Goal: Task Accomplishment & Management: Complete application form

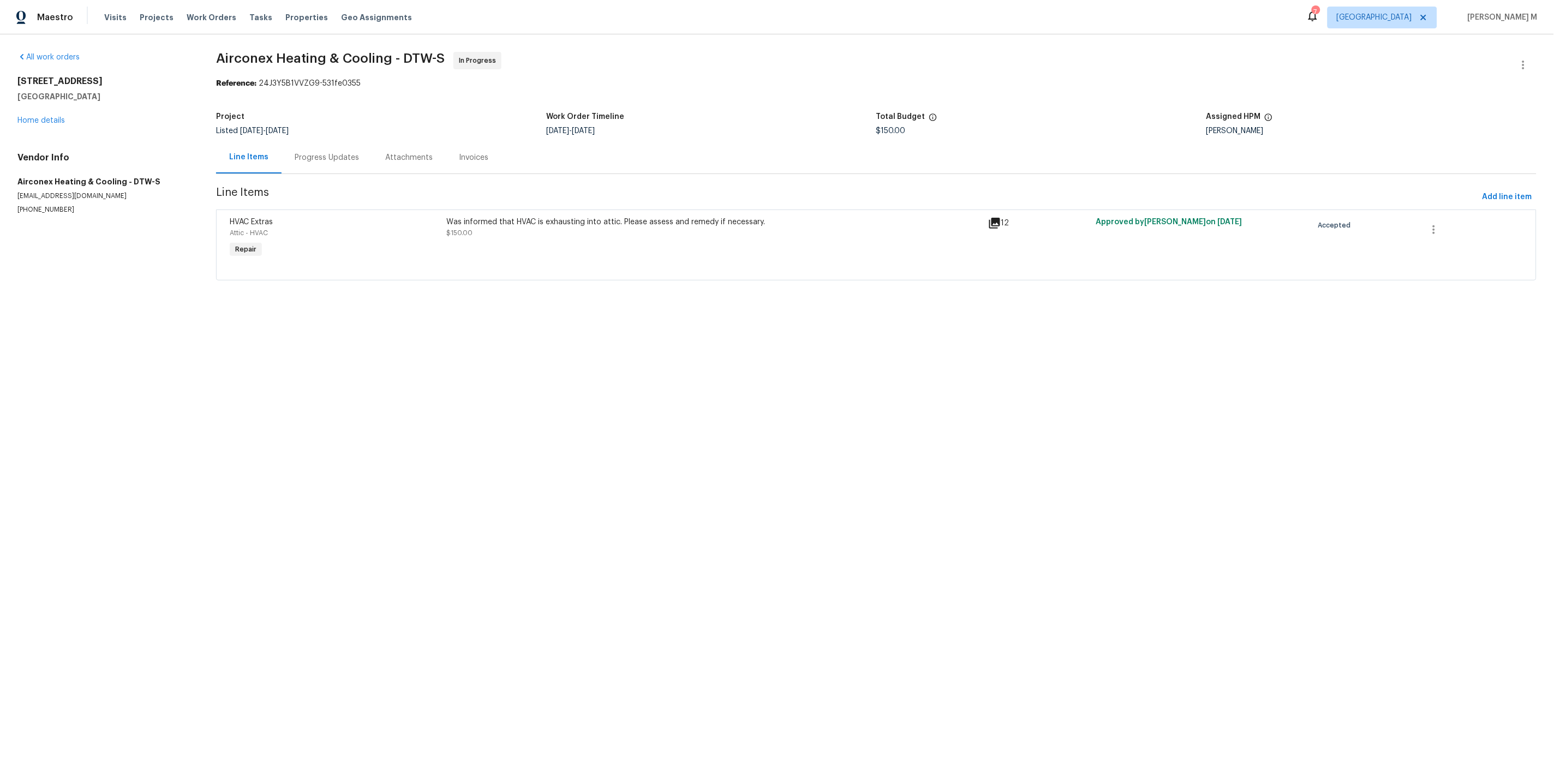
click at [533, 311] on html "Maestro Visits Projects Work Orders Tasks Properties Geo Assignments 7 Los Ange…" at bounding box center [777, 155] width 1554 height 311
click at [679, 311] on html "Maestro Visits Projects Work Orders Tasks Properties Geo Assignments 7 Los Ange…" at bounding box center [777, 155] width 1554 height 311
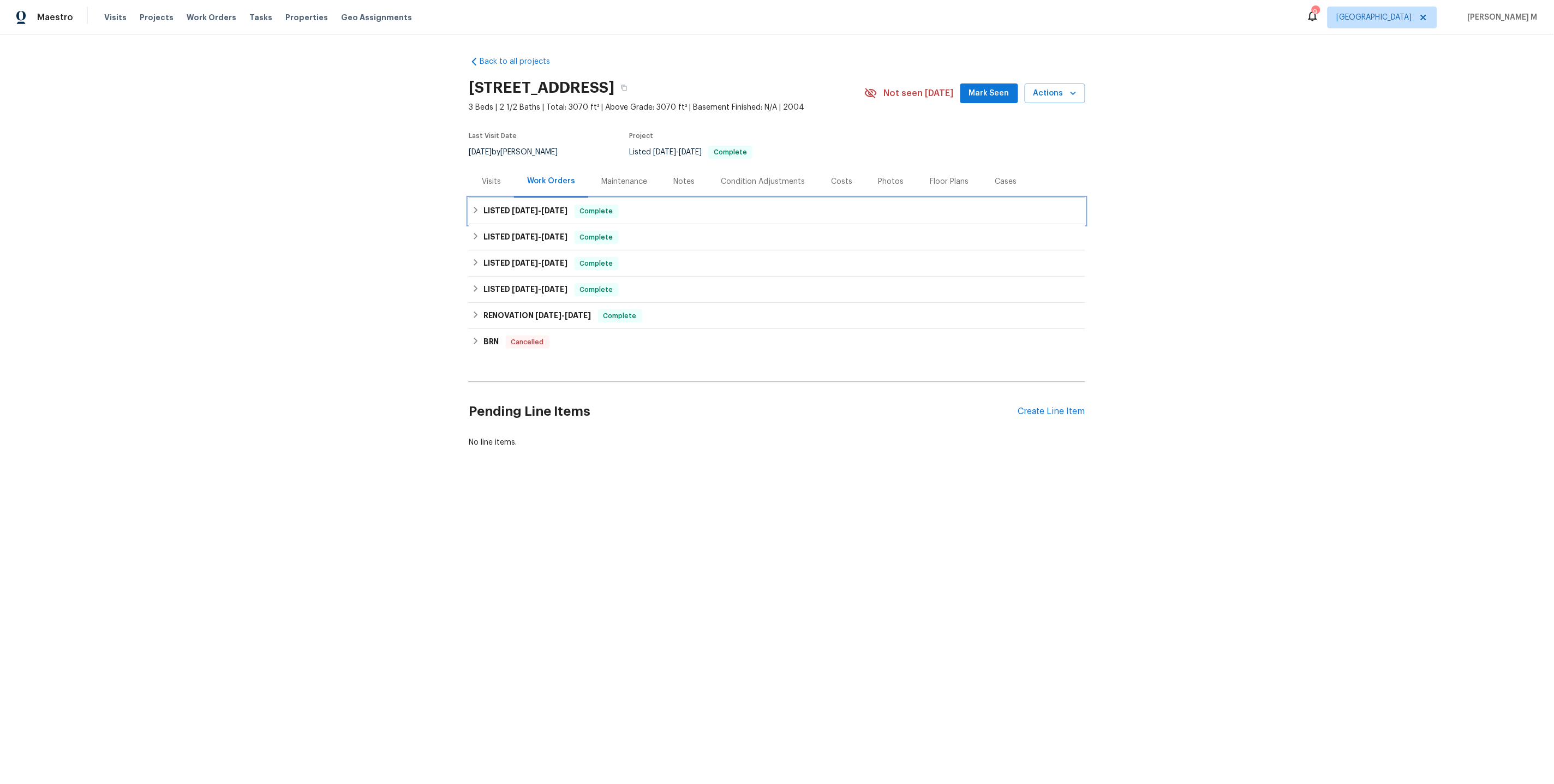
click at [518, 207] on span "[DATE]" at bounding box center [525, 211] width 26 height 7
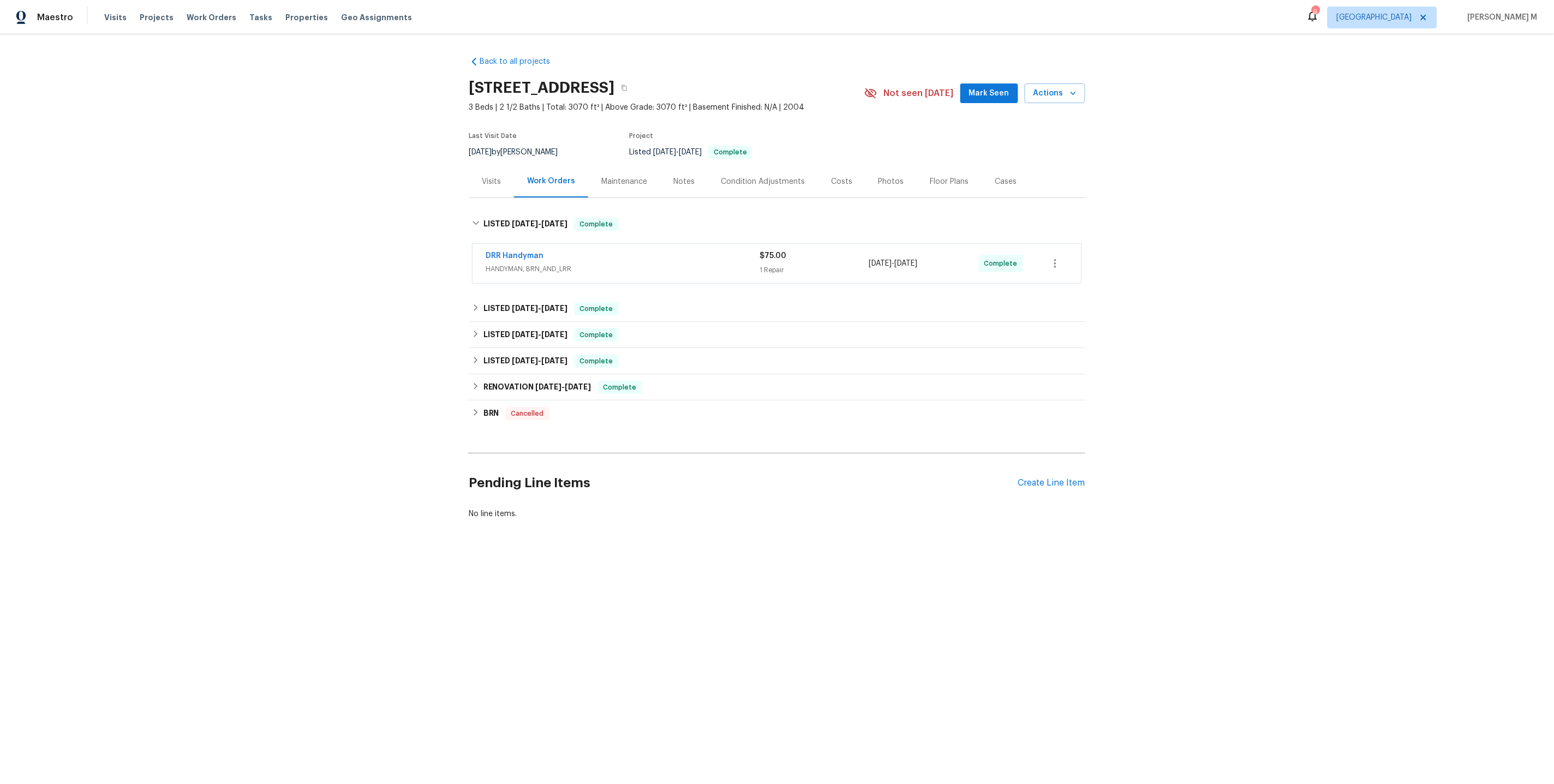
click at [526, 264] on span "HANDYMAN, BRN_AND_LRR" at bounding box center [622, 268] width 274 height 11
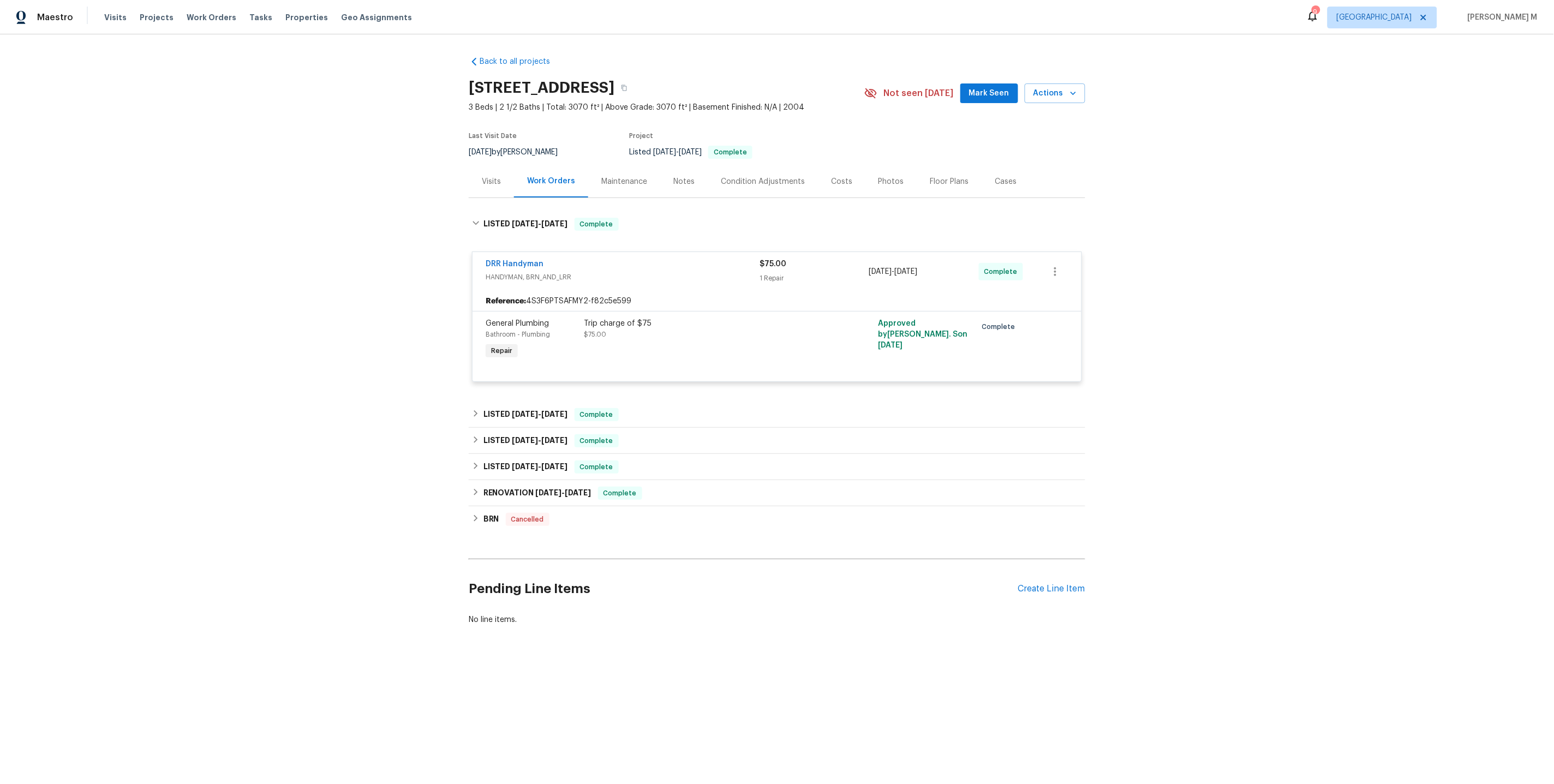
click at [539, 346] on div "General Plumbing Bathroom - Plumbing Repair" at bounding box center [531, 340] width 98 height 50
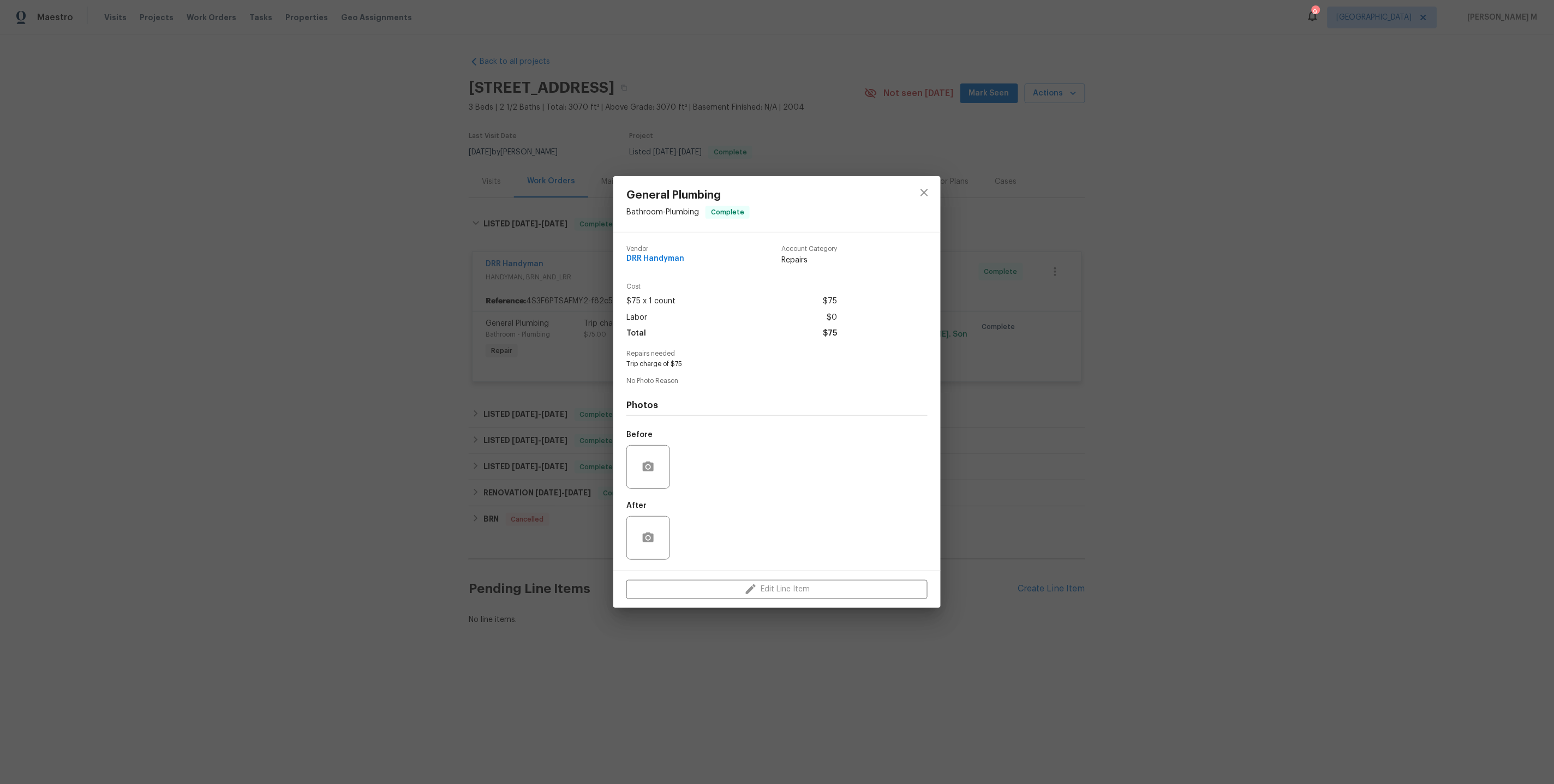
click at [463, 349] on div "General Plumbing Bathroom - Plumbing Complete Vendor DRR Handyman Account Categ…" at bounding box center [777, 392] width 1554 height 784
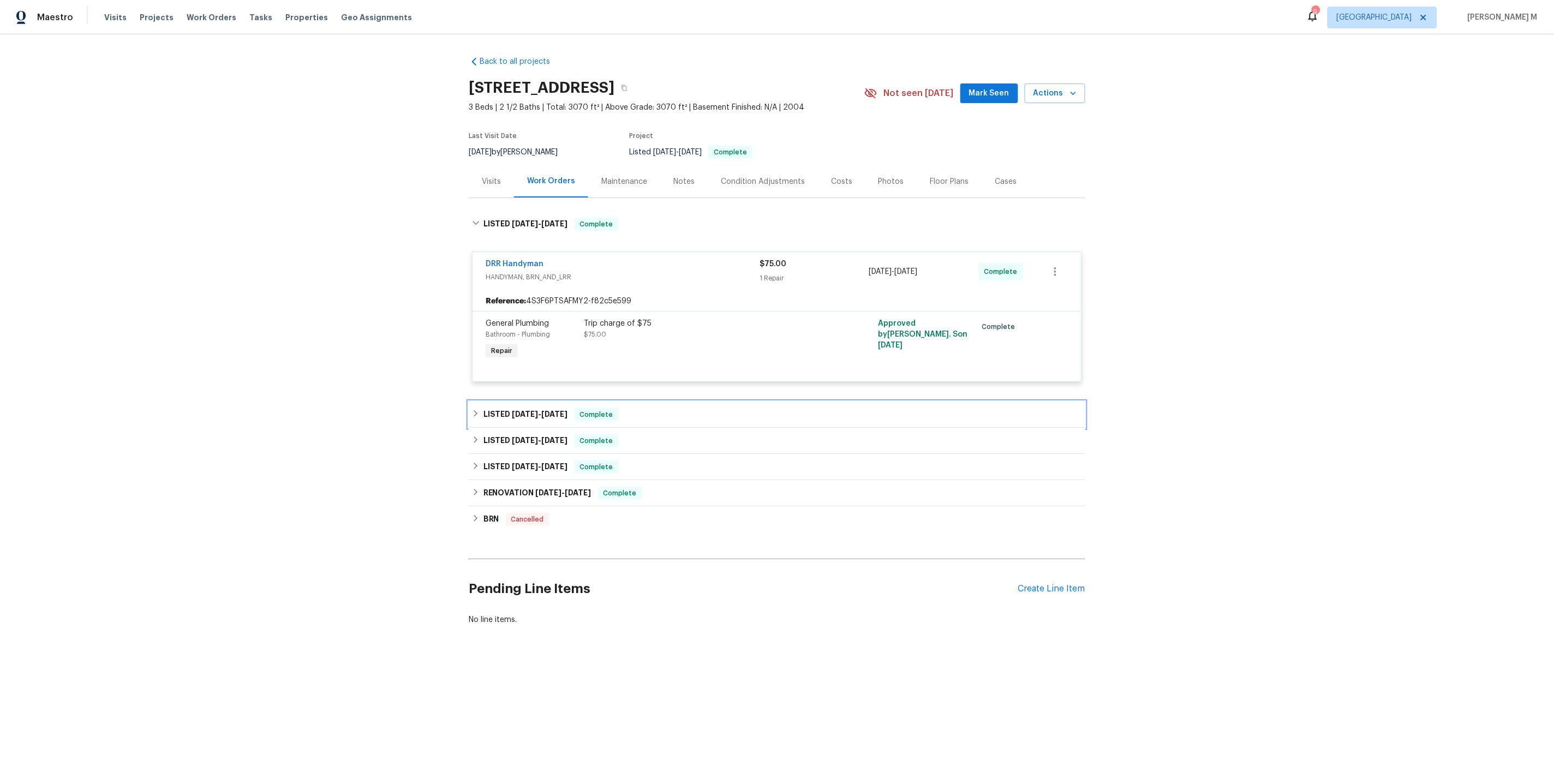
click at [522, 408] on h6 "LISTED 7/10/25 - 7/10/25" at bounding box center [526, 415] width 84 height 13
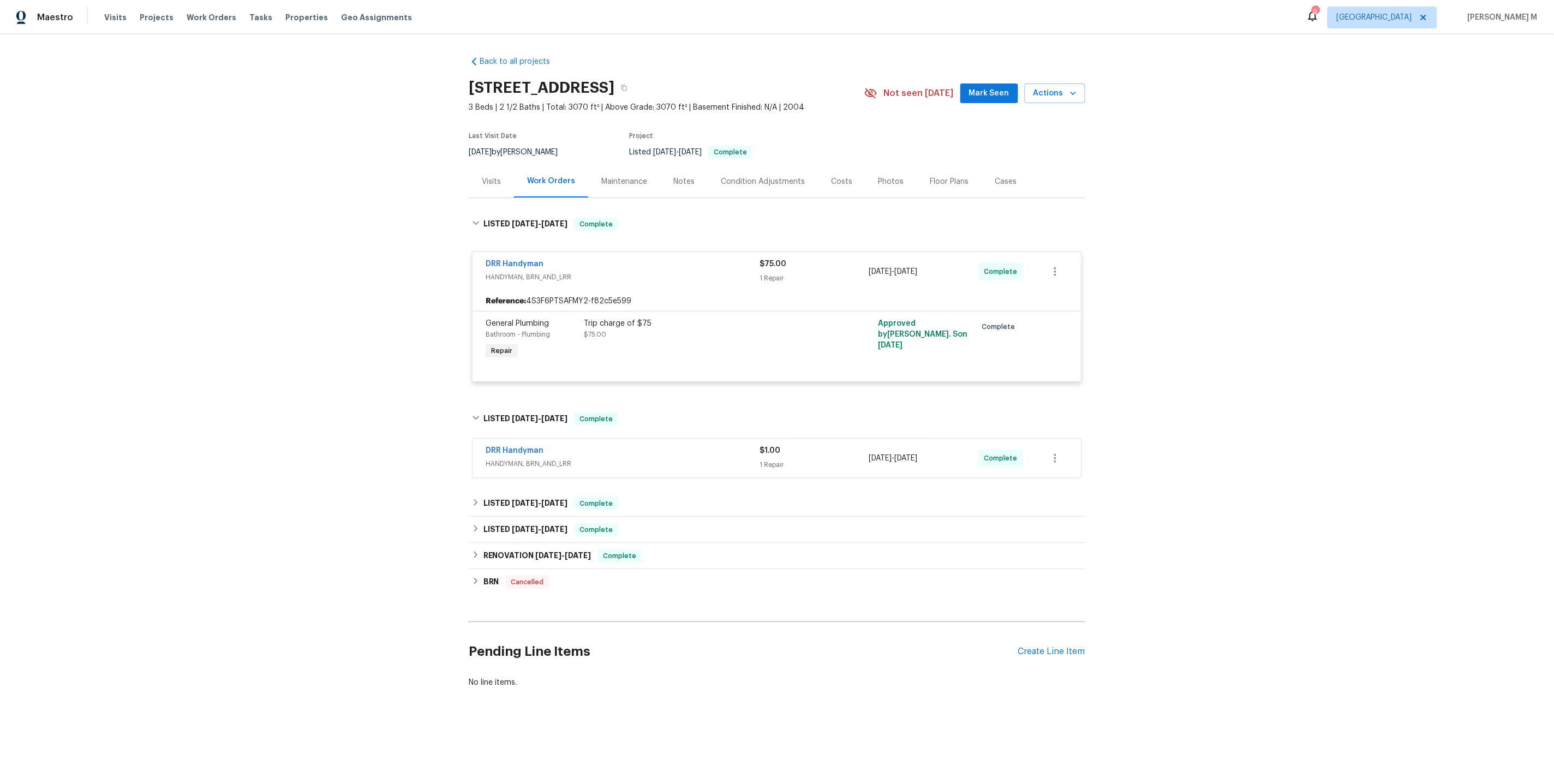
click at [518, 459] on span "HANDYMAN, BRN_AND_LRR" at bounding box center [622, 464] width 274 height 11
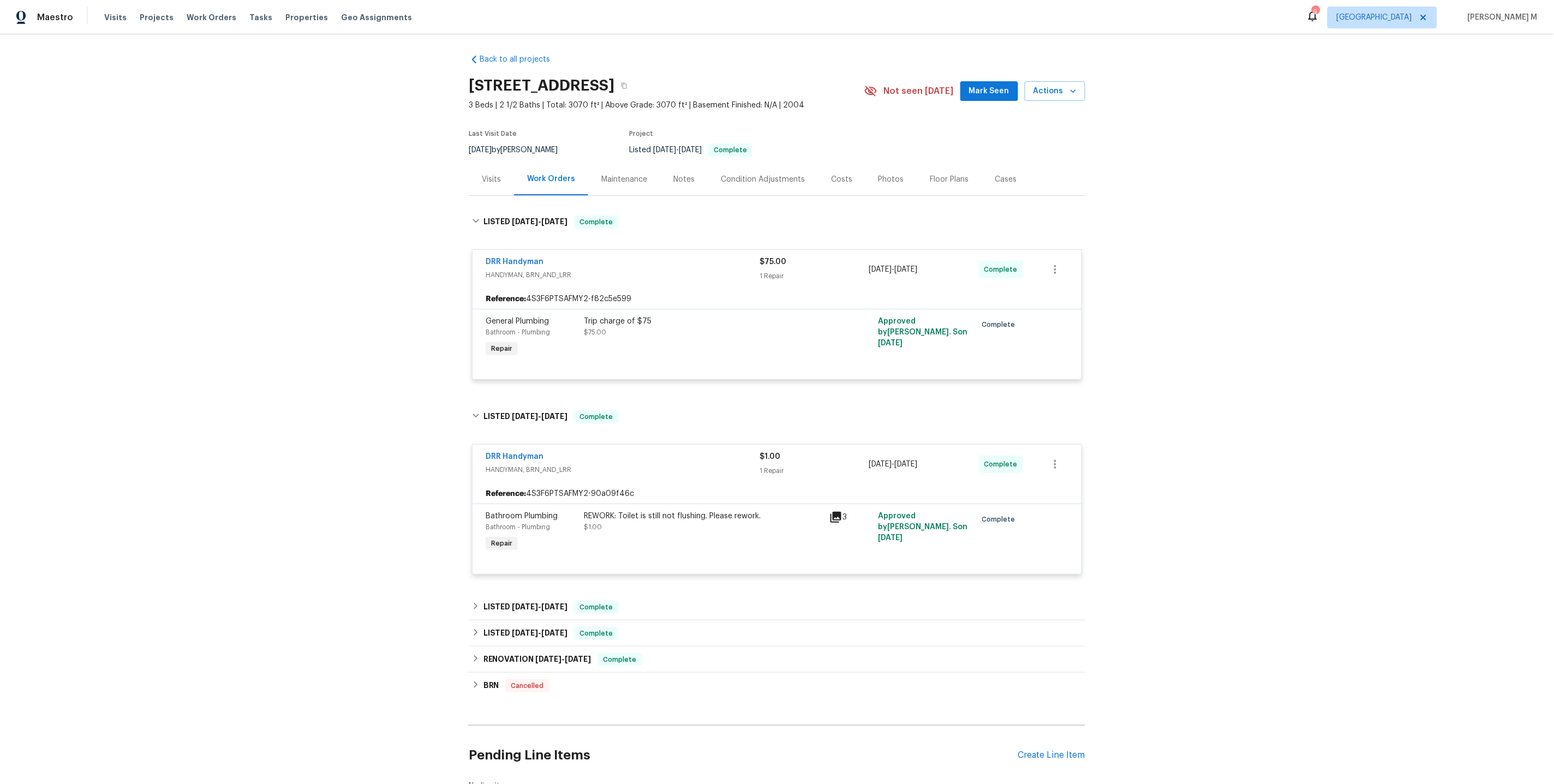
scroll to position [64, 0]
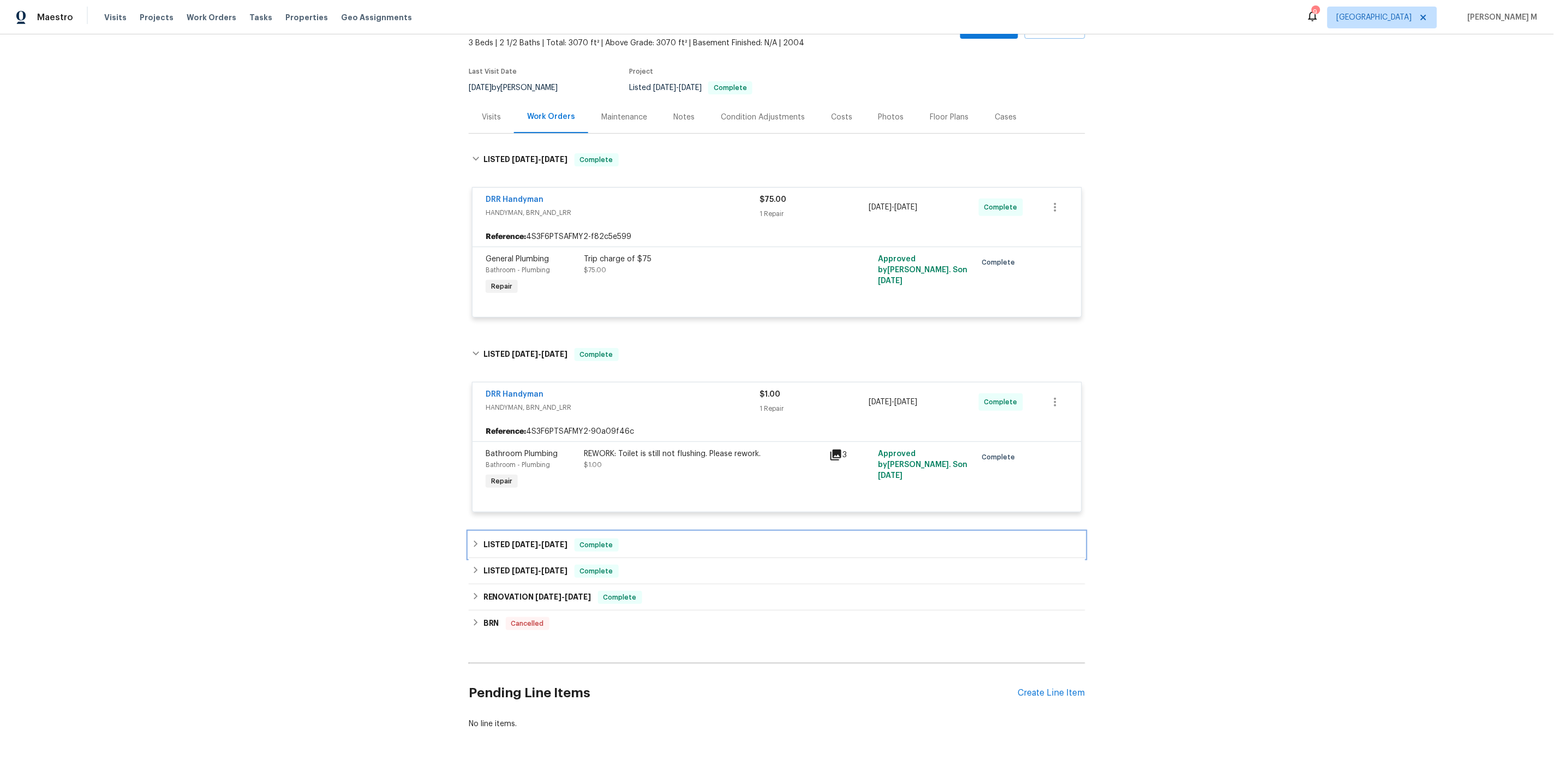
click at [505, 538] on h6 "LISTED 6/12/25 - 6/16/25" at bounding box center [526, 545] width 84 height 13
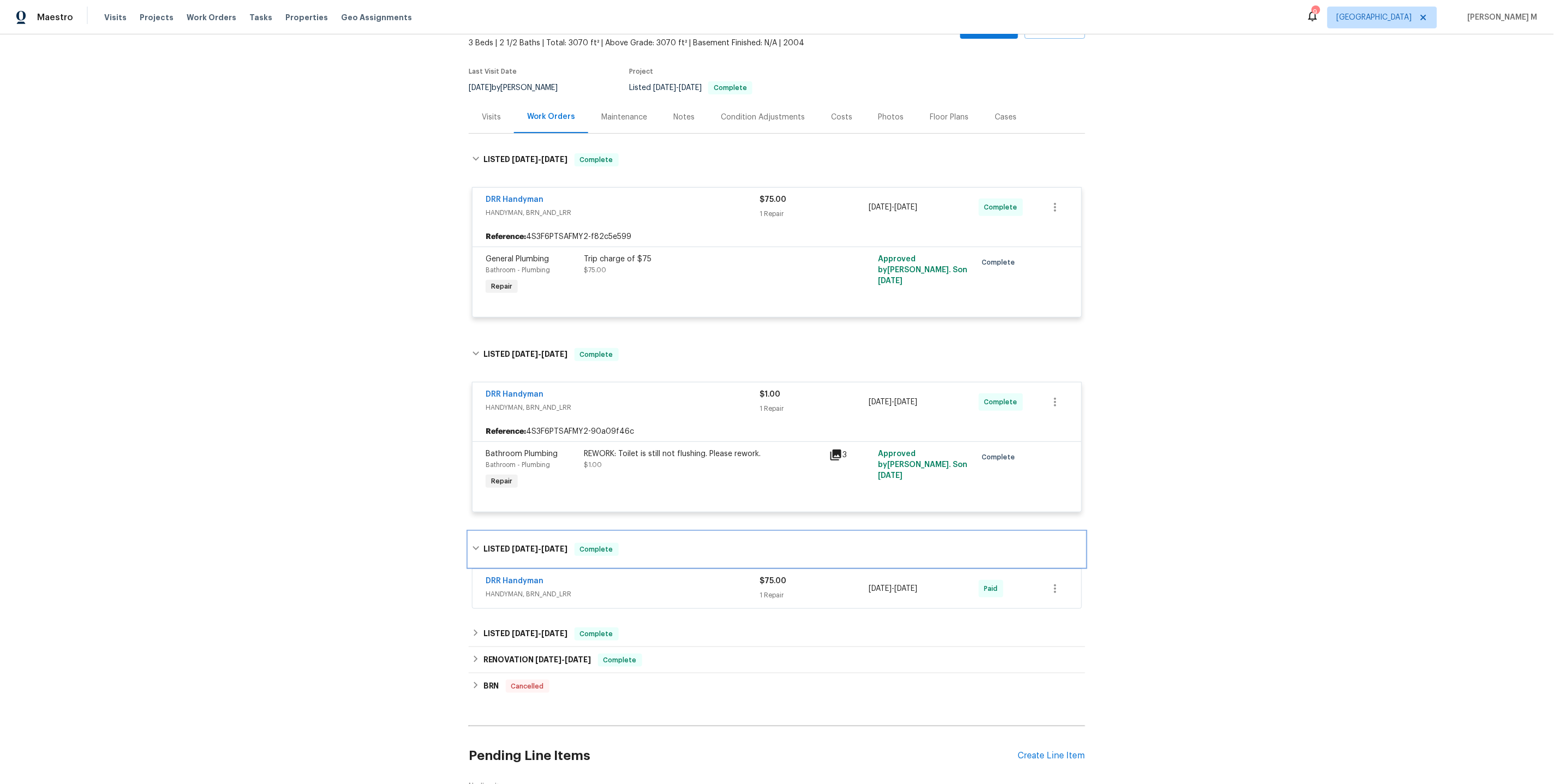
scroll to position [126, 0]
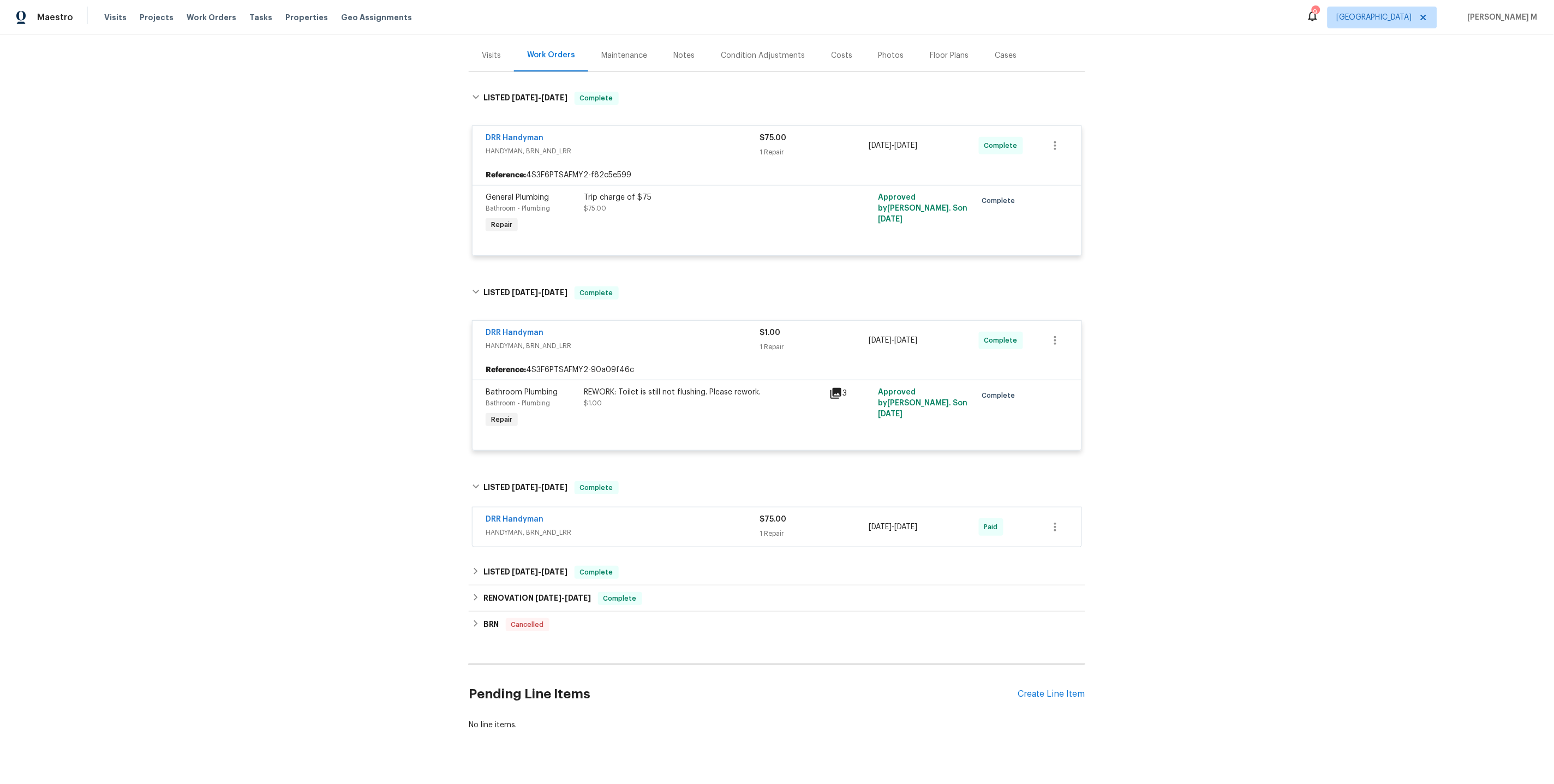
click at [509, 527] on span "HANDYMAN, BRN_AND_LRR" at bounding box center [622, 533] width 274 height 11
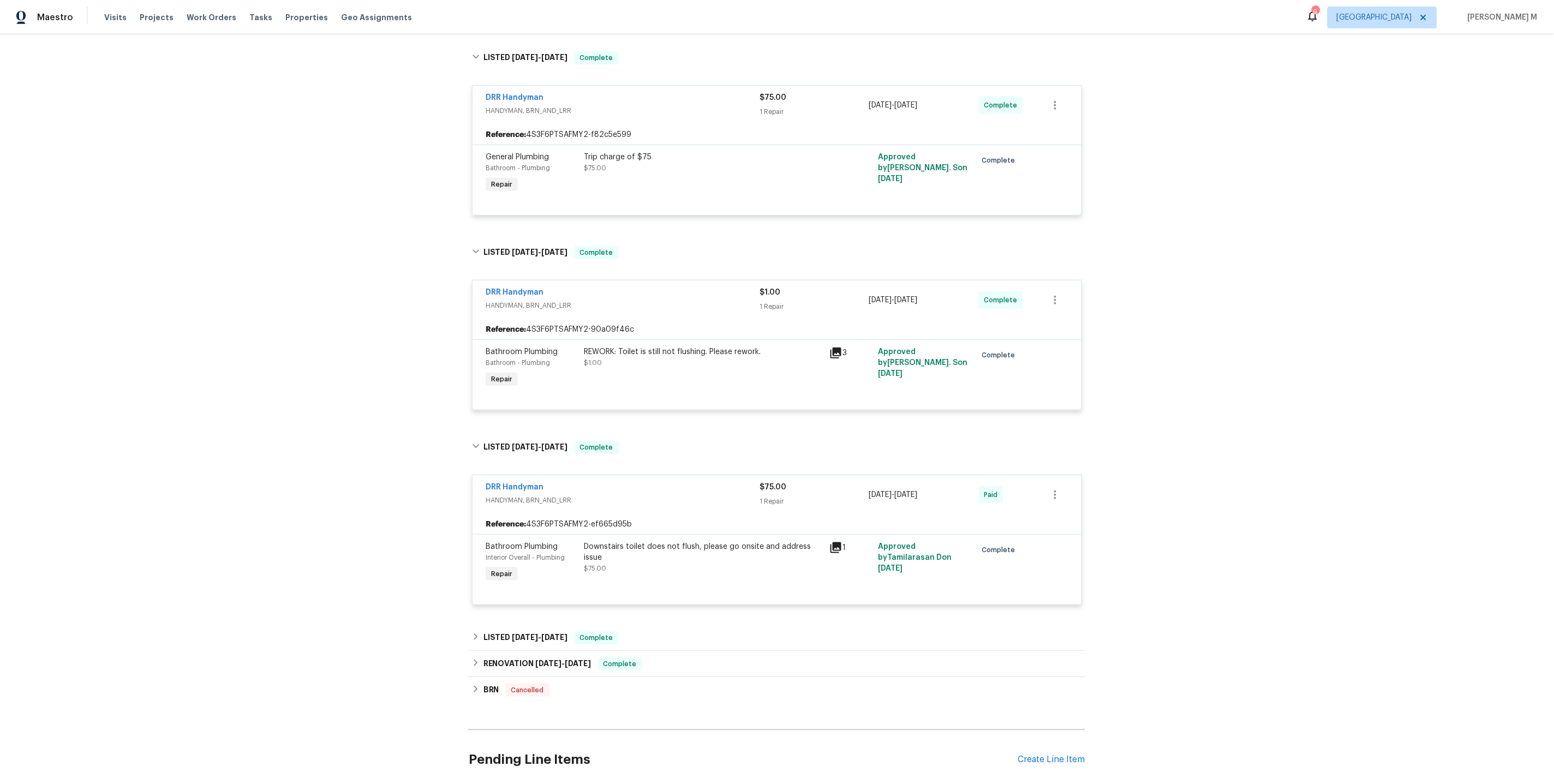
scroll to position [230, 0]
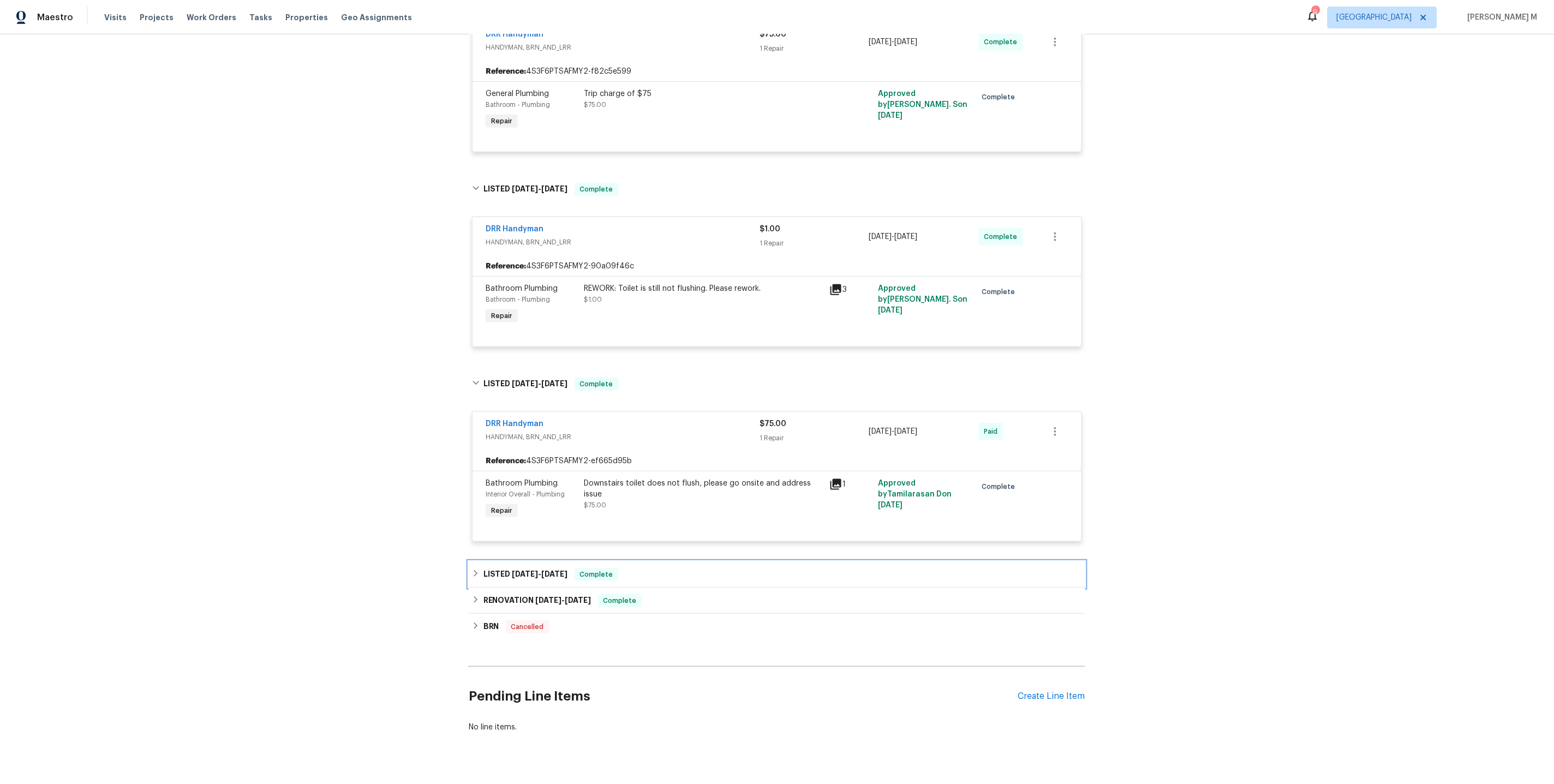
click at [518, 570] on span "4/8/25" at bounding box center [525, 574] width 26 height 7
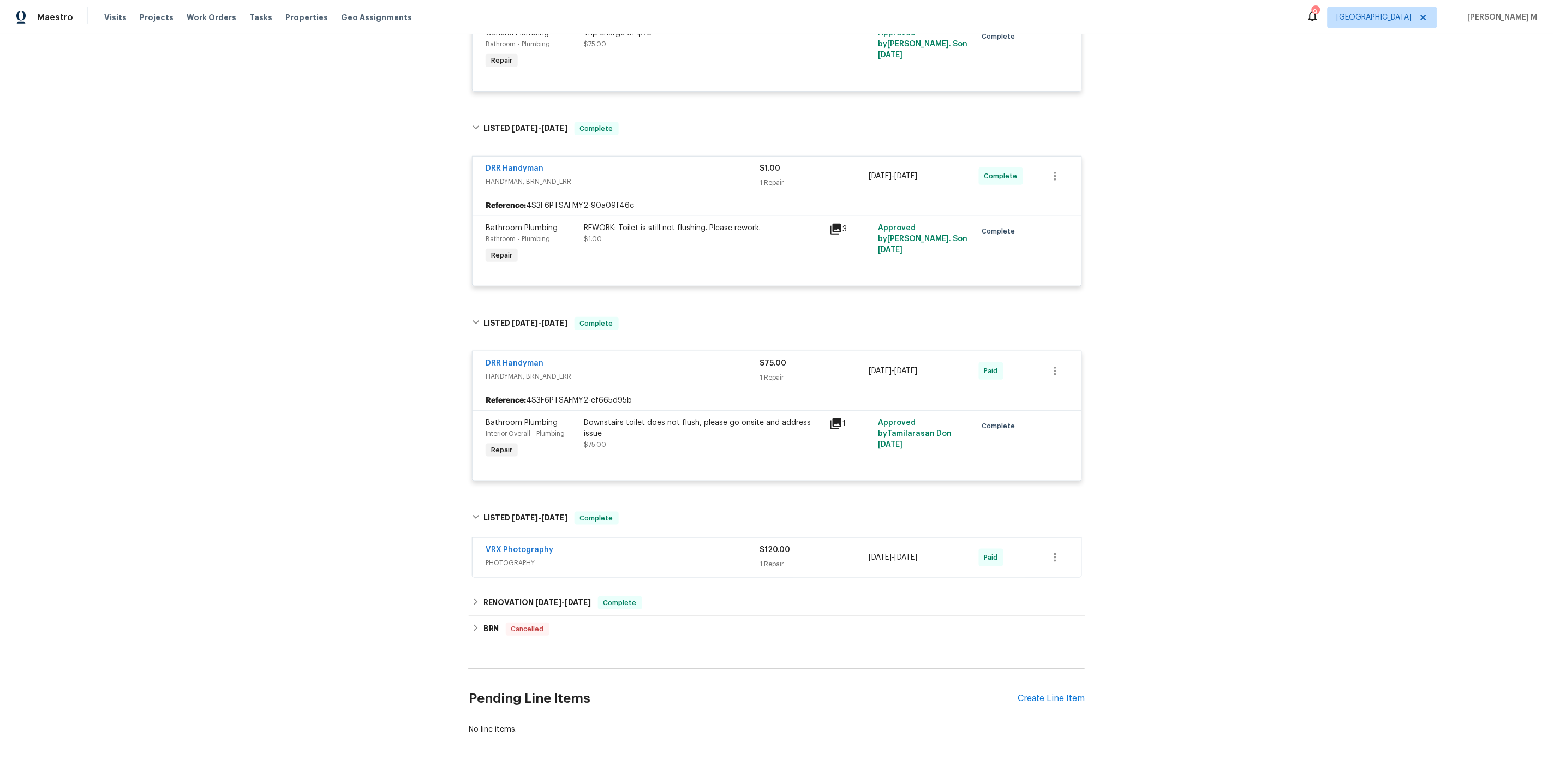
click at [524, 558] on span "PHOTOGRAPHY" at bounding box center [622, 563] width 274 height 11
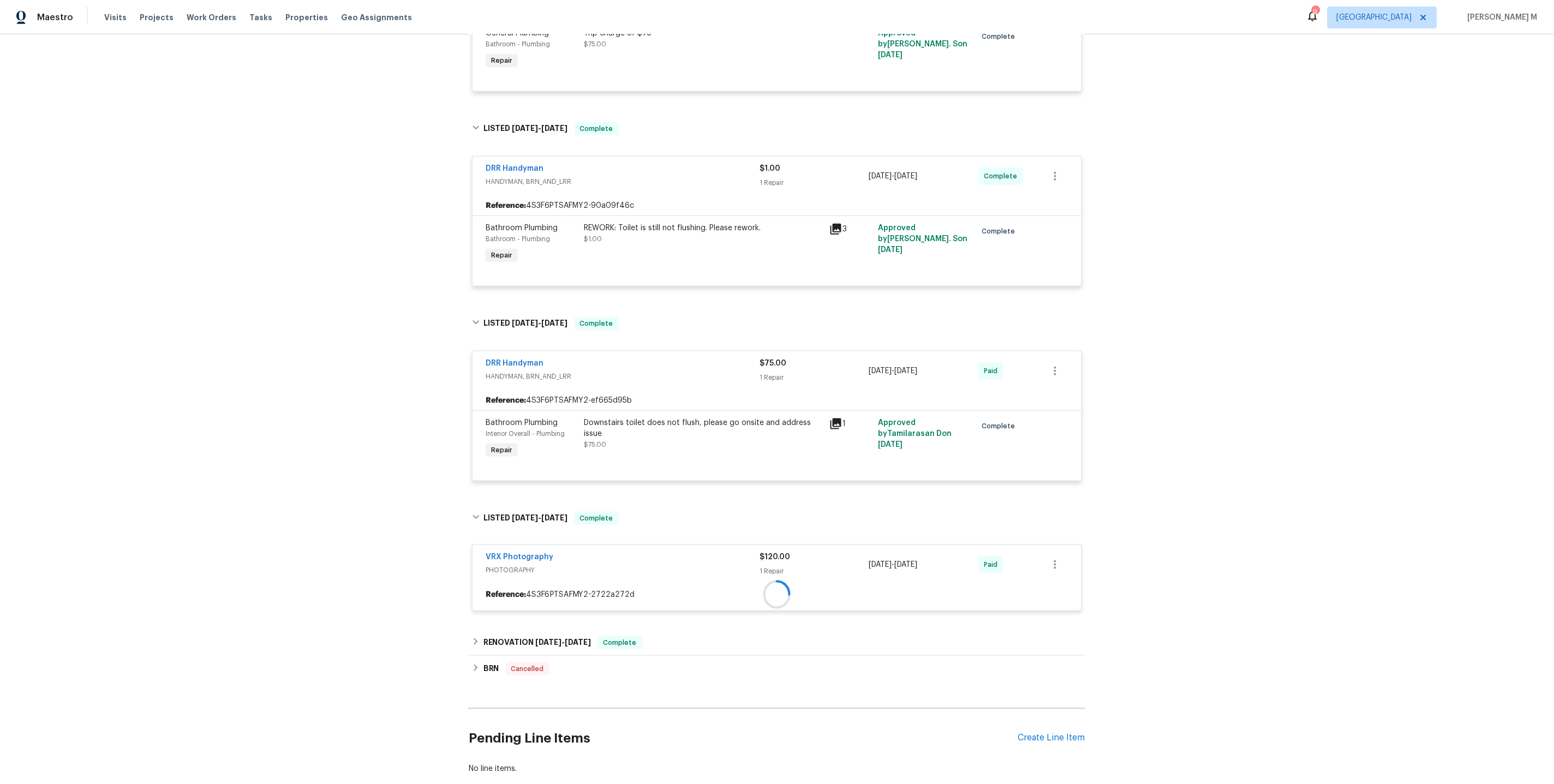
scroll to position [331, 0]
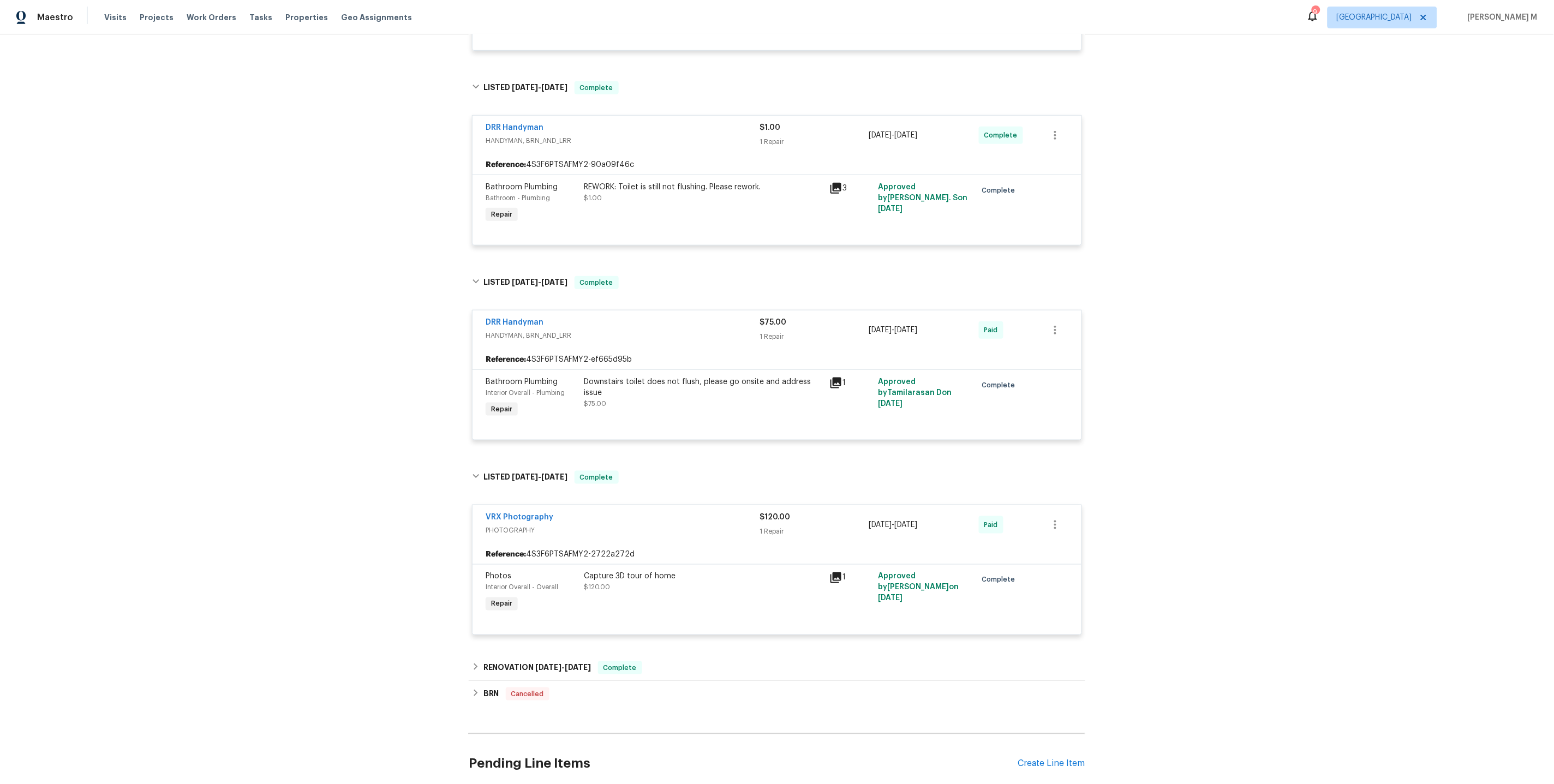
click at [553, 584] on div "Photos Interior Overall - Overall Repair" at bounding box center [531, 593] width 98 height 50
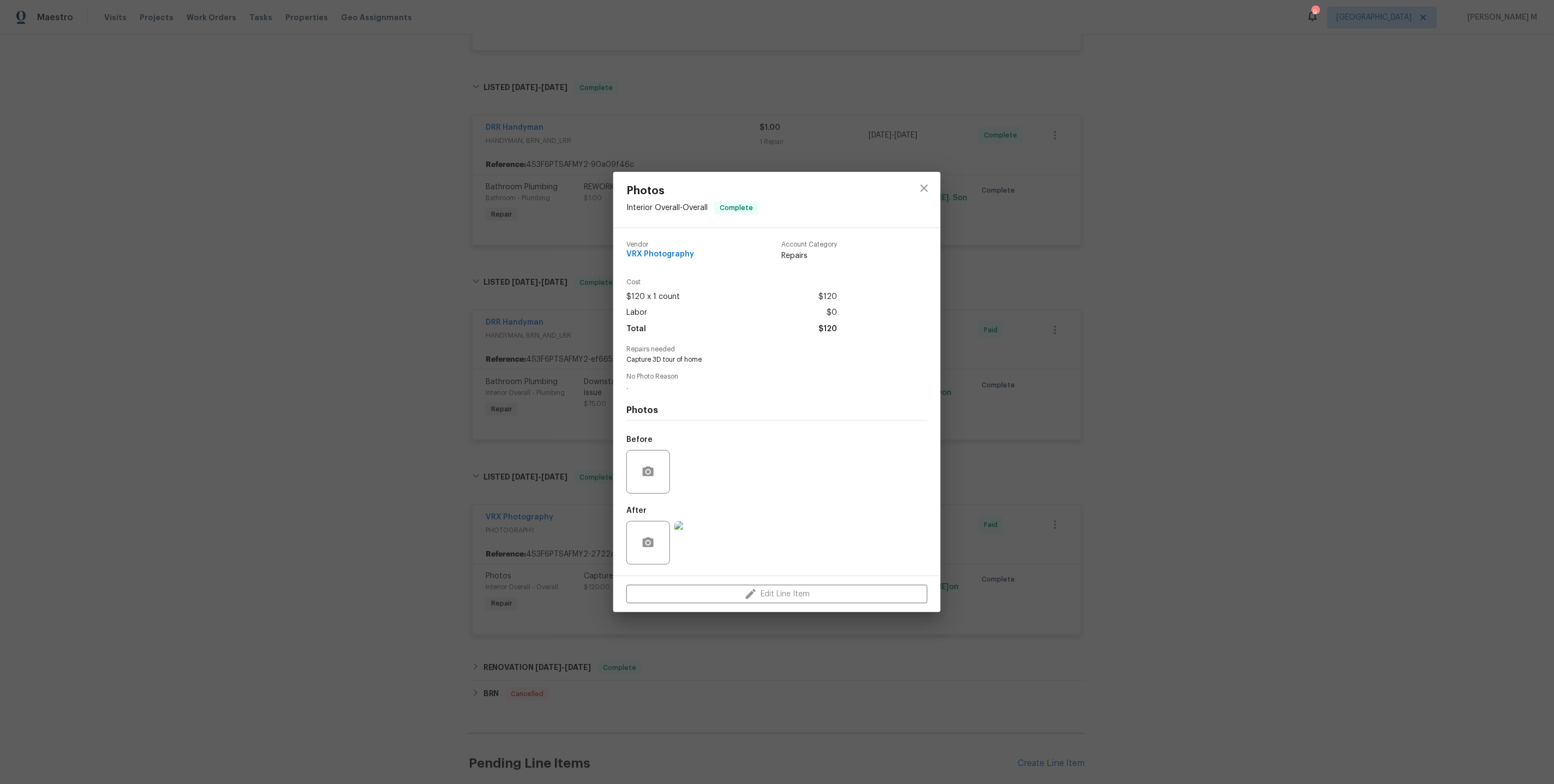
click at [455, 567] on div "Photos Interior Overall - Overall Complete Vendor VRX Photography Account Categ…" at bounding box center [777, 392] width 1554 height 784
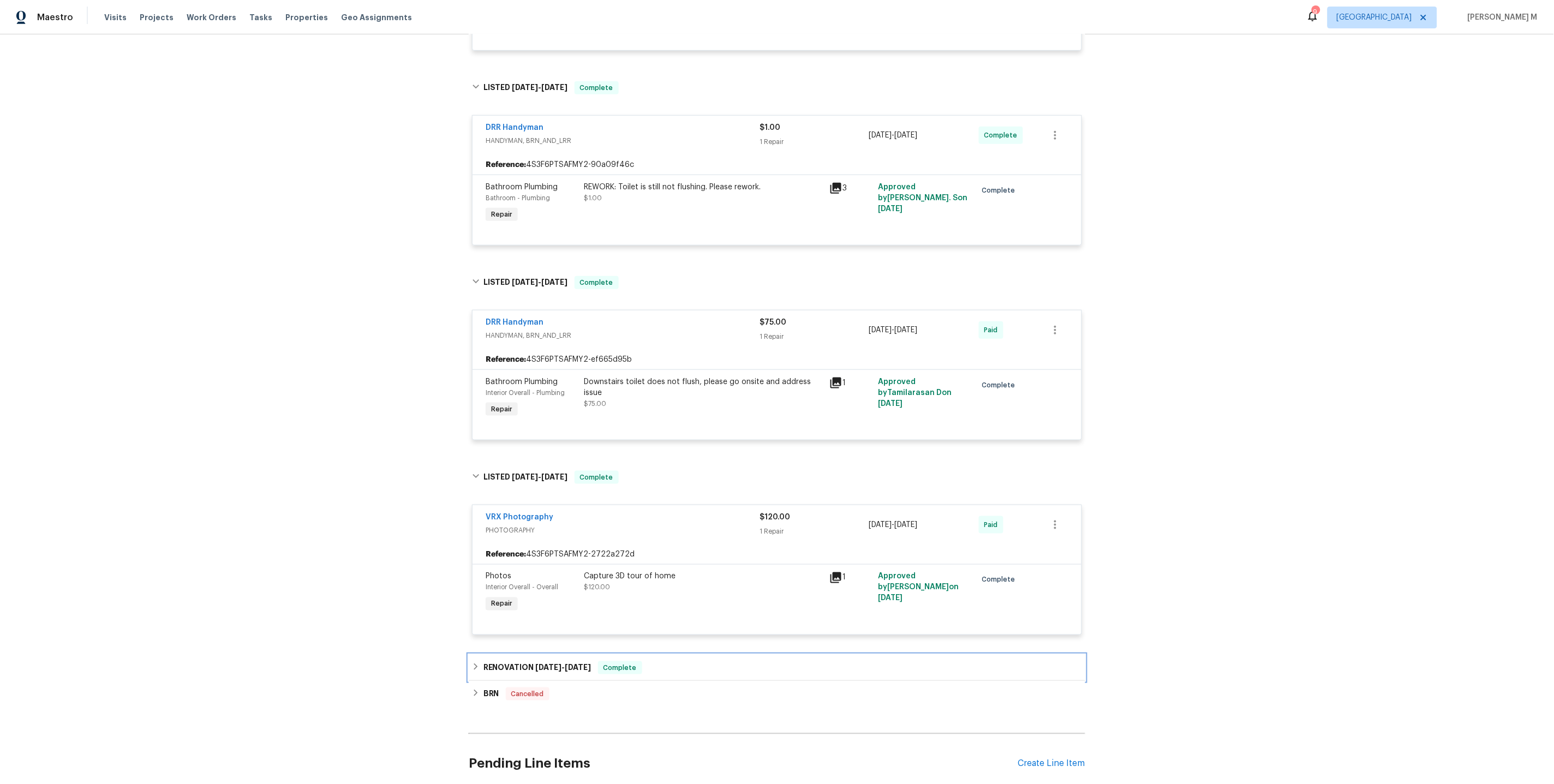
click at [557, 661] on h6 "RENOVATION 3/17/25 - 3/31/25" at bounding box center [538, 668] width 108 height 13
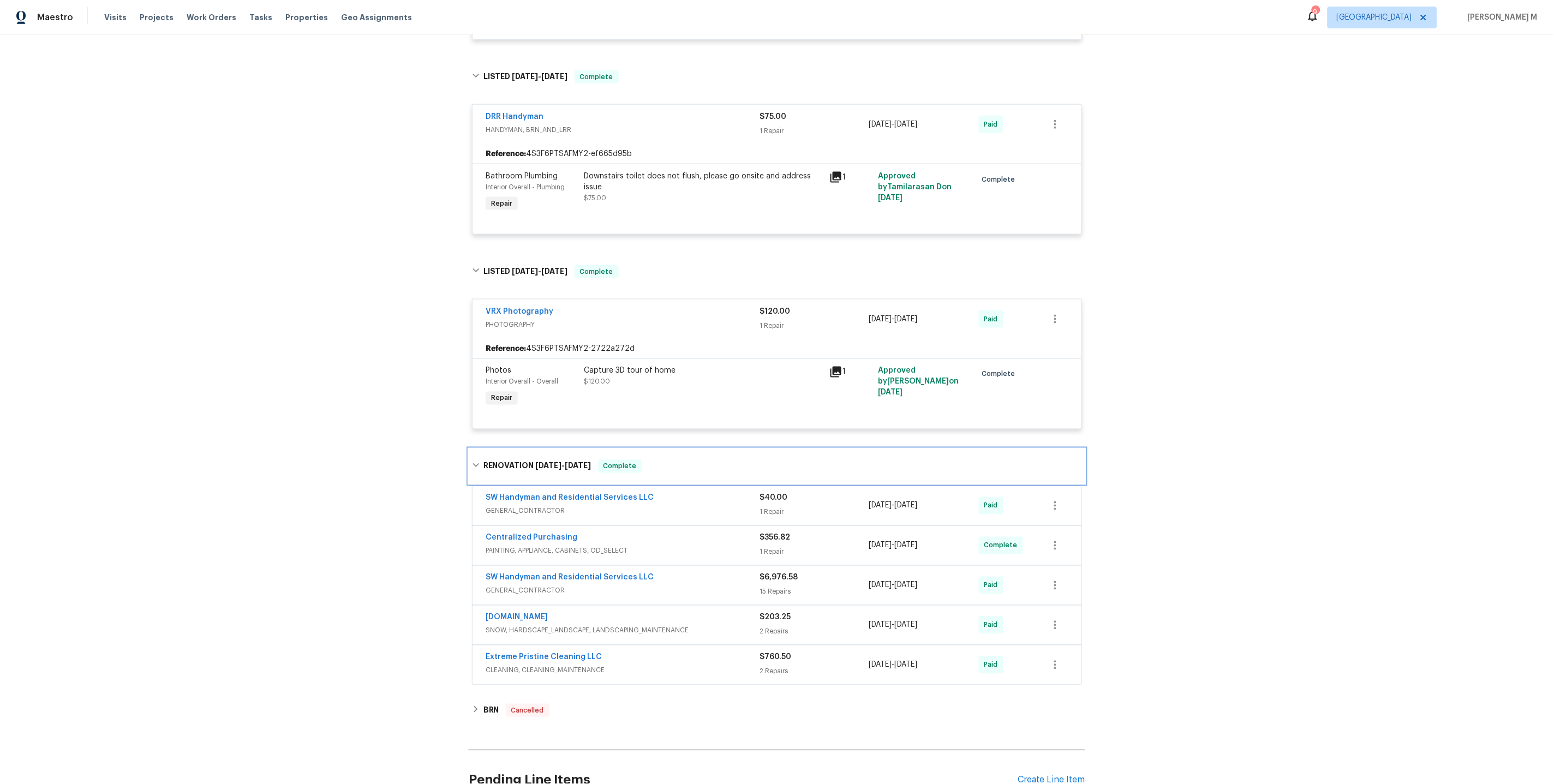
scroll to position [0, 0]
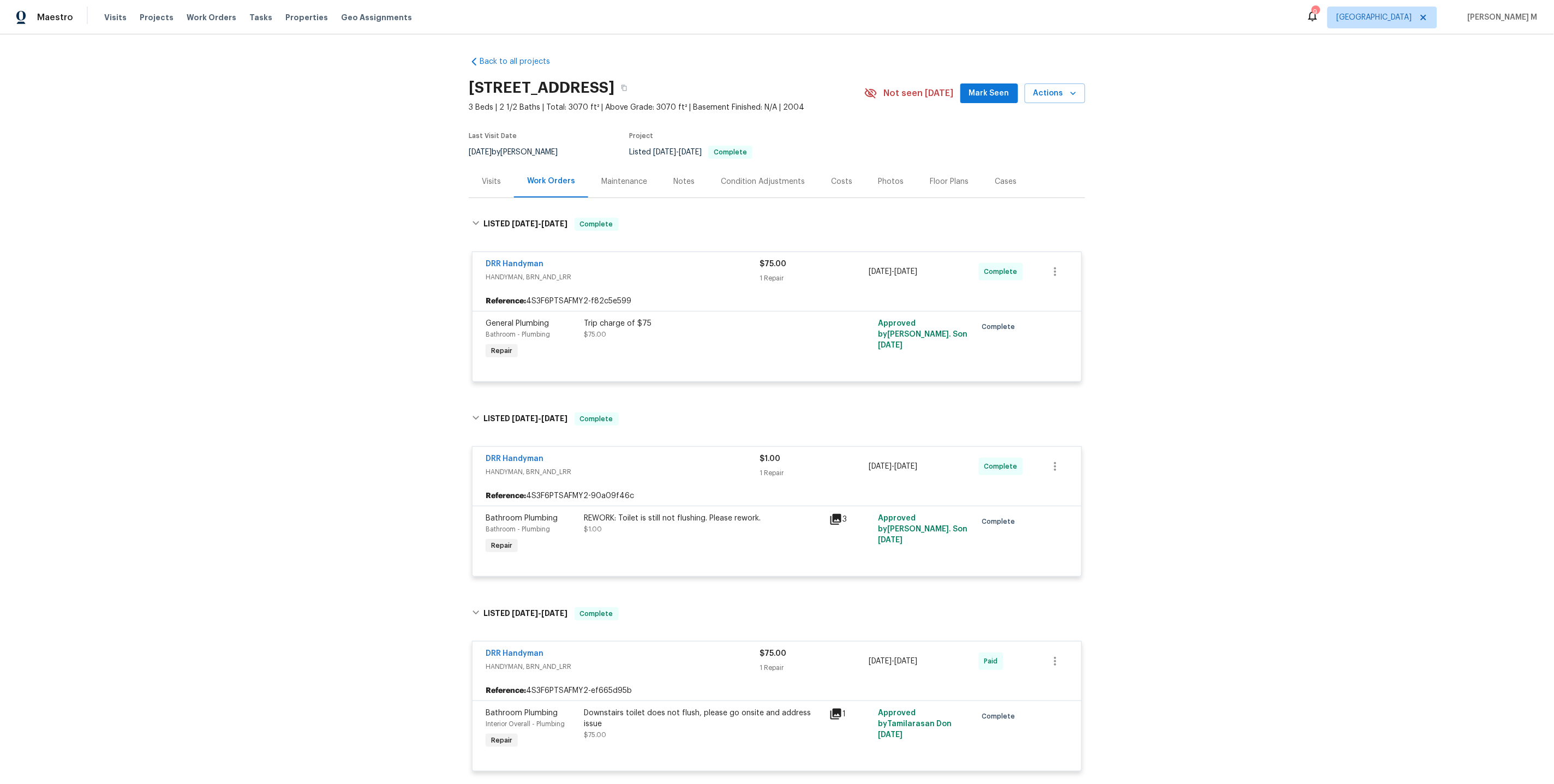
click at [612, 166] on div "Maintenance" at bounding box center [624, 181] width 72 height 33
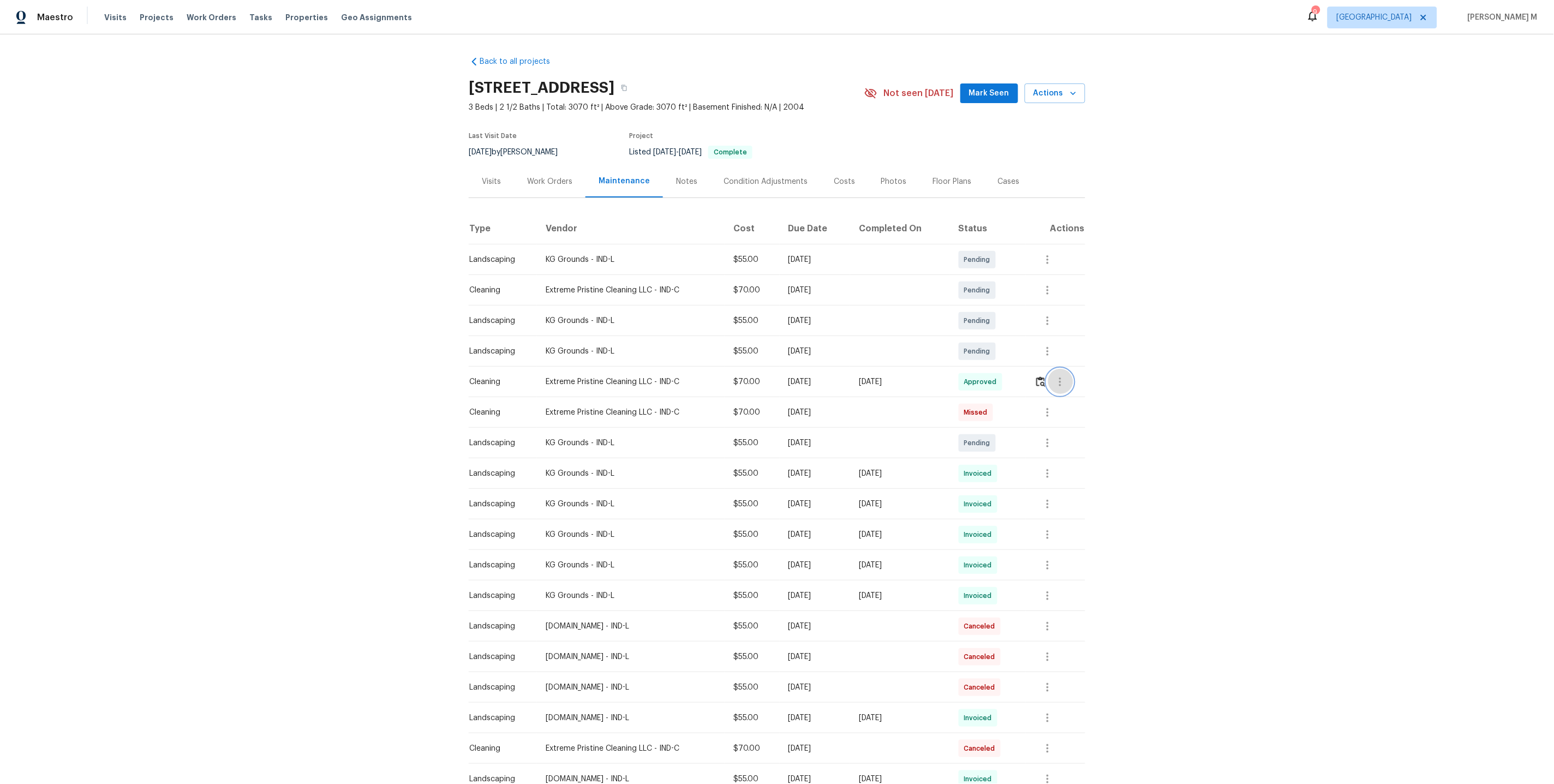
click at [1065, 376] on icon "button" at bounding box center [1060, 382] width 13 height 13
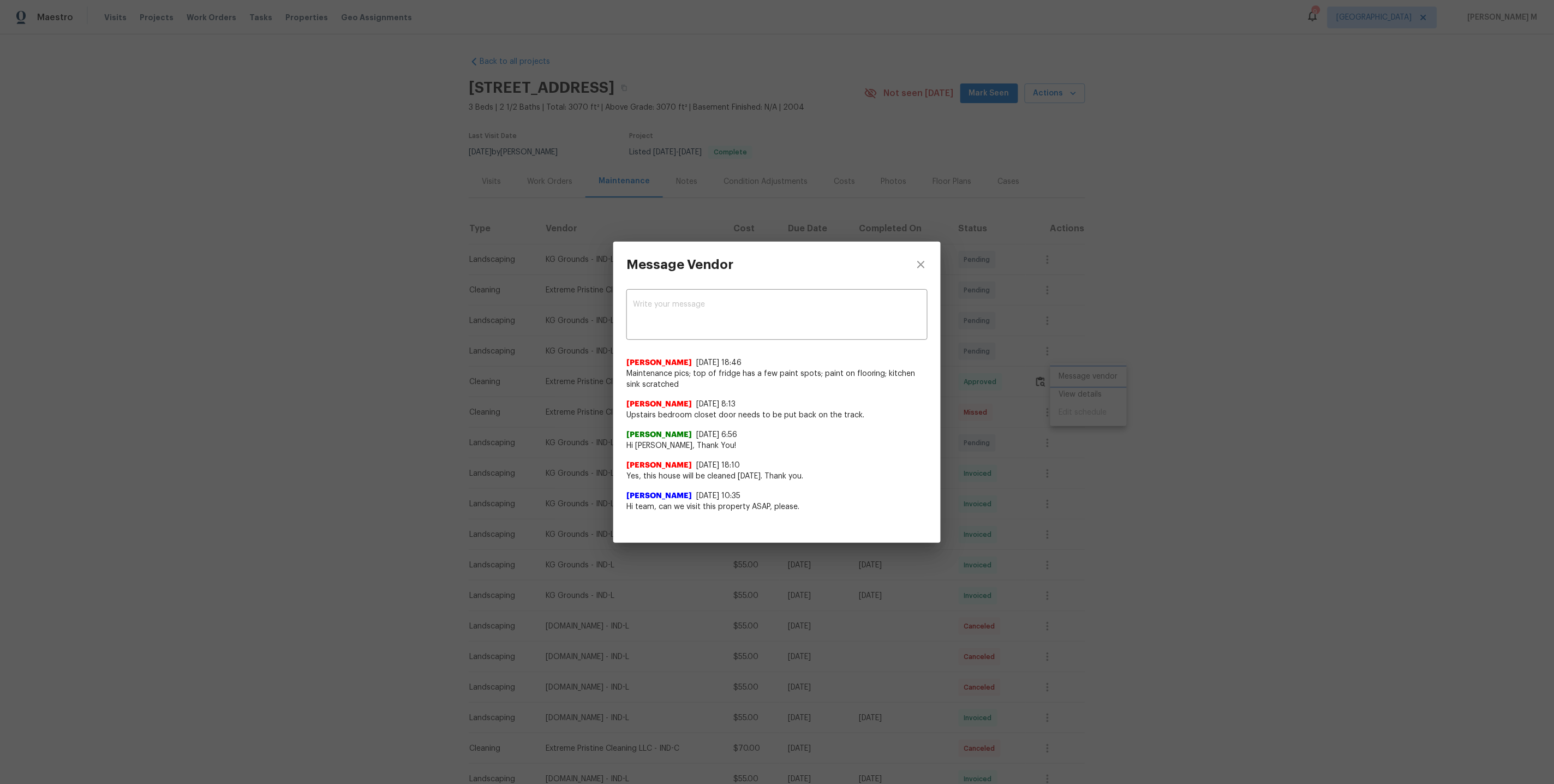
click at [1061, 400] on div "Message Vendor x ​ Lydia Bowman 10/4/25, 18:46 Maintenance pics; top of fridge …" at bounding box center [777, 392] width 1554 height 784
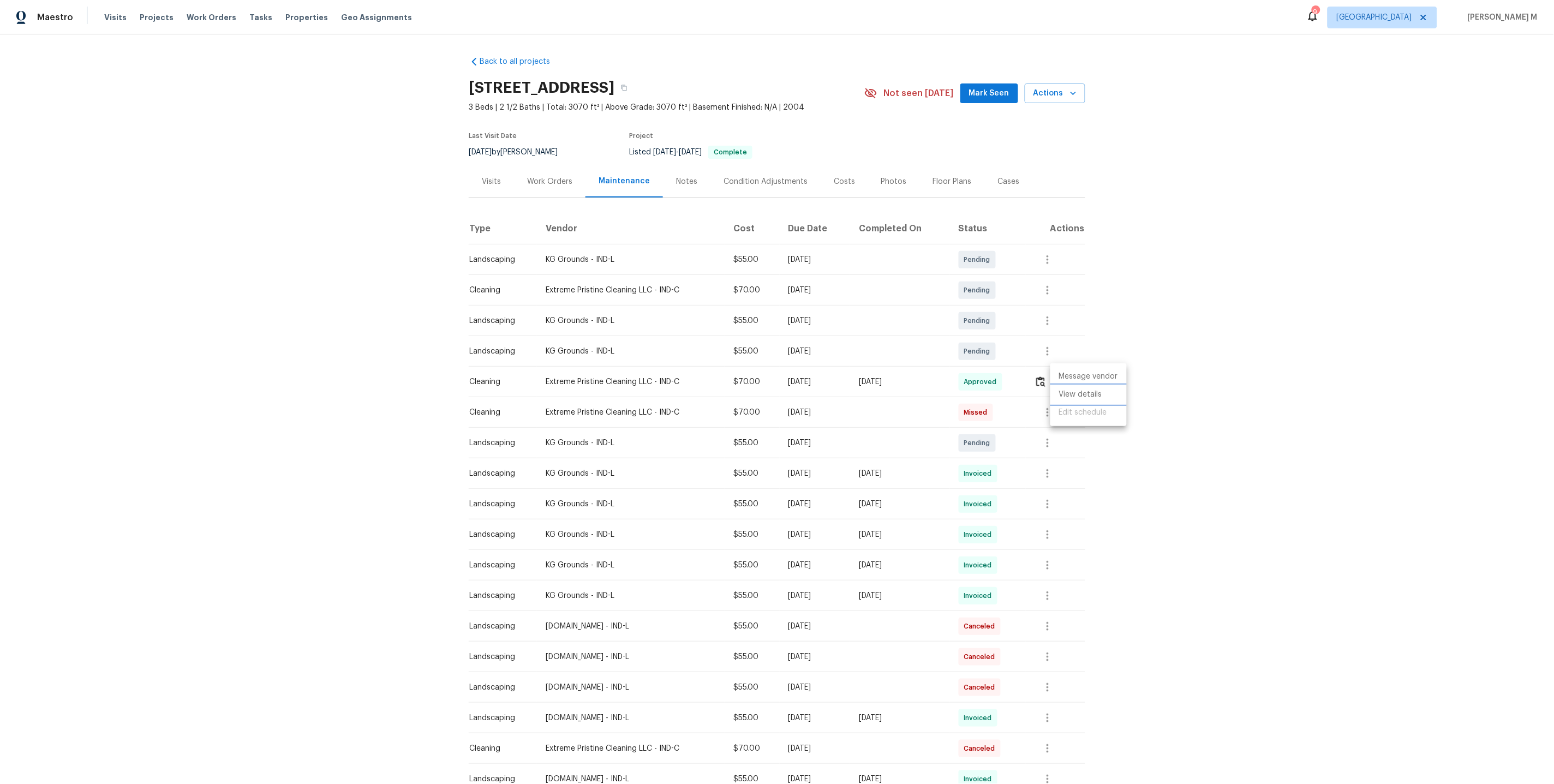
click at [1071, 397] on li "View details" at bounding box center [1088, 394] width 76 height 18
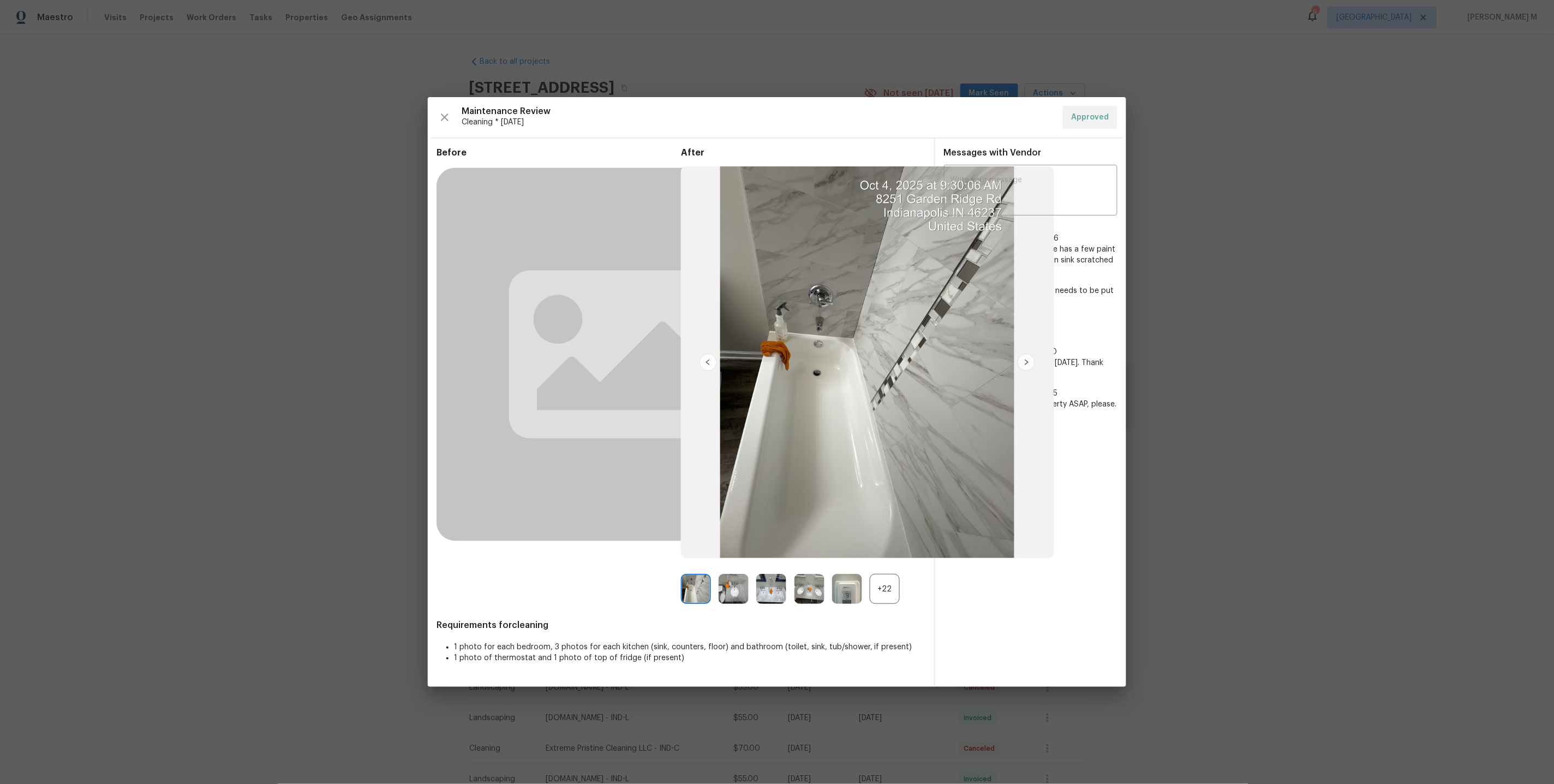
click at [896, 589] on div "+22" at bounding box center [885, 589] width 30 height 30
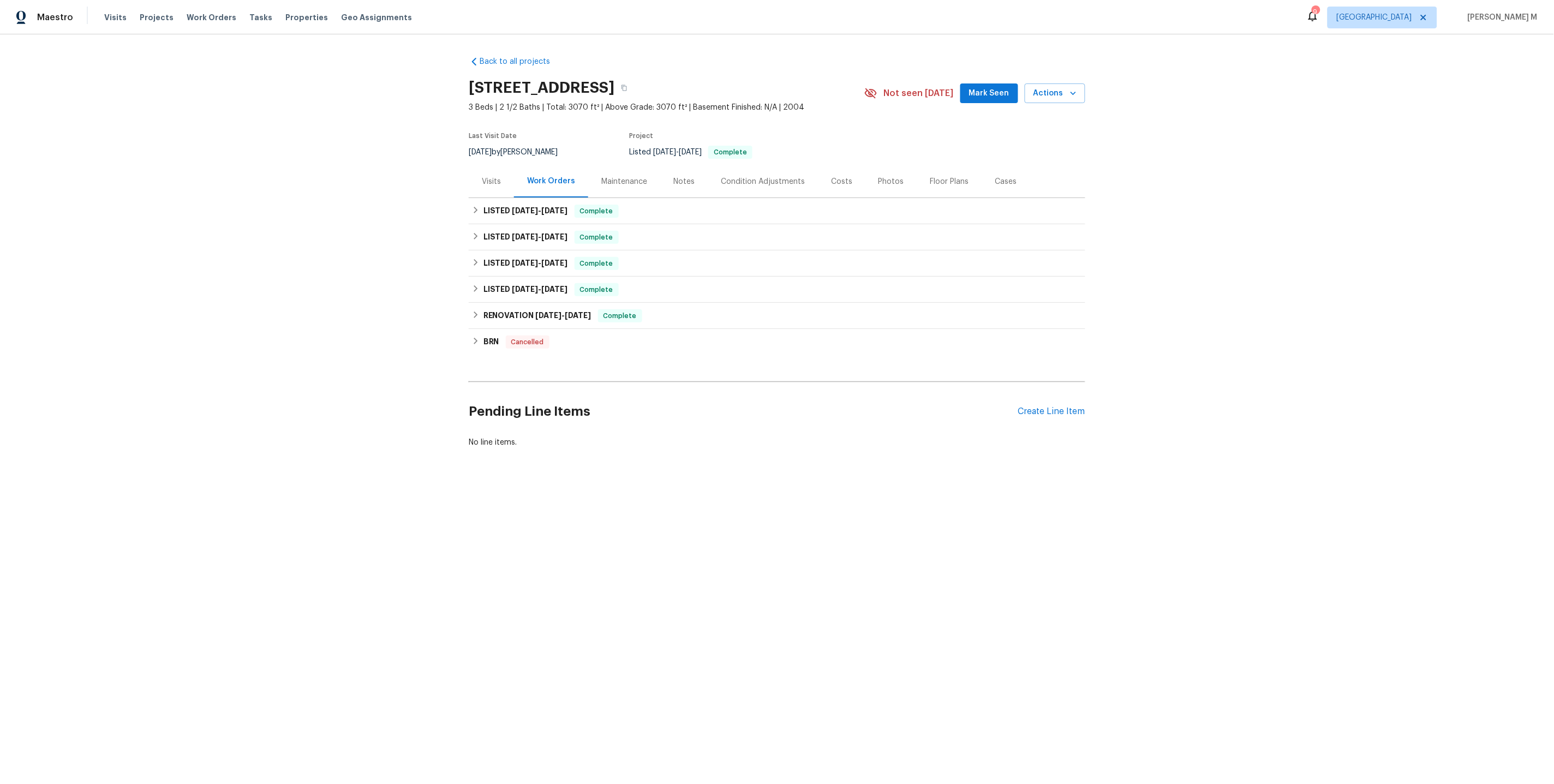
click at [607, 184] on div "Maintenance" at bounding box center [624, 181] width 72 height 33
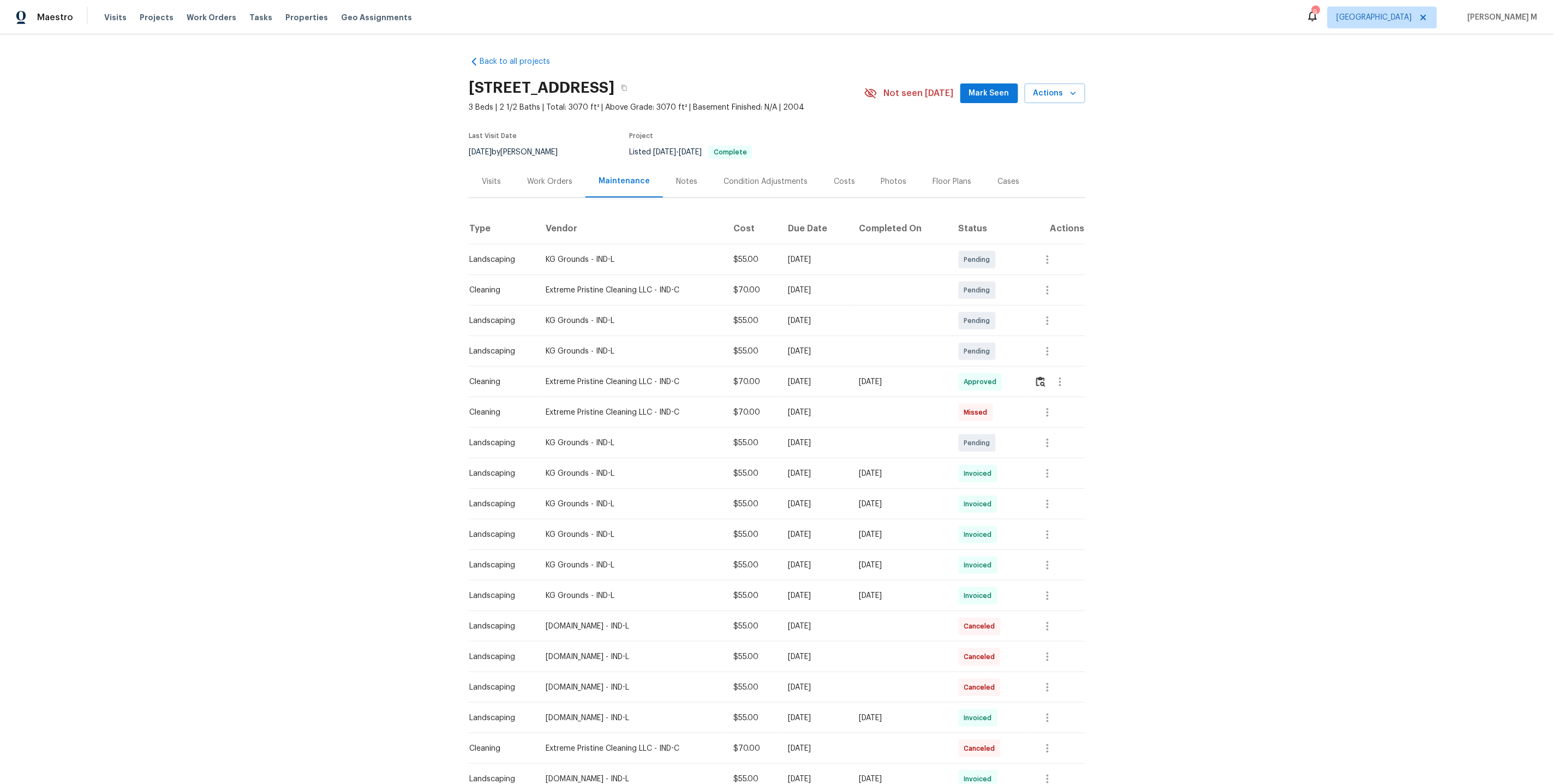
click at [540, 177] on div "Work Orders" at bounding box center [550, 181] width 45 height 11
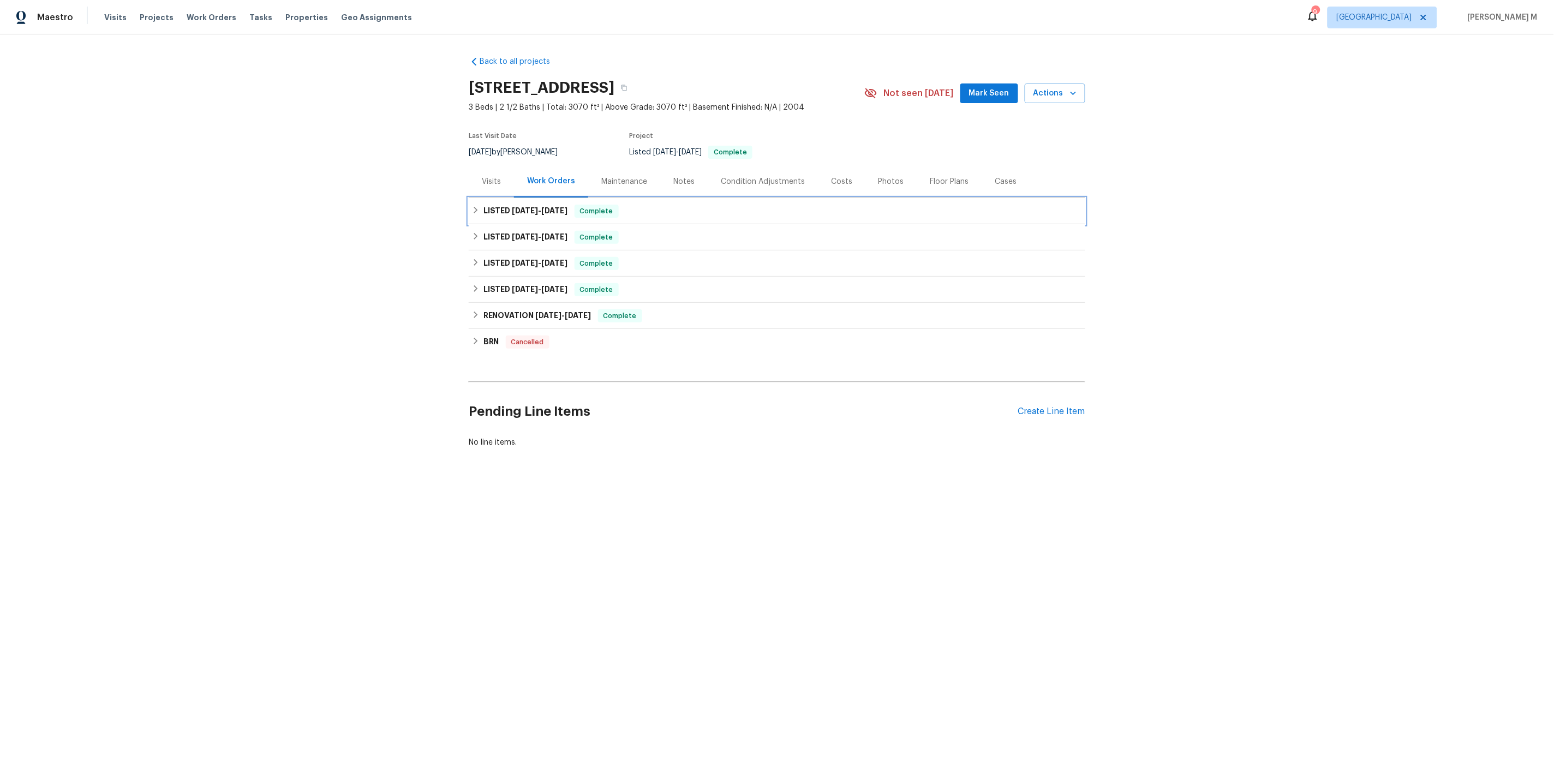
click at [511, 215] on div "LISTED 7/14/25 - 7/14/25 Complete" at bounding box center [777, 211] width 616 height 26
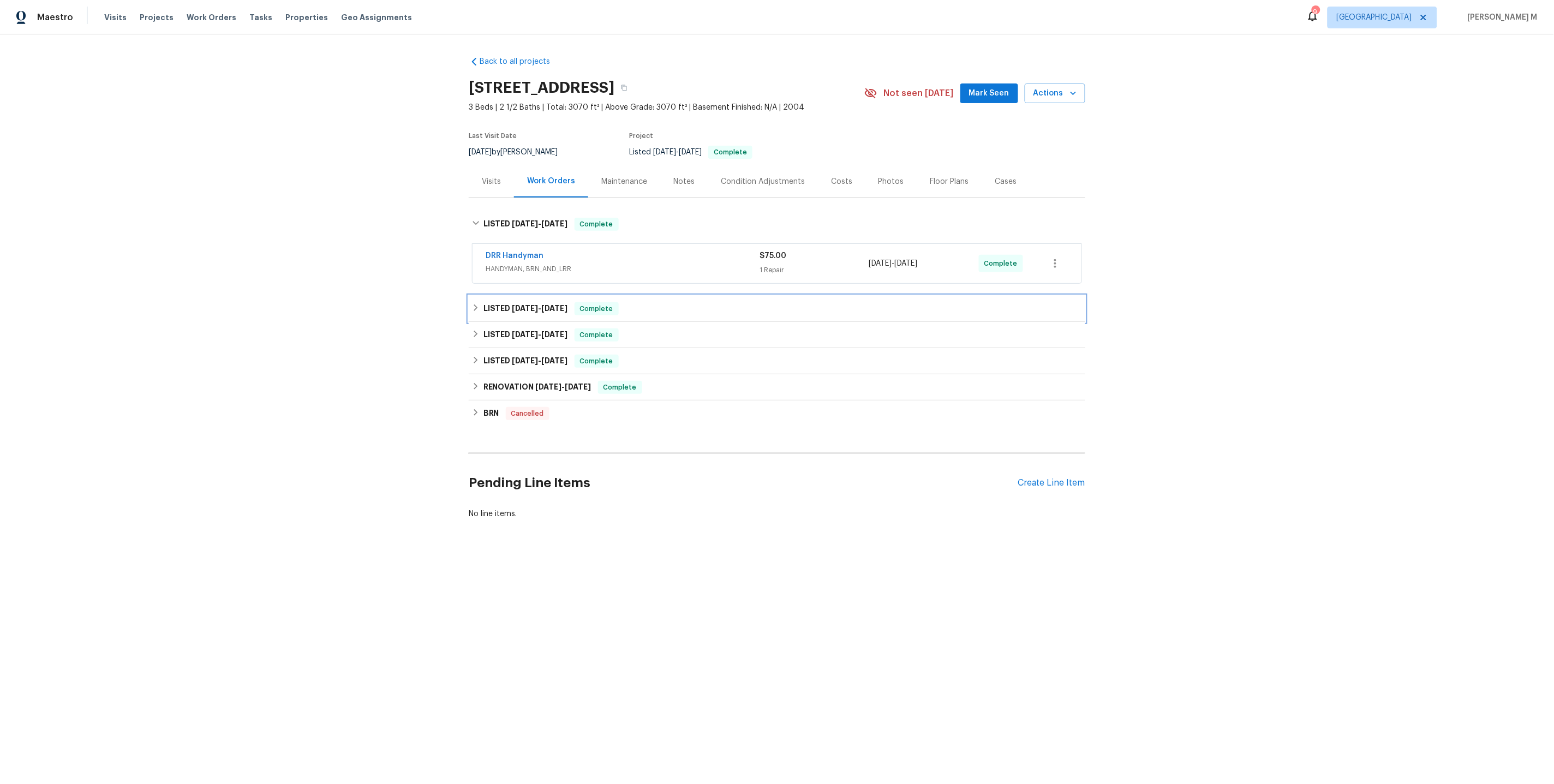
click at [527, 305] on span "7/10/25" at bounding box center [525, 308] width 26 height 7
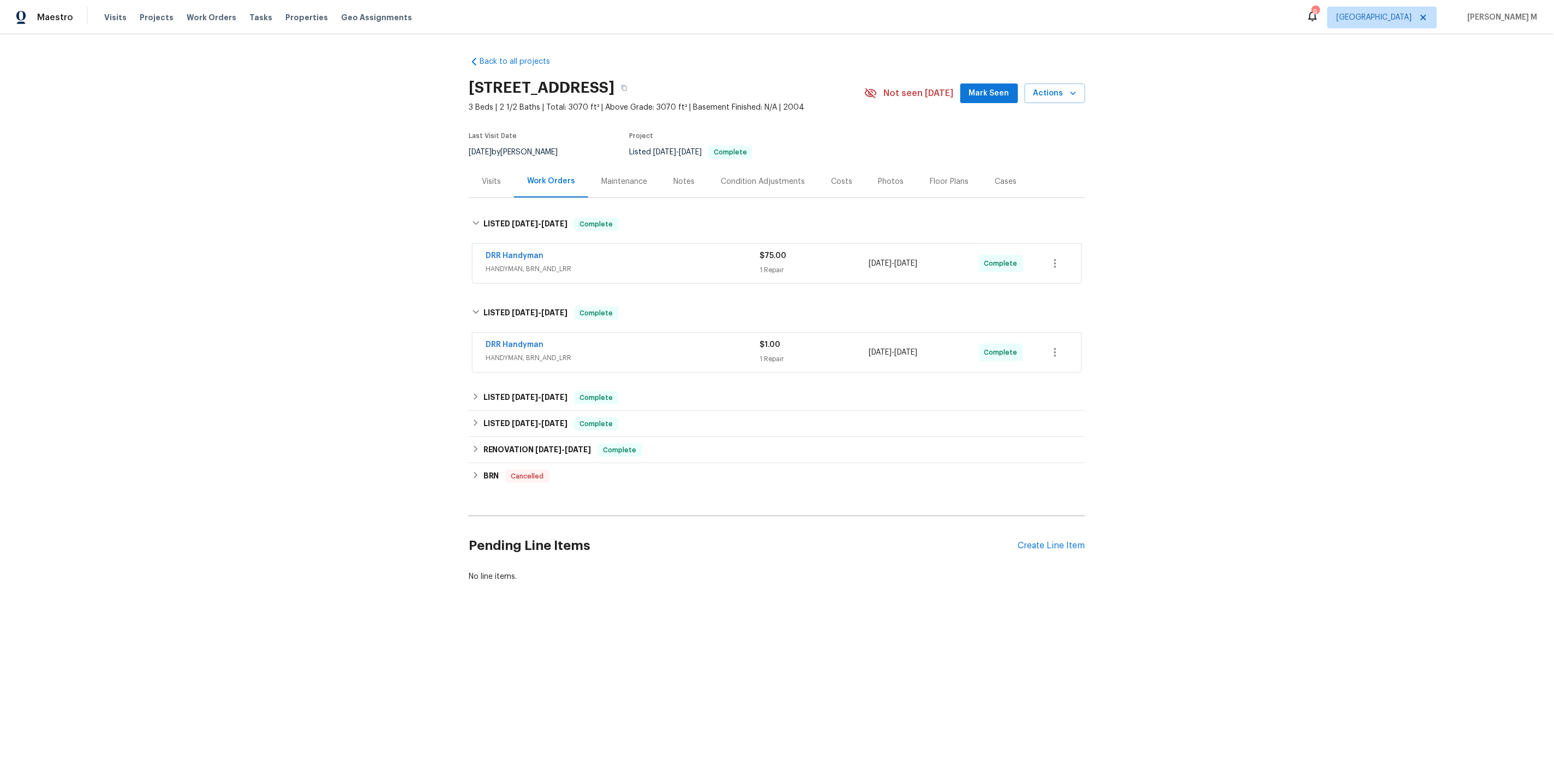
click at [528, 183] on div "Work Orders" at bounding box center [551, 181] width 74 height 33
click at [550, 184] on div "Work Orders" at bounding box center [551, 181] width 74 height 33
click at [602, 181] on div "Maintenance" at bounding box center [624, 181] width 46 height 11
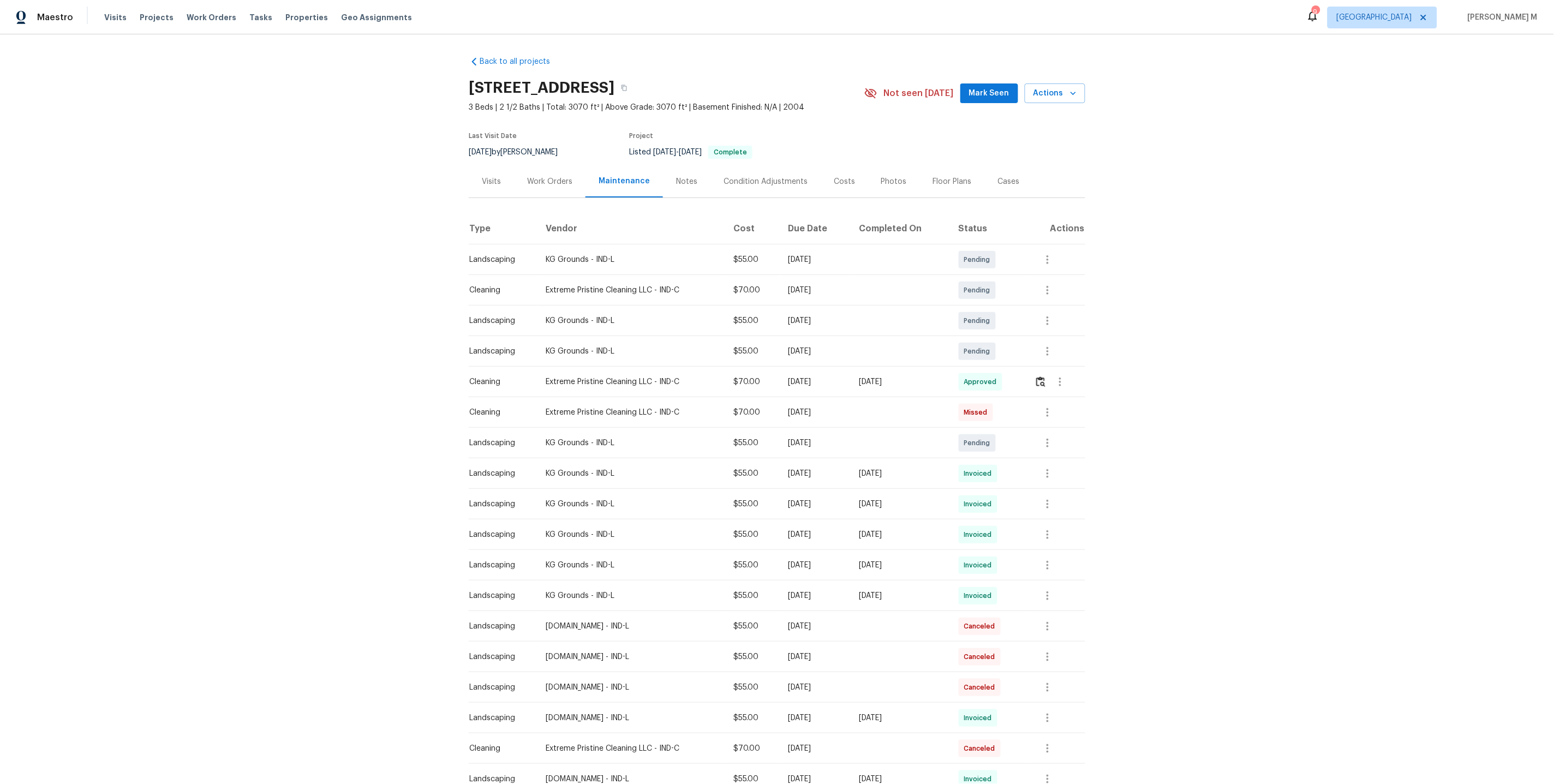
click at [554, 181] on div "Work Orders" at bounding box center [550, 181] width 45 height 11
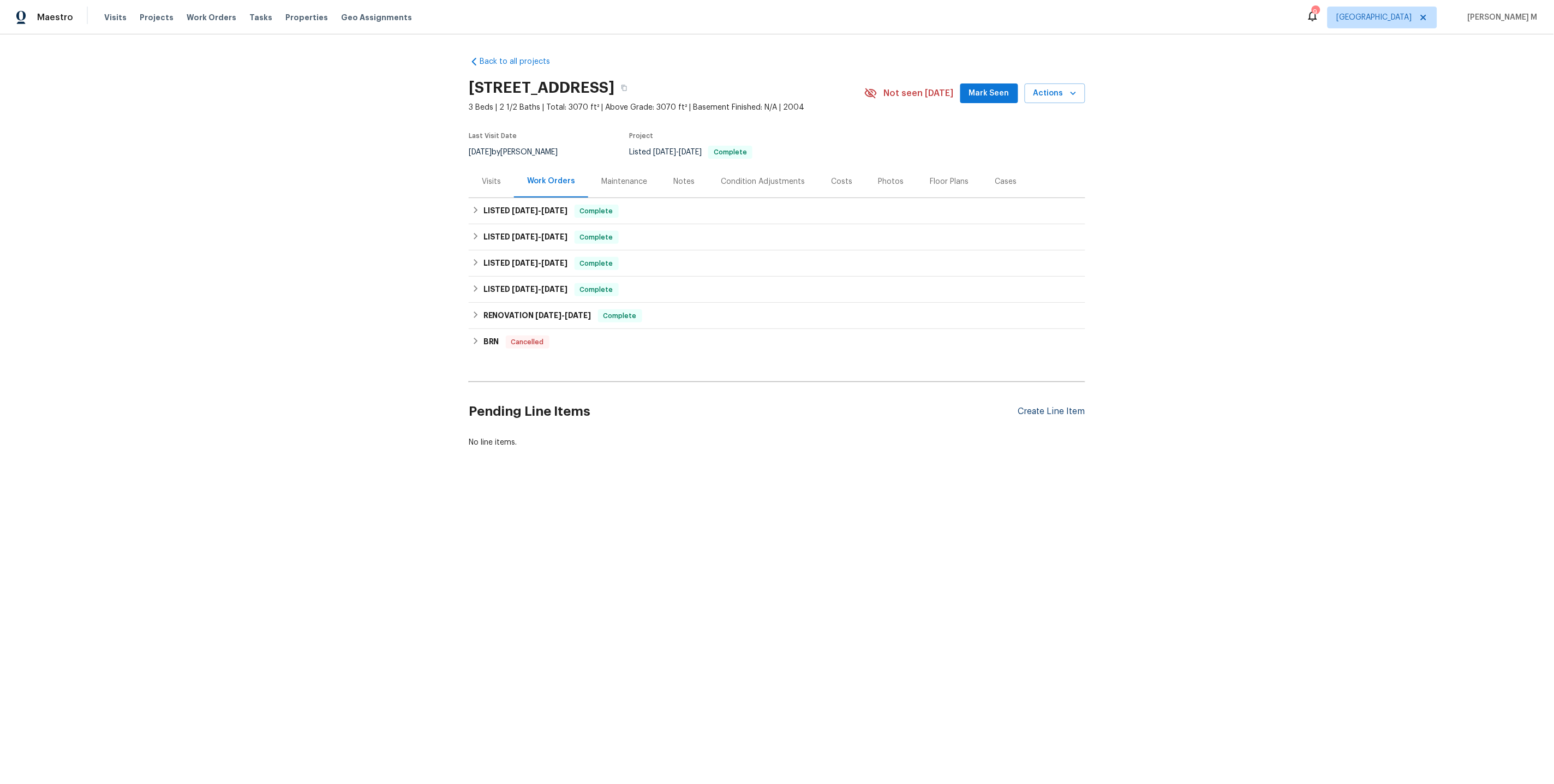
click at [1059, 407] on div "Create Line Item" at bounding box center [1051, 412] width 67 height 10
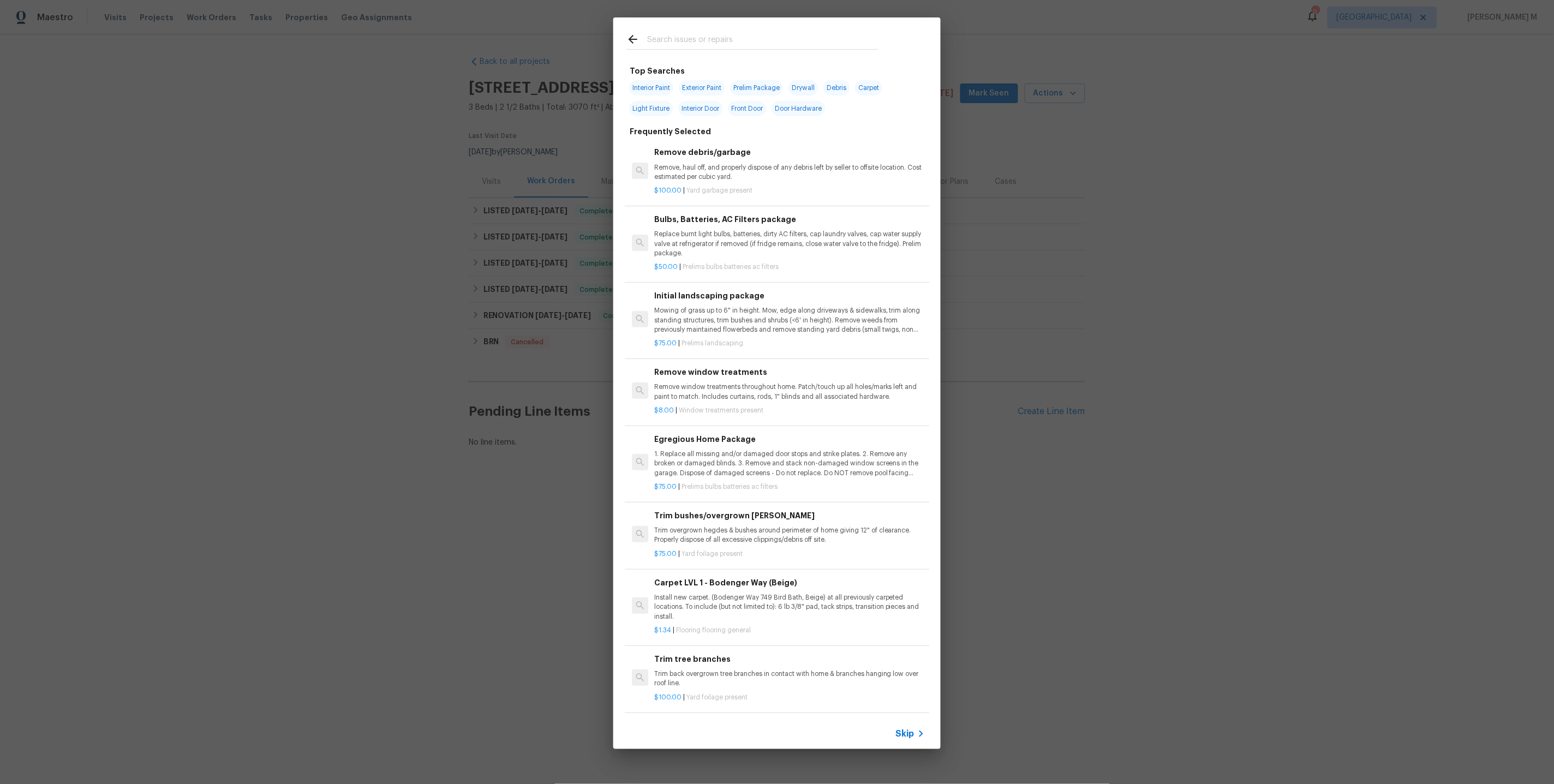
click at [913, 735] on span "Skip" at bounding box center [905, 734] width 18 height 11
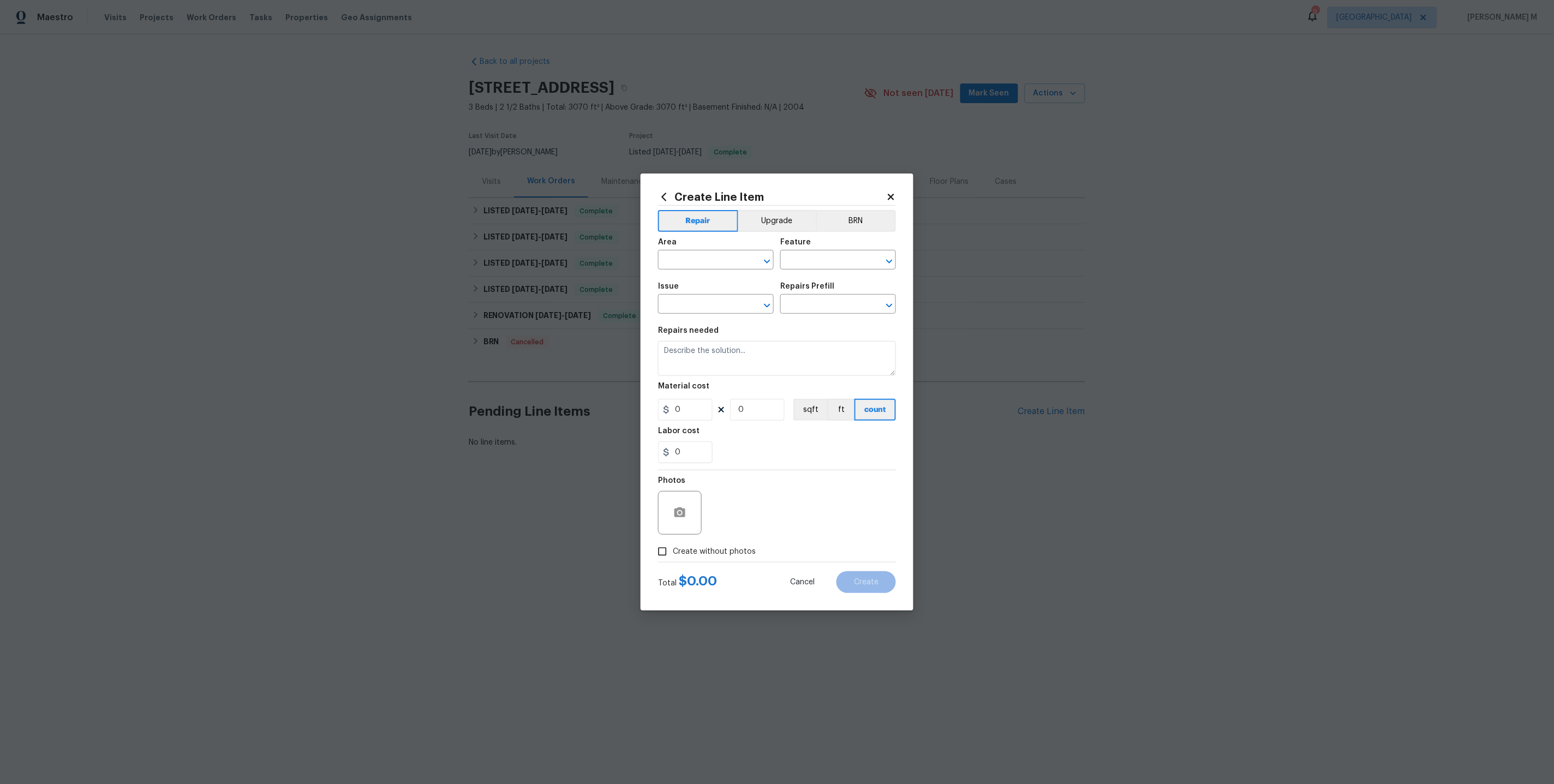
click at [697, 275] on span "Area ​" at bounding box center [716, 254] width 115 height 44
click at [697, 263] on input "text" at bounding box center [700, 261] width 85 height 17
click at [700, 294] on li "Bedroom" at bounding box center [716, 290] width 117 height 18
type input "Bedroom"
click at [827, 265] on input "text" at bounding box center [822, 261] width 85 height 17
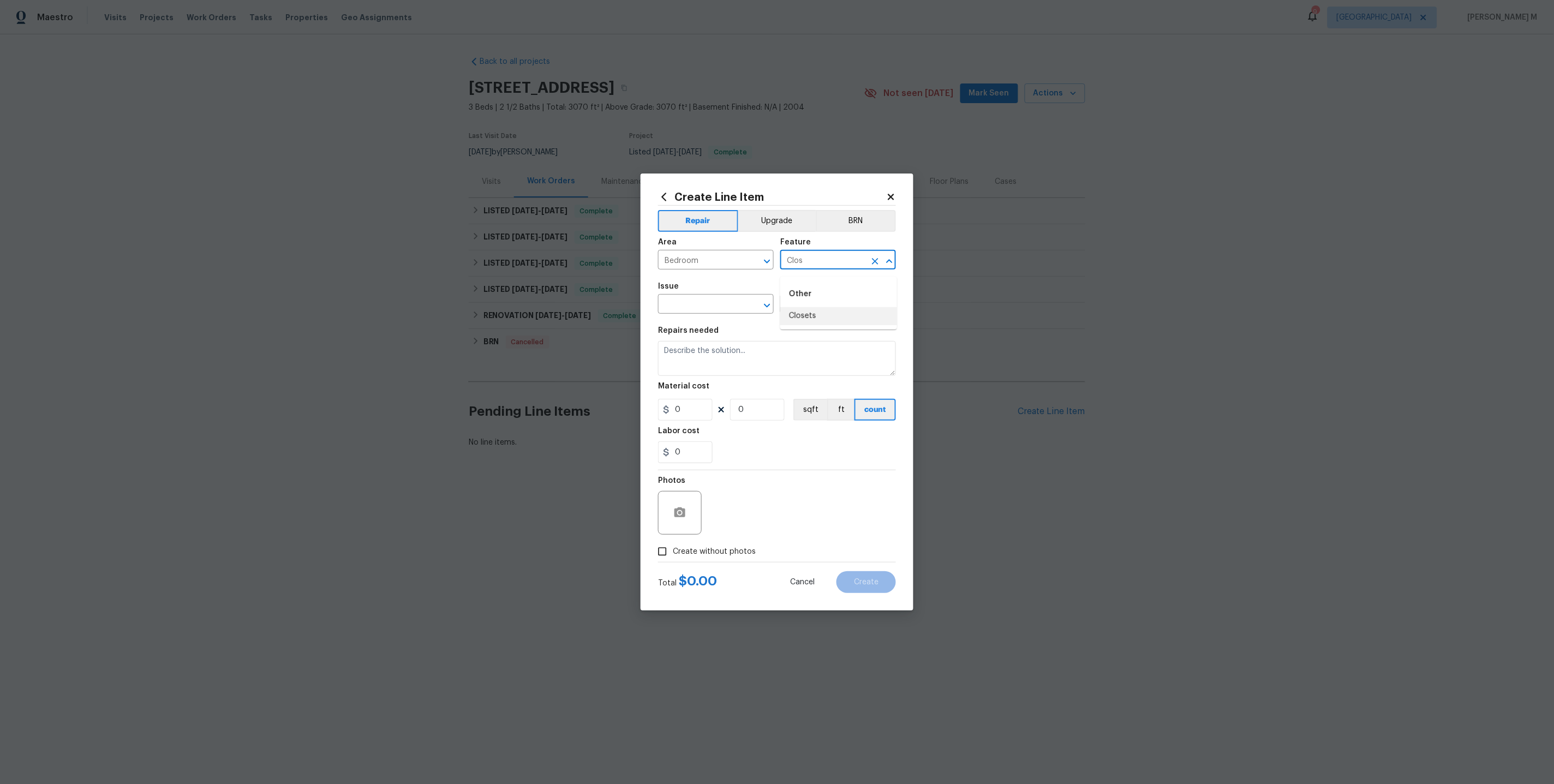
click at [837, 319] on li "Closets" at bounding box center [839, 316] width 117 height 18
click at [808, 266] on input "Closets" at bounding box center [822, 261] width 85 height 17
type input "Closets"
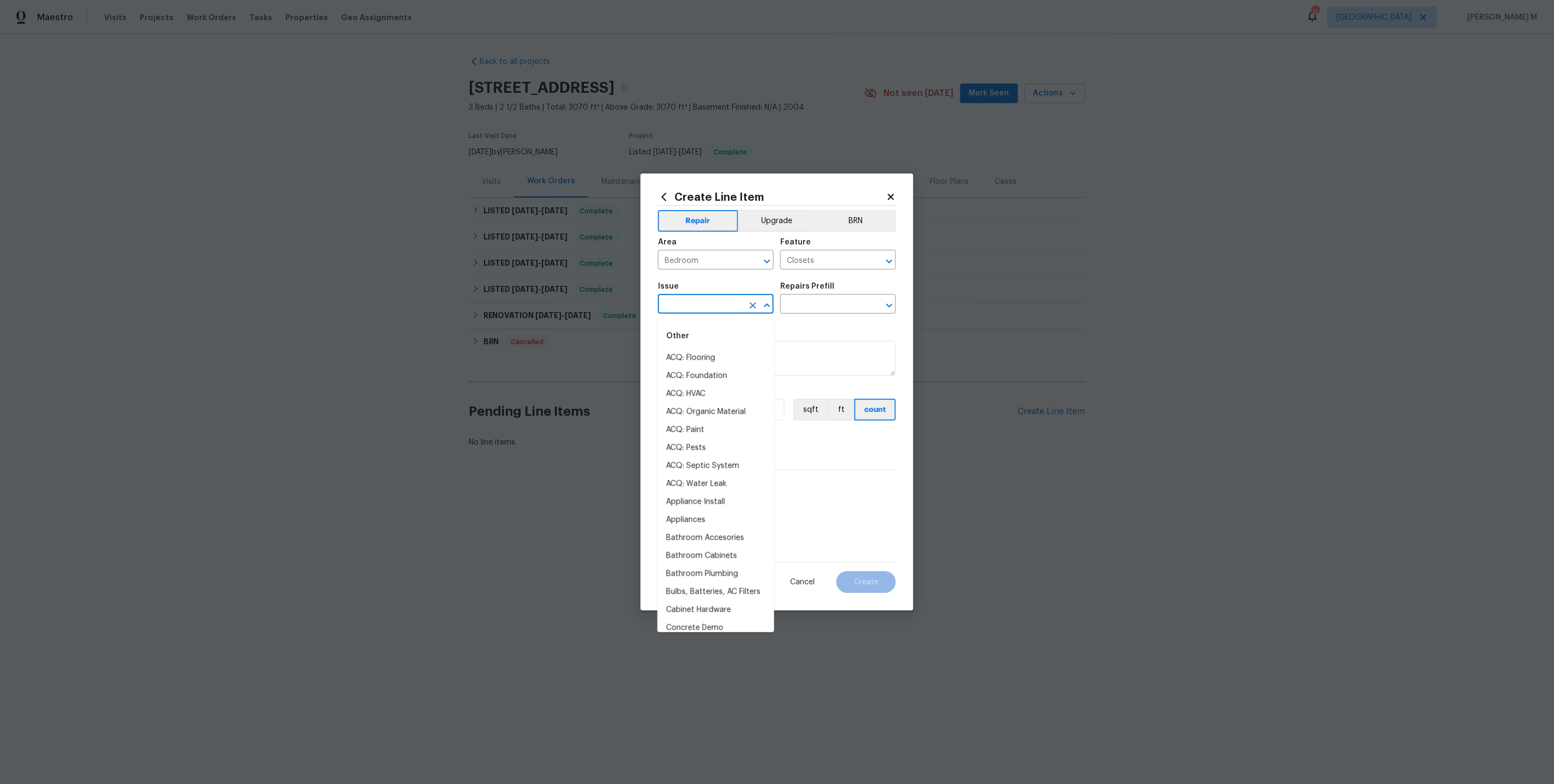
click at [685, 305] on input "text" at bounding box center [700, 305] width 85 height 17
click at [692, 352] on li "Interior Closet Door" at bounding box center [716, 358] width 117 height 18
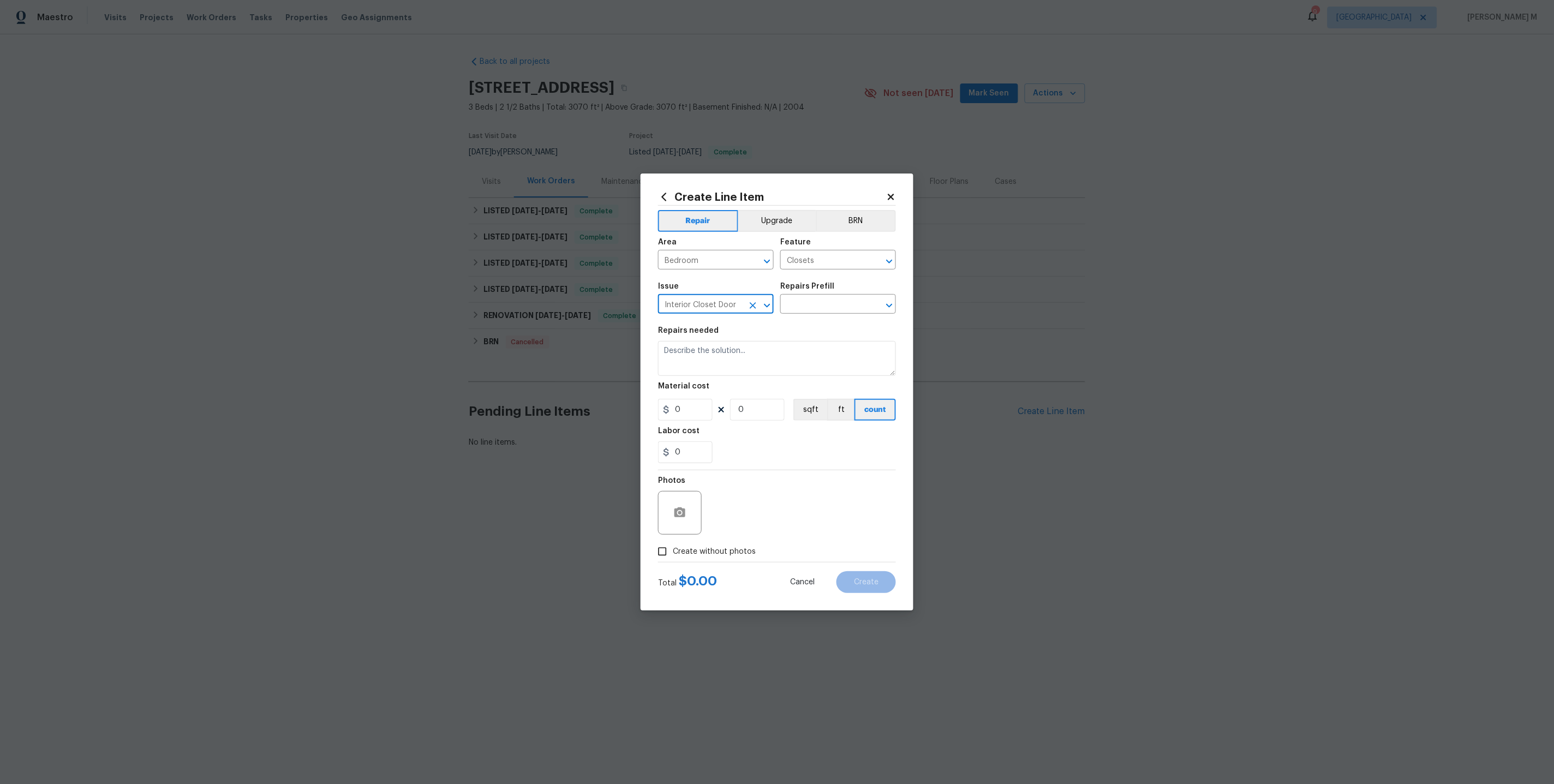
type input "Interior Closet Door"
click at [689, 297] on div "Issue" at bounding box center [716, 289] width 115 height 14
click at [689, 305] on input "Interior Closet Door" at bounding box center [700, 305] width 85 height 17
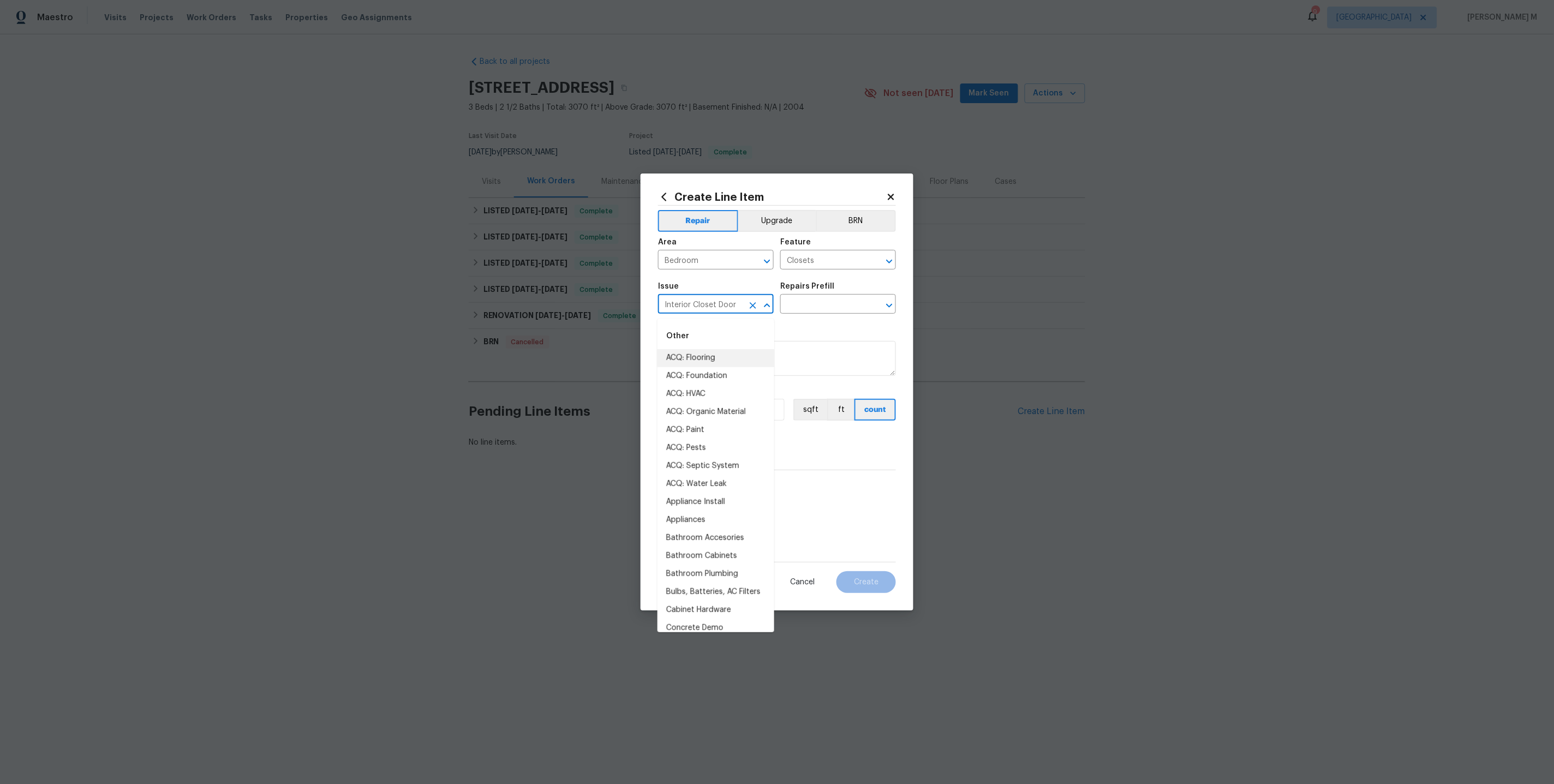
click at [689, 305] on input "Interior Closet Door" at bounding box center [700, 305] width 85 height 17
click at [842, 312] on input "text" at bounding box center [822, 305] width 85 height 17
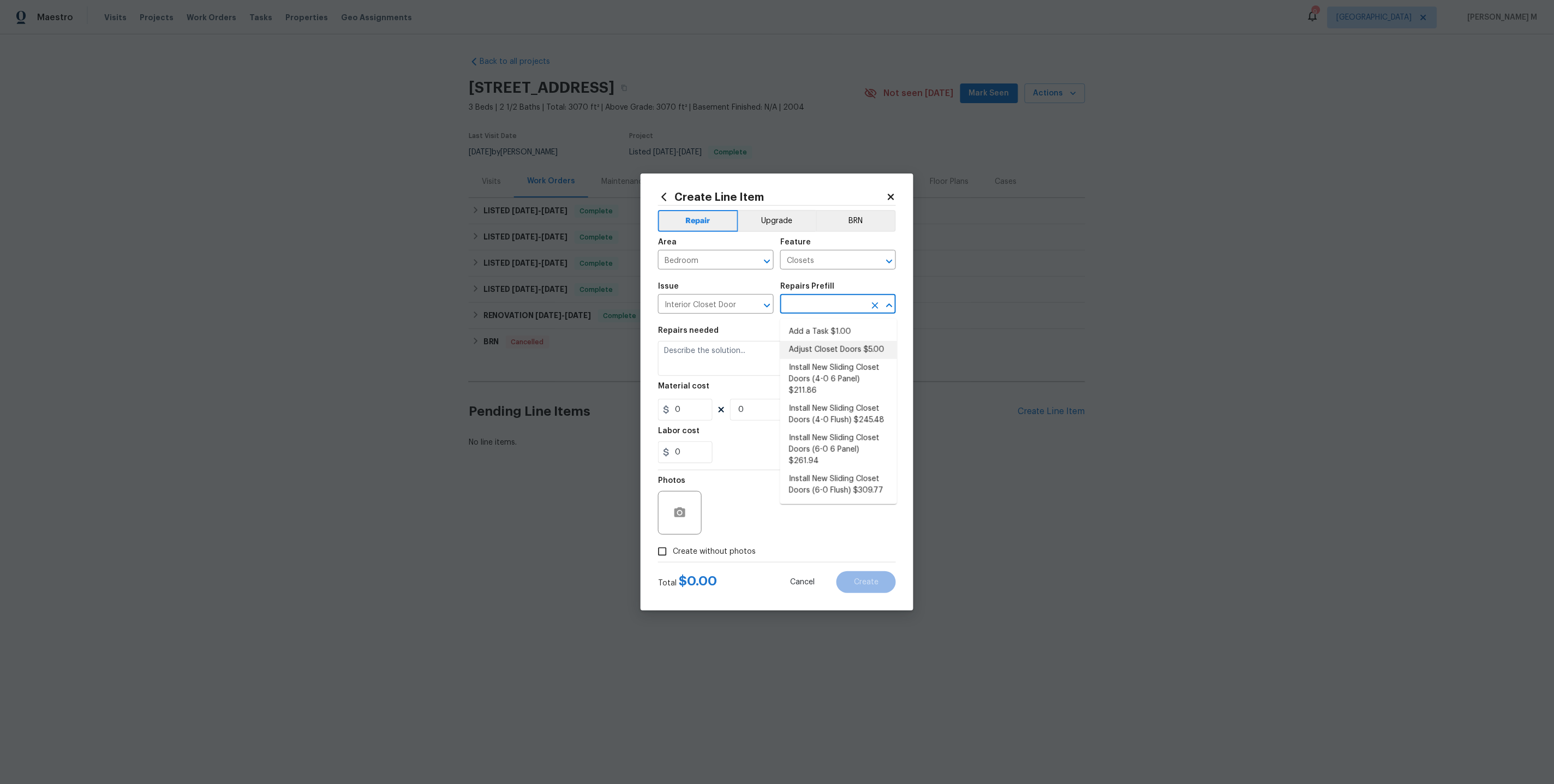
click at [811, 351] on li "Adjust Closet Doors $5.00" at bounding box center [839, 350] width 117 height 18
type input "Interior Door"
type input "Adjust Closet Doors $5.00"
type textarea "Adjust the closet doors ensuring that they open/close/operate as intended."
type input "5"
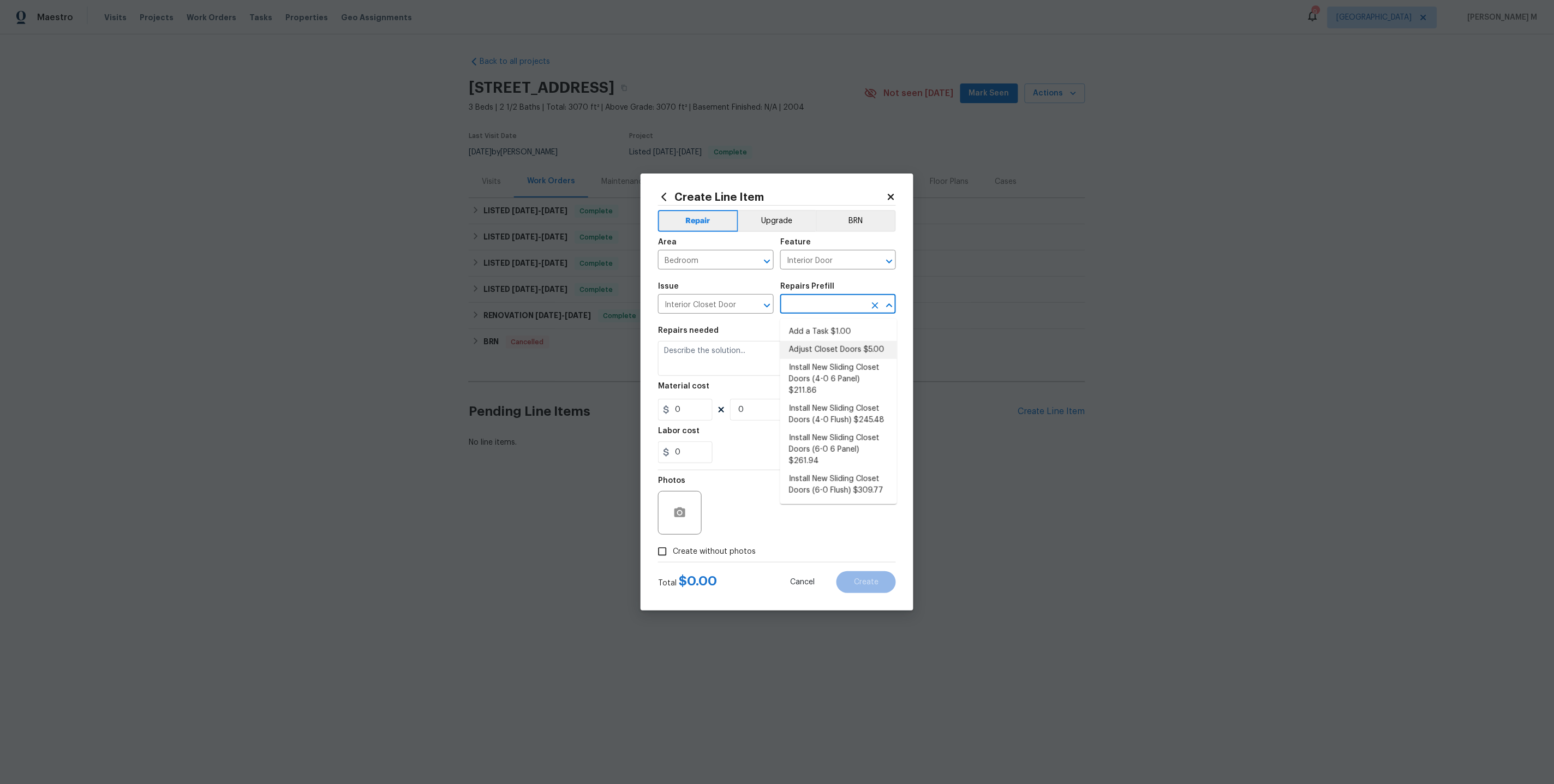
type input "1"
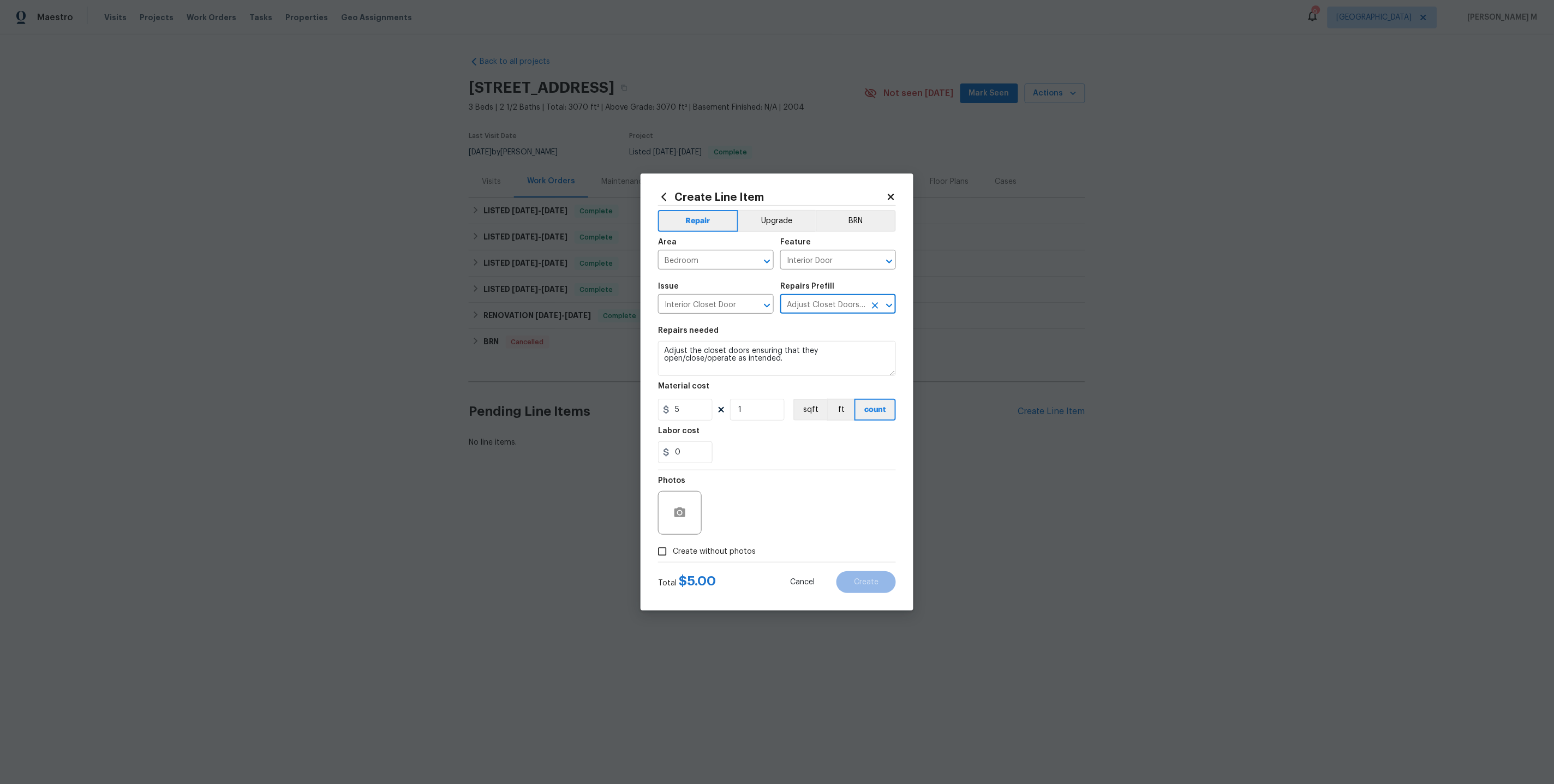
click at [811, 305] on input "Adjust Closet Doors $5.00" at bounding box center [822, 305] width 85 height 17
click at [818, 311] on input "Adjust Closet Doors $5.00" at bounding box center [822, 305] width 85 height 17
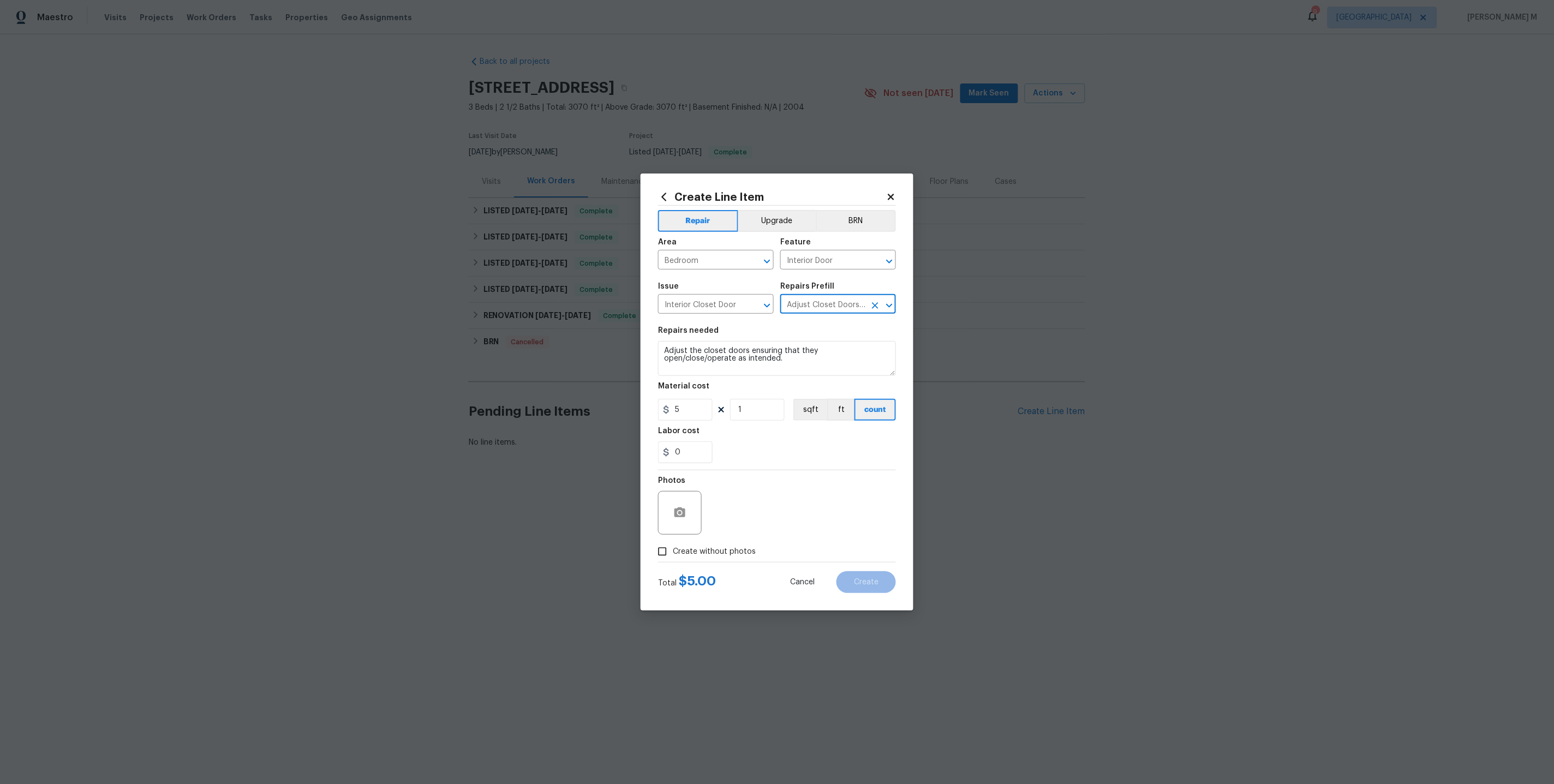
click at [818, 311] on input "Adjust Closet Doors $5.00" at bounding box center [822, 305] width 85 height 17
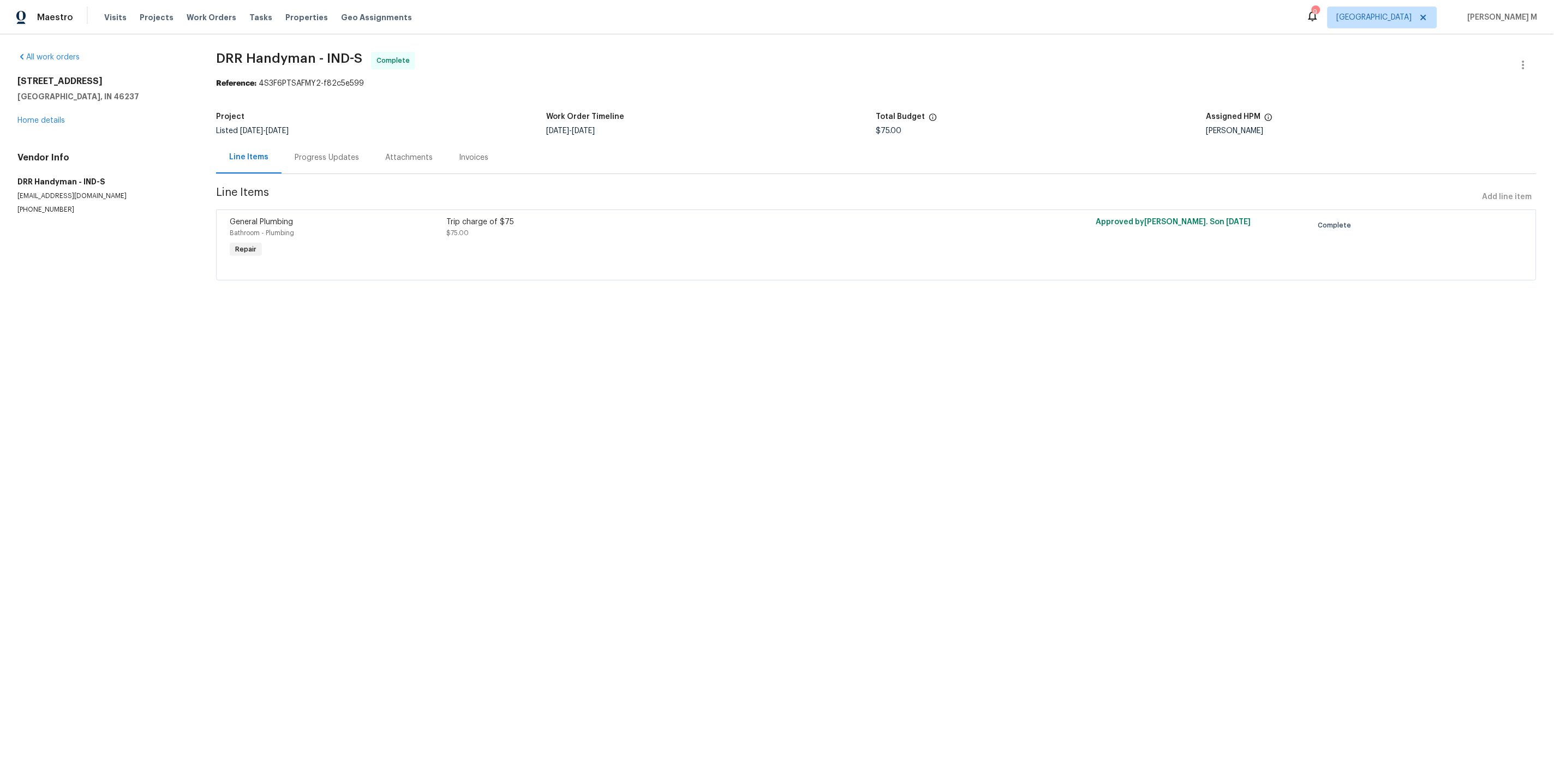
click at [310, 155] on div "Progress Updates" at bounding box center [326, 158] width 64 height 11
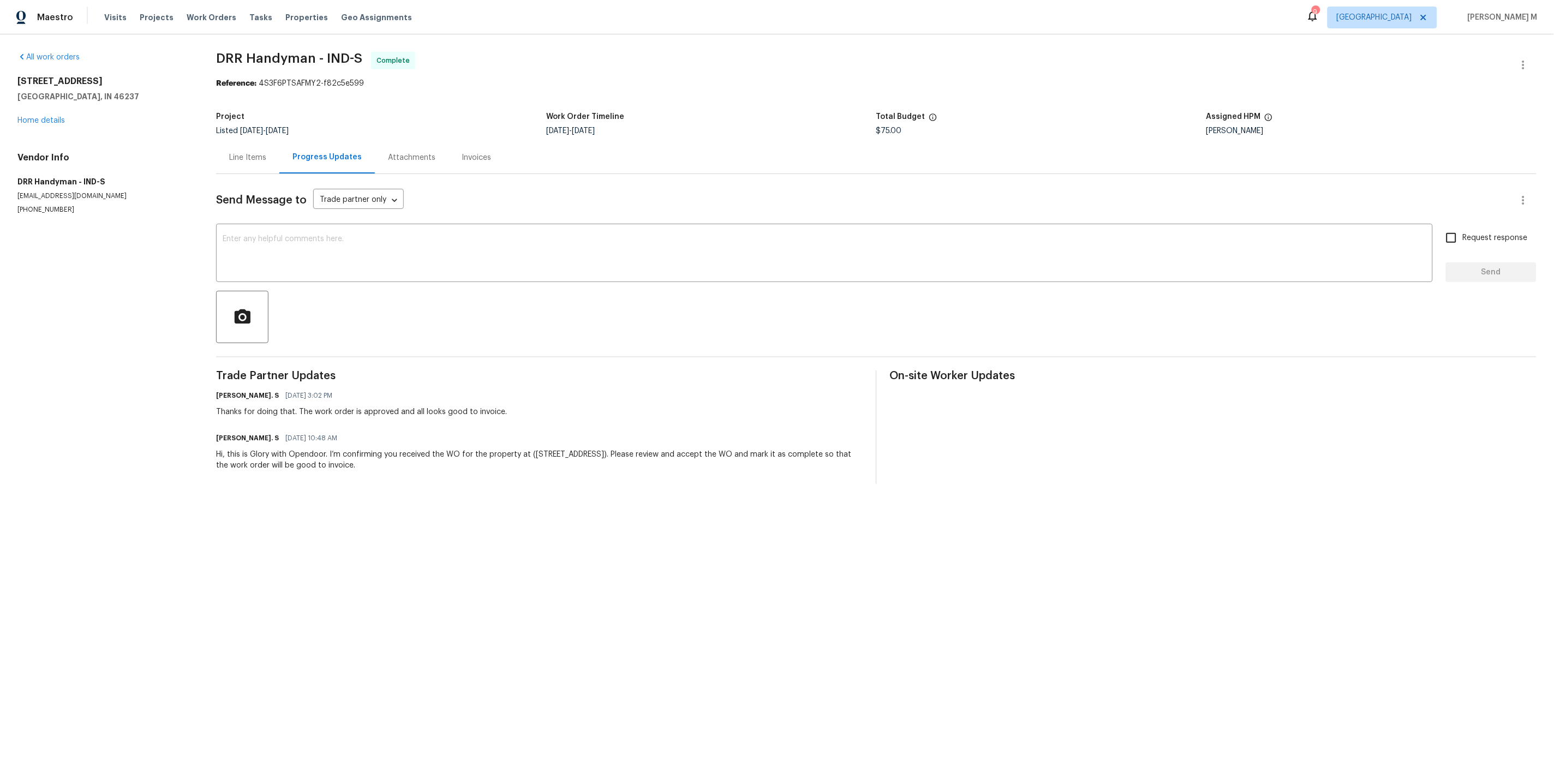
click at [529, 371] on span "Trade Partner Updates" at bounding box center [539, 376] width 646 height 11
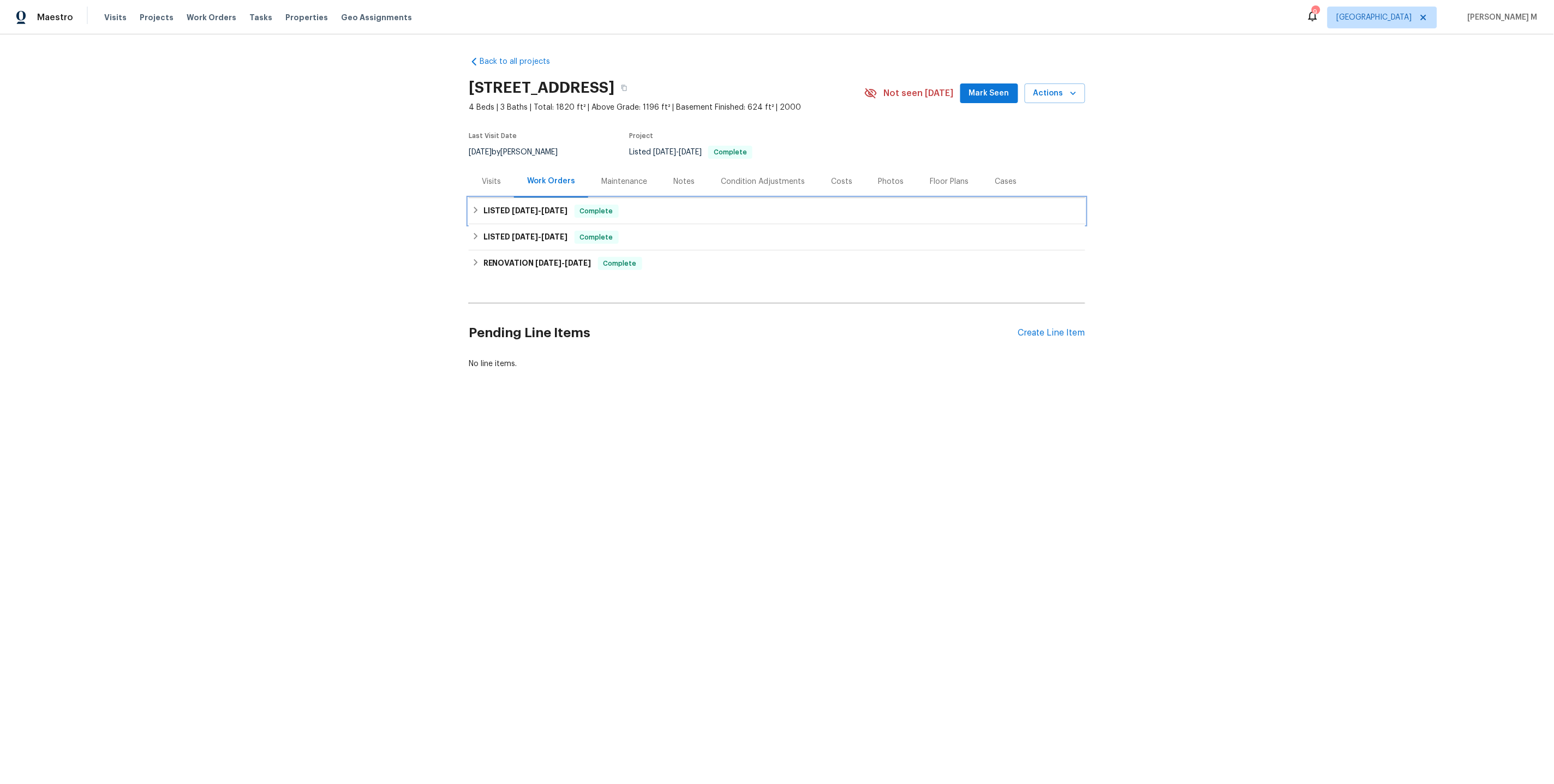
click at [490, 205] on h6 "LISTED [DATE] - [DATE]" at bounding box center [526, 212] width 84 height 13
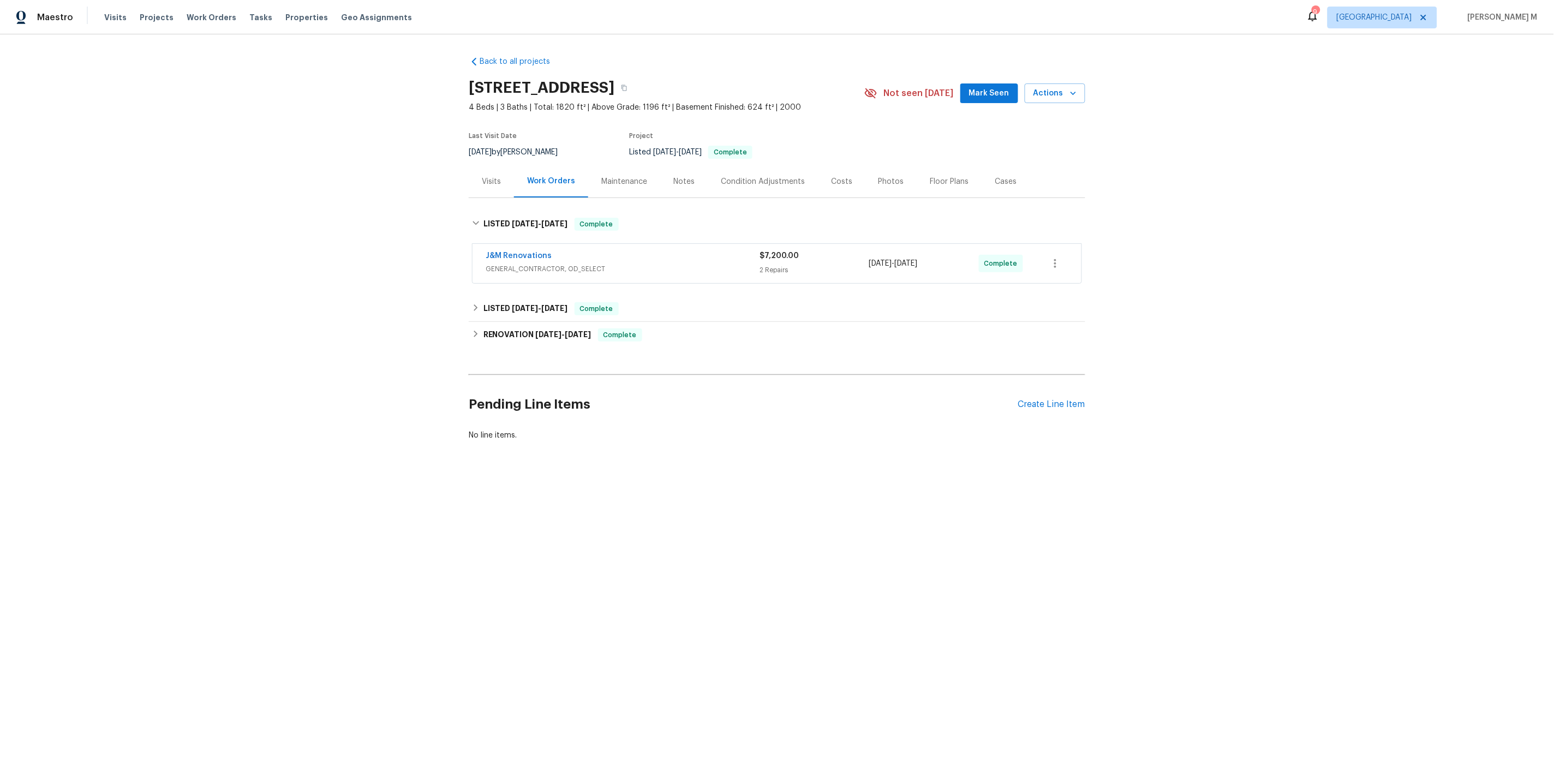
click at [530, 271] on div "J&M Renovations GENERAL_CONTRACTOR, OD_SELECT $7,200.00 2 Repairs [DATE] - [DAT…" at bounding box center [777, 263] width 609 height 39
click at [537, 263] on span "GENERAL_CONTRACTOR, OD_SELECT" at bounding box center [622, 268] width 274 height 11
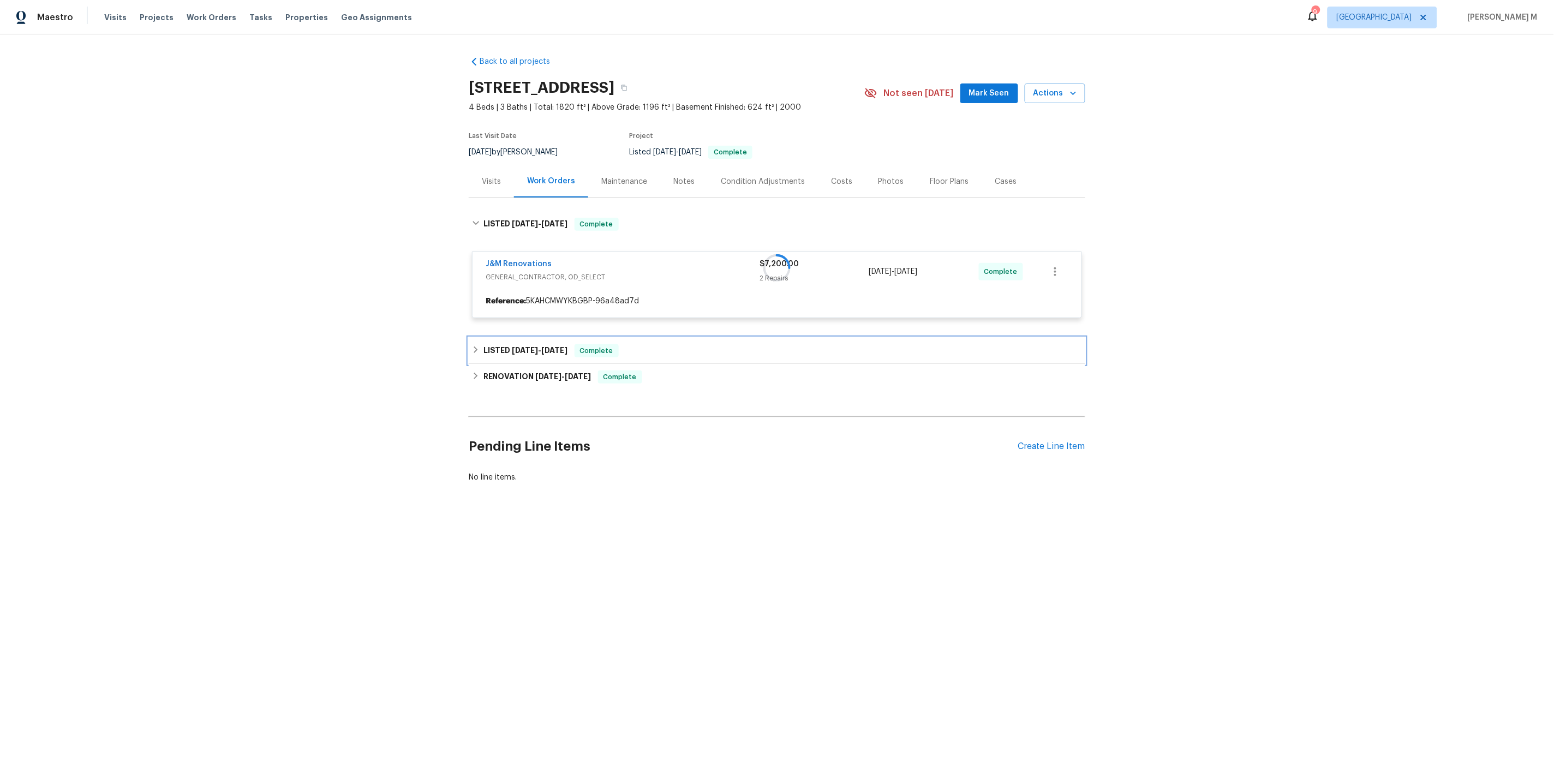
click at [513, 346] on span "[DATE]" at bounding box center [525, 350] width 26 height 7
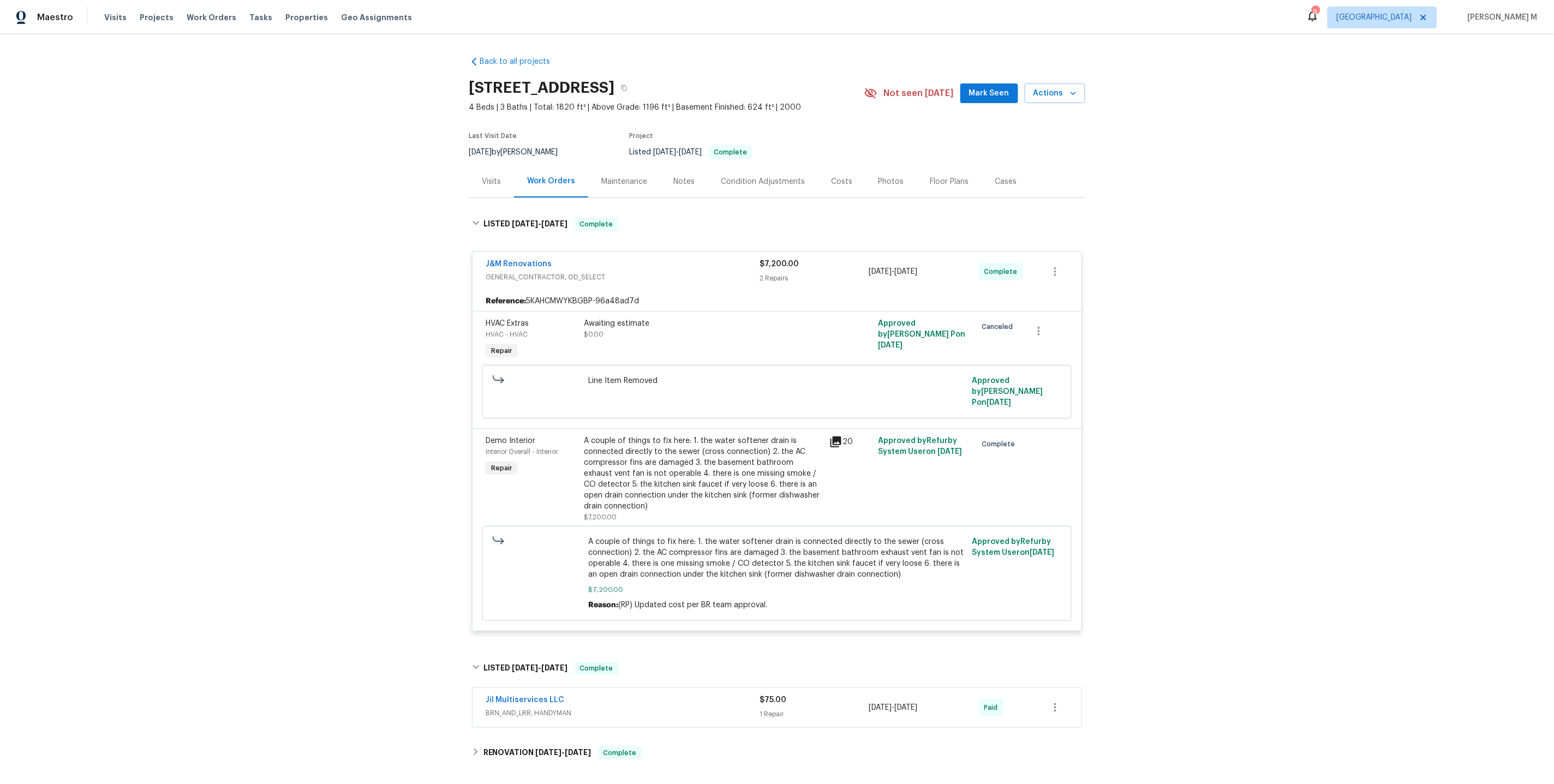
click at [521, 391] on div at bounding box center [538, 391] width 96 height 39
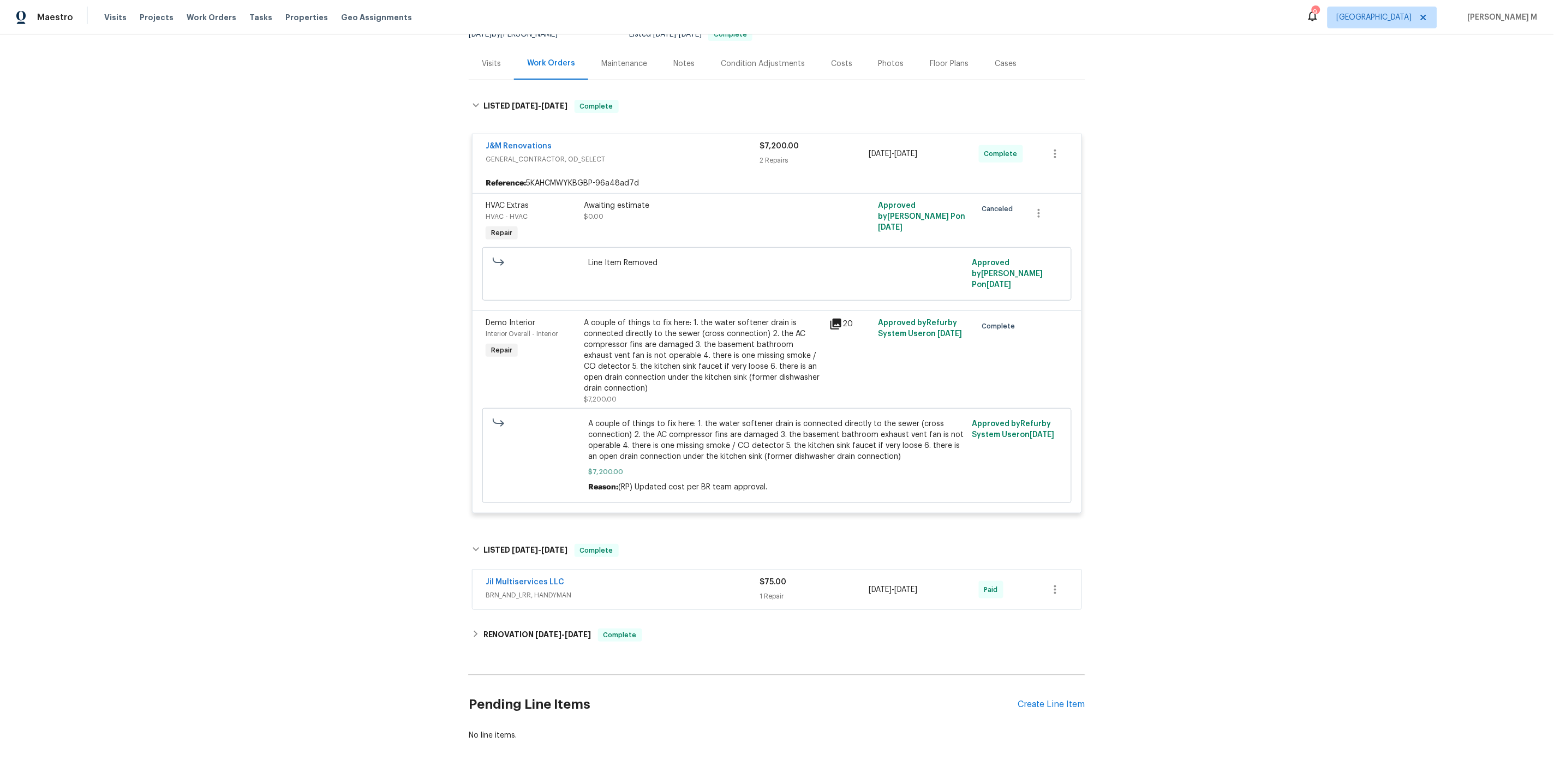
click at [535, 589] on span "BRN_AND_LRR, HANDYMAN" at bounding box center [622, 595] width 274 height 11
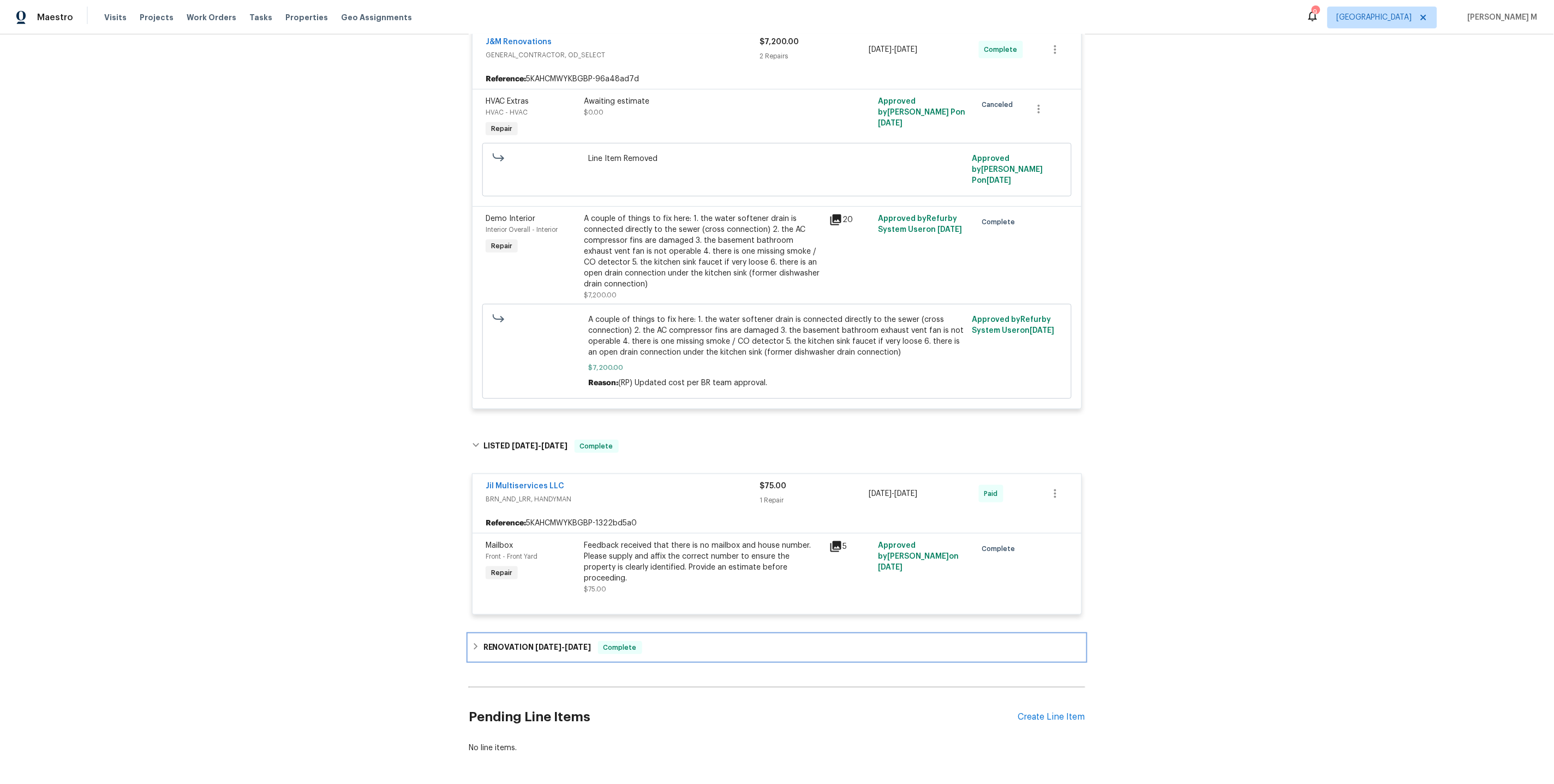
click at [541, 643] on span "[DATE]" at bounding box center [548, 647] width 26 height 7
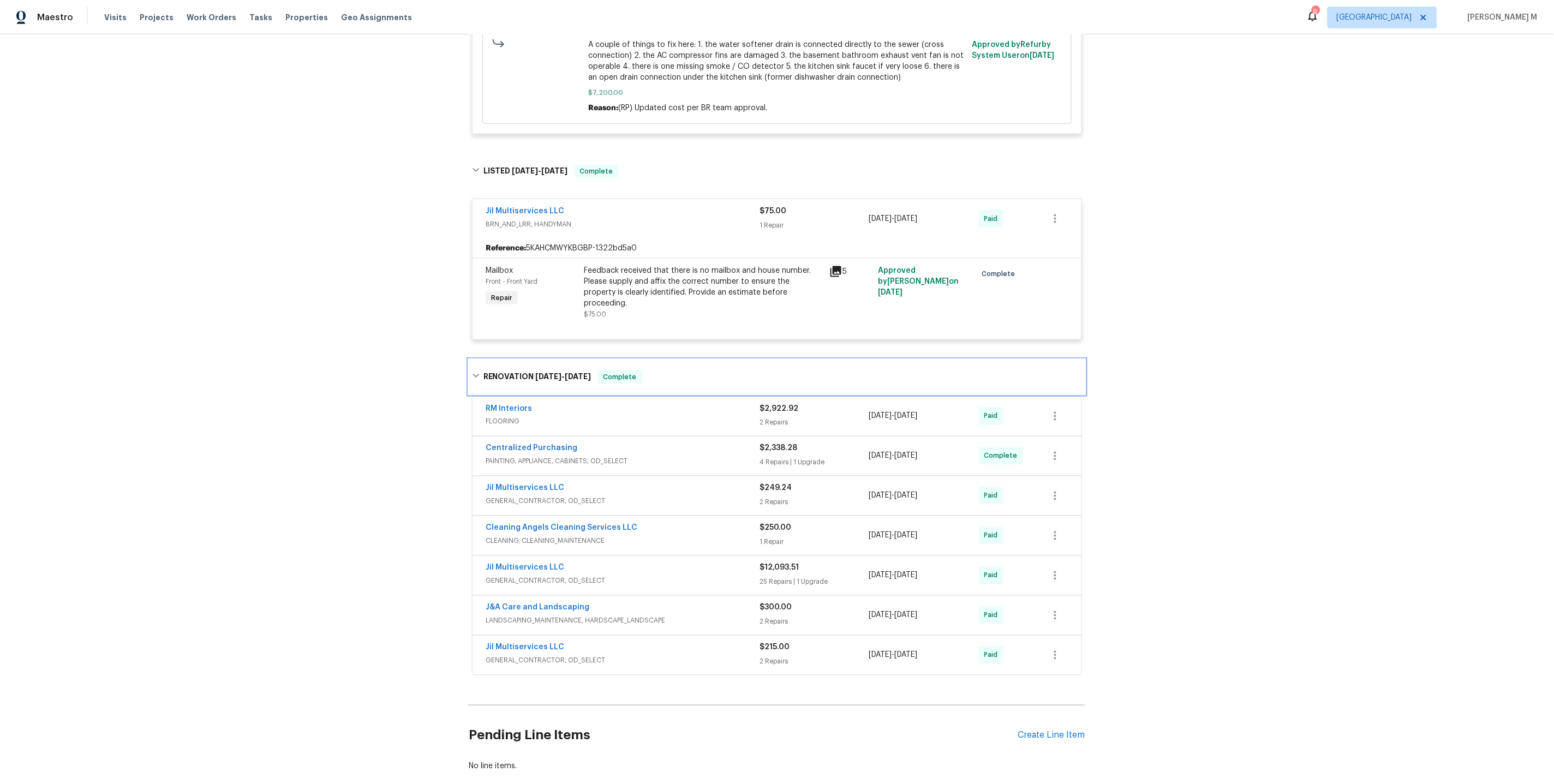
scroll to position [504, 0]
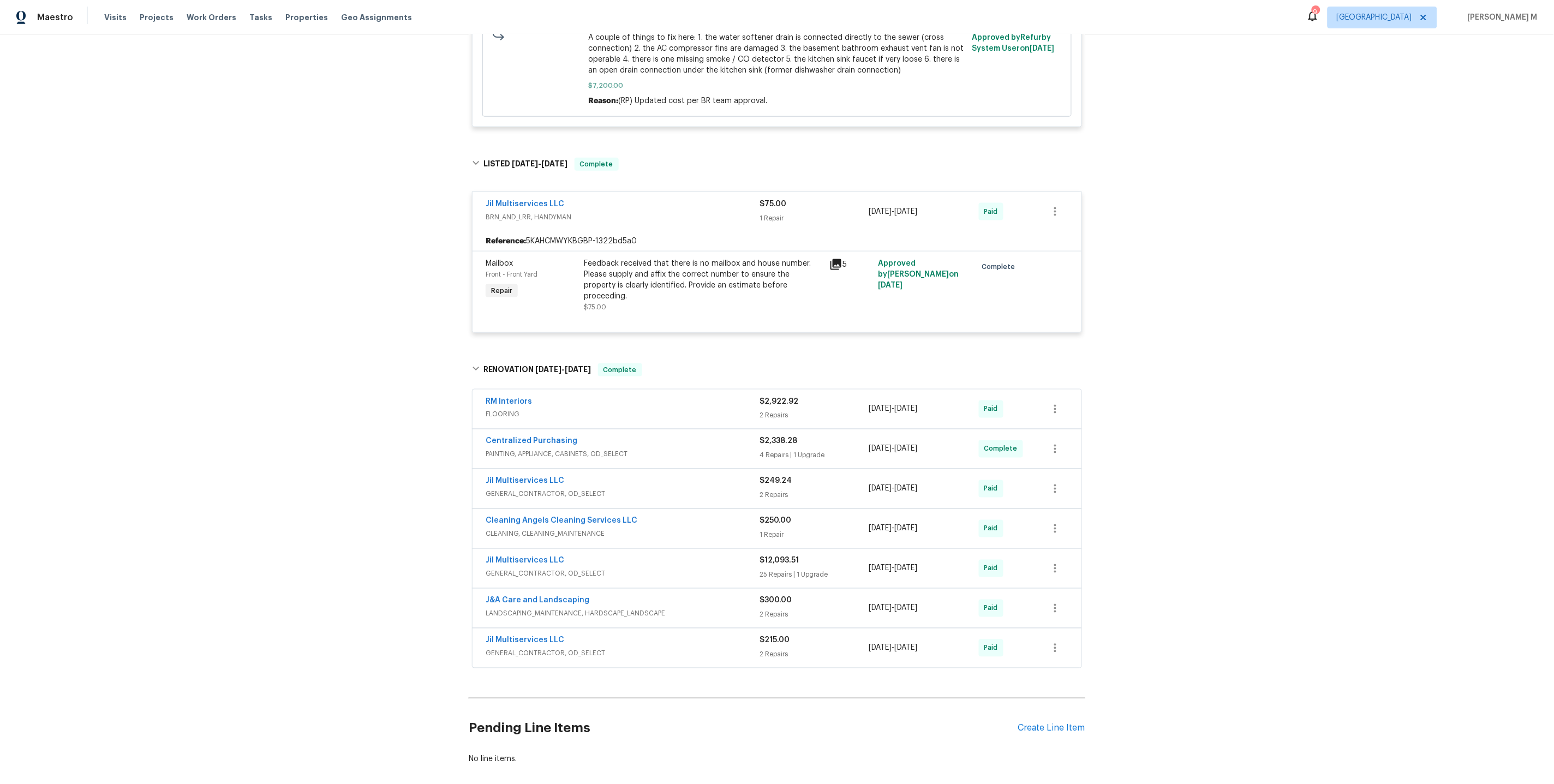
click at [504, 409] on span "FLOORING" at bounding box center [622, 414] width 274 height 11
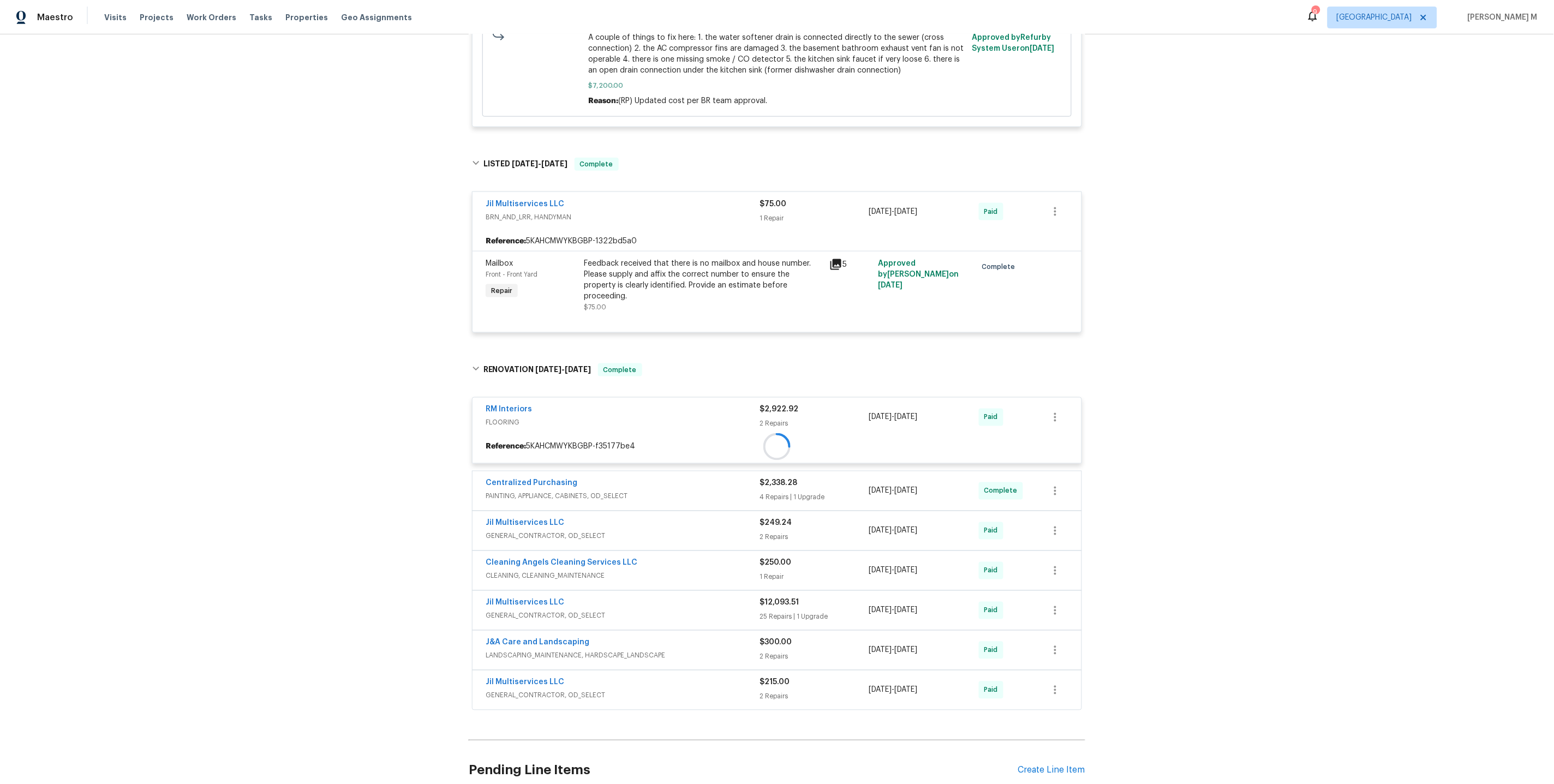
scroll to position [546, 0]
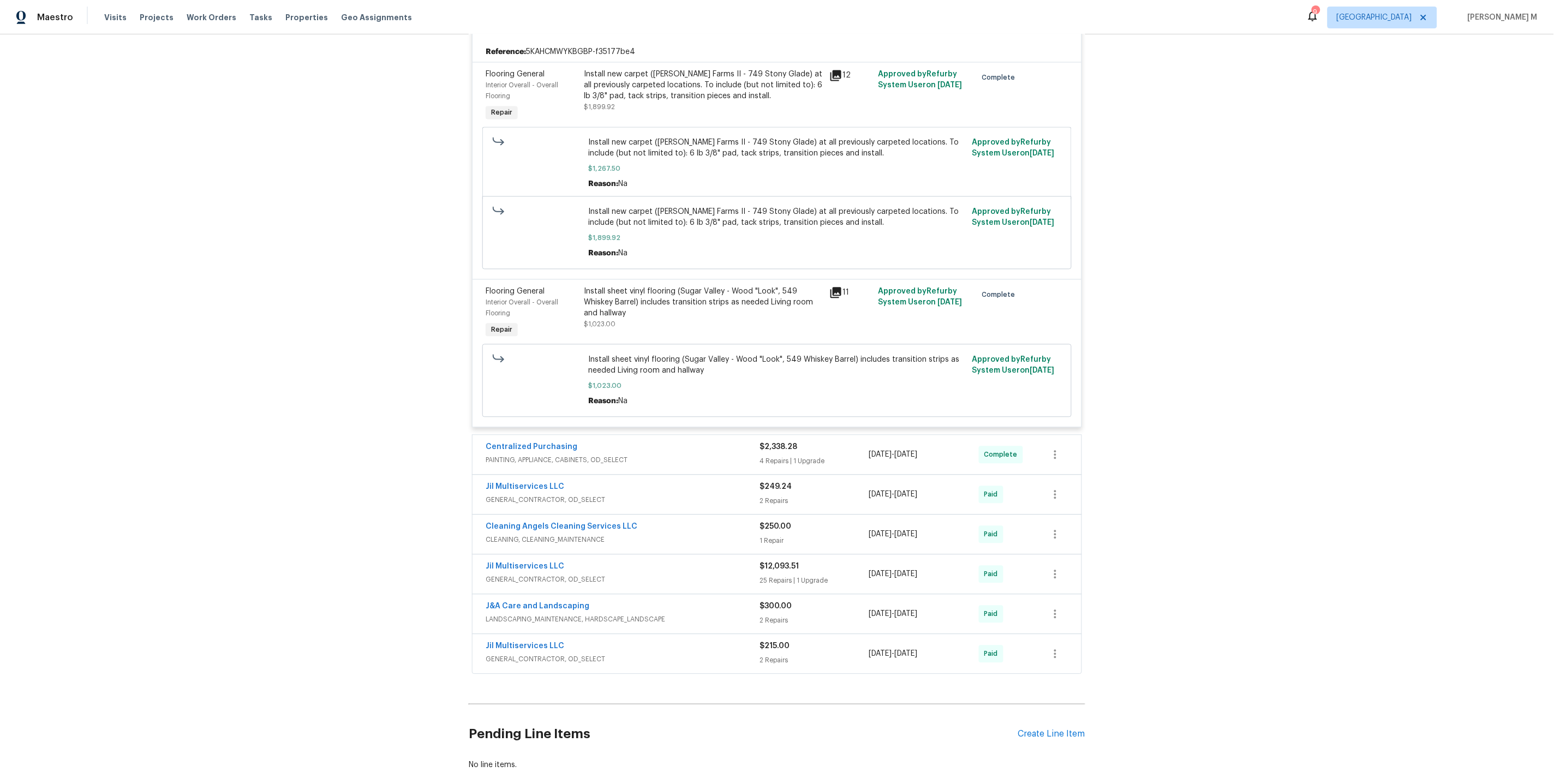
click at [550, 442] on div "Centralized Purchasing PAINTING, APPLIANCE, CABINETS, OD_SELECT" at bounding box center [622, 454] width 274 height 26
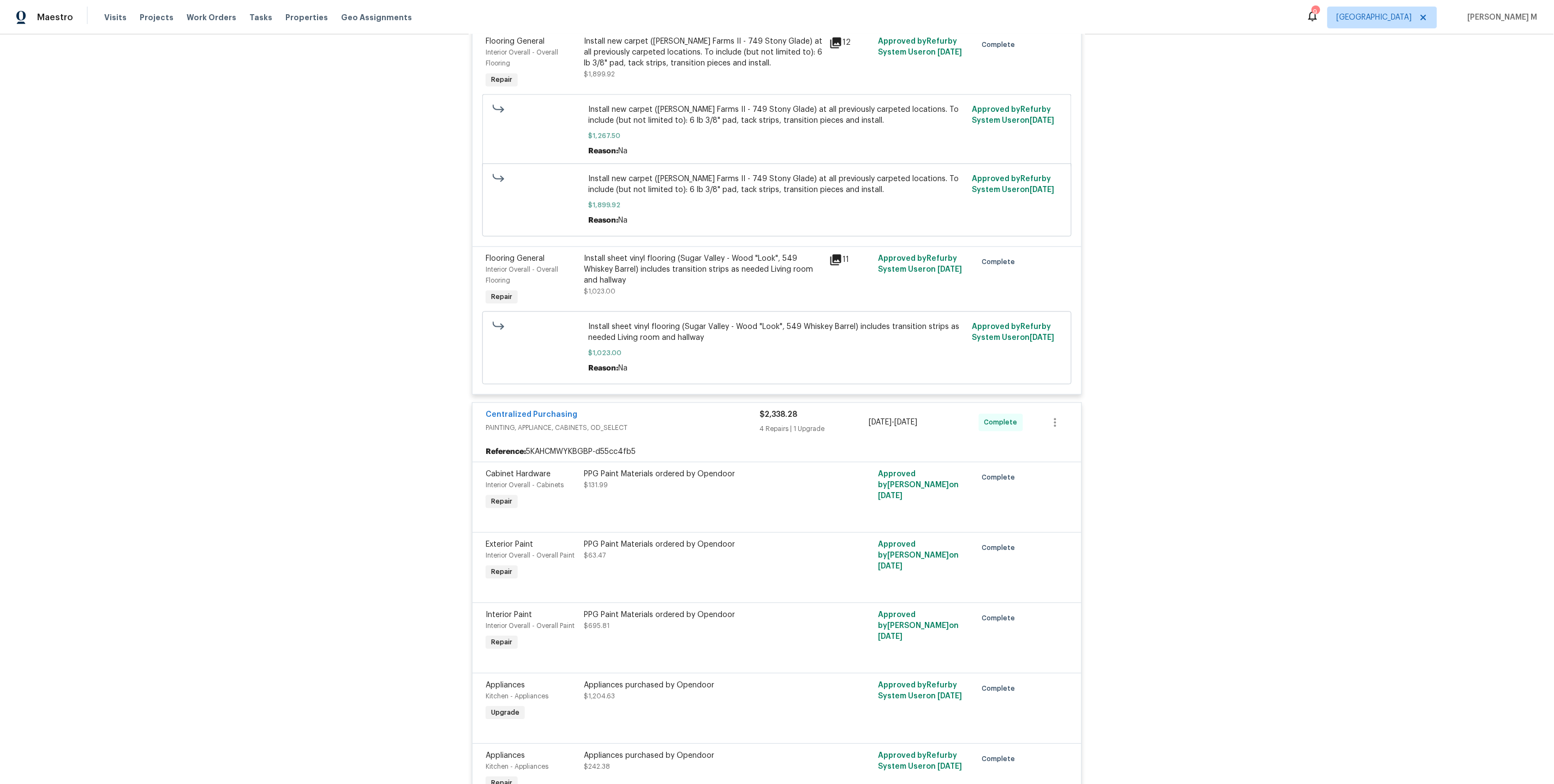
scroll to position [1269, 0]
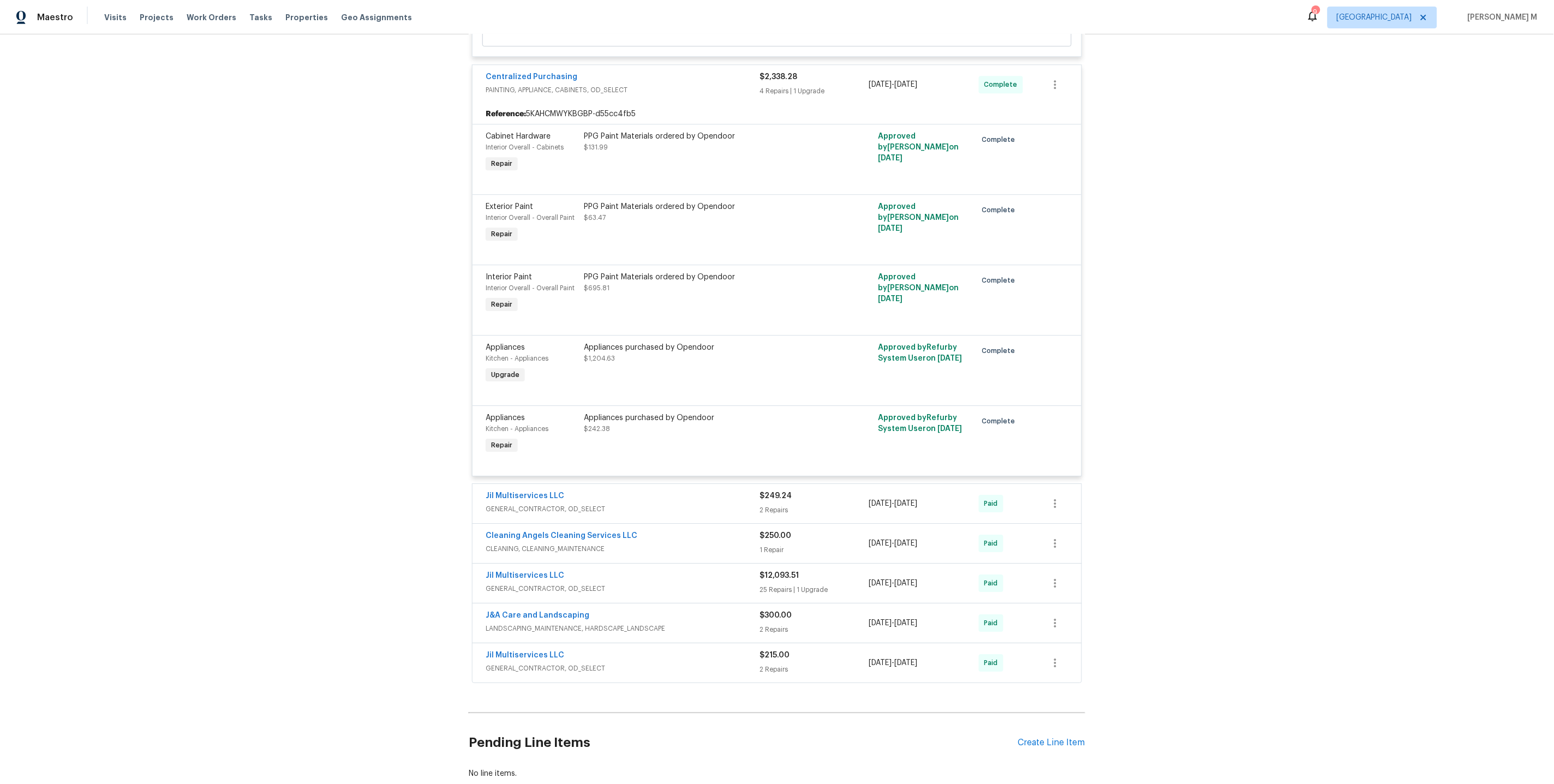
click at [541, 504] on span "GENERAL_CONTRACTOR, OD_SELECT" at bounding box center [622, 509] width 274 height 11
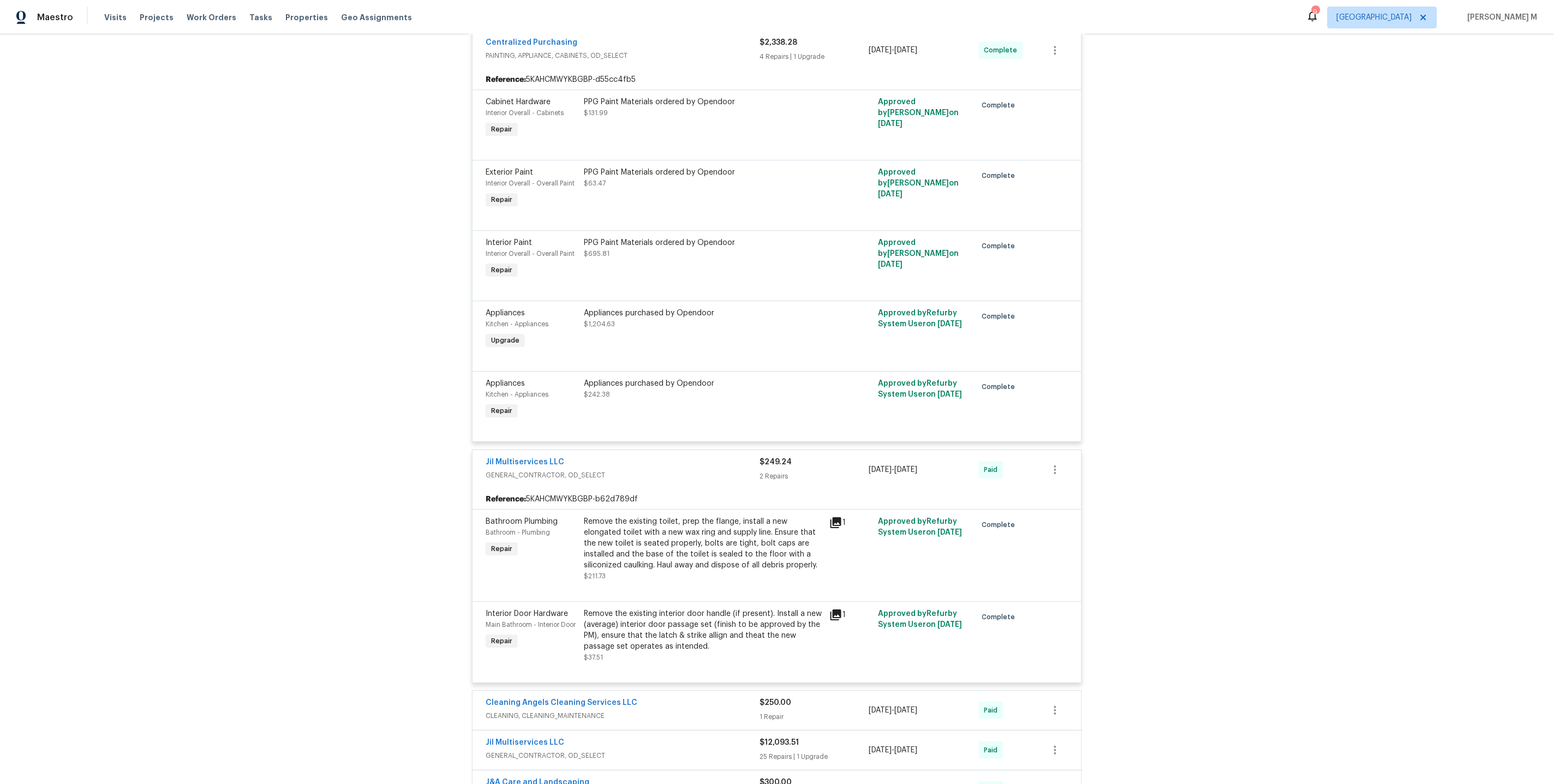
scroll to position [1469, 0]
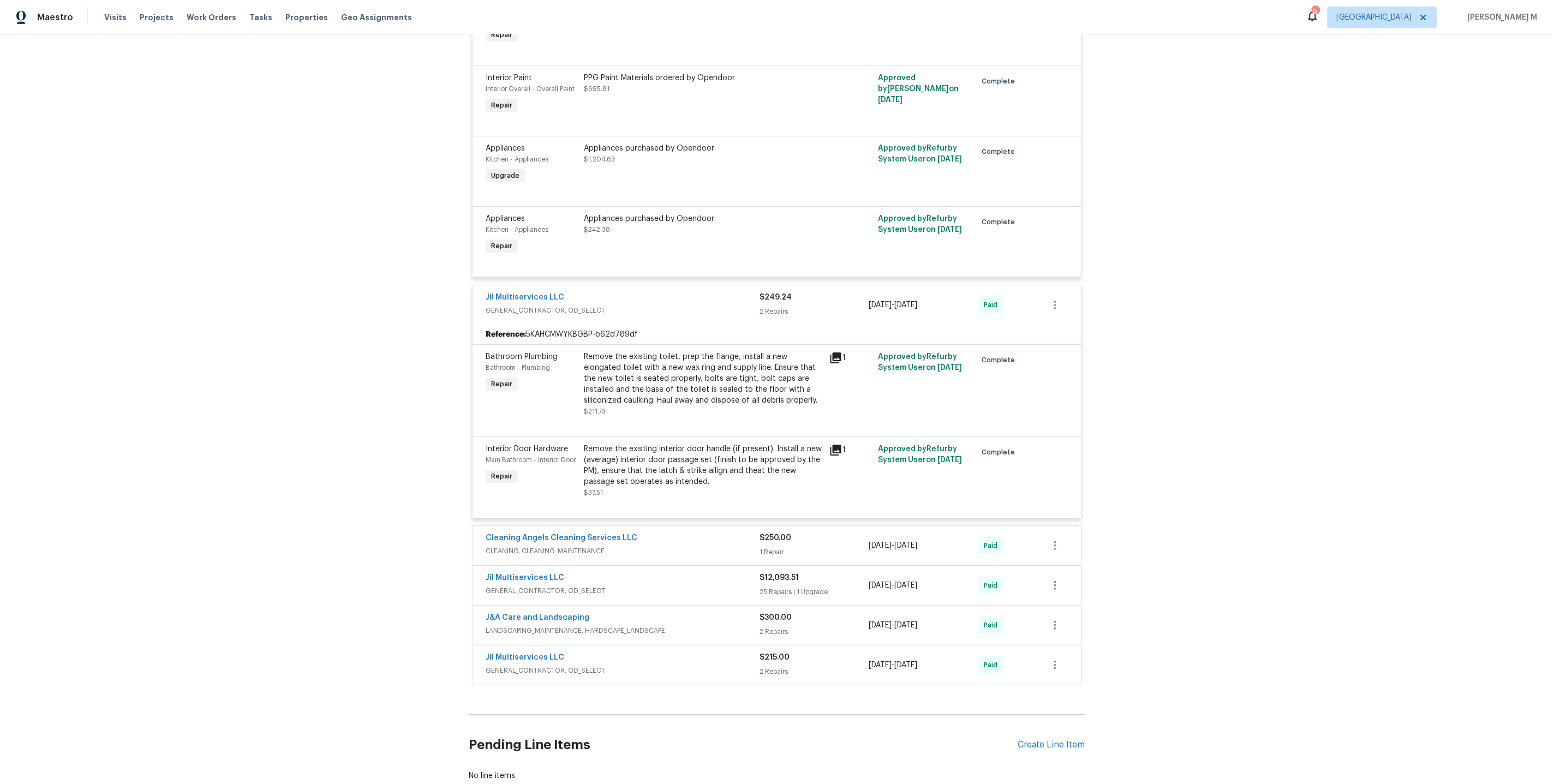
click at [530, 546] on span "CLEANING, CLEANING_MAINTENANCE" at bounding box center [622, 551] width 274 height 11
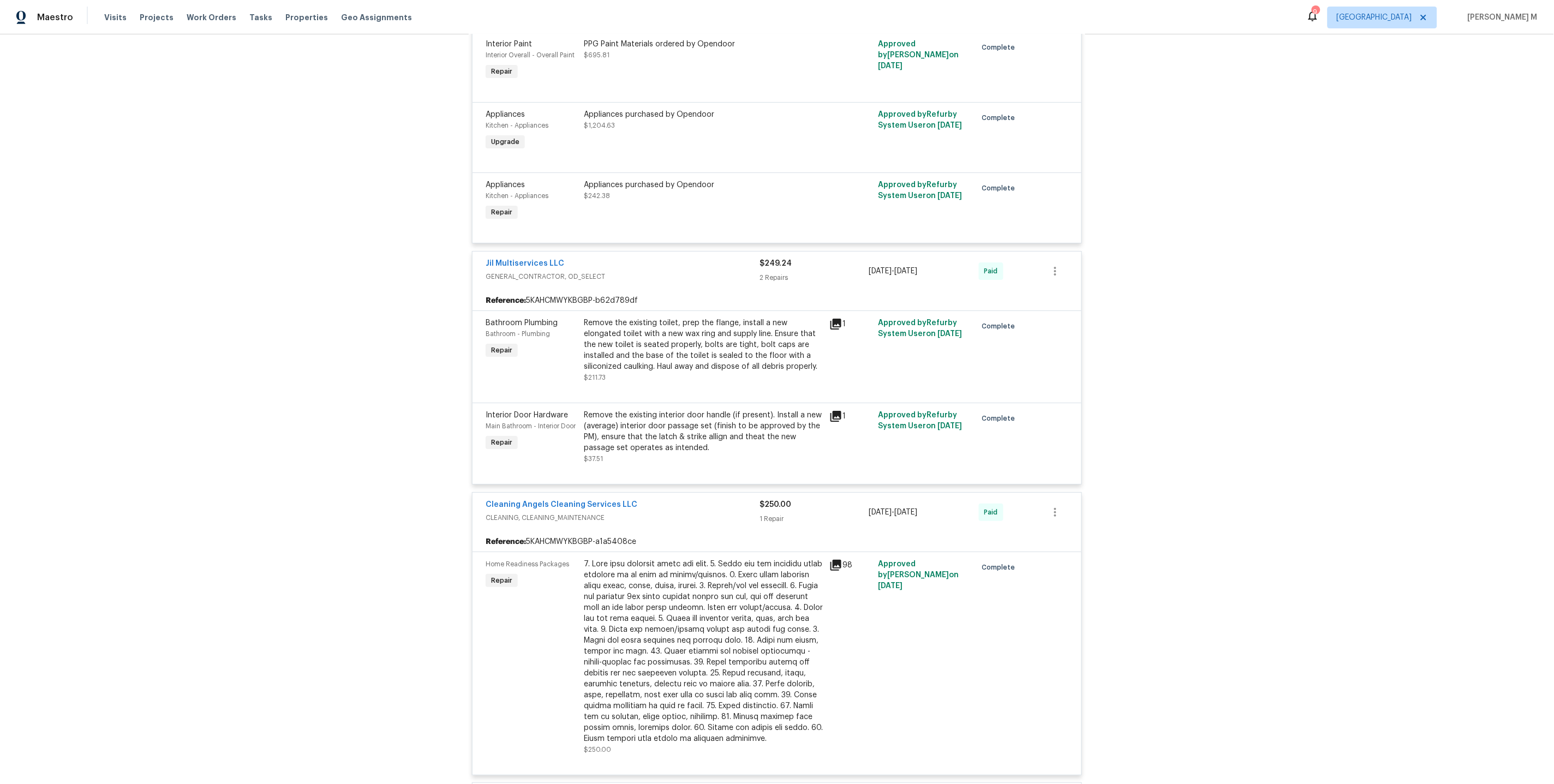
scroll to position [1718, 0]
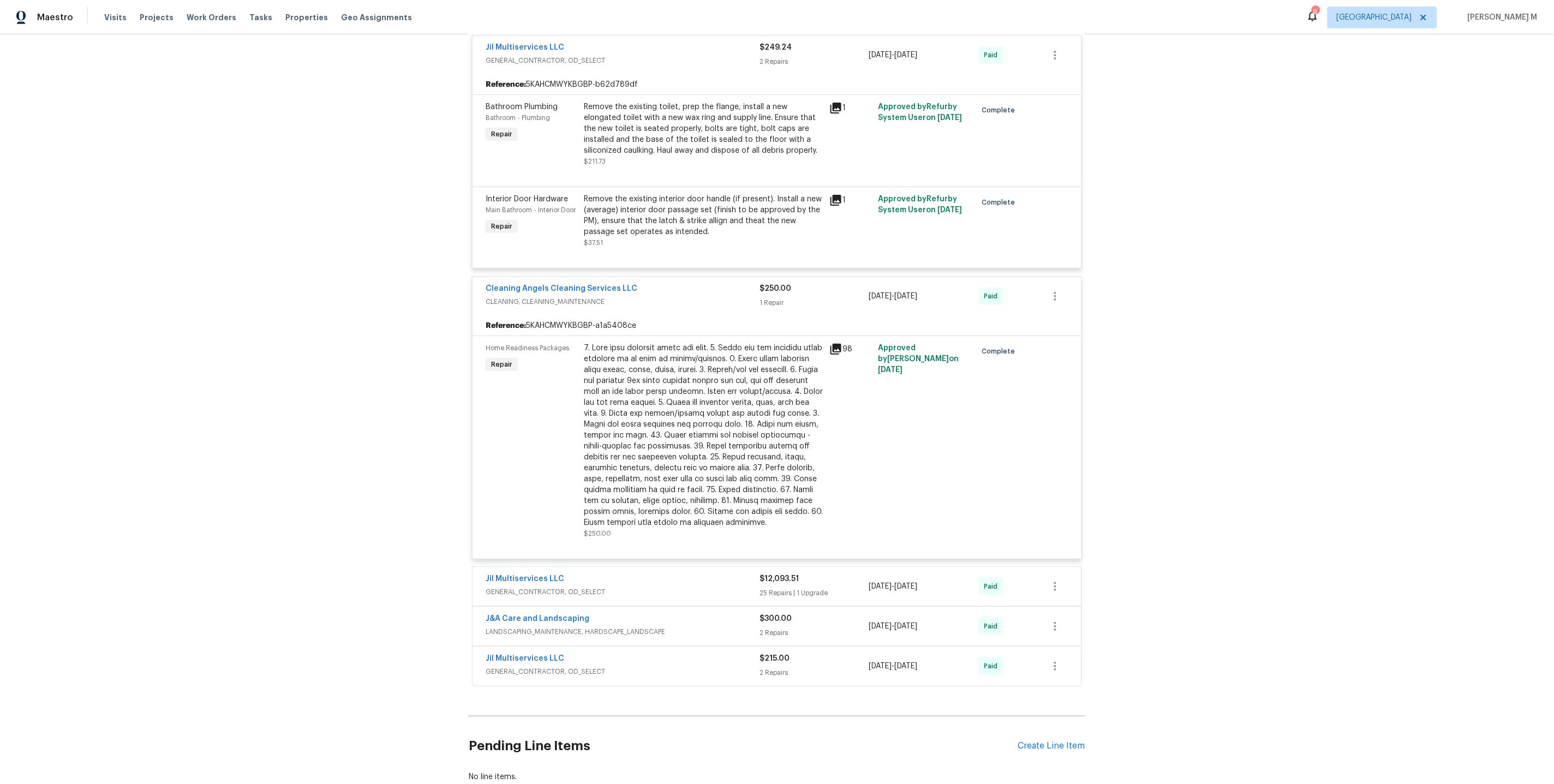
click at [524, 587] on span "GENERAL_CONTRACTOR, OD_SELECT" at bounding box center [622, 592] width 274 height 11
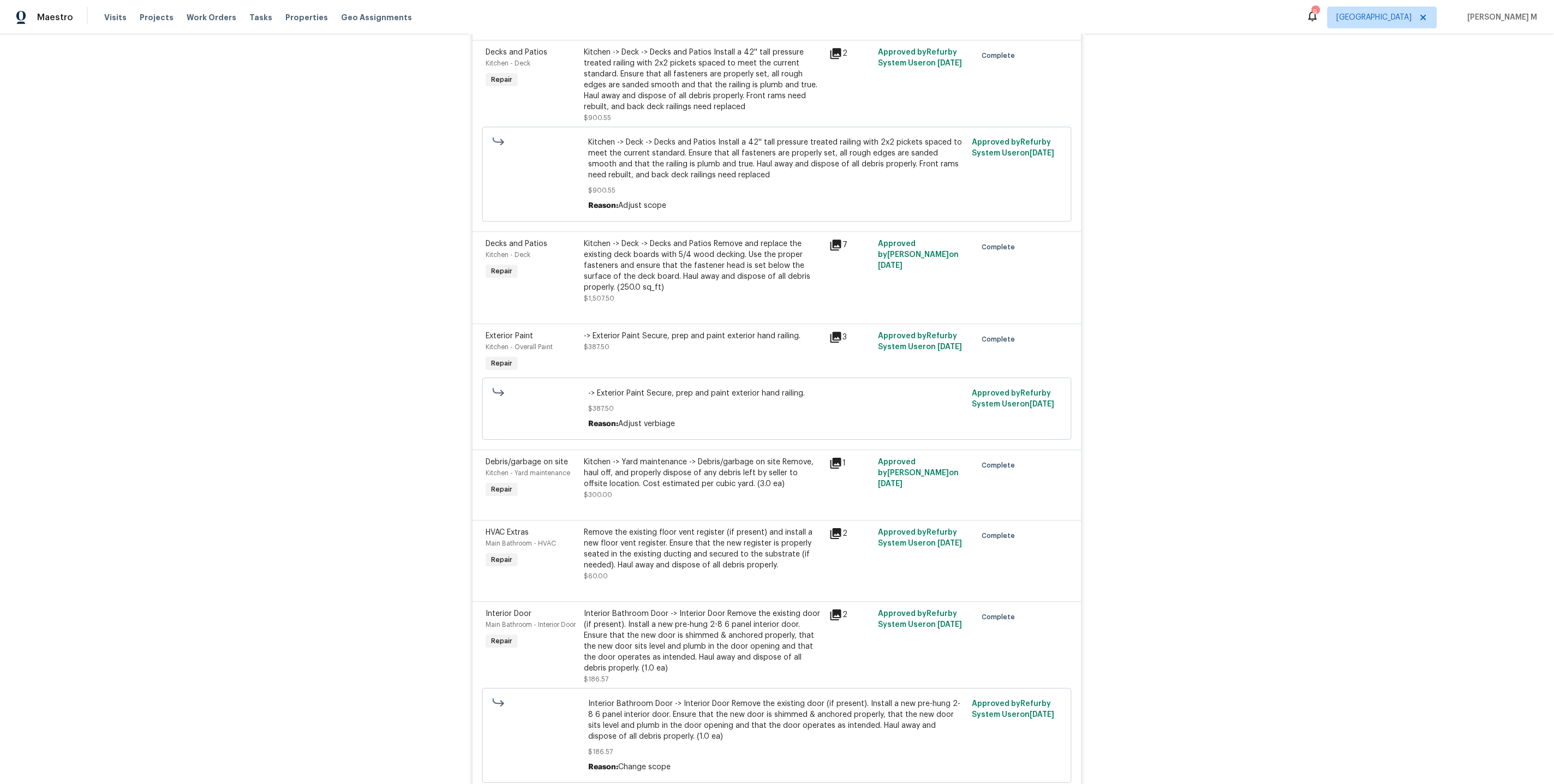
scroll to position [4843, 0]
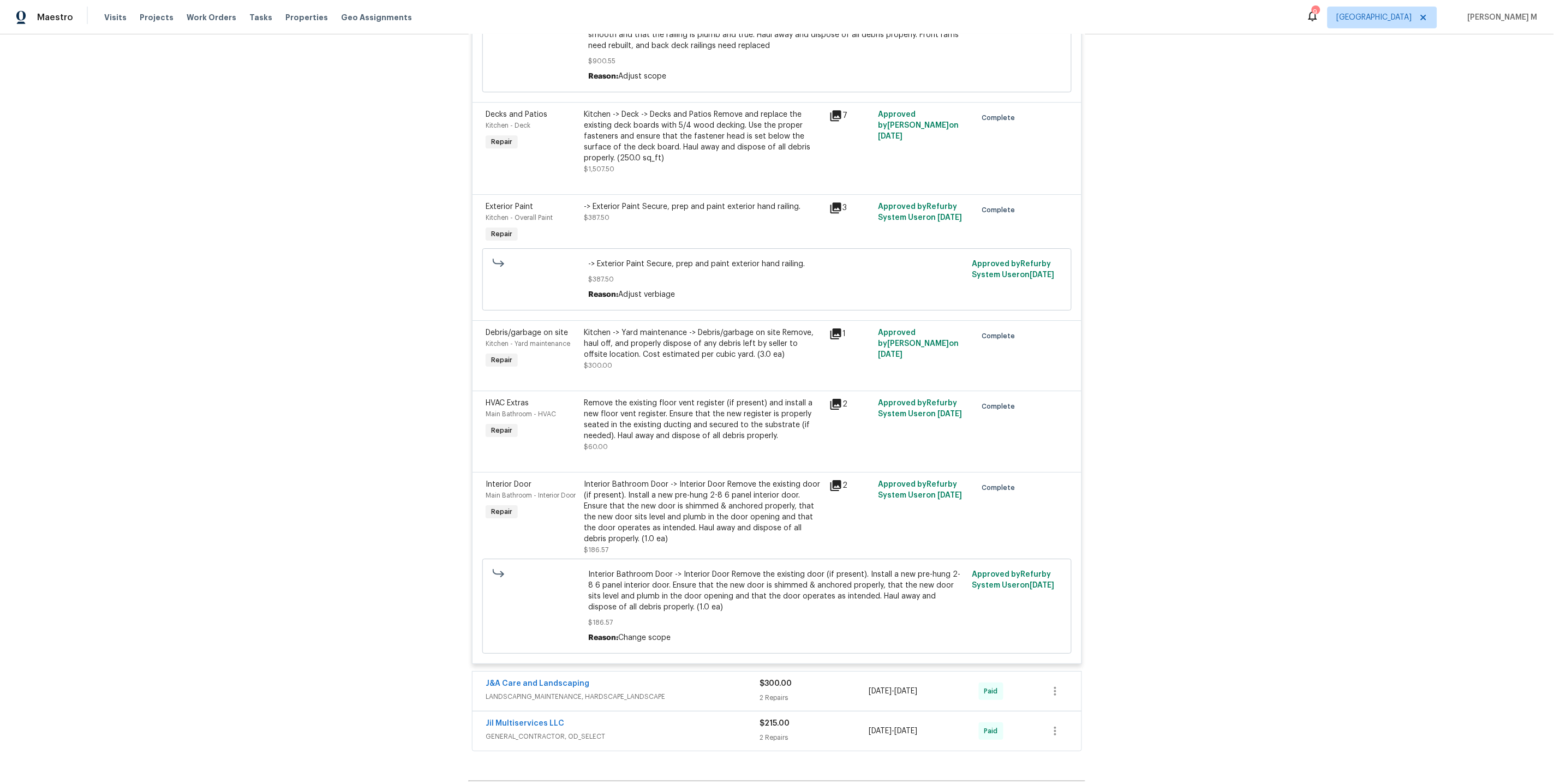
click at [548, 692] on span "LANDSCAPING_MAINTENANCE, HARDSCAPE_LANDSCAPE" at bounding box center [622, 697] width 274 height 11
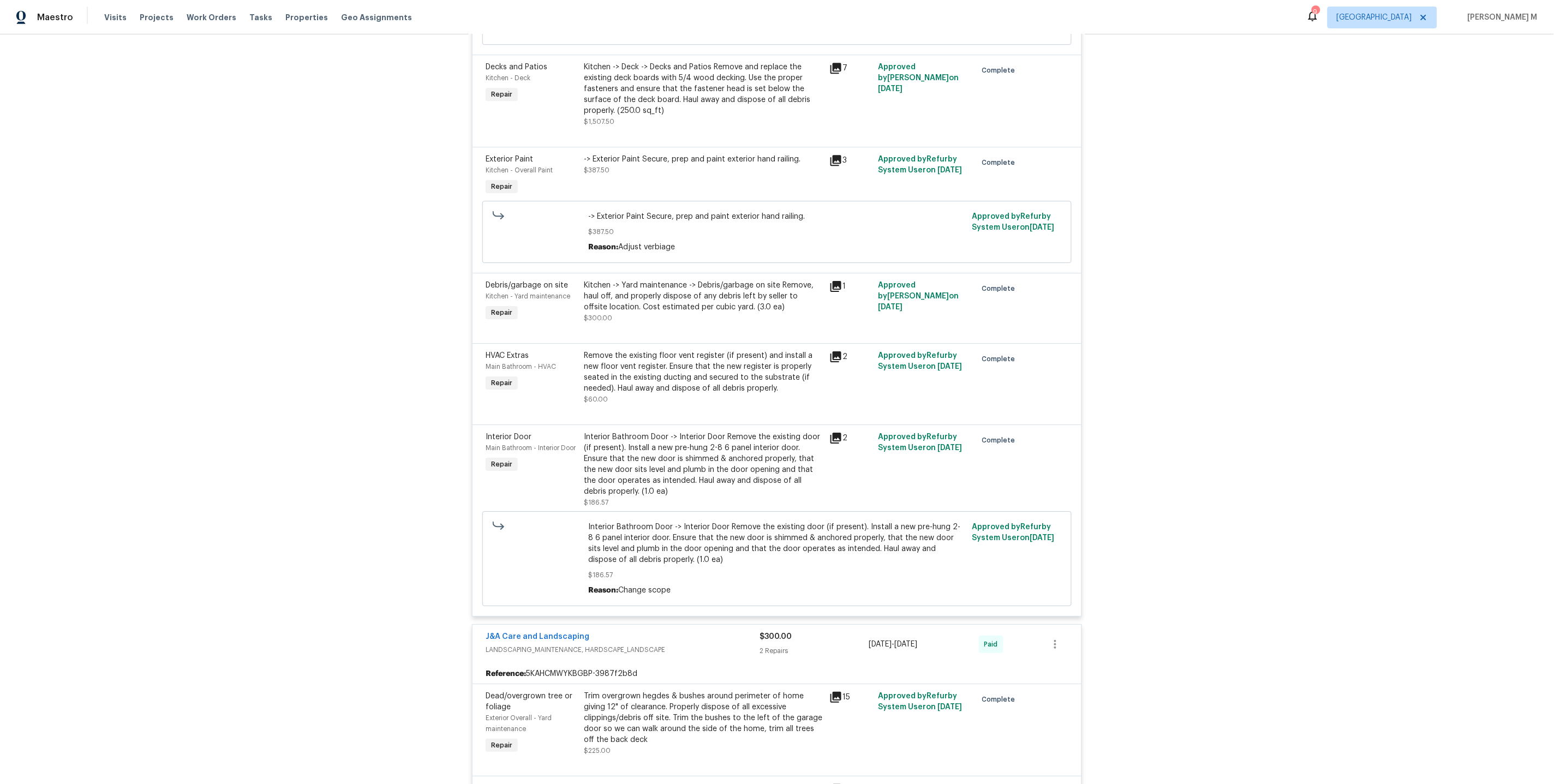
scroll to position [5163, 0]
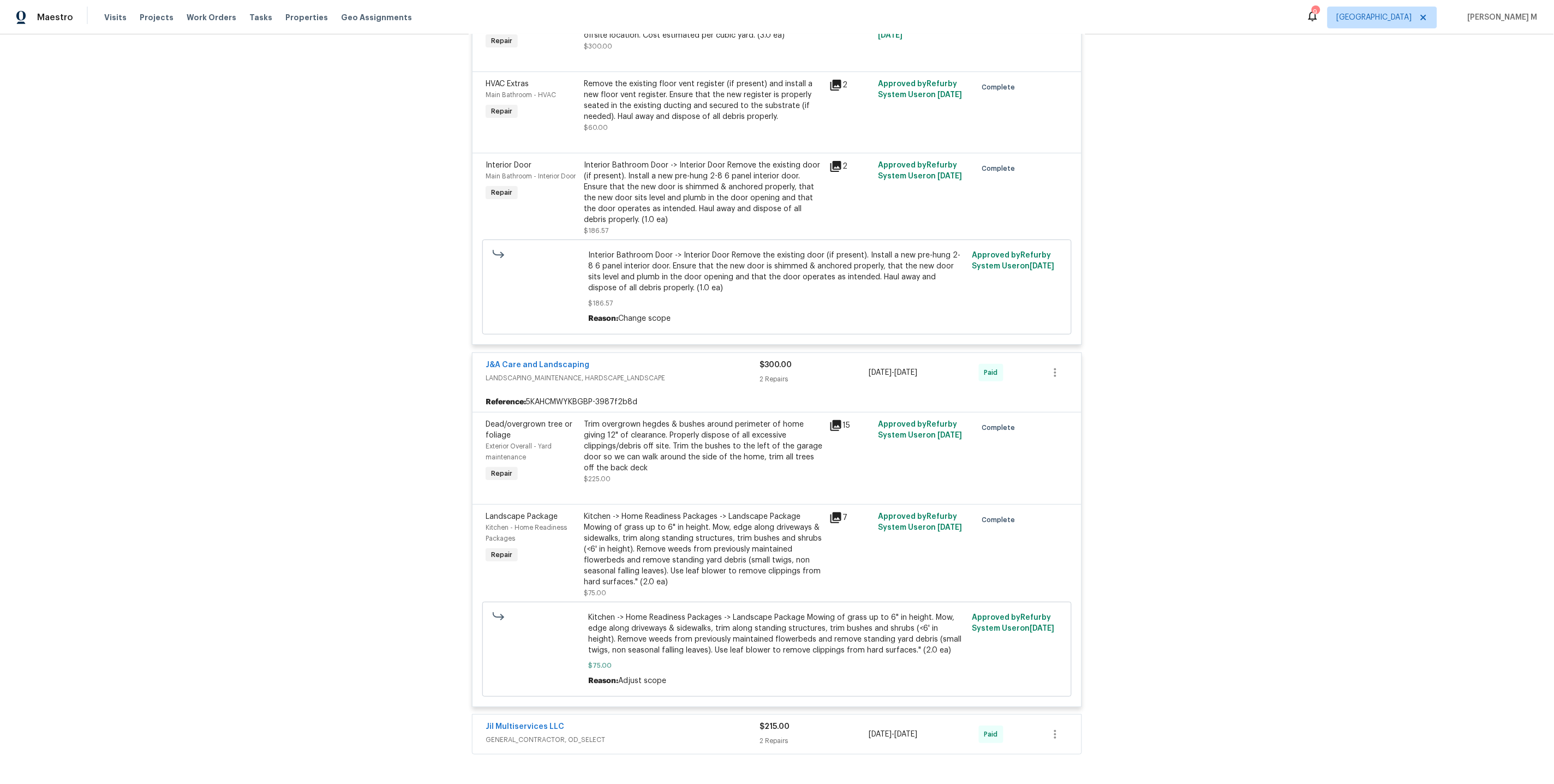
click at [546, 734] on span "GENERAL_CONTRACTOR, OD_SELECT" at bounding box center [622, 740] width 274 height 11
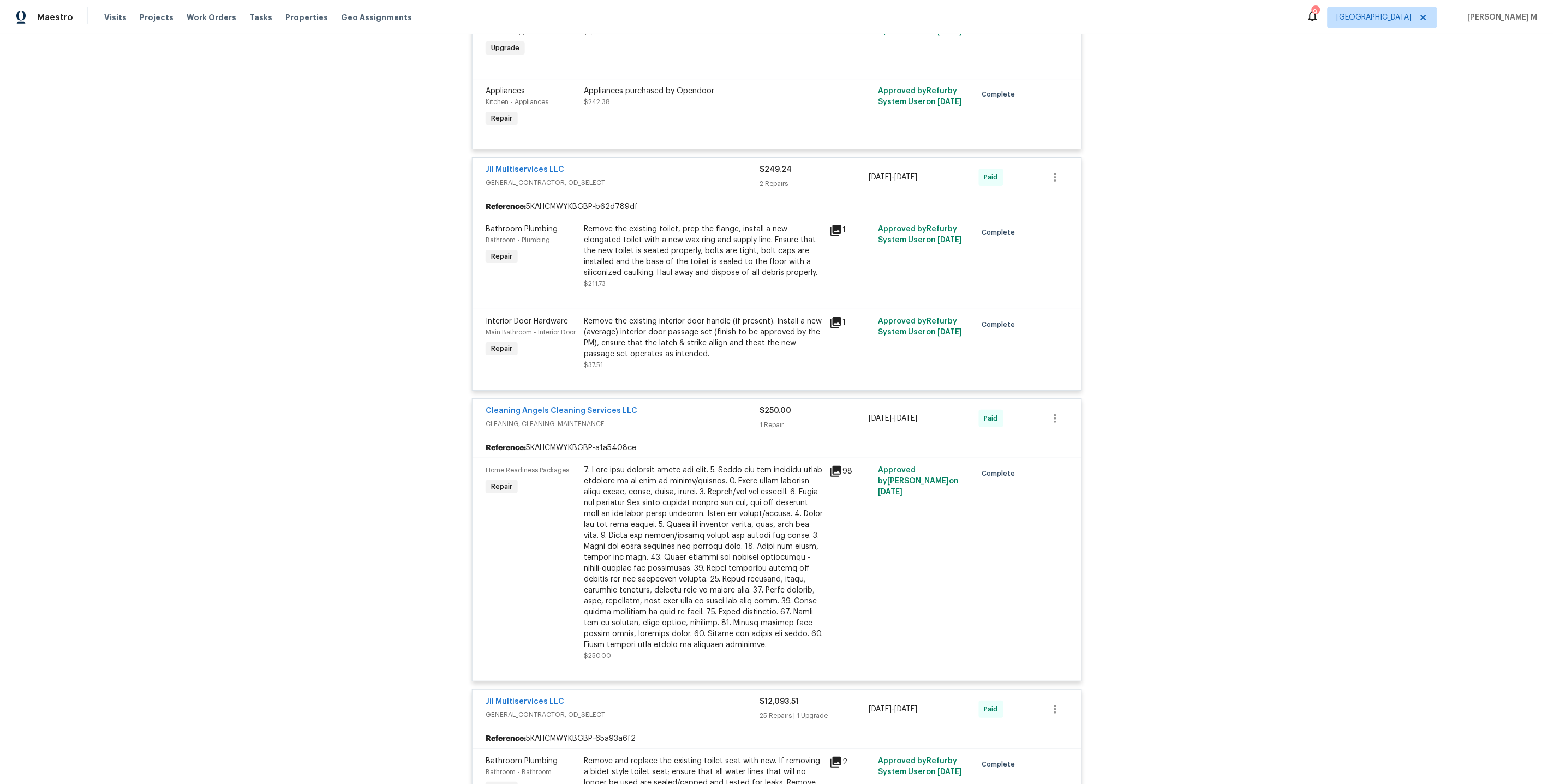
scroll to position [1595, 0]
click at [680, 224] on div "Remove the existing toilet, prep the flange, install a new elongated toilet wit…" at bounding box center [703, 251] width 239 height 55
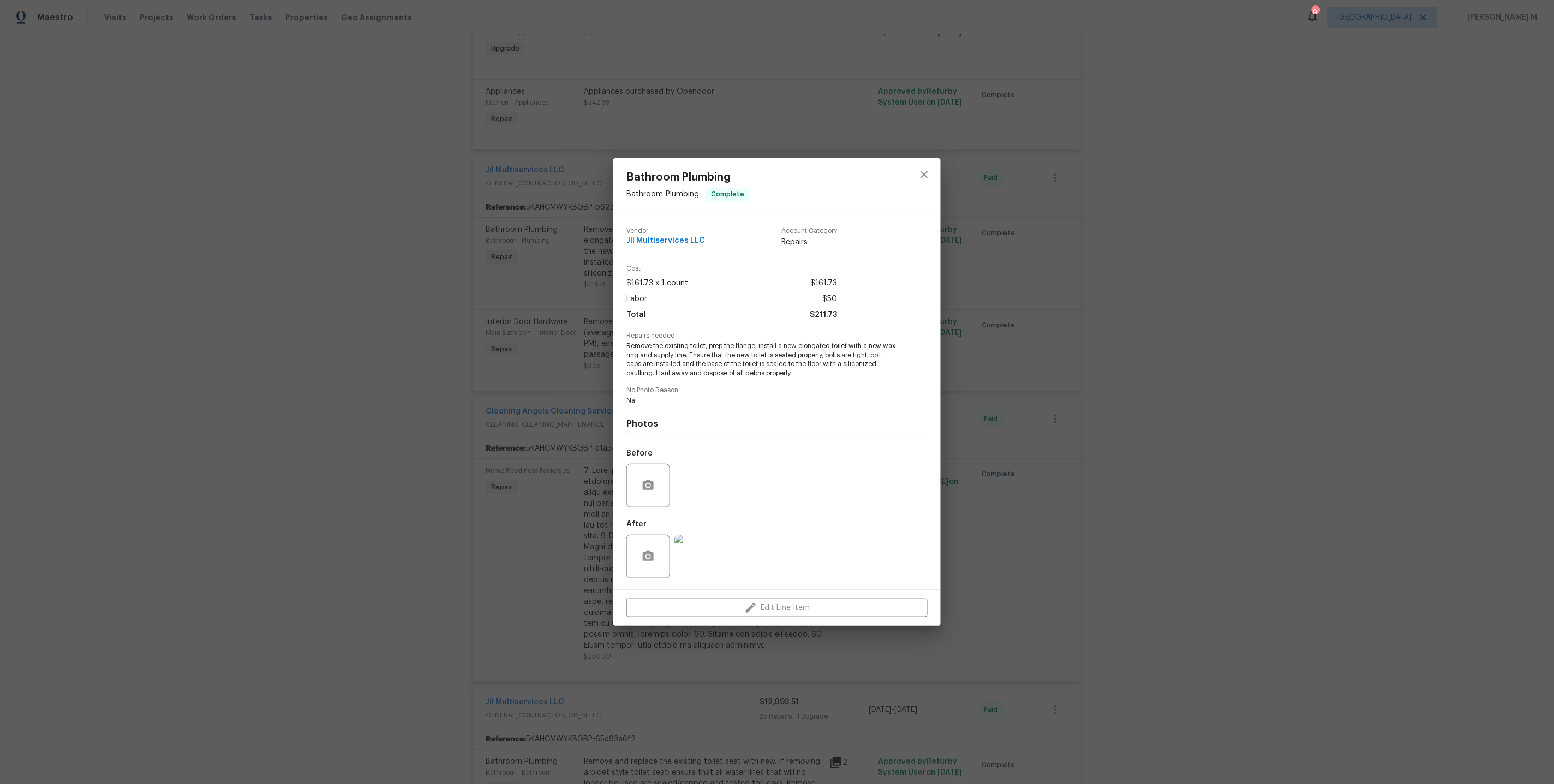
click at [702, 561] on img at bounding box center [696, 556] width 44 height 44
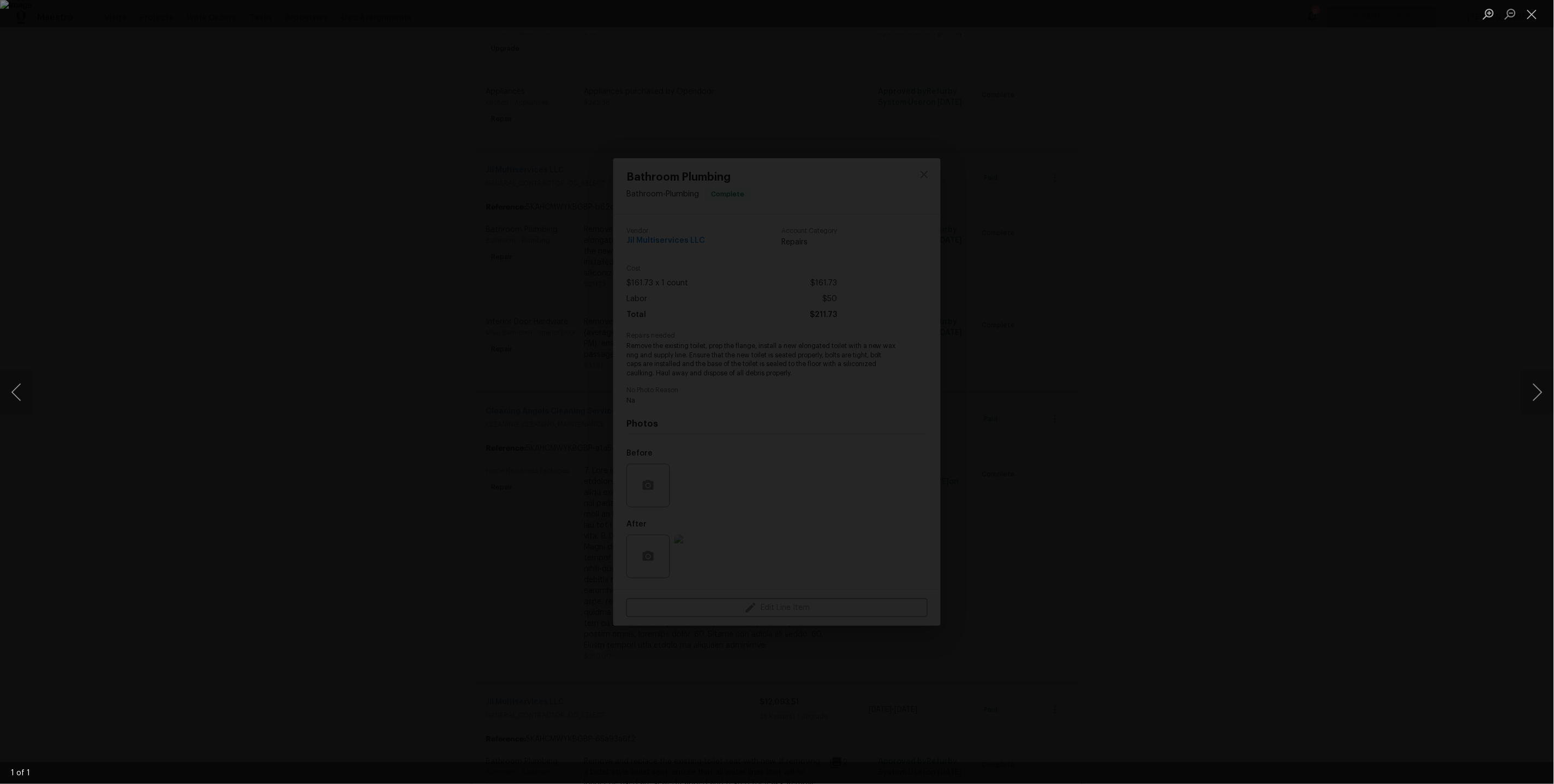
click at [1225, 409] on div "Lightbox" at bounding box center [777, 392] width 1554 height 784
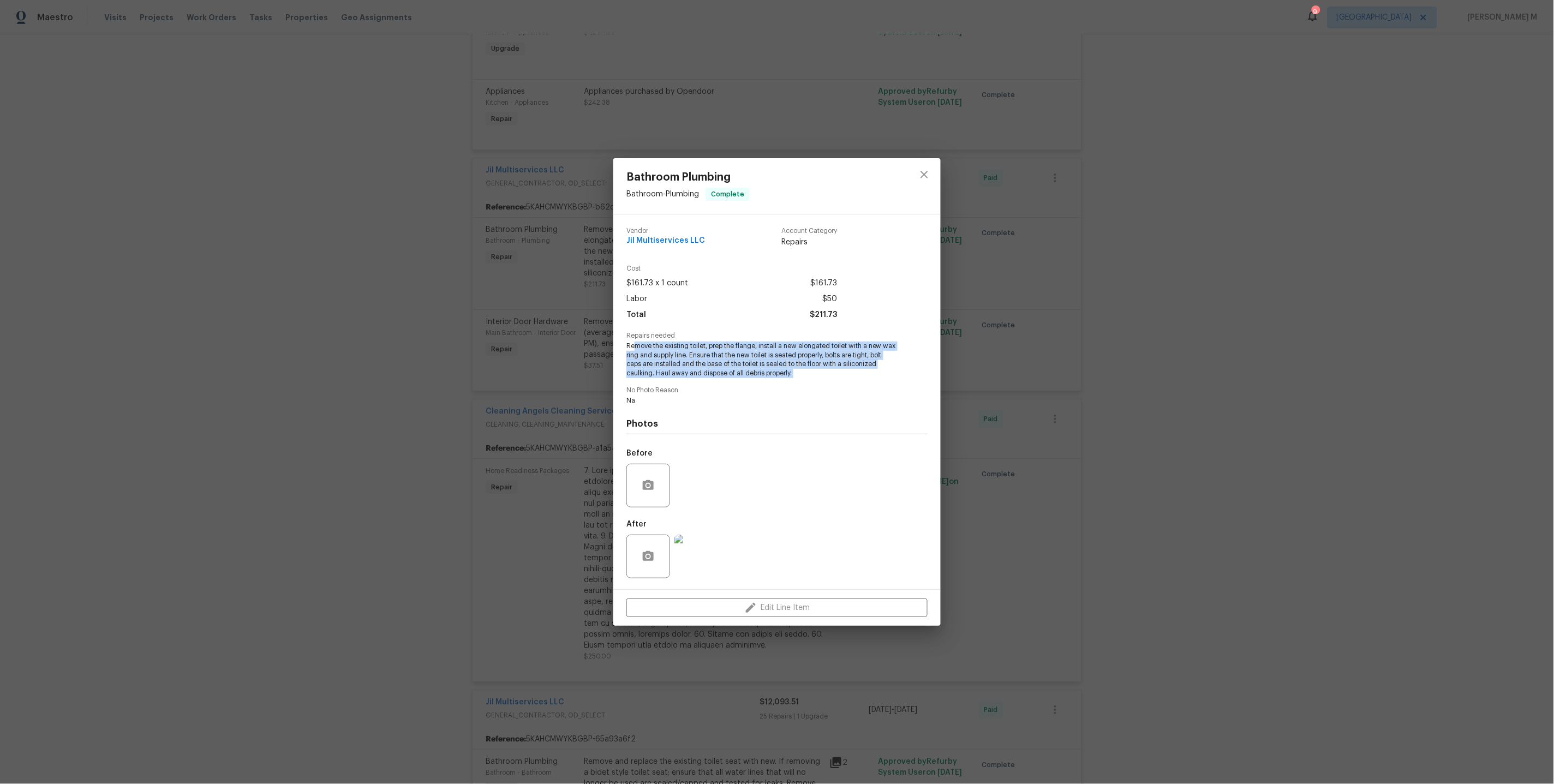
drag, startPoint x: 635, startPoint y: 343, endPoint x: 807, endPoint y: 382, distance: 176.4
click at [807, 382] on div "Vendor Jil Multiservices LLC Account Category Repairs Cost $161.73 x 1 count $1…" at bounding box center [777, 402] width 301 height 366
click at [999, 410] on div "Bathroom Plumbing Bathroom - Plumbing Complete Vendor Jil Multiservices LLC Acc…" at bounding box center [777, 392] width 1554 height 784
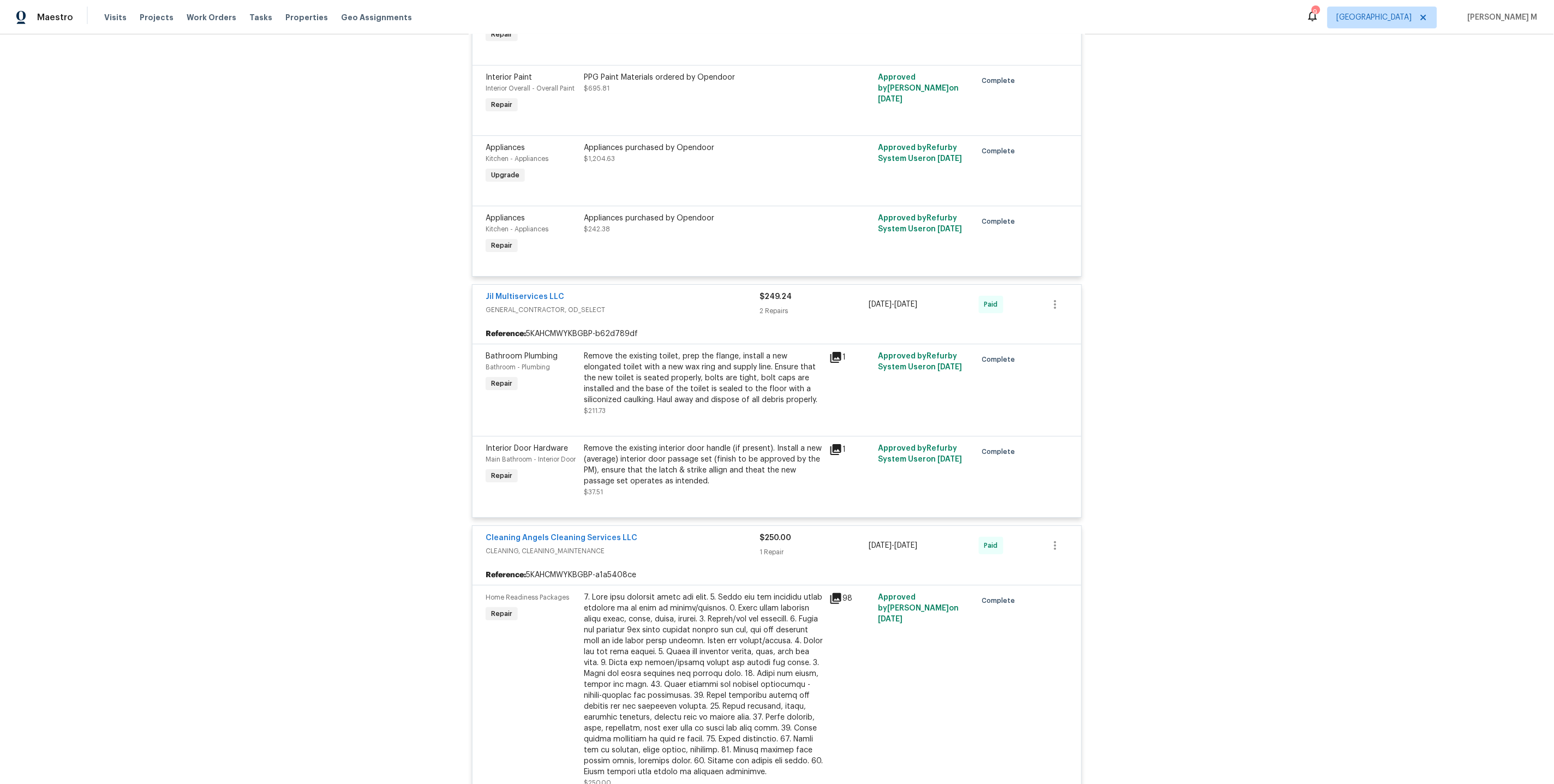
scroll to position [1471, 0]
click at [670, 348] on div "Remove the existing toilet, prep the flange, install a new elongated toilet wit…" at bounding box center [703, 376] width 239 height 55
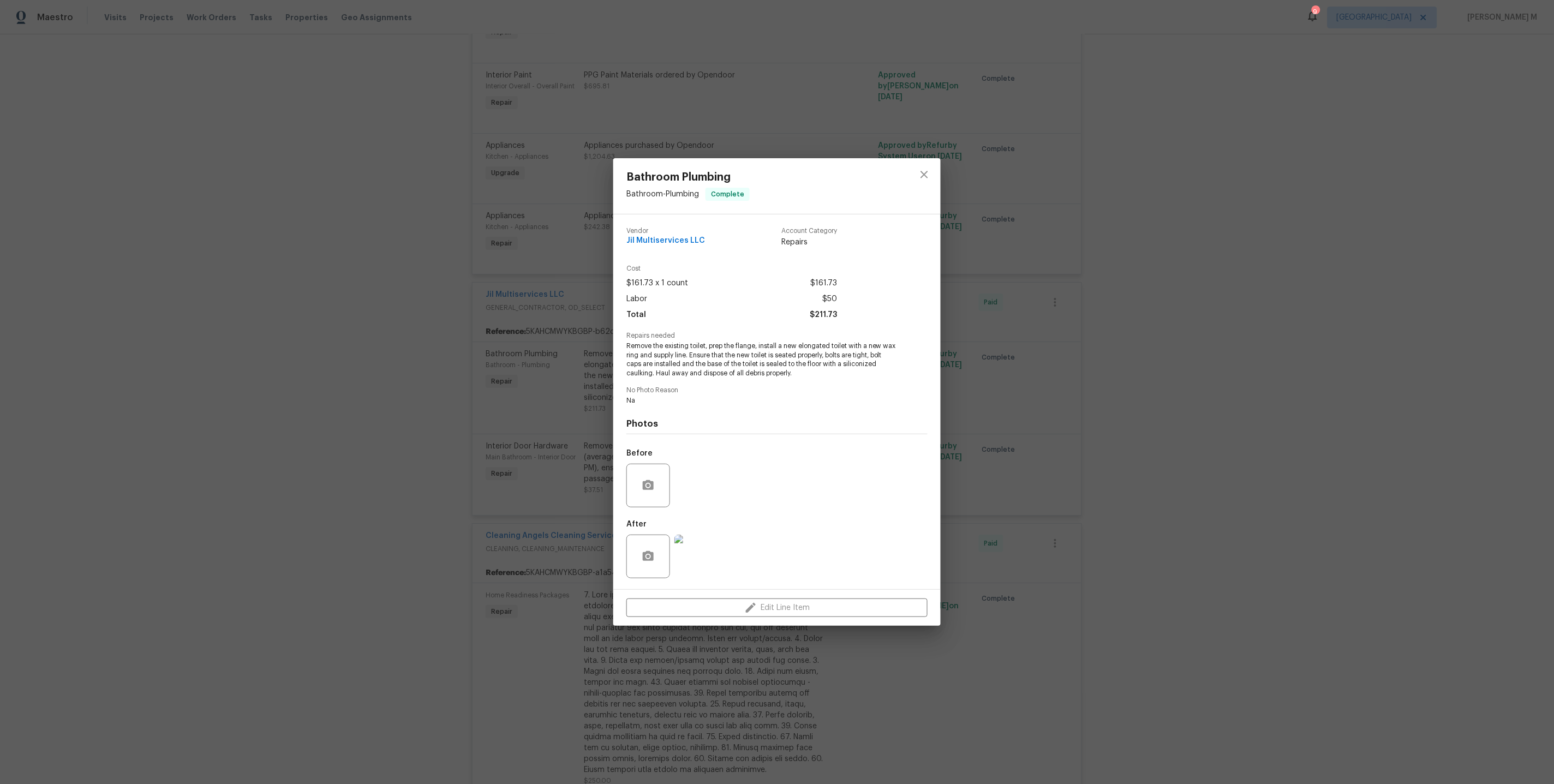
click at [692, 556] on img at bounding box center [696, 556] width 44 height 44
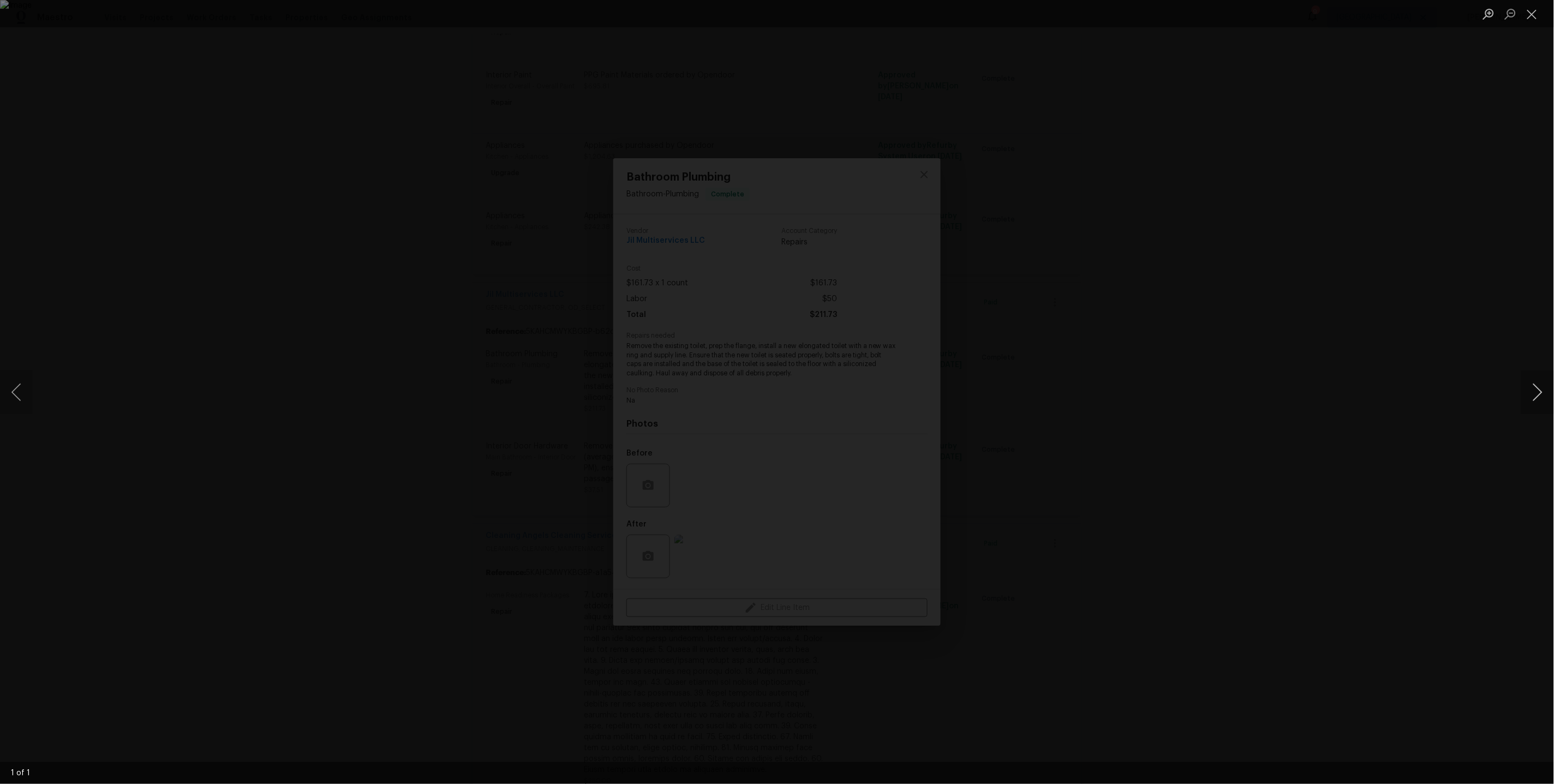
click at [1538, 396] on button "Next image" at bounding box center [1537, 392] width 33 height 44
click at [1410, 176] on div "Lightbox" at bounding box center [777, 392] width 1554 height 784
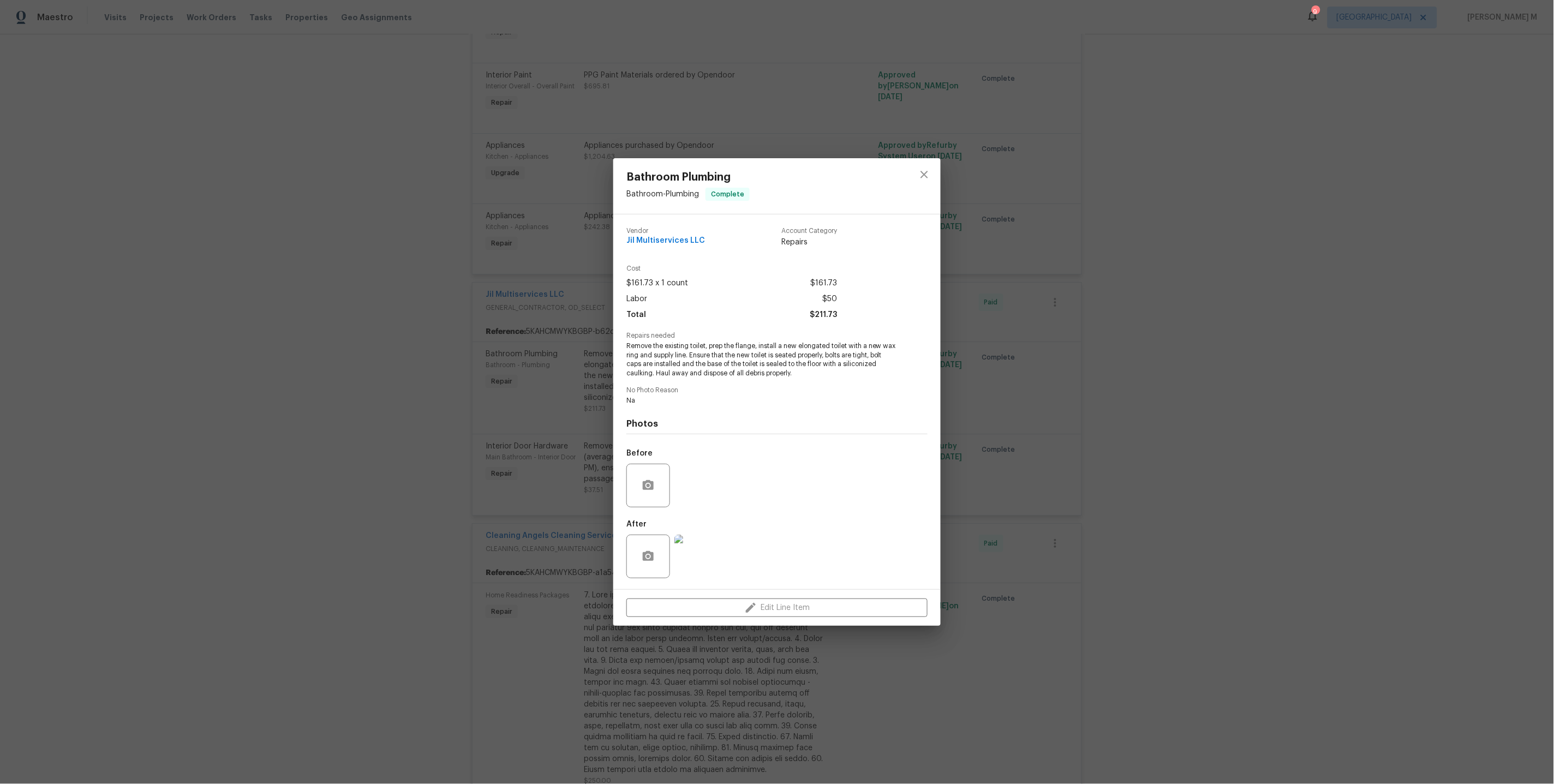
click at [620, 340] on div "Vendor Jil Multiservices LLC Account Category Repairs Cost $161.73 x 1 count $1…" at bounding box center [777, 402] width 328 height 375
click at [755, 299] on div "Labor $50" at bounding box center [732, 299] width 211 height 16
click at [970, 341] on div "Bathroom Plumbing Bathroom - Plumbing Complete Vendor Jil Multiservices LLC Acc…" at bounding box center [777, 392] width 1554 height 784
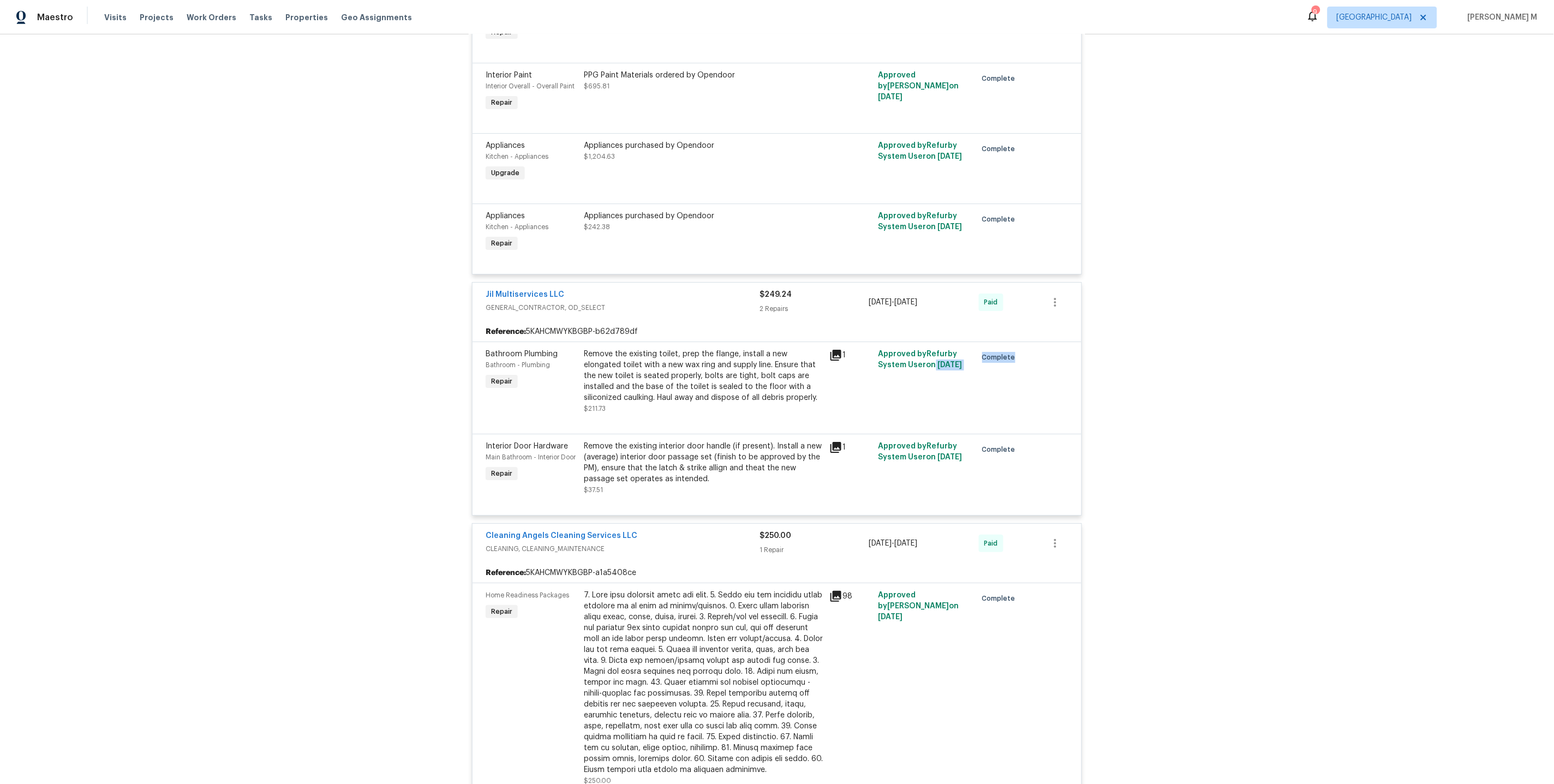
drag, startPoint x: 976, startPoint y: 308, endPoint x: 935, endPoint y: 308, distance: 41.0
click at [935, 345] on div "Bathroom Plumbing Bathroom - Plumbing Repair Remove the existing toilet, prep t…" at bounding box center [777, 381] width 589 height 72
click at [991, 345] on div "Complete" at bounding box center [998, 381] width 49 height 72
drag, startPoint x: 977, startPoint y: 307, endPoint x: 941, endPoint y: 309, distance: 36.1
click at [941, 345] on div "Bathroom Plumbing Bathroom - Plumbing Repair Remove the existing toilet, prep t…" at bounding box center [777, 381] width 589 height 72
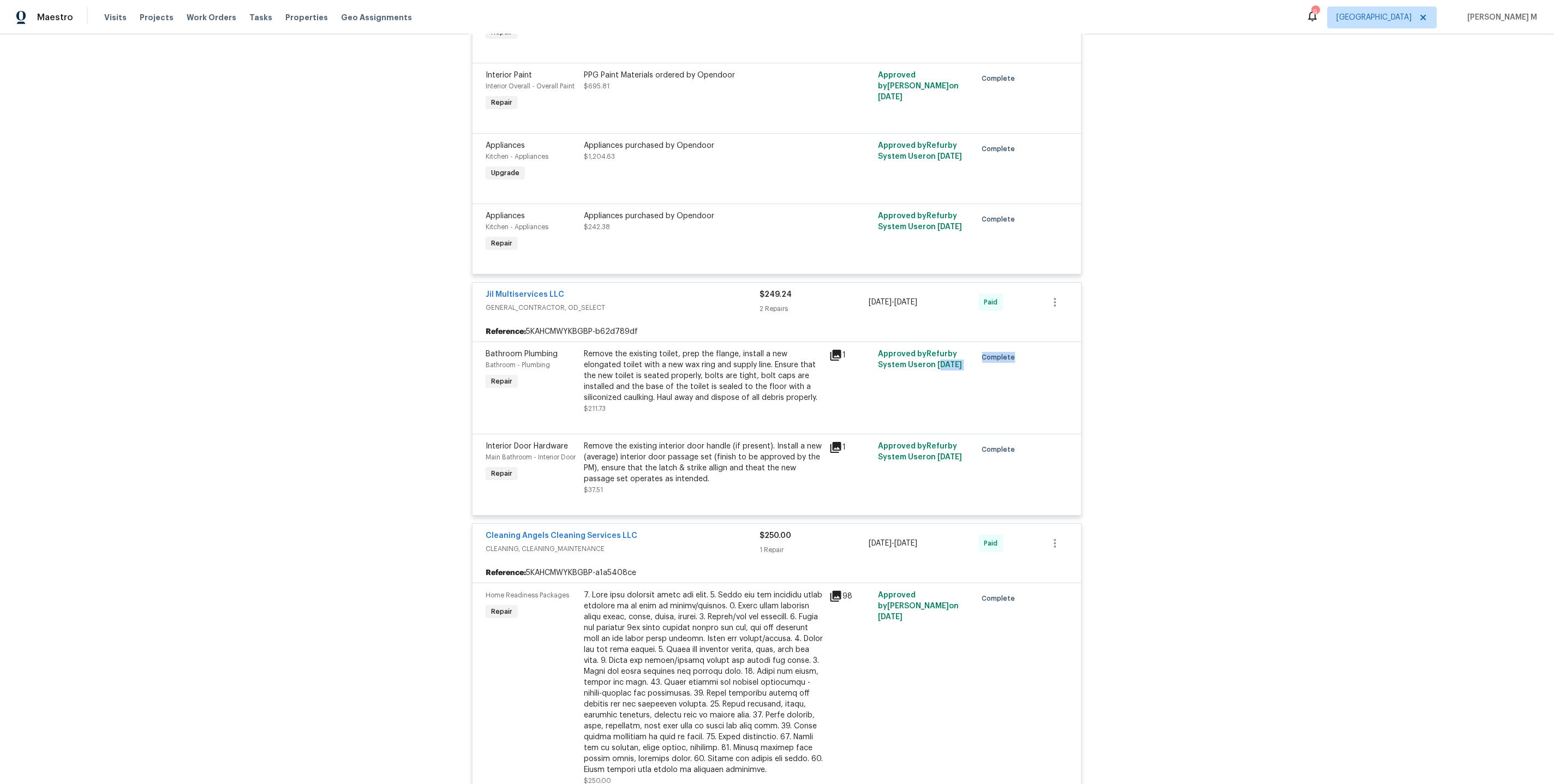
drag, startPoint x: 939, startPoint y: 241, endPoint x: 907, endPoint y: 241, distance: 32.0
click at [907, 289] on div "9/4/2025 - 9/5/2025" at bounding box center [924, 302] width 109 height 26
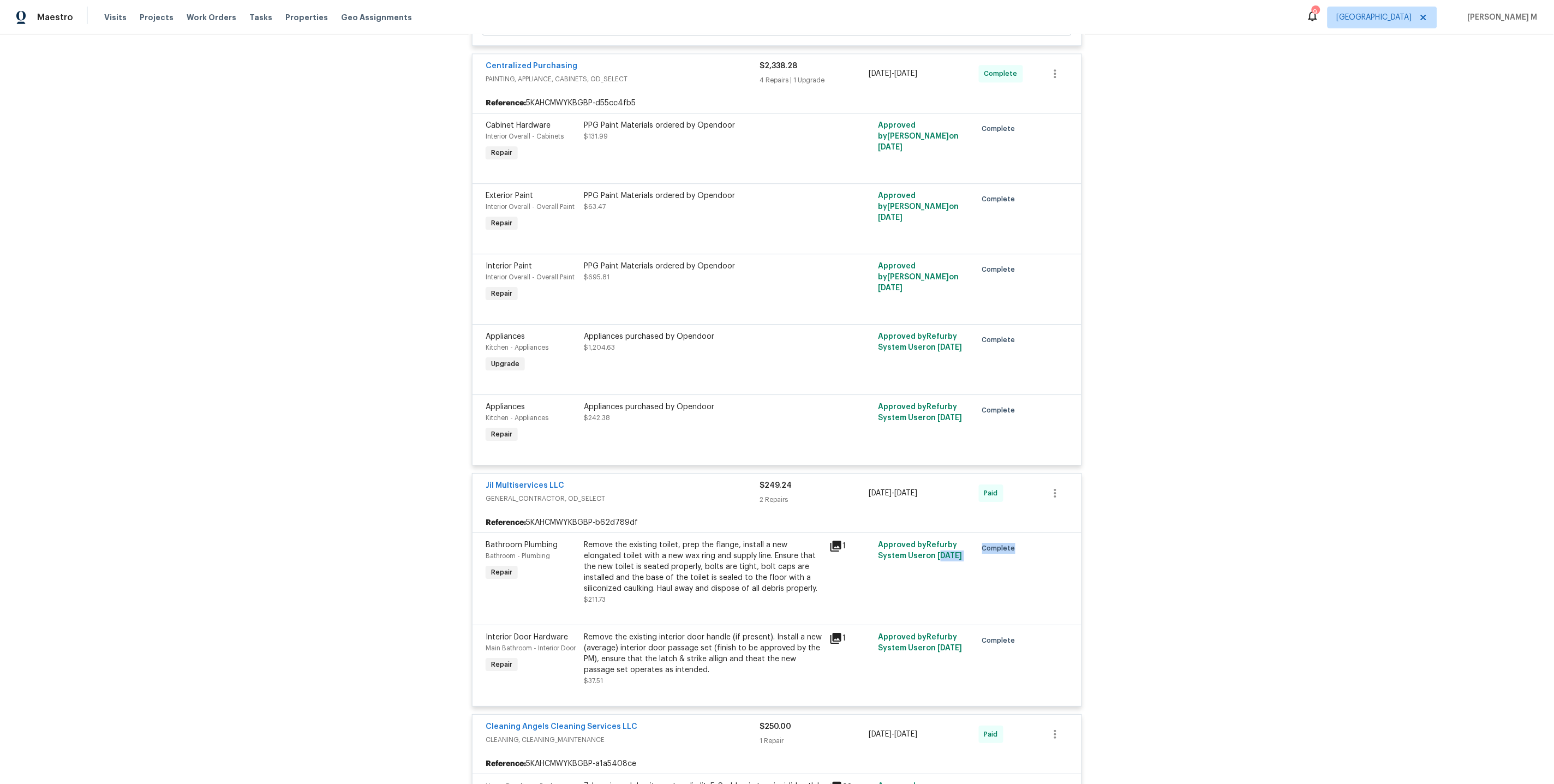
copy span "9/5/2025"
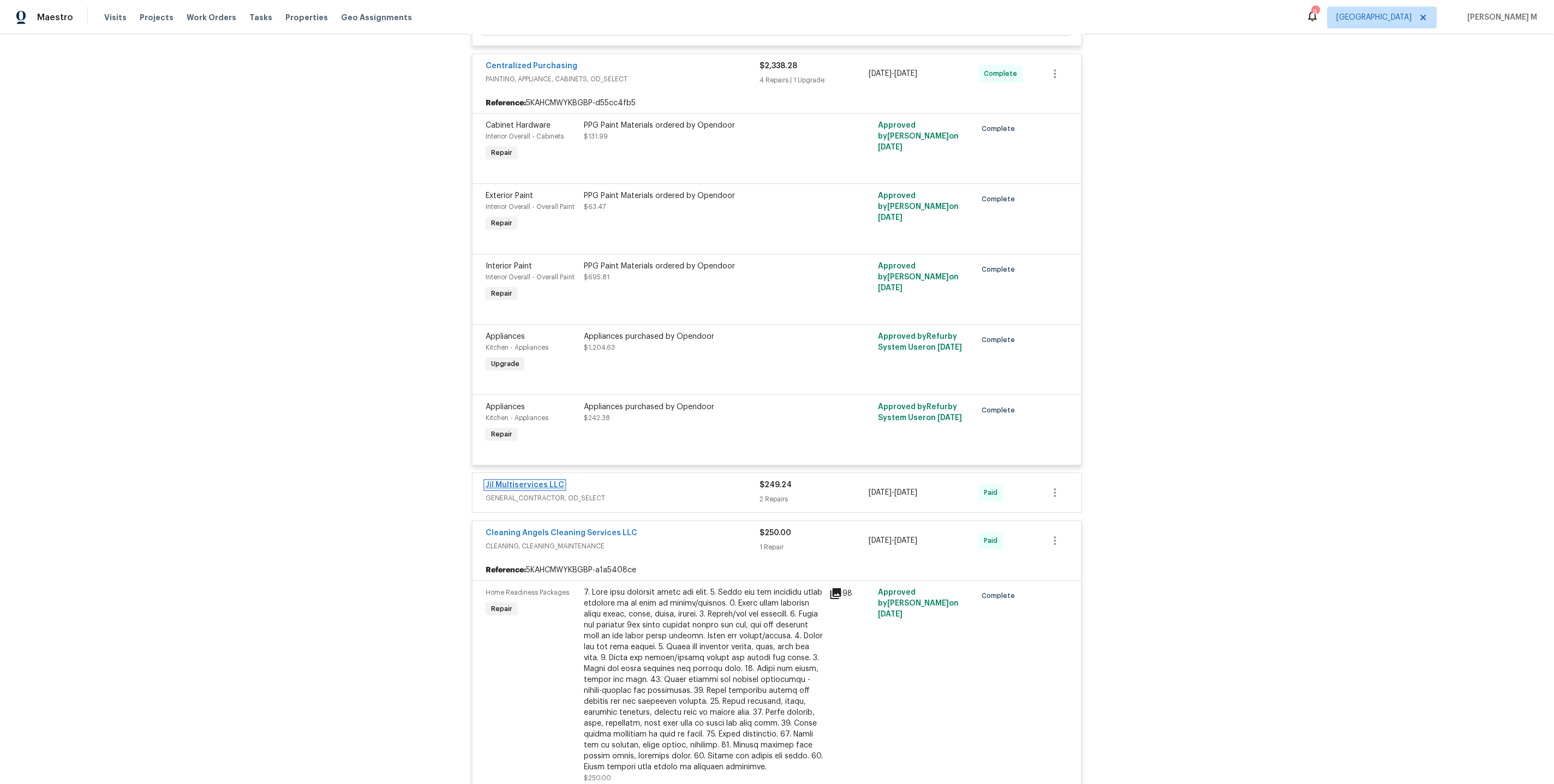
click at [522, 481] on link "Jil Multiservices LLC" at bounding box center [524, 485] width 78 height 7
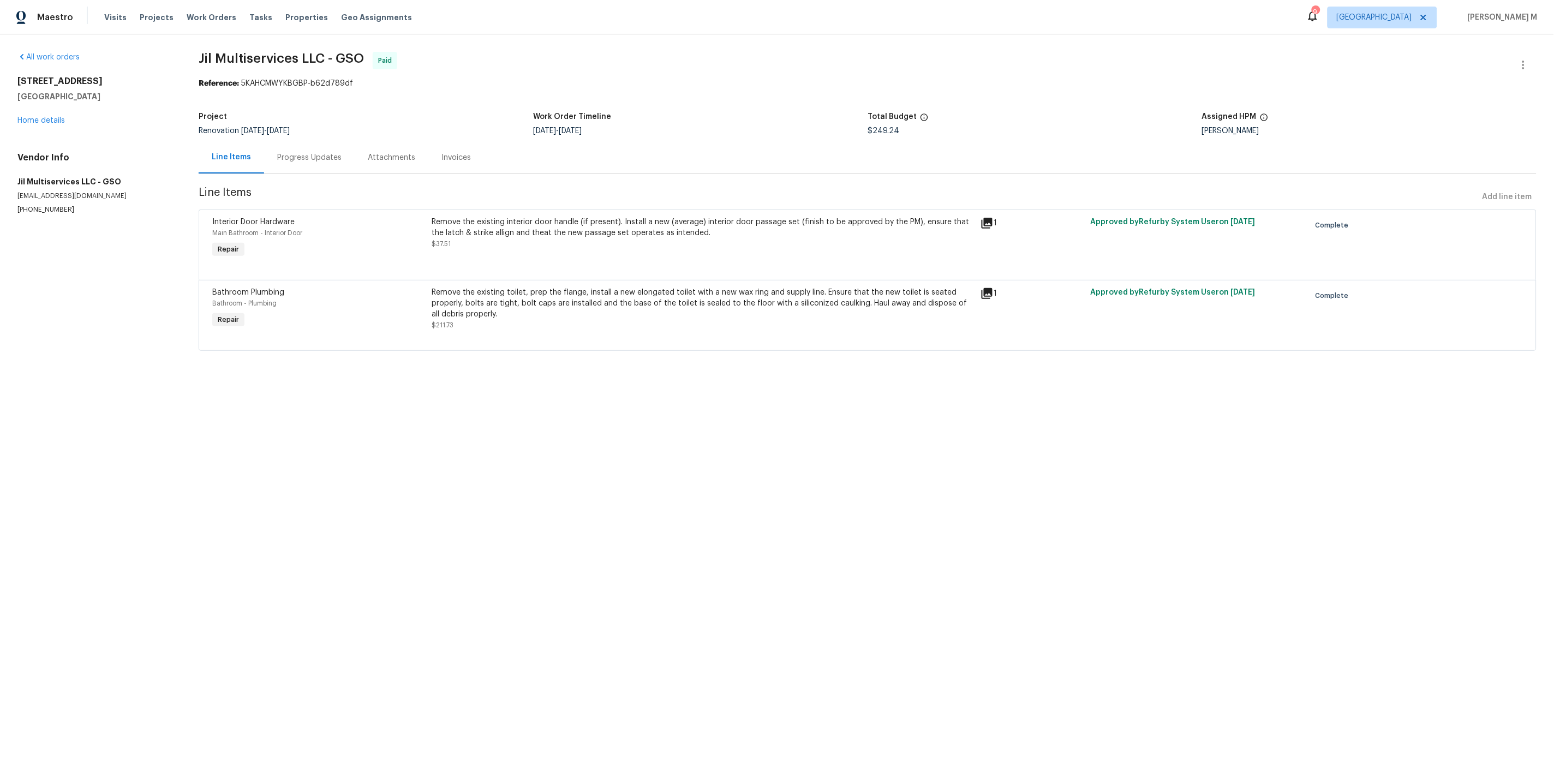
click at [608, 244] on div "Remove the existing interior door handle (if present). Install a new (average) …" at bounding box center [703, 238] width 549 height 50
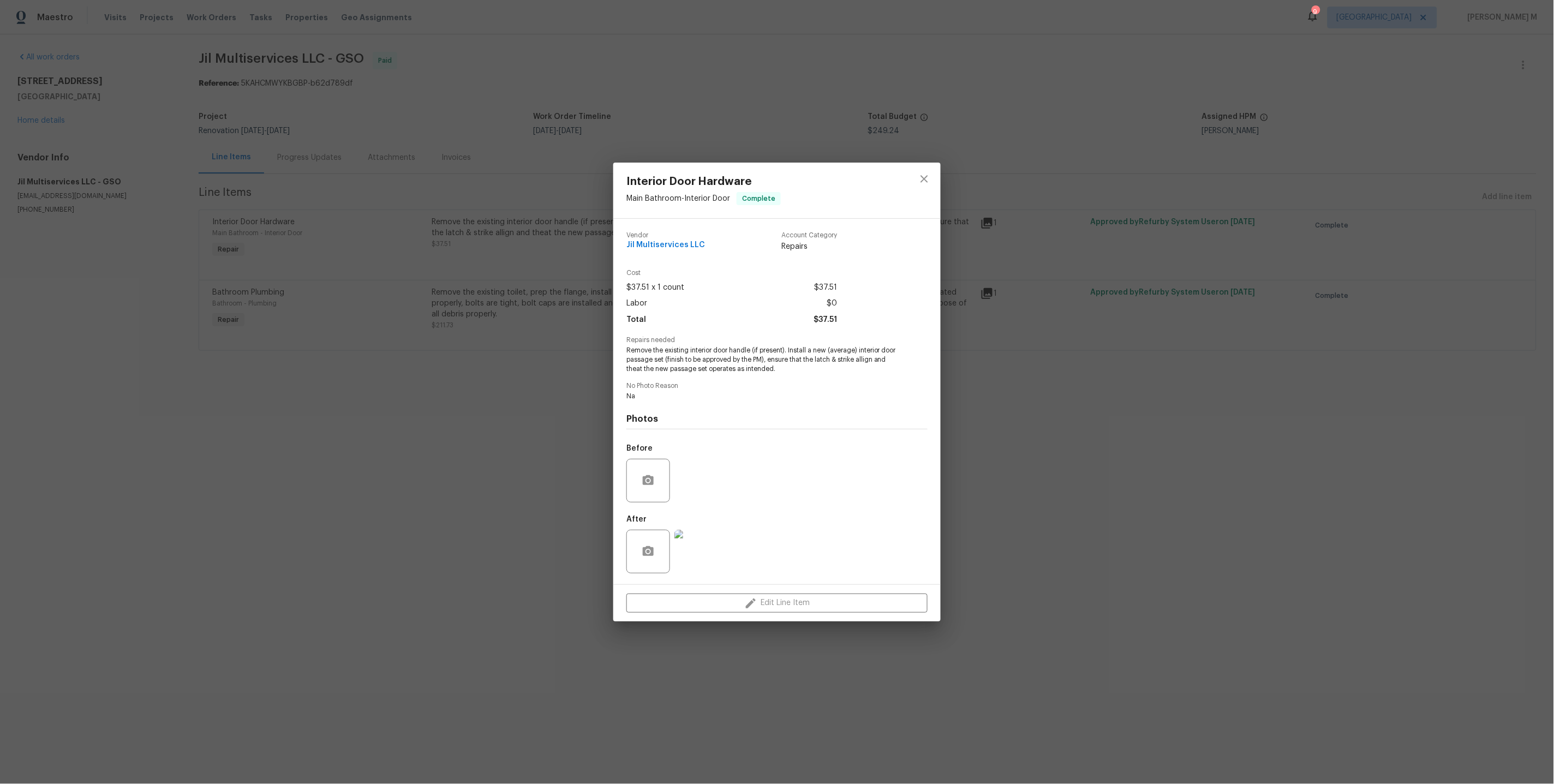
click at [1202, 475] on div "Interior Door Hardware Main Bathroom - Interior Door Complete Vendor Jil Multis…" at bounding box center [777, 392] width 1554 height 784
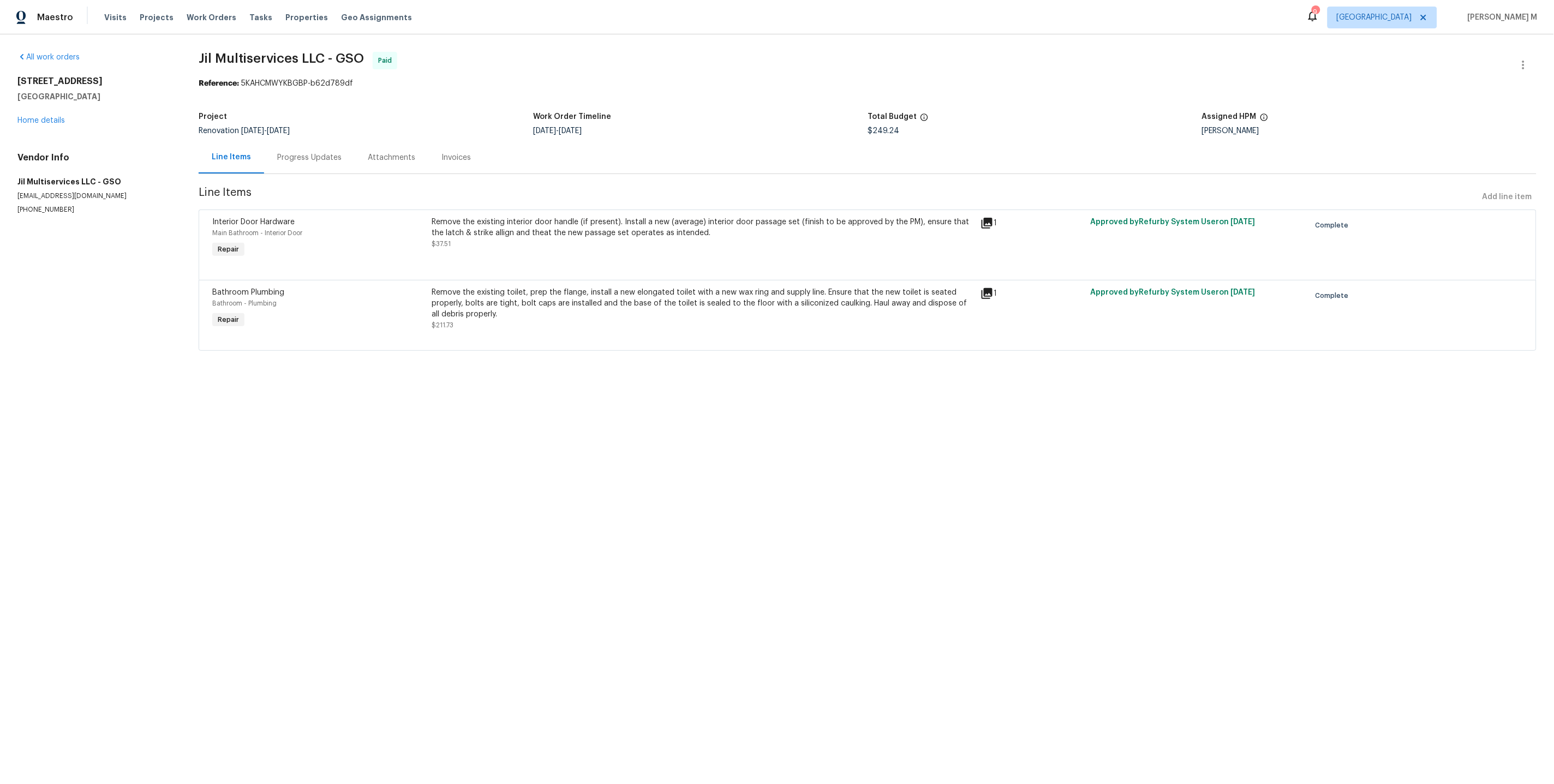
click at [615, 331] on div at bounding box center [868, 337] width 1311 height 13
click at [525, 290] on div "Remove the existing toilet, prep the flange, install a new elongated toilet wit…" at bounding box center [703, 303] width 542 height 33
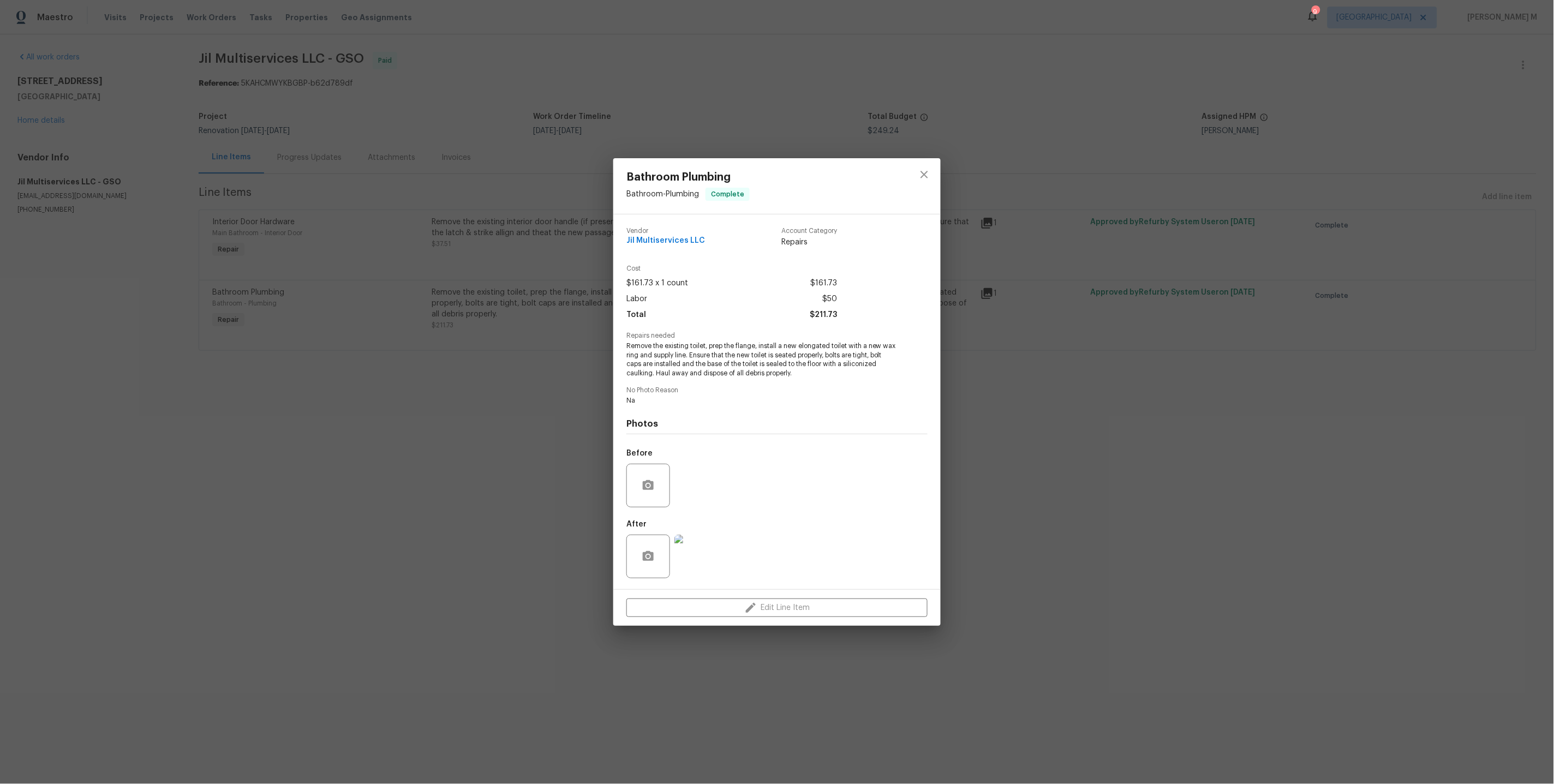
click at [693, 557] on img at bounding box center [696, 556] width 44 height 44
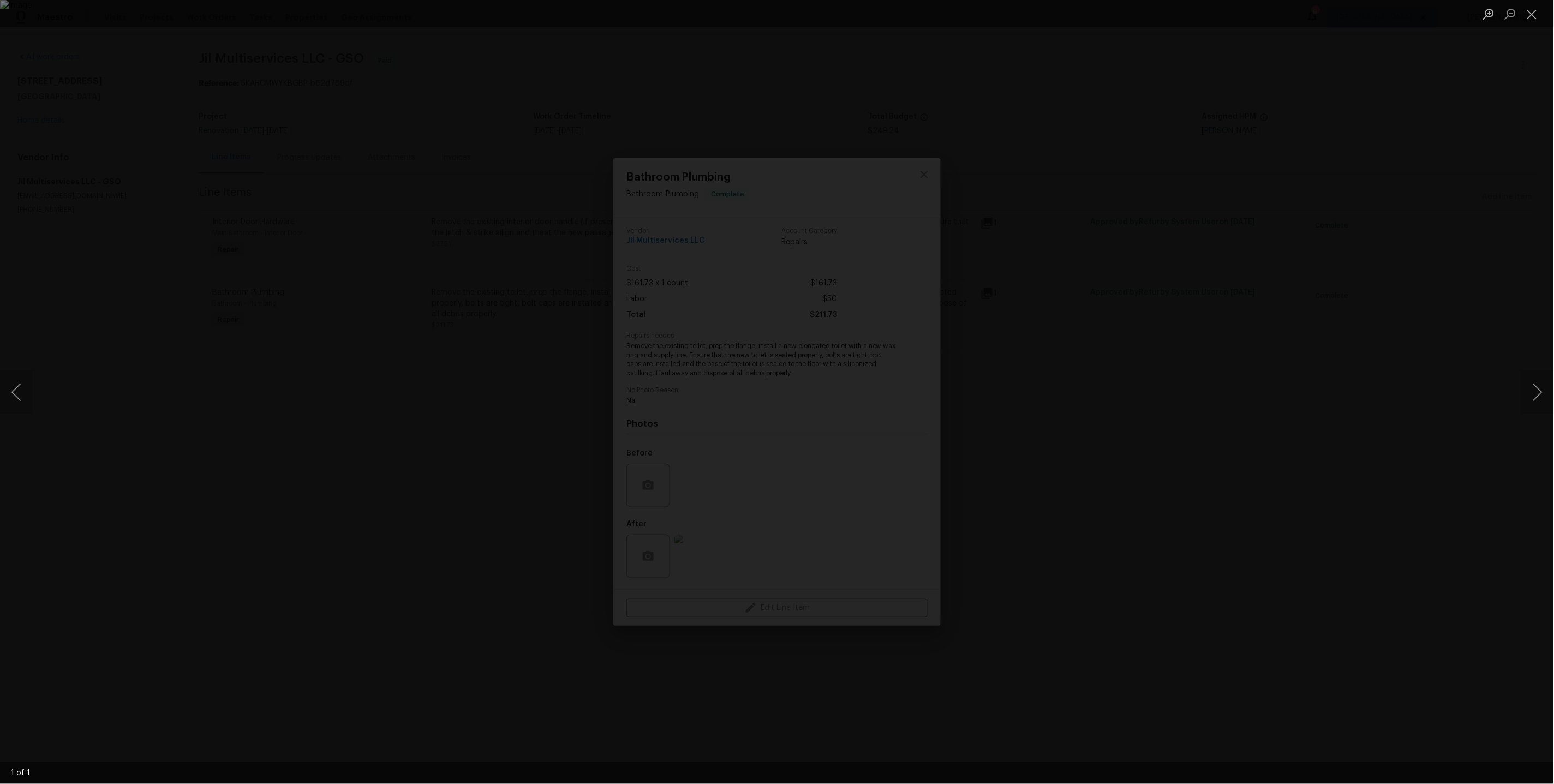
click at [1135, 502] on div "Lightbox" at bounding box center [777, 392] width 1554 height 784
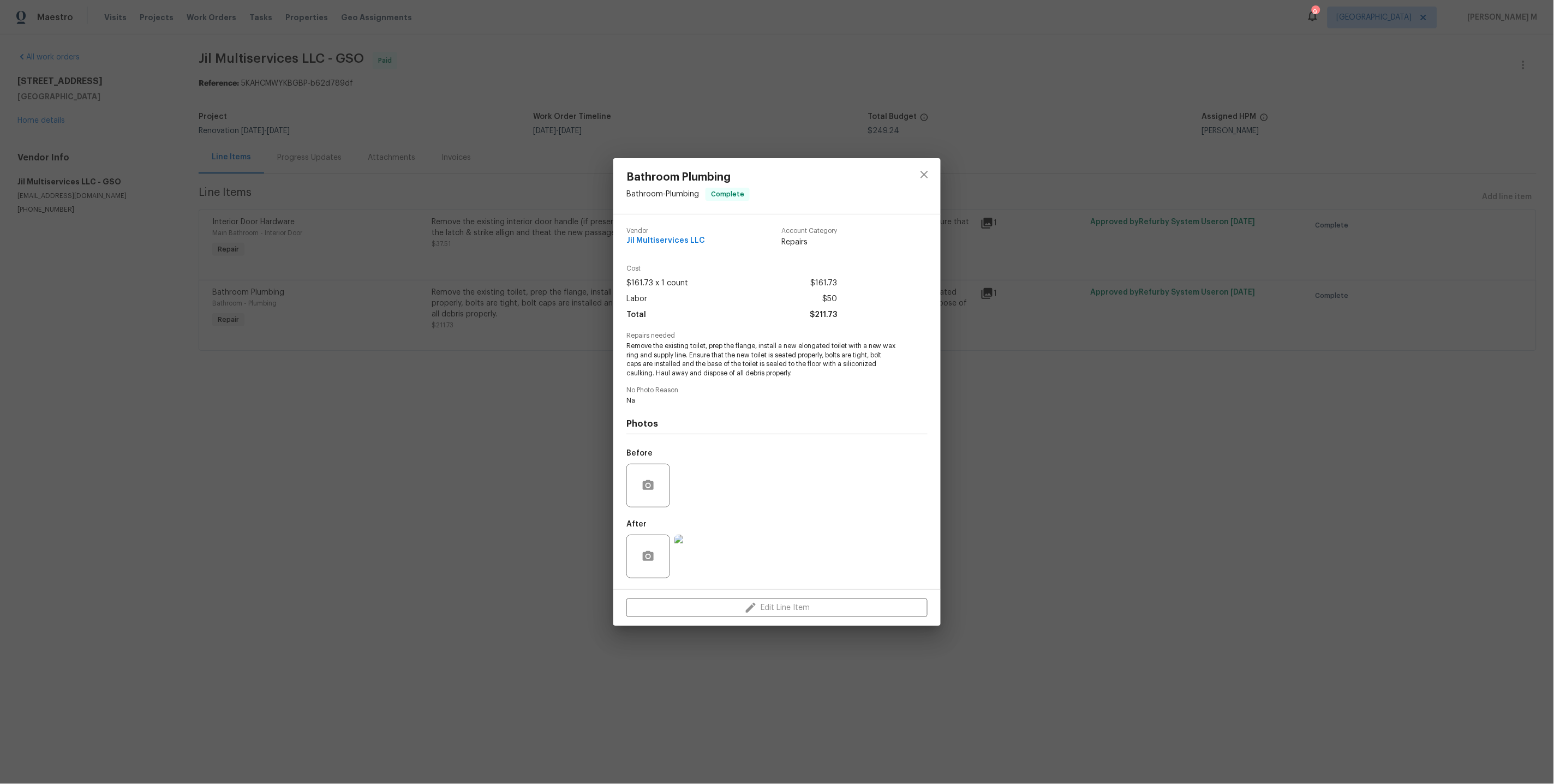
click at [385, 309] on div "Bathroom Plumbing Bathroom - Plumbing Complete Vendor Jil Multiservices LLC Acc…" at bounding box center [777, 392] width 1554 height 784
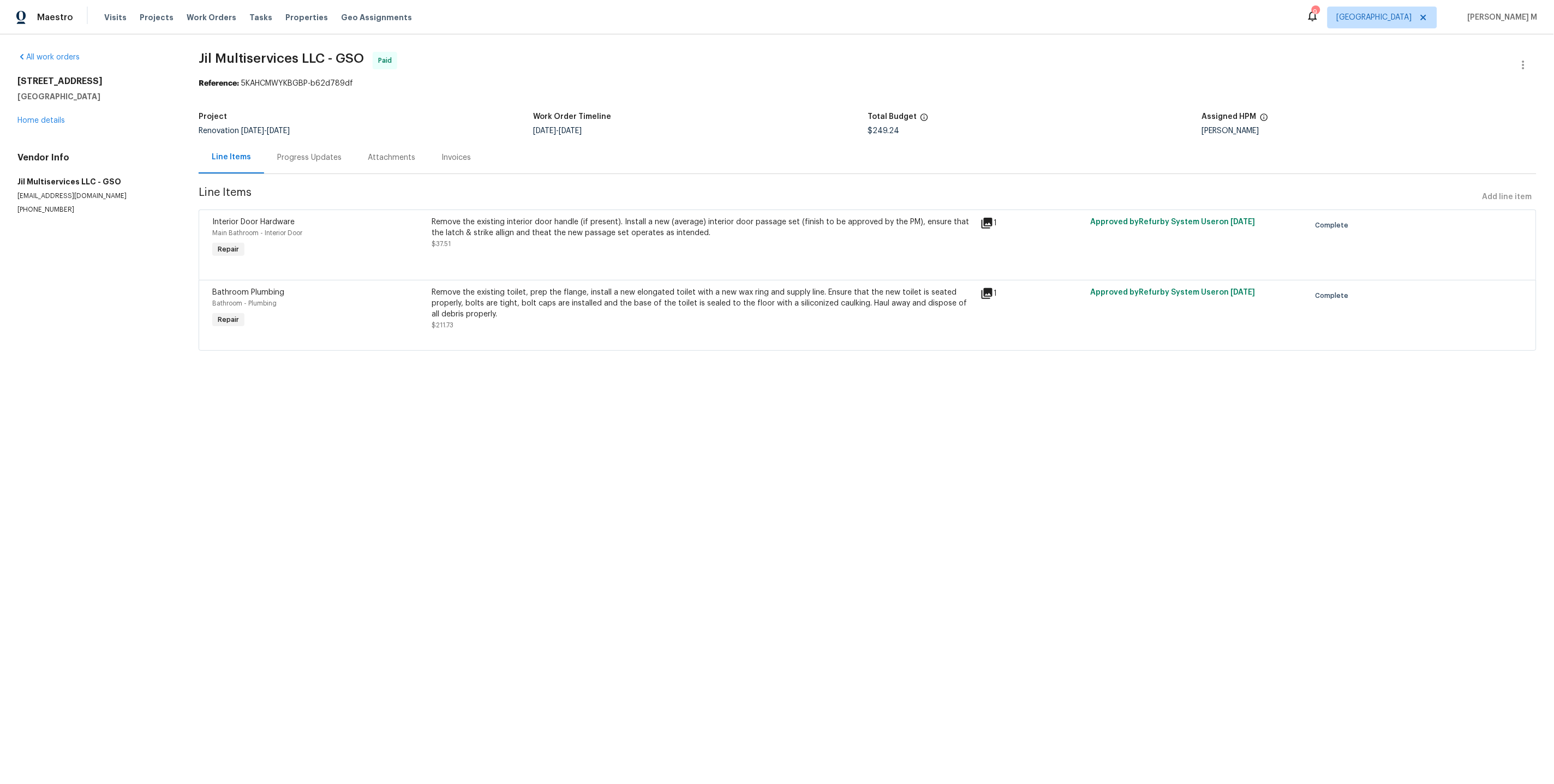
click at [304, 152] on div "Progress Updates" at bounding box center [309, 158] width 64 height 11
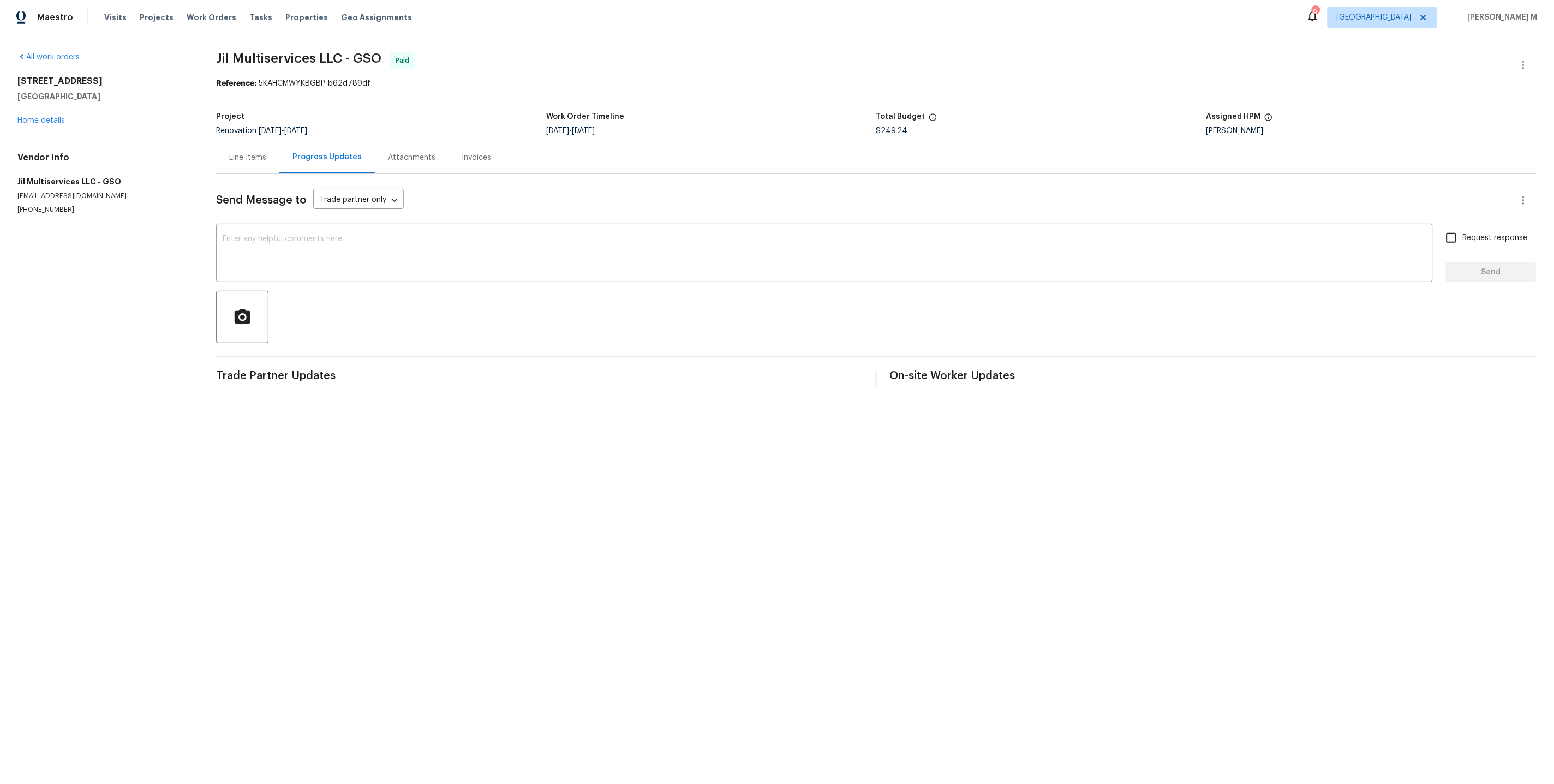
click at [239, 136] on div "Project Renovation 8/25/2025 - 9/9/2025 Work Order Timeline 9/4/2025 - 9/5/2025…" at bounding box center [876, 124] width 1320 height 35
click at [242, 153] on div "Line Items" at bounding box center [248, 158] width 37 height 11
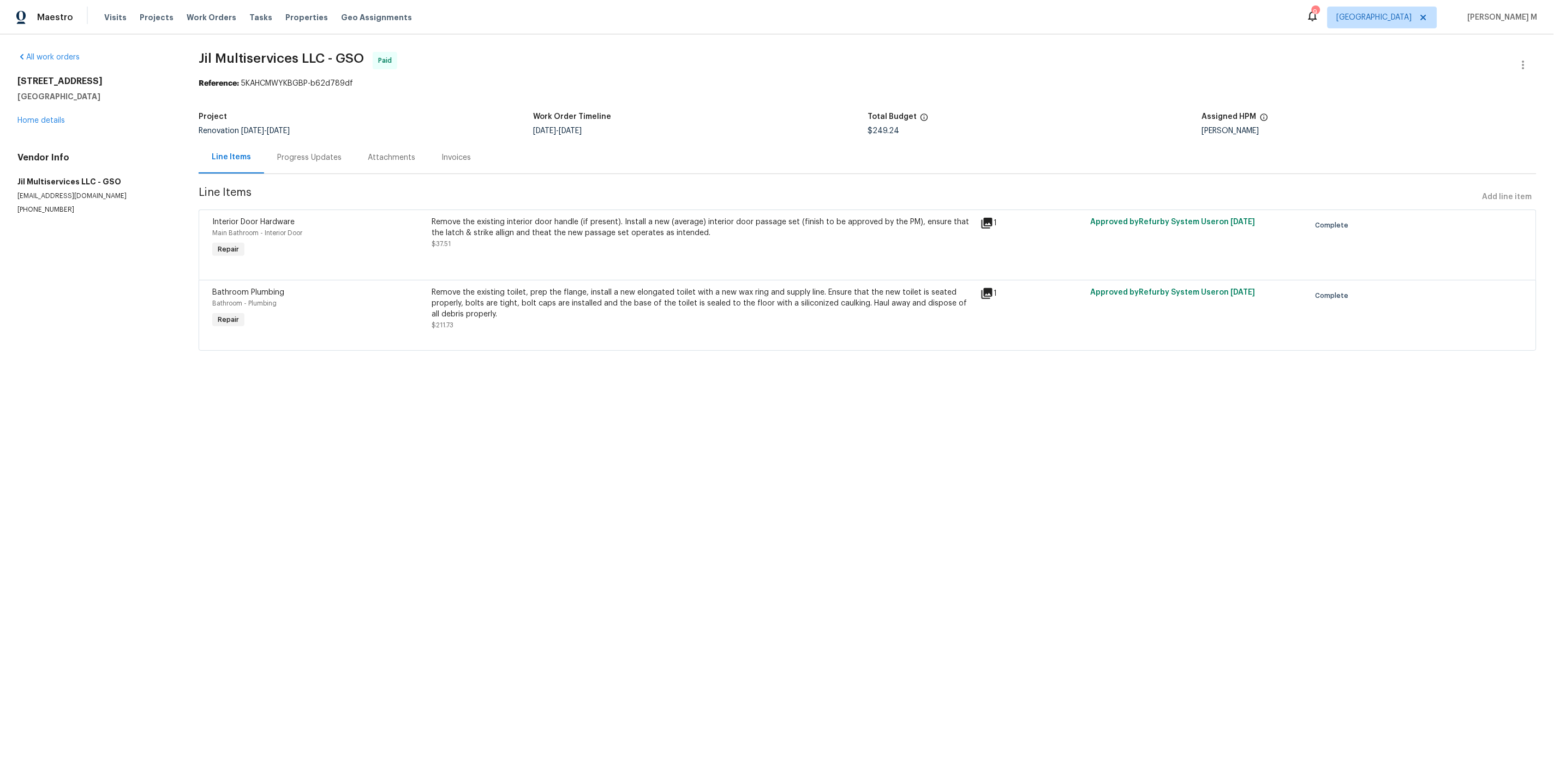
click at [594, 302] on div "Remove the existing toilet, prep the flange, install a new elongated toilet wit…" at bounding box center [703, 303] width 542 height 33
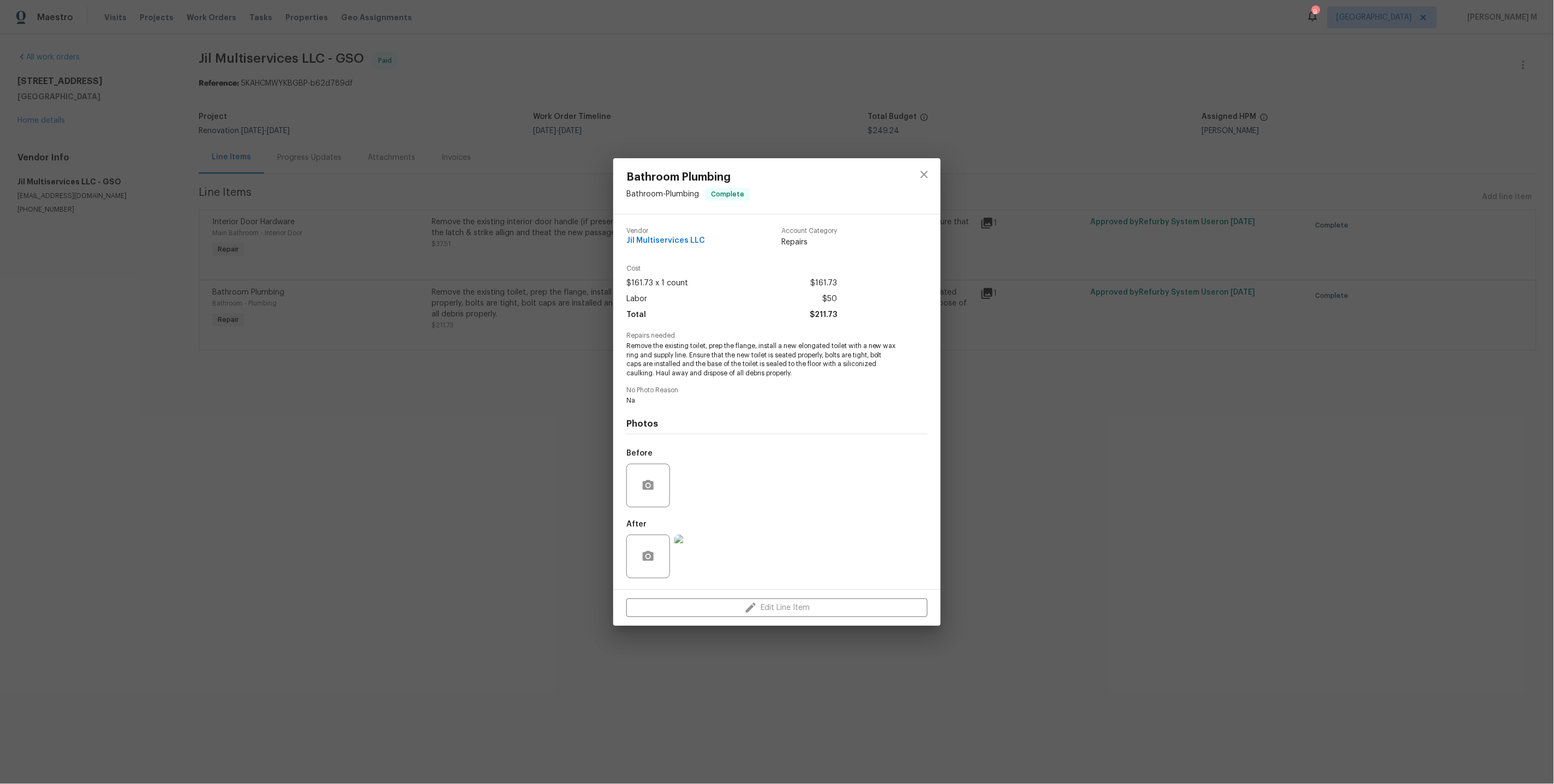
click at [675, 545] on img at bounding box center [696, 556] width 44 height 44
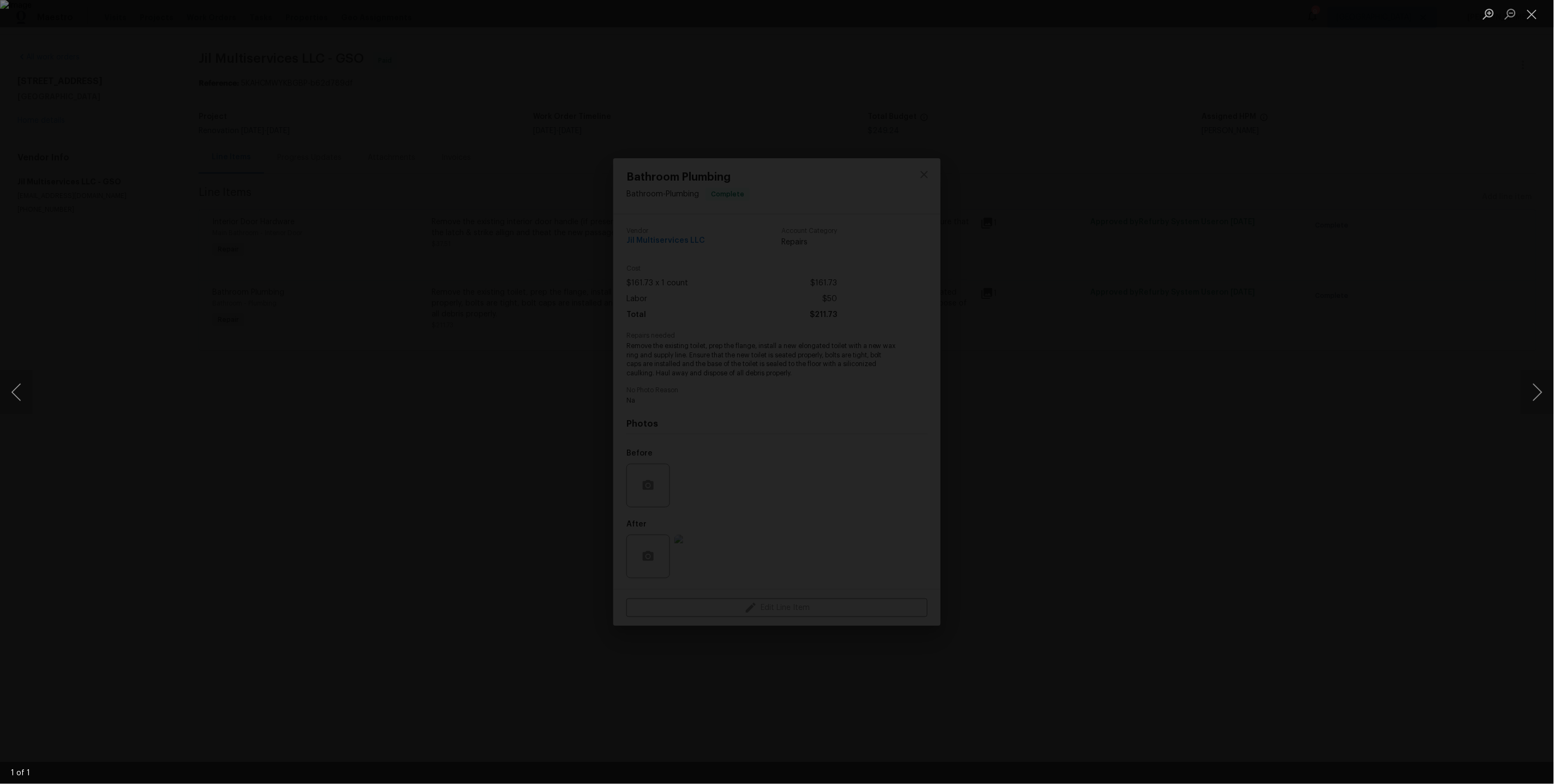
click at [1165, 367] on div "Lightbox" at bounding box center [777, 392] width 1554 height 784
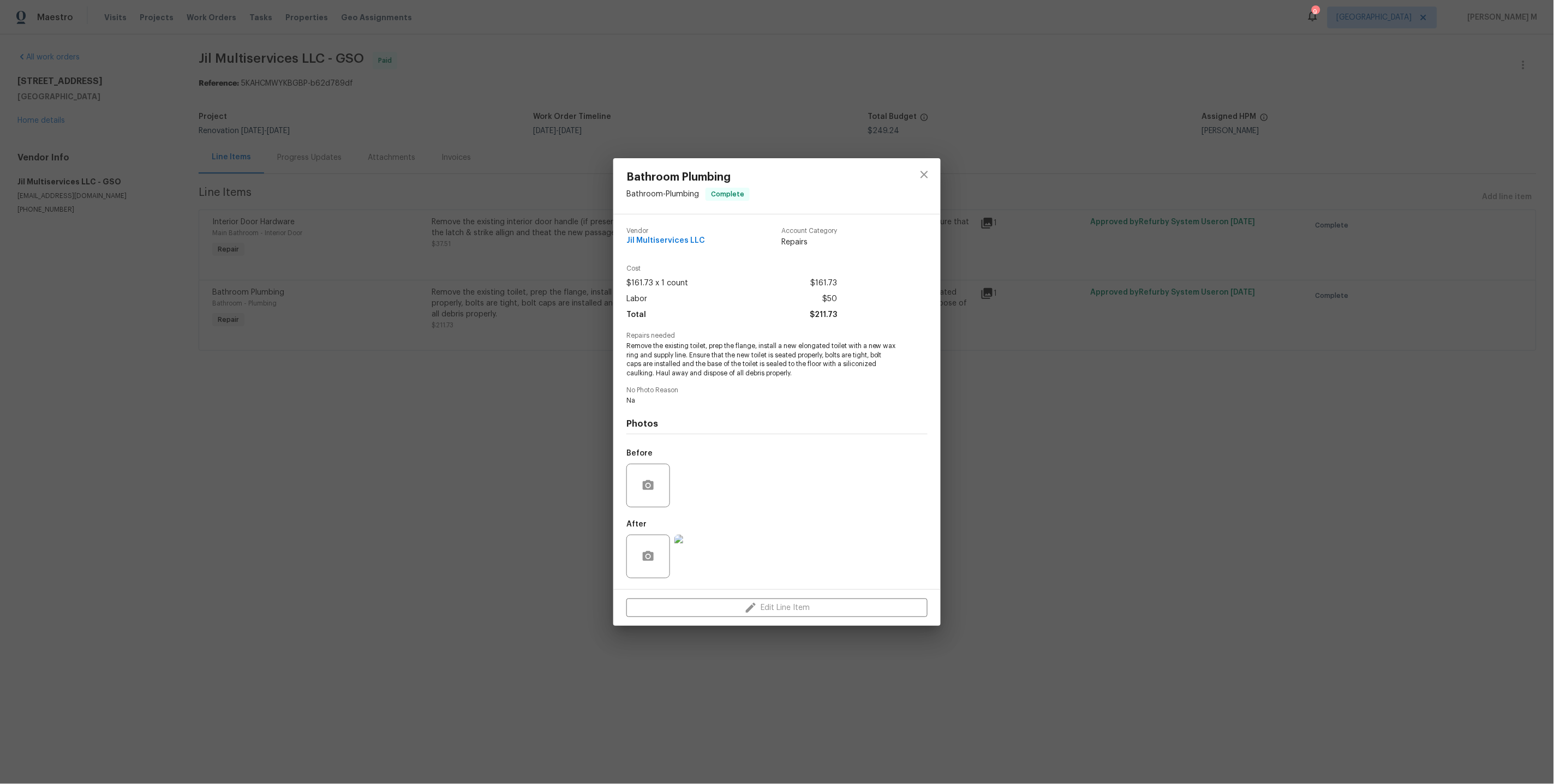
click at [491, 388] on div "Bathroom Plumbing Bathroom - Plumbing Complete Vendor Jil Multiservices LLC Acc…" at bounding box center [777, 392] width 1554 height 784
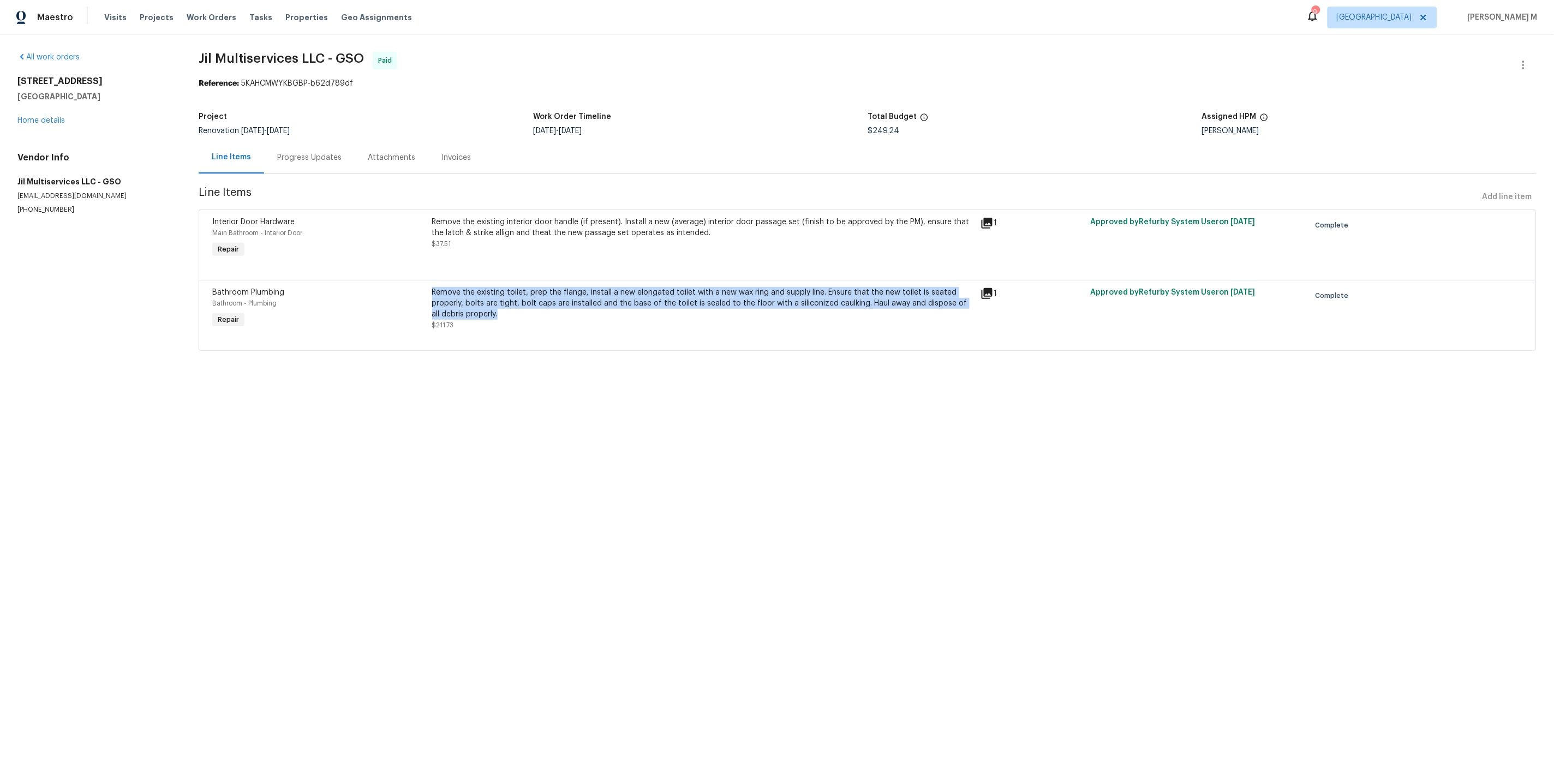
drag, startPoint x: 518, startPoint y: 304, endPoint x: 433, endPoint y: 288, distance: 86.5
click at [433, 288] on div "Remove the existing toilet, prep the flange, install a new elongated toilet wit…" at bounding box center [703, 303] width 542 height 33
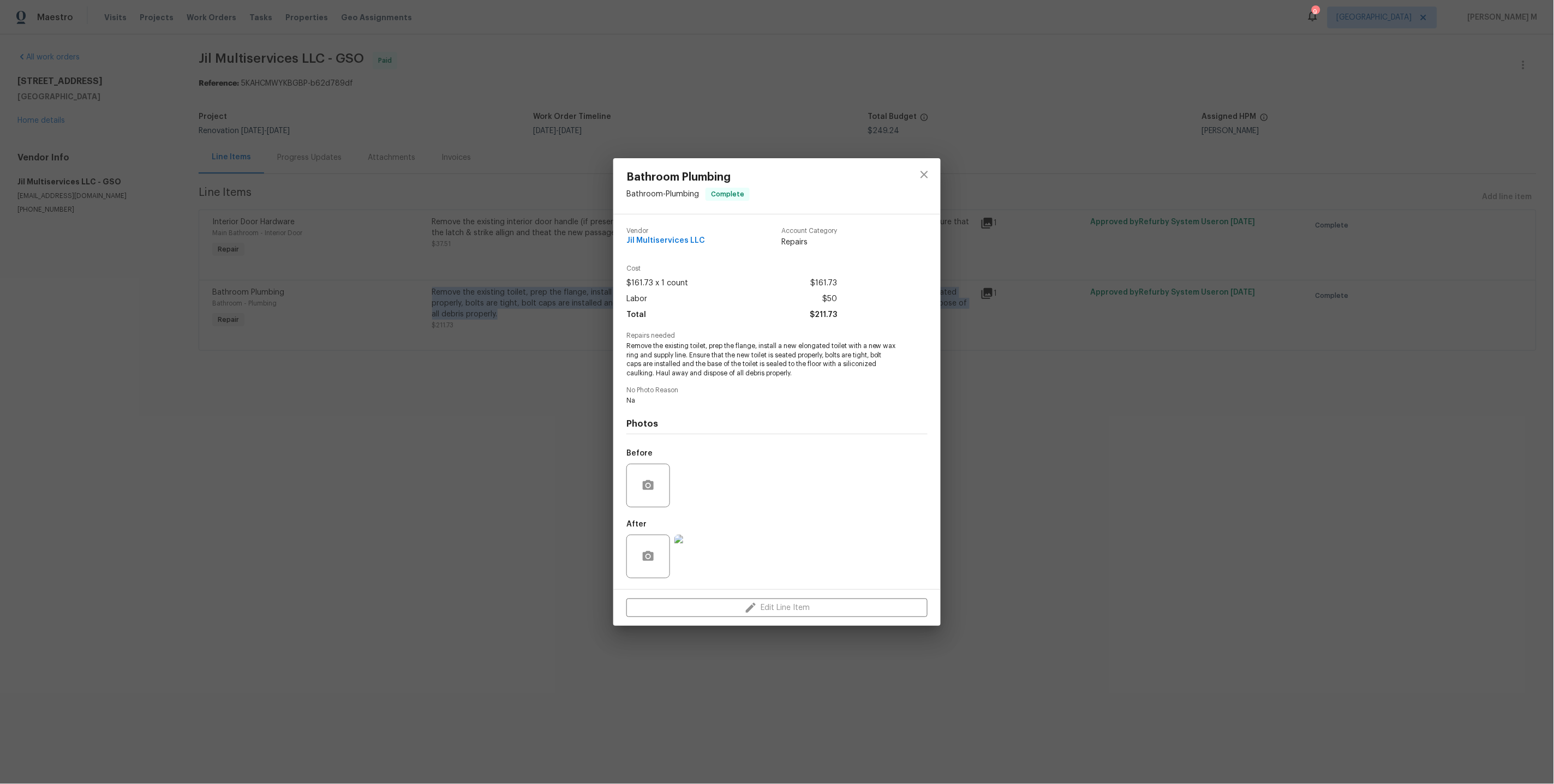
copy div "Remove the existing toilet, prep the flange, install a new elongated toilet wit…"
click at [658, 344] on span "Remove the existing toilet, prep the flange, install a new elongated toilet wit…" at bounding box center [762, 359] width 271 height 36
click at [546, 412] on div "Bathroom Plumbing Bathroom - Plumbing Complete Vendor Jil Multiservices LLC Acc…" at bounding box center [777, 392] width 1554 height 784
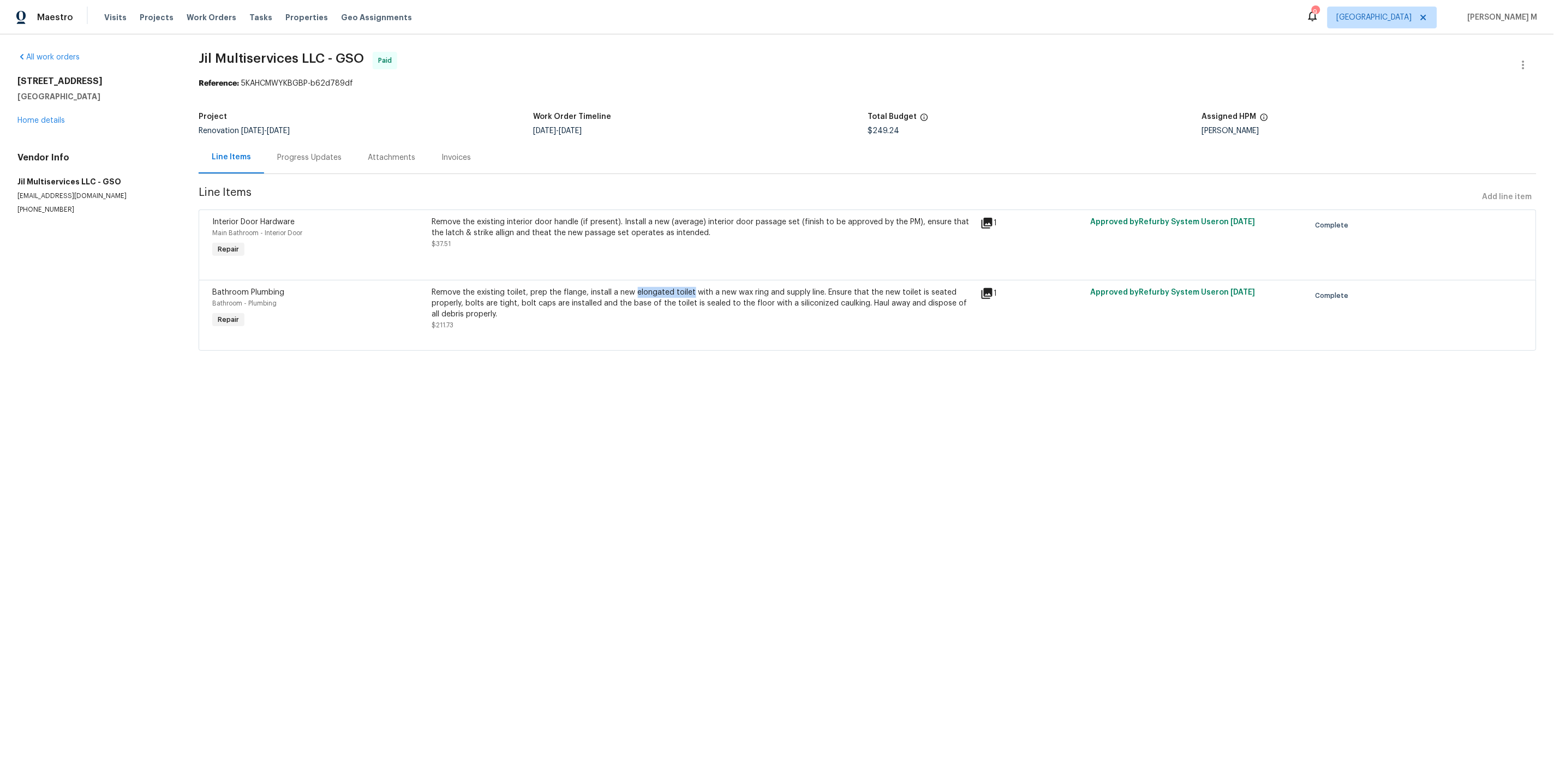
drag, startPoint x: 634, startPoint y: 285, endPoint x: 689, endPoint y: 285, distance: 55.0
click at [689, 287] on div "Remove the existing toilet, prep the flange, install a new elongated toilet wit…" at bounding box center [703, 303] width 542 height 33
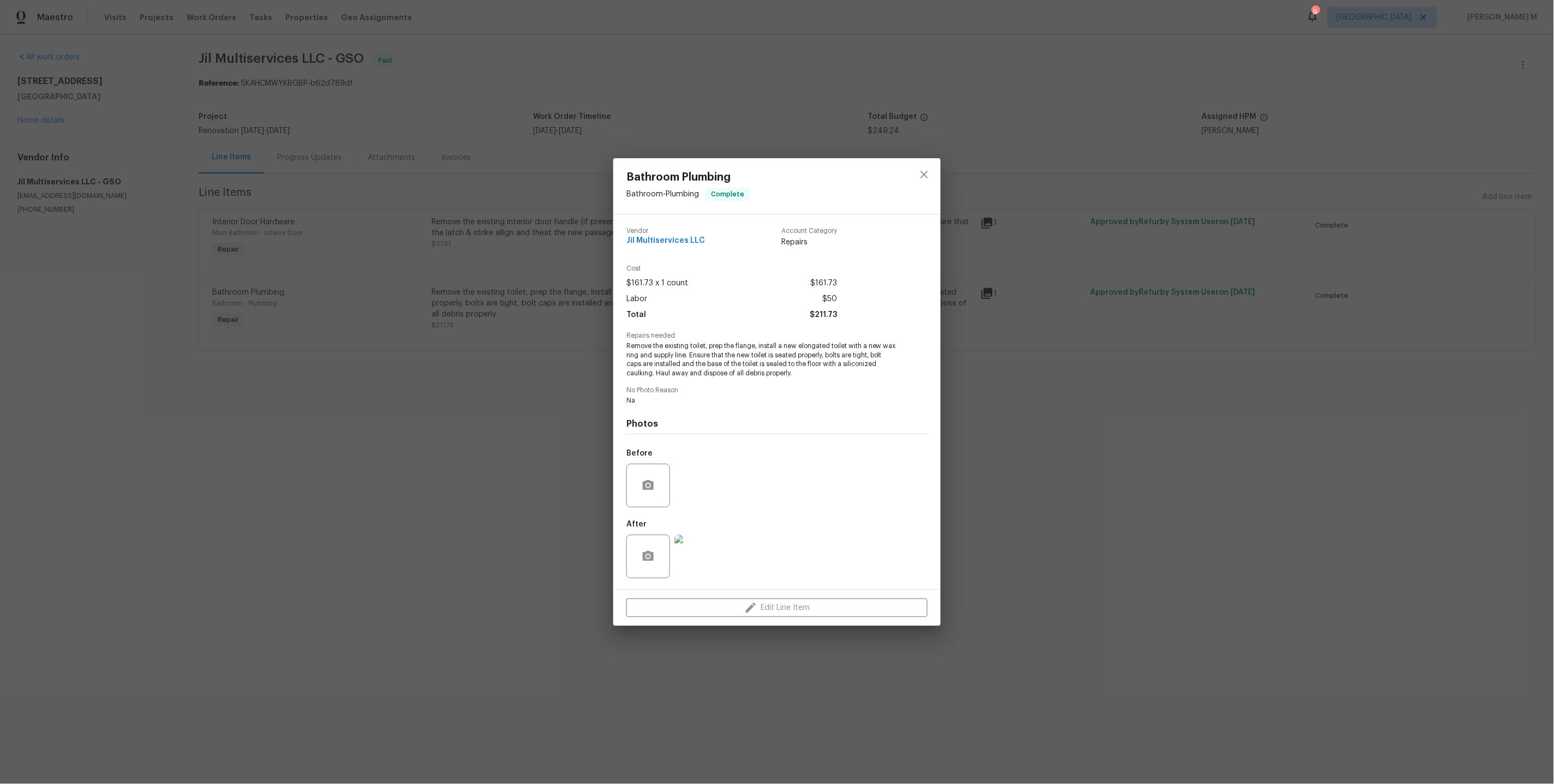
copy div "elongated toilet"
click at [401, 366] on div "Bathroom Plumbing Bathroom - Plumbing Complete Vendor Jil Multiservices LLC Acc…" at bounding box center [777, 392] width 1554 height 784
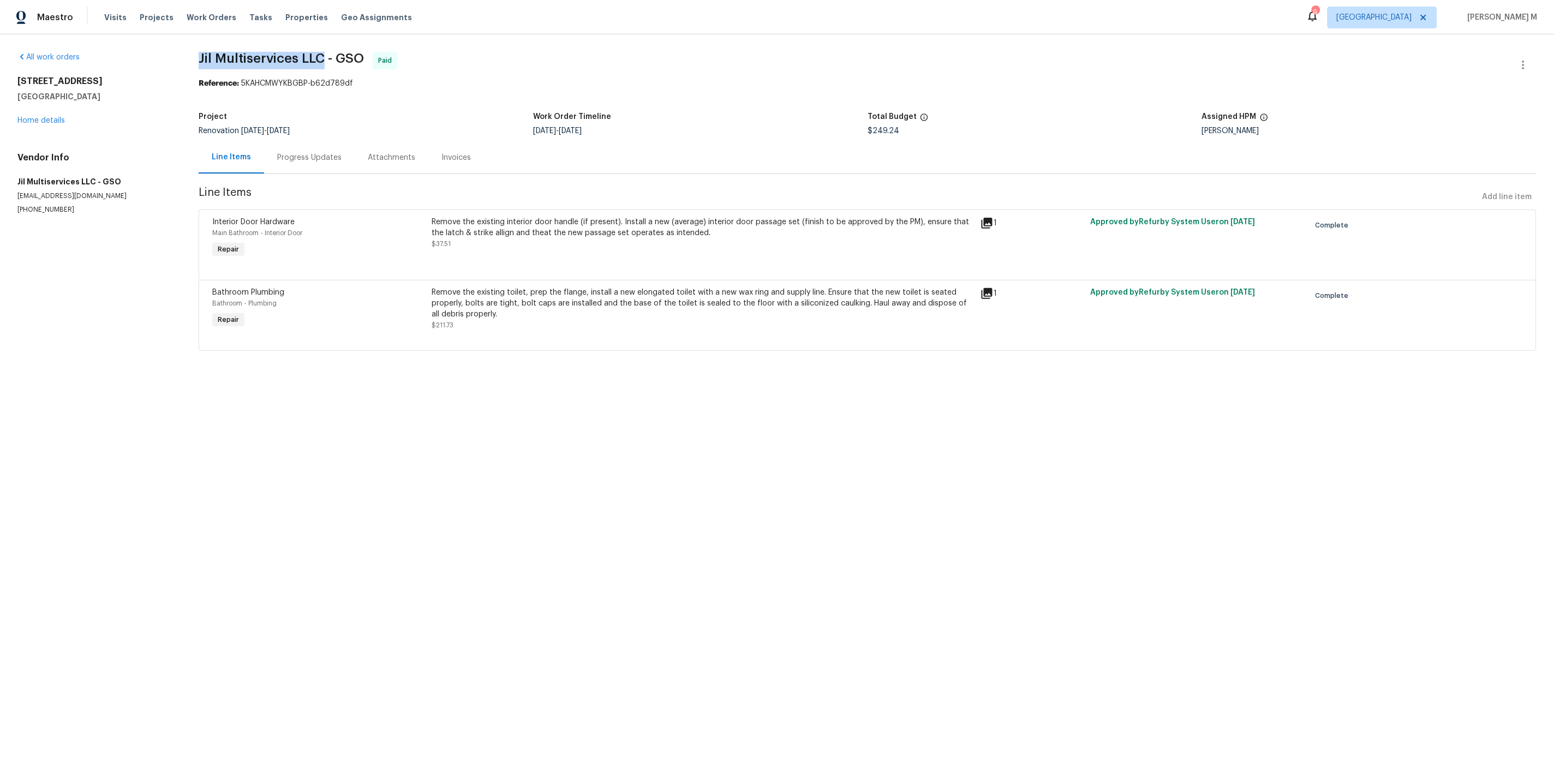
drag, startPoint x: 197, startPoint y: 53, endPoint x: 315, endPoint y: 54, distance: 118.0
click at [315, 54] on div "All work orders 3801 Fig Leaf Ct Greensboro, NC 27406 Home details Vendor Info …" at bounding box center [777, 207] width 1554 height 347
copy span "Jil Multiservices LLC"
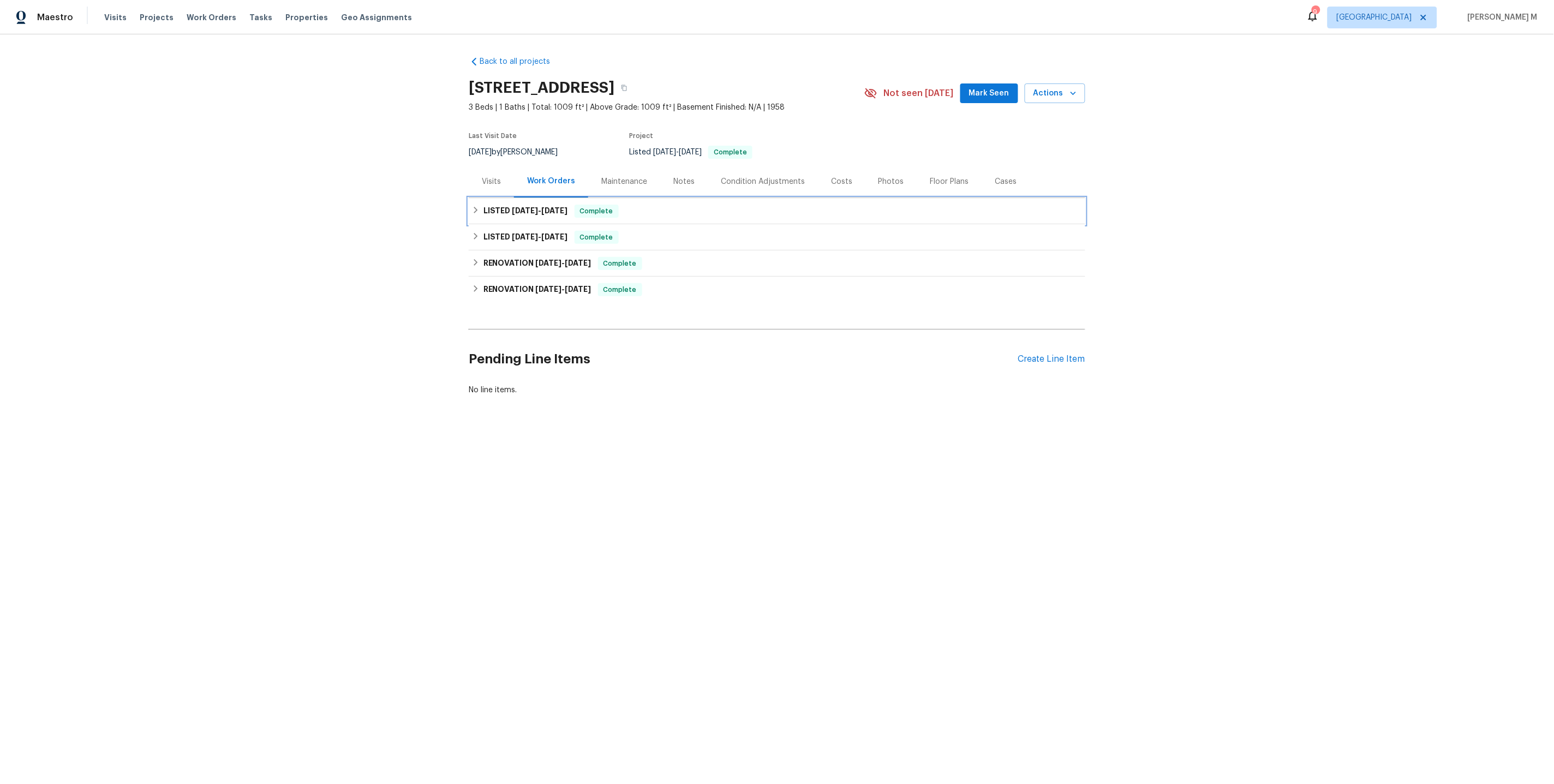
click at [526, 207] on span "8/7/25" at bounding box center [525, 211] width 26 height 7
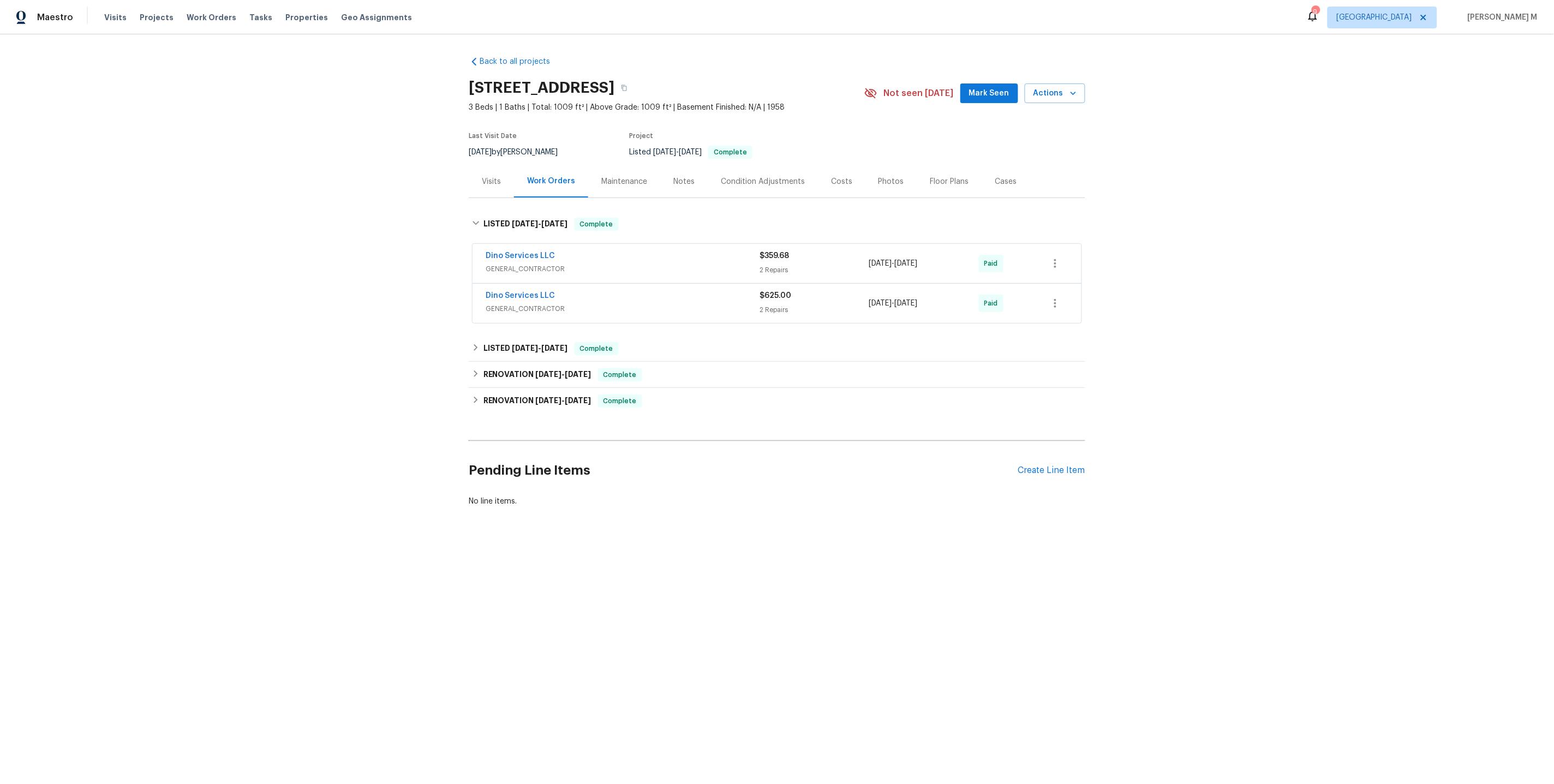
click at [521, 265] on span "GENERAL_CONTRACTOR" at bounding box center [622, 268] width 274 height 11
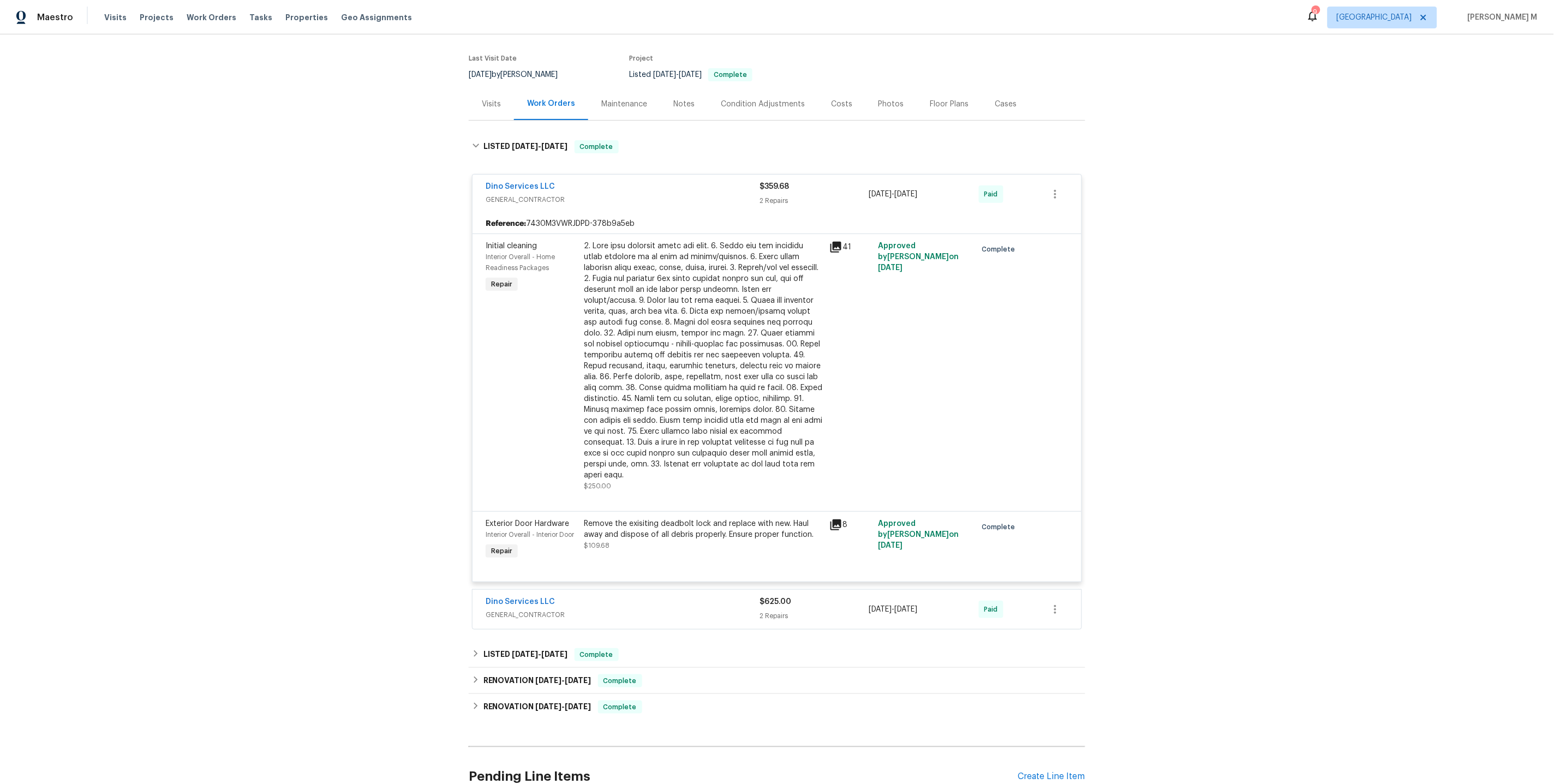
scroll to position [141, 0]
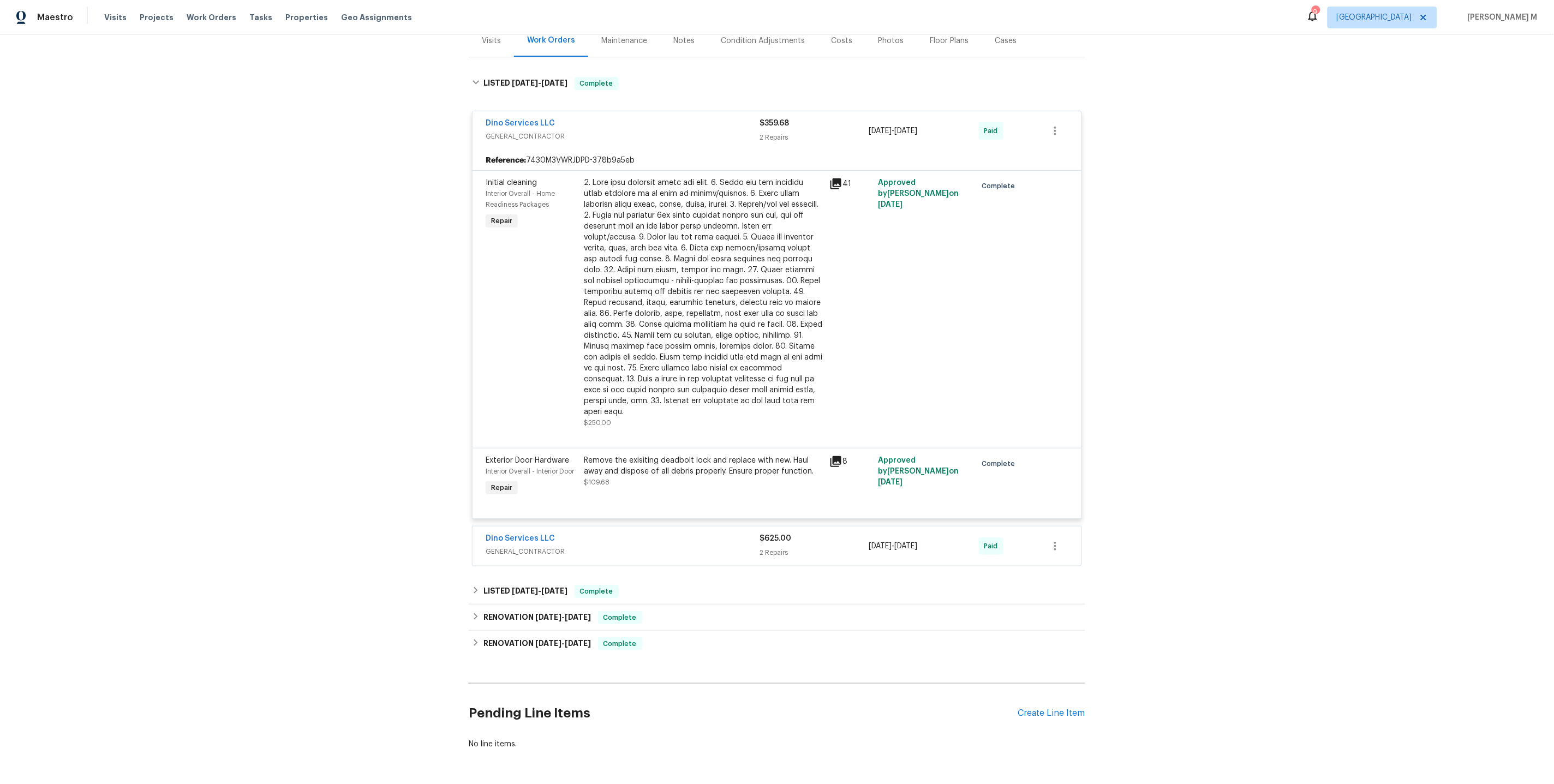
click at [532, 546] on span "GENERAL_CONTRACTOR" at bounding box center [622, 551] width 274 height 11
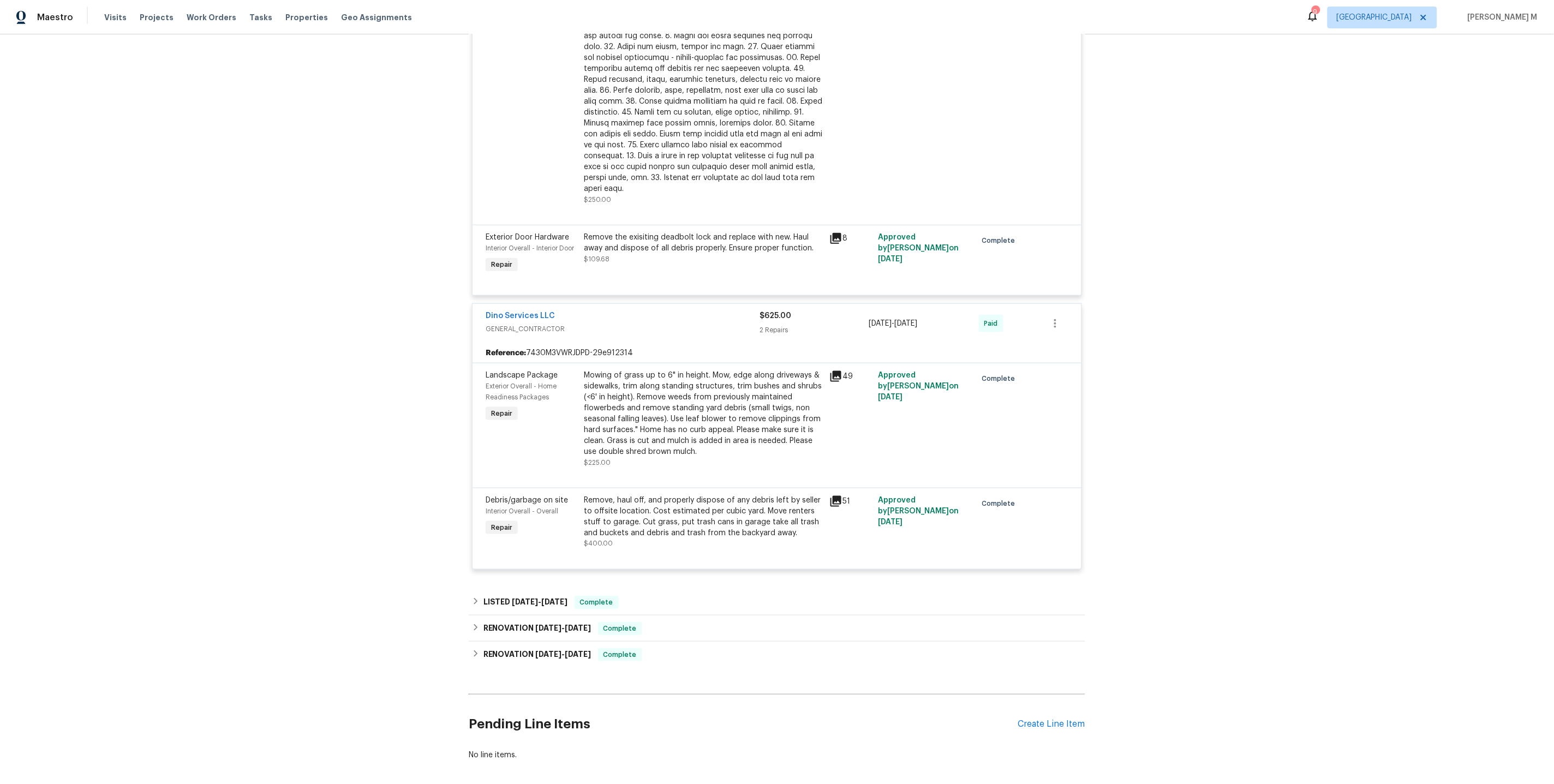
scroll to position [373, 0]
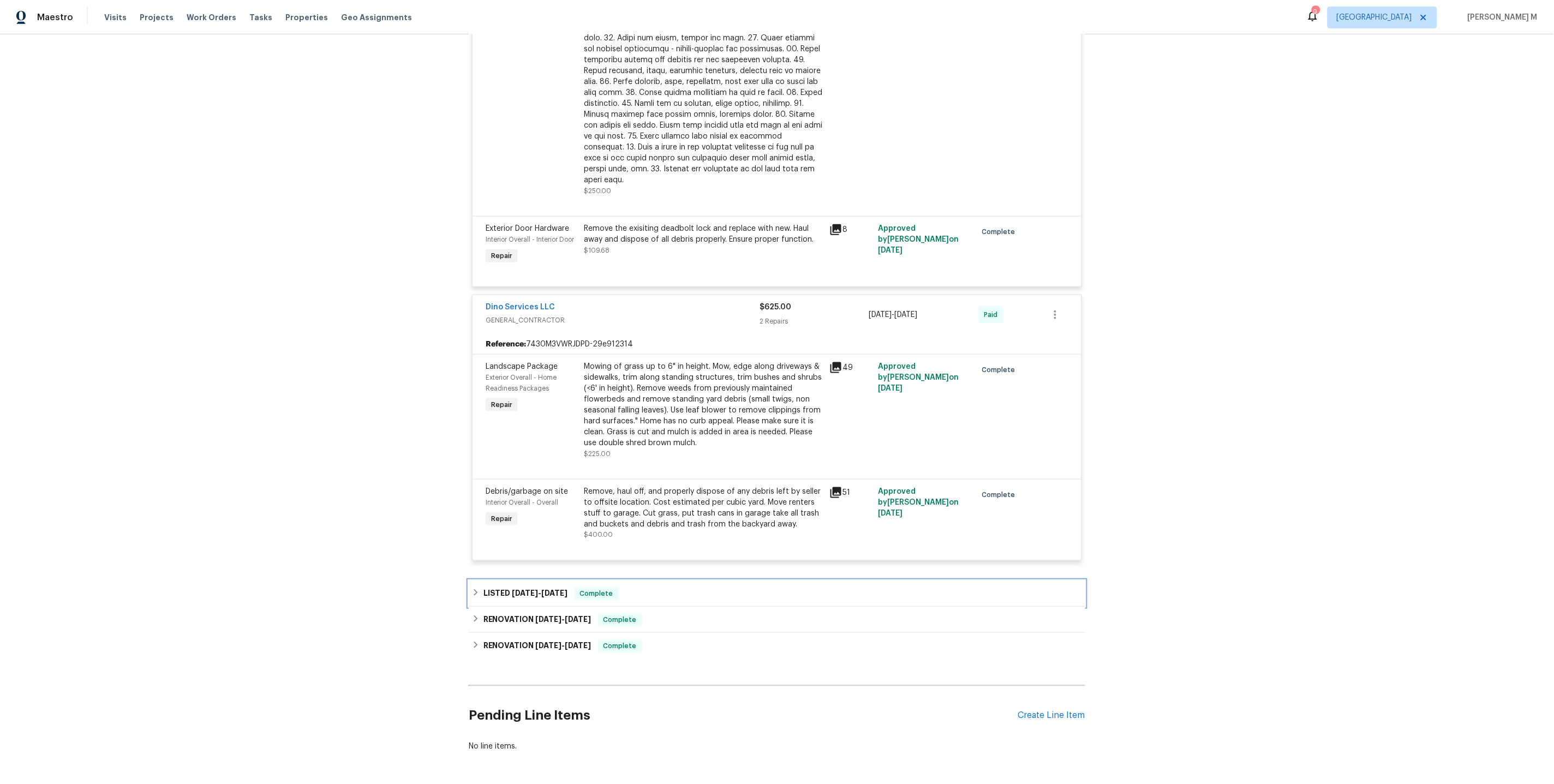
click at [539, 581] on div "LISTED 6/13/25 - 6/27/25 Complete" at bounding box center [777, 593] width 616 height 26
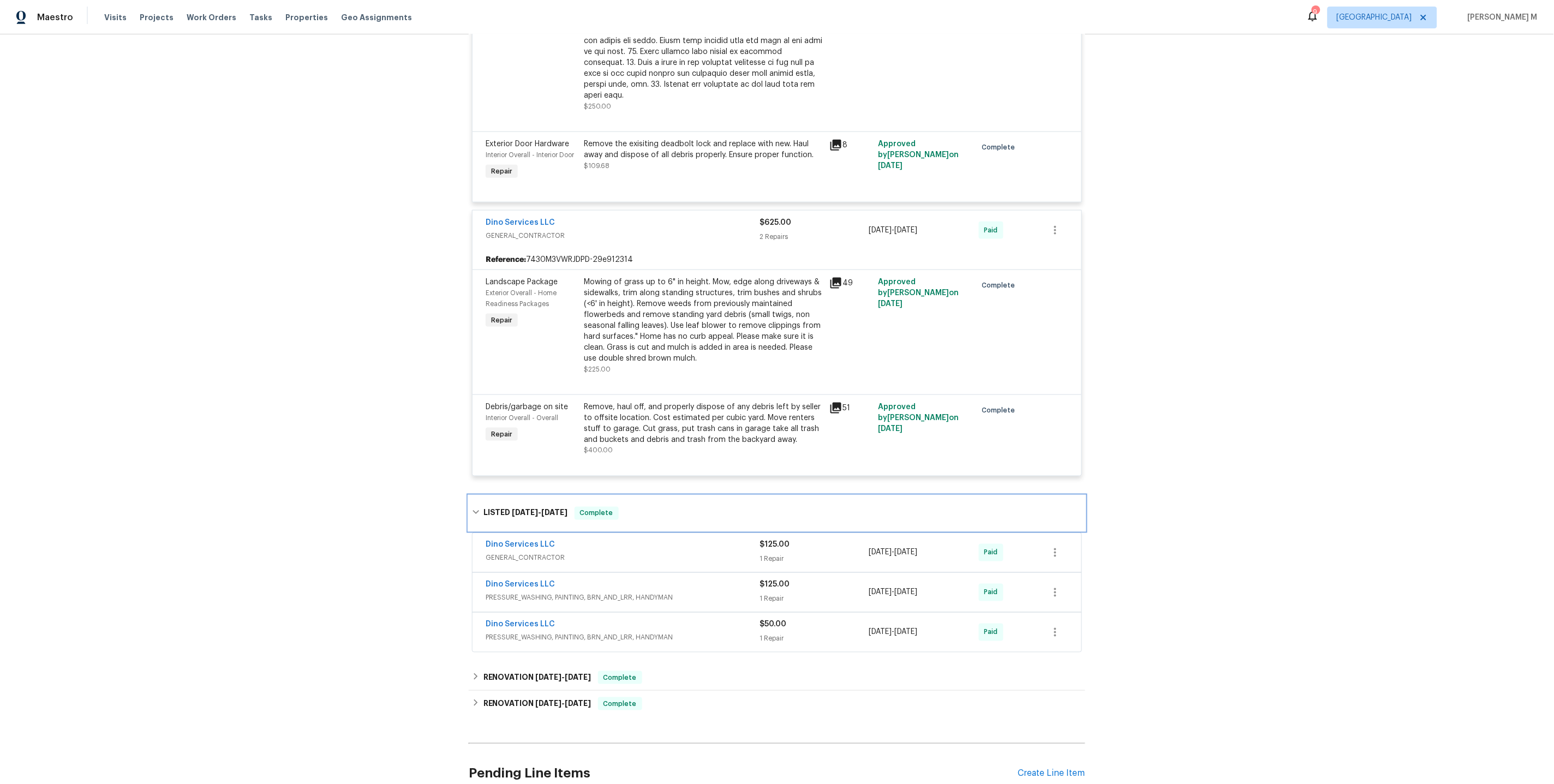
scroll to position [0, 0]
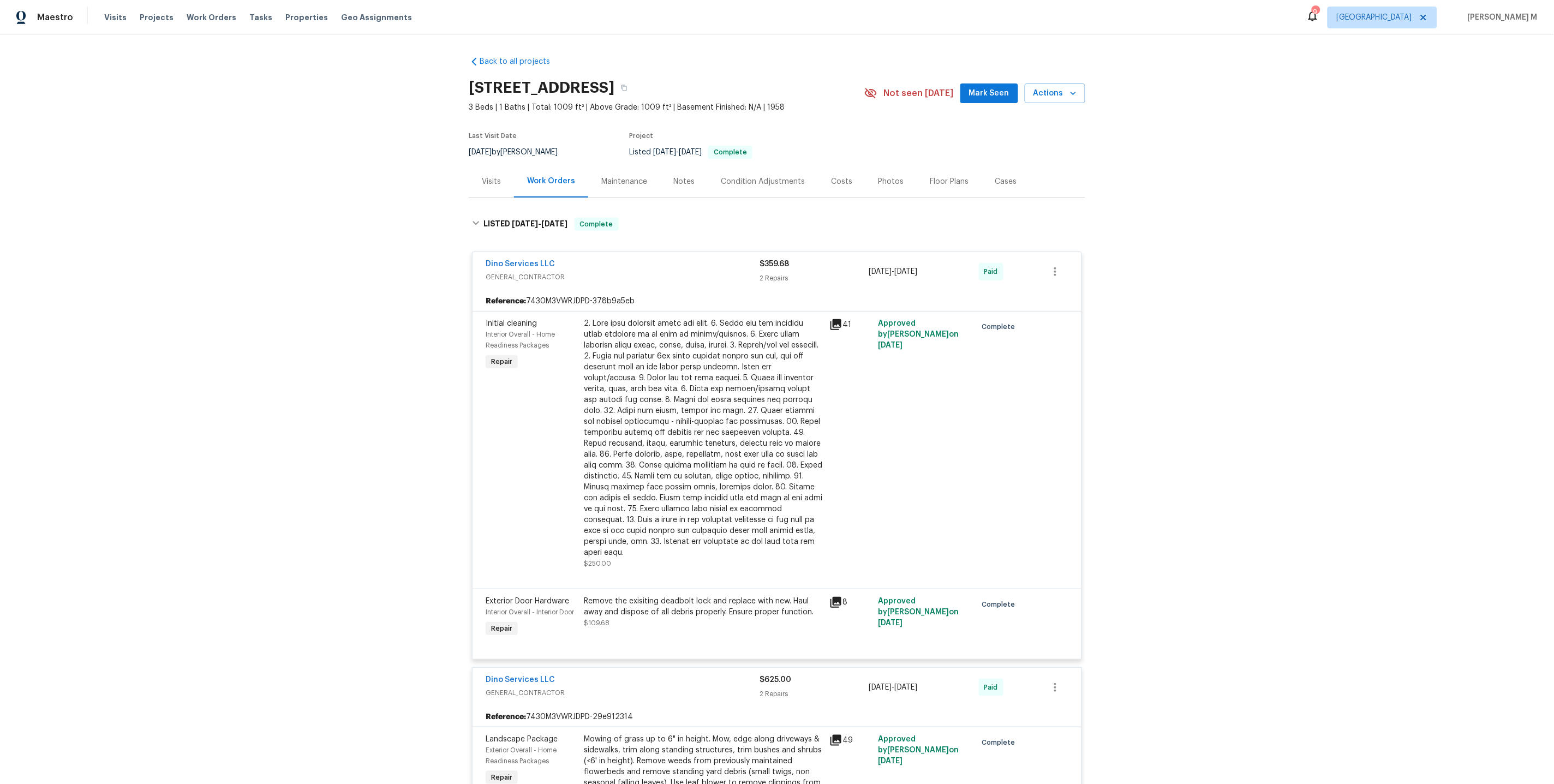
click at [601, 176] on div "Maintenance" at bounding box center [624, 181] width 46 height 11
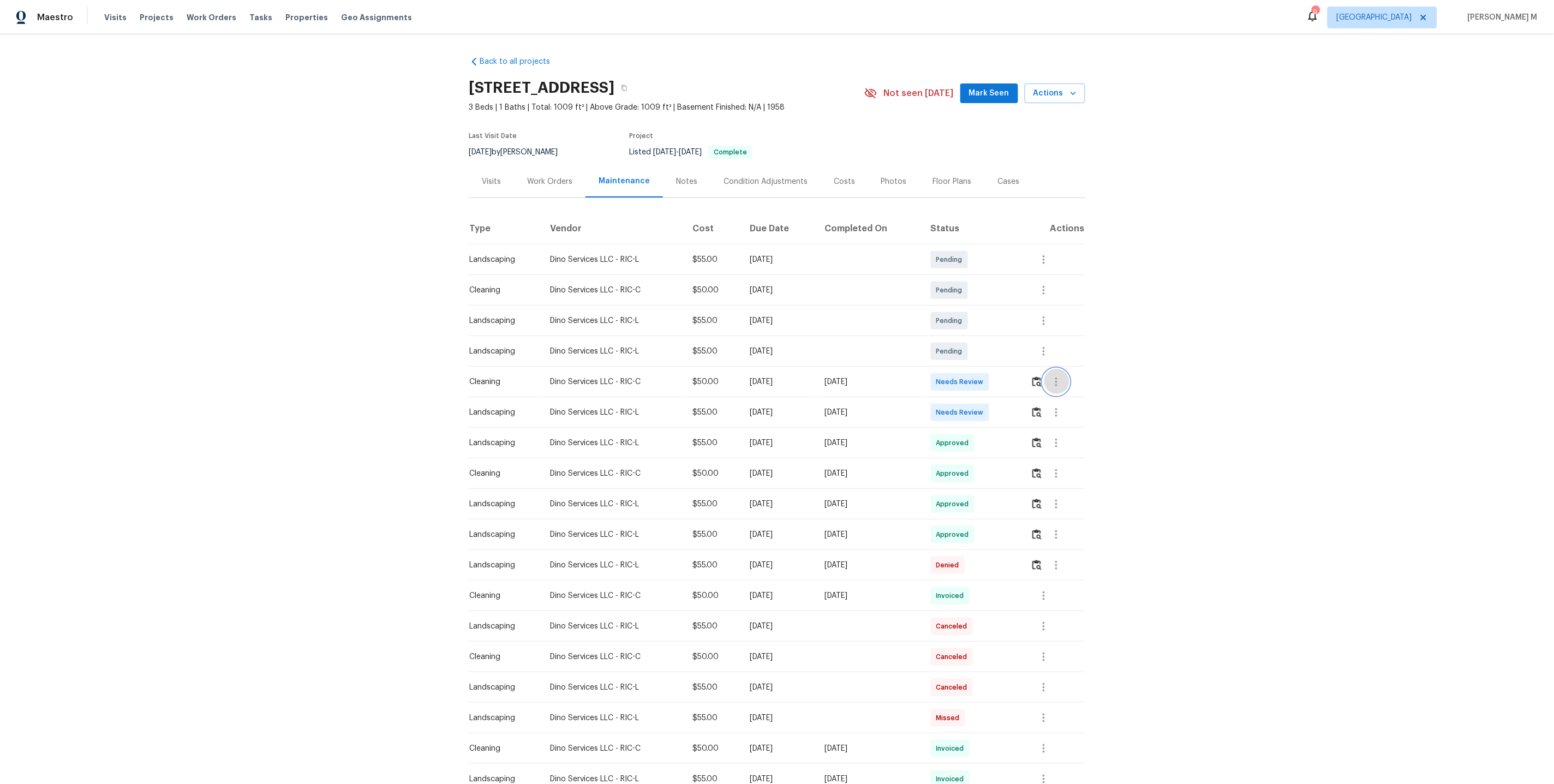
click at [1058, 384] on button "button" at bounding box center [1055, 382] width 26 height 26
click at [1058, 384] on li "Message vendor" at bounding box center [1084, 376] width 76 height 18
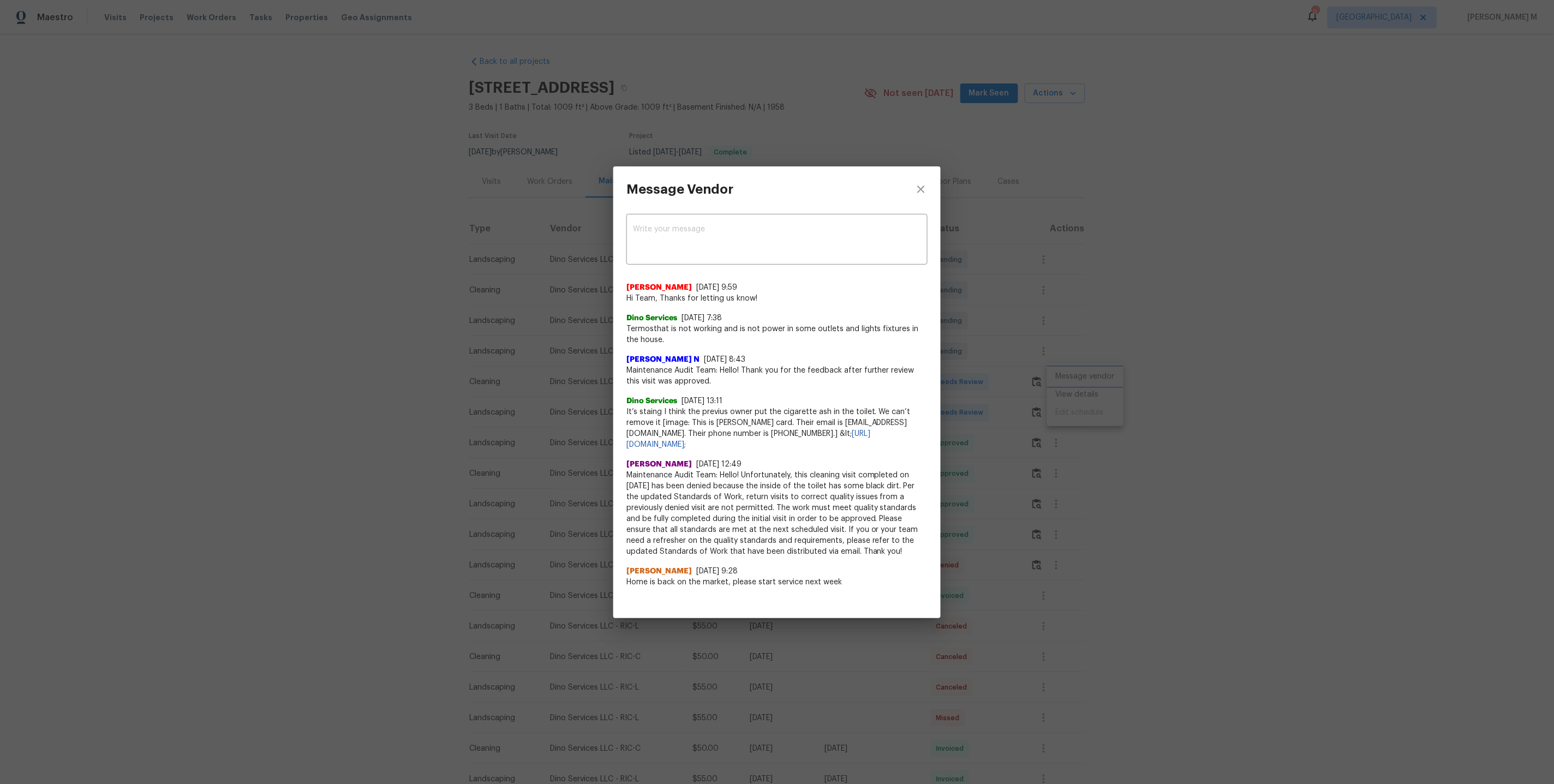
click at [1024, 439] on div "Message Vendor x ​ Akshaya Narayanan 10/5/25, 9:59 Hi Team, Thanks for letting …" at bounding box center [777, 392] width 1554 height 784
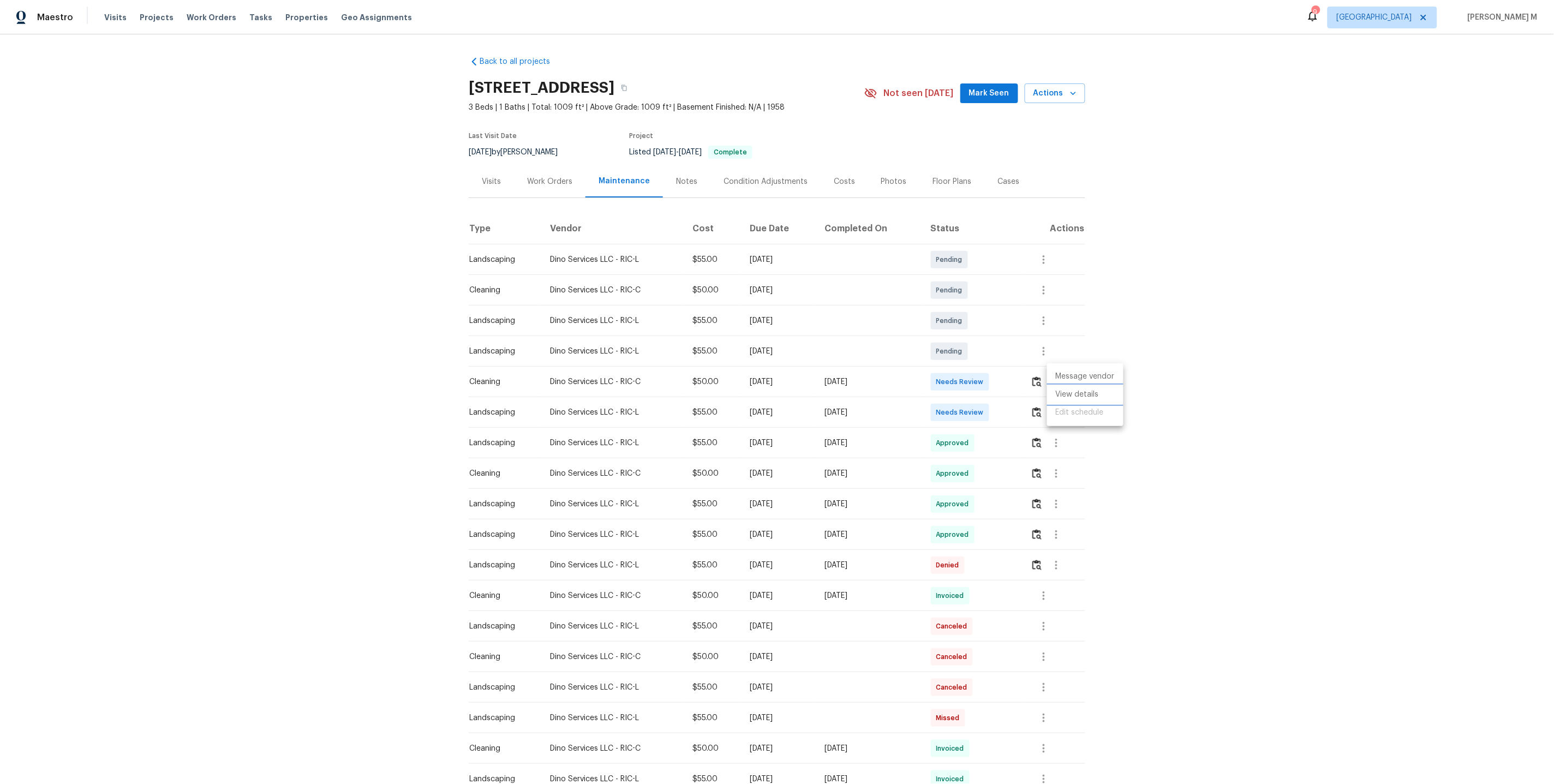
click at [1097, 392] on li "View details" at bounding box center [1084, 394] width 76 height 18
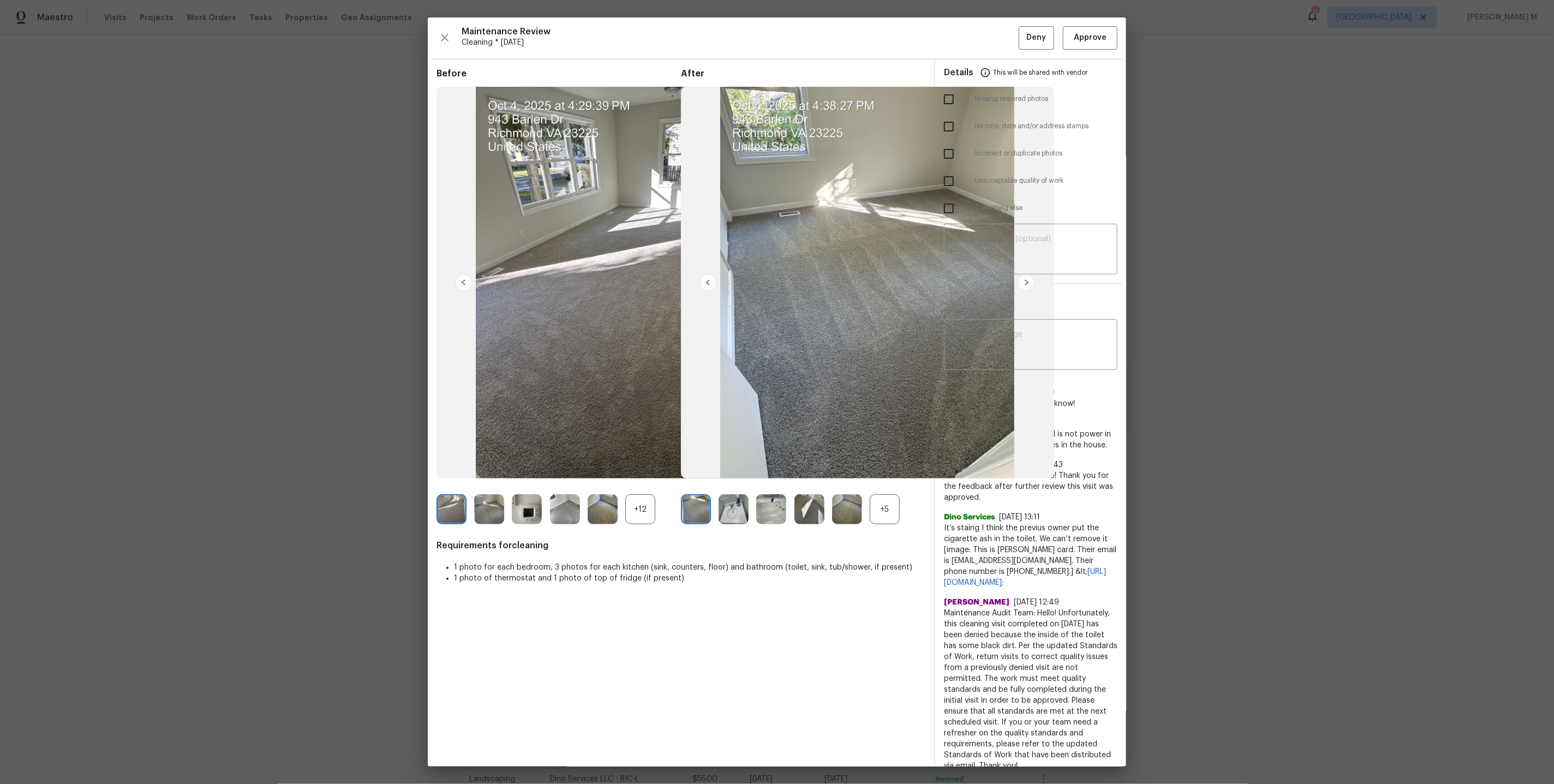
click at [885, 510] on div "+5" at bounding box center [885, 509] width 30 height 30
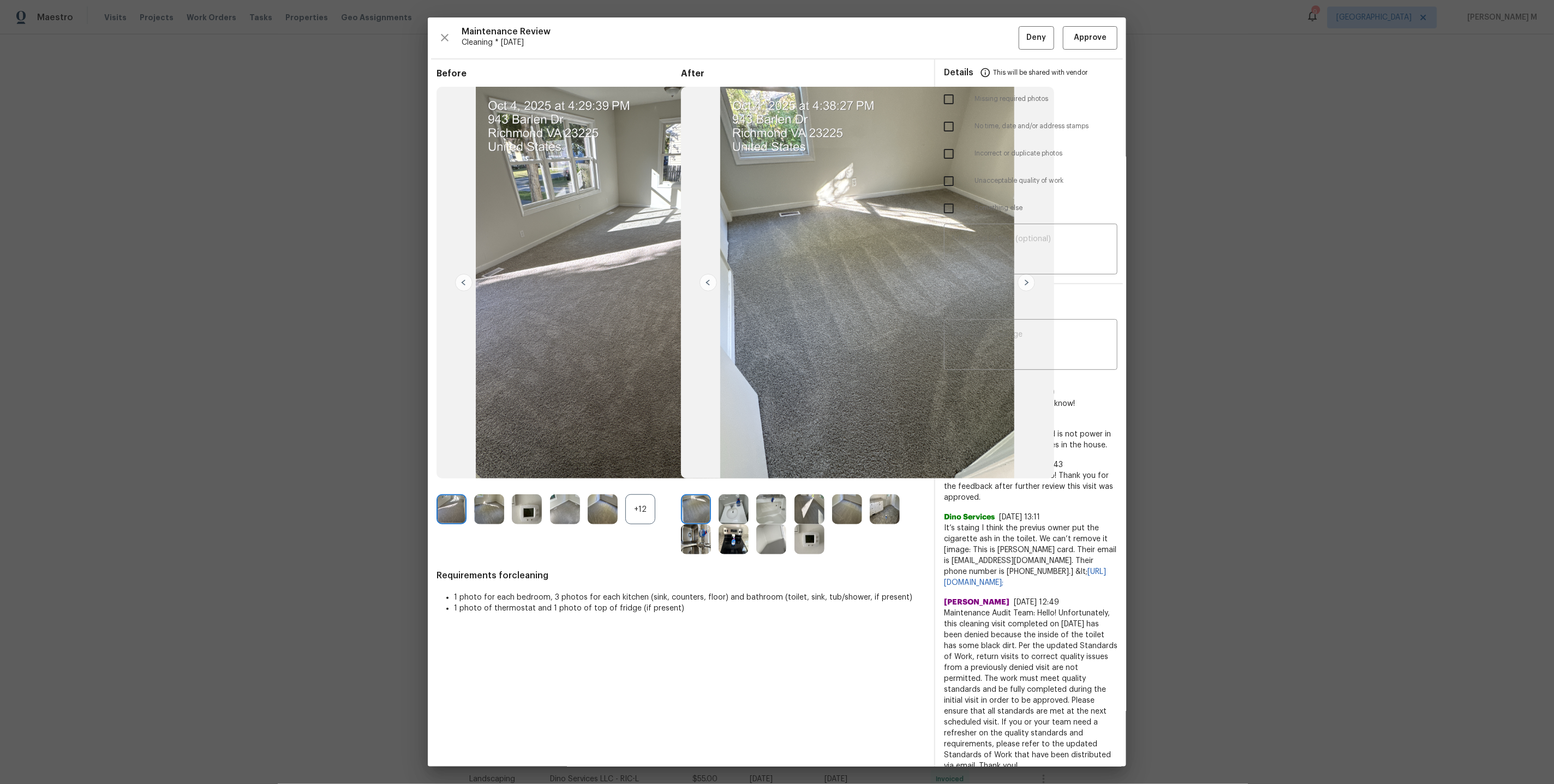
click at [732, 506] on img at bounding box center [733, 509] width 30 height 30
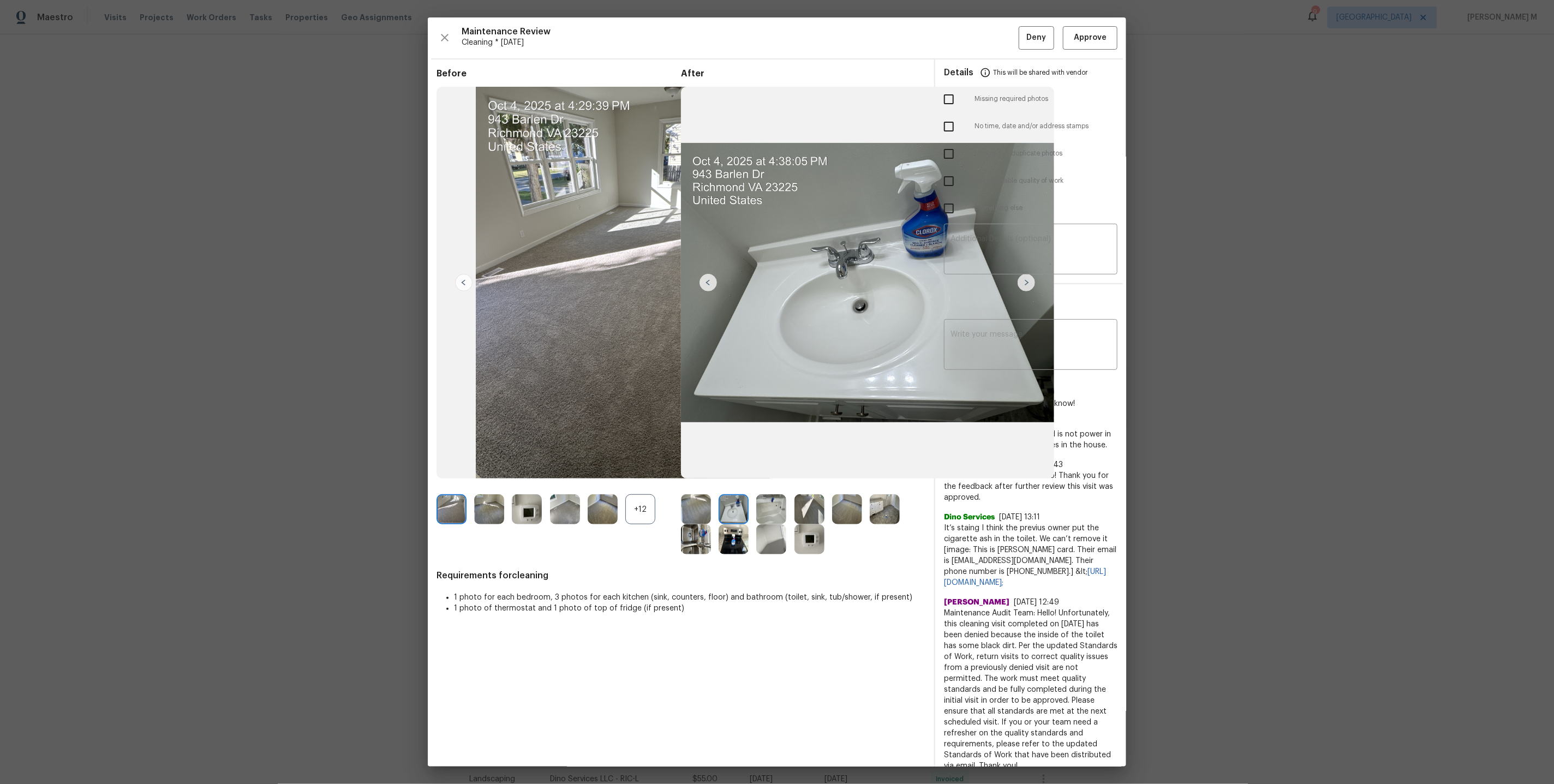
click at [777, 510] on img at bounding box center [771, 509] width 30 height 30
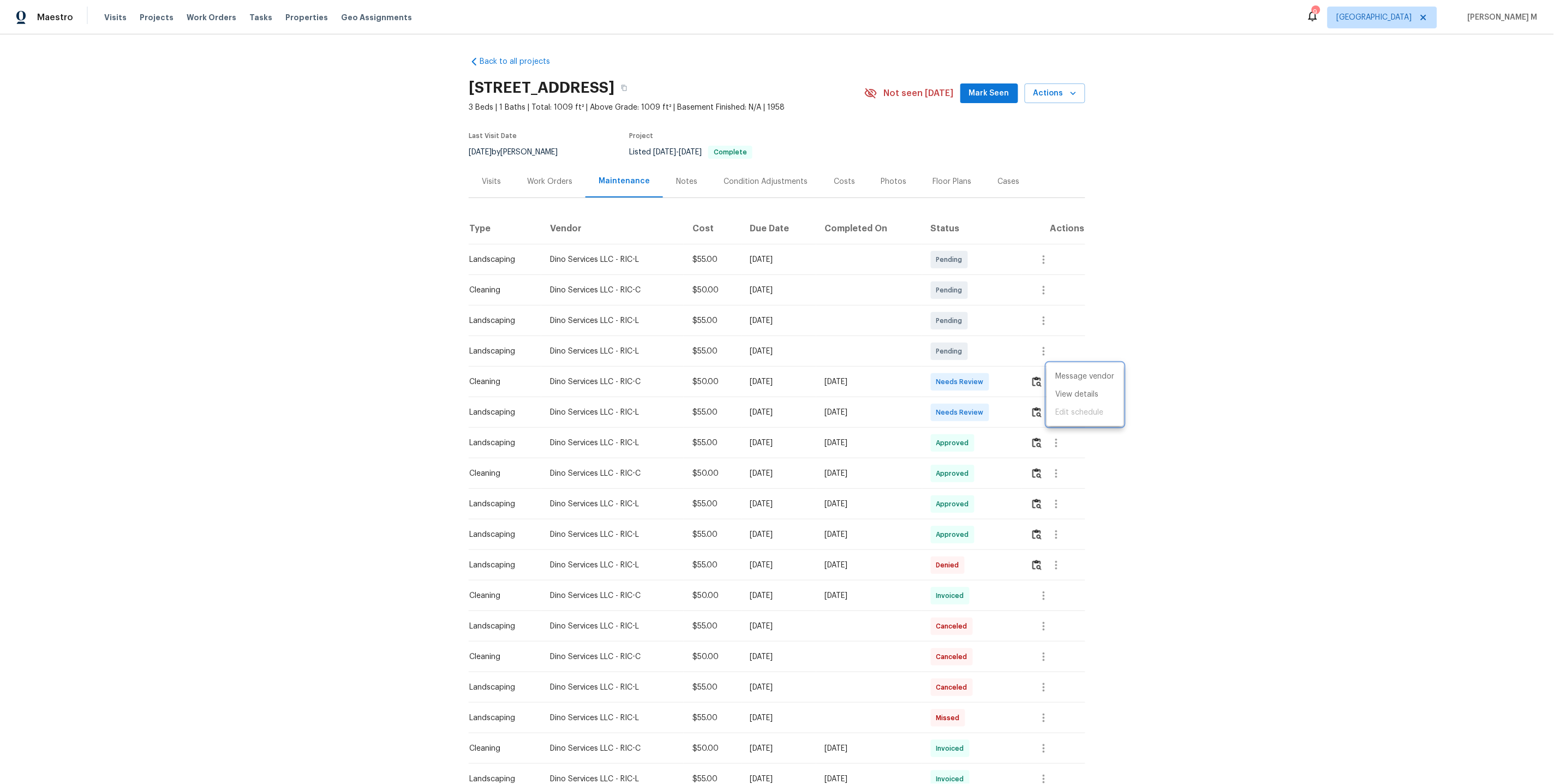
click at [1074, 440] on div at bounding box center [777, 392] width 1554 height 784
click at [1061, 473] on icon "button" at bounding box center [1056, 473] width 13 height 13
click at [1061, 473] on li "Message vendor" at bounding box center [1084, 468] width 76 height 18
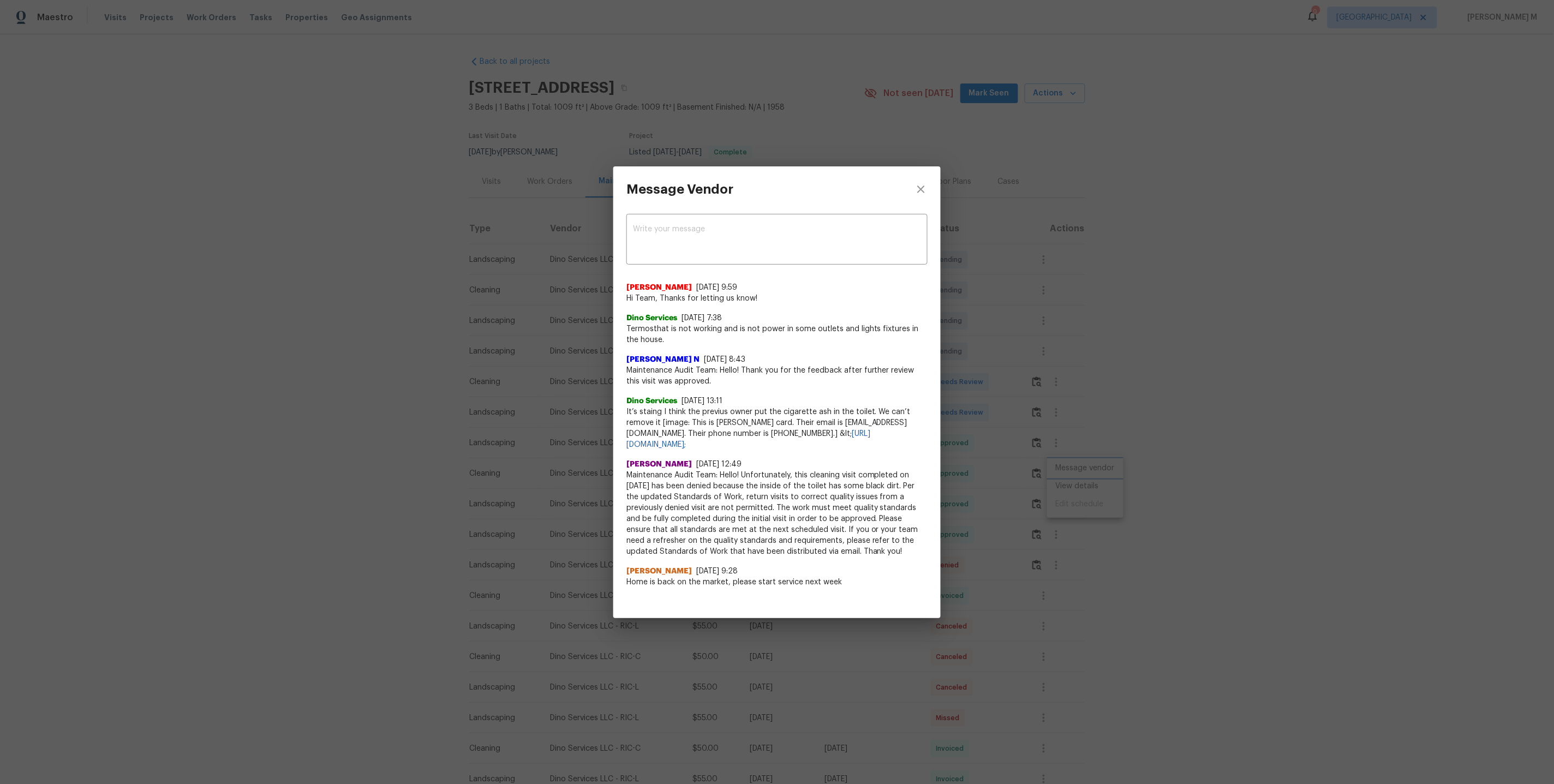
click at [1089, 493] on div "Message Vendor x ​ Akshaya Narayanan 10/5/25, 9:59 Hi Team, Thanks for letting …" at bounding box center [777, 392] width 1554 height 784
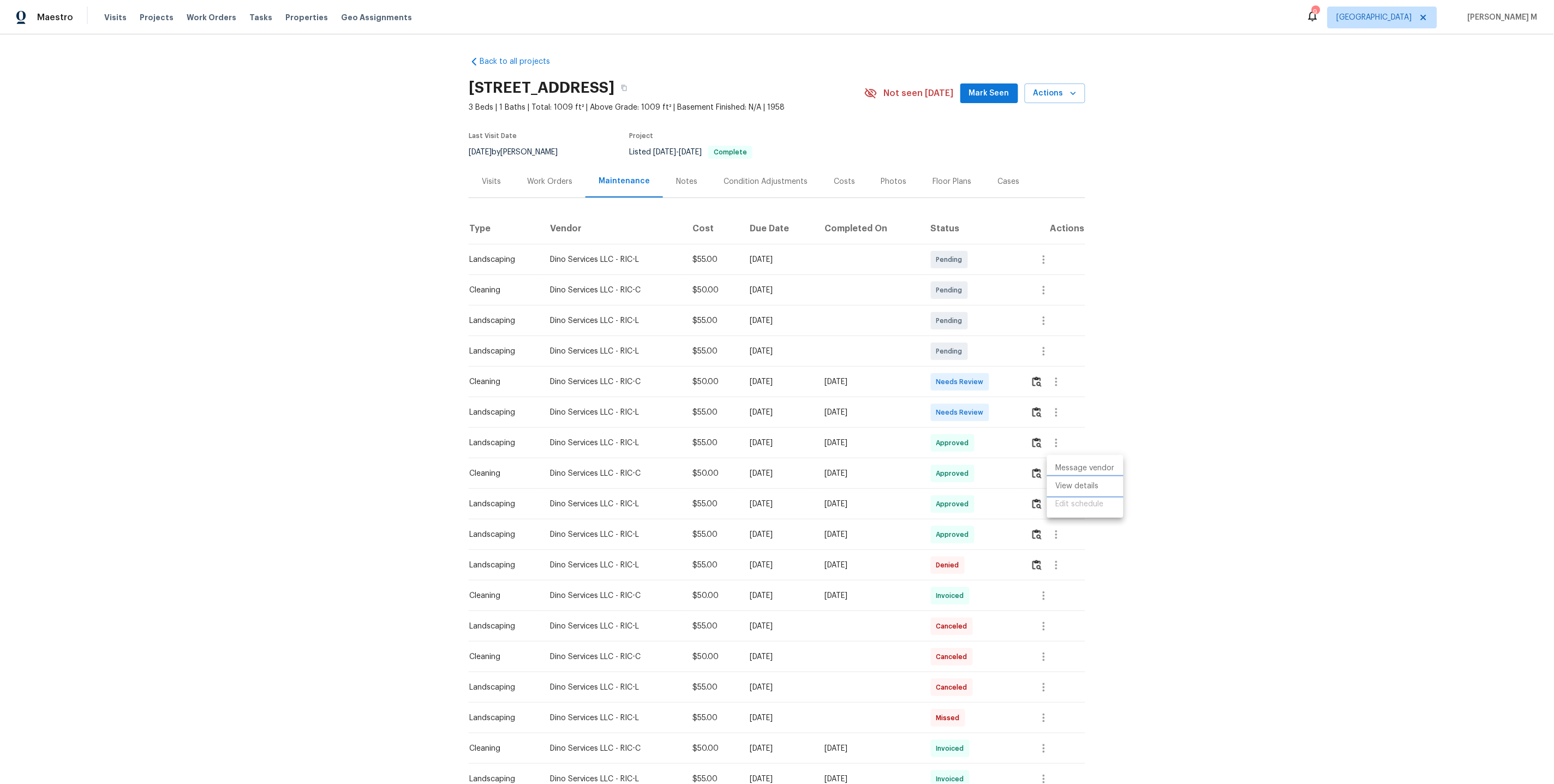
click at [1087, 490] on li "View details" at bounding box center [1084, 486] width 76 height 18
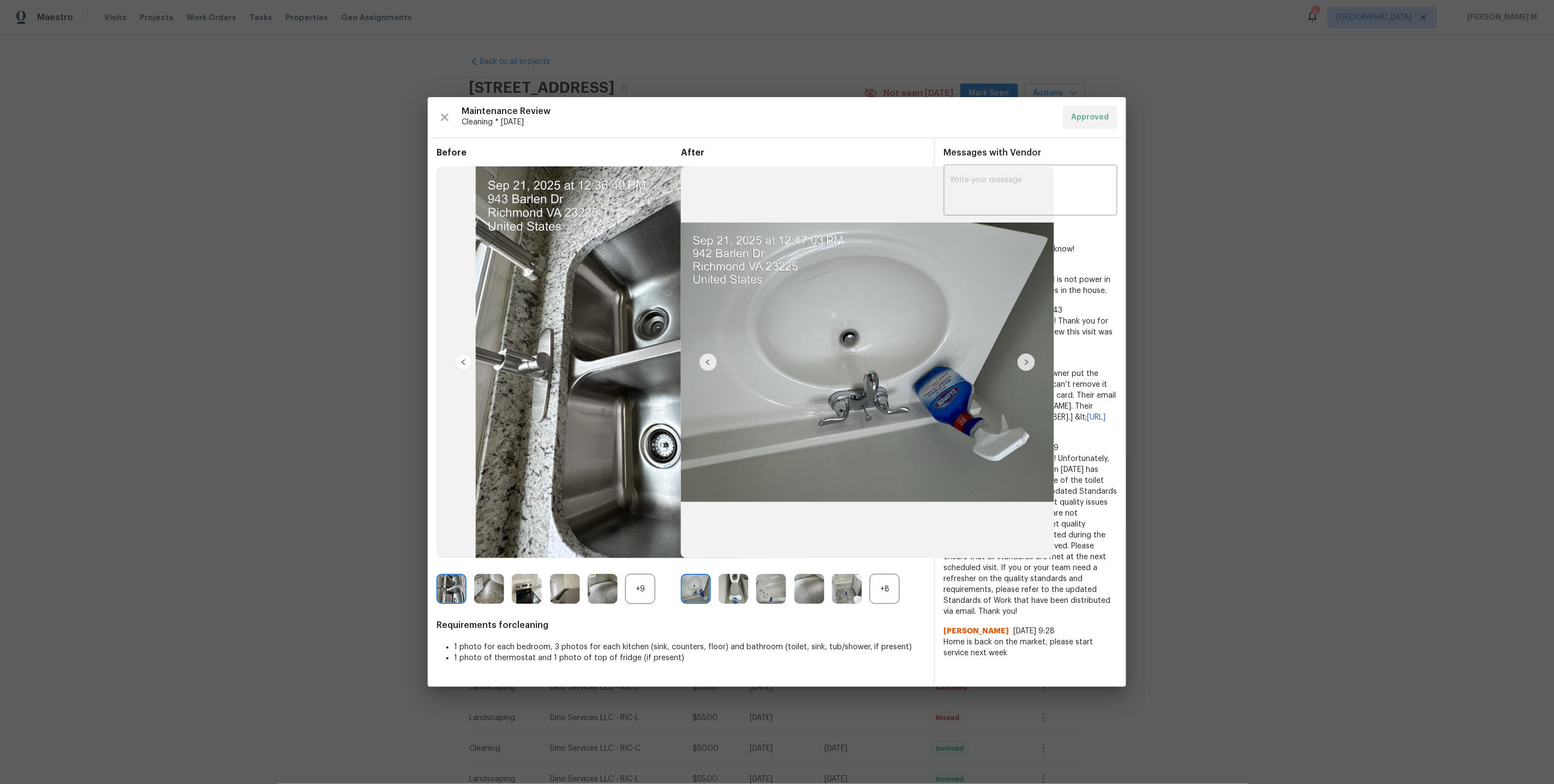
click at [897, 588] on div "+8" at bounding box center [885, 589] width 30 height 30
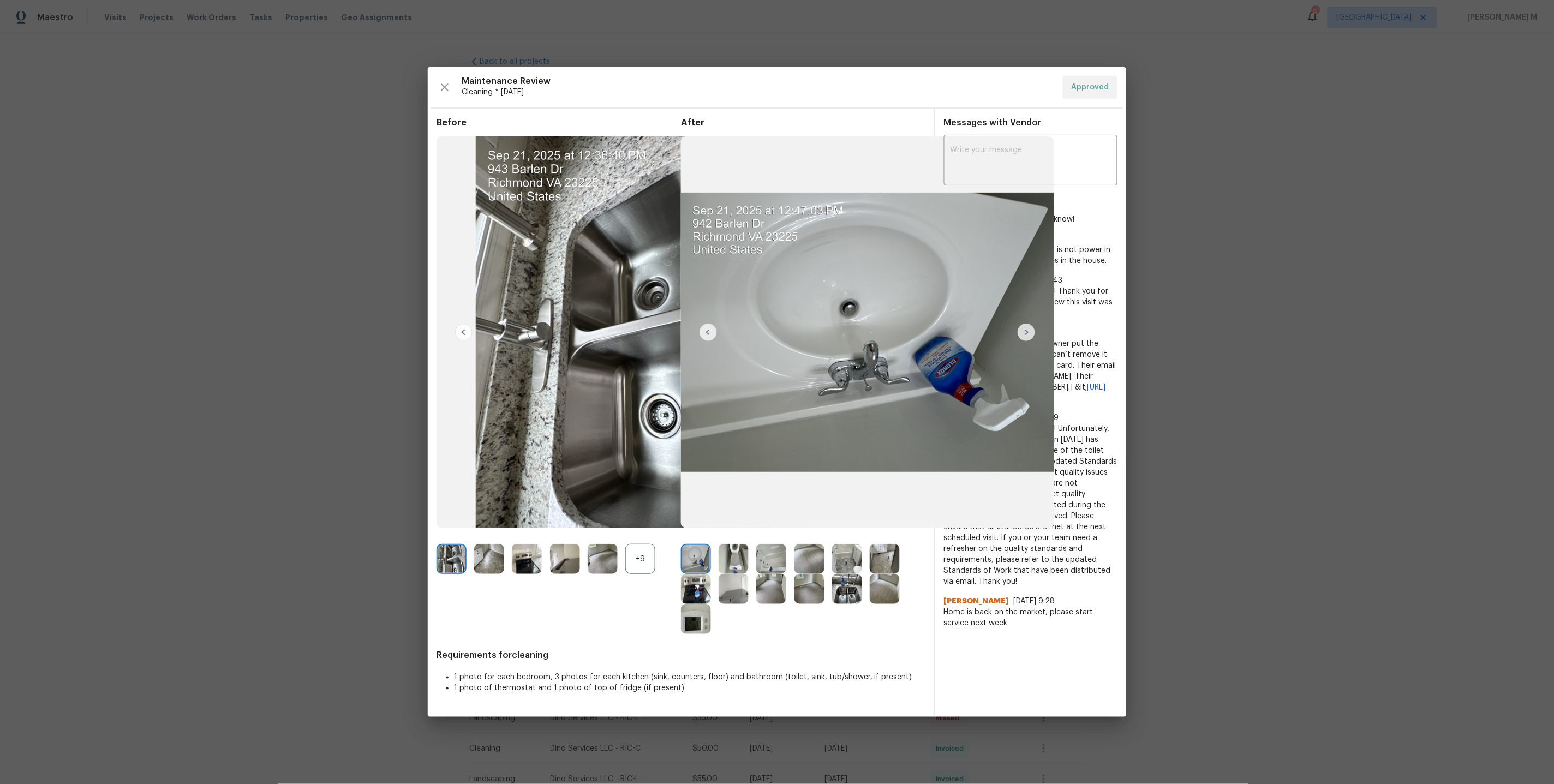
click at [686, 625] on img at bounding box center [696, 619] width 30 height 30
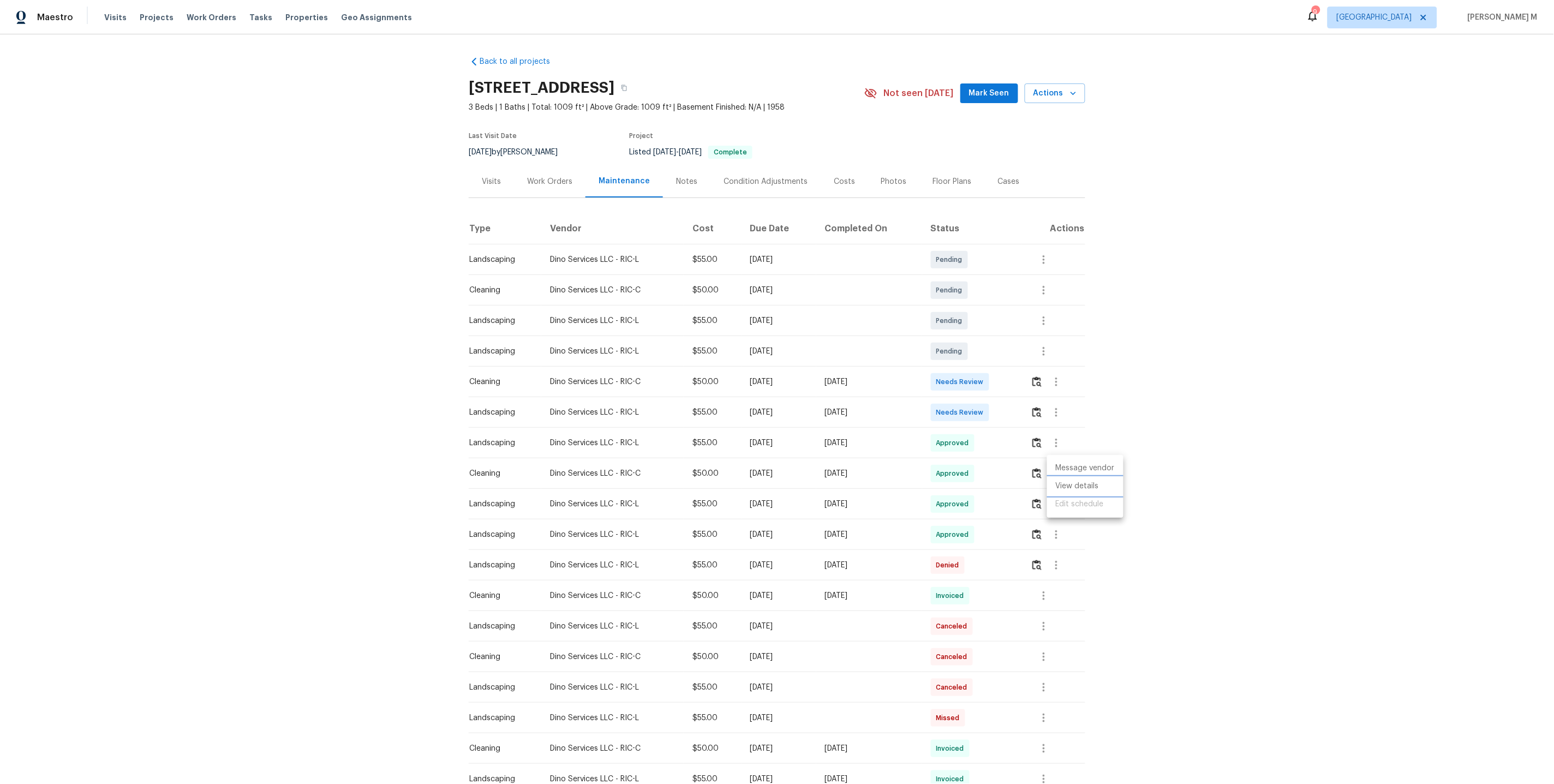
click at [1106, 479] on li "View details" at bounding box center [1084, 486] width 76 height 18
click at [1090, 464] on li "Message vendor" at bounding box center [1084, 468] width 76 height 18
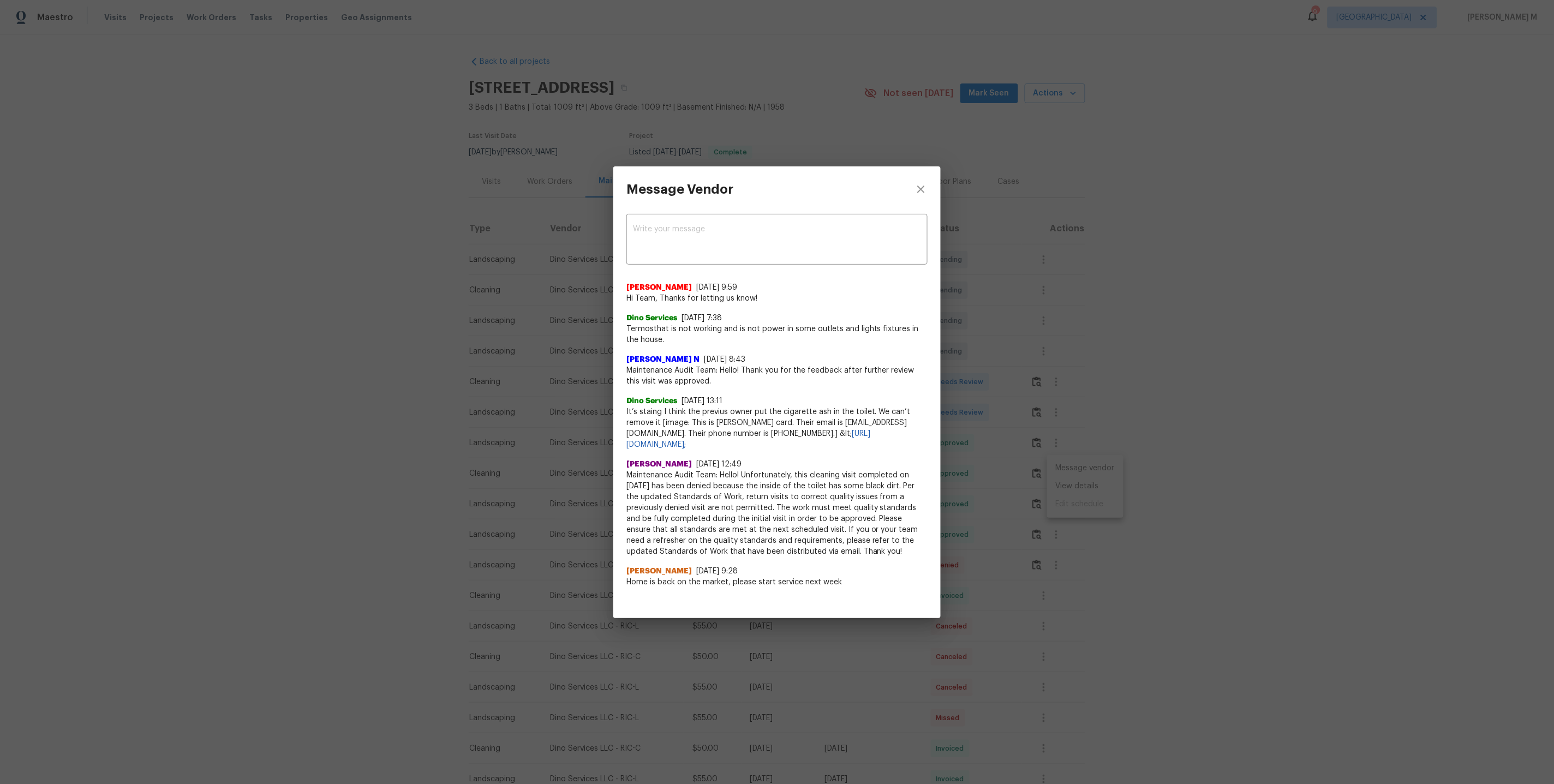
drag, startPoint x: 627, startPoint y: 410, endPoint x: 776, endPoint y: 410, distance: 149.0
click at [776, 410] on span "It’s staing I think the previus owner put the cigarette ash in the toilet. We c…" at bounding box center [777, 428] width 301 height 44
drag, startPoint x: 874, startPoint y: 419, endPoint x: 632, endPoint y: 411, distance: 242.1
click at [632, 411] on span "It’s staing I think the previus owner put the cigarette ash in the toilet. We c…" at bounding box center [777, 428] width 301 height 44
click at [669, 496] on span "Maintenance Audit Team: Hello! Unfortunately, this cleaning visit completed on …" at bounding box center [777, 513] width 301 height 87
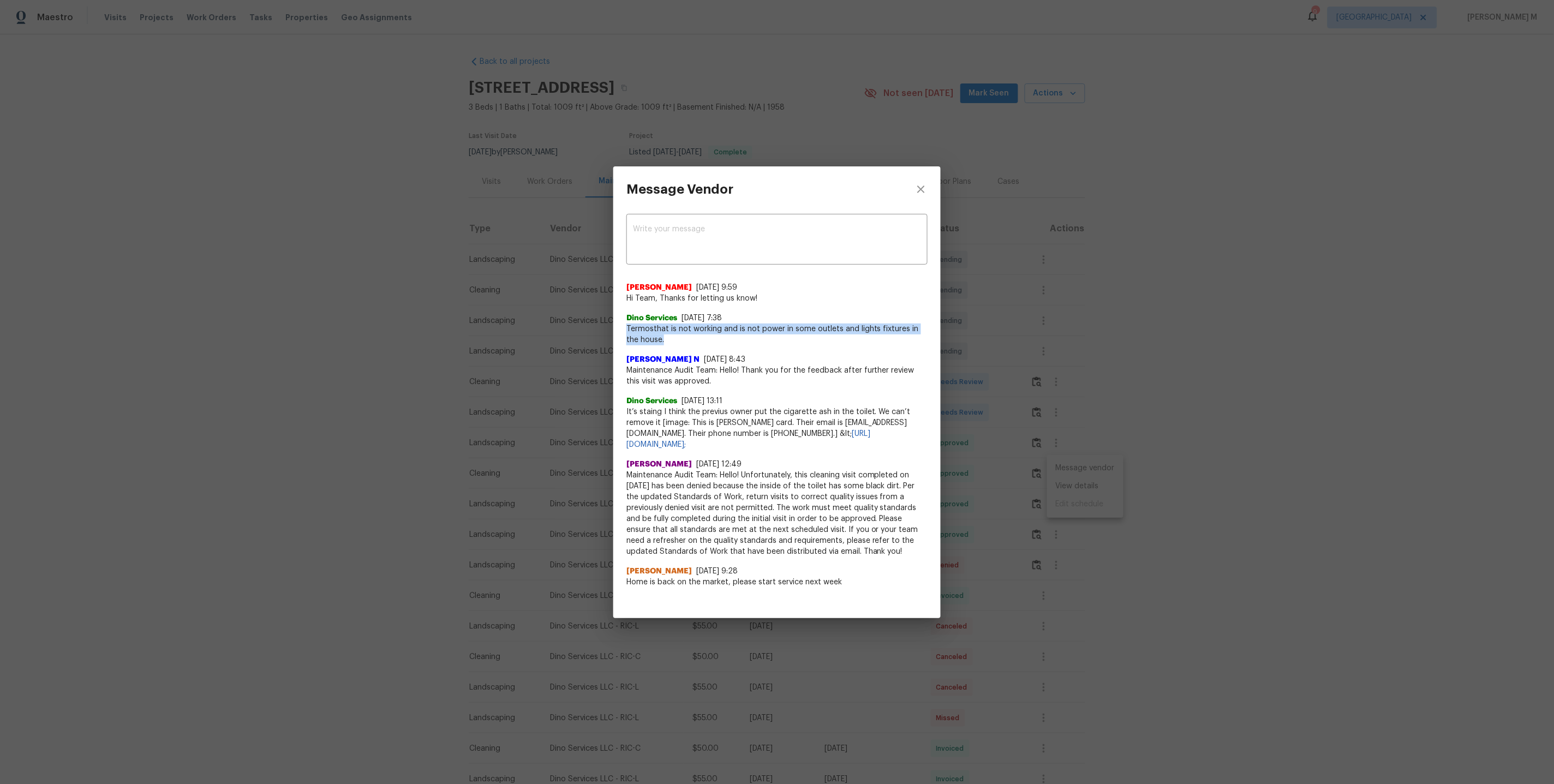
drag, startPoint x: 626, startPoint y: 328, endPoint x: 690, endPoint y: 338, distance: 64.8
click at [690, 338] on span "Termosthat is not working and is not power in some outlets and lights fixtures …" at bounding box center [777, 334] width 301 height 22
copy span "Termosthat is not working and is not power in some outlets and lights fixtures …"
click at [1021, 77] on div "Message Vendor x ​ Akshaya Narayanan 10/5/25, 9:59 Hi Team, Thanks for letting …" at bounding box center [777, 392] width 1554 height 784
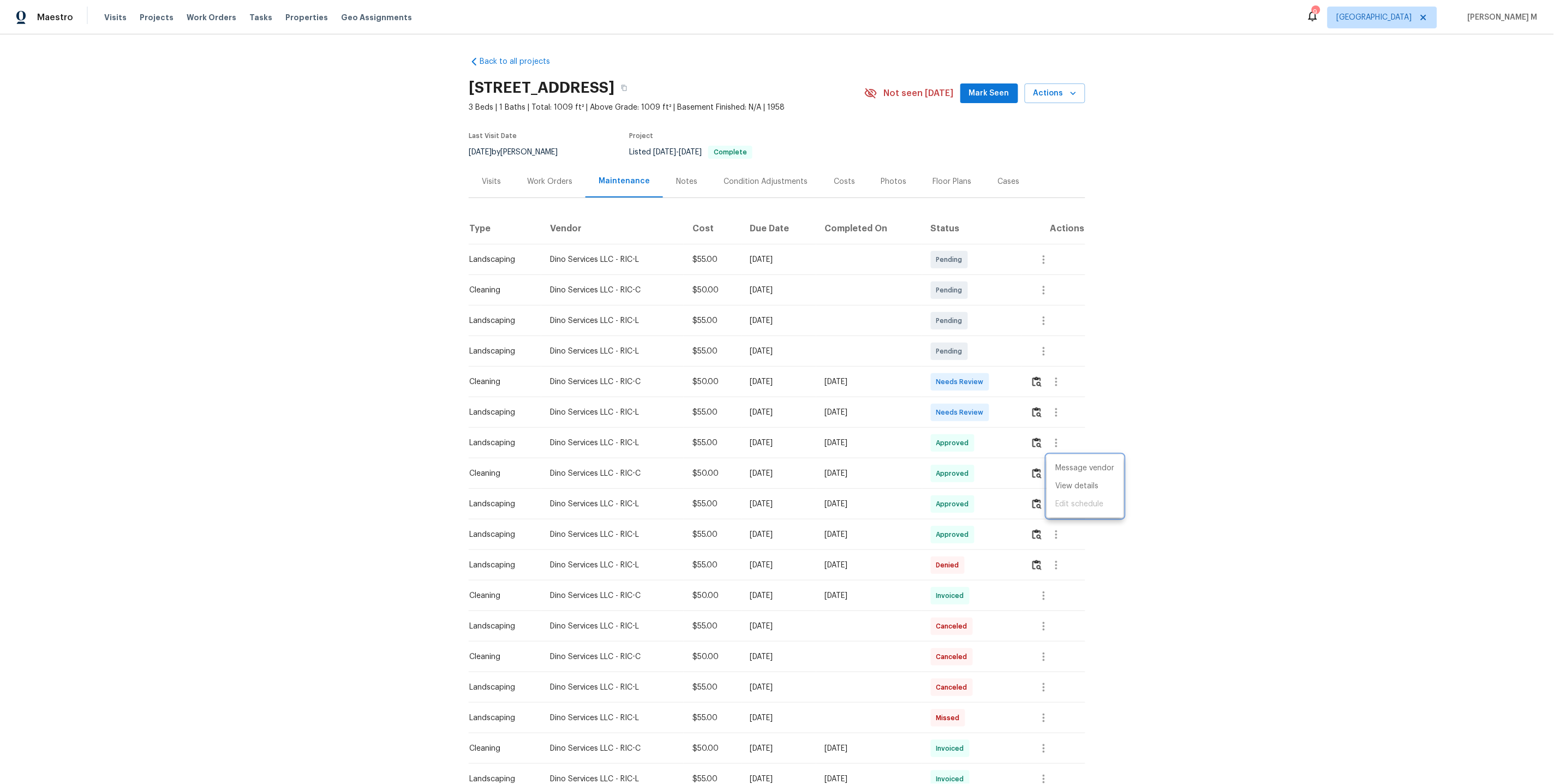
click at [536, 176] on div at bounding box center [777, 392] width 1554 height 784
click at [536, 193] on div "Back to all projects 943 Barlen Dr, Richmond, VA 23225 3 Beds | 1 Baths | Total…" at bounding box center [777, 541] width 616 height 987
click at [539, 176] on div "Work Orders" at bounding box center [550, 181] width 45 height 11
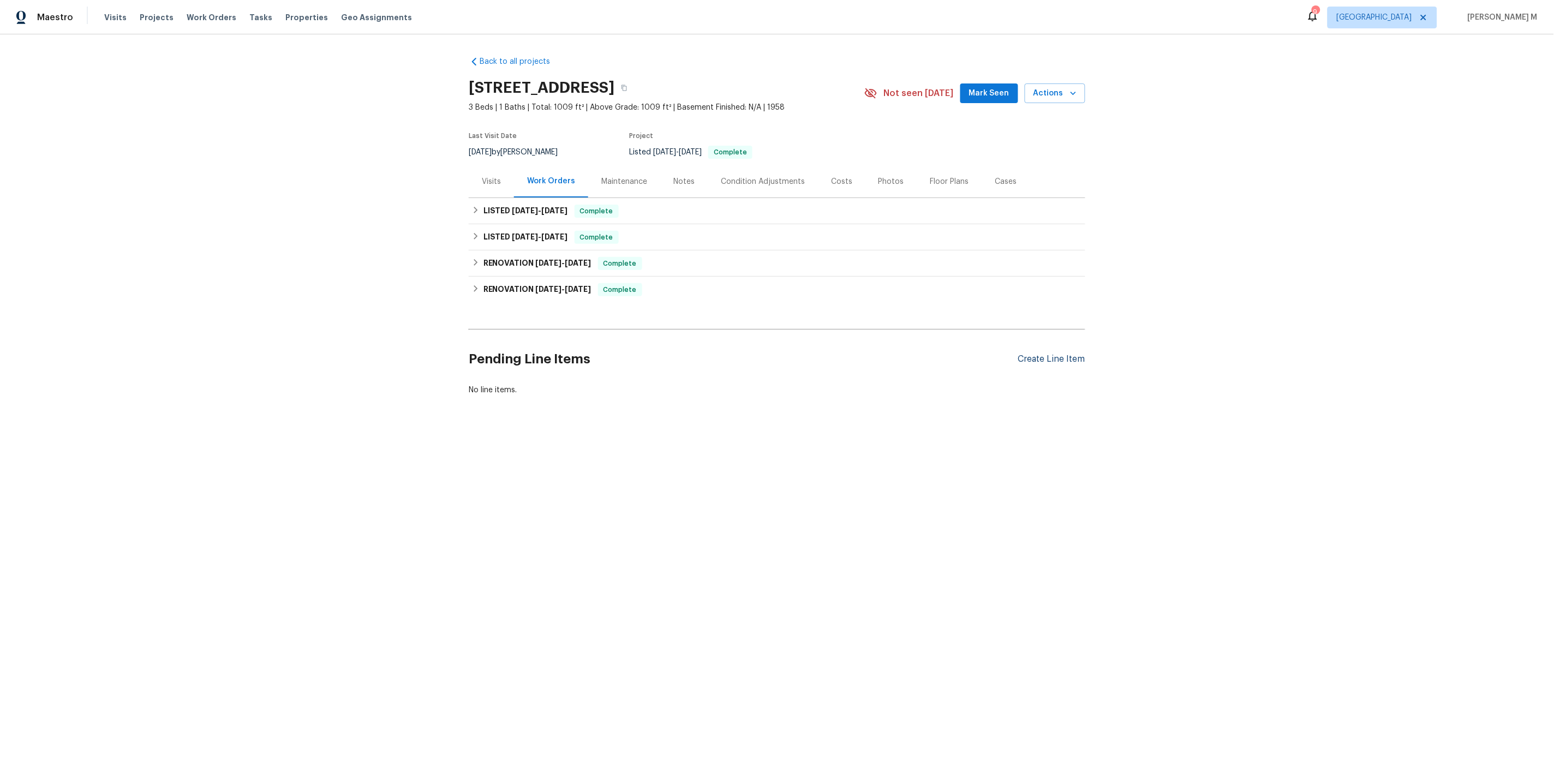
click at [1066, 354] on div "Create Line Item" at bounding box center [1051, 359] width 67 height 10
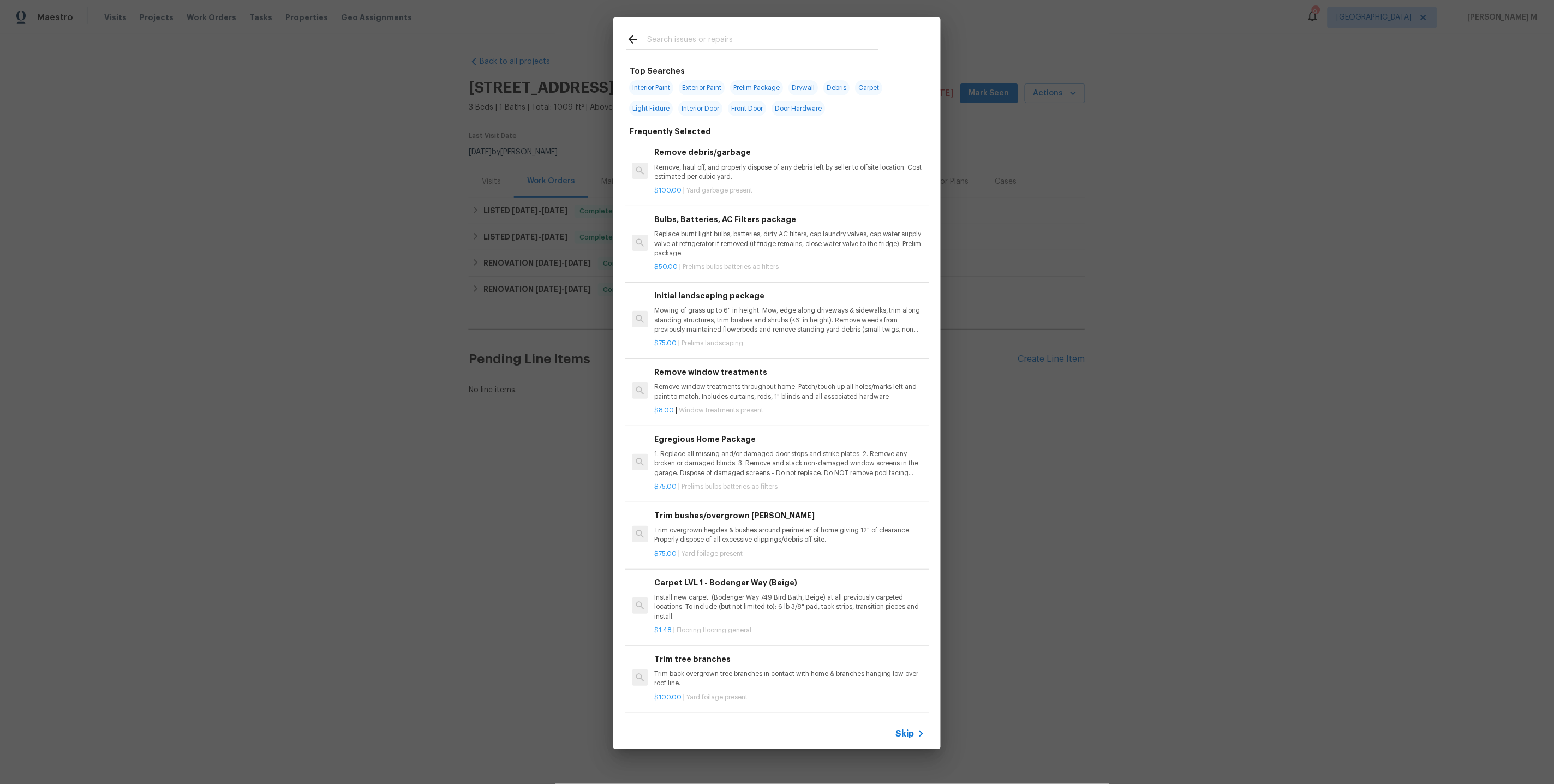
click at [897, 735] on span "Skip" at bounding box center [905, 734] width 18 height 11
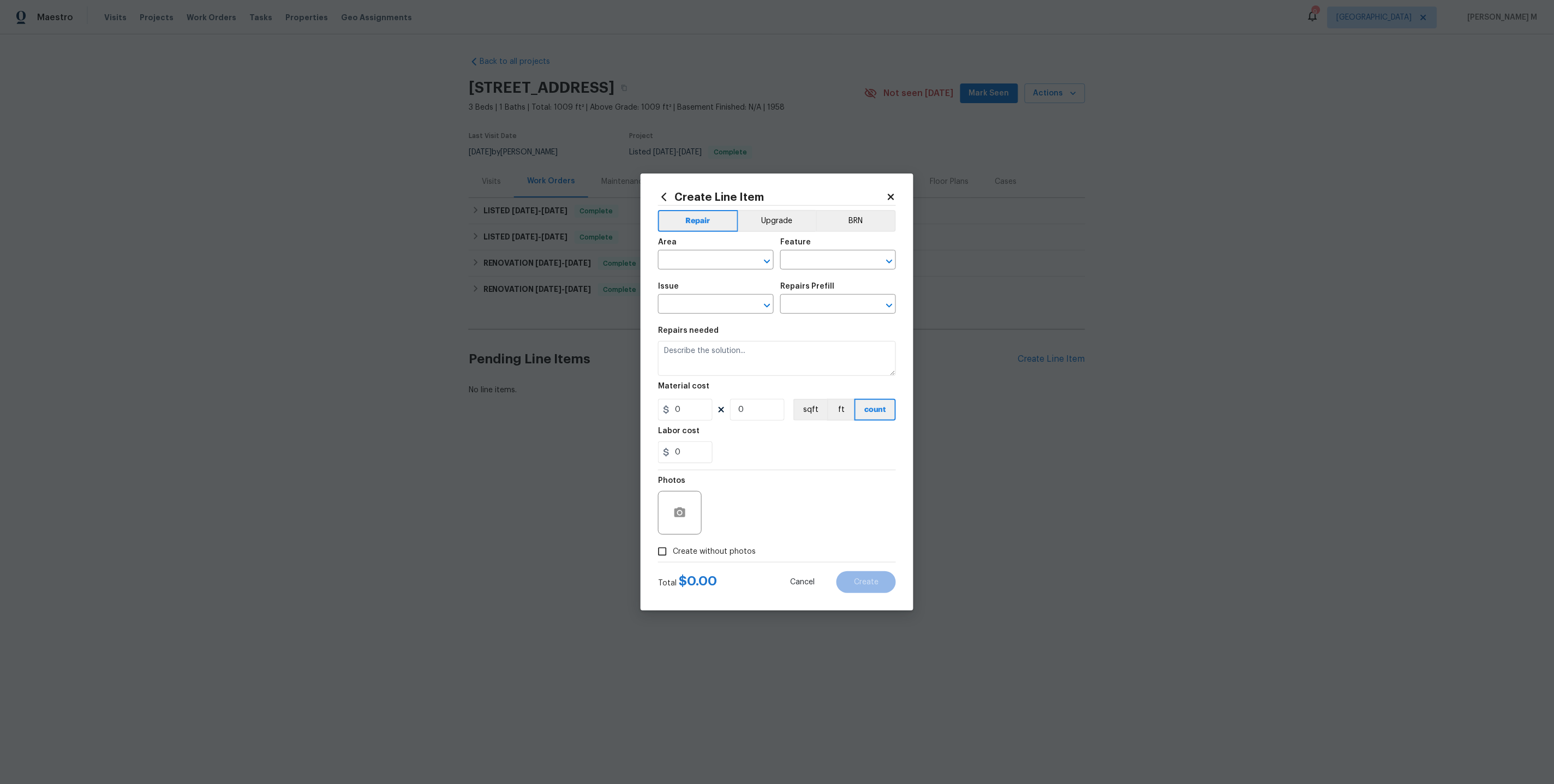
click at [722, 251] on div "Area" at bounding box center [716, 245] width 115 height 14
click at [713, 266] on input "text" at bounding box center [700, 261] width 85 height 17
click at [712, 290] on li "Electrical" at bounding box center [716, 290] width 117 height 18
type input "Electrical"
click at [804, 269] on input "text" at bounding box center [822, 261] width 85 height 17
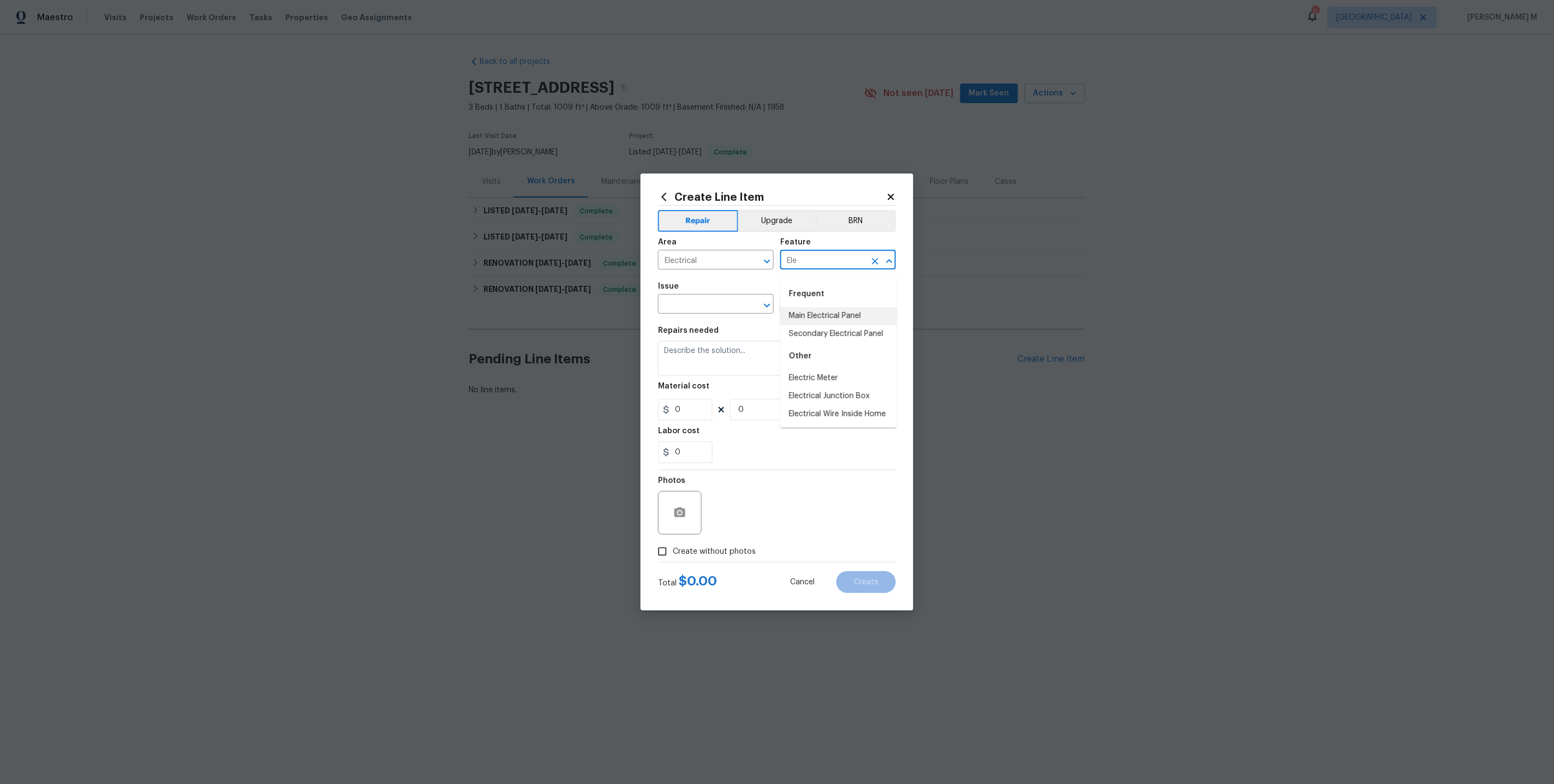
click at [811, 315] on li "Main Electrical Panel" at bounding box center [839, 316] width 117 height 18
type input "Main Electrical Panel"
click at [695, 311] on input "text" at bounding box center [700, 305] width 85 height 17
click at [706, 355] on li "Electrical" at bounding box center [716, 358] width 117 height 18
type input "Electrical"
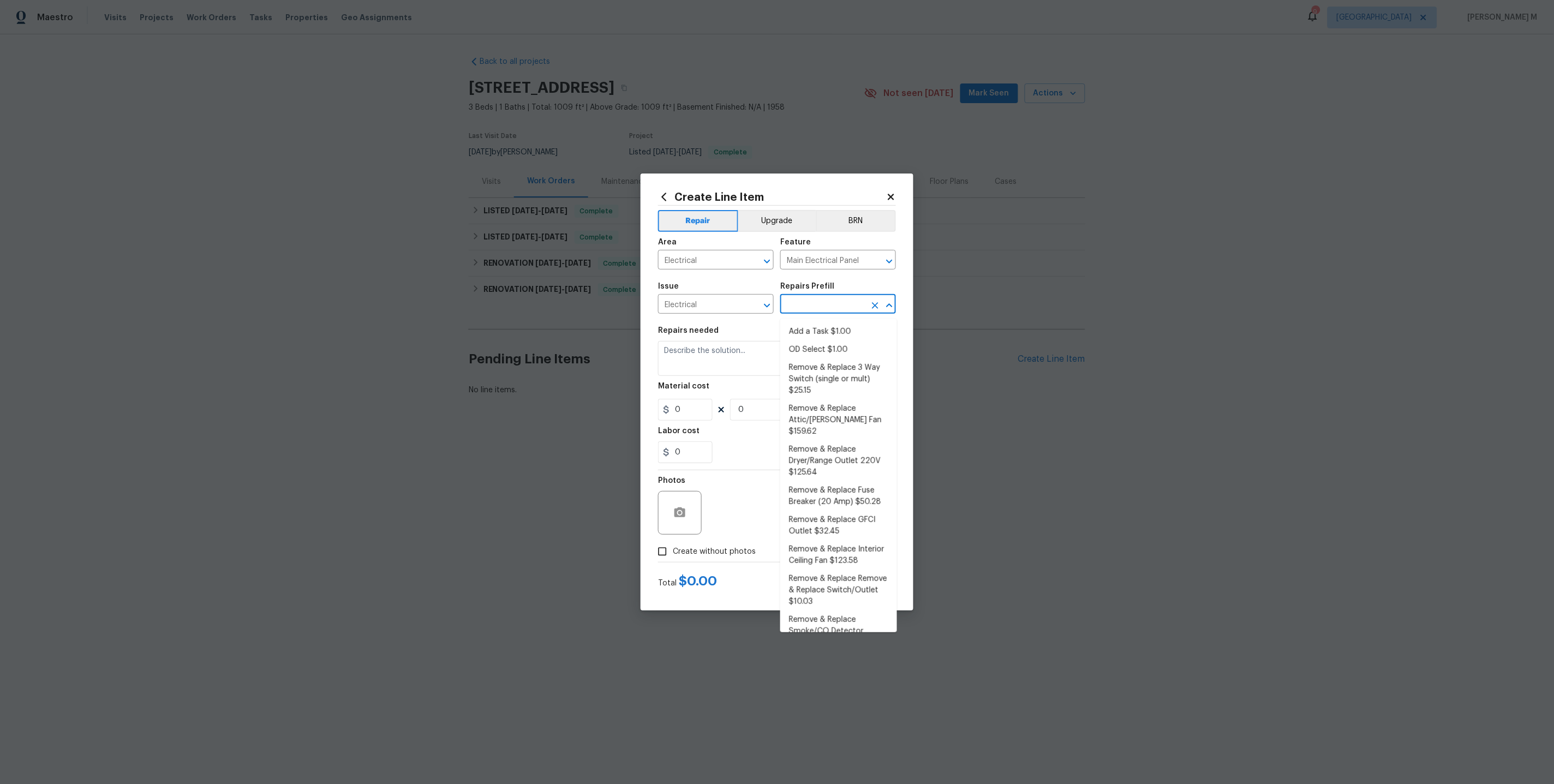
click at [803, 314] on input "text" at bounding box center [822, 305] width 85 height 17
click at [808, 330] on li "Add a Task $1.00" at bounding box center [839, 332] width 117 height 18
type input "Add a Task $1.00"
type textarea "HPM to detail"
type input "1"
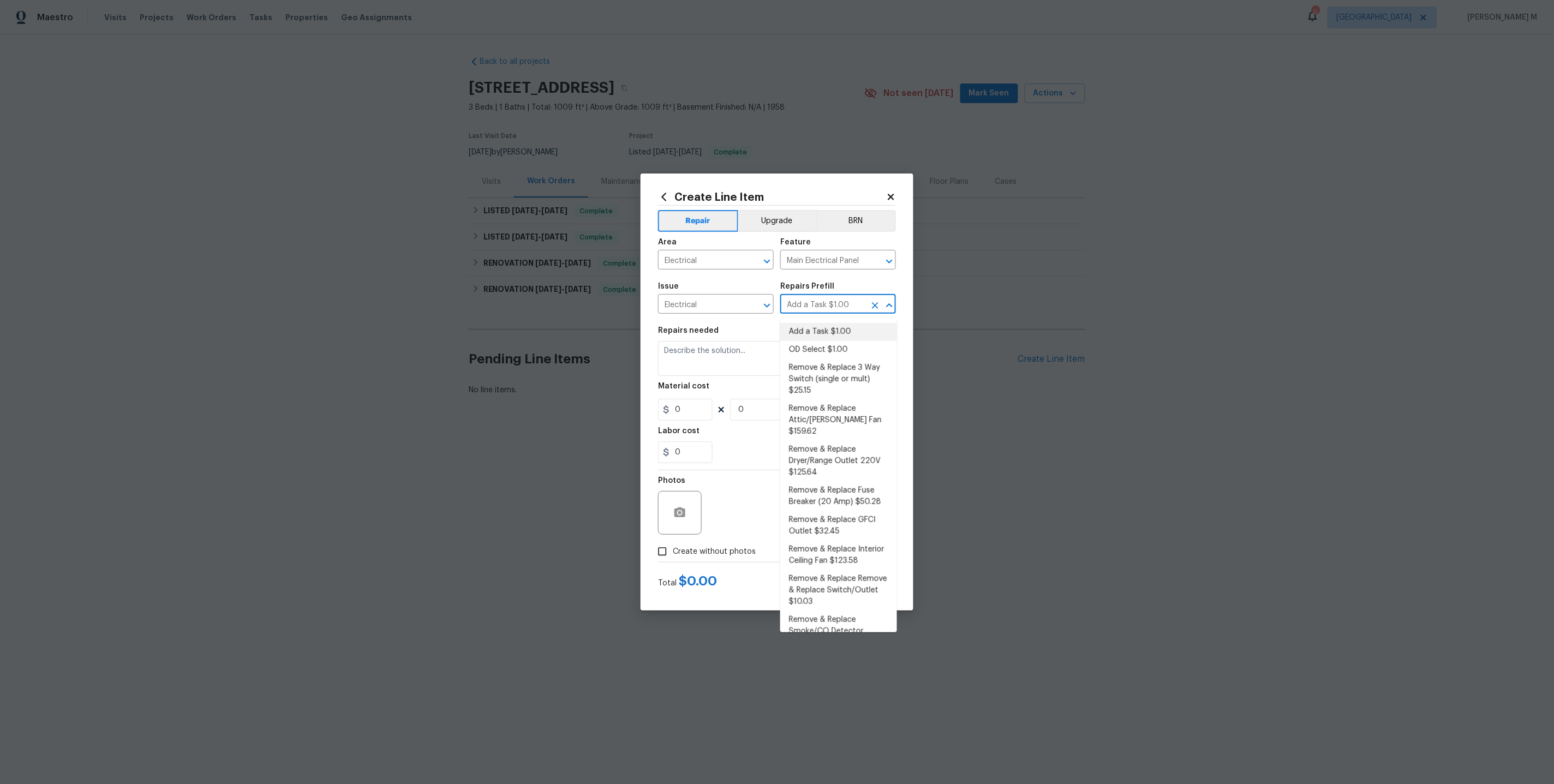
type input "1"
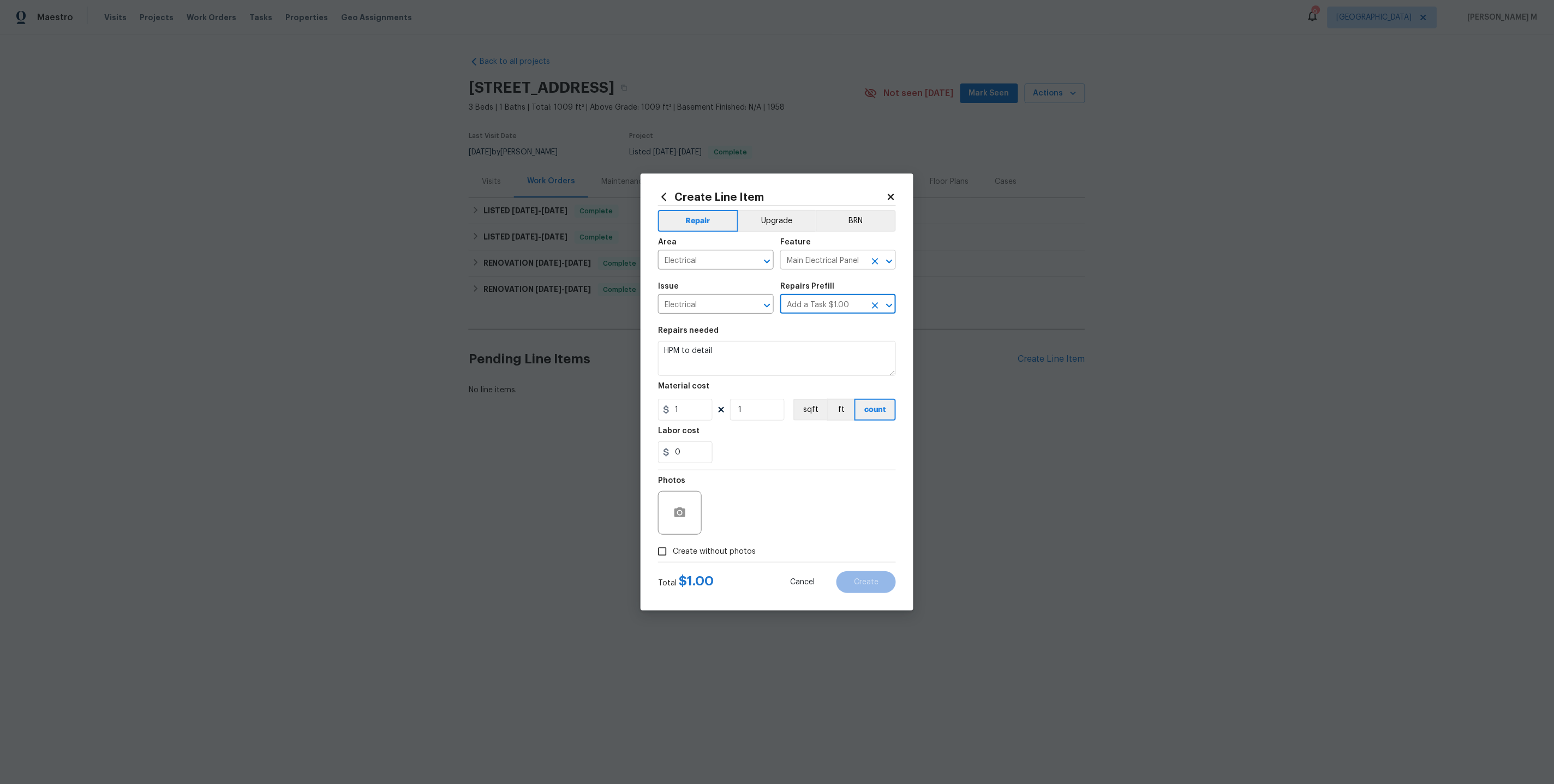
click at [808, 266] on input "Main Electrical Panel" at bounding box center [822, 261] width 85 height 17
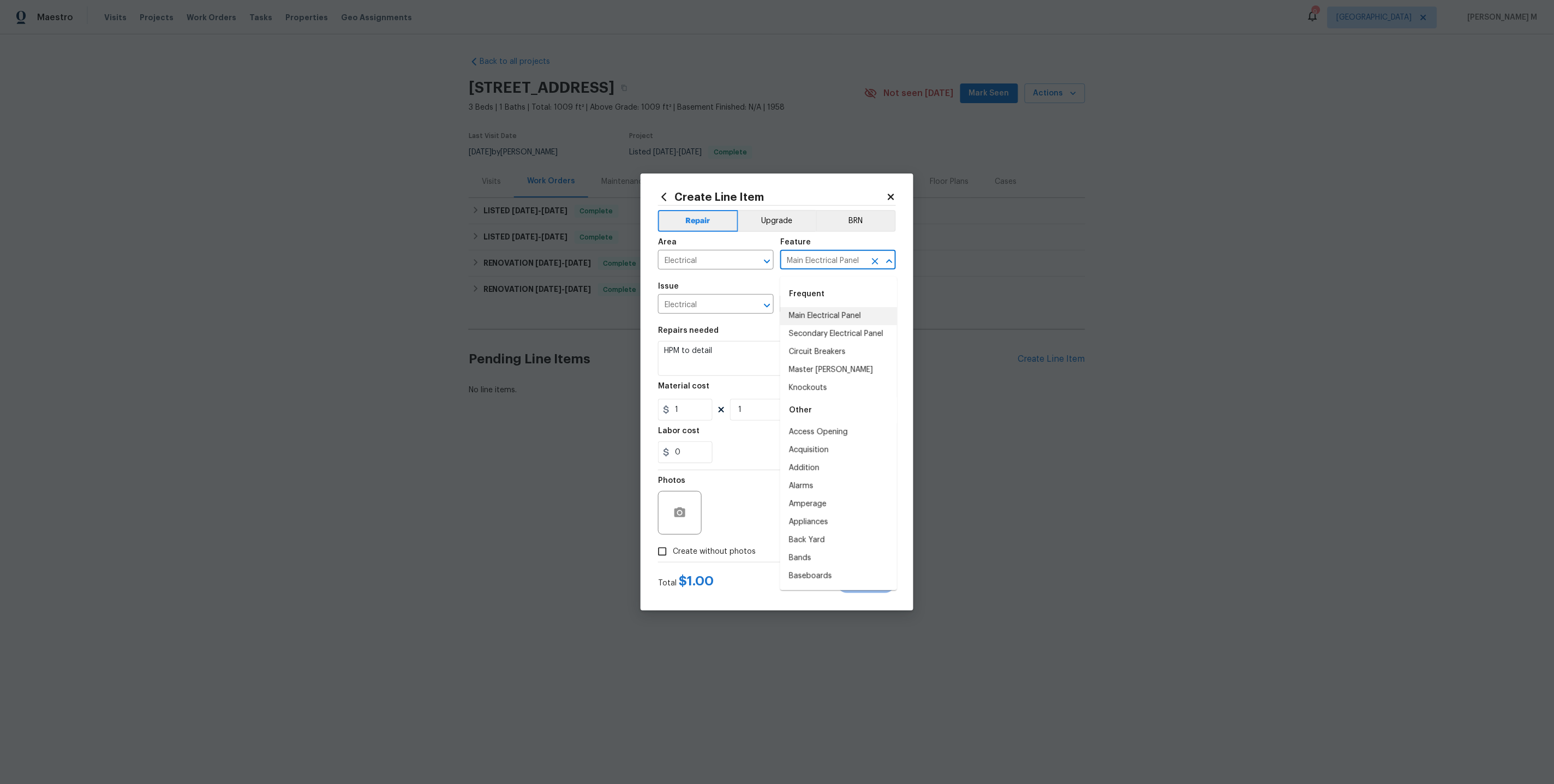
click at [808, 266] on input "Main Electrical Panel" at bounding box center [822, 261] width 85 height 17
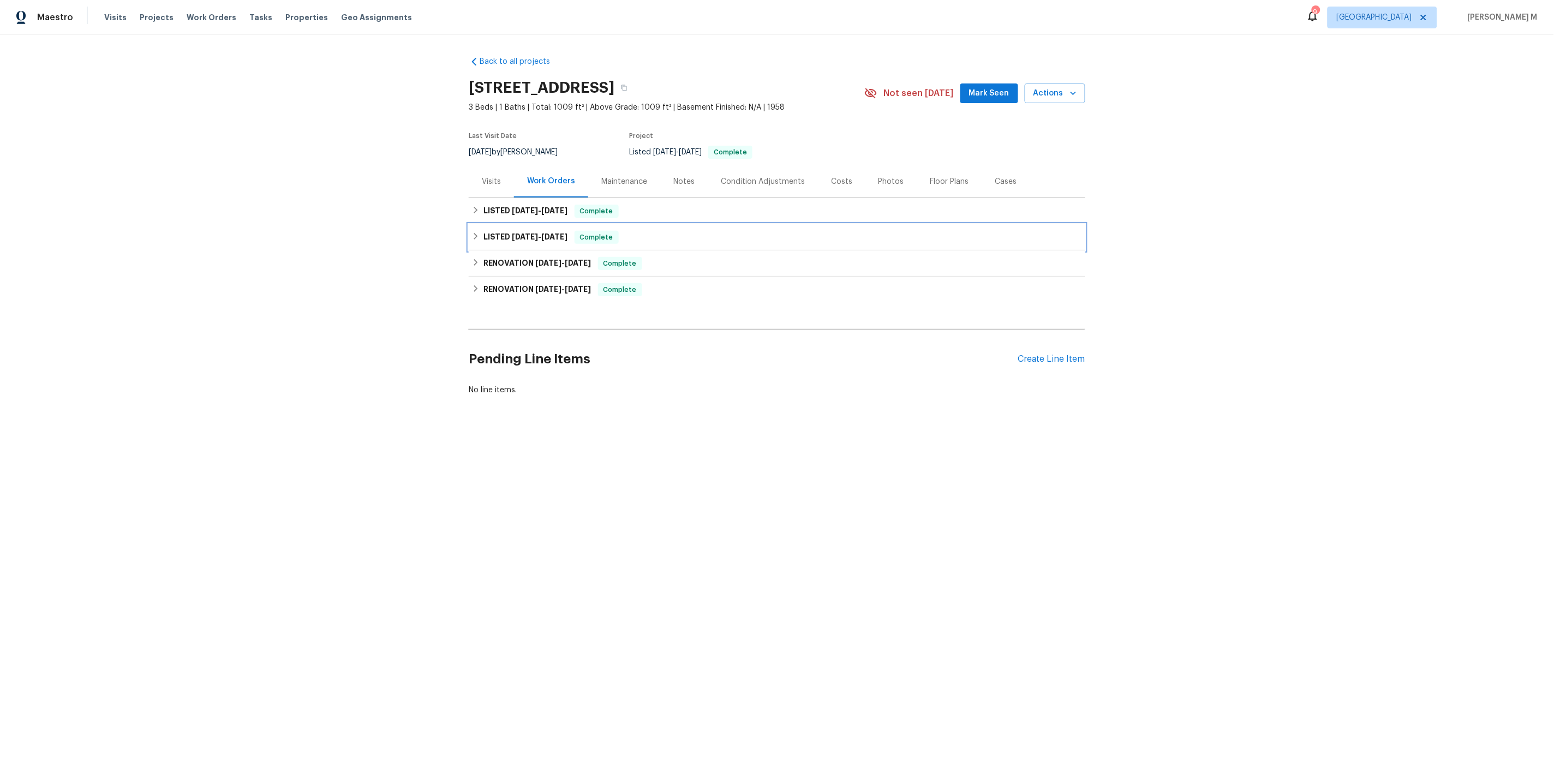
click at [513, 224] on div "LISTED 6/13/25 - 6/27/25 Complete" at bounding box center [777, 237] width 616 height 26
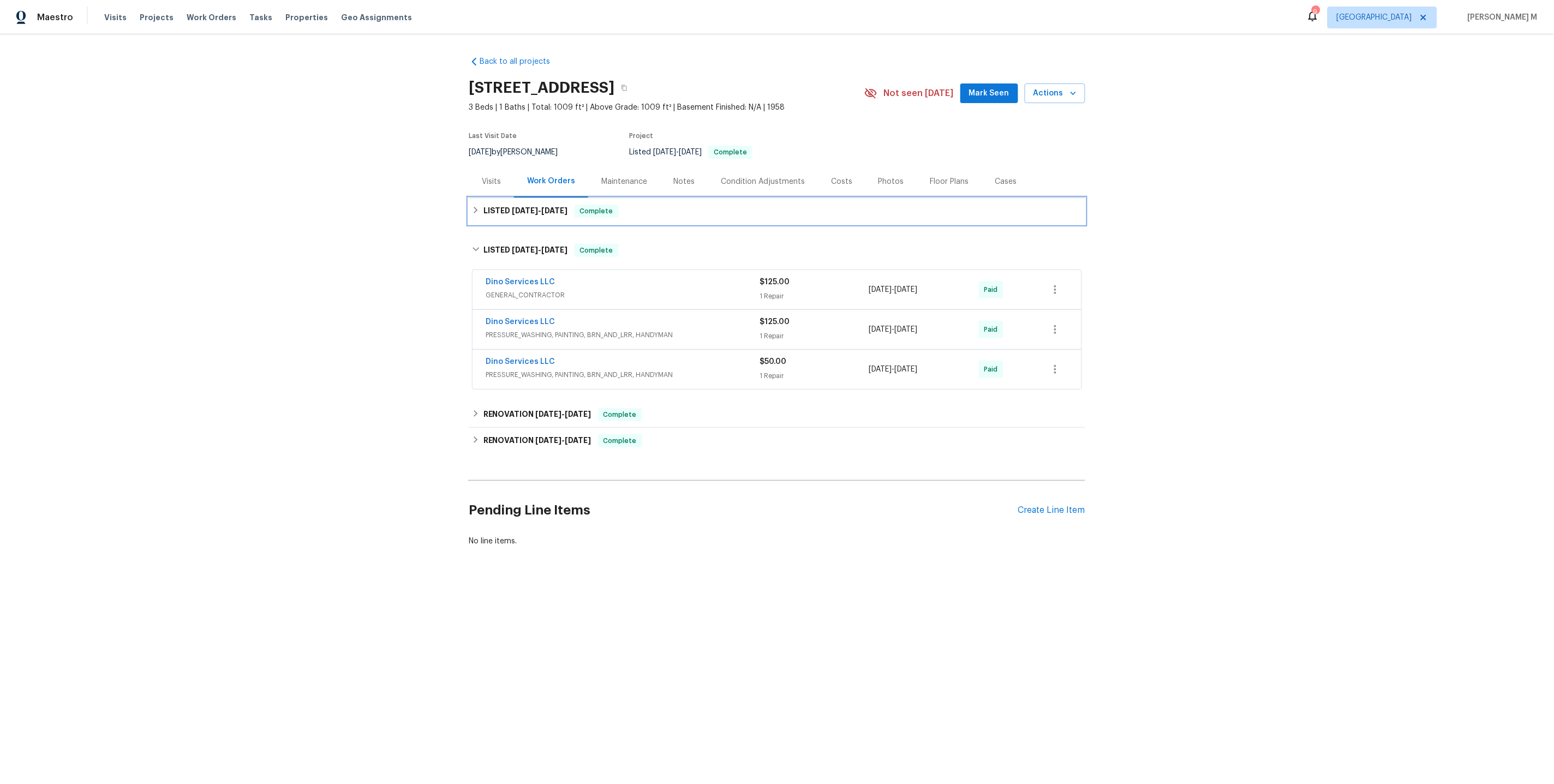
click at [515, 212] on div "LISTED 8/7/25 - 8/11/25 Complete" at bounding box center [777, 211] width 616 height 26
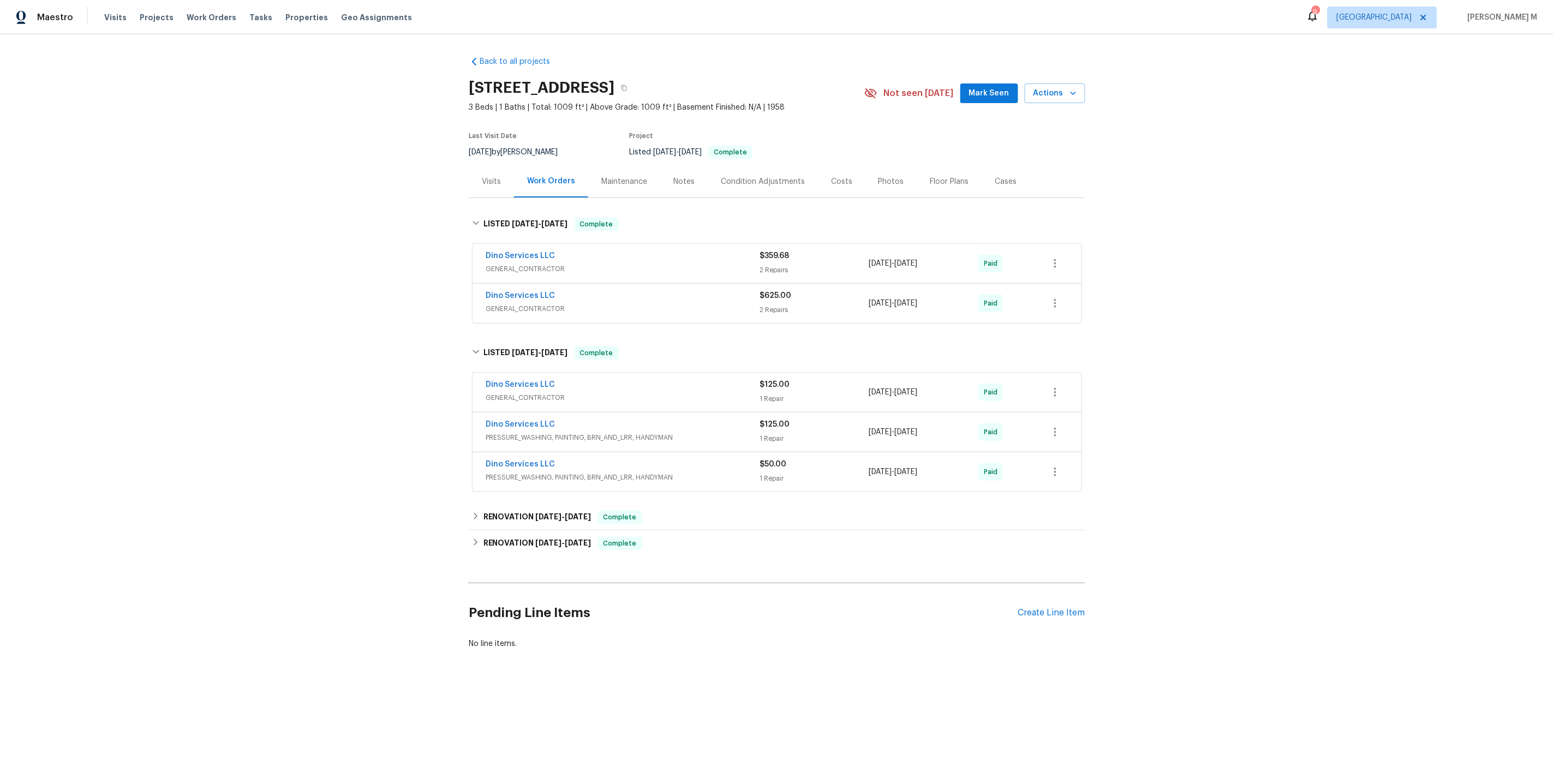
click at [286, 374] on div "Back to all projects 943 Barlen Dr, Richmond, VA 23225 3 Beds | 1 Baths | Total…" at bounding box center [777, 379] width 1554 height 689
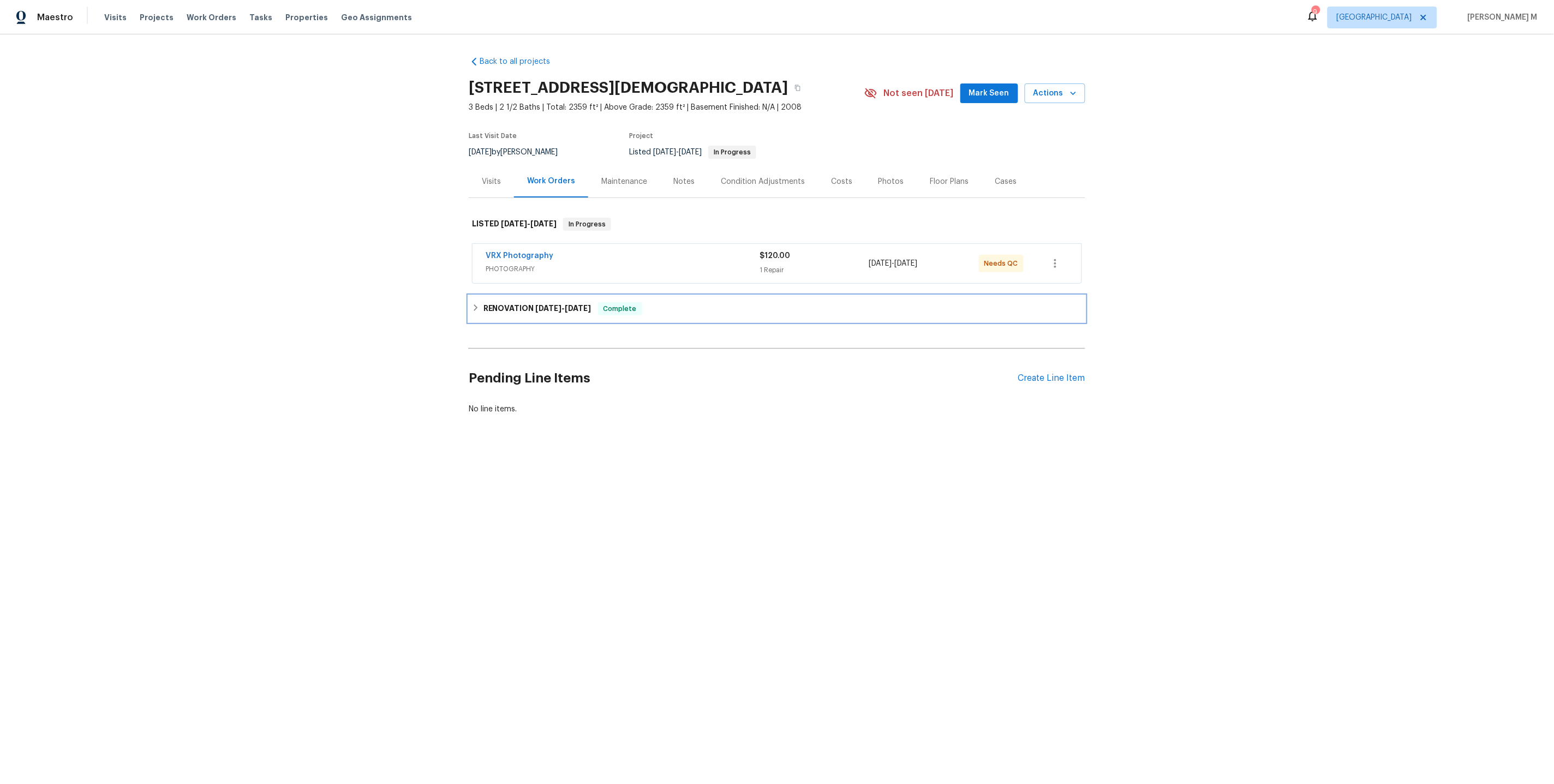
click at [496, 312] on div "RENOVATION [DATE] - [DATE] Complete" at bounding box center [777, 308] width 616 height 26
click at [515, 352] on span "LANDSCAPING_MAINTENANCE, HARDSCAPE_LANDSCAPE" at bounding box center [622, 357] width 274 height 11
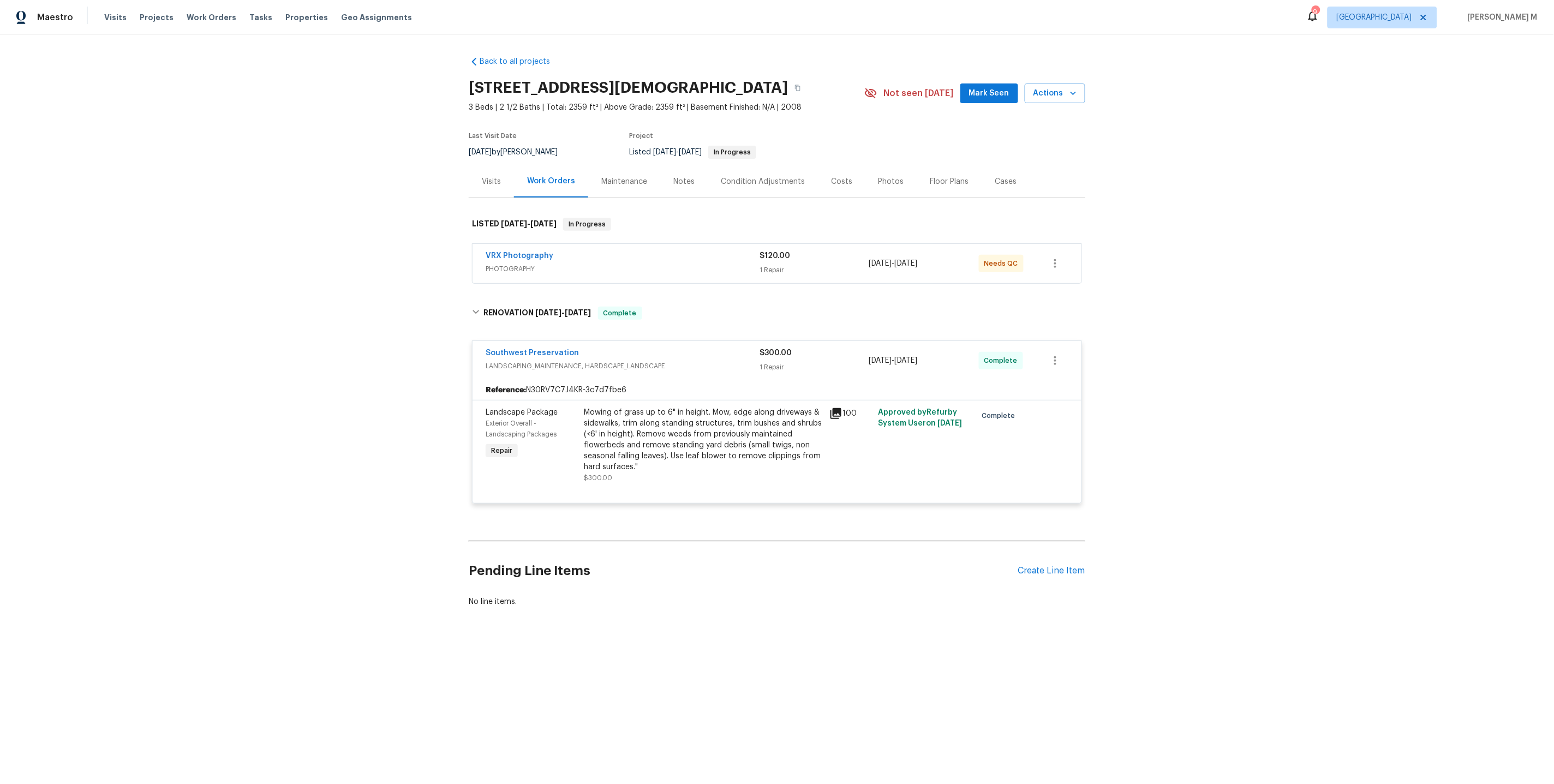
click at [610, 182] on div "Maintenance" at bounding box center [624, 181] width 72 height 33
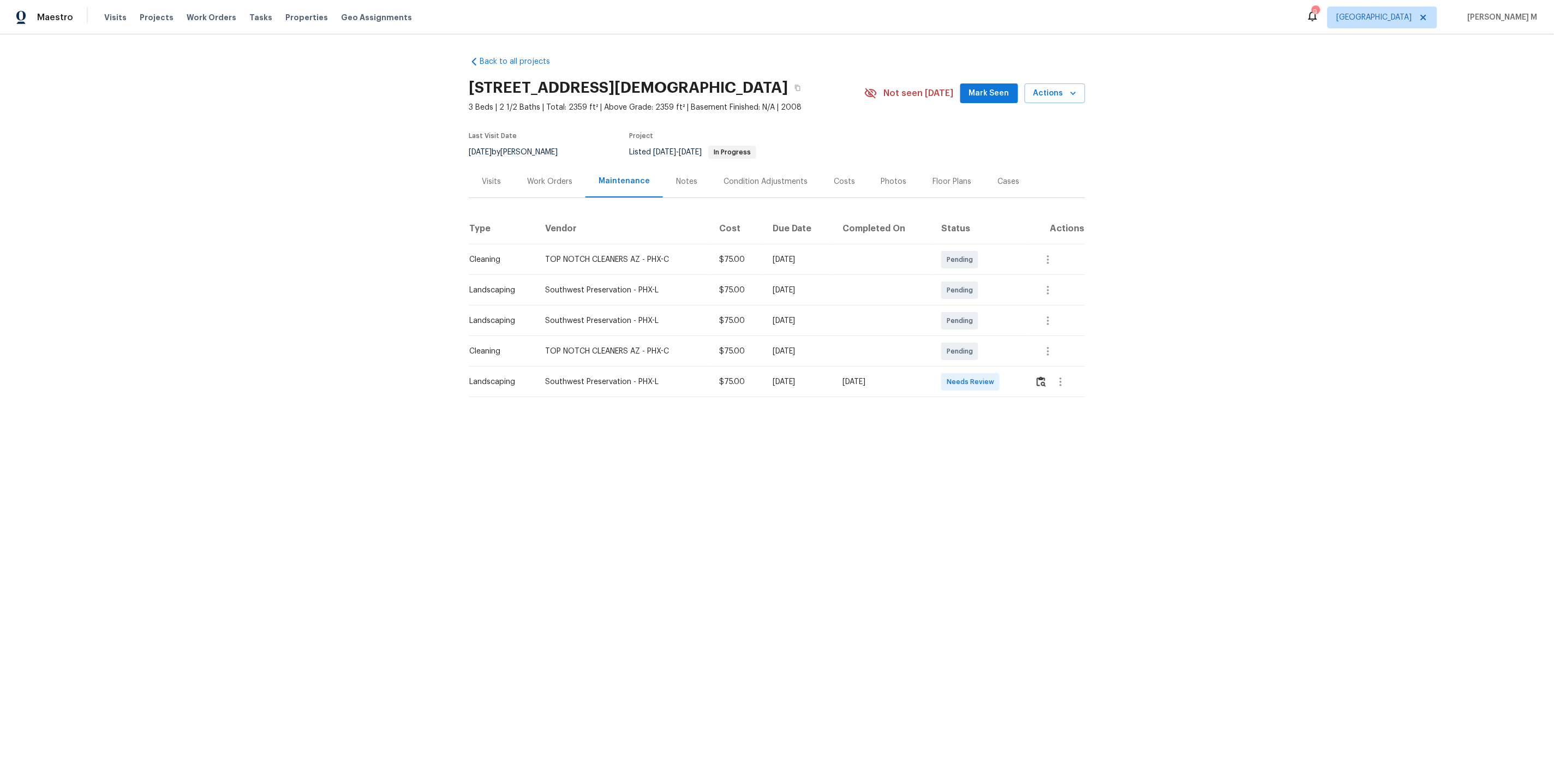
click at [558, 431] on div "Back to all projects [STREET_ADDRESS] 3 Beds | 2 1/2 Baths | Total: 2359 ft² | …" at bounding box center [777, 248] width 1554 height 428
click at [535, 176] on div "Work Orders" at bounding box center [550, 181] width 45 height 11
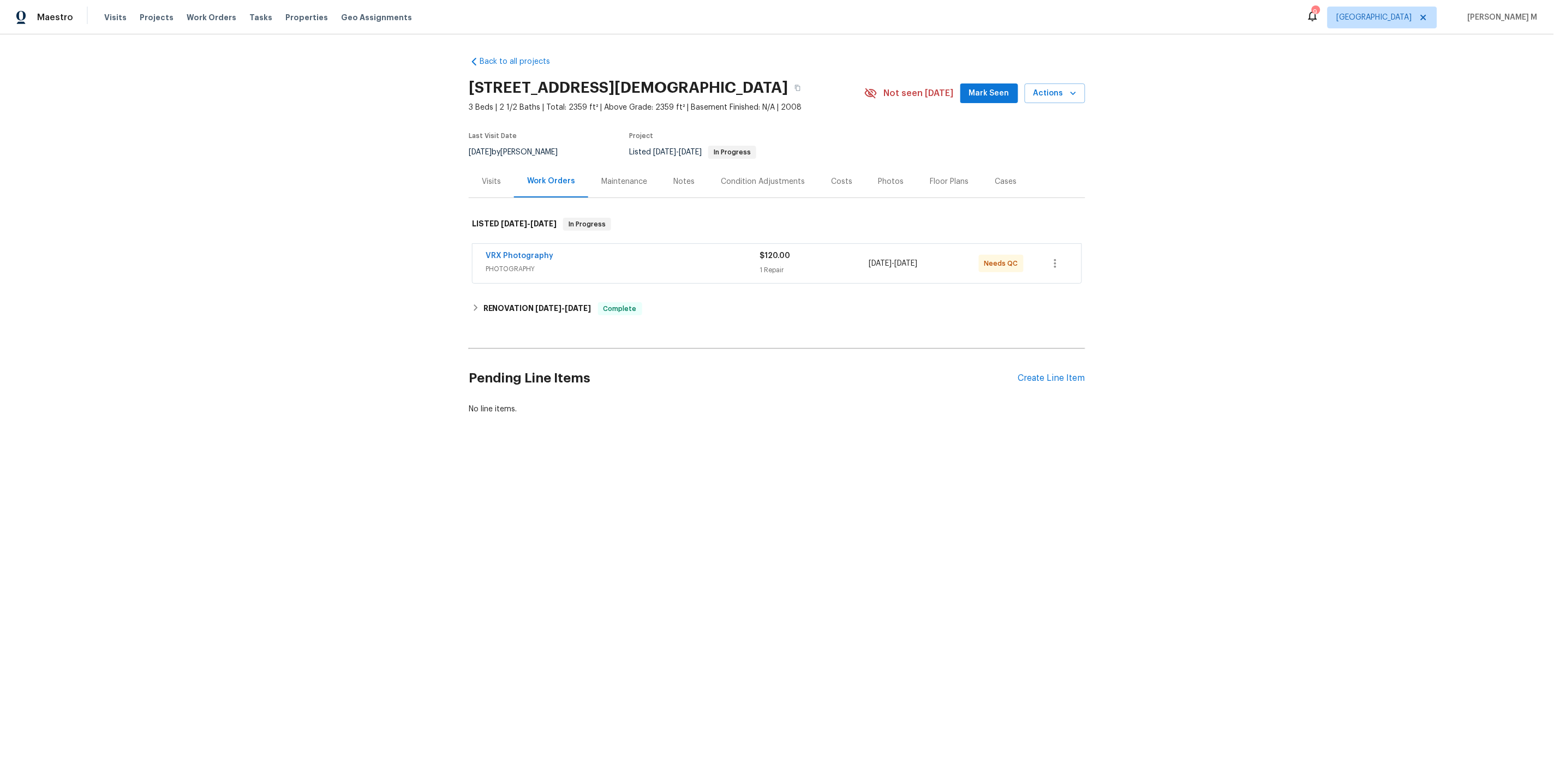
click at [609, 180] on div "Maintenance" at bounding box center [624, 181] width 46 height 11
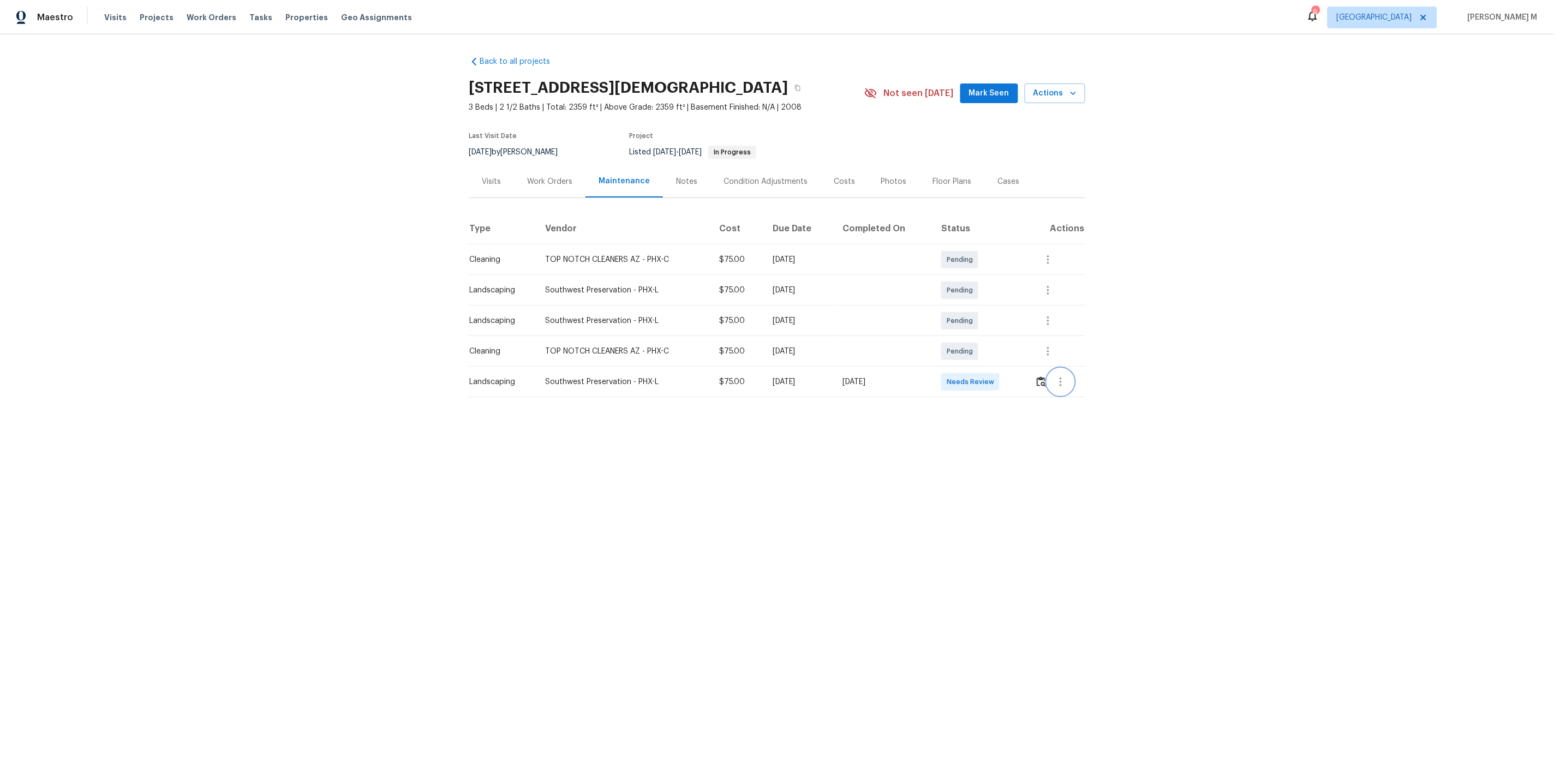
click at [1067, 380] on icon "button" at bounding box center [1061, 382] width 13 height 13
click at [1067, 380] on li "Message vendor" at bounding box center [1088, 376] width 76 height 18
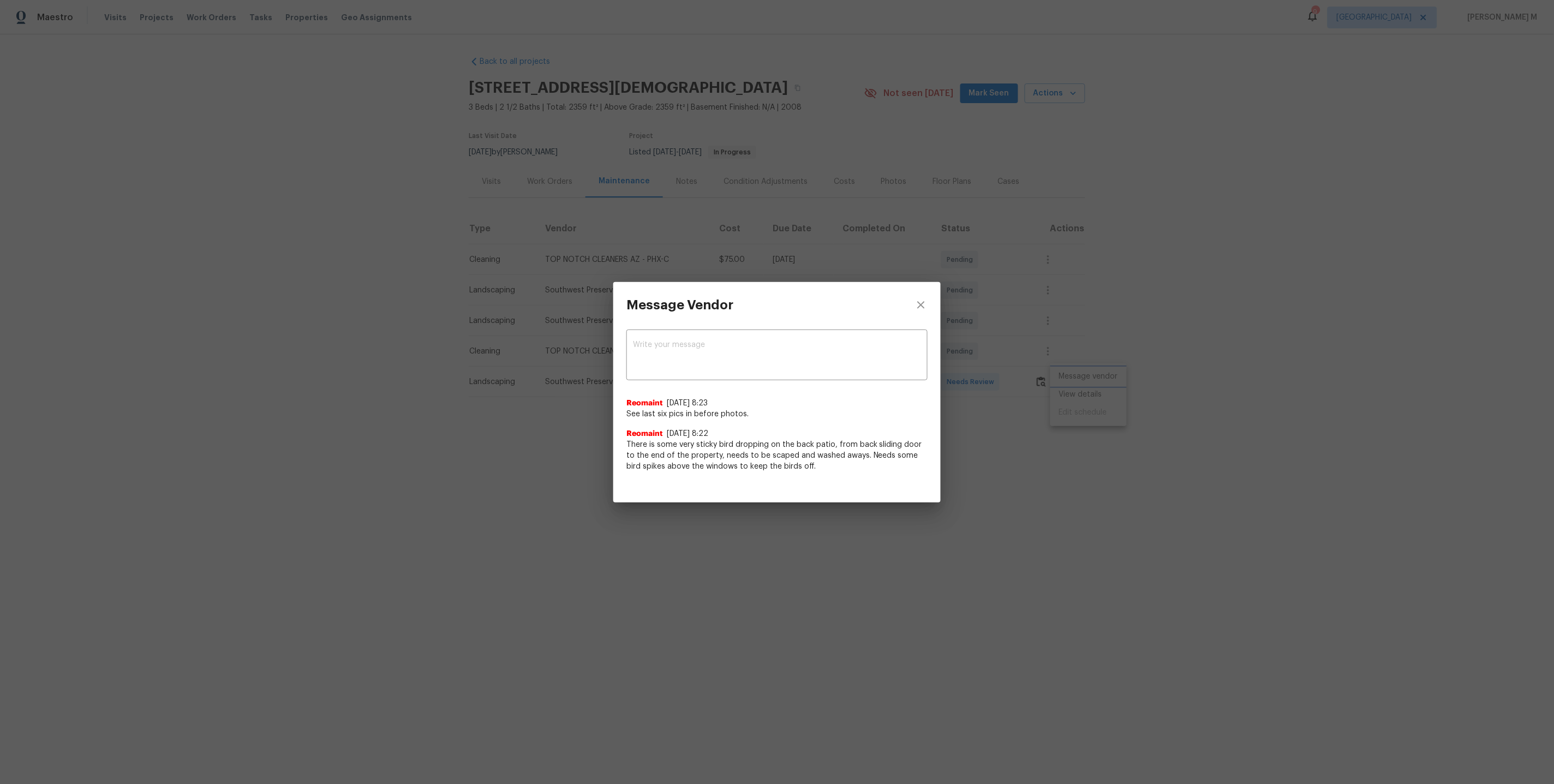
click at [1009, 491] on div "Message Vendor x ​ Reomaint [DATE] 8:23 See last six pics in before photos. Reo…" at bounding box center [777, 392] width 1554 height 784
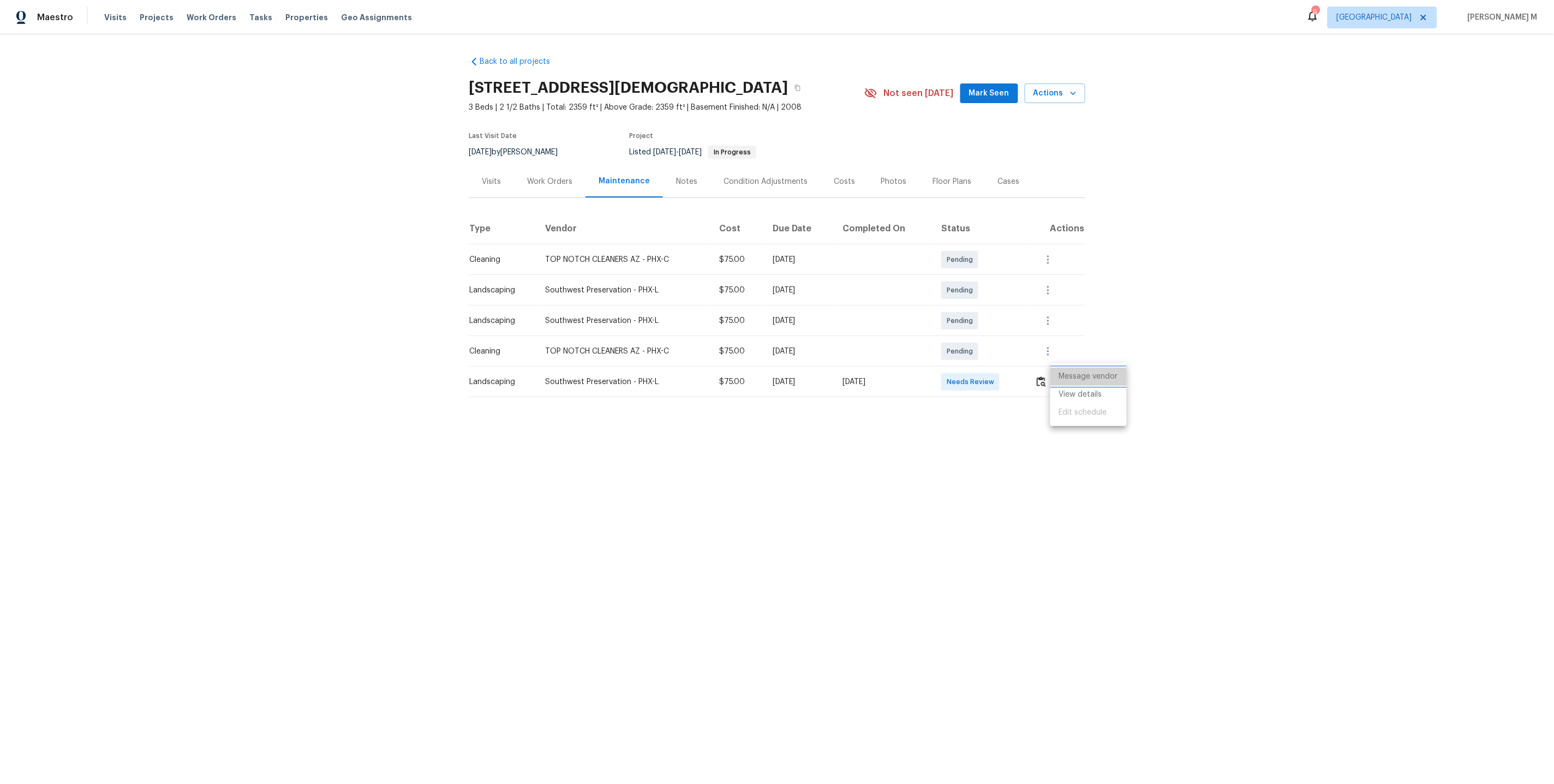
click at [1090, 383] on li "Message vendor" at bounding box center [1088, 376] width 76 height 18
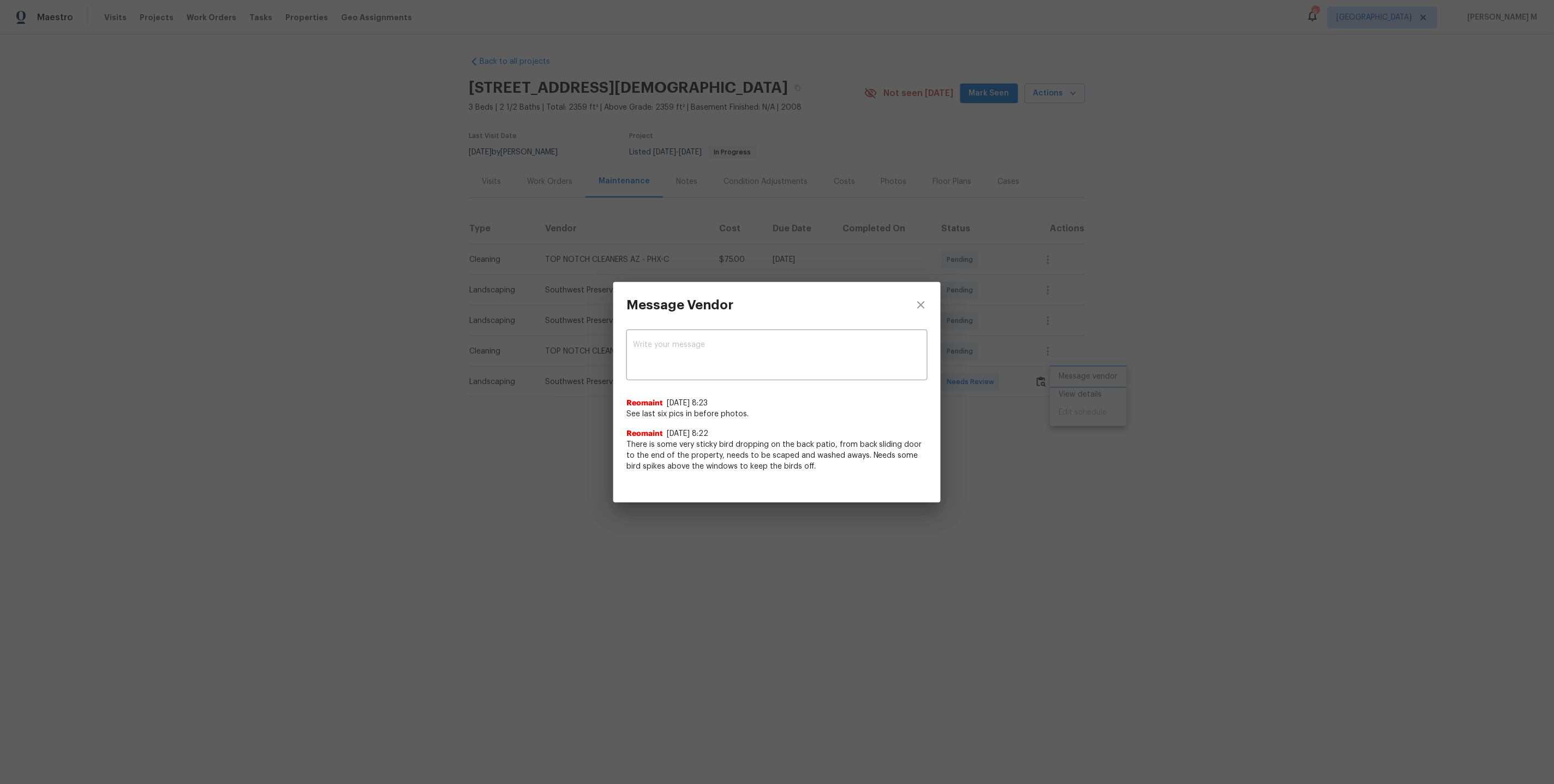
click at [1083, 393] on div "Message Vendor x ​ Reomaint [DATE] 8:23 See last six pics in before photos. Reo…" at bounding box center [777, 392] width 1554 height 784
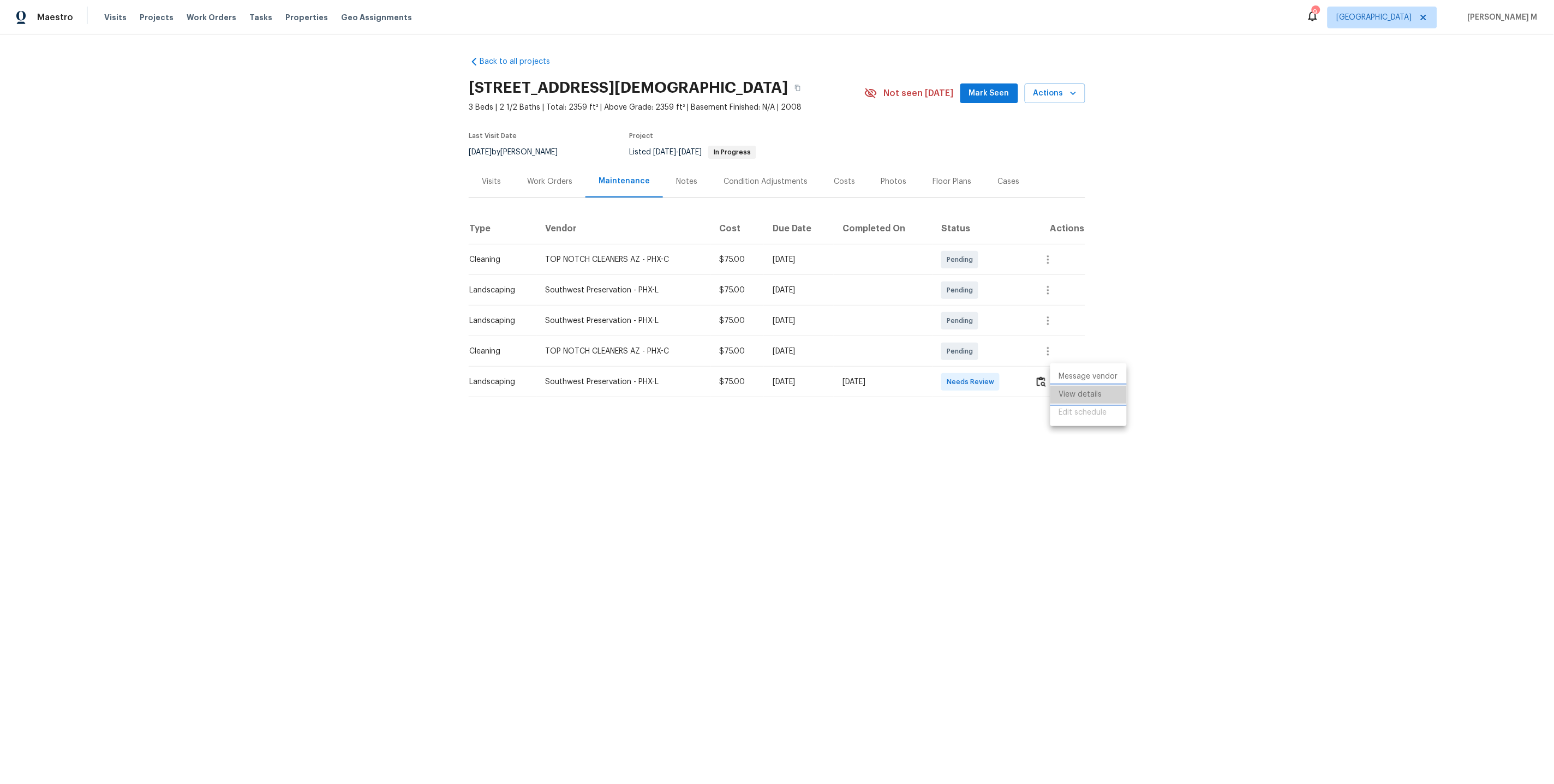
click at [1093, 393] on li "View details" at bounding box center [1088, 394] width 76 height 18
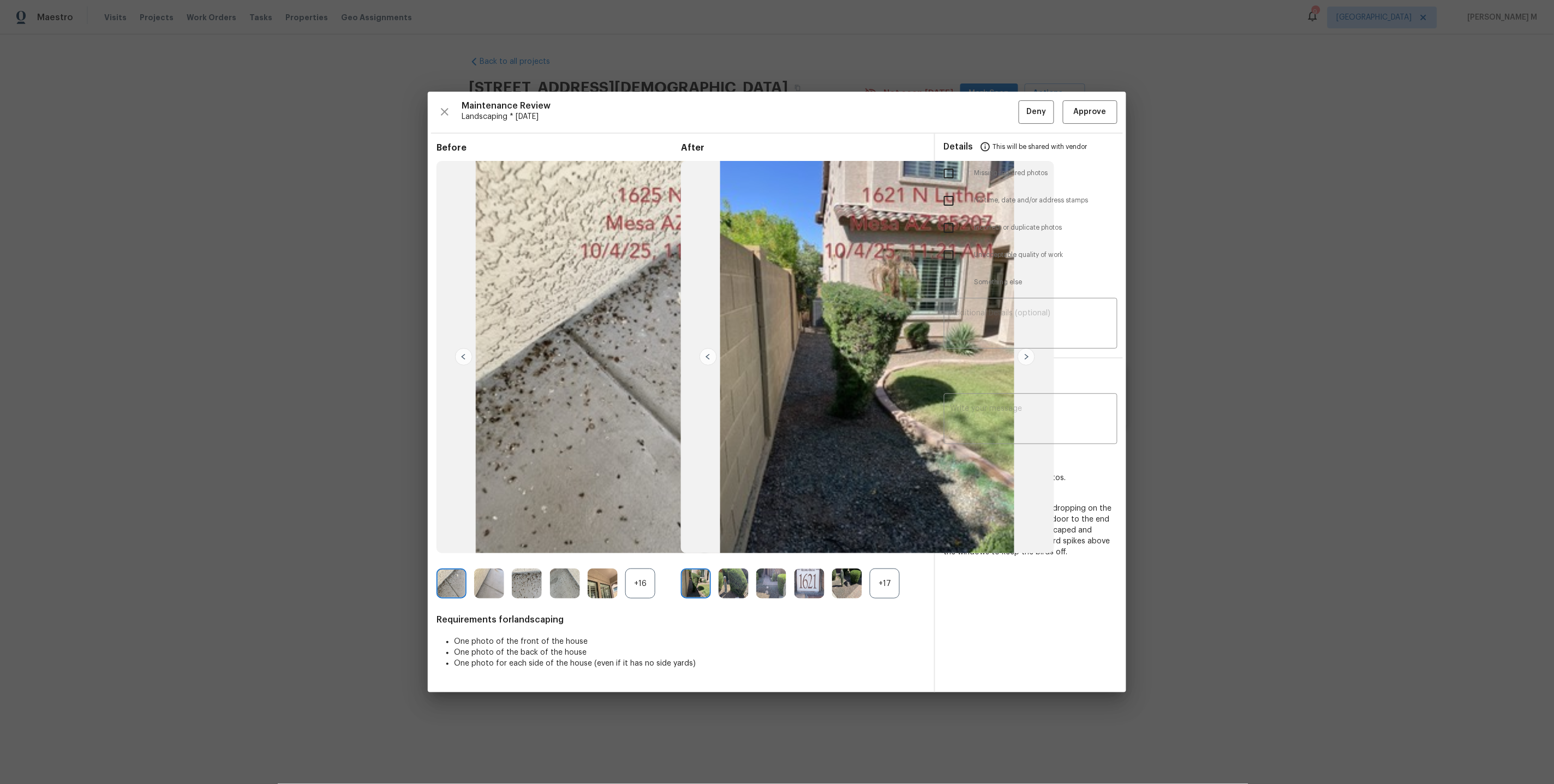
click at [888, 579] on div "+17" at bounding box center [885, 584] width 30 height 30
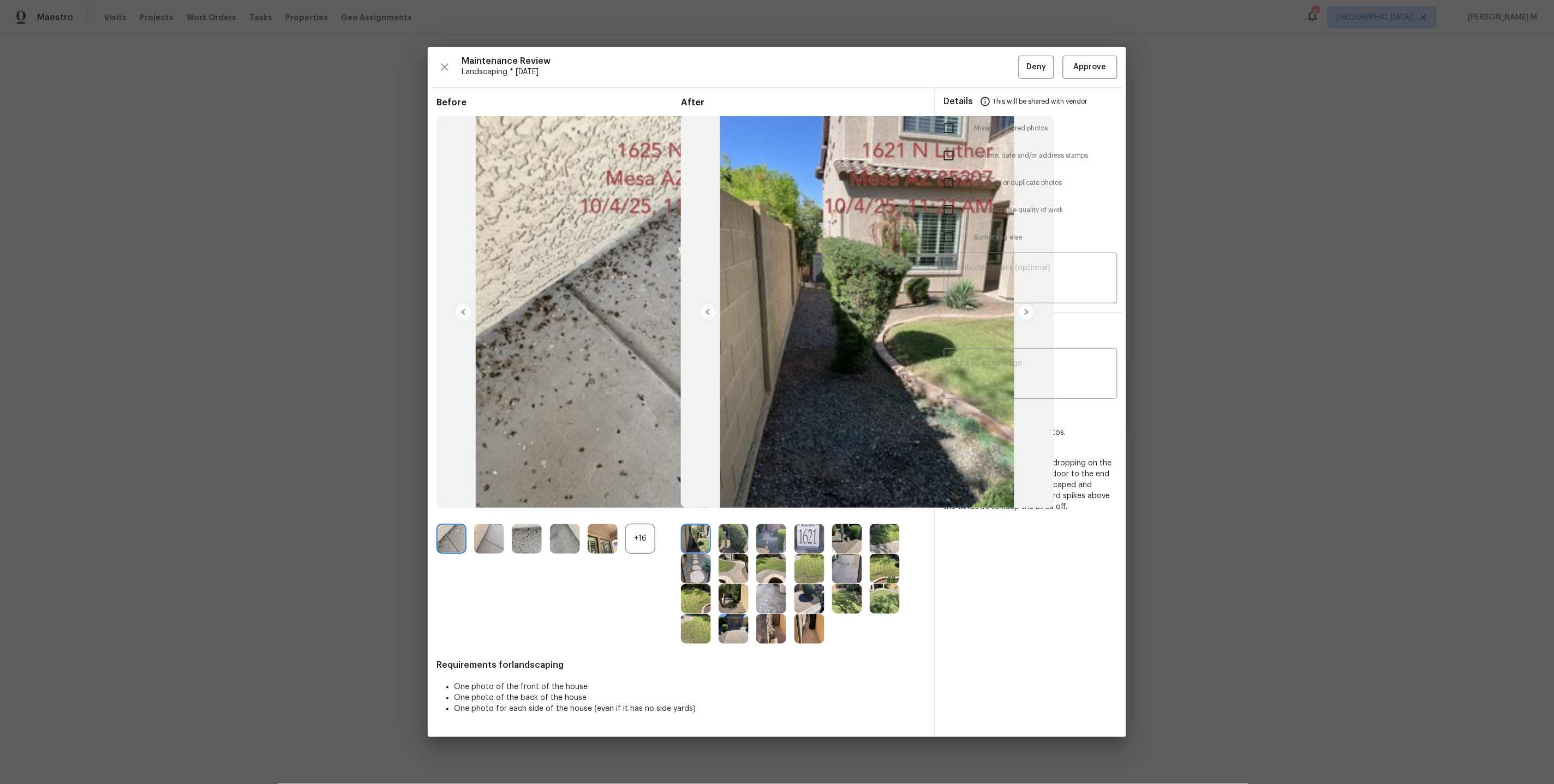
click at [642, 544] on div "+16" at bounding box center [640, 538] width 30 height 30
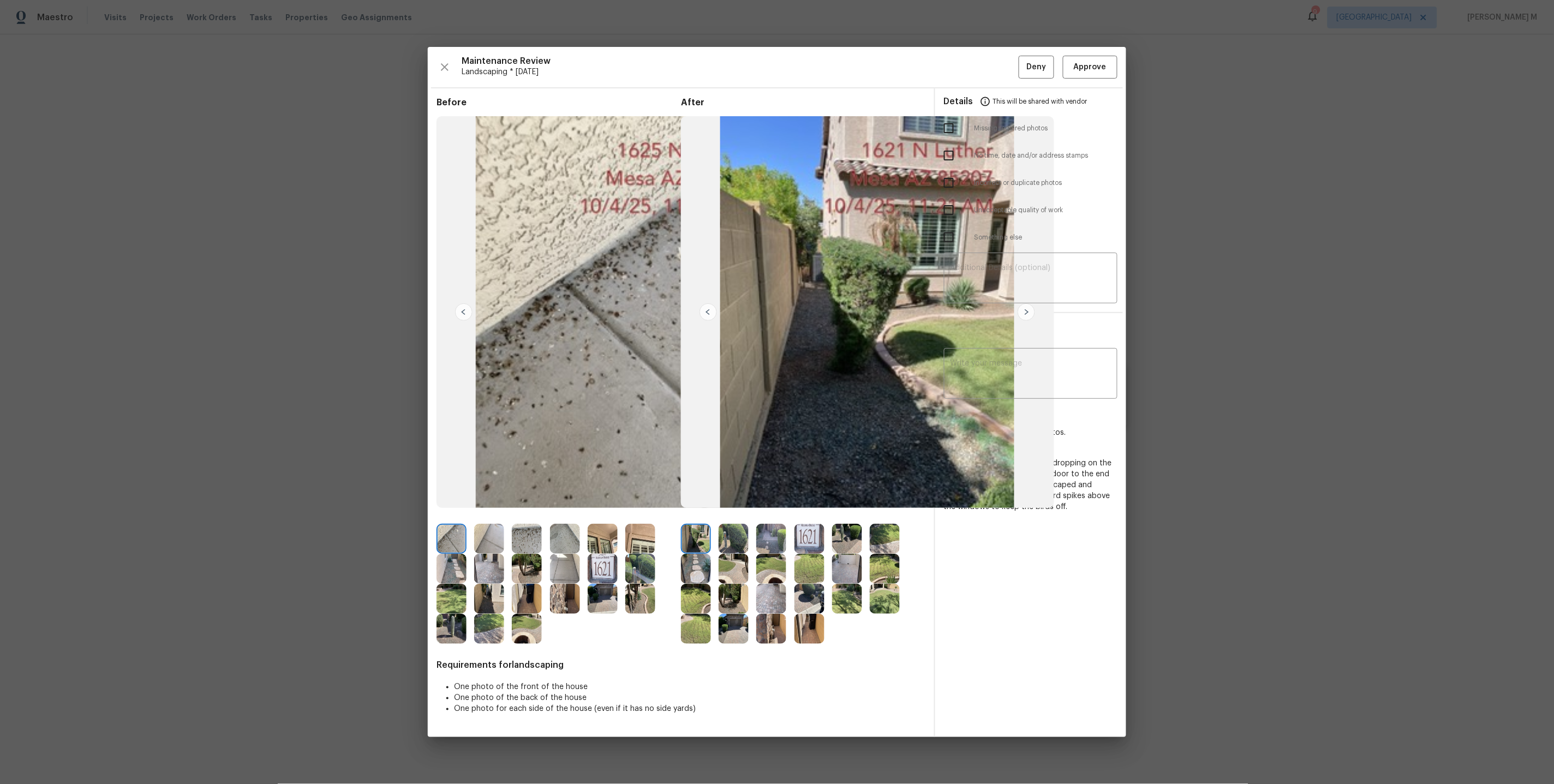
click at [498, 533] on img at bounding box center [489, 538] width 30 height 30
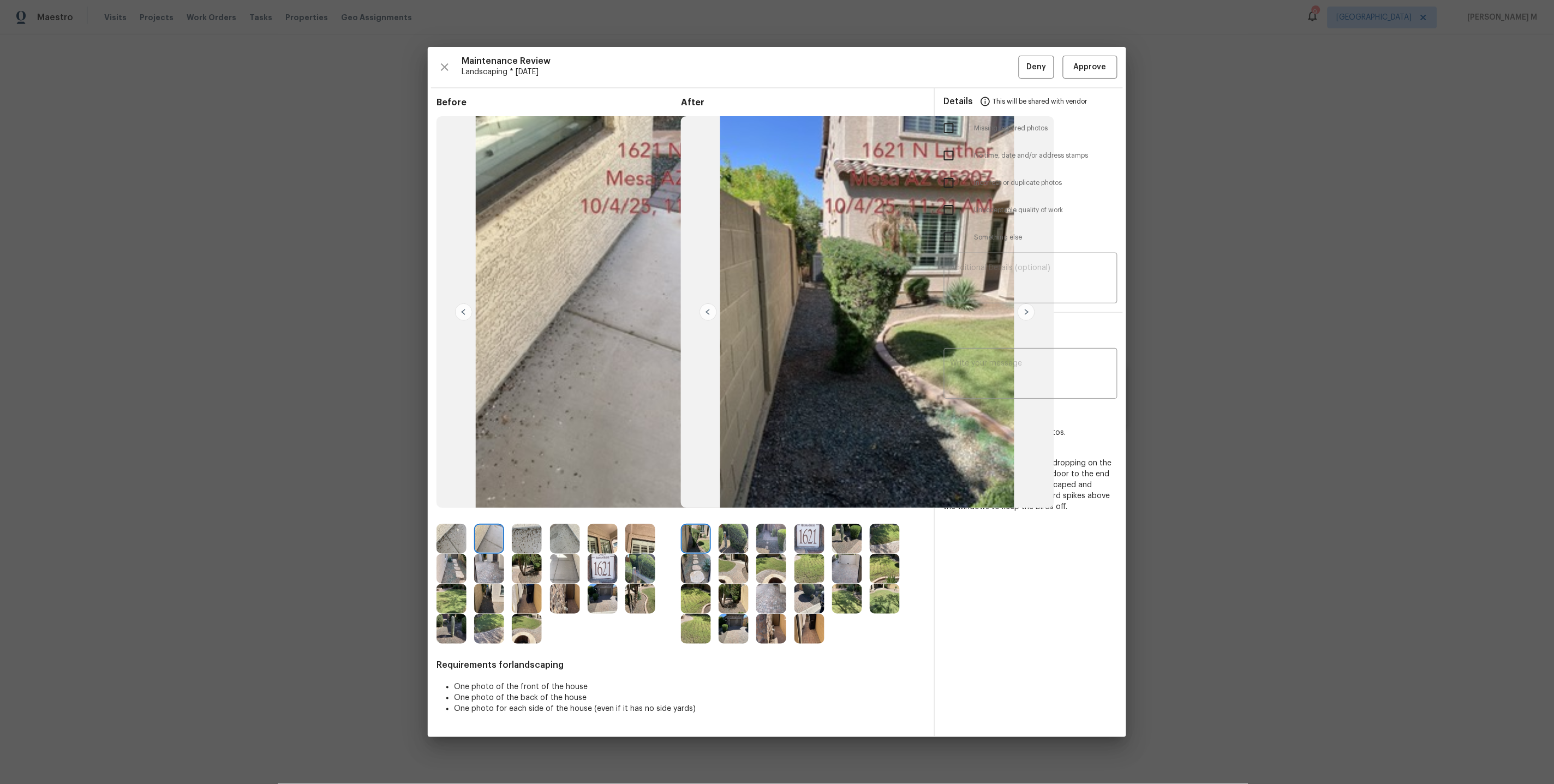
click at [512, 533] on img at bounding box center [527, 538] width 30 height 30
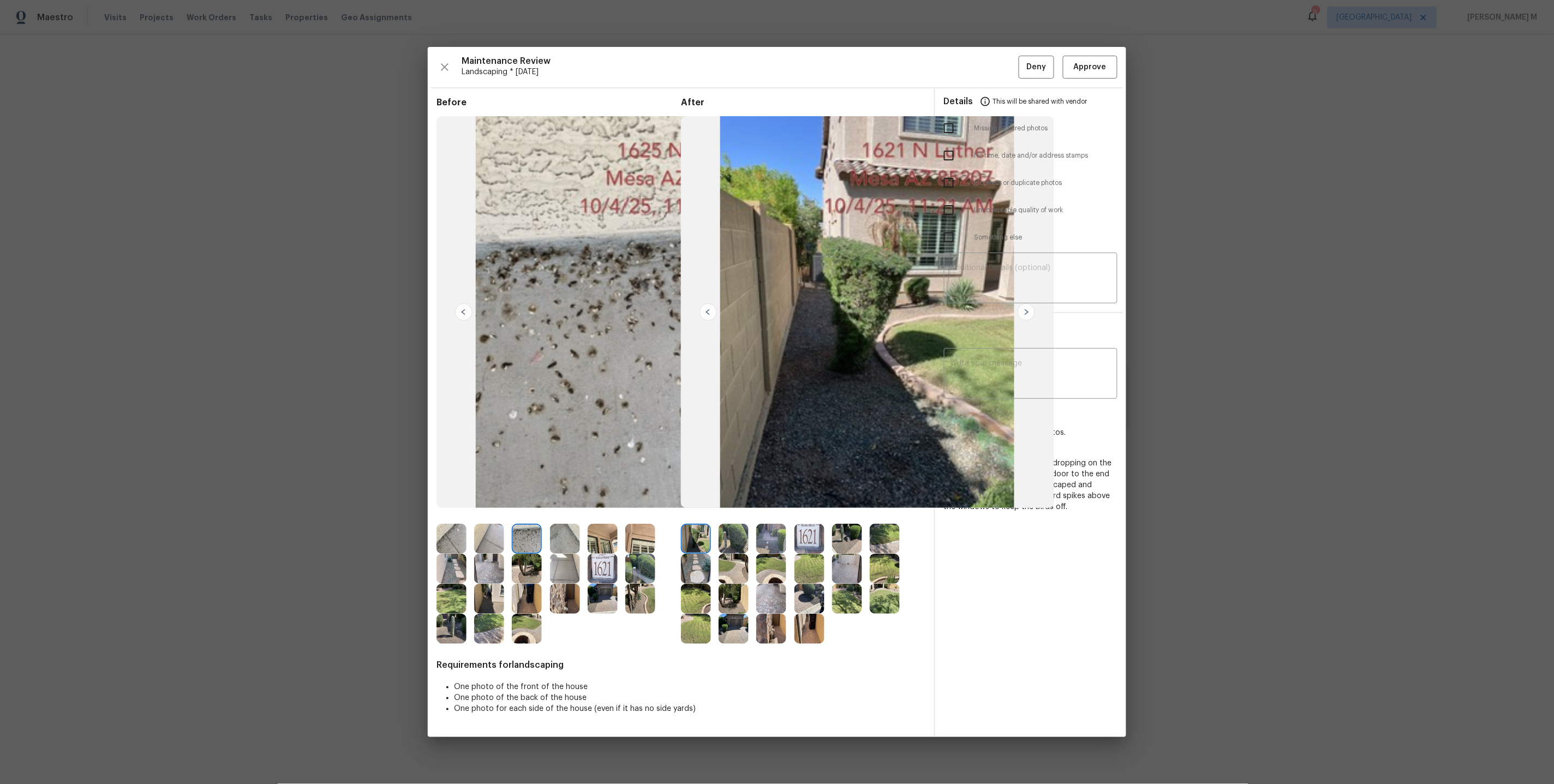
click at [573, 550] on img at bounding box center [564, 538] width 30 height 30
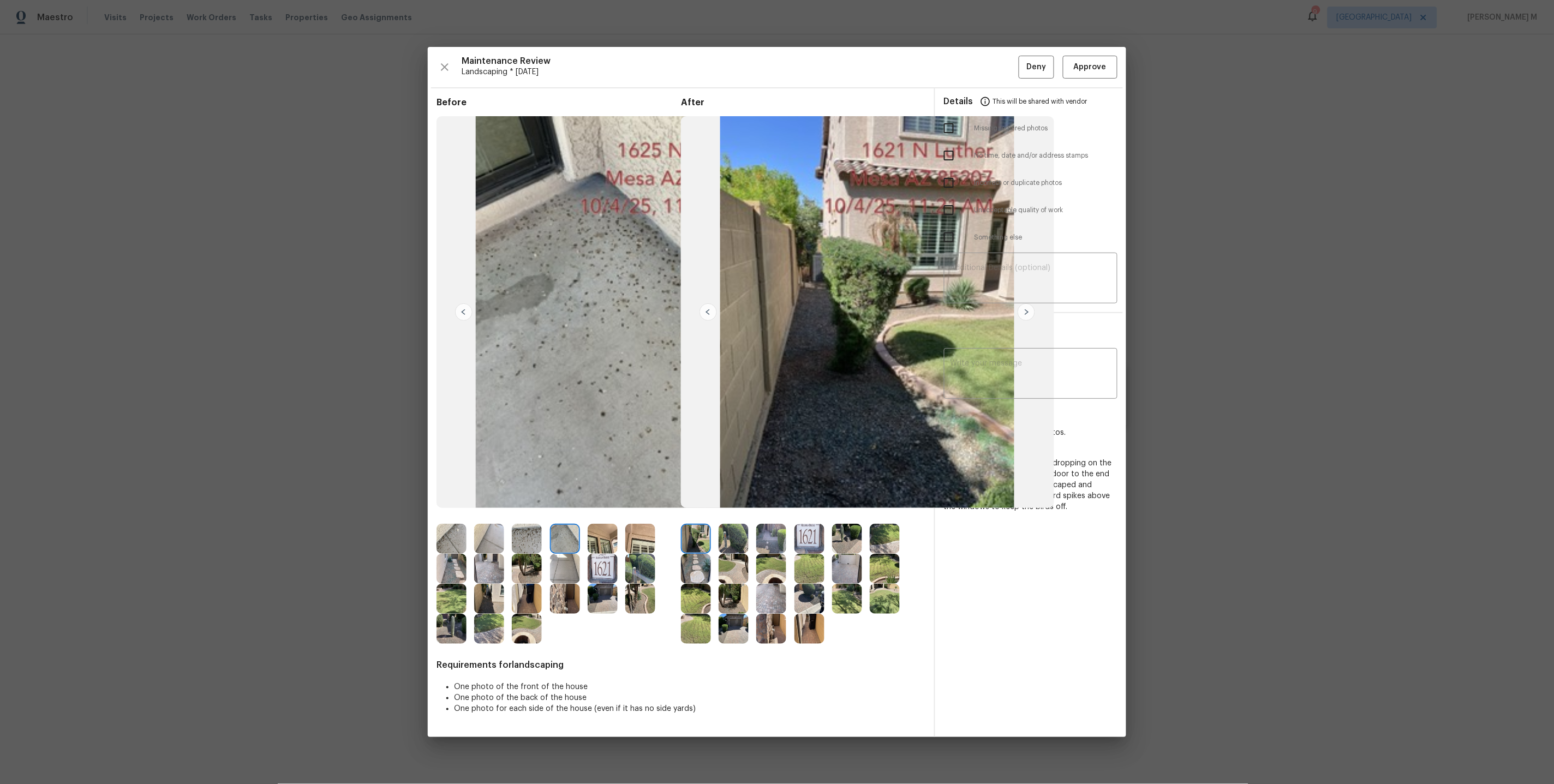
click at [592, 544] on img at bounding box center [602, 538] width 30 height 30
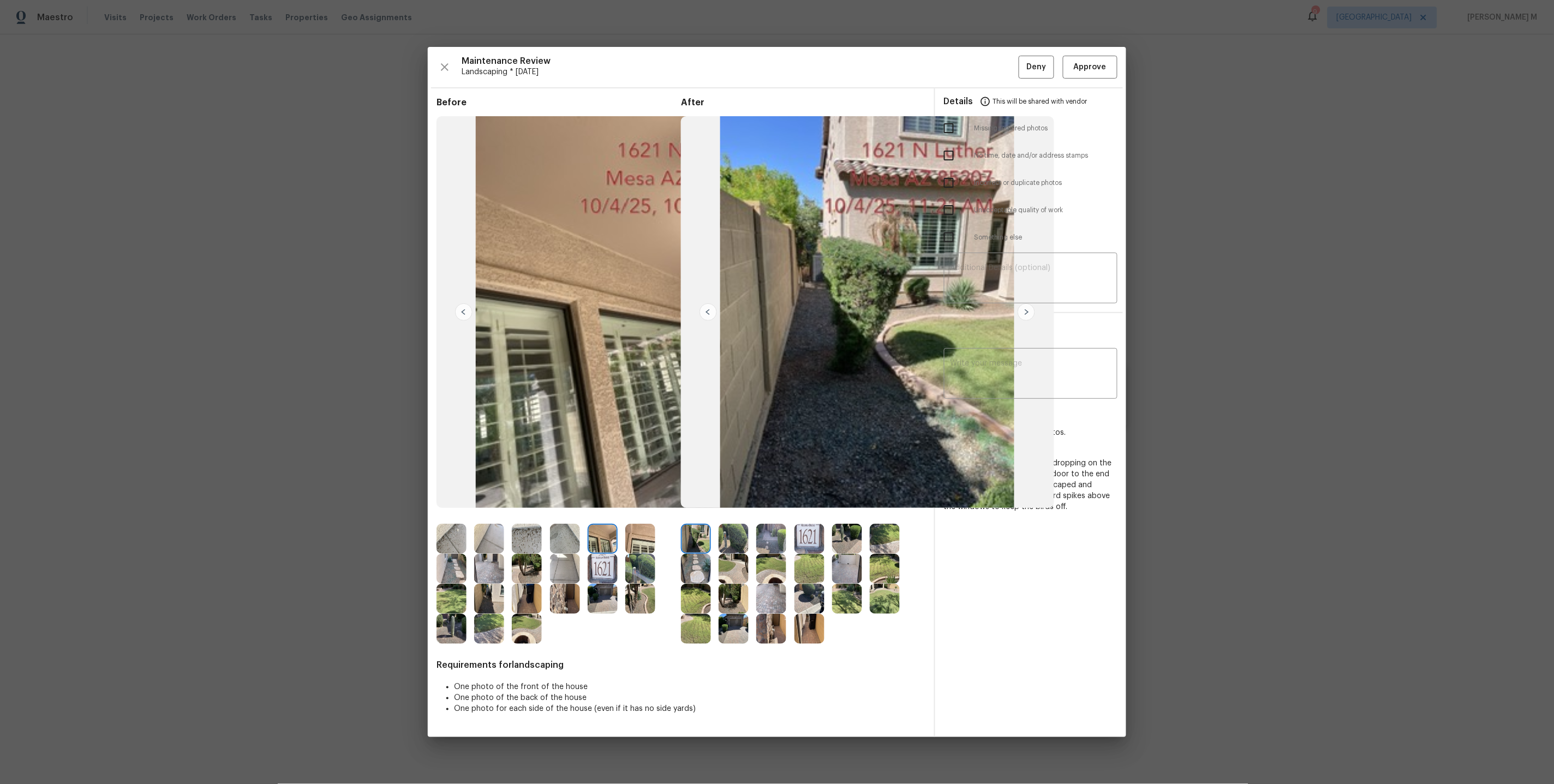
click at [635, 538] on img at bounding box center [640, 538] width 30 height 30
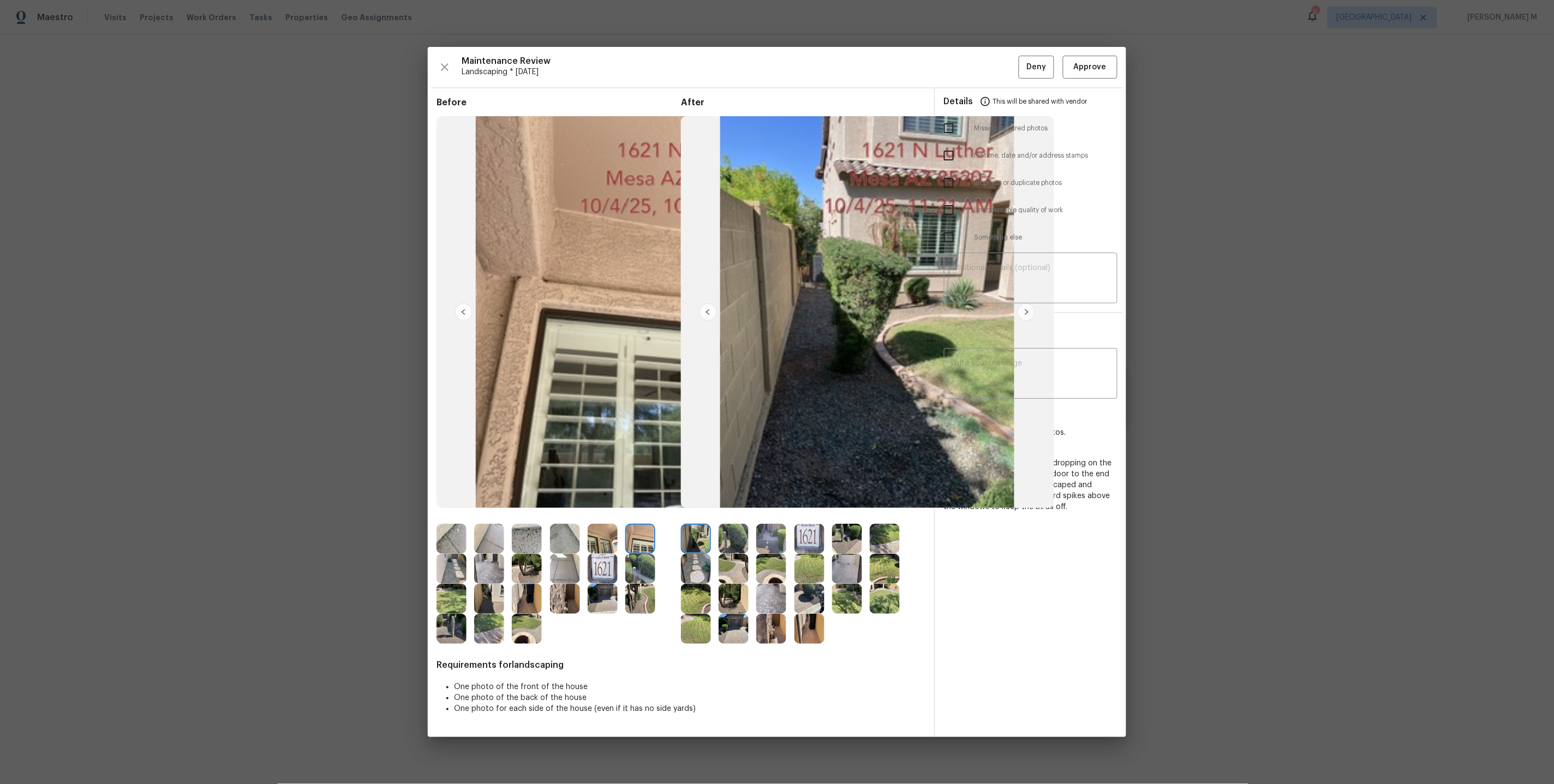
click at [450, 564] on img at bounding box center [451, 569] width 30 height 30
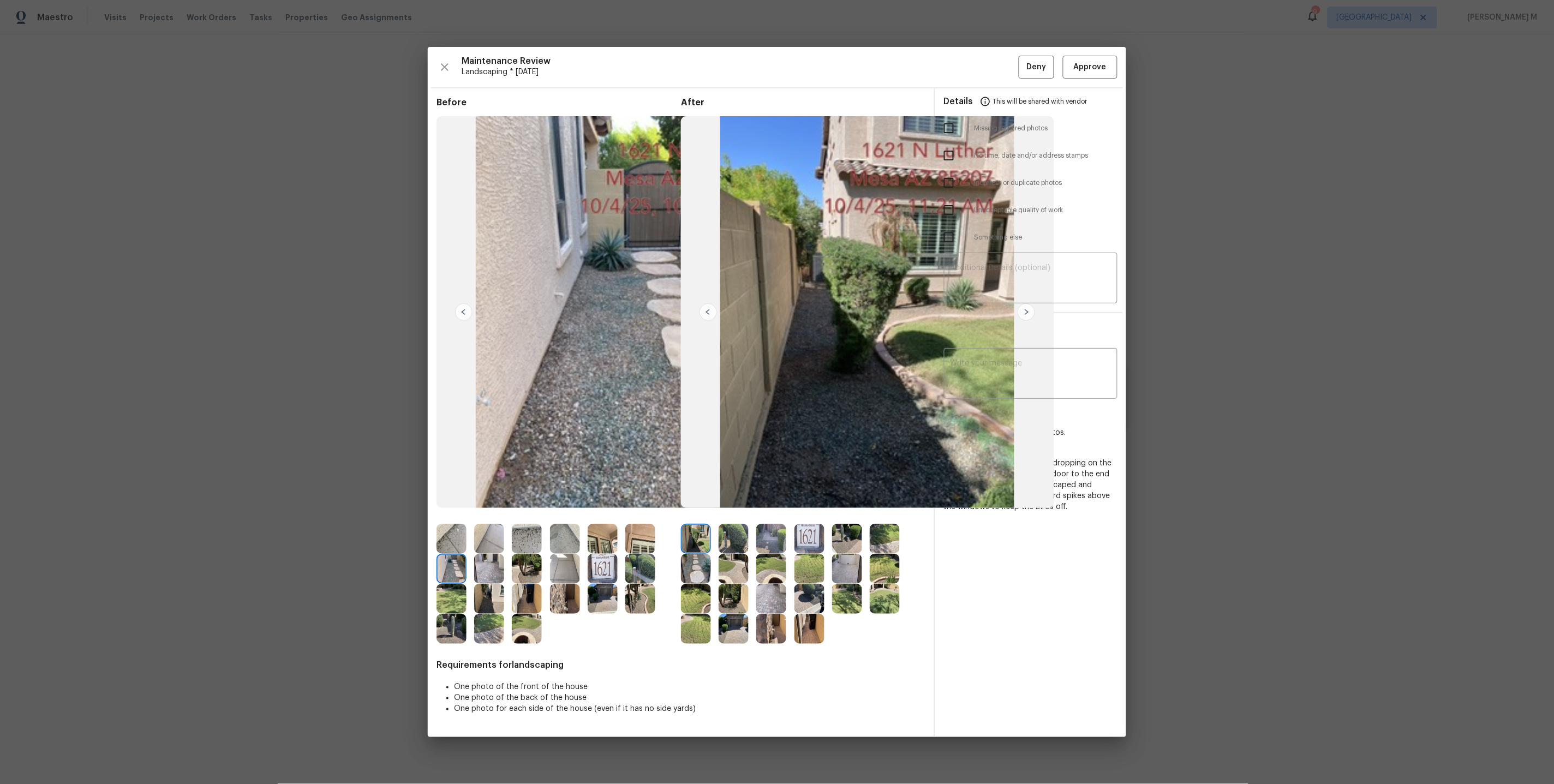
click at [486, 566] on img at bounding box center [489, 569] width 30 height 30
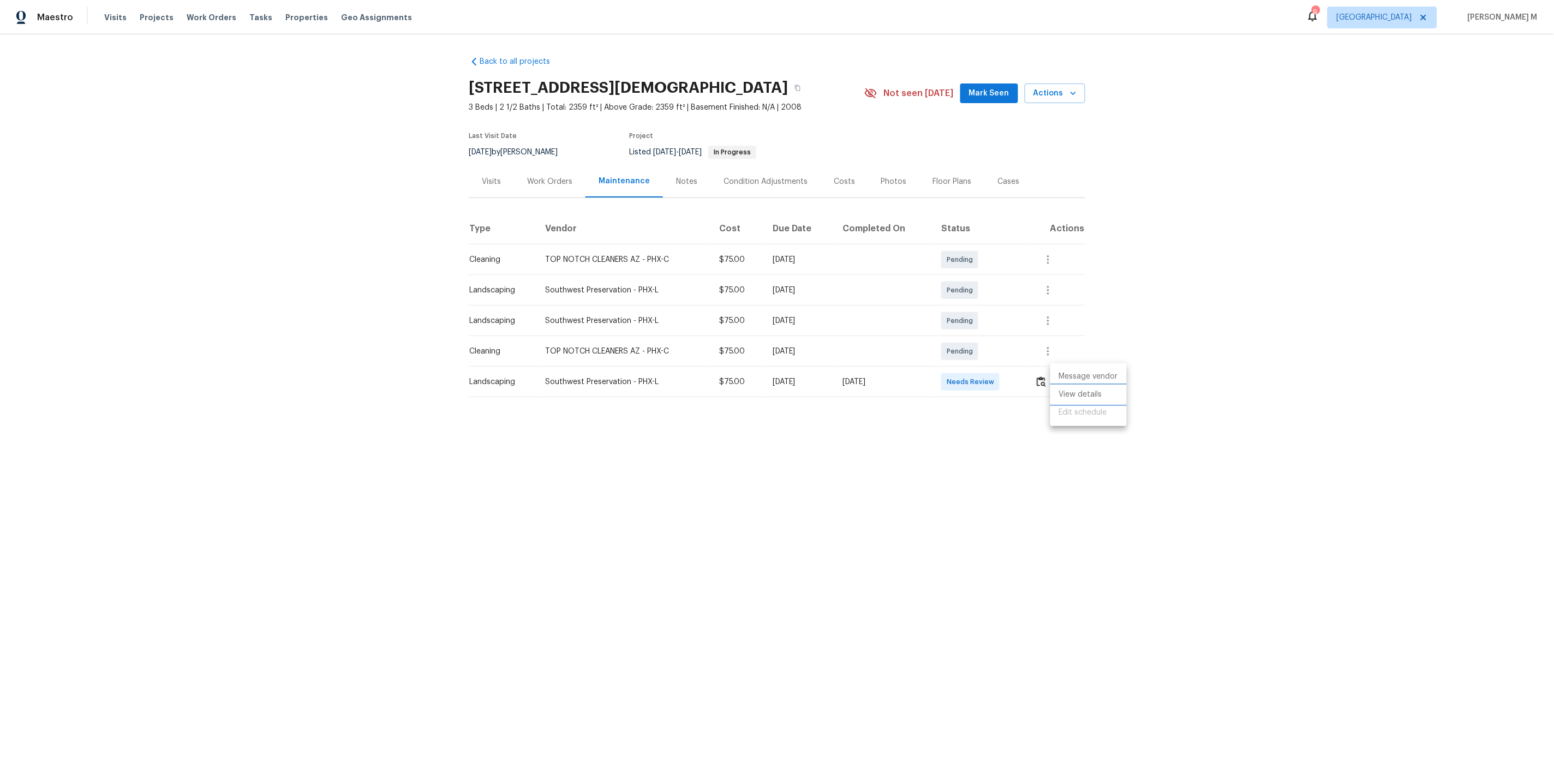
click at [1099, 399] on li "View details" at bounding box center [1088, 394] width 76 height 18
click at [1112, 381] on li "Message vendor" at bounding box center [1088, 376] width 76 height 18
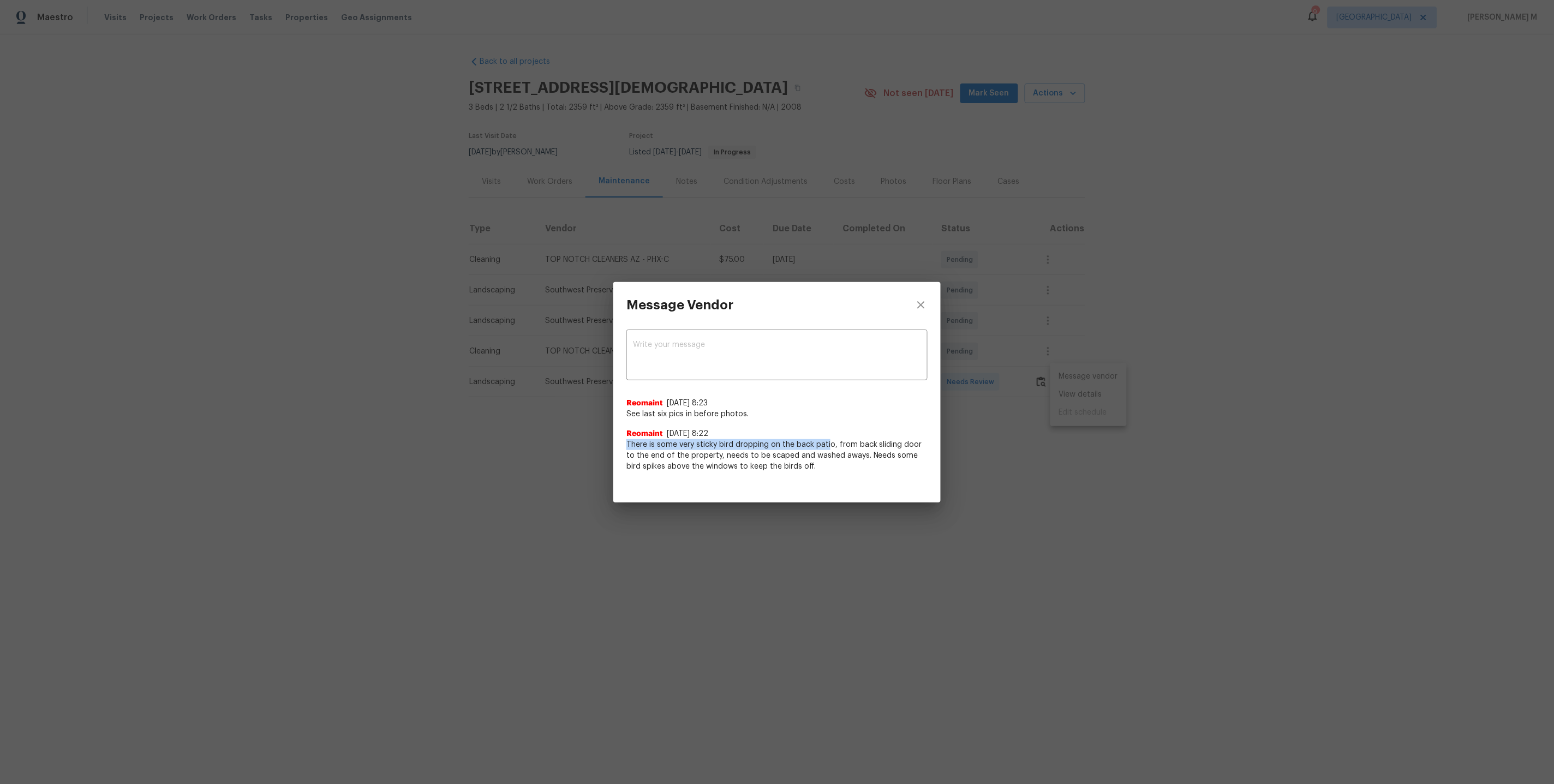
drag, startPoint x: 626, startPoint y: 443, endPoint x: 828, endPoint y: 443, distance: 202.0
click at [828, 443] on span "There is some very sticky bird dropping on the back patio, from back sliding do…" at bounding box center [777, 456] width 301 height 33
click at [720, 456] on span "There is some very sticky bird dropping on the back patio, from back sliding do…" at bounding box center [777, 456] width 301 height 33
drag, startPoint x: 856, startPoint y: 454, endPoint x: 851, endPoint y: 467, distance: 13.9
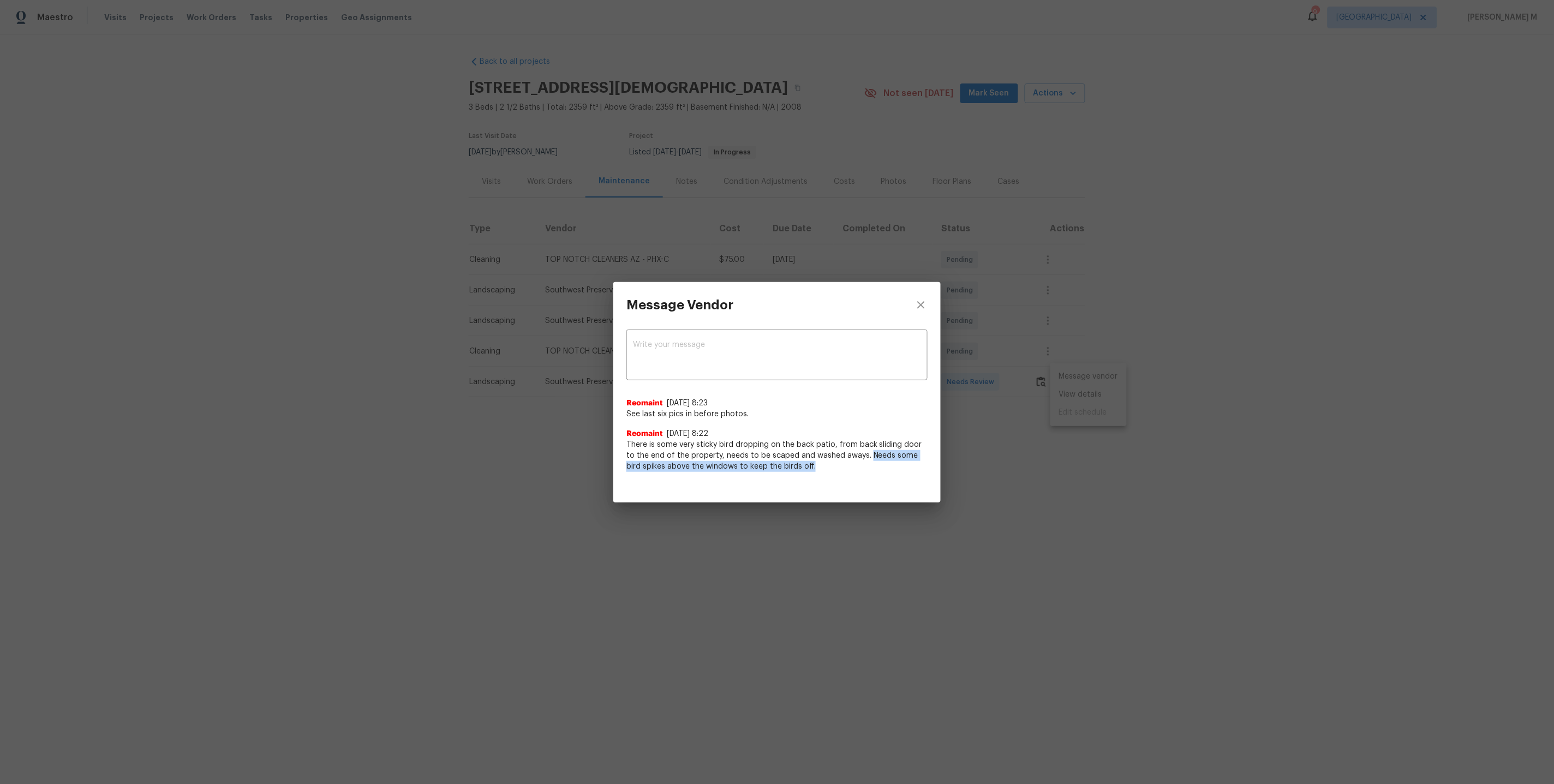
click at [851, 467] on span "There is some very sticky bird dropping on the back patio, from back sliding do…" at bounding box center [777, 456] width 301 height 33
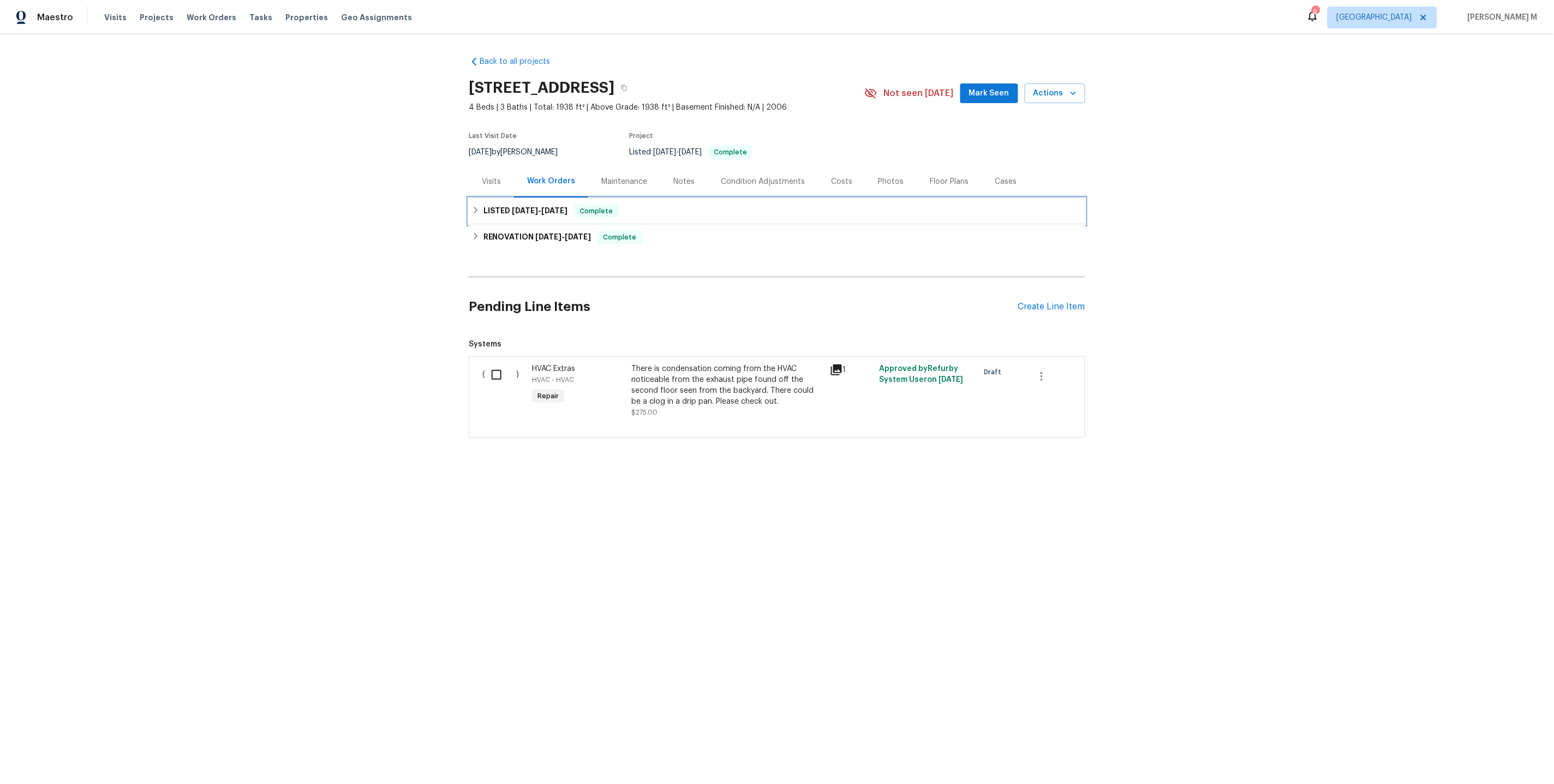
click at [513, 198] on div "LISTED 6/3/25 - 6/4/25 Complete" at bounding box center [777, 211] width 616 height 26
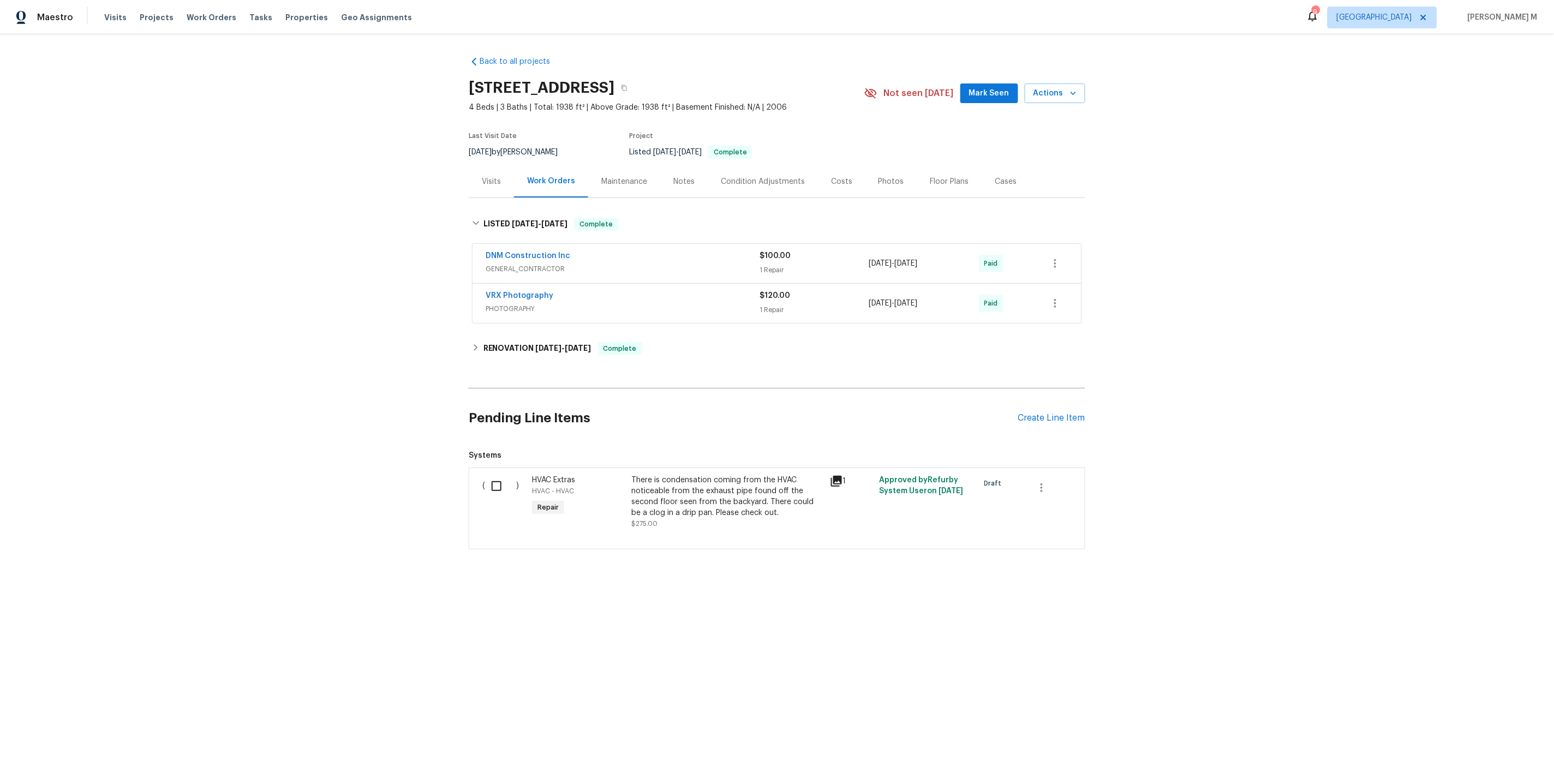
click at [510, 270] on div "DNM Construction Inc GENERAL_CONTRACTOR $100.00 1 Repair 6/3/2025 - 6/4/2025 Pa…" at bounding box center [777, 263] width 609 height 39
click at [528, 342] on h6 "RENOVATION 5/20/25 - 5/30/25" at bounding box center [538, 348] width 108 height 13
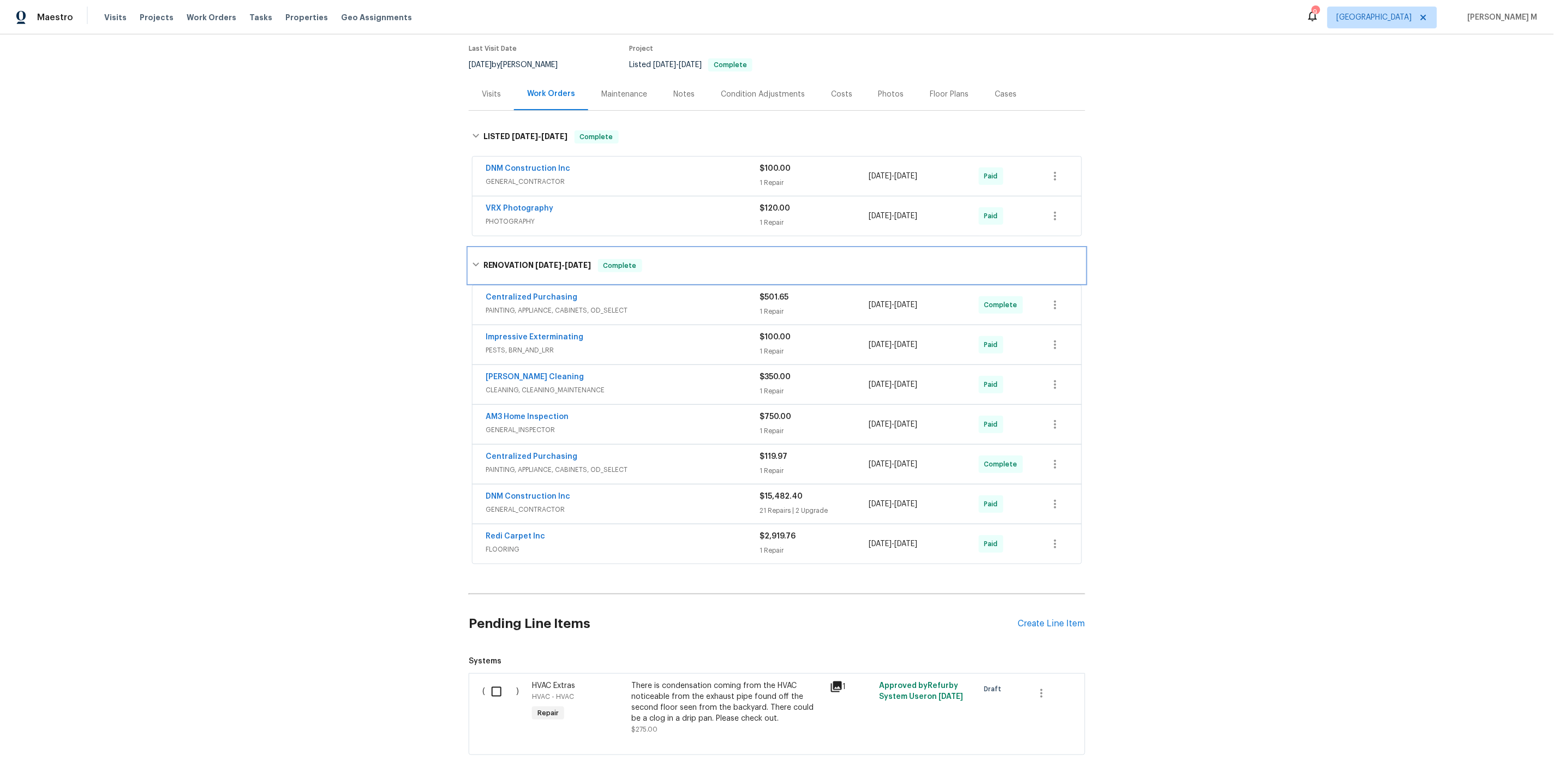
scroll to position [101, 0]
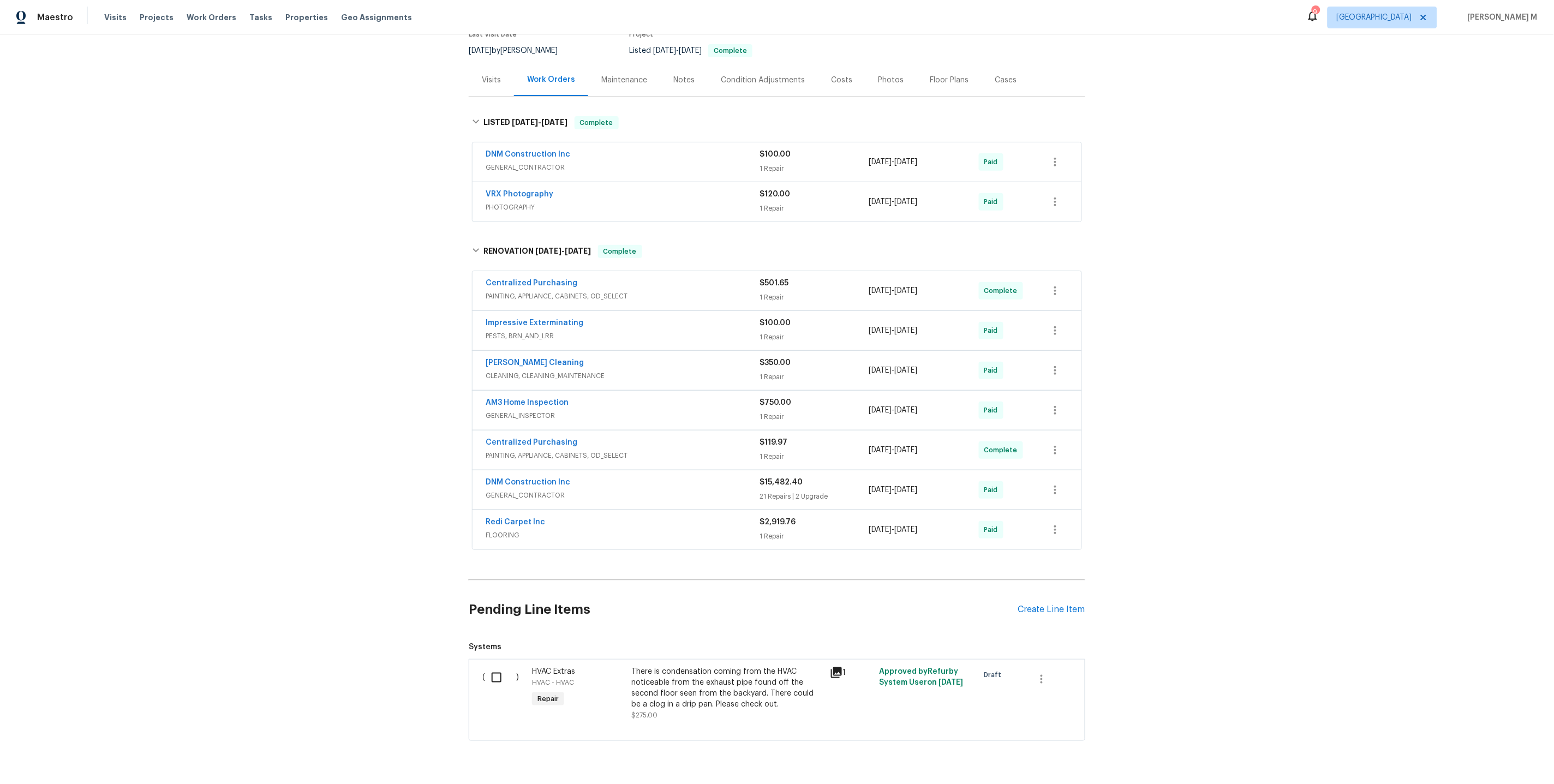
click at [534, 291] on span "PAINTING, APPLIANCE, CABINETS, OD_SELECT" at bounding box center [622, 296] width 274 height 11
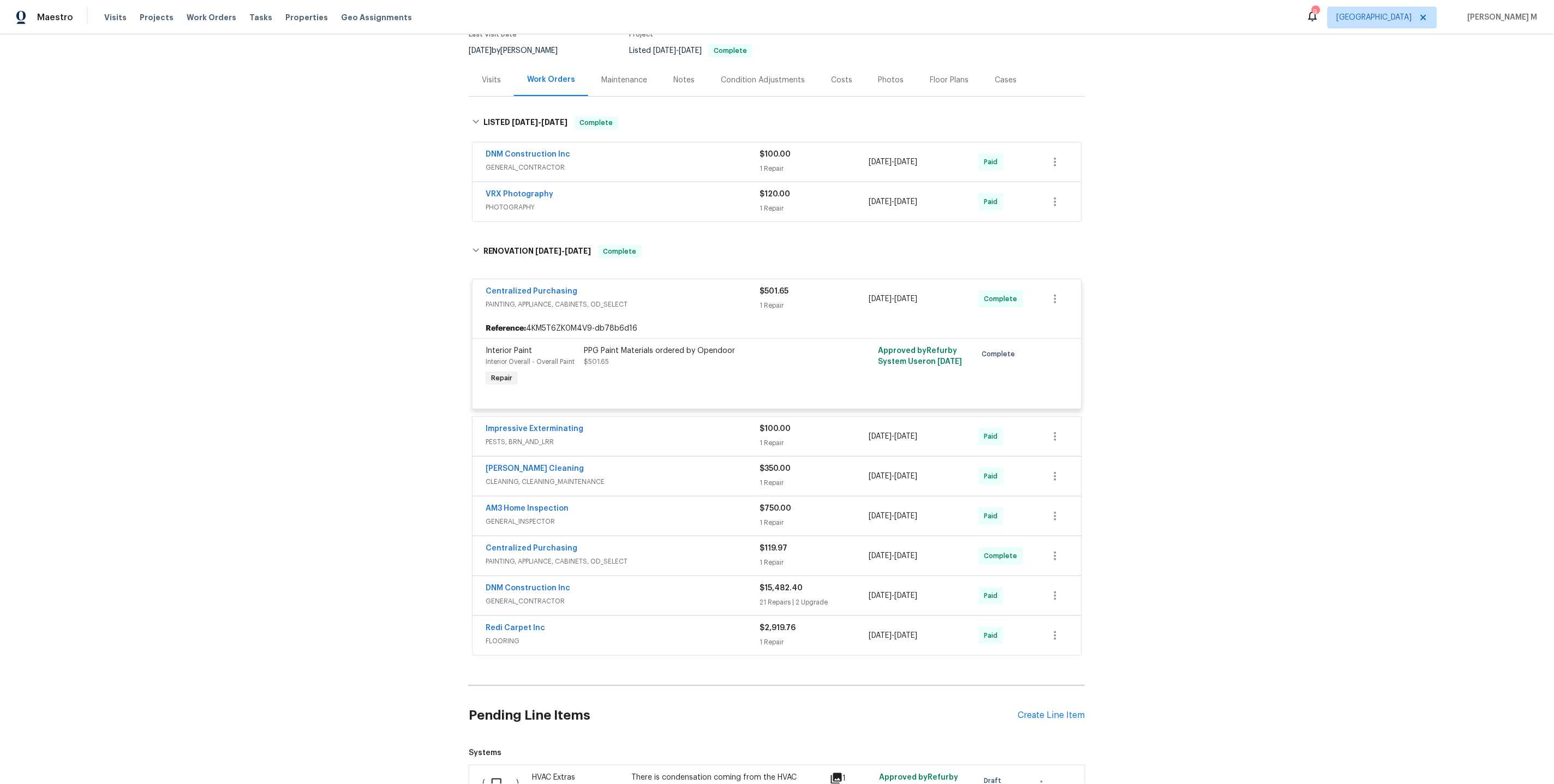
click at [529, 203] on span "PHOTOGRAPHY" at bounding box center [622, 207] width 274 height 11
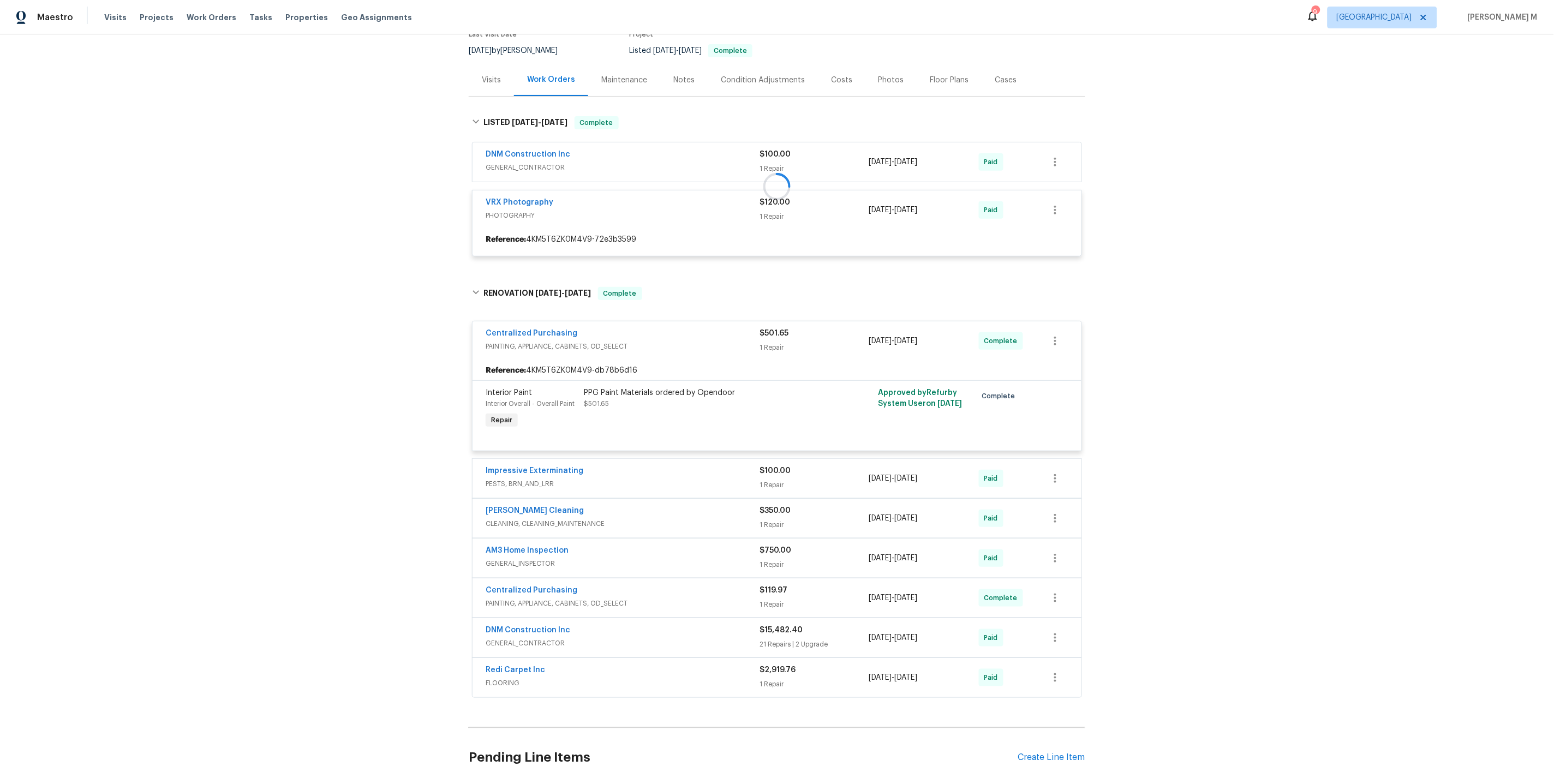
click at [531, 155] on div at bounding box center [777, 186] width 616 height 162
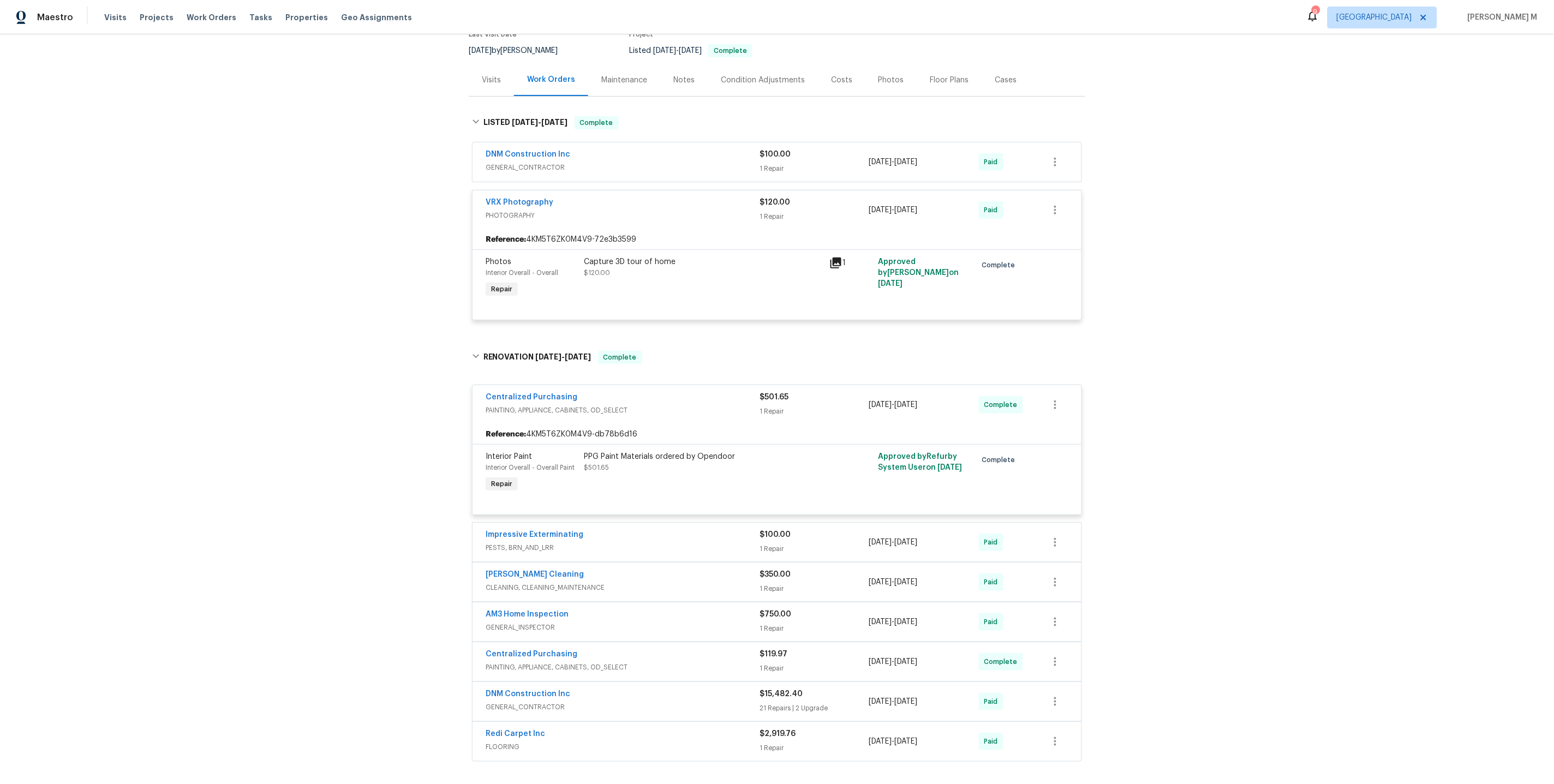
click at [530, 165] on span "GENERAL_CONTRACTOR" at bounding box center [622, 167] width 274 height 11
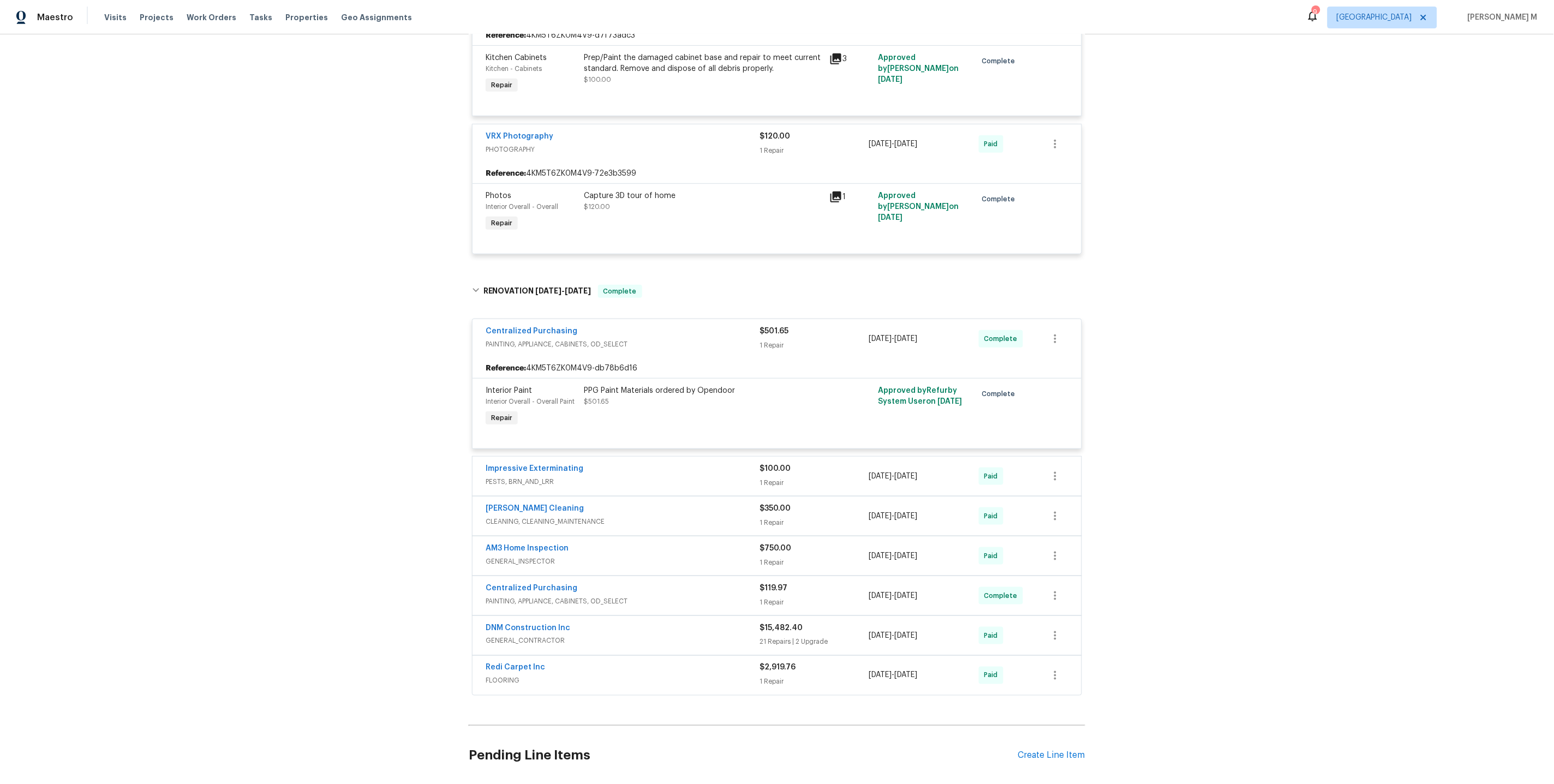
scroll to position [324, 0]
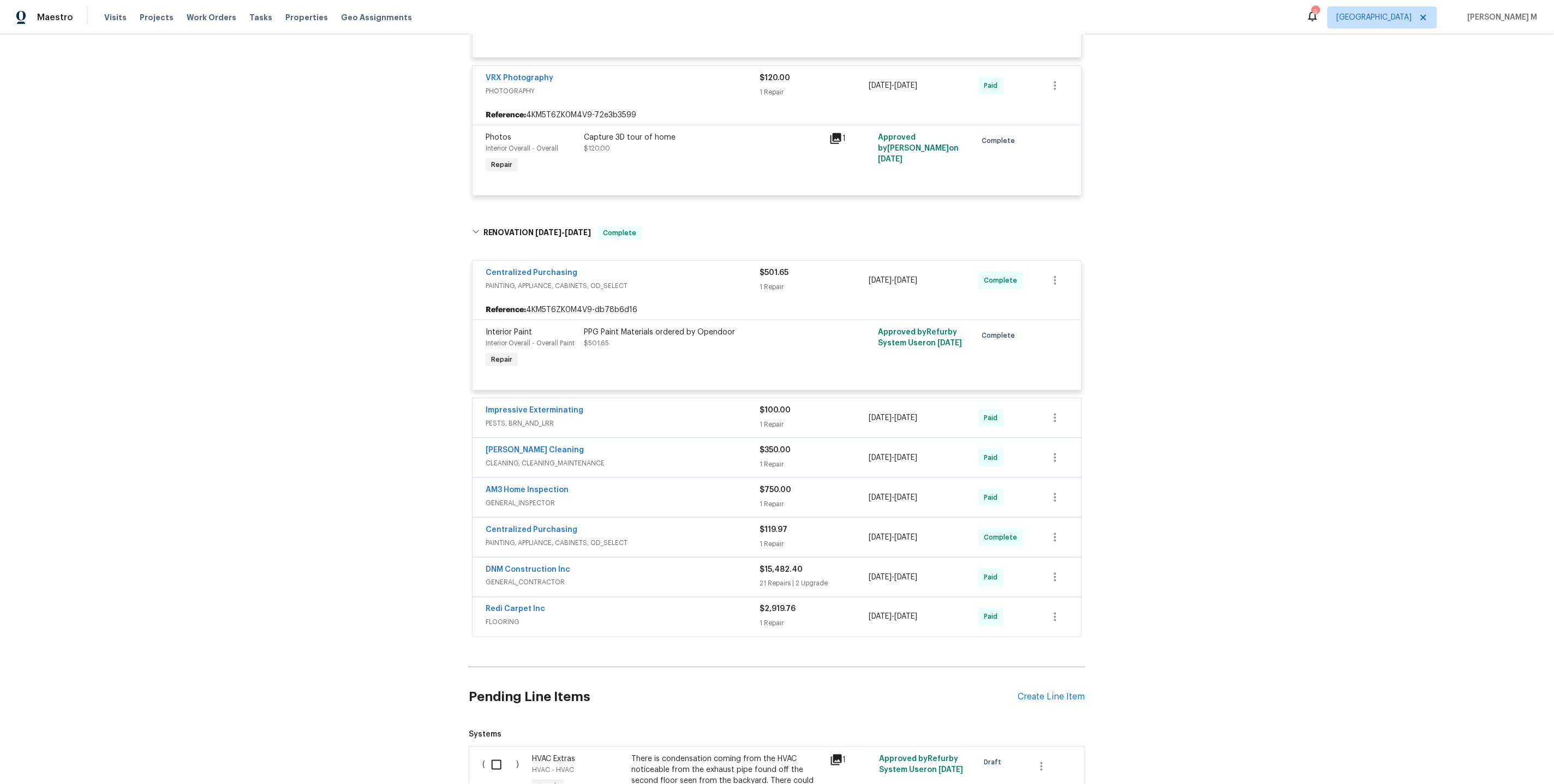
click at [510, 418] on span "PESTS, BRN_AND_LRR" at bounding box center [622, 423] width 274 height 11
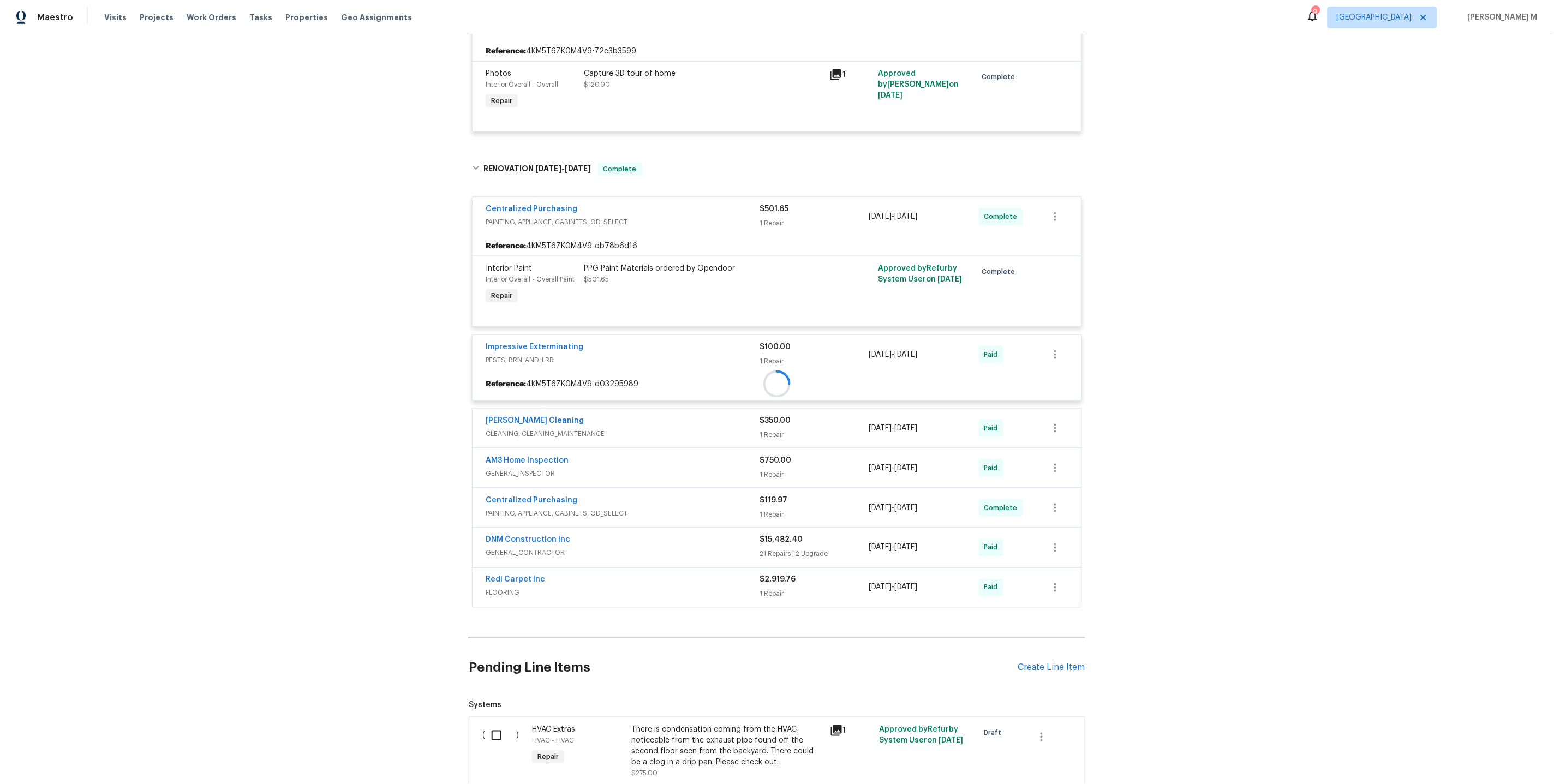
scroll to position [421, 0]
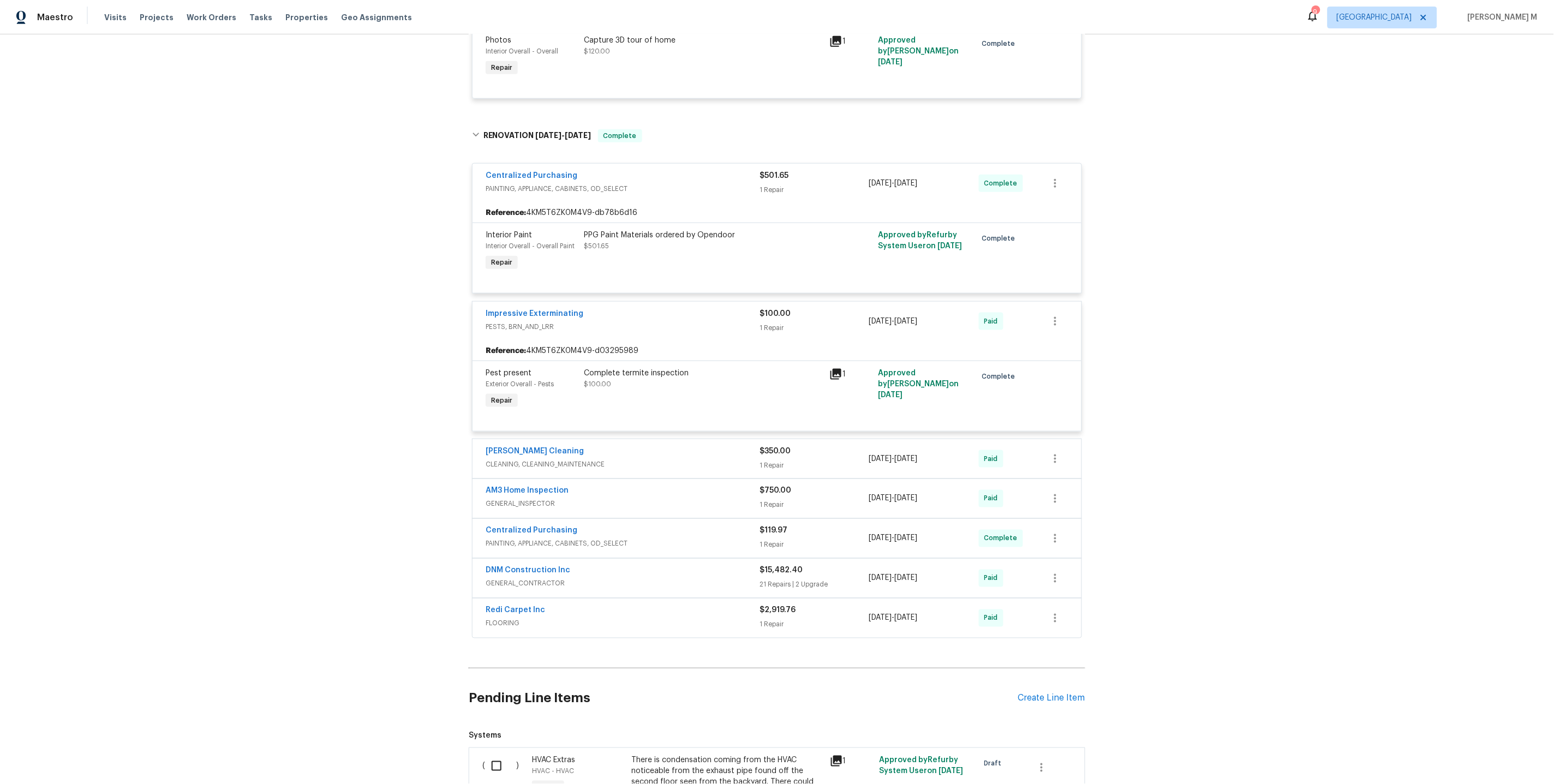
click at [514, 499] on span "GENERAL_INSPECTOR" at bounding box center [622, 504] width 274 height 11
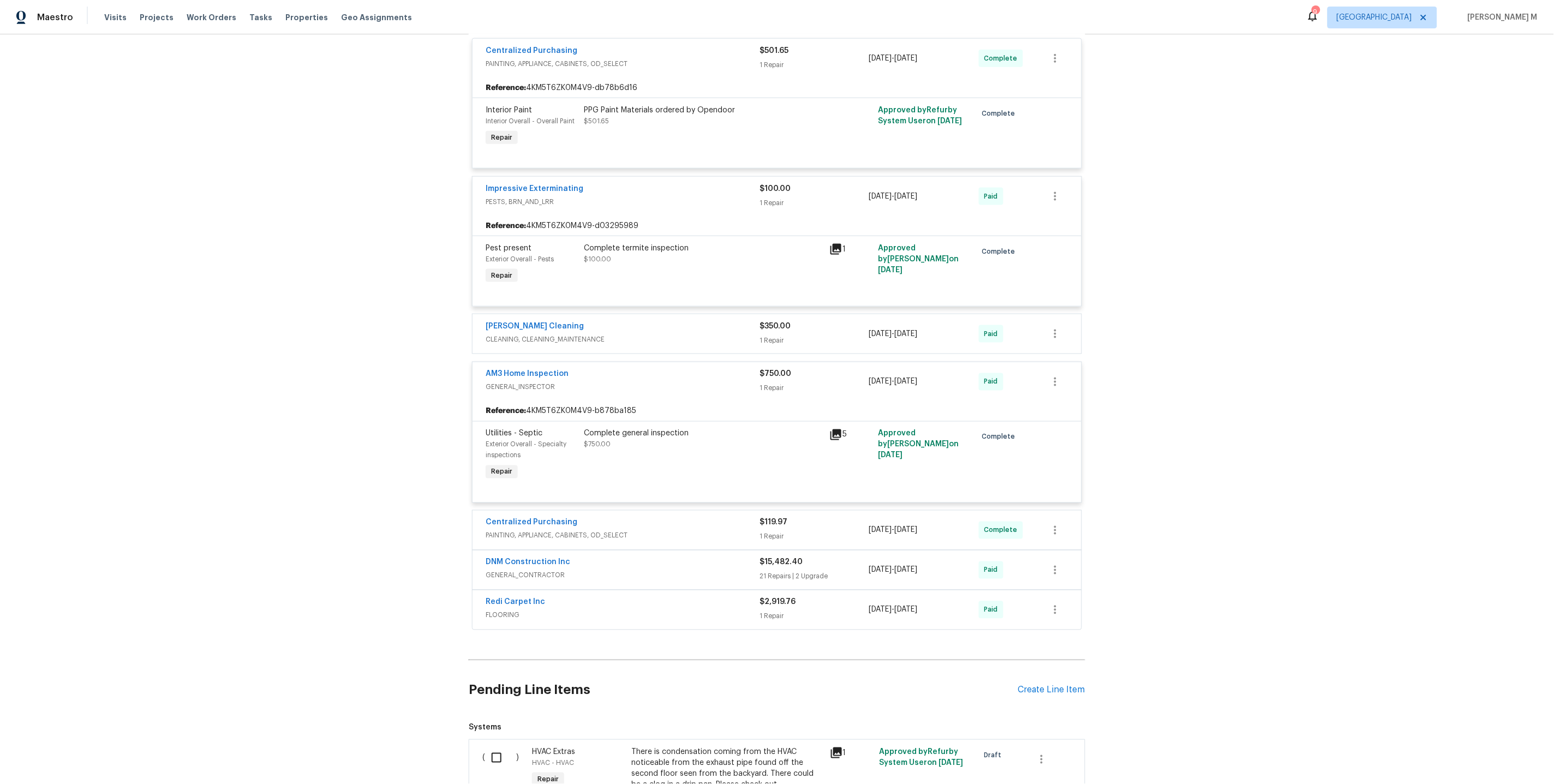
scroll to position [555, 0]
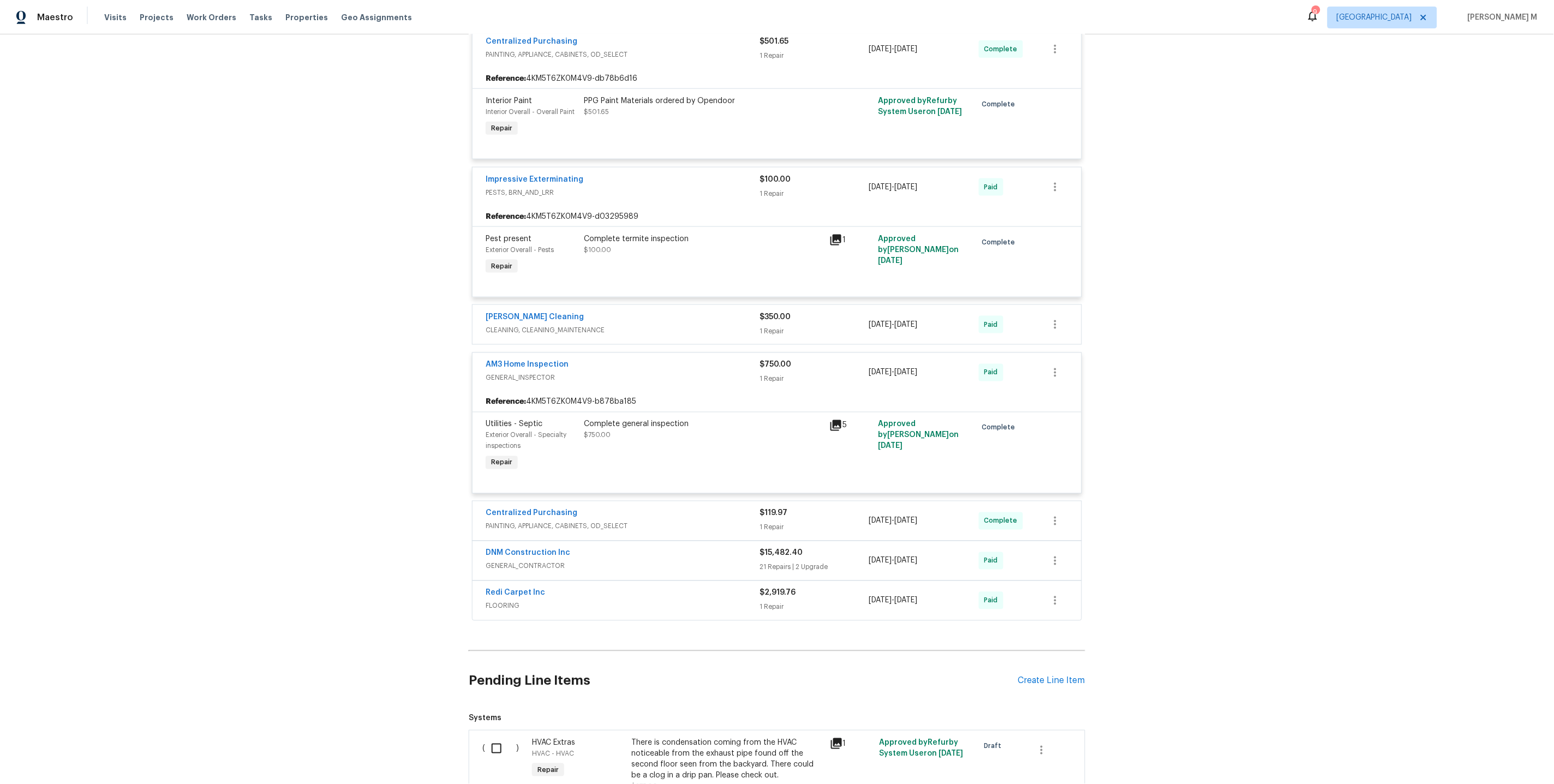
click at [535, 314] on div "Ruiz's Cleaning CLEANING, CLEANING_MAINTENANCE" at bounding box center [622, 324] width 274 height 26
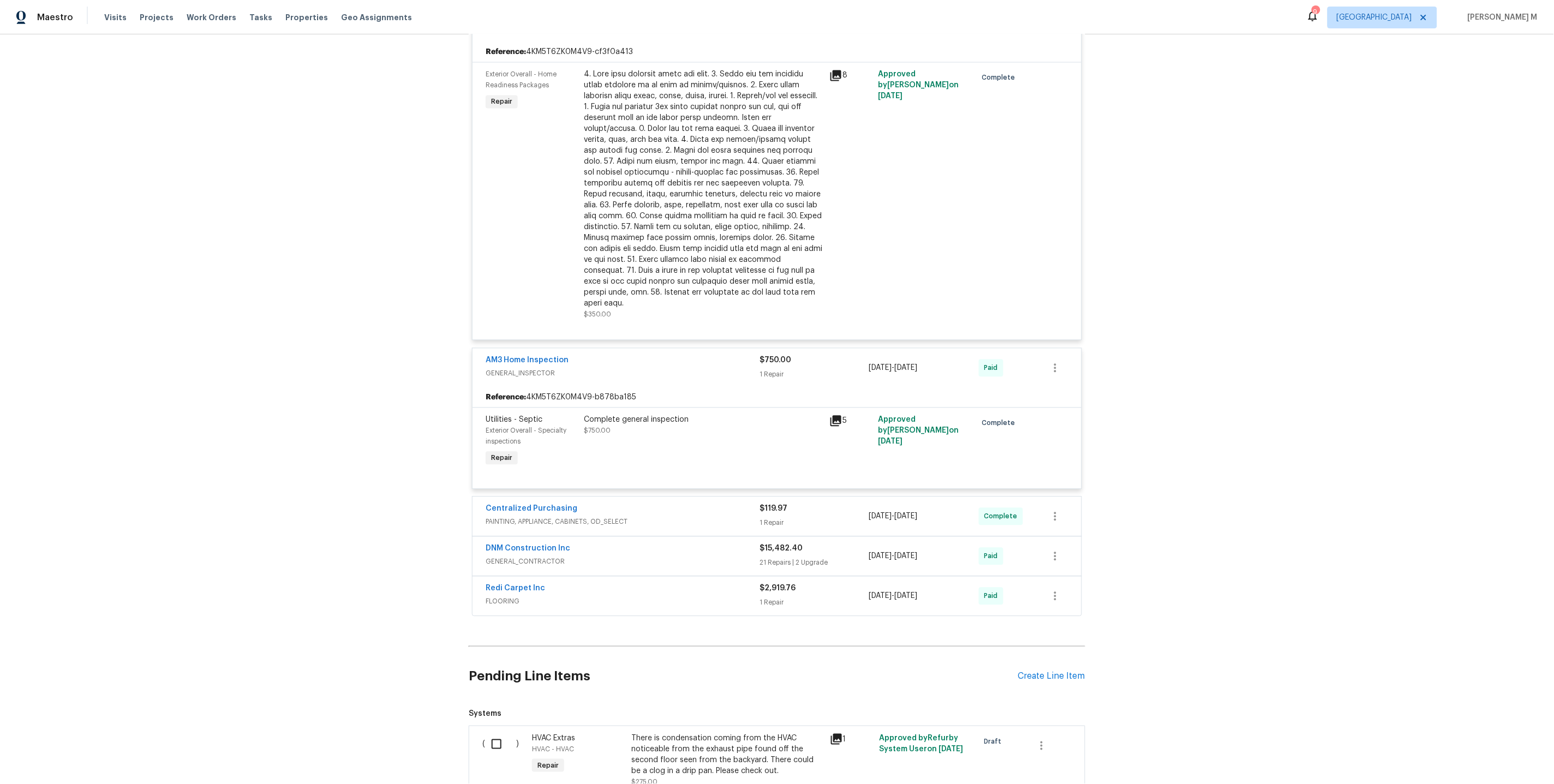
scroll to position [895, 0]
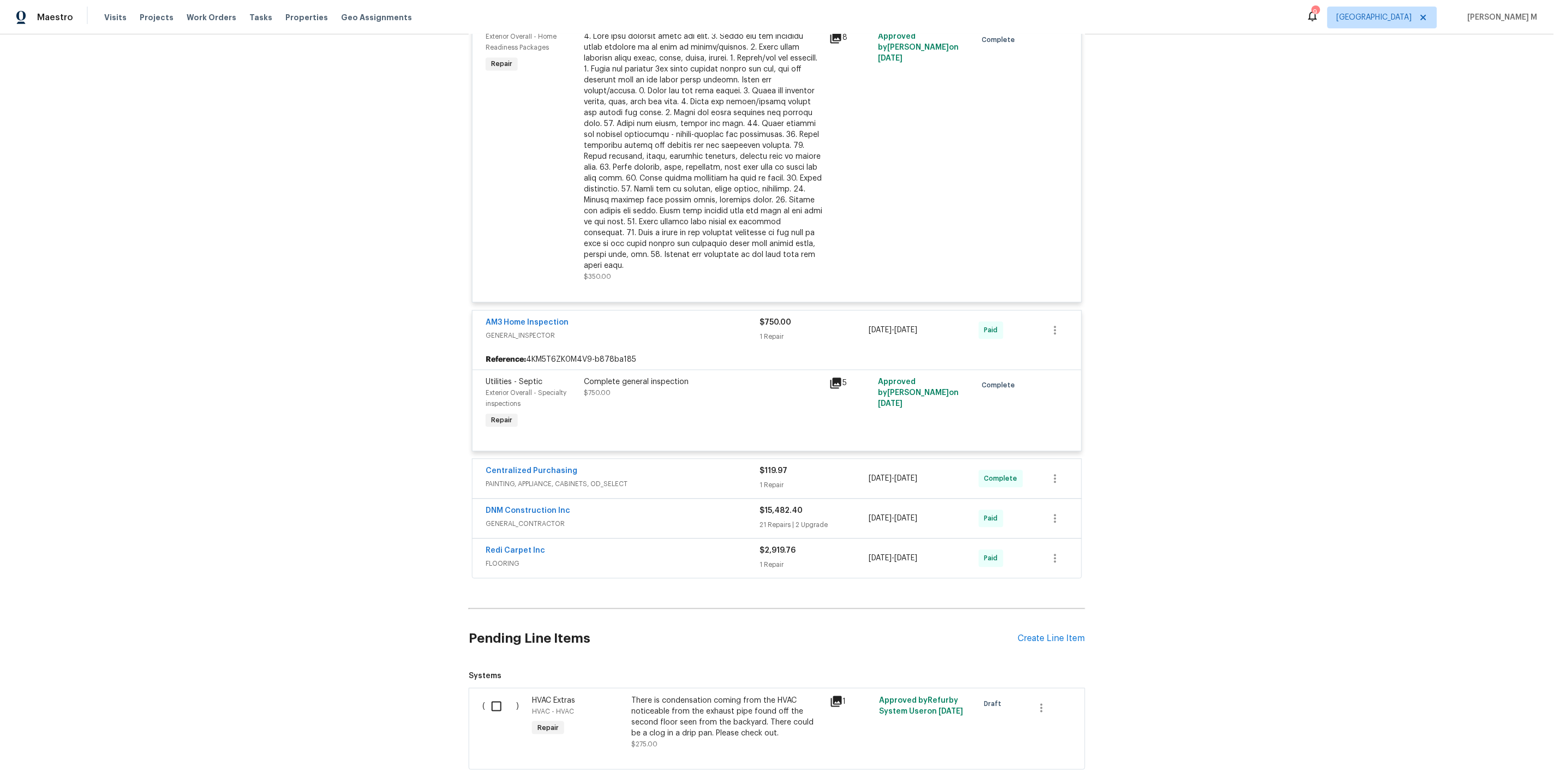
click at [558, 479] on span "PAINTING, APPLIANCE, CABINETS, OD_SELECT" at bounding box center [622, 484] width 274 height 11
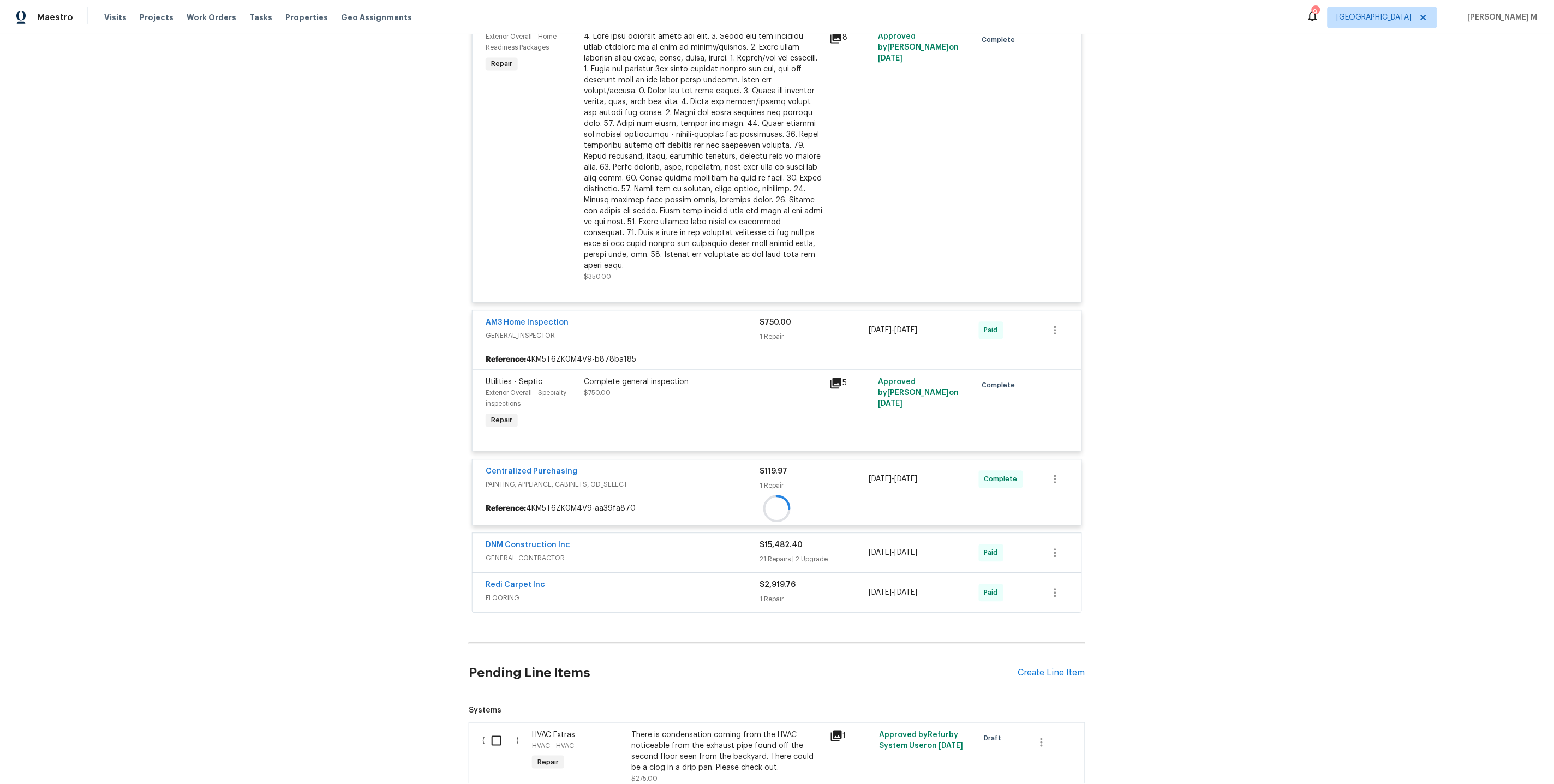
scroll to position [928, 0]
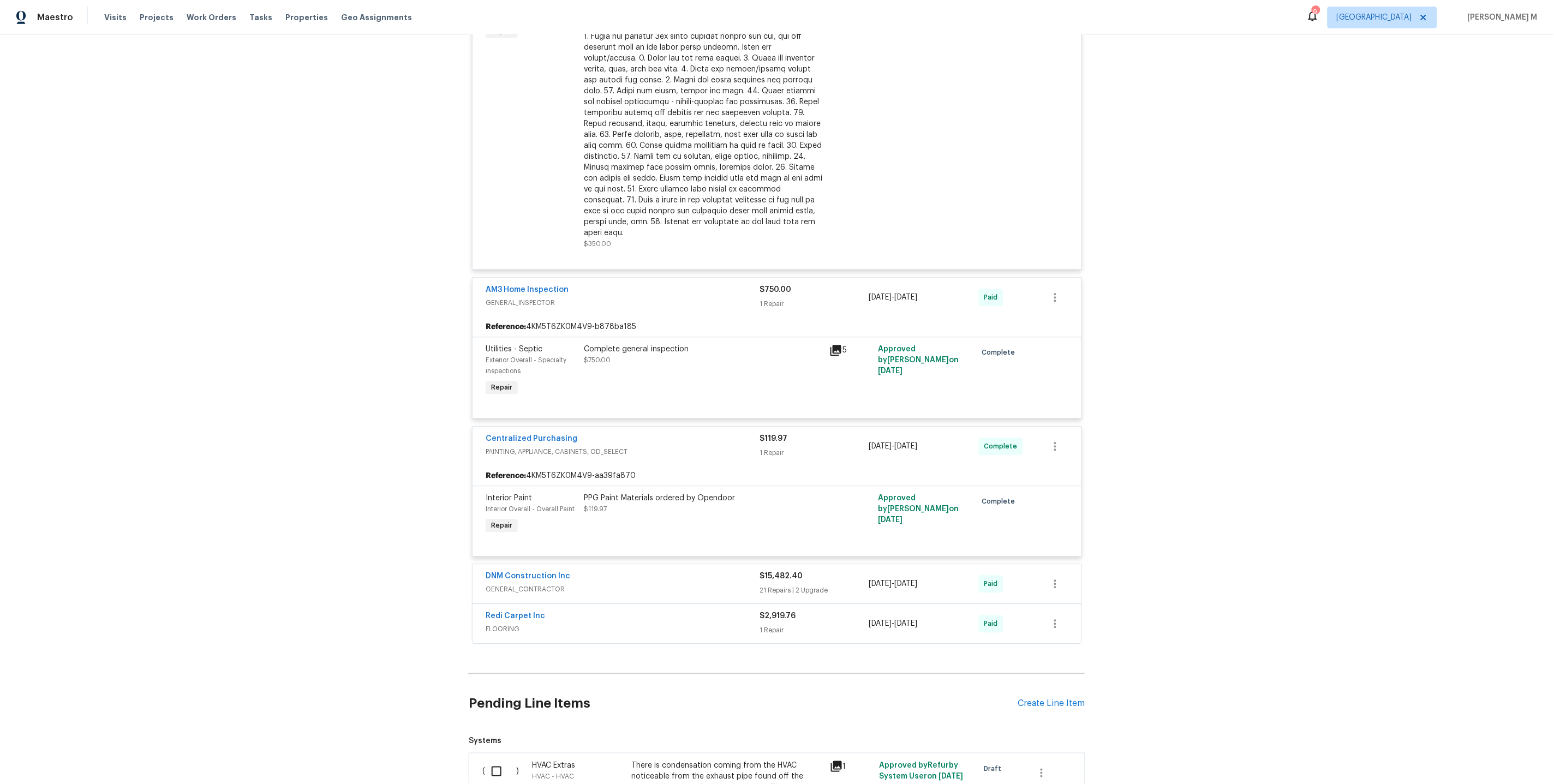
click at [526, 584] on span "GENERAL_CONTRACTOR" at bounding box center [622, 589] width 274 height 11
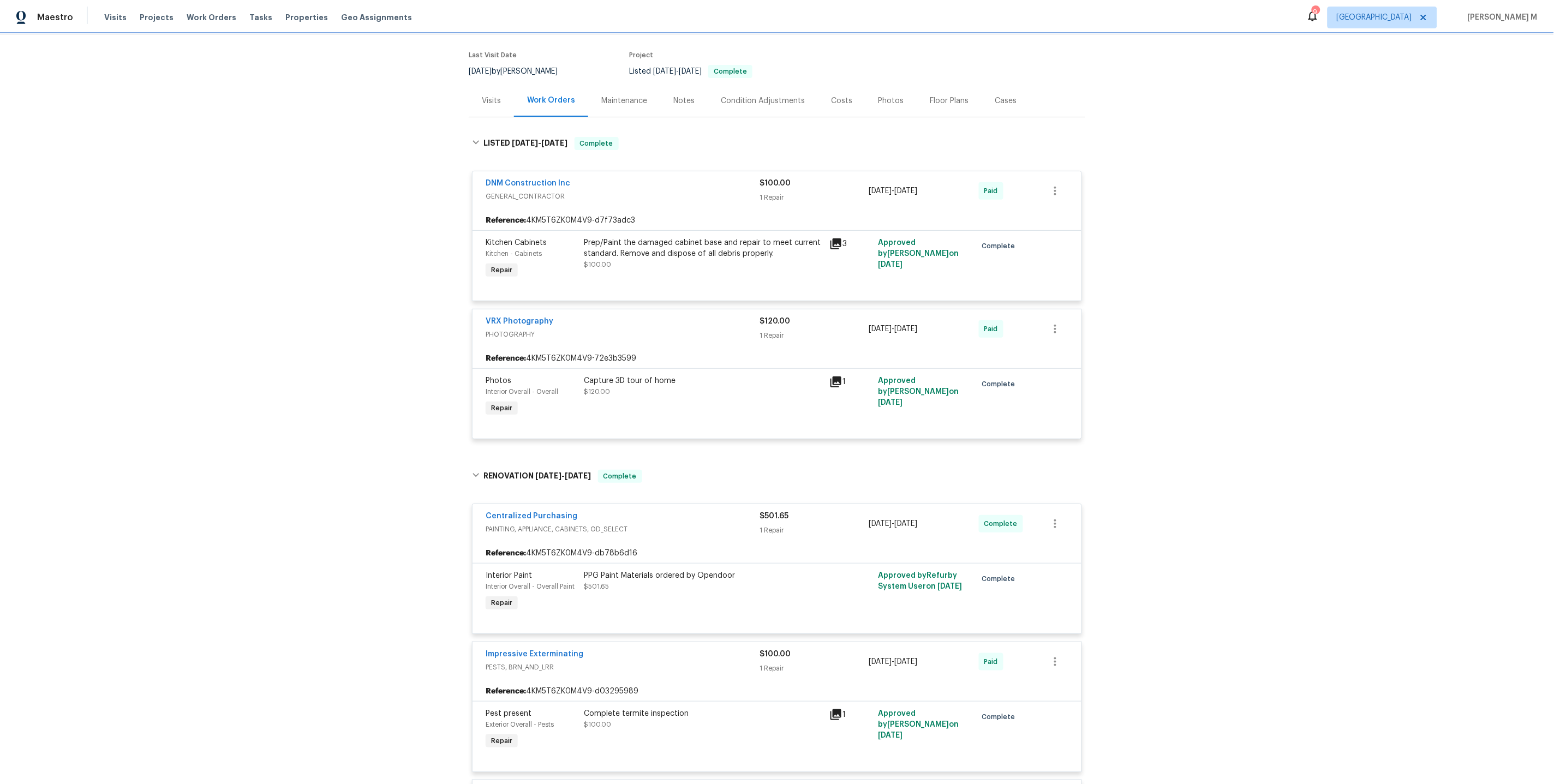
scroll to position [0, 0]
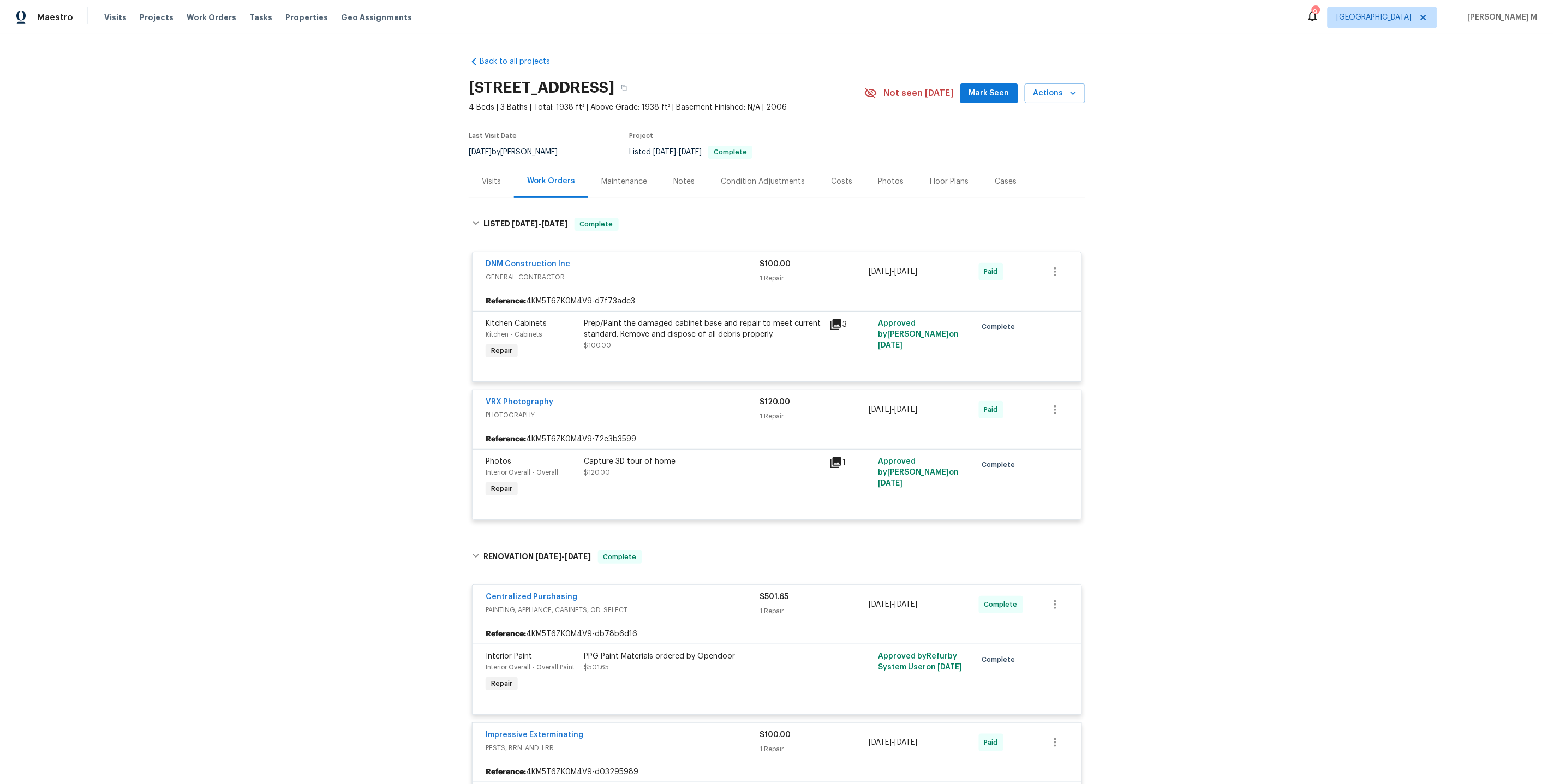
click at [612, 177] on div "Maintenance" at bounding box center [624, 181] width 46 height 11
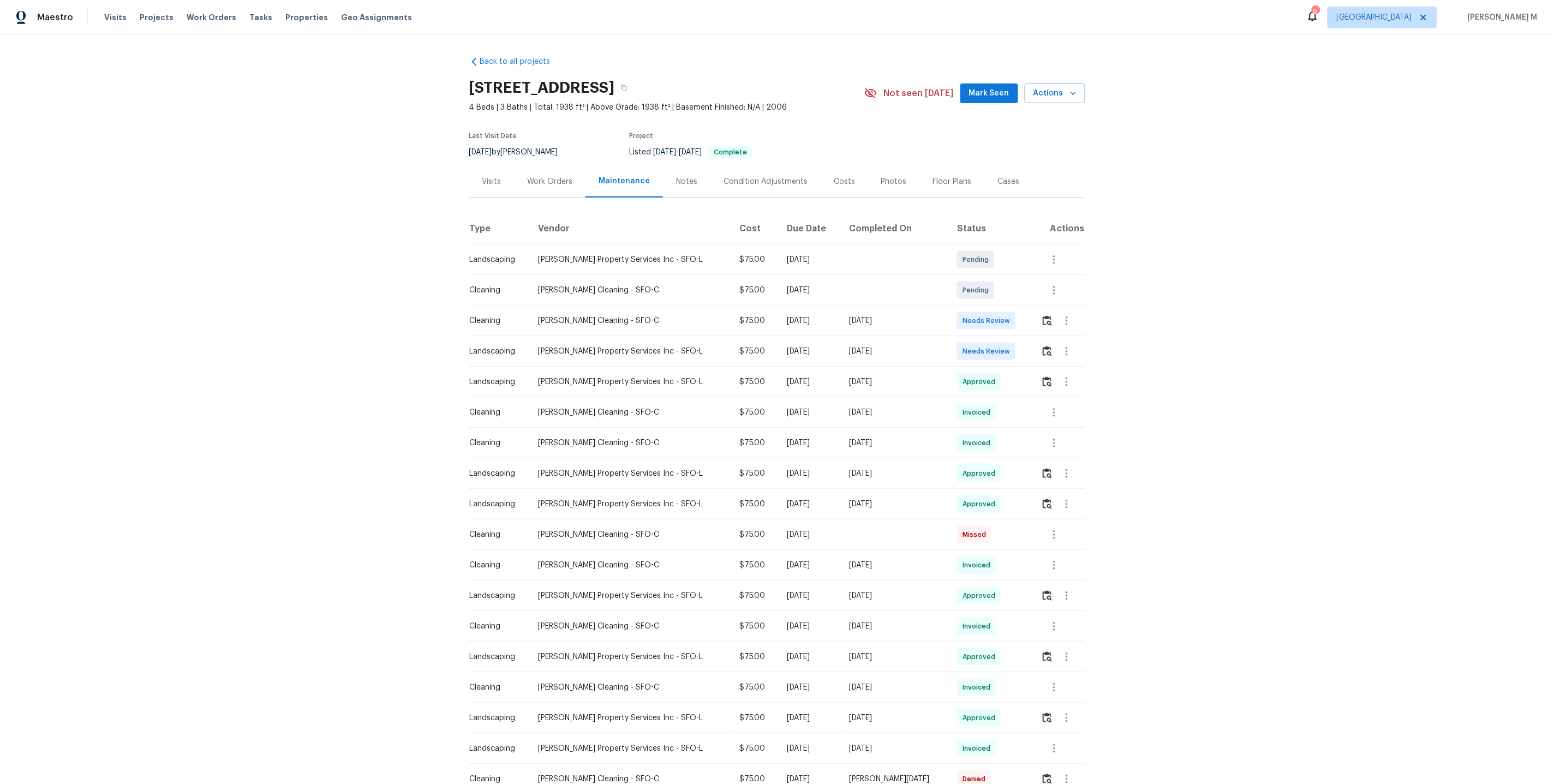
scroll to position [132, 0]
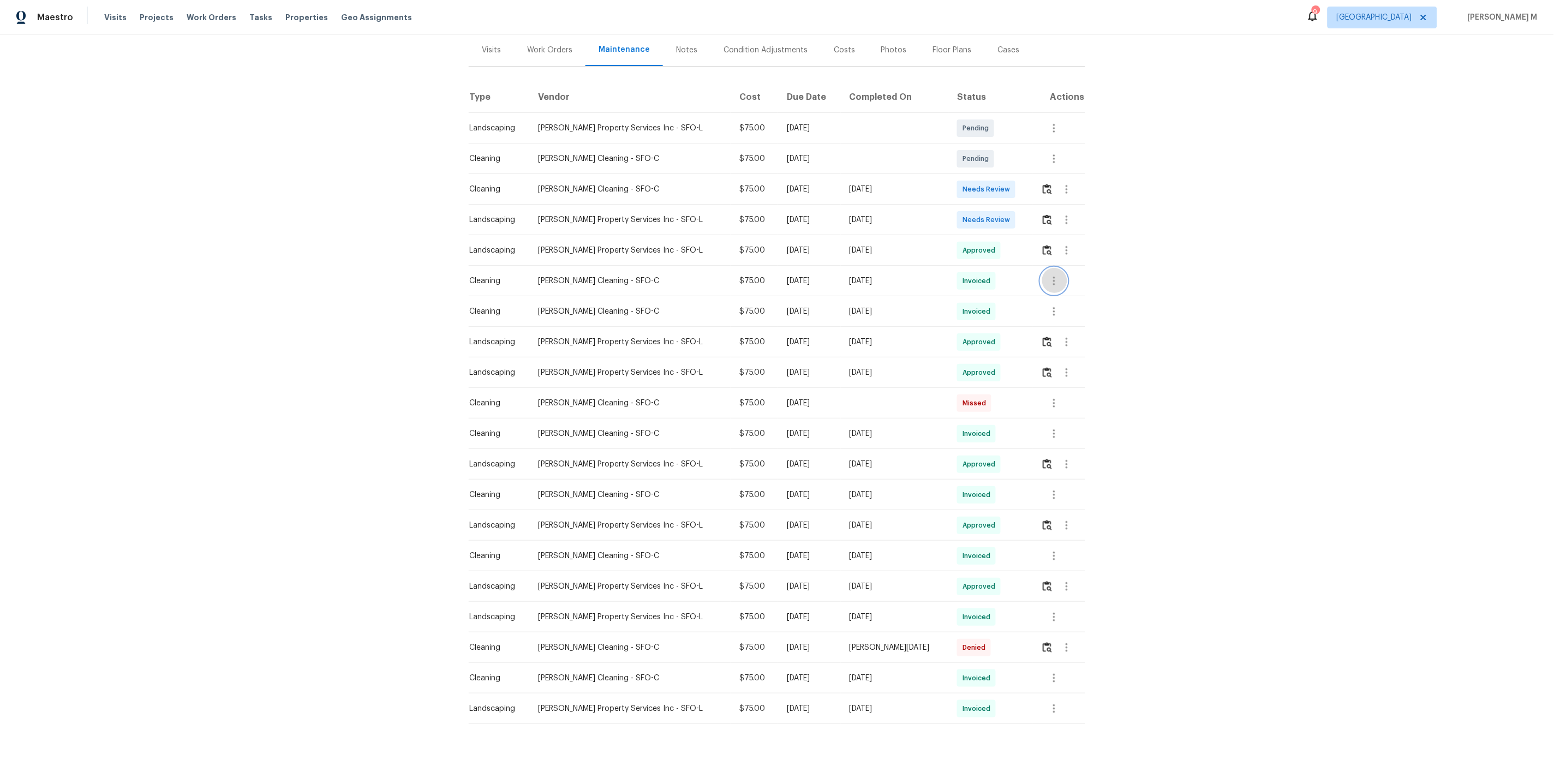
click at [1053, 277] on icon "button" at bounding box center [1054, 281] width 2 height 9
click at [1057, 295] on li "View details" at bounding box center [1076, 294] width 76 height 18
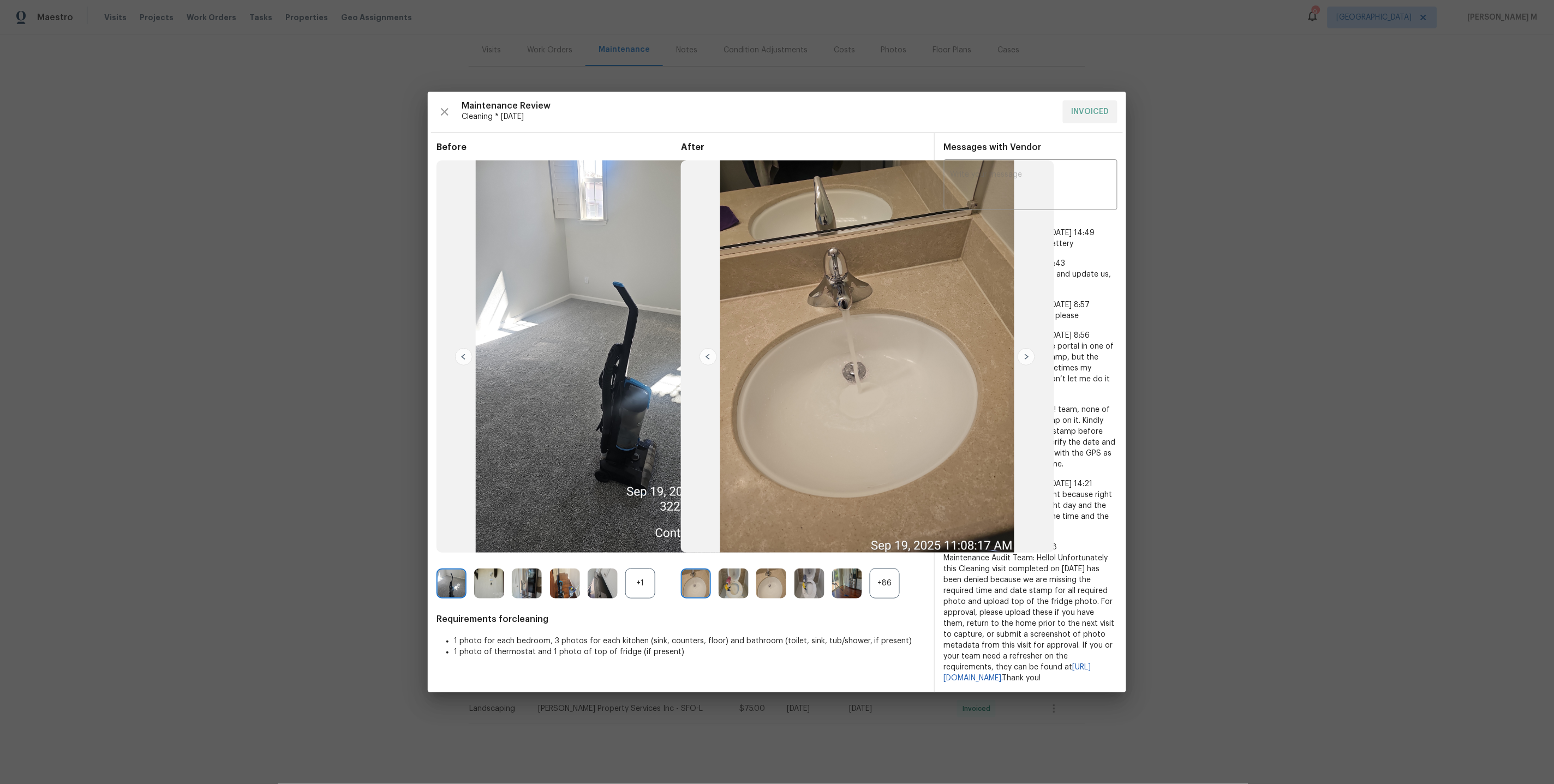
click at [891, 572] on div "+86" at bounding box center [885, 584] width 30 height 30
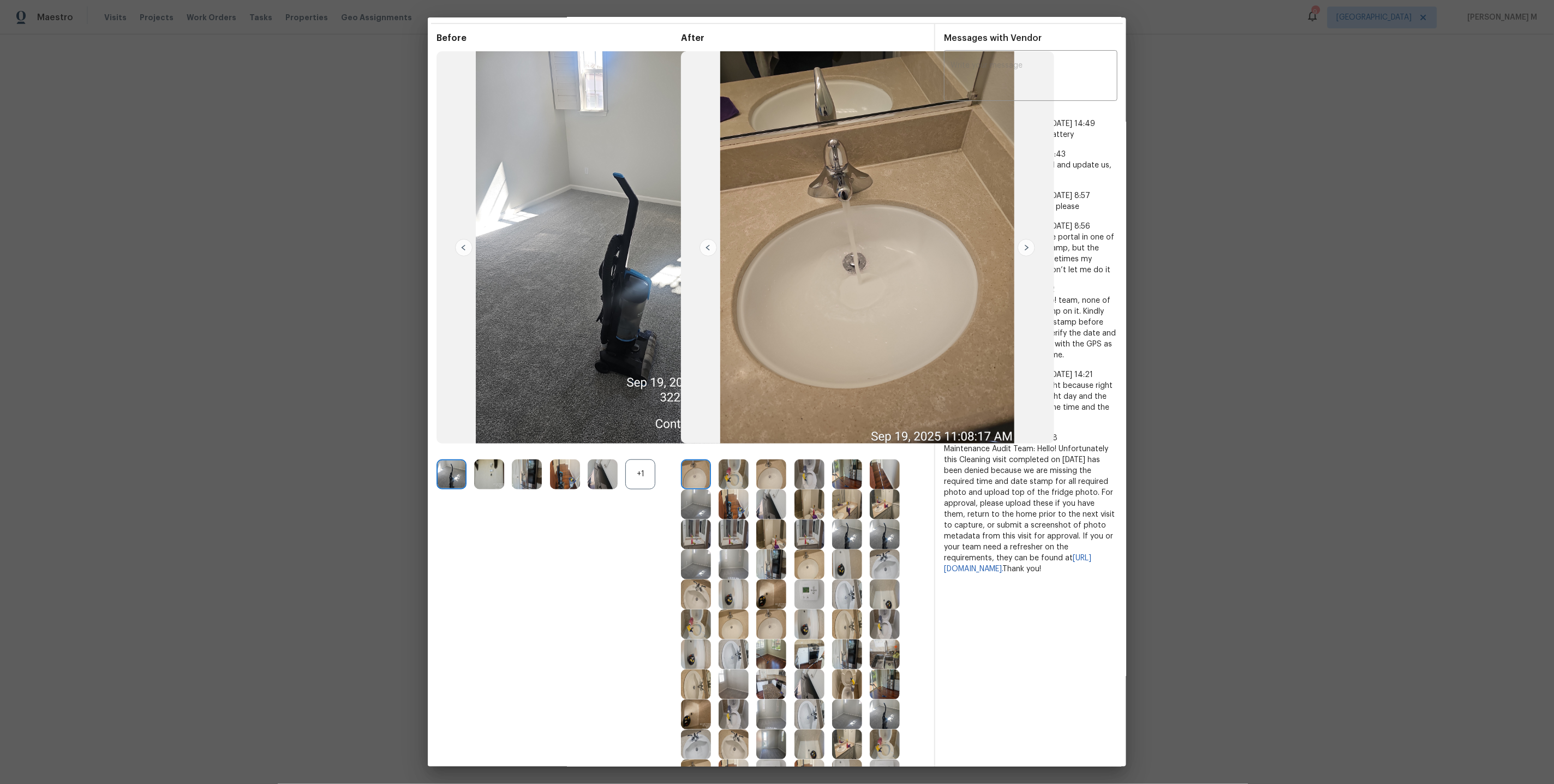
scroll to position [36, 0]
click at [818, 596] on img at bounding box center [809, 594] width 30 height 30
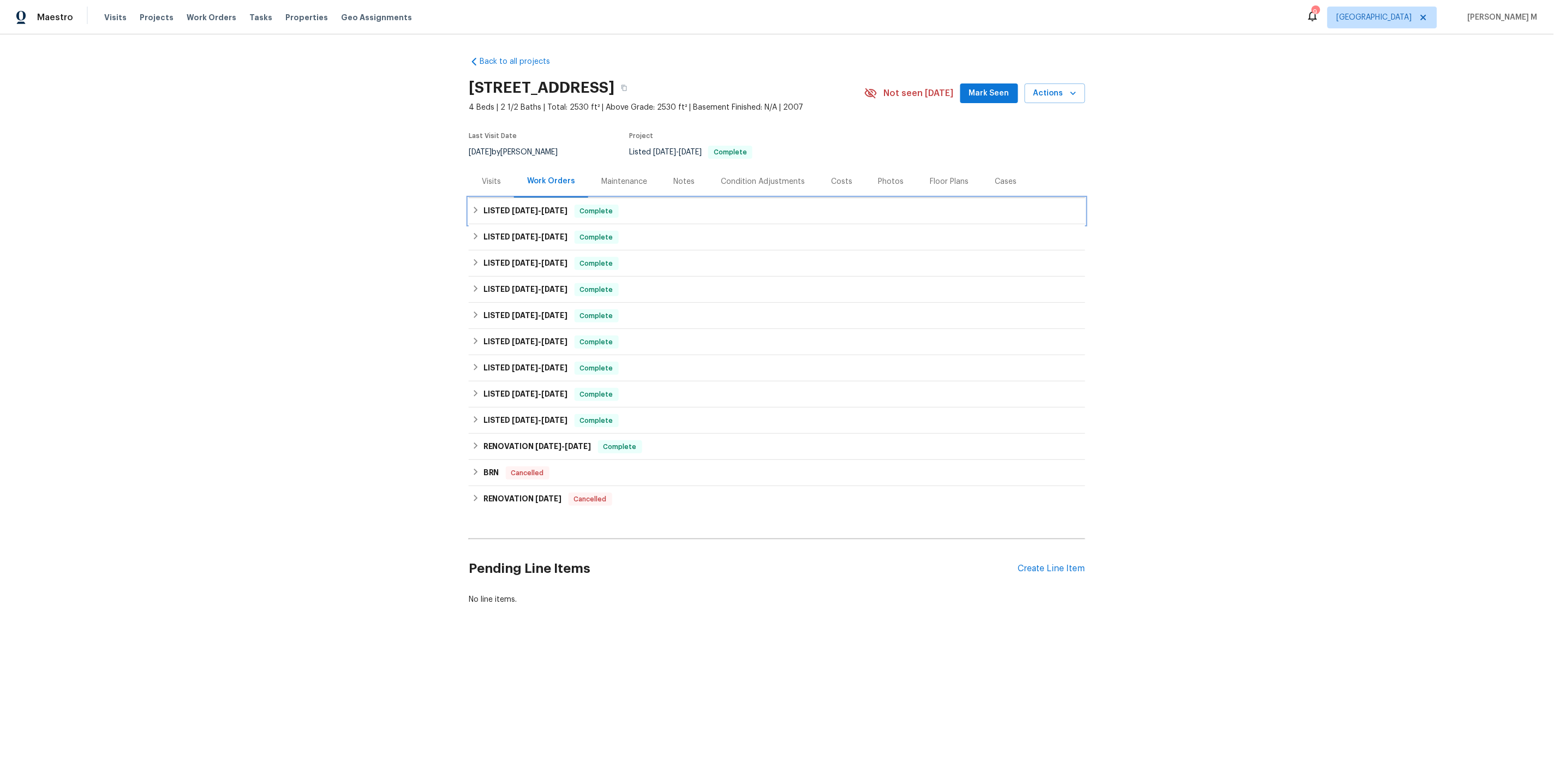
click at [510, 213] on div "LISTED 9/10/25 - 9/16/25 Complete" at bounding box center [777, 211] width 616 height 26
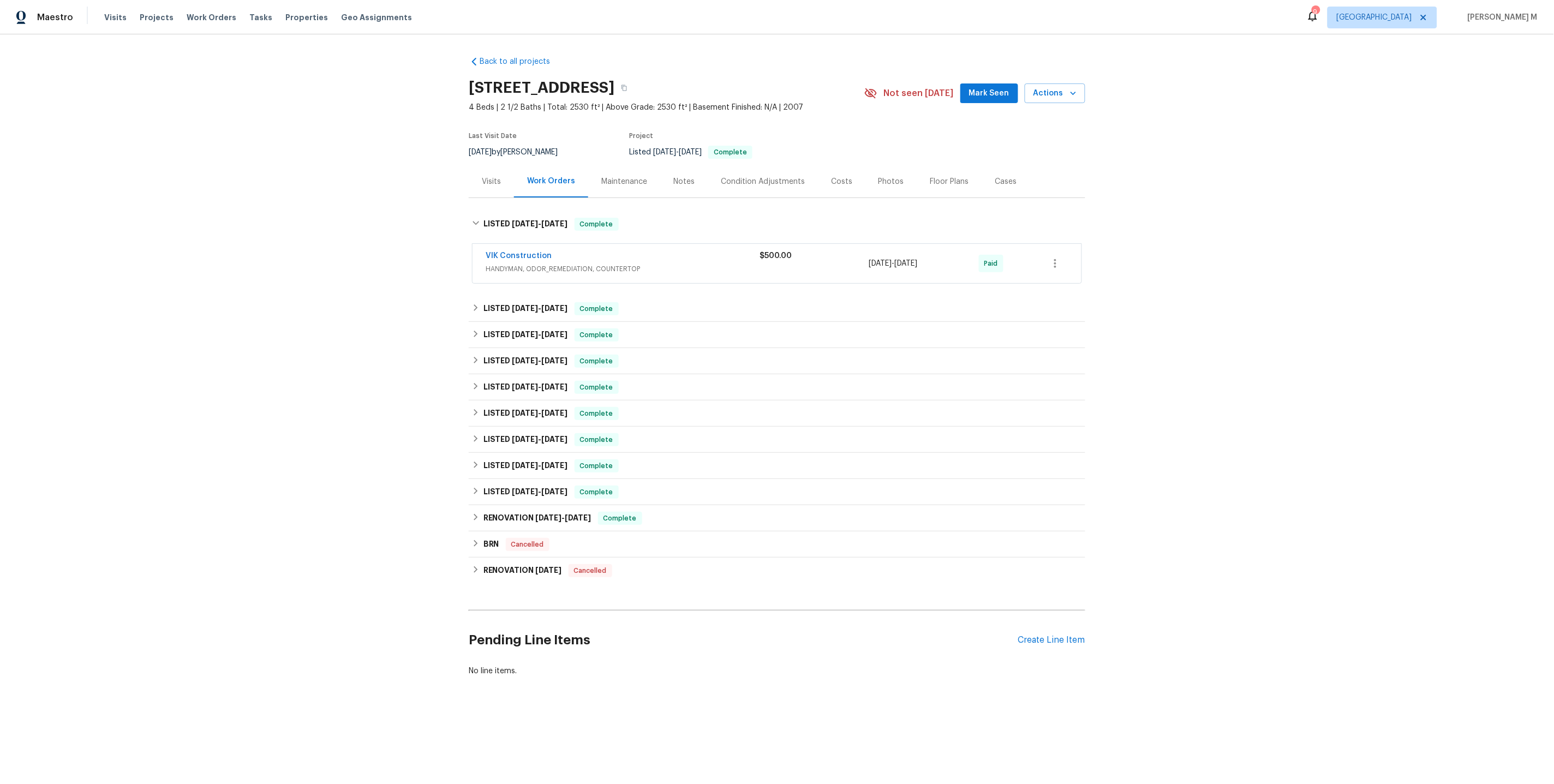
click at [538, 263] on span "HANDYMAN, ODOR_REMEDIATION, COUNTERTOP" at bounding box center [622, 268] width 274 height 11
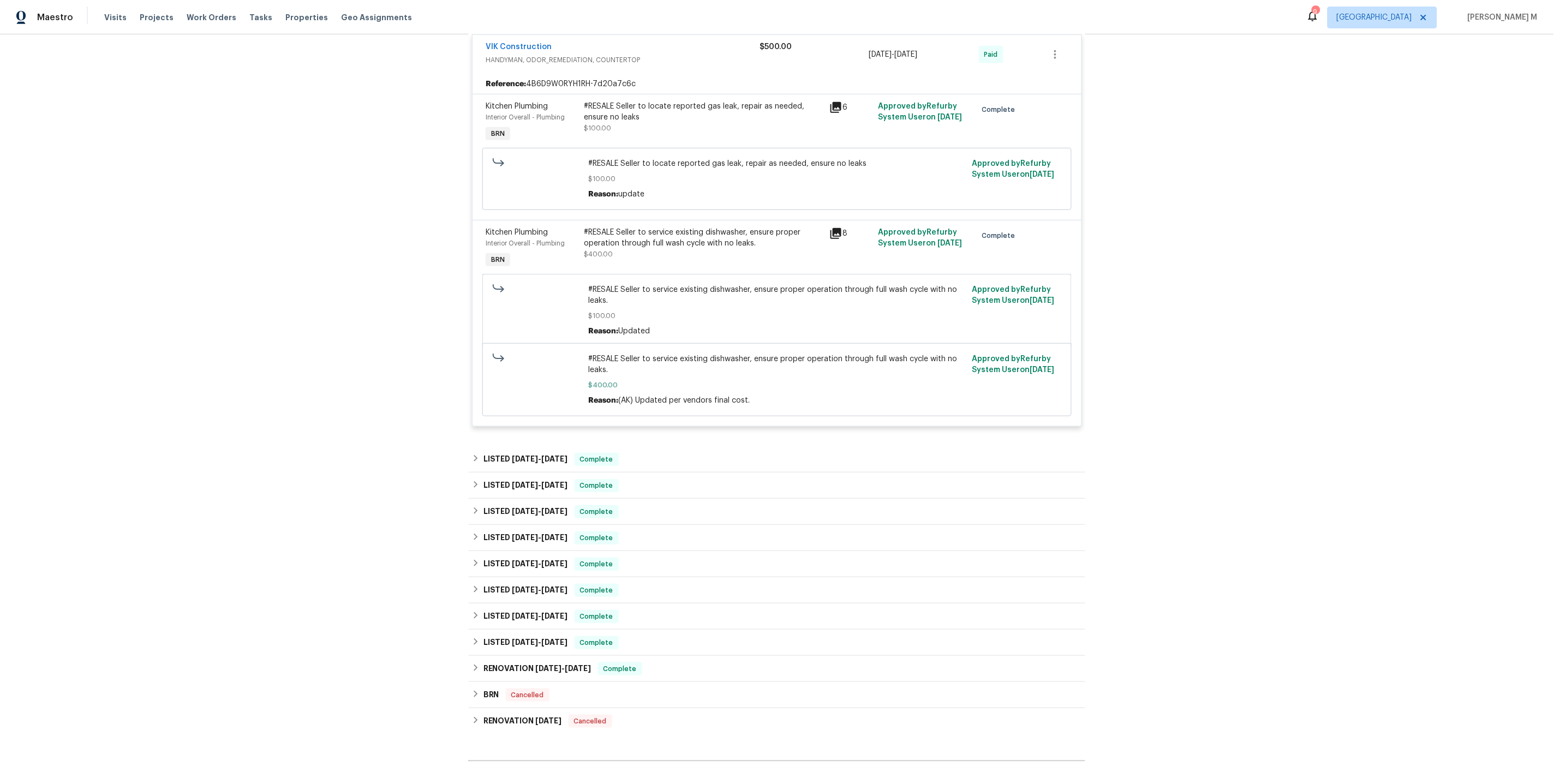
scroll to position [228, 0]
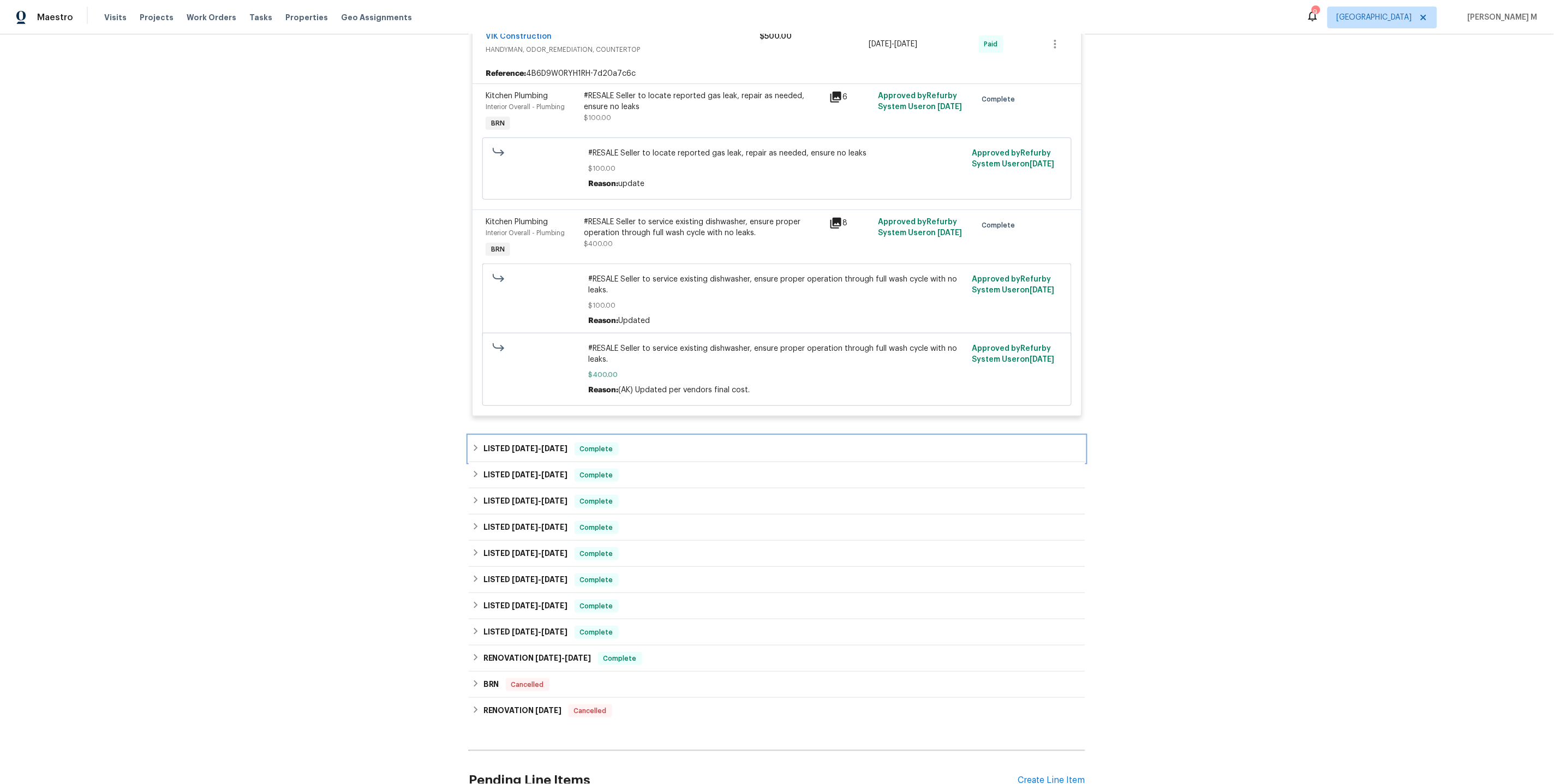
click at [539, 445] on span "8/22/25 - 8/27/25" at bounding box center [540, 448] width 55 height 7
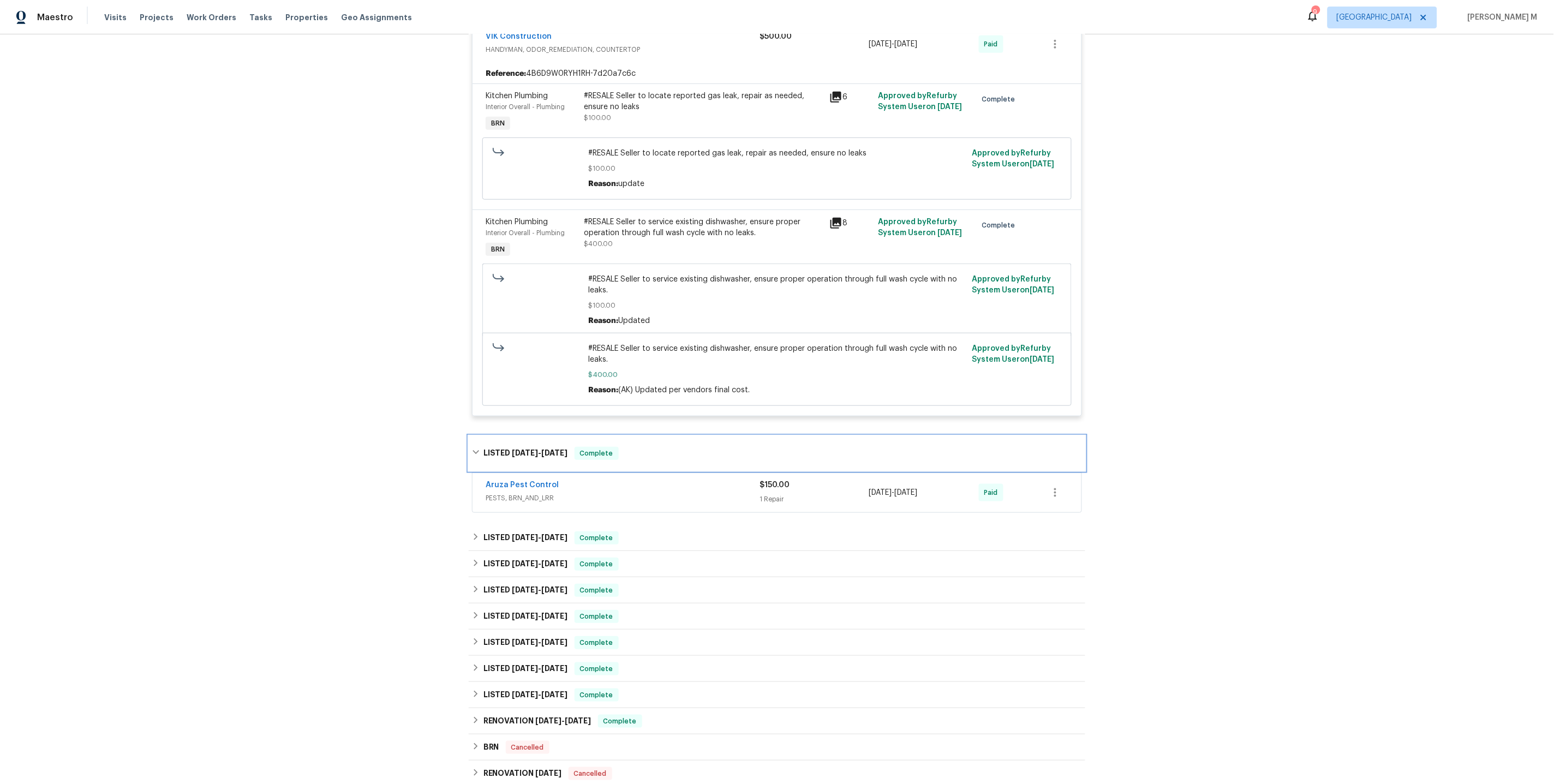
scroll to position [284, 0]
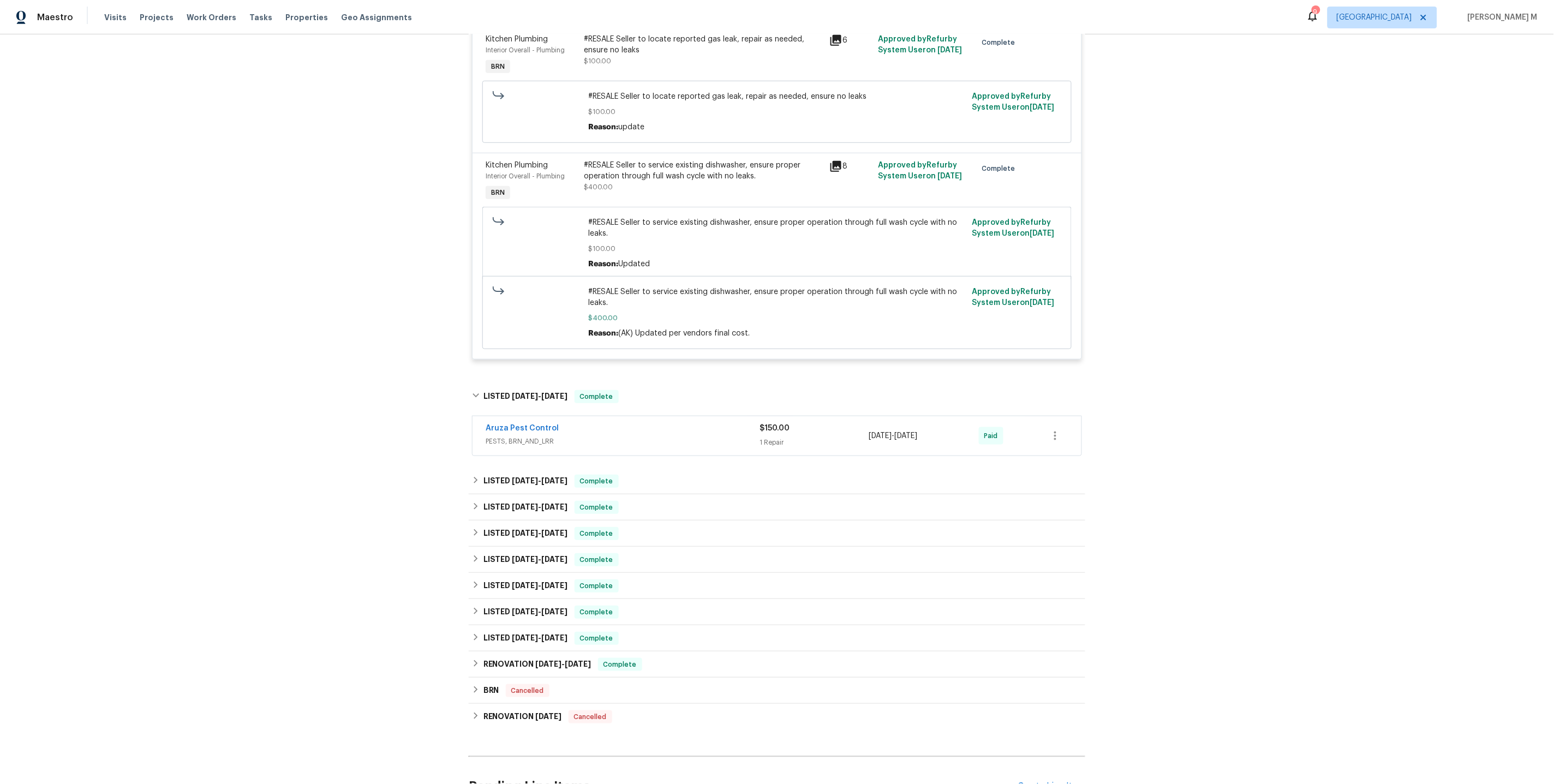
click at [518, 436] on span "PESTS, BRN_AND_LRR" at bounding box center [622, 441] width 274 height 11
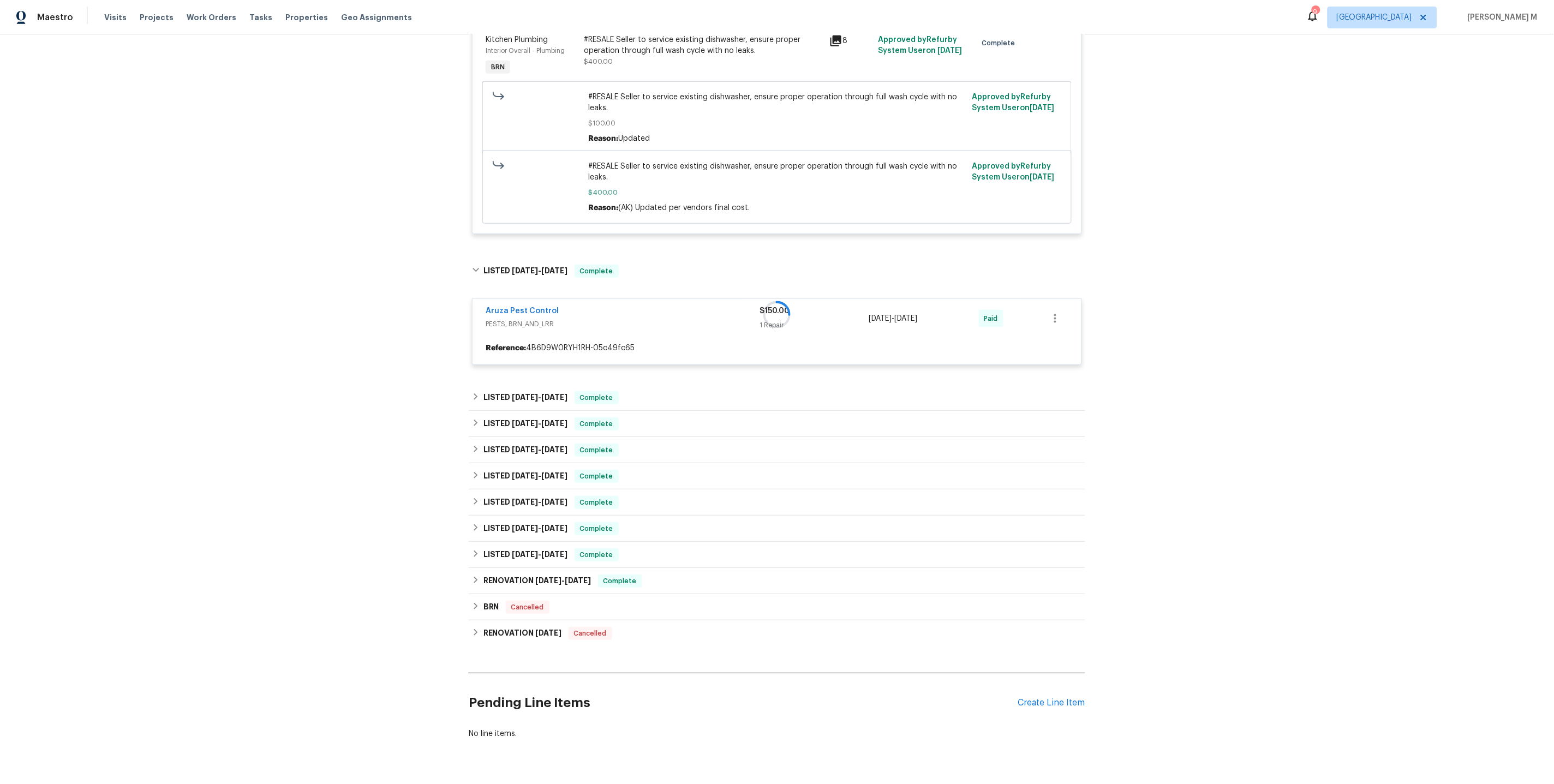
scroll to position [416, 0]
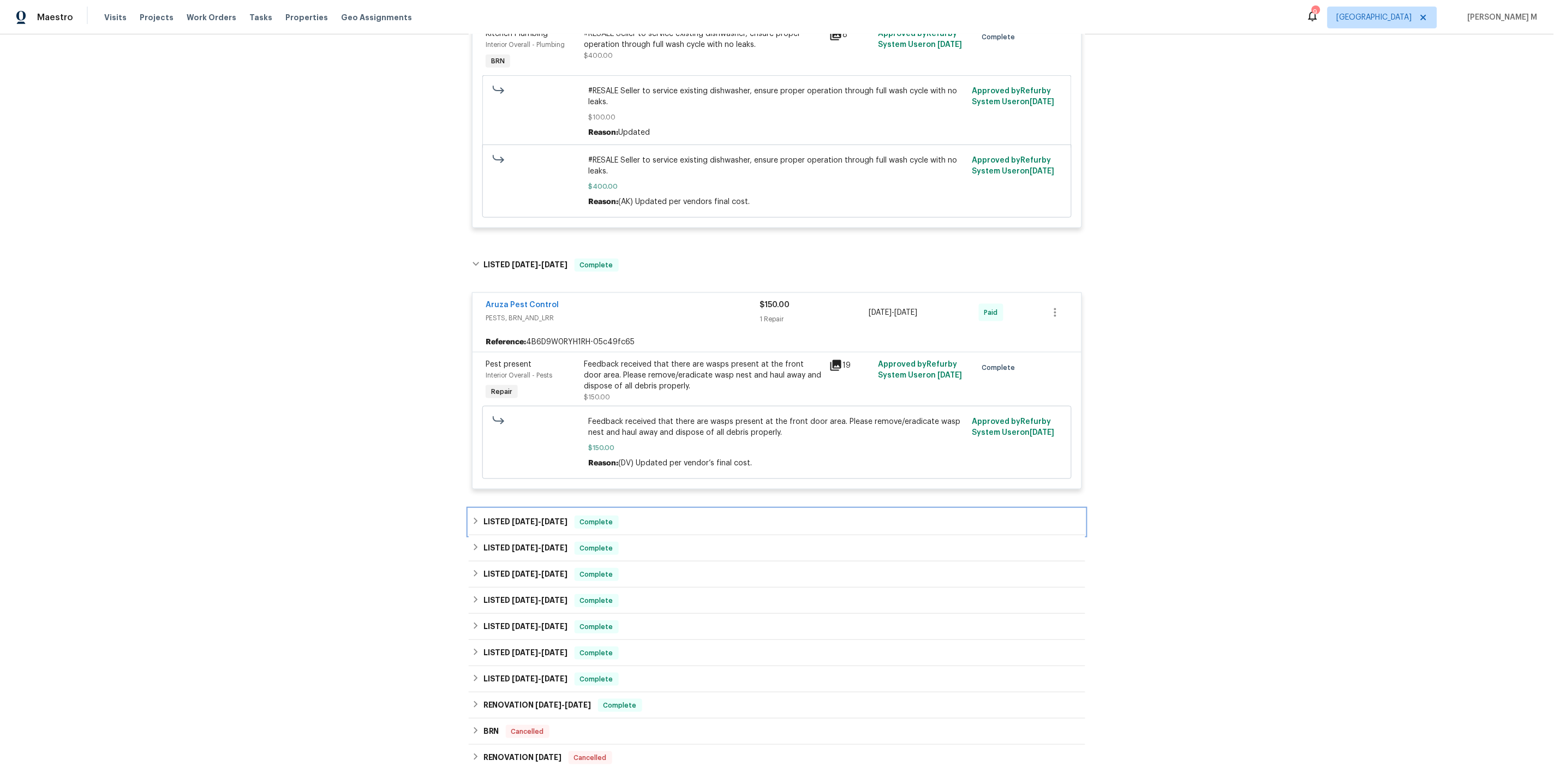
click at [527, 516] on h6 "LISTED 8/22/25 - 8/25/25" at bounding box center [526, 522] width 84 height 13
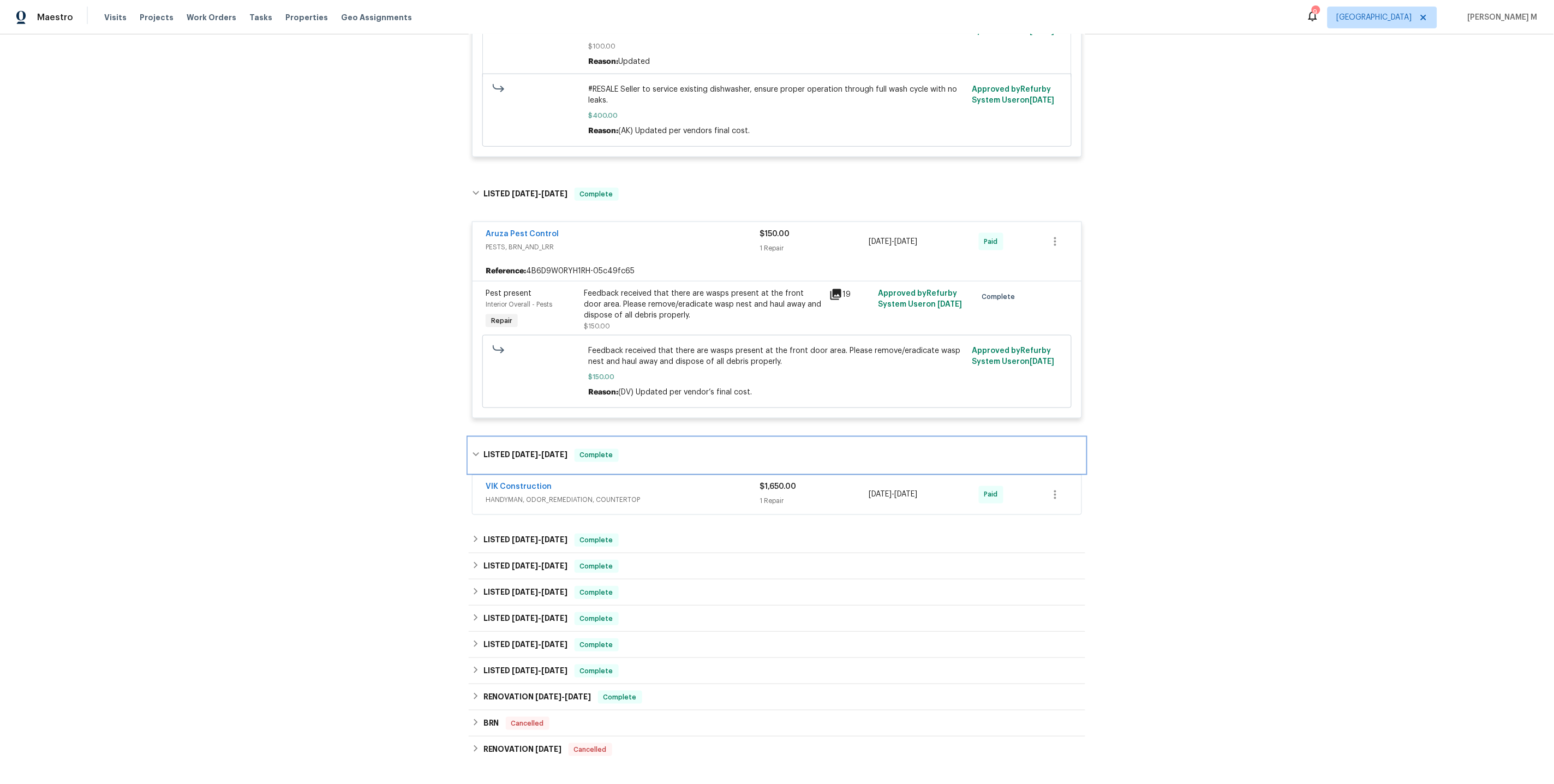
scroll to position [595, 0]
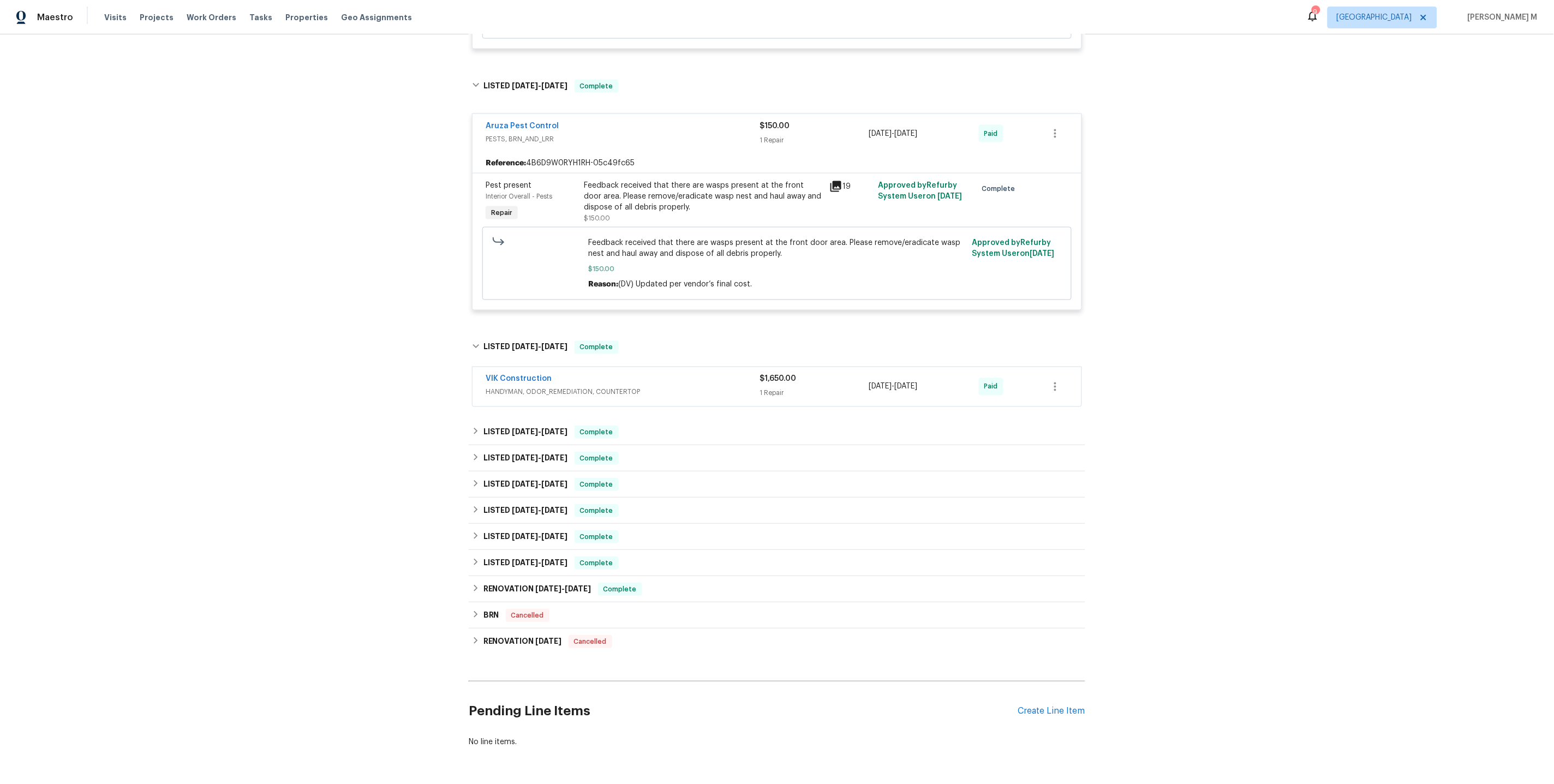
click at [532, 387] on span "HANDYMAN, ODOR_REMEDIATION, COUNTERTOP" at bounding box center [622, 392] width 274 height 11
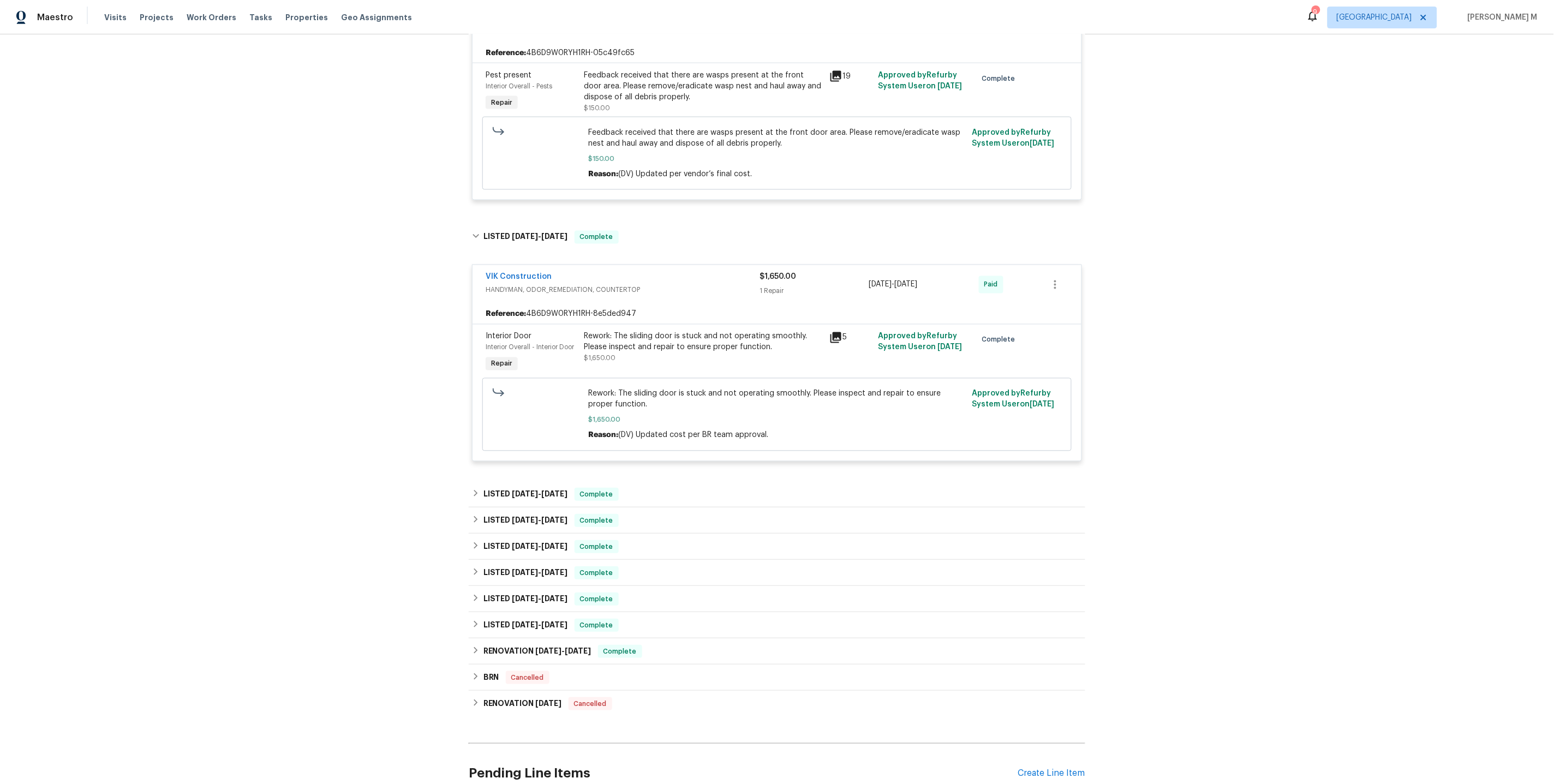
scroll to position [722, 0]
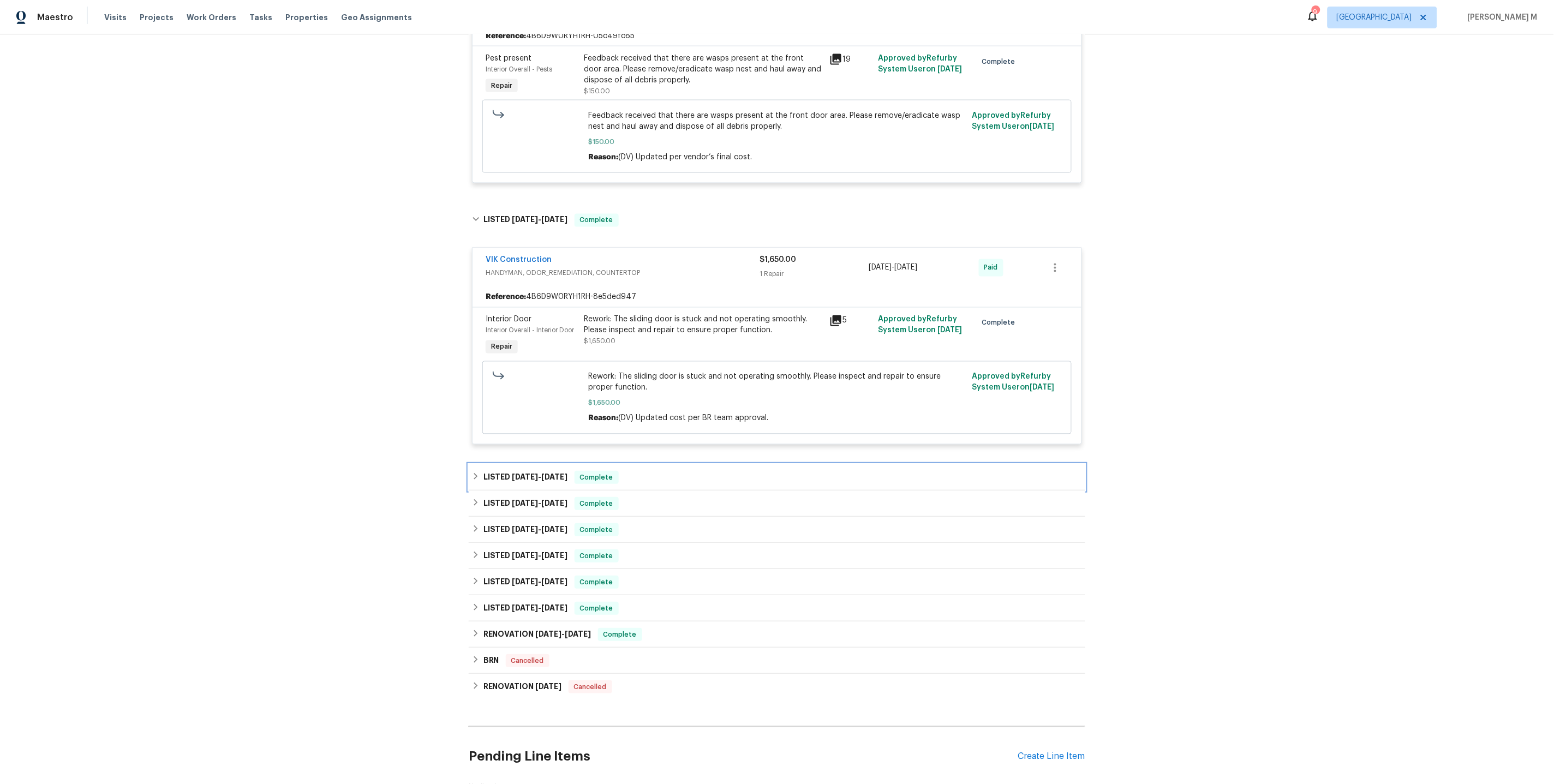
click at [514, 473] on span "7/7/25" at bounding box center [525, 476] width 26 height 7
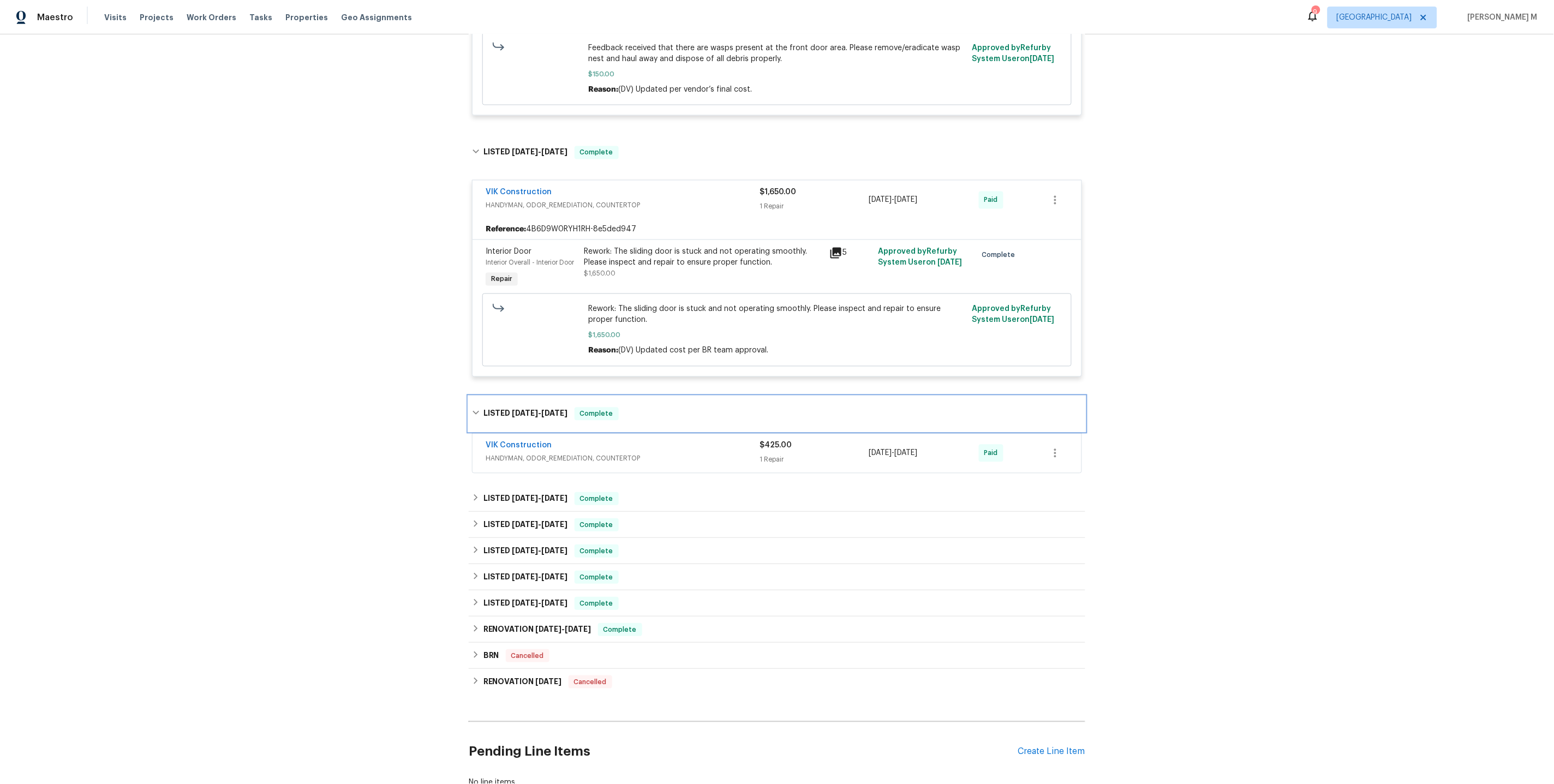
scroll to position [812, 0]
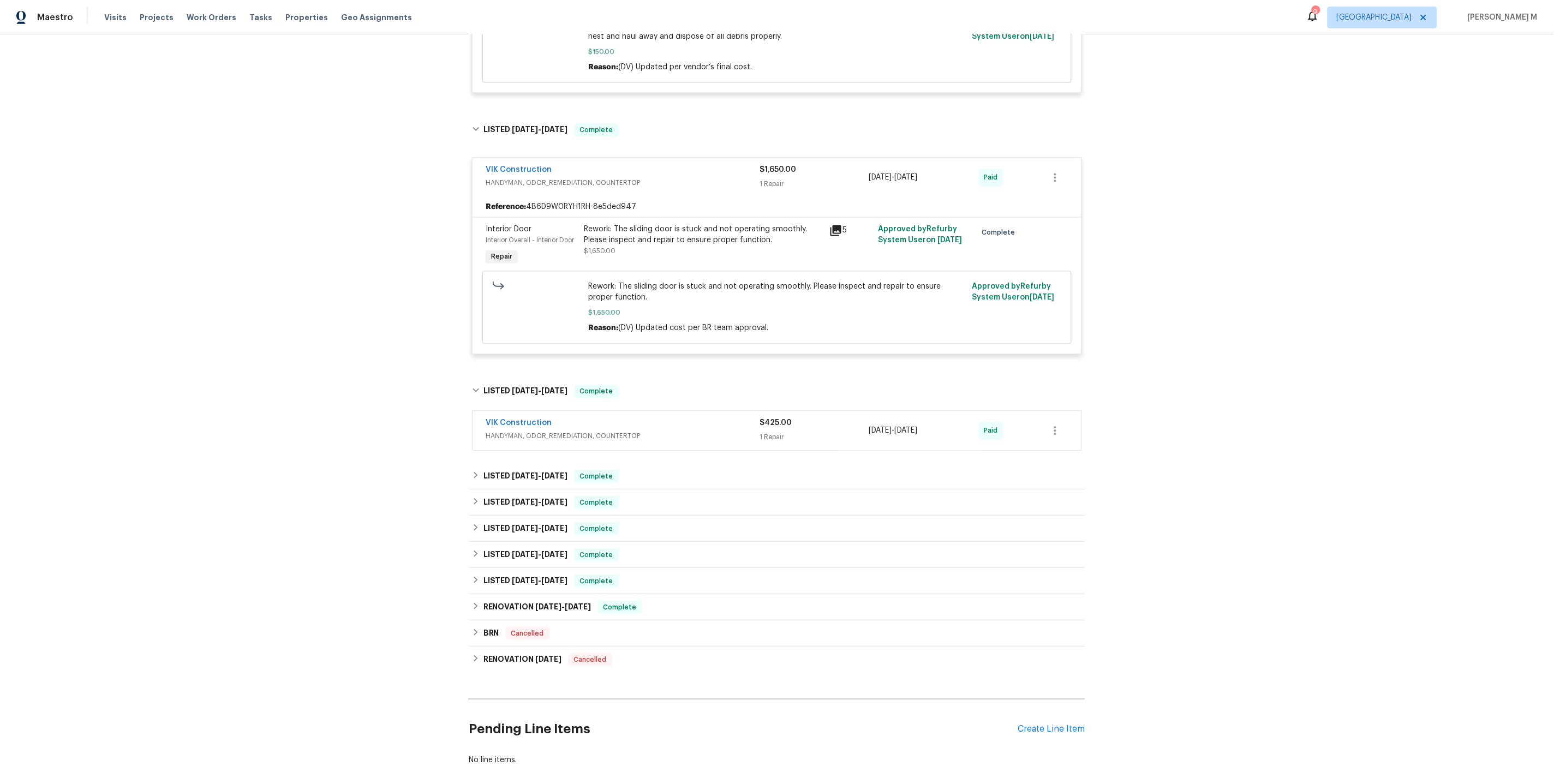
click at [523, 431] on span "HANDYMAN, ODOR_REMEDIATION, COUNTERTOP" at bounding box center [622, 436] width 274 height 11
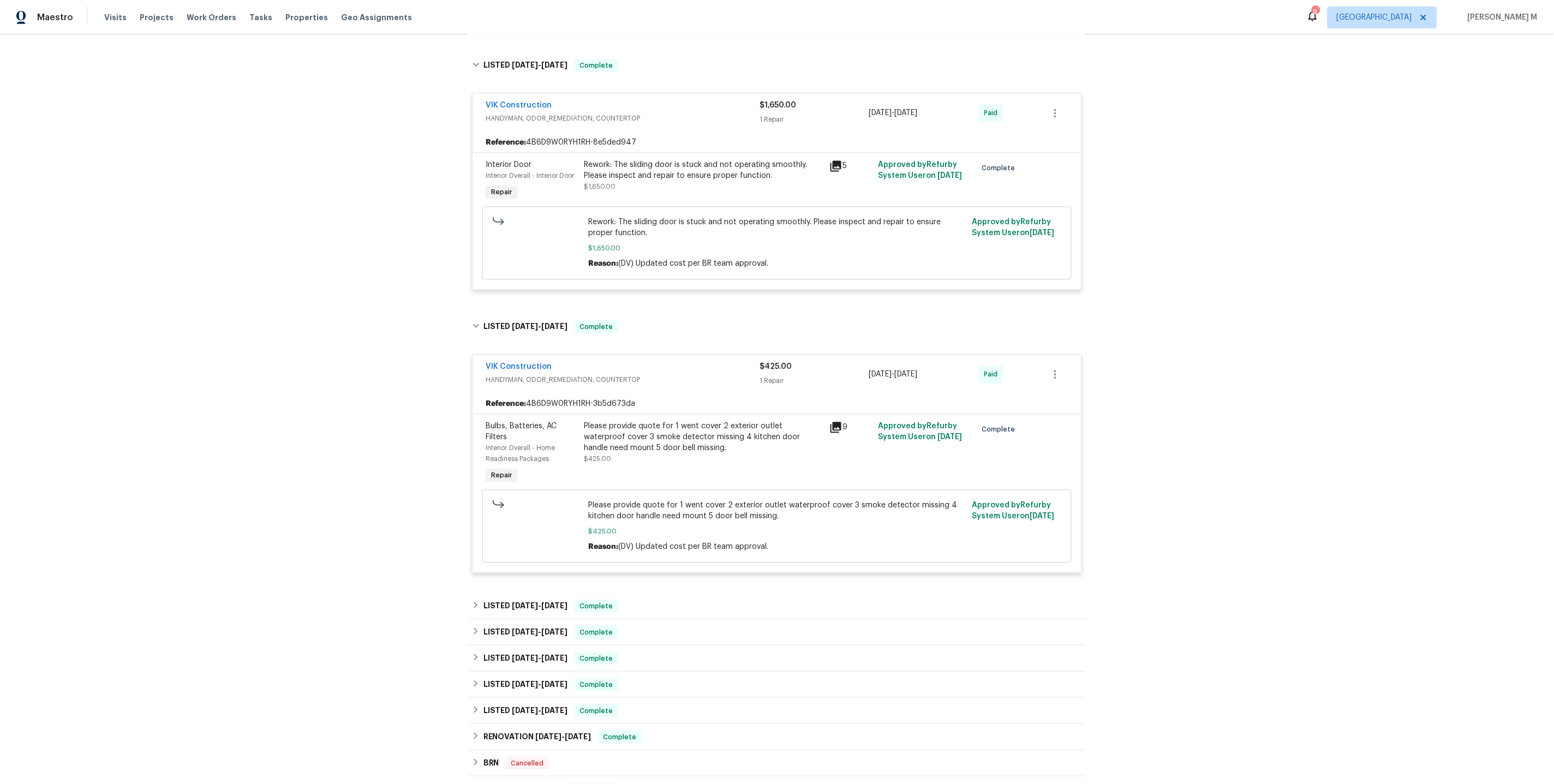
scroll to position [970, 0]
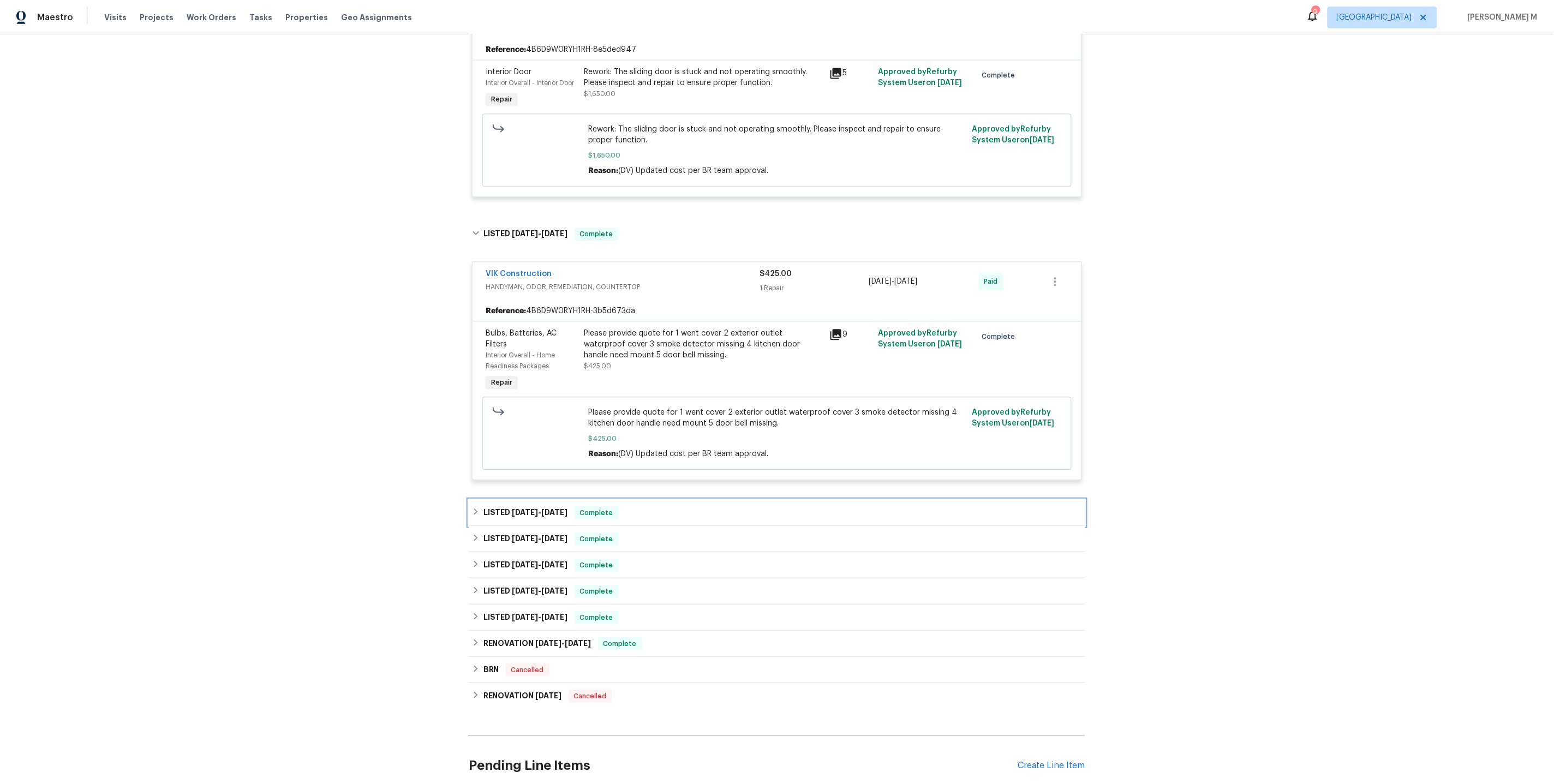
click at [523, 508] on span "6/27/25" at bounding box center [525, 512] width 26 height 7
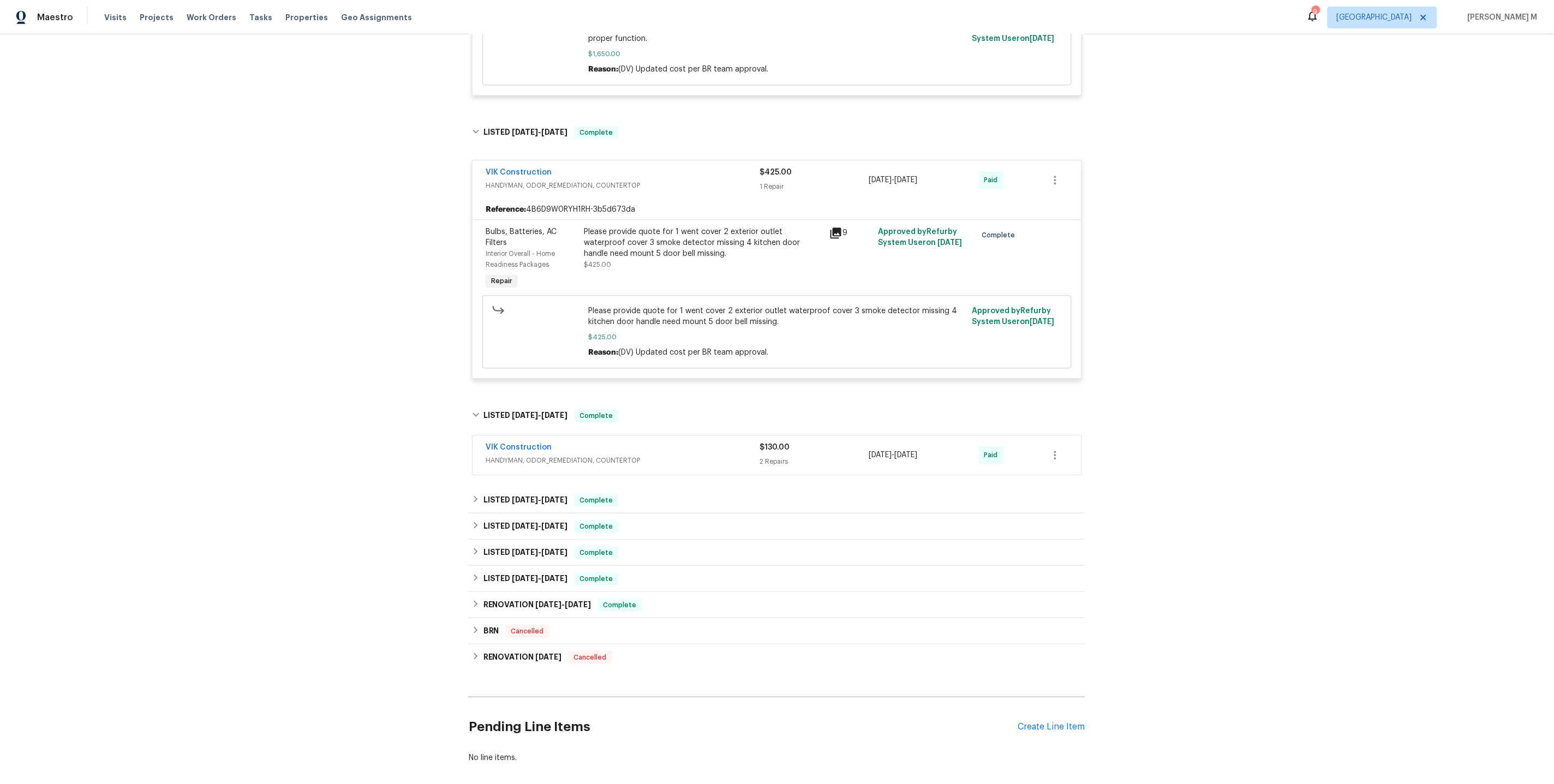
click at [525, 455] on span "HANDYMAN, ODOR_REMEDIATION, COUNTERTOP" at bounding box center [622, 460] width 274 height 11
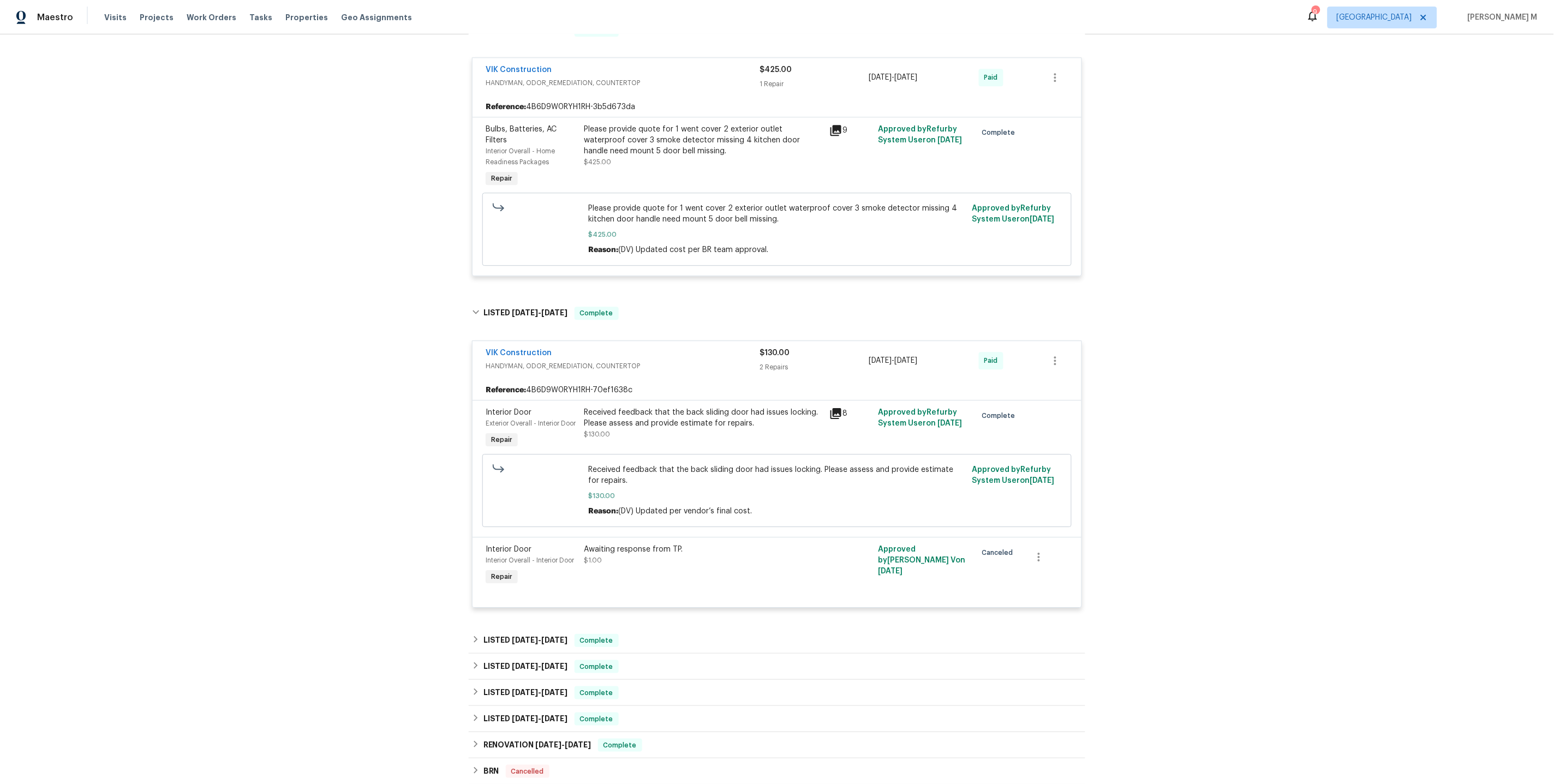
scroll to position [1315, 0]
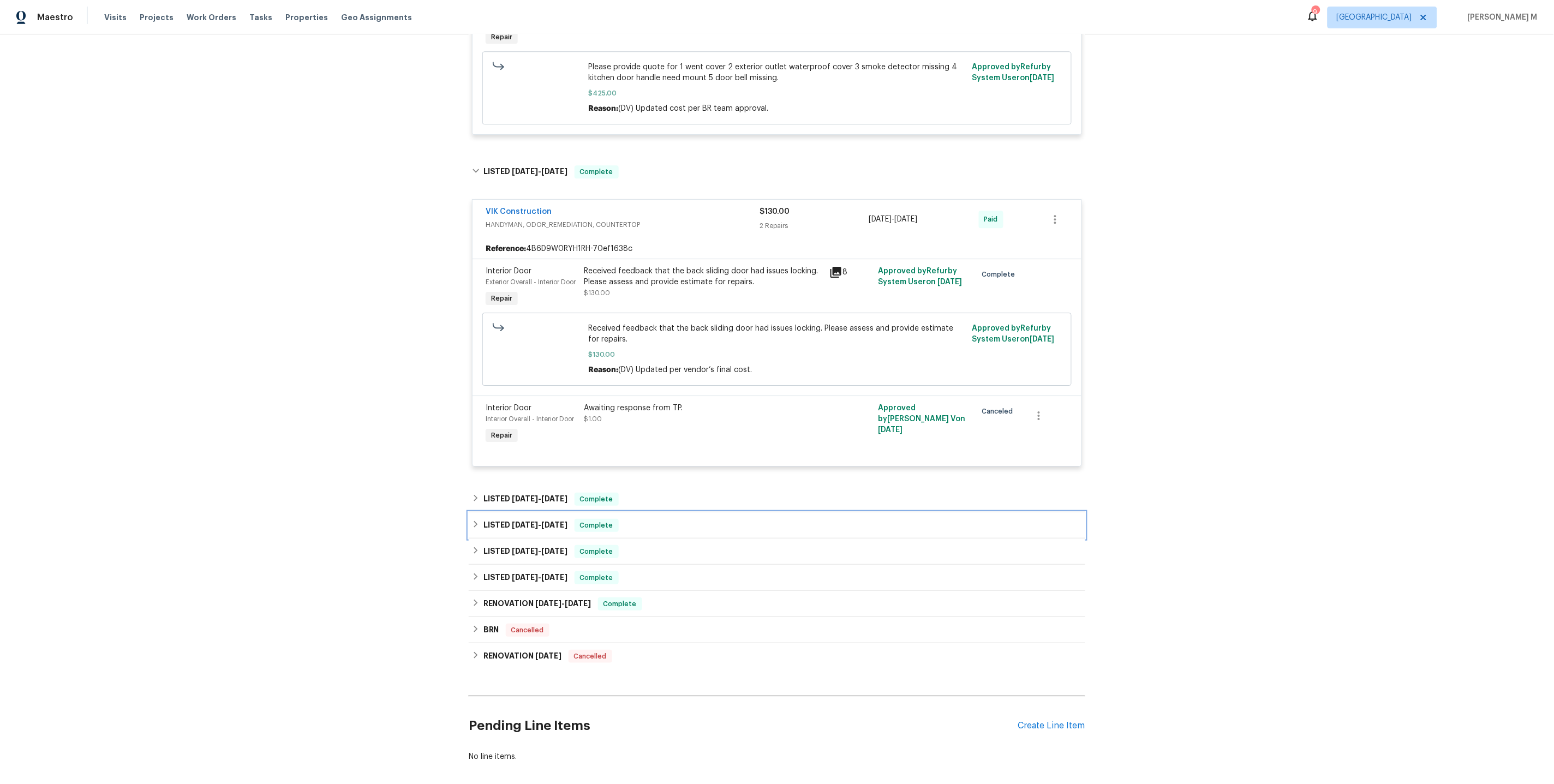
click at [508, 513] on div "LISTED 3/28/25 - 6/20/25 Complete" at bounding box center [777, 525] width 616 height 26
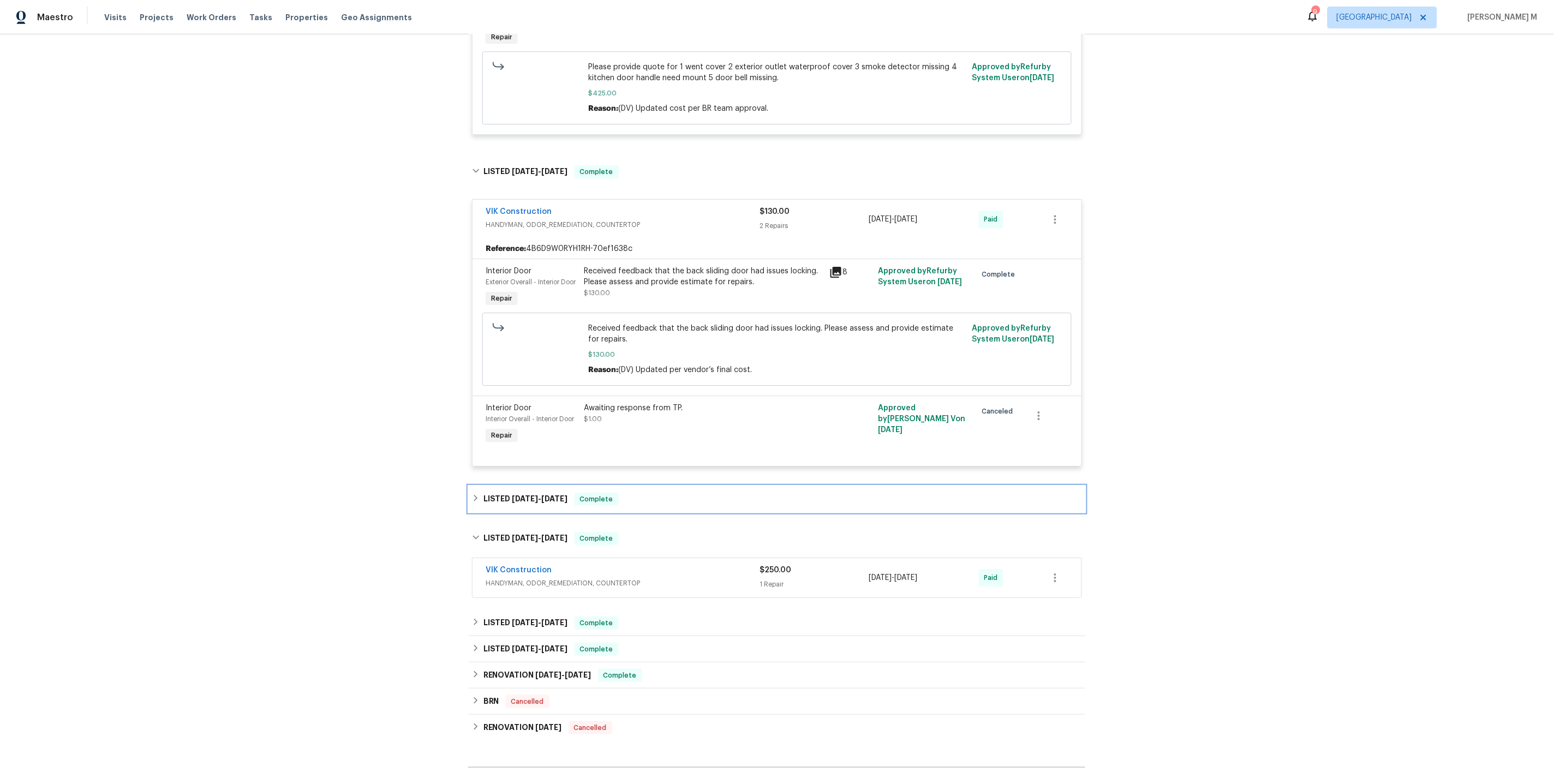
click at [515, 486] on div "LISTED 3/28/25 - 3/29/25 Complete" at bounding box center [777, 499] width 616 height 26
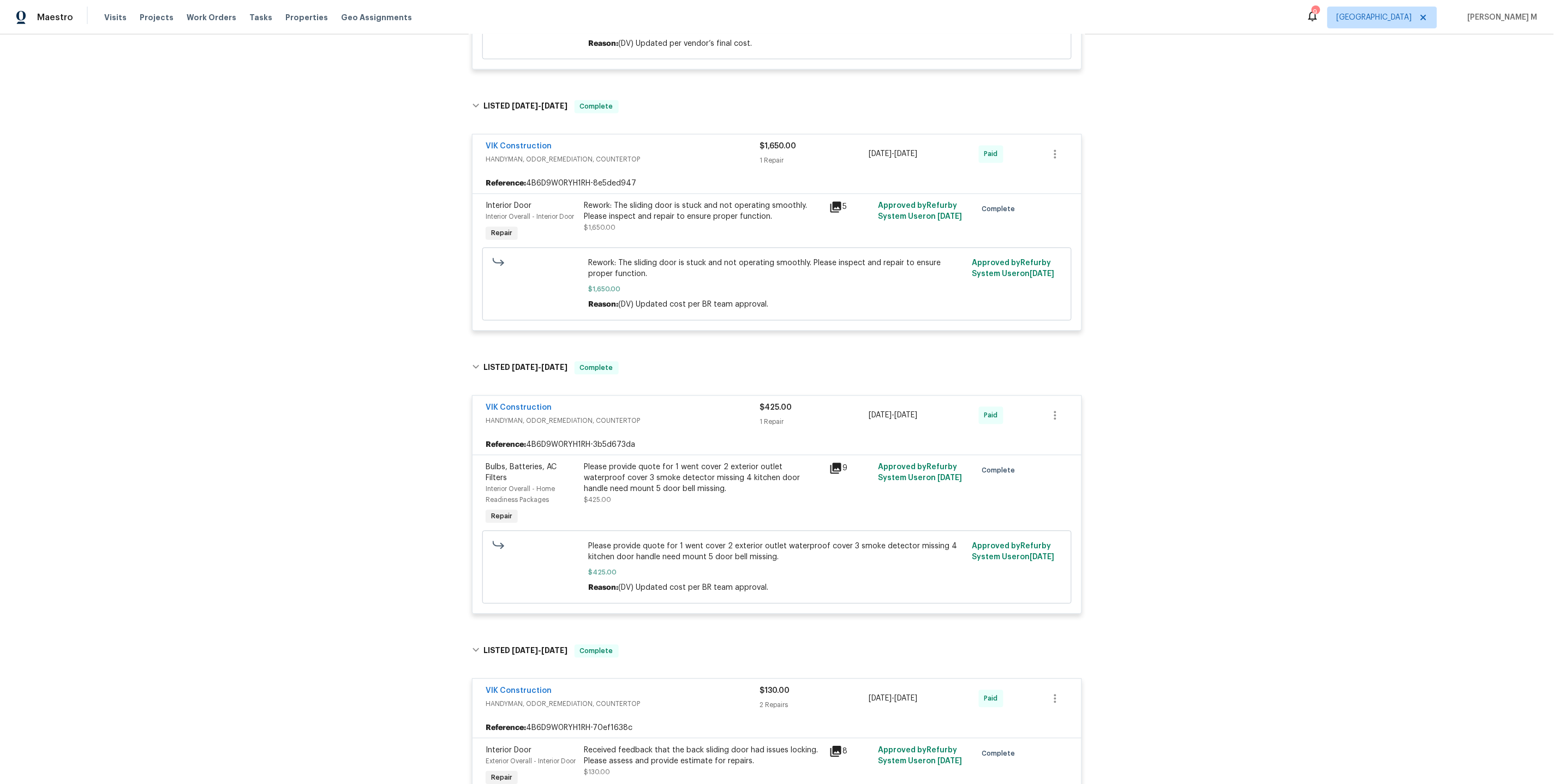
scroll to position [1436, 0]
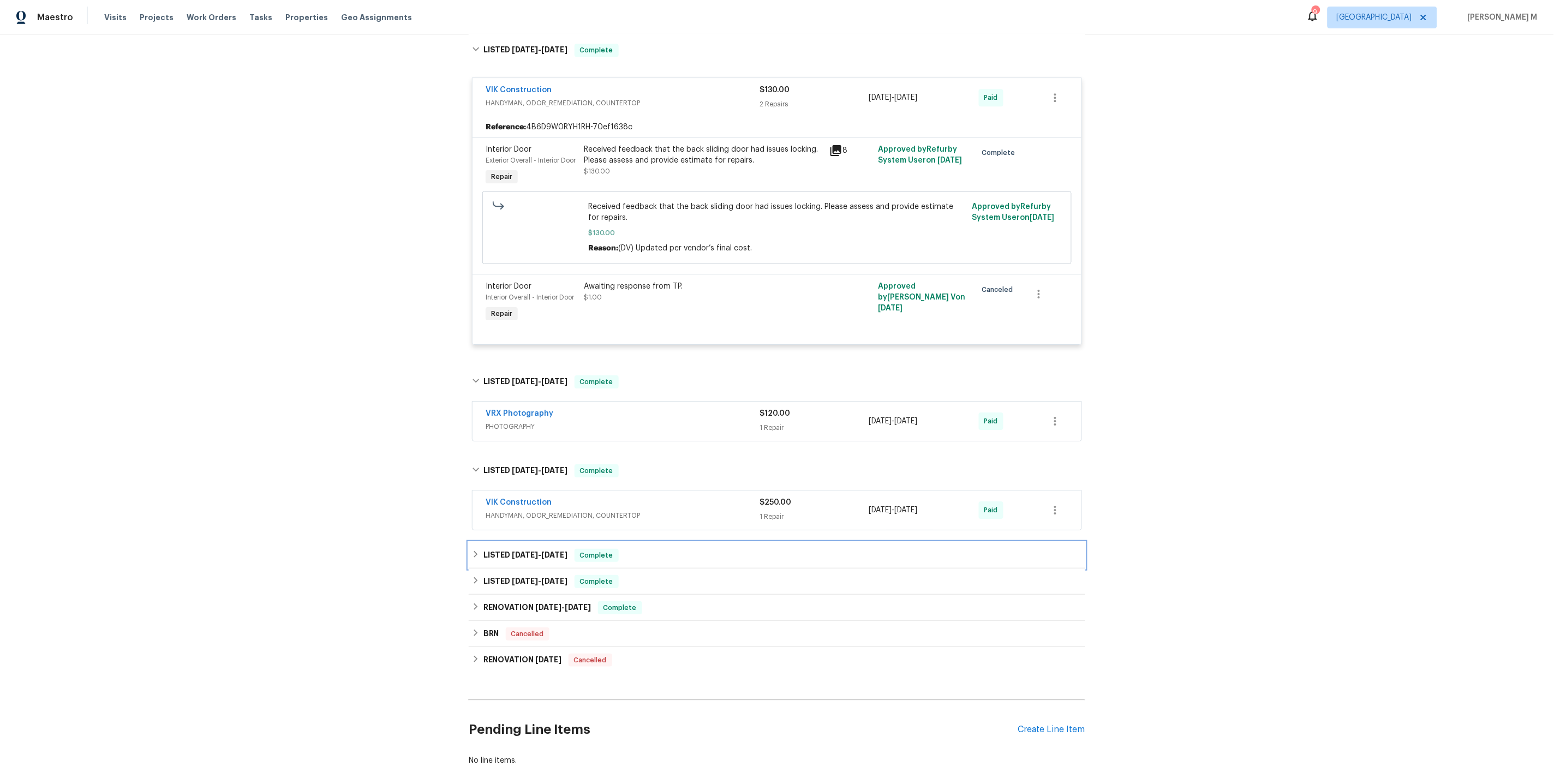
click at [490, 549] on h6 "LISTED 3/28/25 - 5/30/25" at bounding box center [526, 555] width 84 height 13
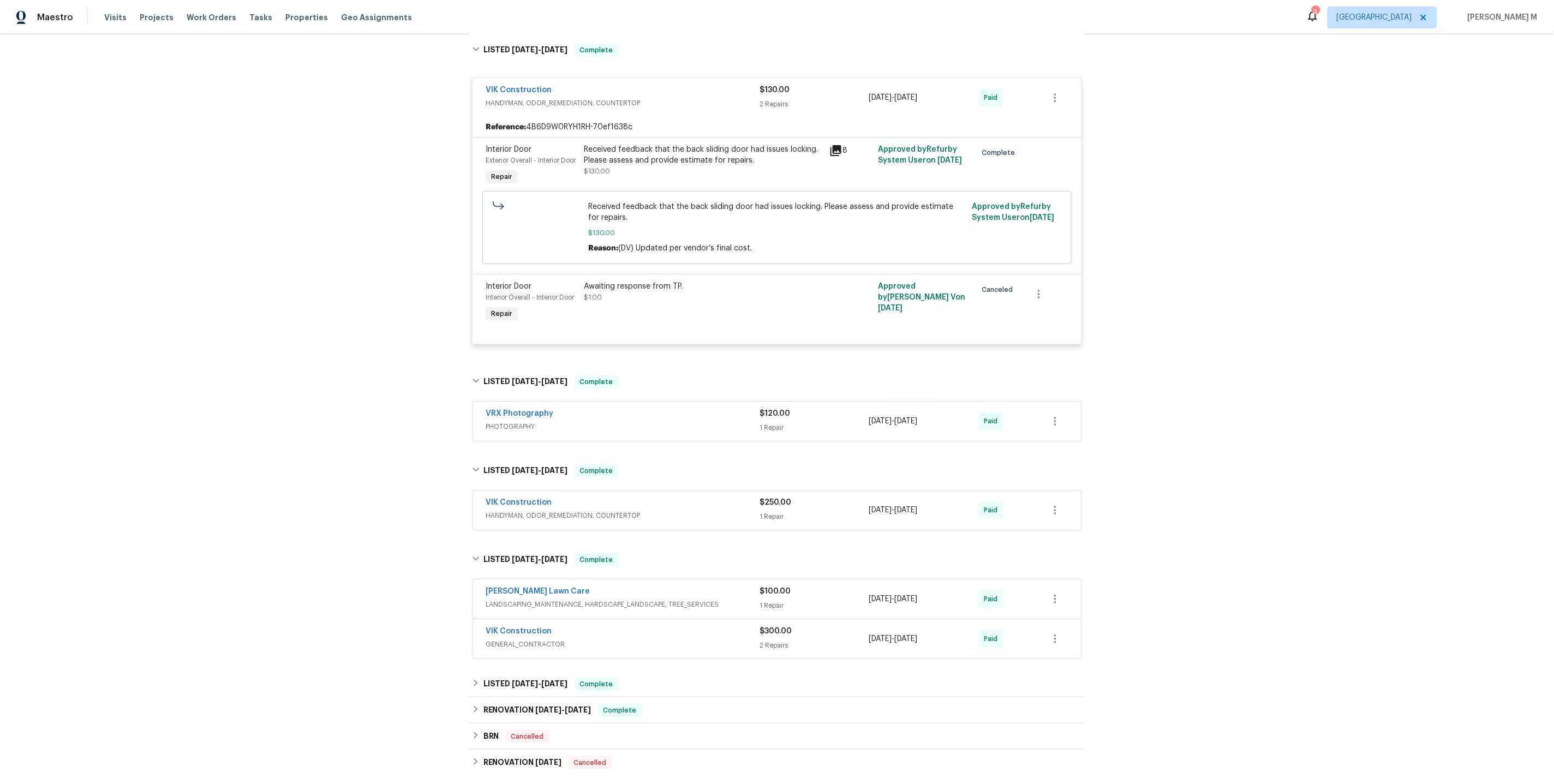
click at [514, 510] on span "HANDYMAN, ODOR_REMEDIATION, COUNTERTOP" at bounding box center [622, 516] width 274 height 11
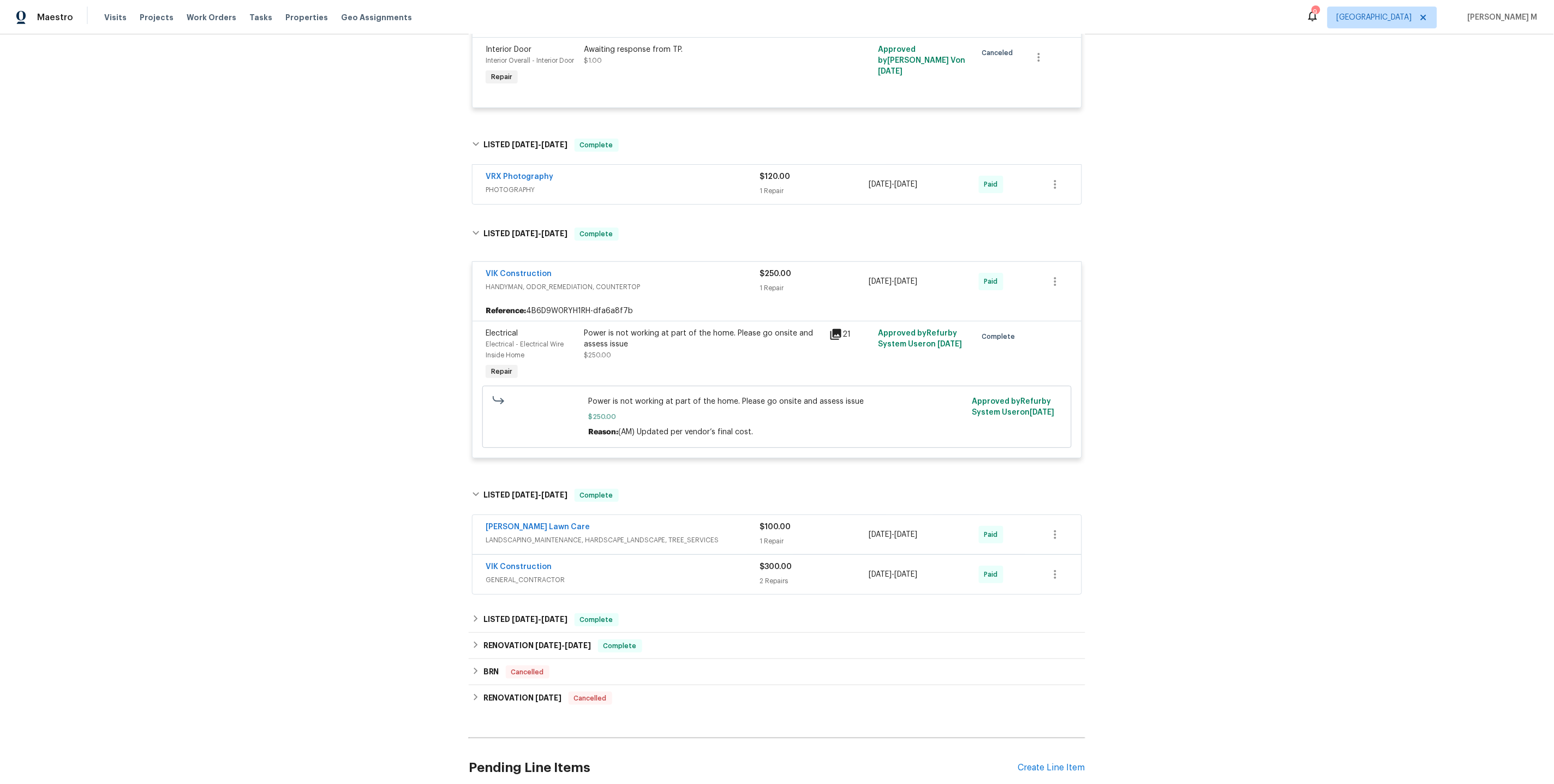
scroll to position [1680, 0]
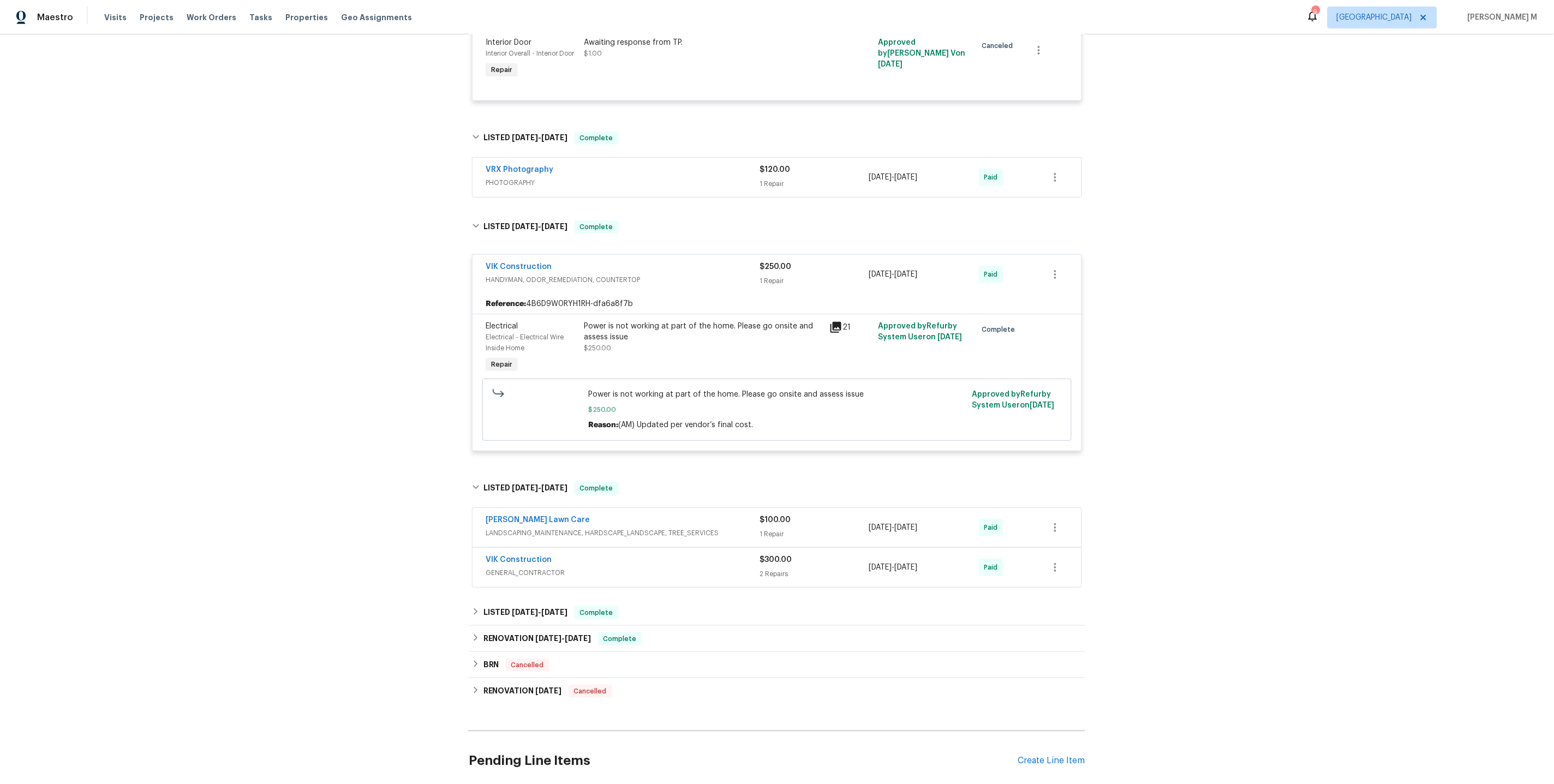
click at [703, 321] on div "Power is not working at part of the home. Please go onsite and assess issue $25…" at bounding box center [703, 337] width 239 height 33
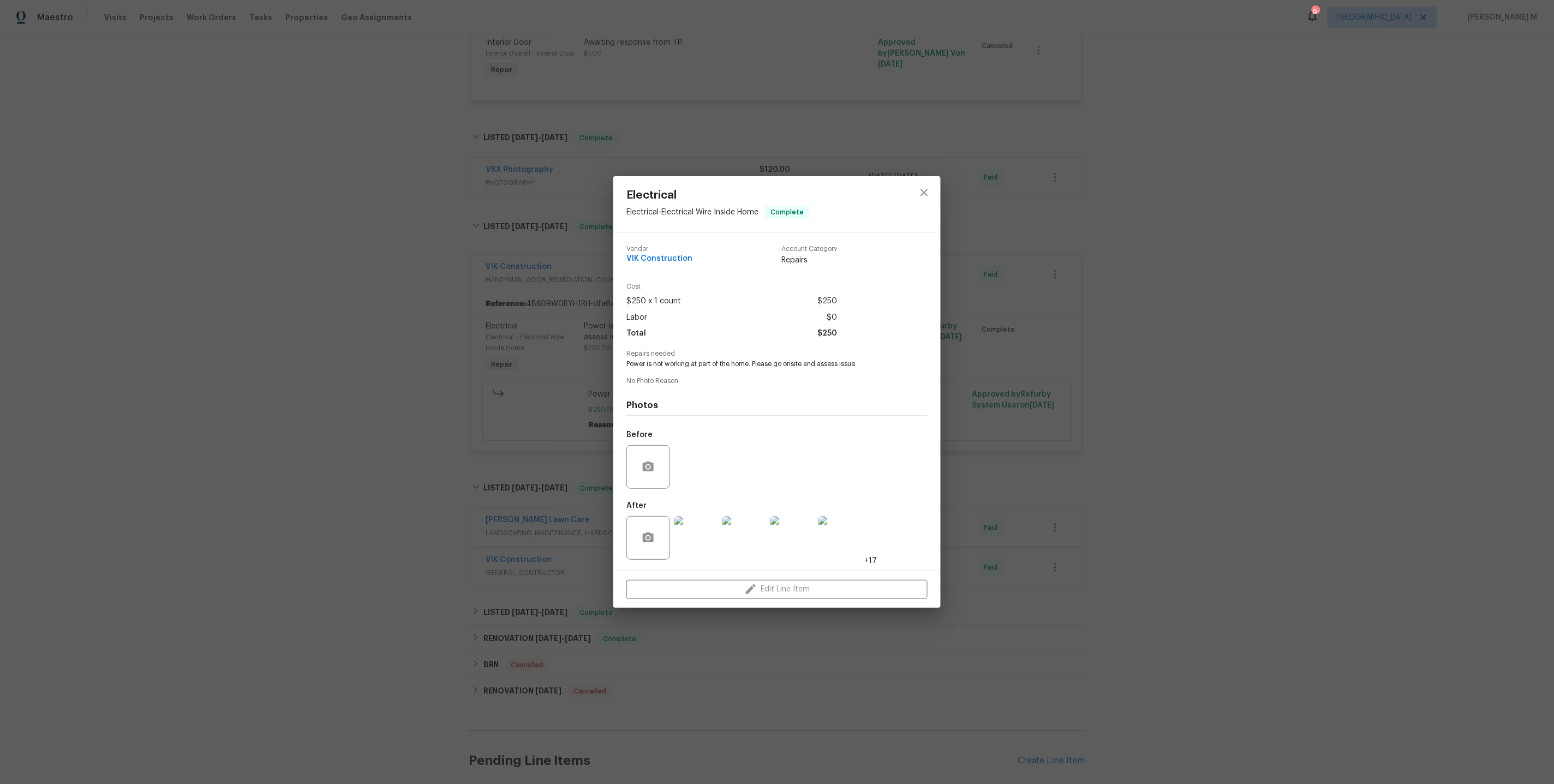
click at [1056, 433] on div "Electrical Electrical - Electrical Wire Inside Home Complete Vendor VIK Constru…" at bounding box center [777, 392] width 1554 height 784
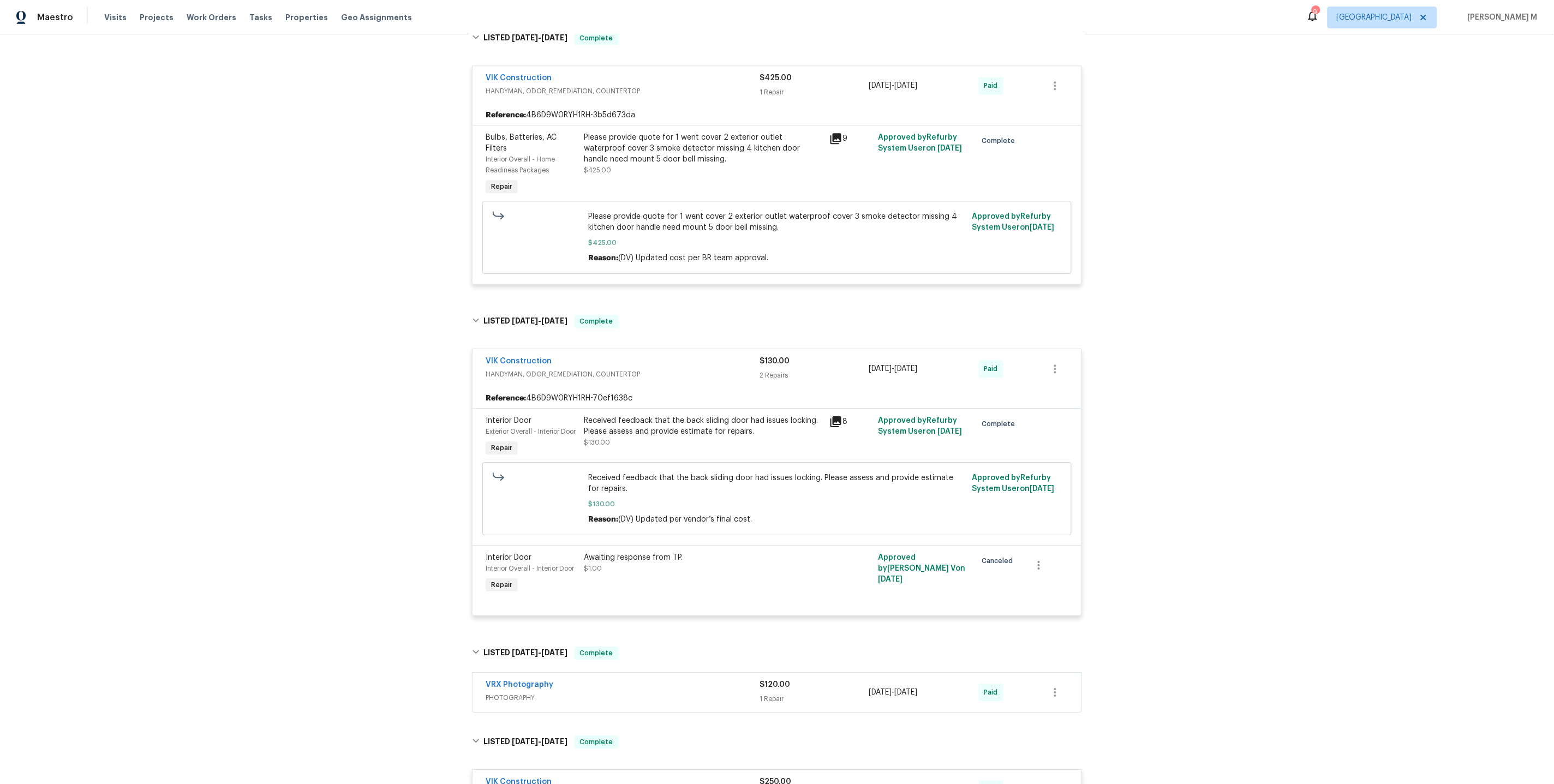
scroll to position [1705, 0]
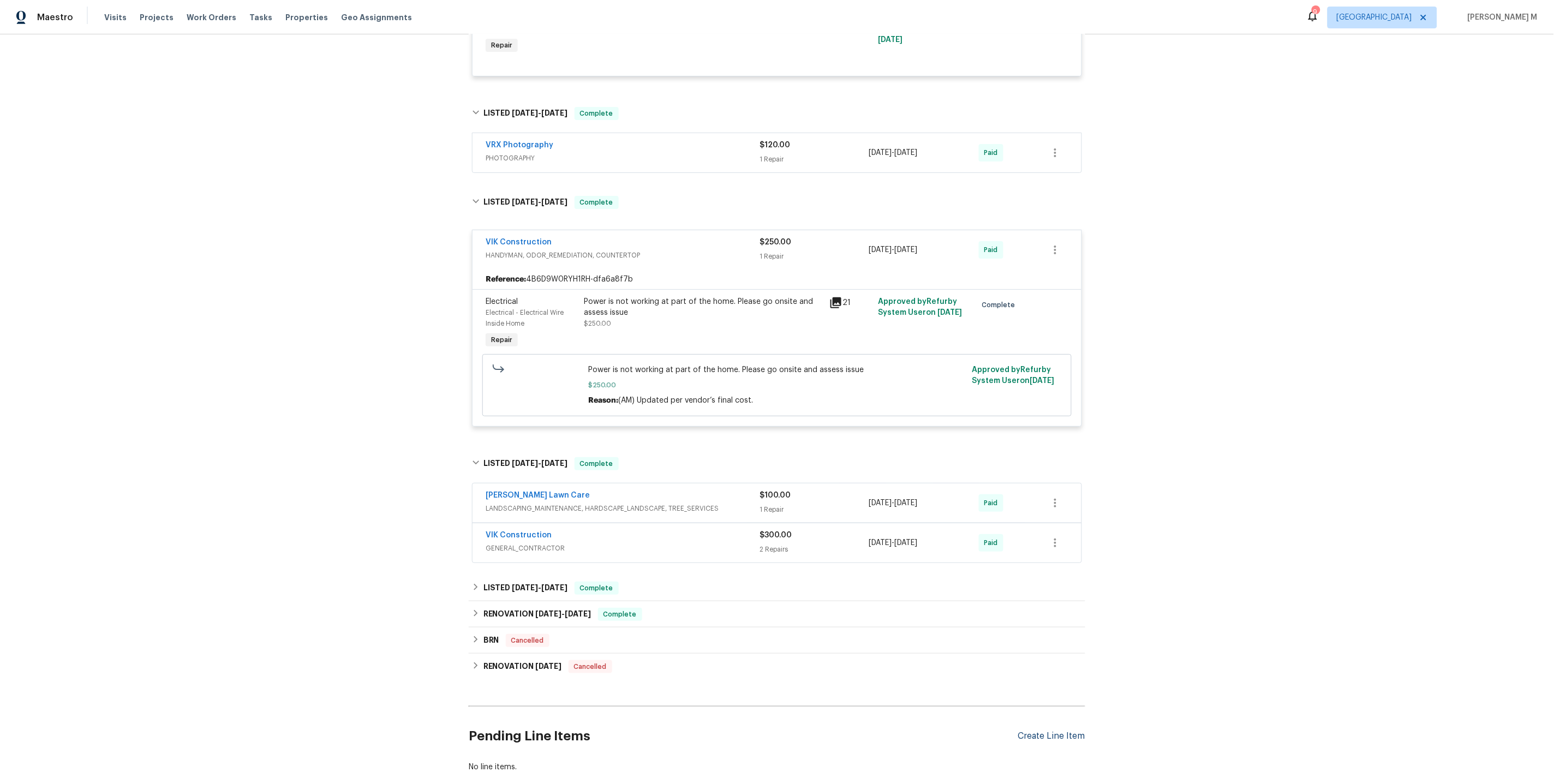
click at [1060, 731] on div "Create Line Item" at bounding box center [1051, 736] width 67 height 10
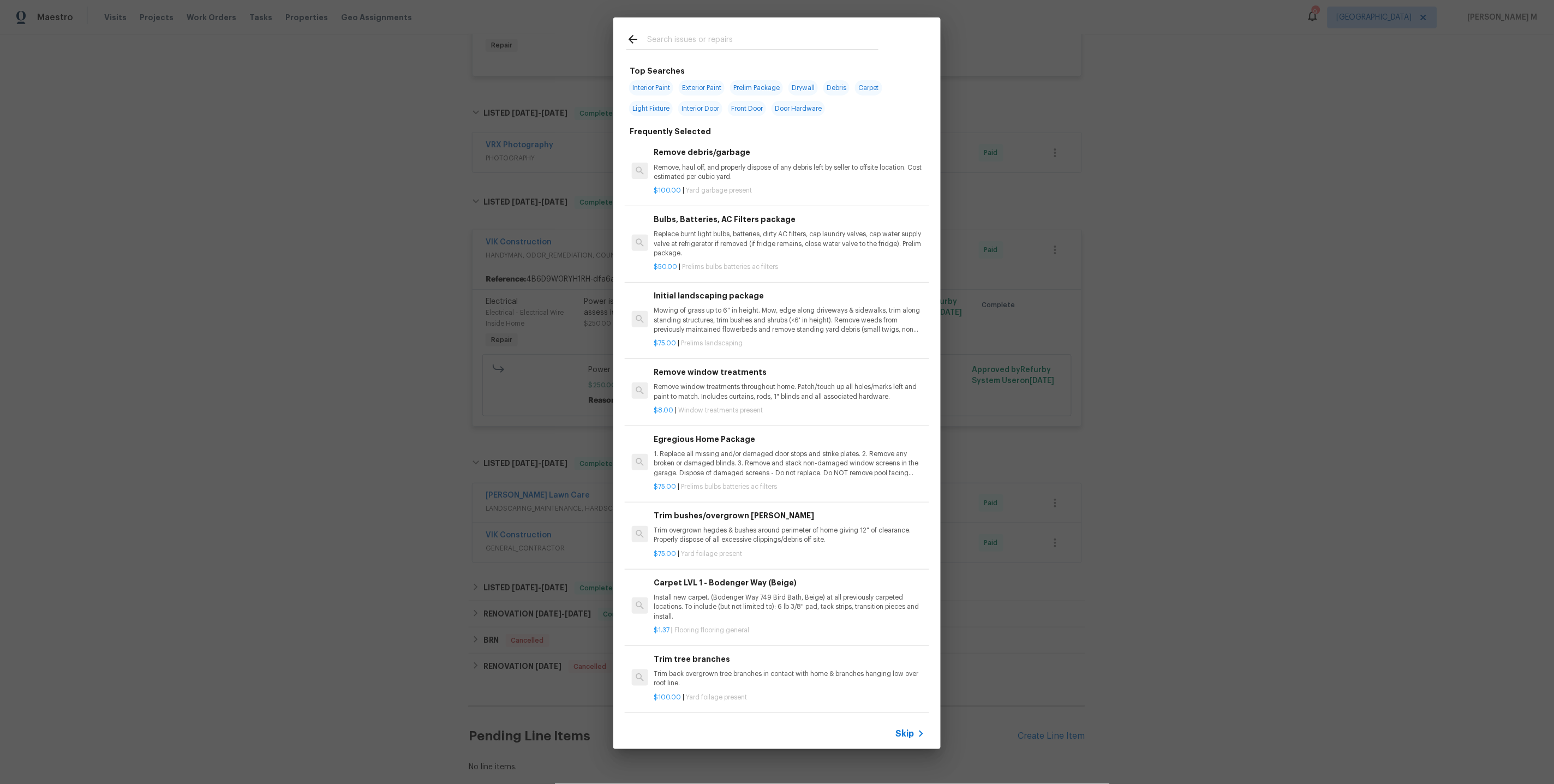
click at [905, 743] on div "Skip" at bounding box center [777, 733] width 328 height 30
click at [911, 737] on span "Skip" at bounding box center [905, 734] width 18 height 11
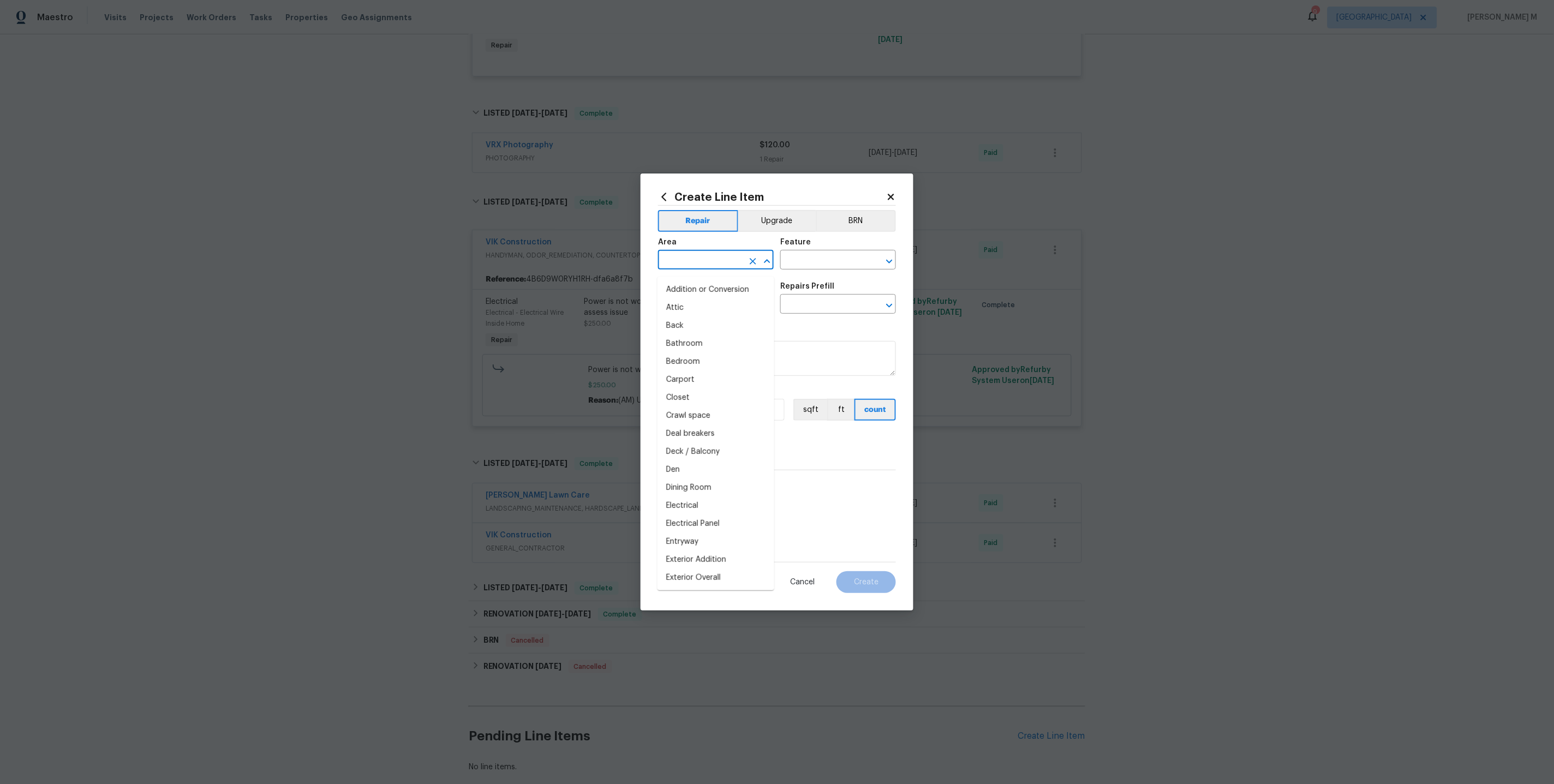
click at [697, 259] on input "text" at bounding box center [700, 261] width 85 height 17
type input "Up"
click at [702, 269] on input "Up" at bounding box center [700, 261] width 85 height 17
click at [717, 287] on li "Electrical" at bounding box center [716, 290] width 117 height 18
type input "Electrical"
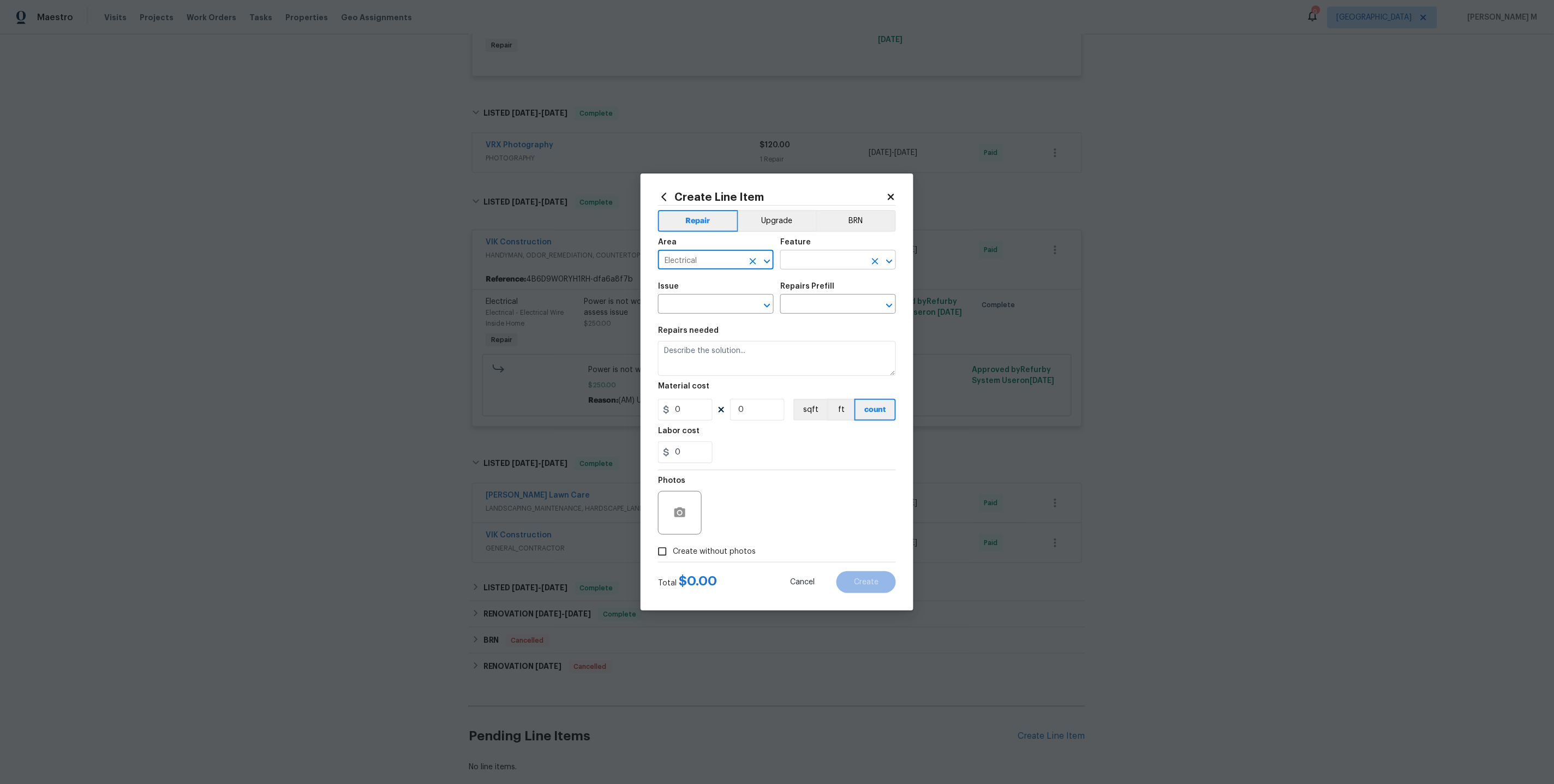
click at [805, 269] on input "text" at bounding box center [822, 261] width 85 height 17
click at [827, 309] on li "Switches and Outlets" at bounding box center [839, 316] width 117 height 18
type input "Switches and Outlets"
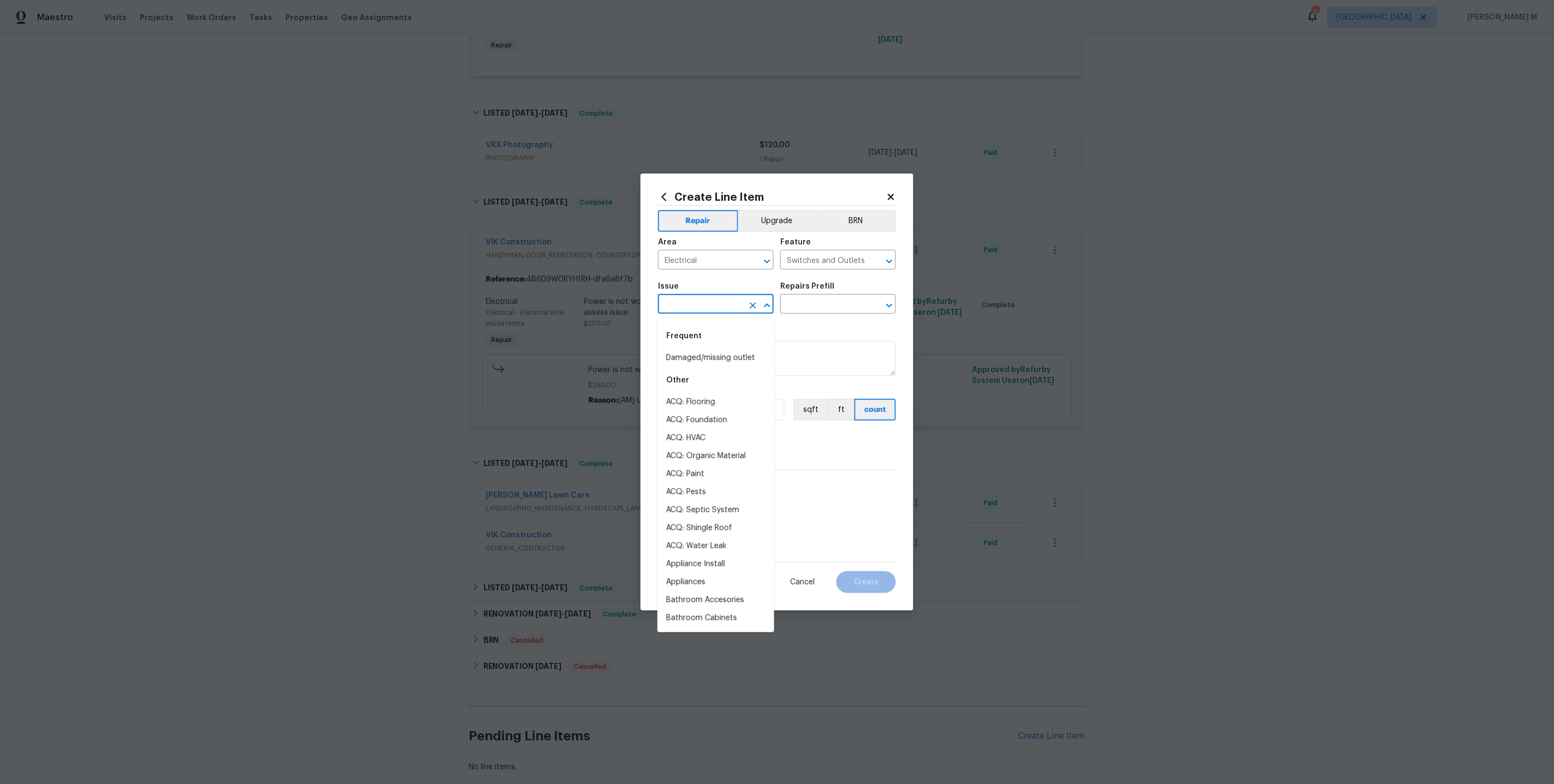
click at [711, 311] on input "text" at bounding box center [700, 305] width 85 height 17
click at [712, 363] on li "Electrical" at bounding box center [716, 358] width 117 height 18
type input "Electrical"
click at [833, 305] on input "text" at bounding box center [822, 305] width 85 height 17
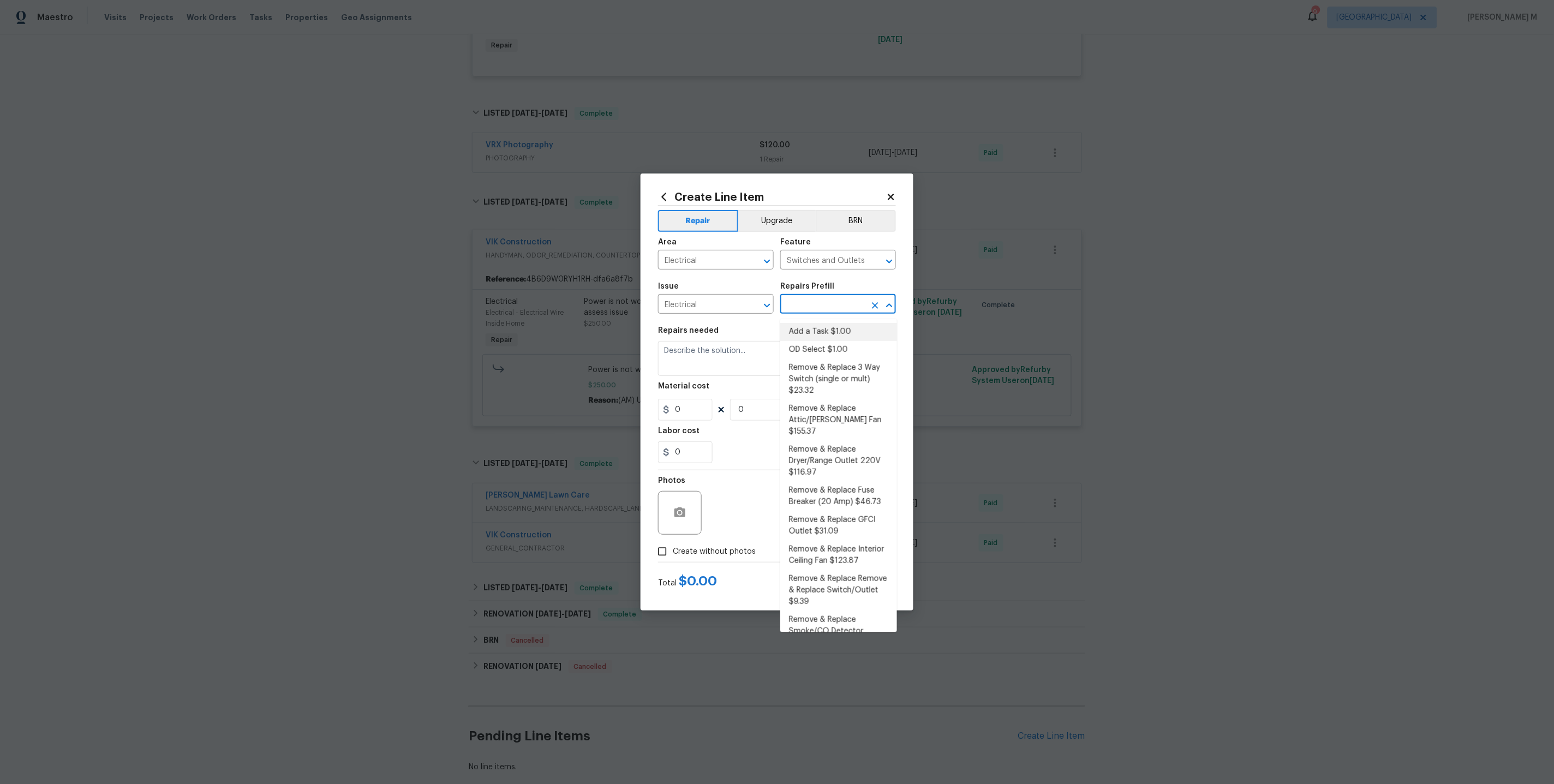
click at [816, 331] on li "Add a Task $1.00" at bounding box center [839, 332] width 117 height 18
type input "Add a Task $1.00"
type textarea "HPM to detail"
type input "1"
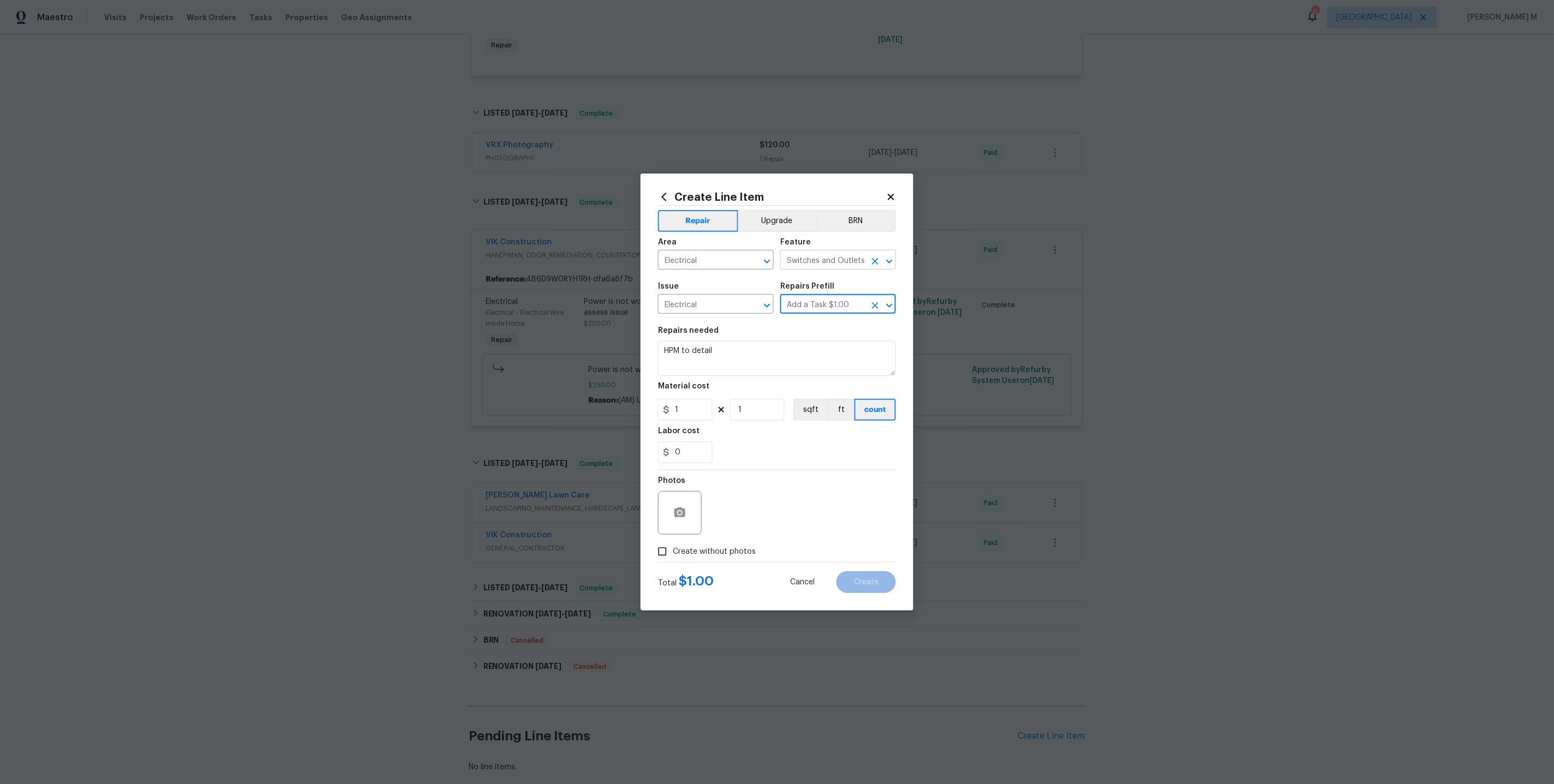
click at [811, 261] on input "Switches and Outlets" at bounding box center [822, 261] width 85 height 17
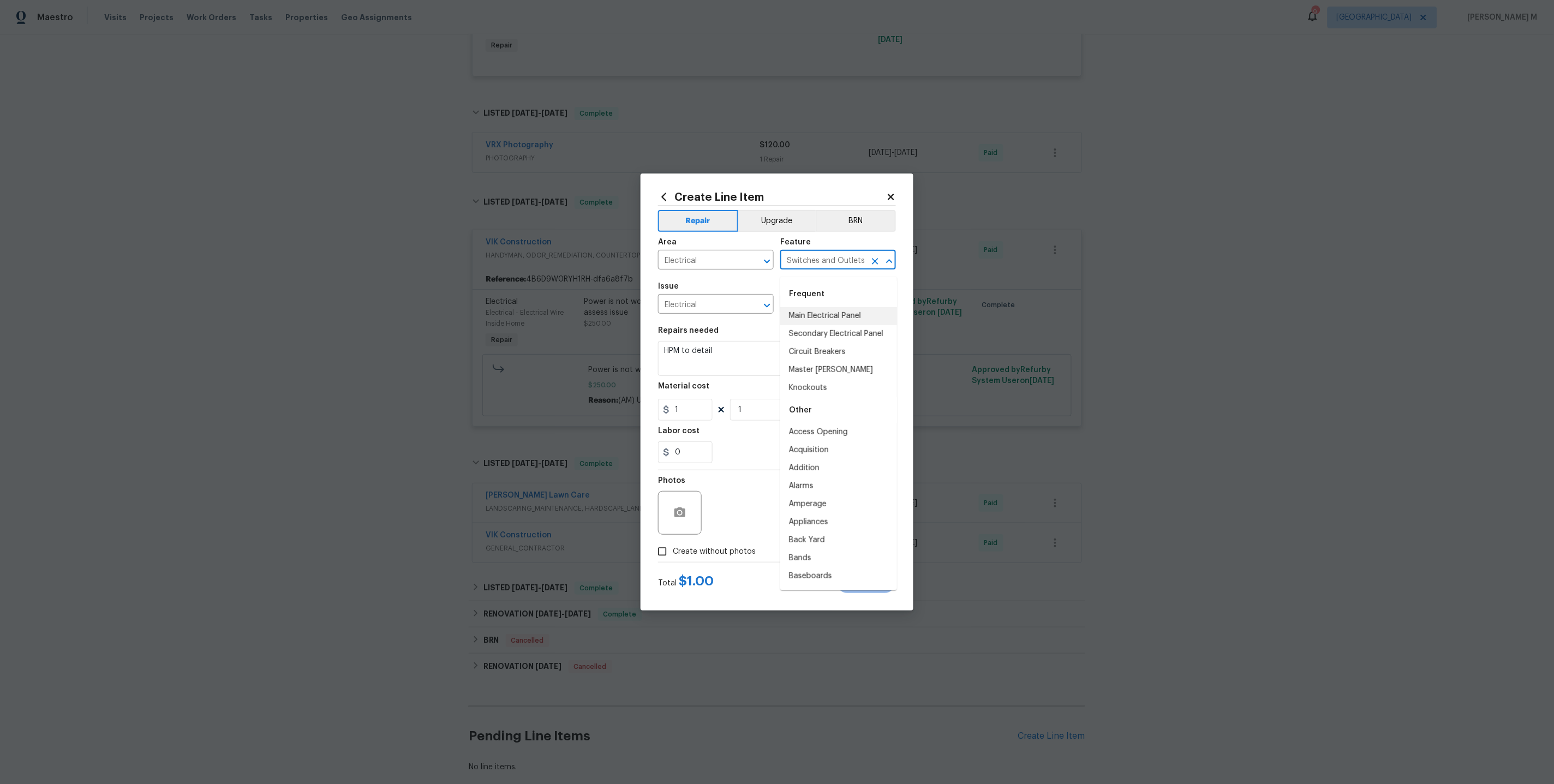
click at [811, 261] on input "Switches and Outlets" at bounding box center [822, 261] width 85 height 17
click at [679, 314] on input "Electrical" at bounding box center [700, 305] width 85 height 17
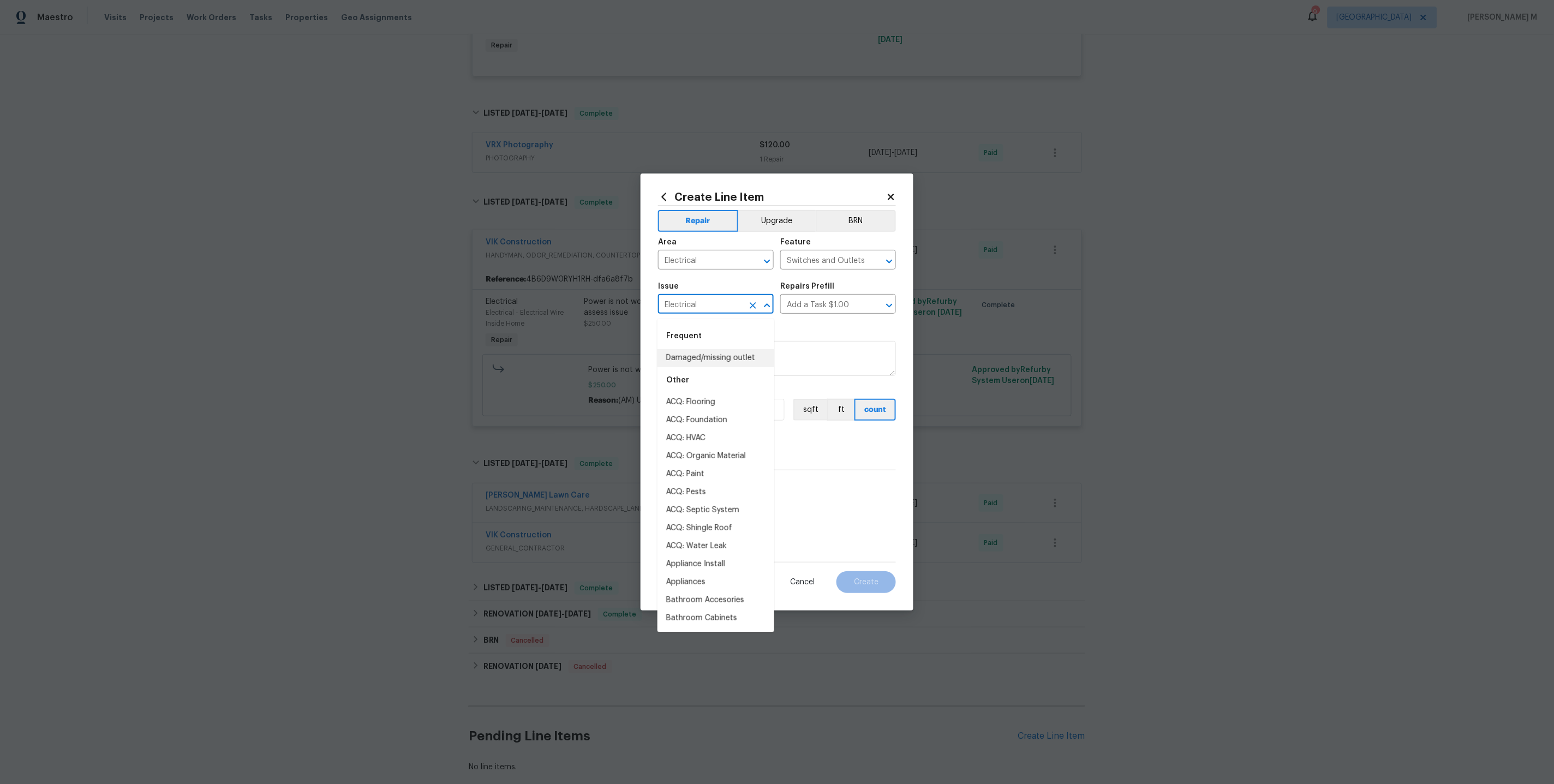
click at [679, 314] on input "Electrical" at bounding box center [700, 305] width 85 height 17
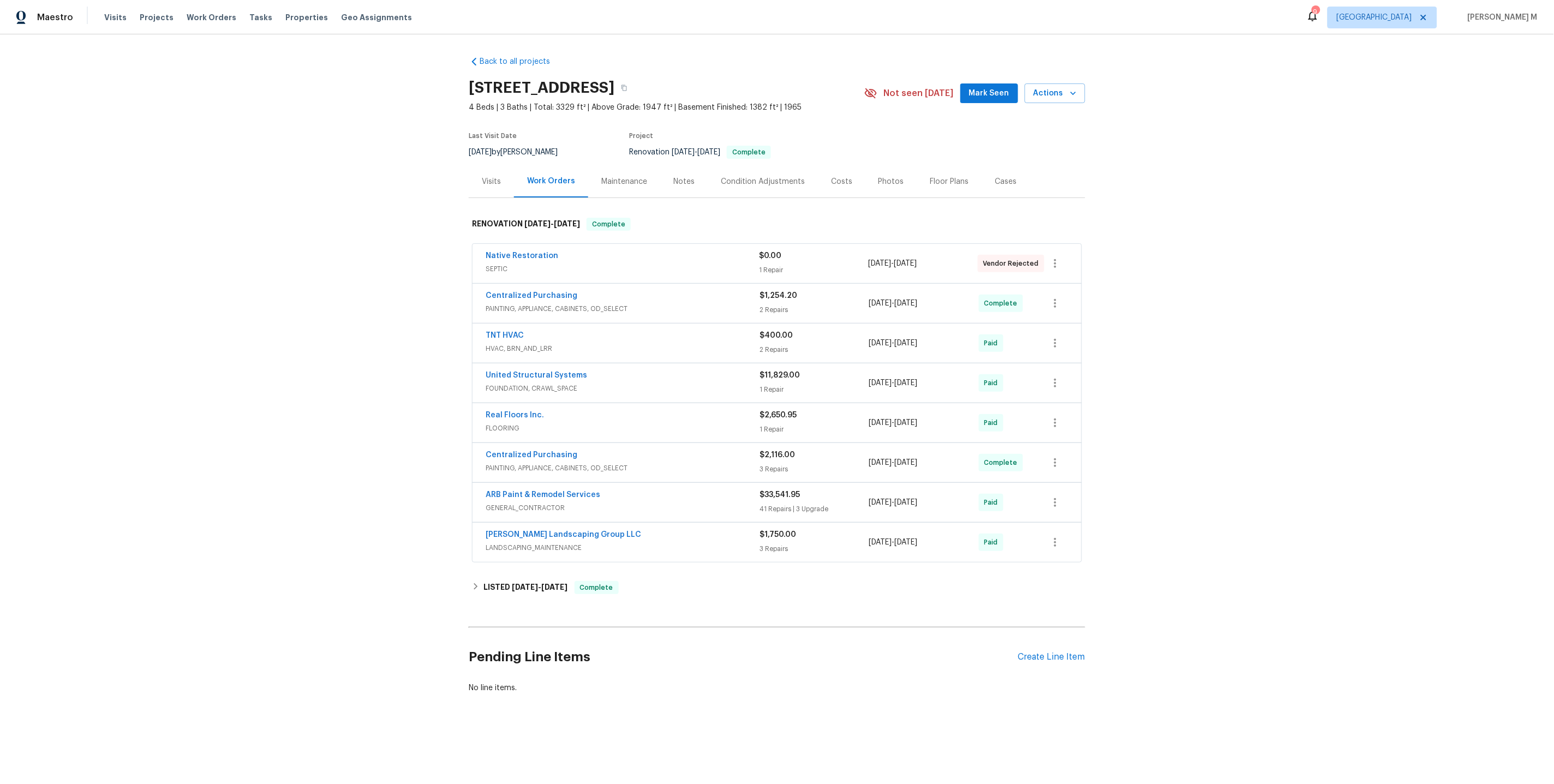
click at [506, 263] on span "SEPTIC" at bounding box center [622, 268] width 274 height 11
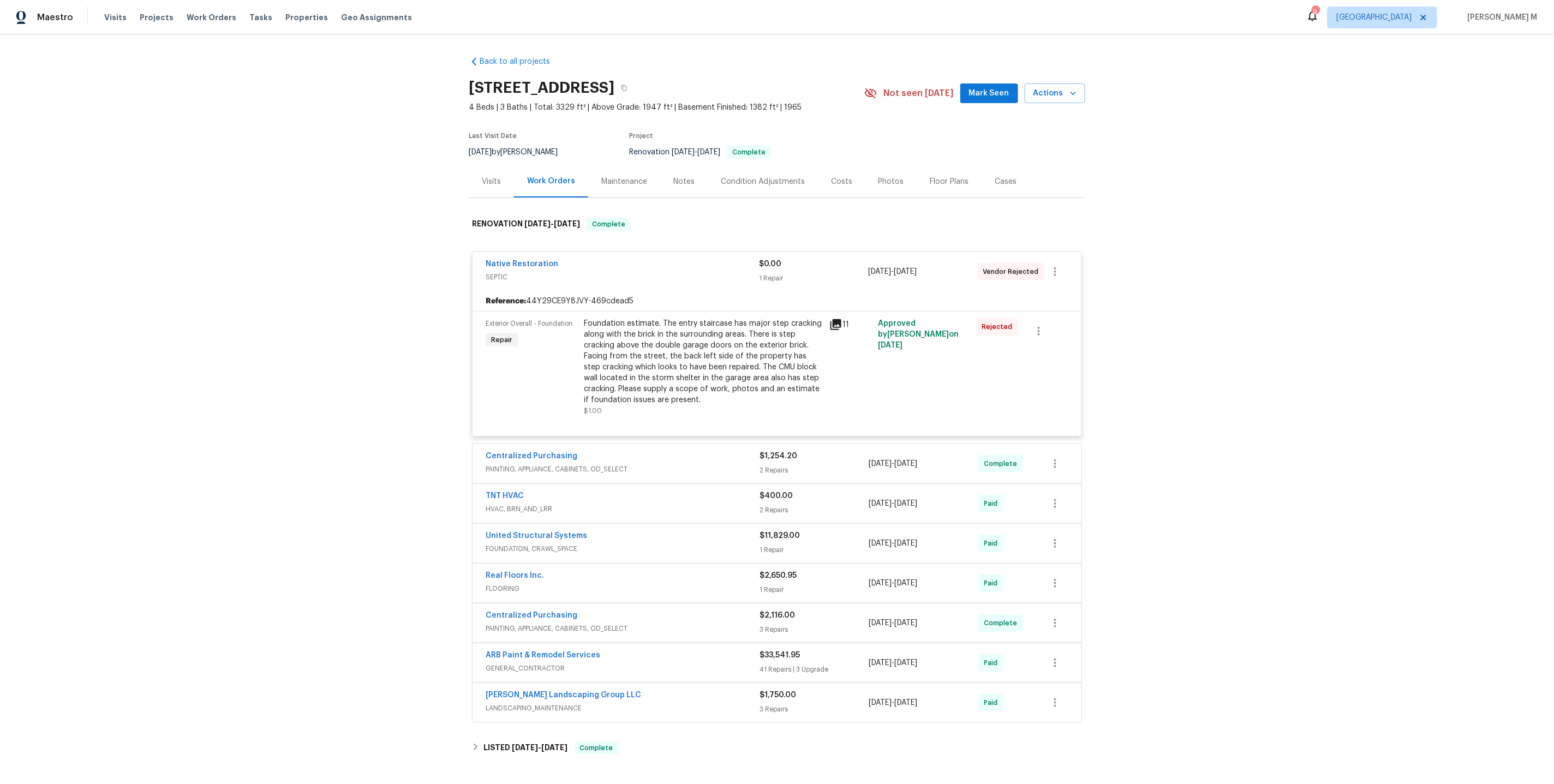
click at [714, 392] on div "Foundation estimate. The entry staircase has major step cracking along with the…" at bounding box center [703, 362] width 239 height 87
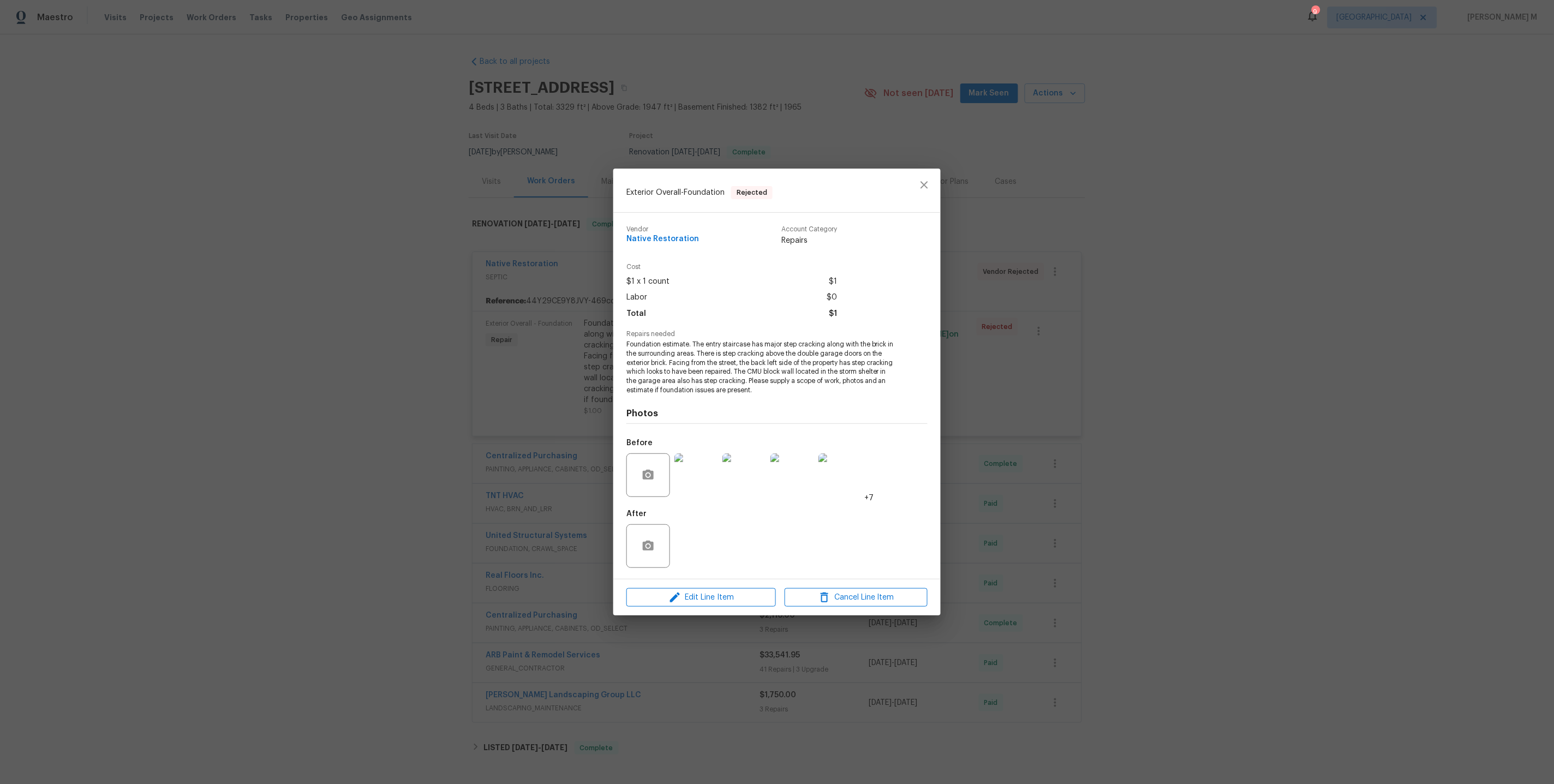
click at [1004, 385] on div "Exterior Overall - Foundation Rejected Vendor Native Restoration Account Catego…" at bounding box center [777, 392] width 1554 height 784
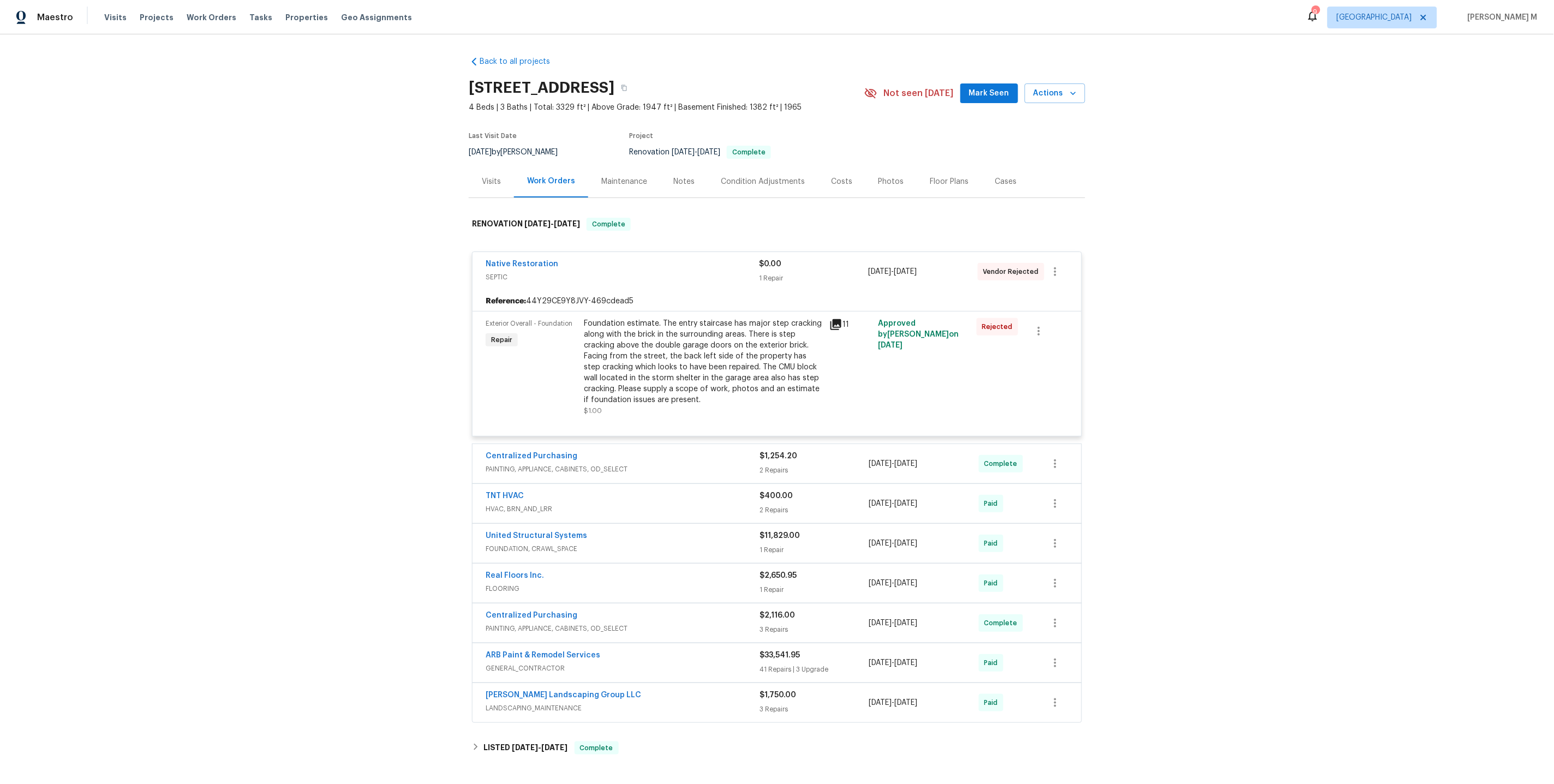
click at [679, 362] on div "Foundation estimate. The entry staircase has major step cracking along with the…" at bounding box center [703, 362] width 239 height 87
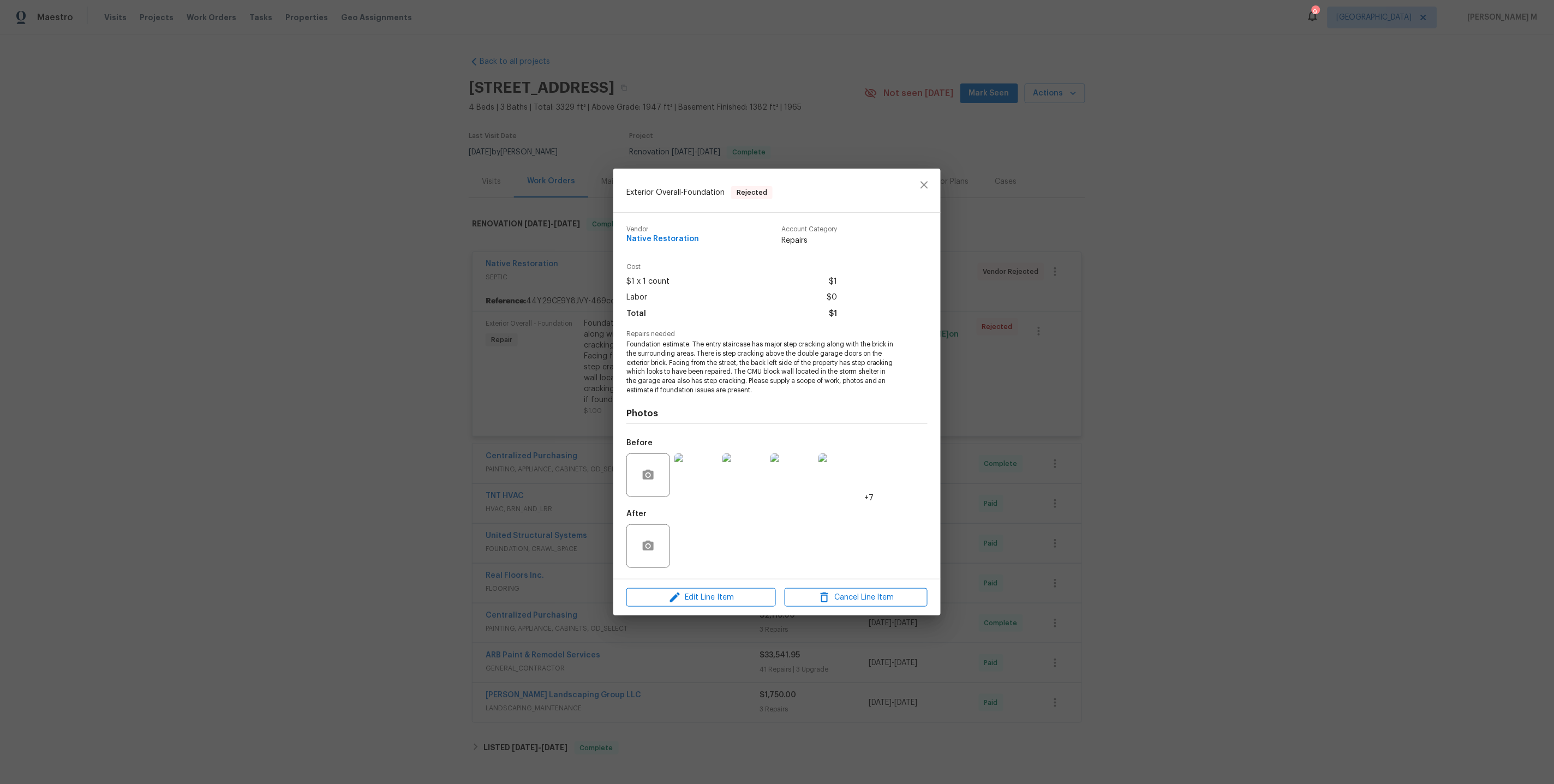
click at [1163, 450] on div "Exterior Overall - Foundation Rejected Vendor Native Restoration Account Catego…" at bounding box center [777, 392] width 1554 height 784
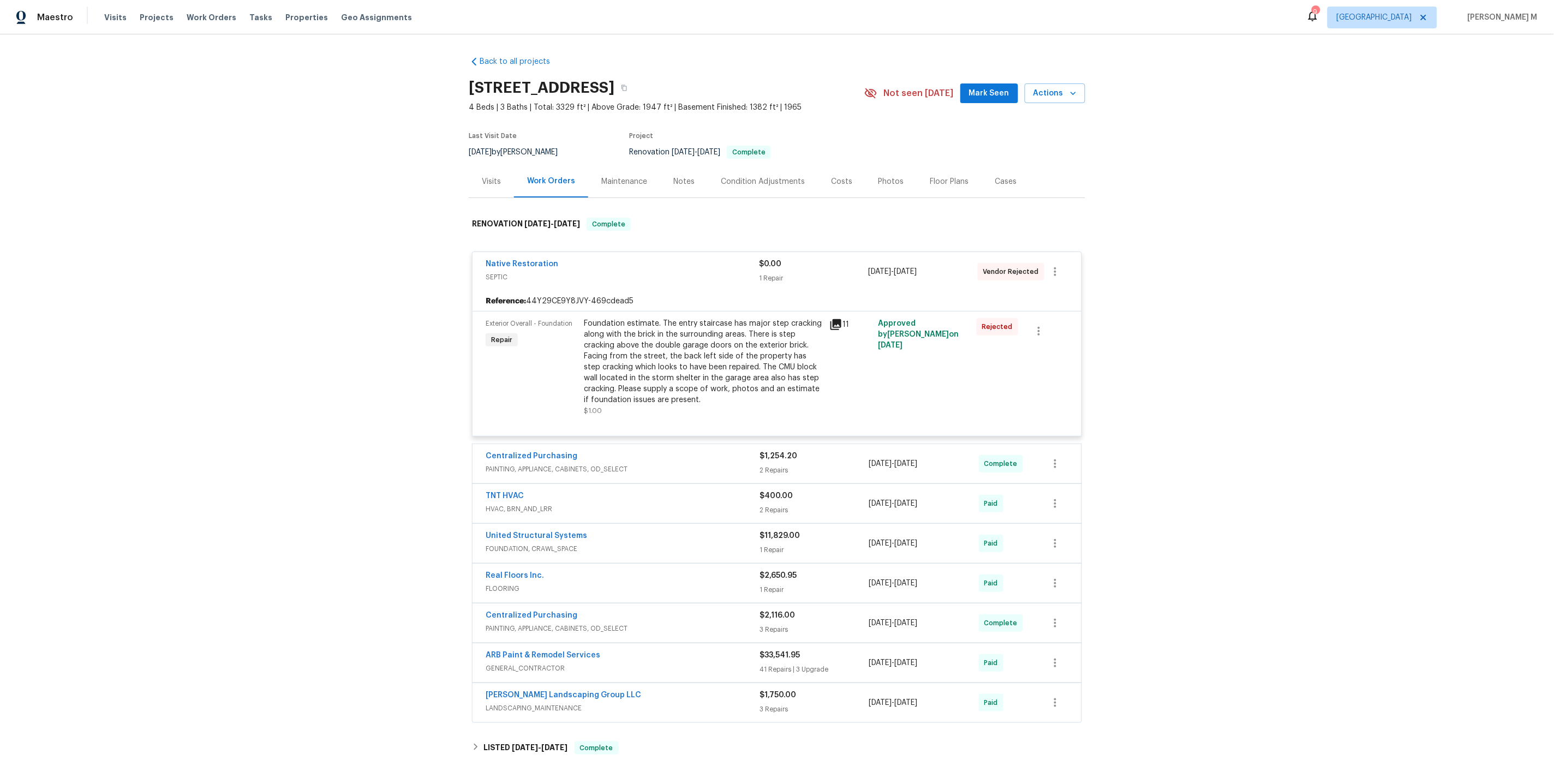
scroll to position [118, 0]
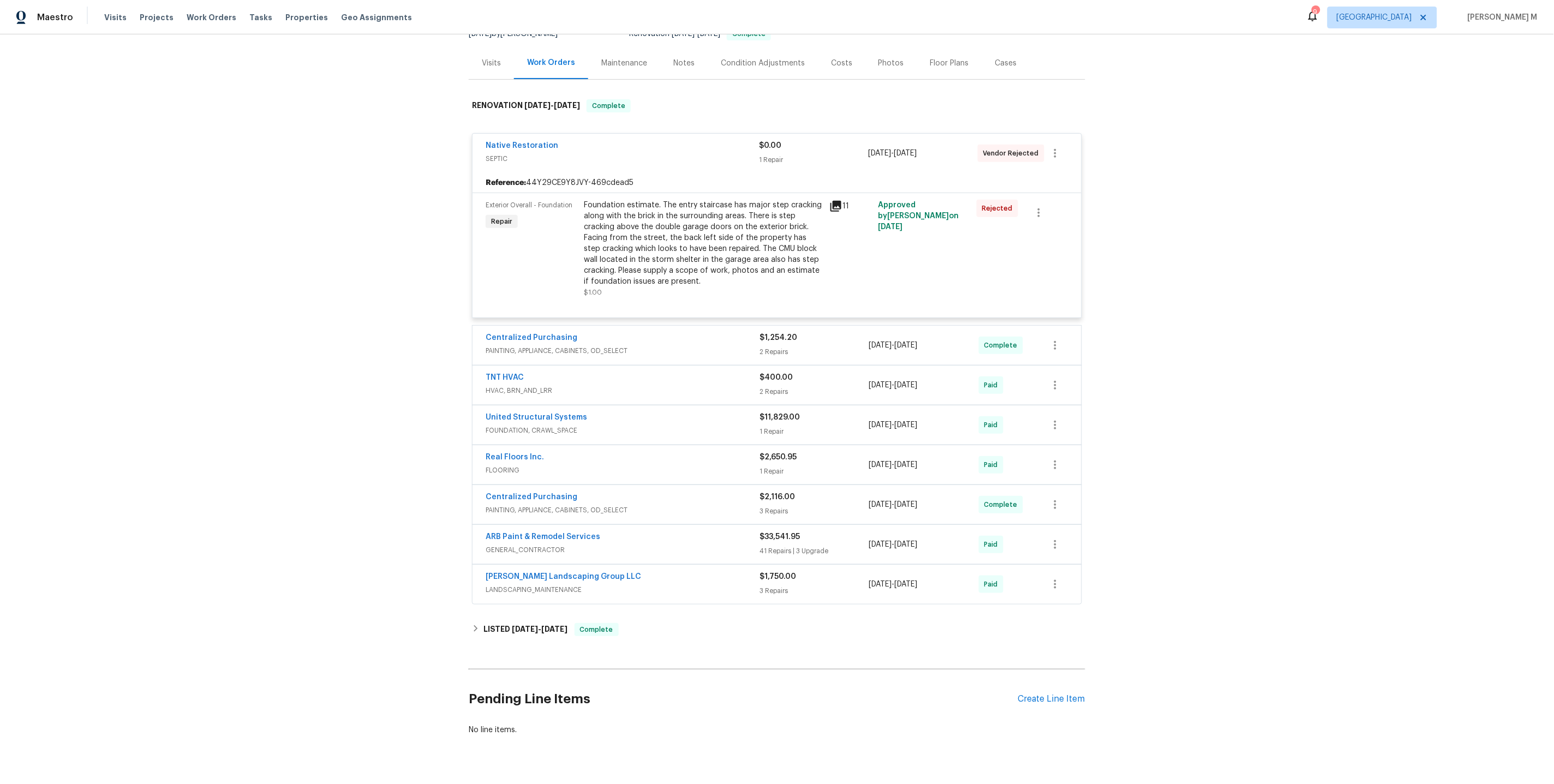
click at [1044, 674] on div "Pending Line Items Create Line Item" at bounding box center [777, 699] width 616 height 51
click at [1033, 694] on div "Create Line Item" at bounding box center [1051, 699] width 67 height 10
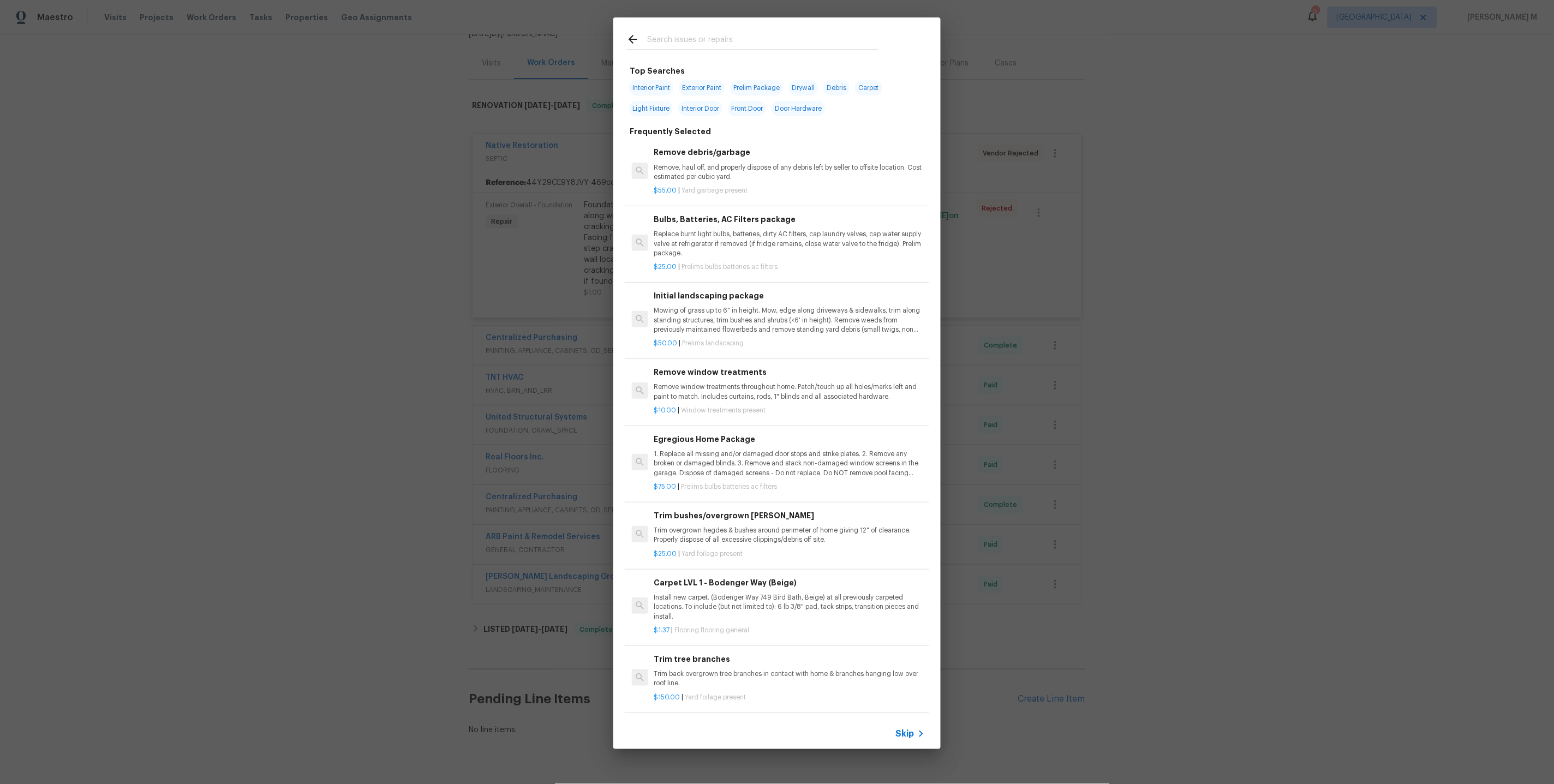
click at [909, 743] on div "Skip" at bounding box center [777, 733] width 328 height 30
click at [910, 738] on span "Skip" at bounding box center [905, 734] width 18 height 11
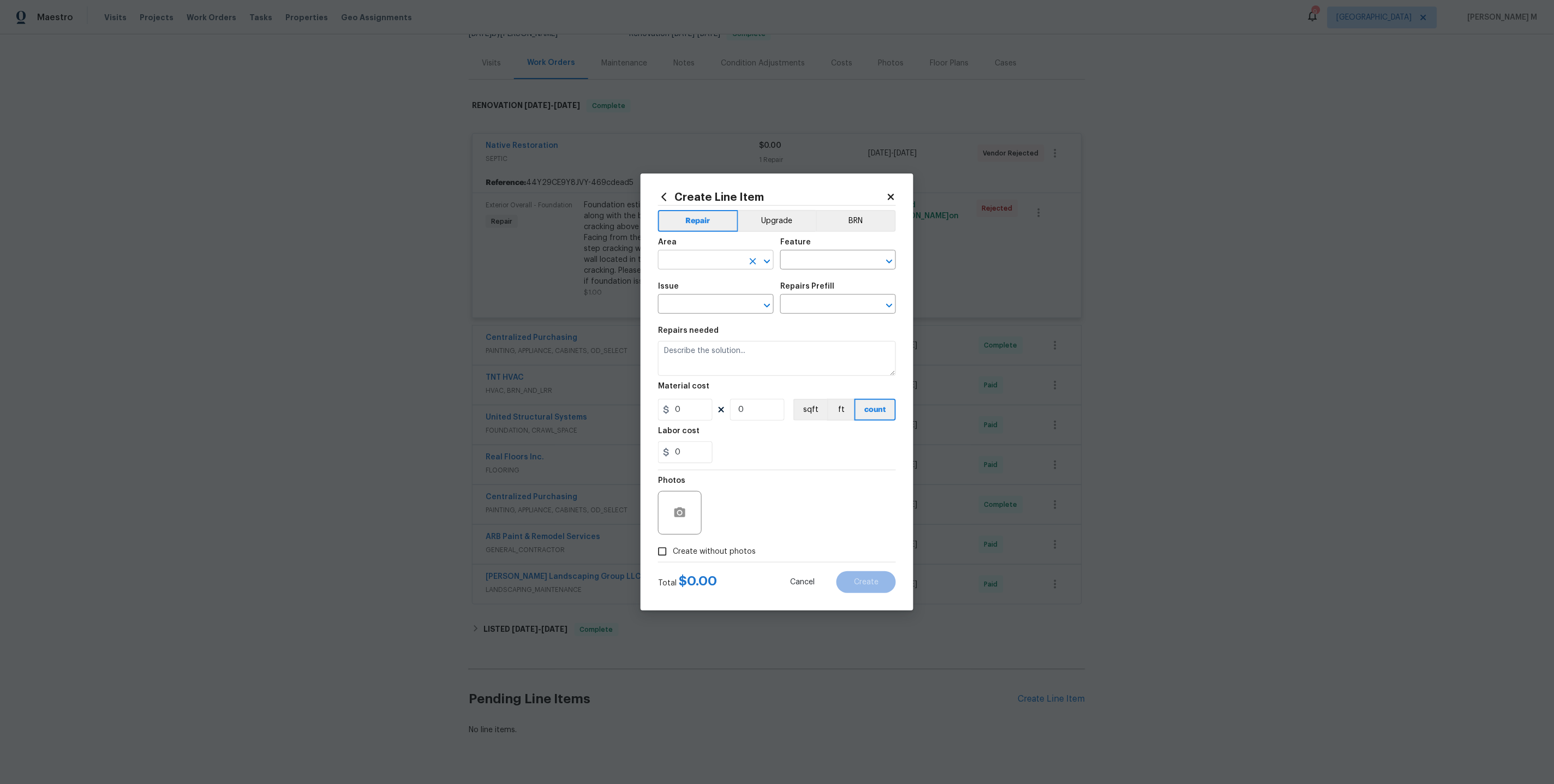
click at [710, 269] on input "text" at bounding box center [700, 261] width 85 height 17
click at [728, 291] on li "Bathroom" at bounding box center [716, 290] width 117 height 18
type input "Bathroom"
click at [820, 267] on input "text" at bounding box center [822, 261] width 85 height 17
click at [819, 319] on li "Toilet" at bounding box center [839, 316] width 117 height 18
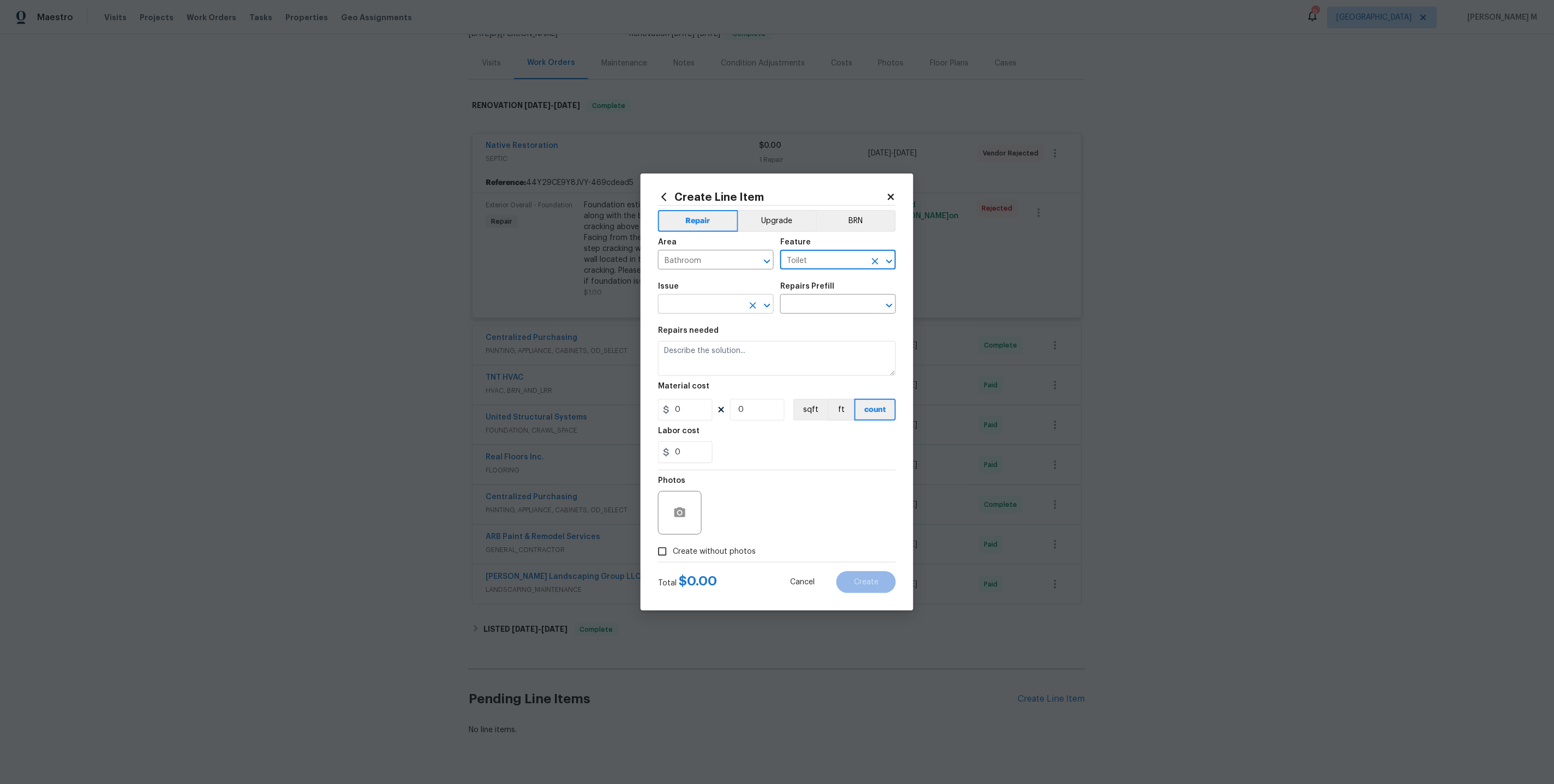
type input "Toilet"
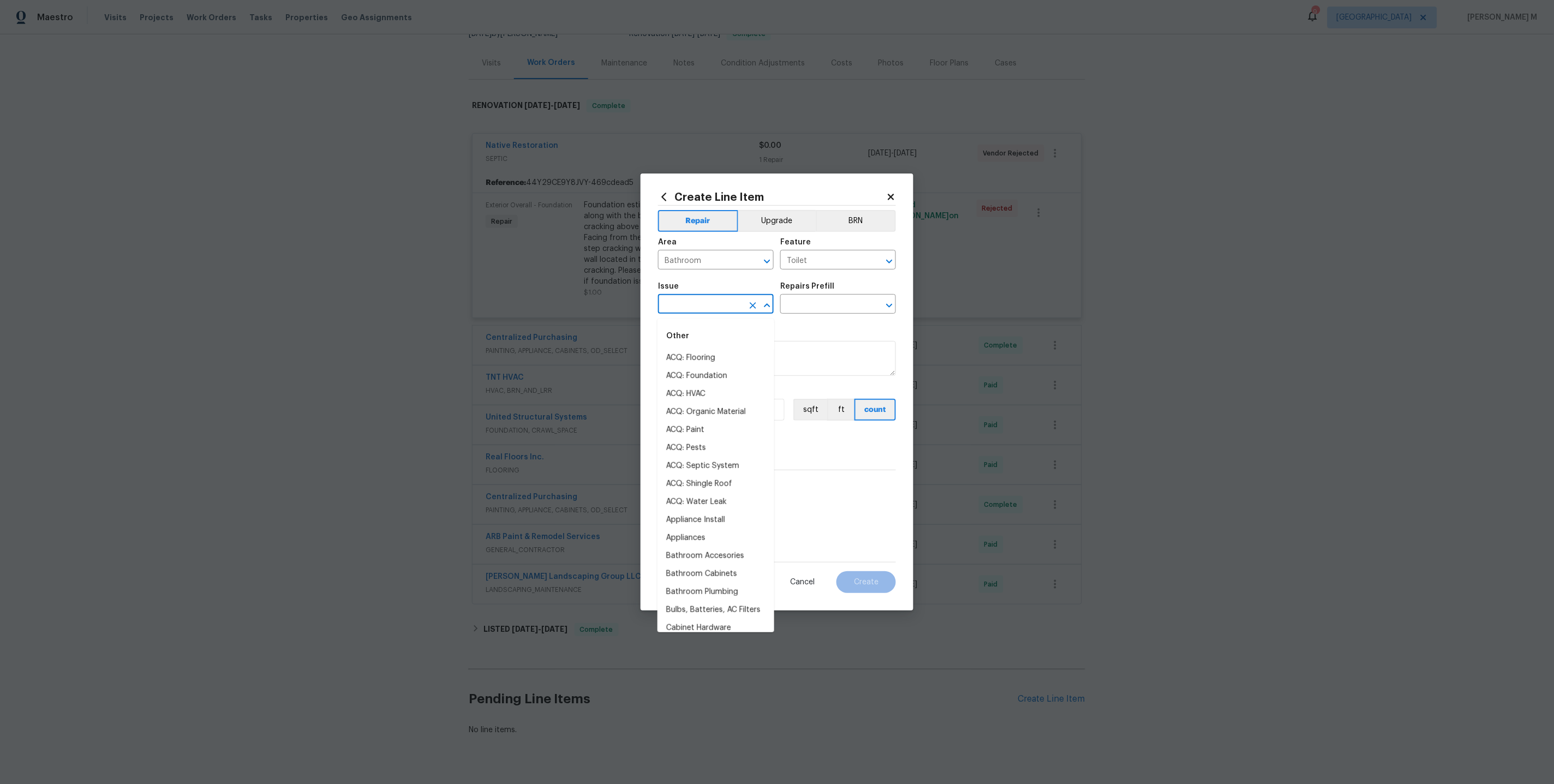
click at [703, 308] on input "text" at bounding box center [700, 305] width 85 height 17
type input "Toi"
click at [716, 360] on li "Bathroom Accesories" at bounding box center [716, 358] width 117 height 18
type input "Bathroom Accesories"
click at [809, 290] on h5 "Repairs Prefill" at bounding box center [807, 286] width 54 height 7
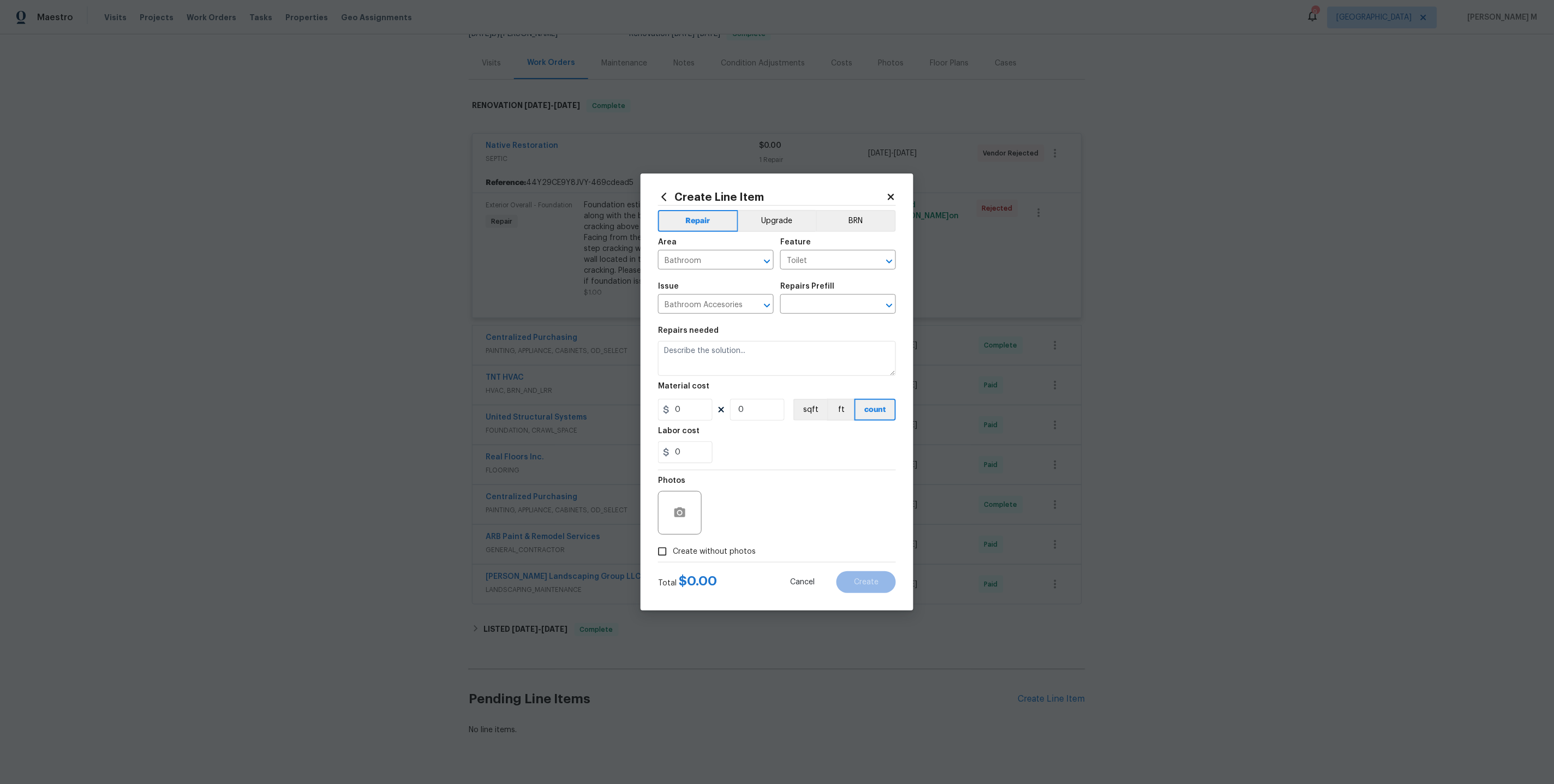
click at [808, 297] on div "Repairs Prefill" at bounding box center [838, 289] width 115 height 14
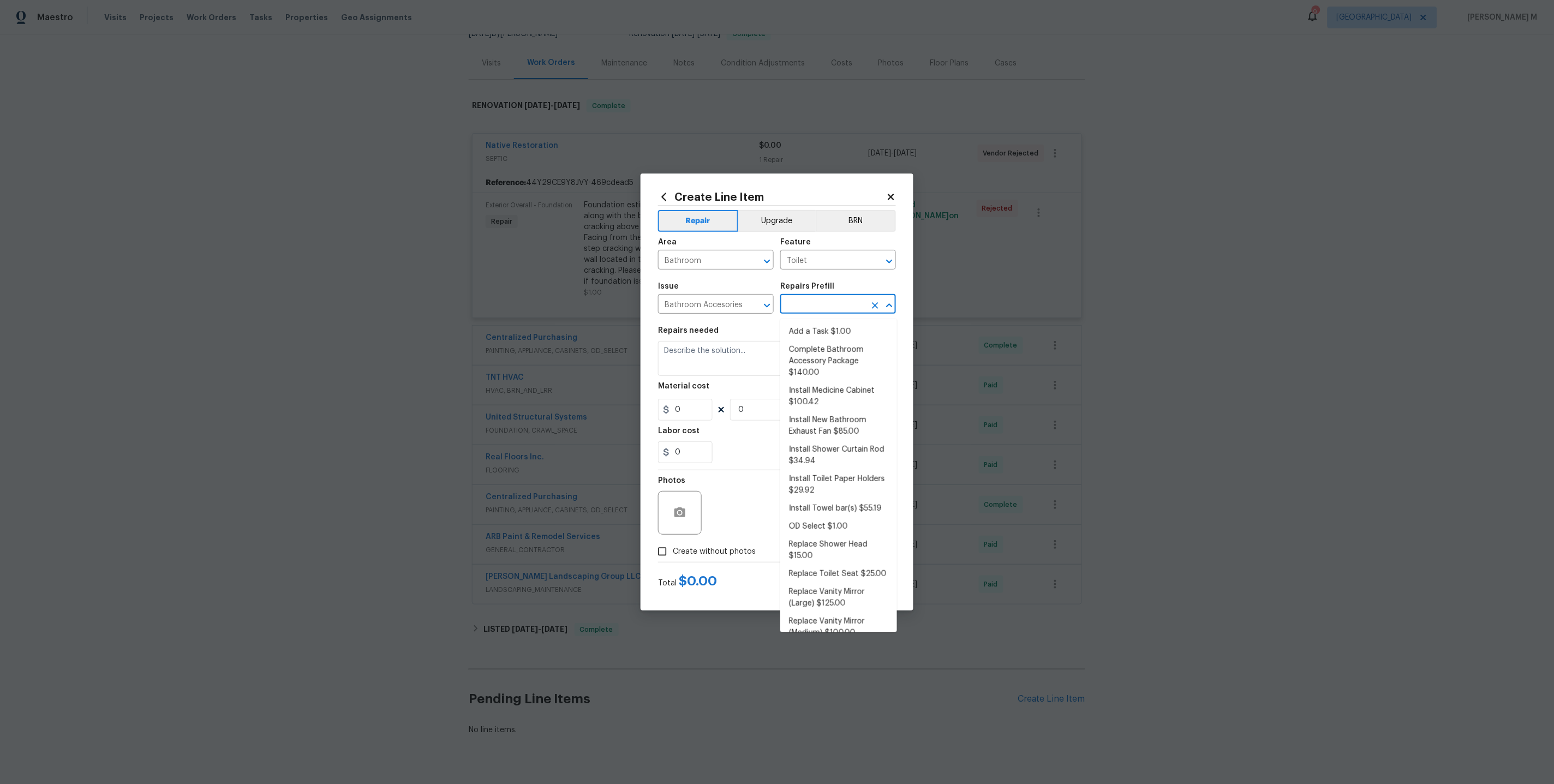
click at [805, 305] on input "text" at bounding box center [822, 305] width 85 height 17
click at [837, 560] on li "Replace Toilet Seat $25.00" at bounding box center [839, 569] width 117 height 18
type input "Interior Trim"
type input "Replace Toilet Seat $25.00"
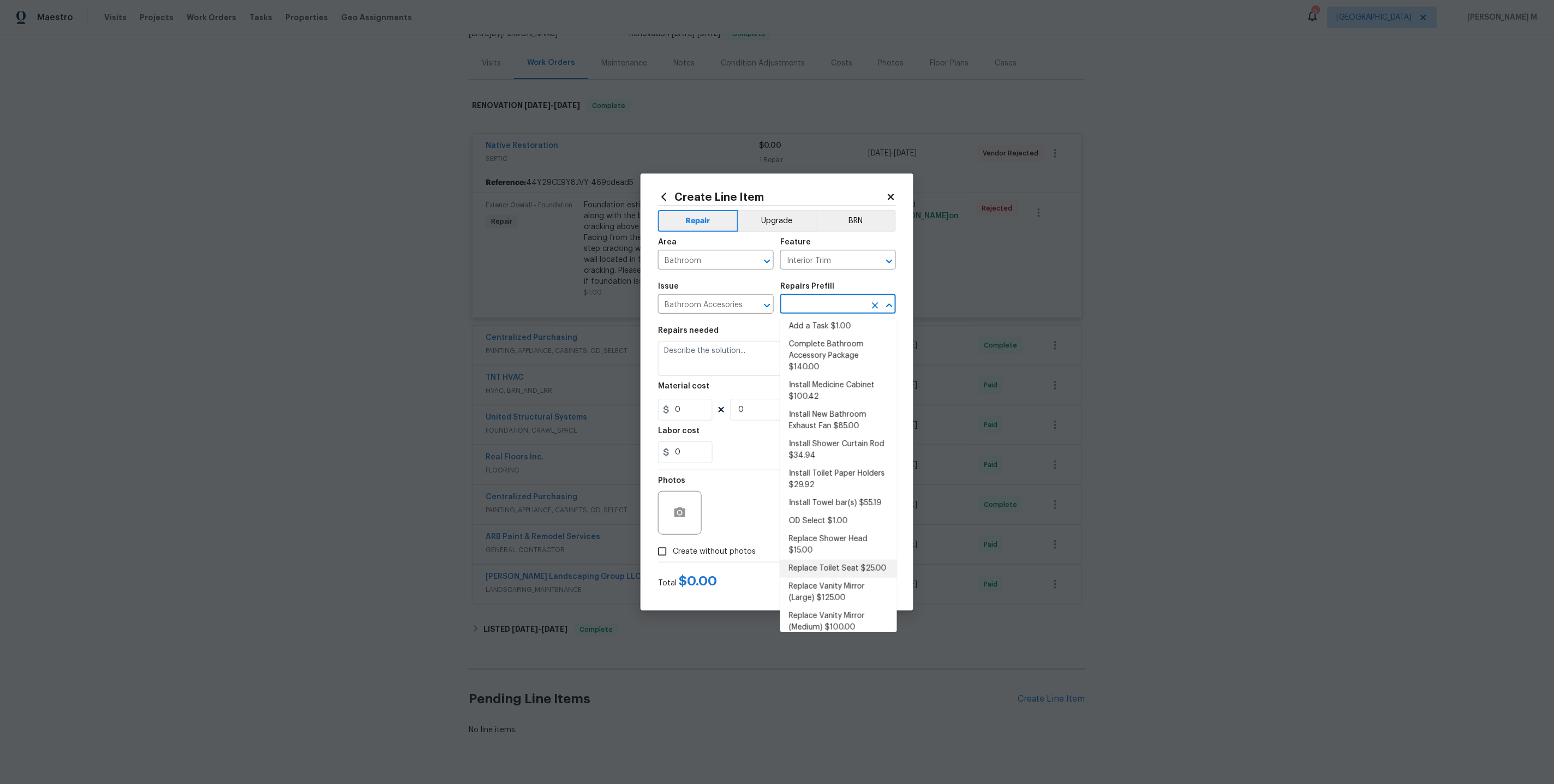
type textarea "Remove the existing toilet seat (if present) and install a new toilet seat (PM …"
type input "25"
type input "1"
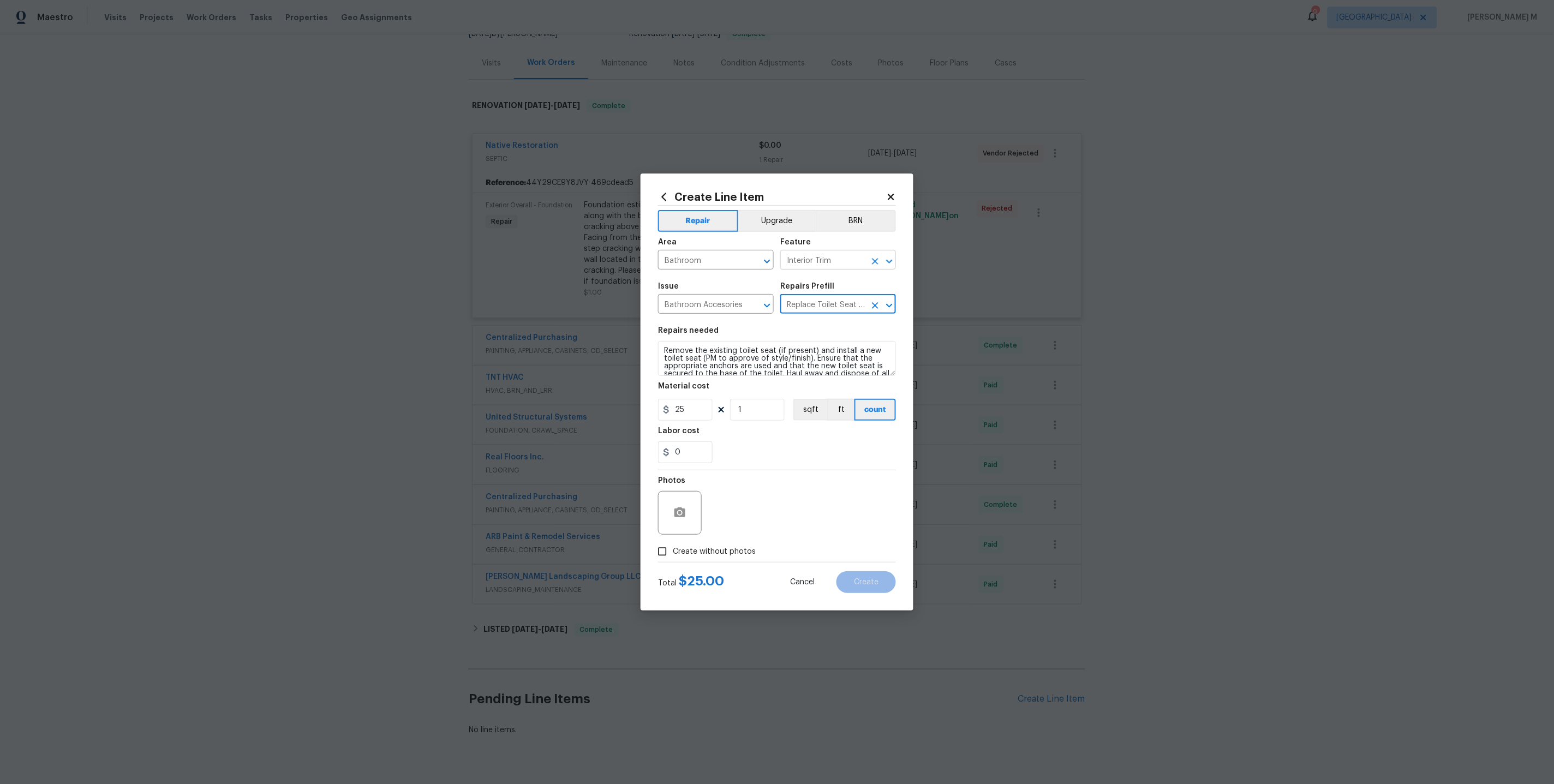
click at [811, 266] on input "Interior Trim" at bounding box center [822, 261] width 85 height 17
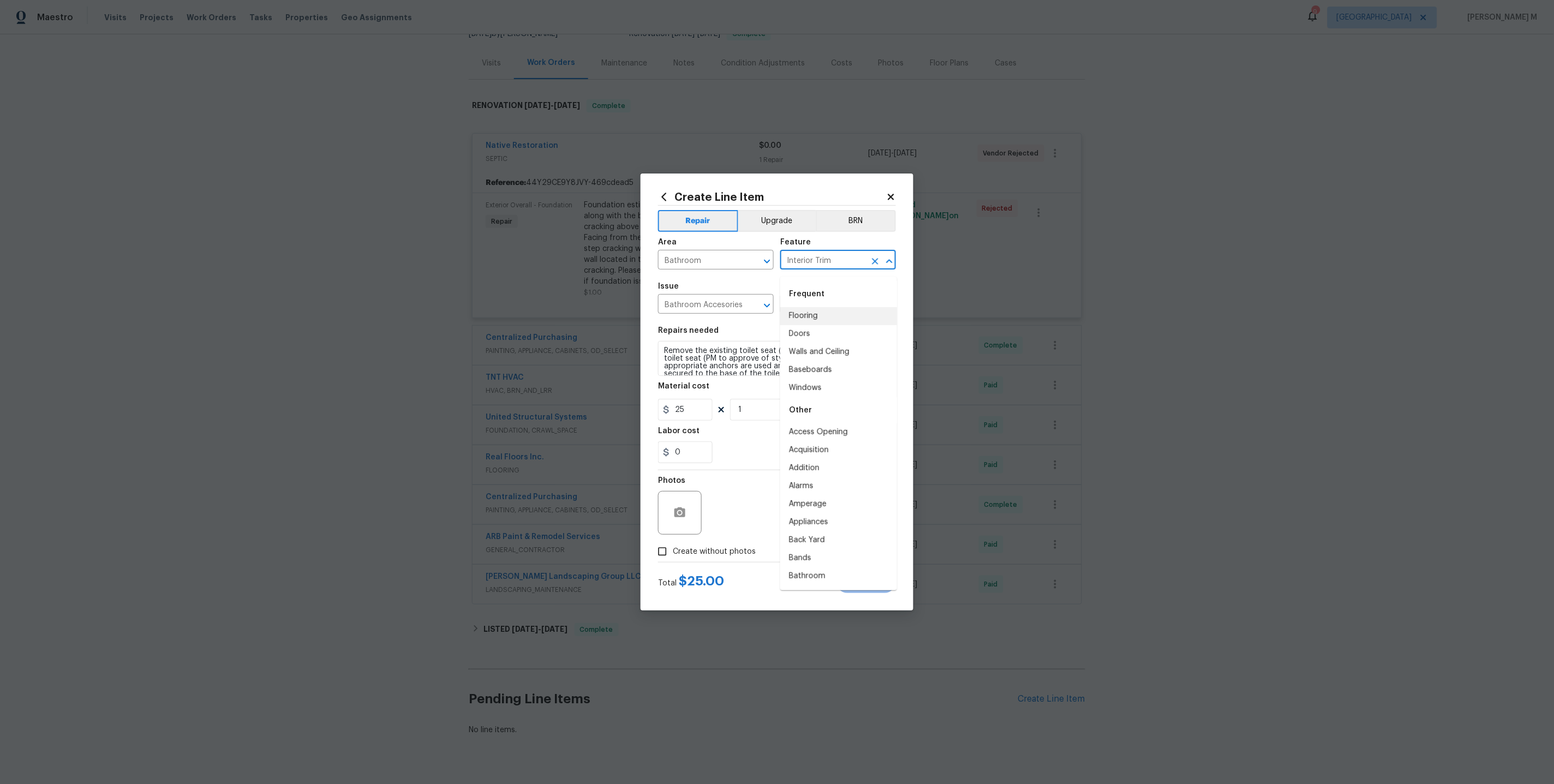
click at [811, 266] on input "Interior Trim" at bounding box center [822, 261] width 85 height 17
click at [810, 313] on li "Toilet" at bounding box center [839, 316] width 117 height 18
type input "Toilet"
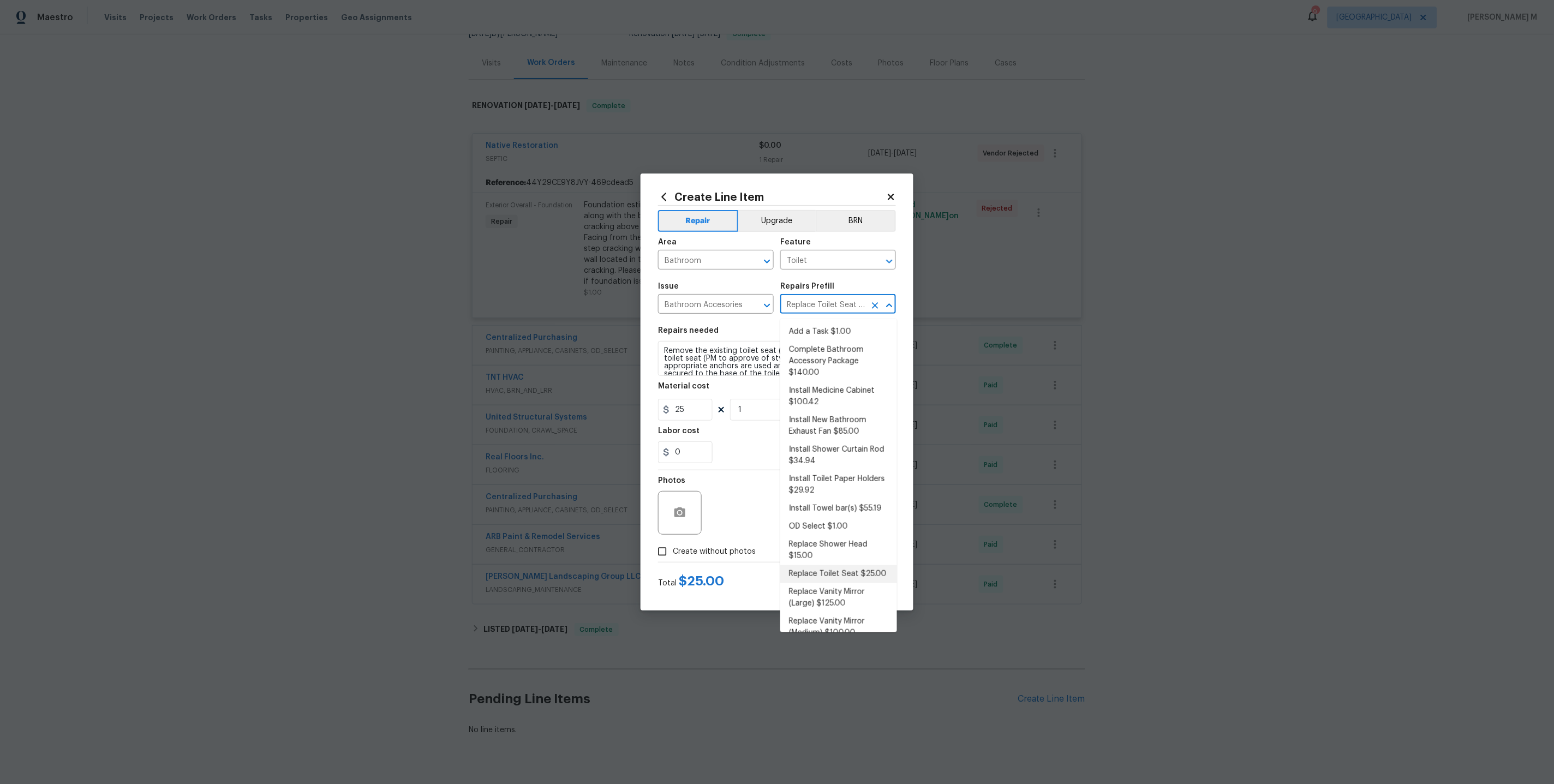
click at [805, 303] on input "Replace Toilet Seat $25.00" at bounding box center [822, 305] width 85 height 17
click at [705, 312] on input "Bathroom Accesories" at bounding box center [700, 305] width 85 height 17
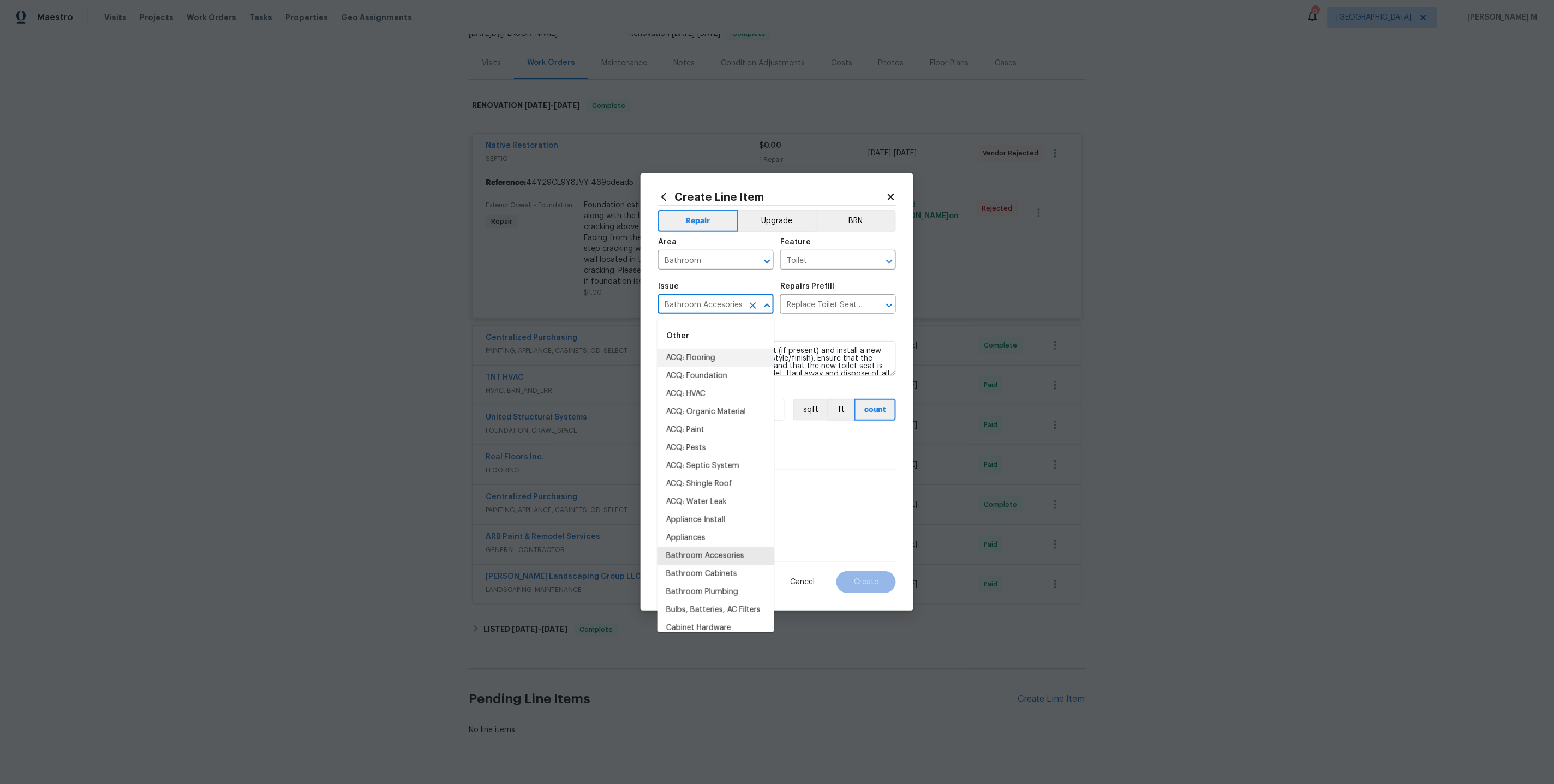
click at [705, 312] on input "Bathroom Accesories" at bounding box center [700, 305] width 85 height 17
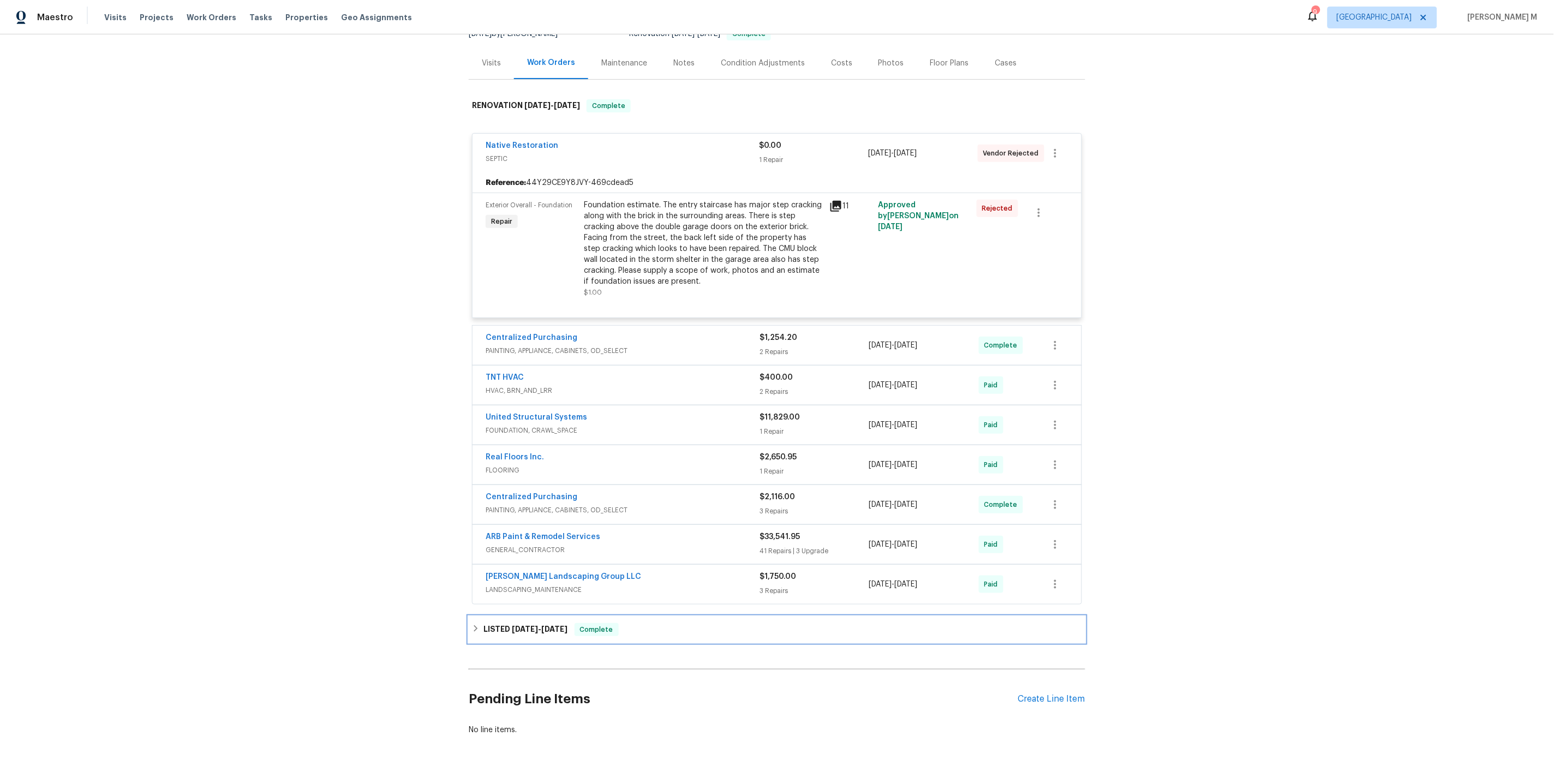
click at [494, 623] on h6 "LISTED 7/25/25 - 9/8/25" at bounding box center [526, 629] width 84 height 13
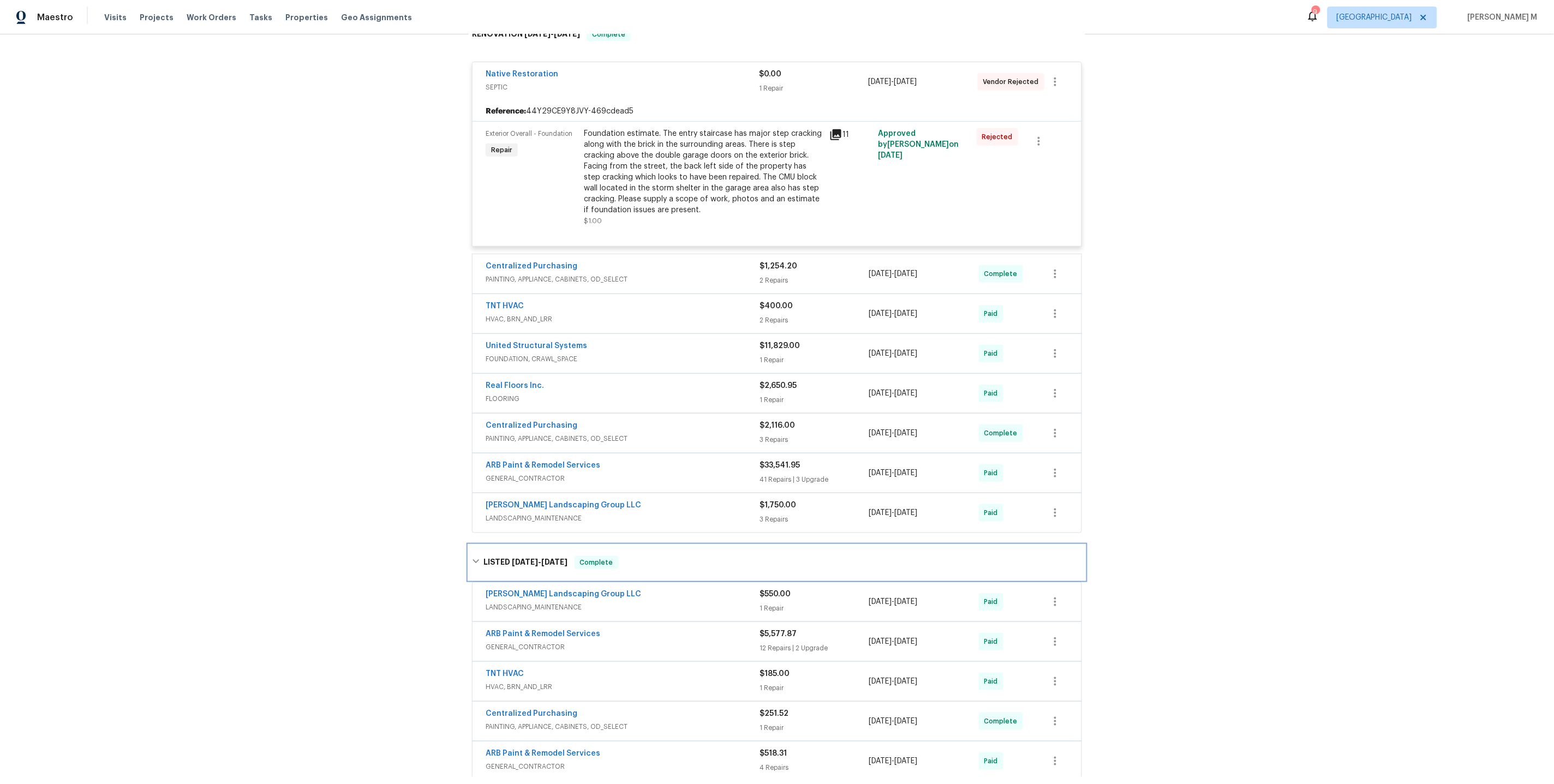
scroll to position [209, 0]
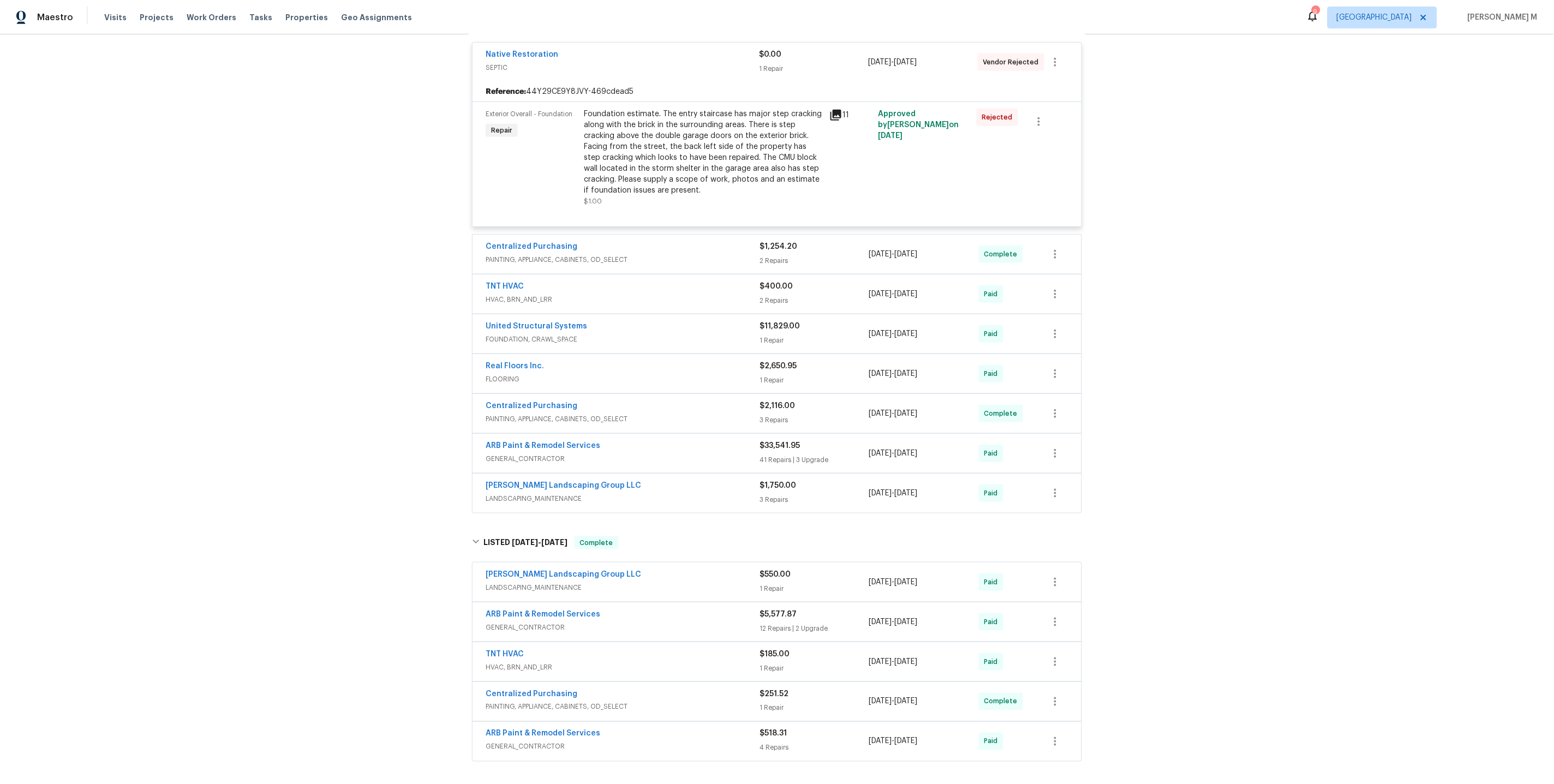
click at [527, 622] on span "GENERAL_CONTRACTOR" at bounding box center [622, 627] width 274 height 11
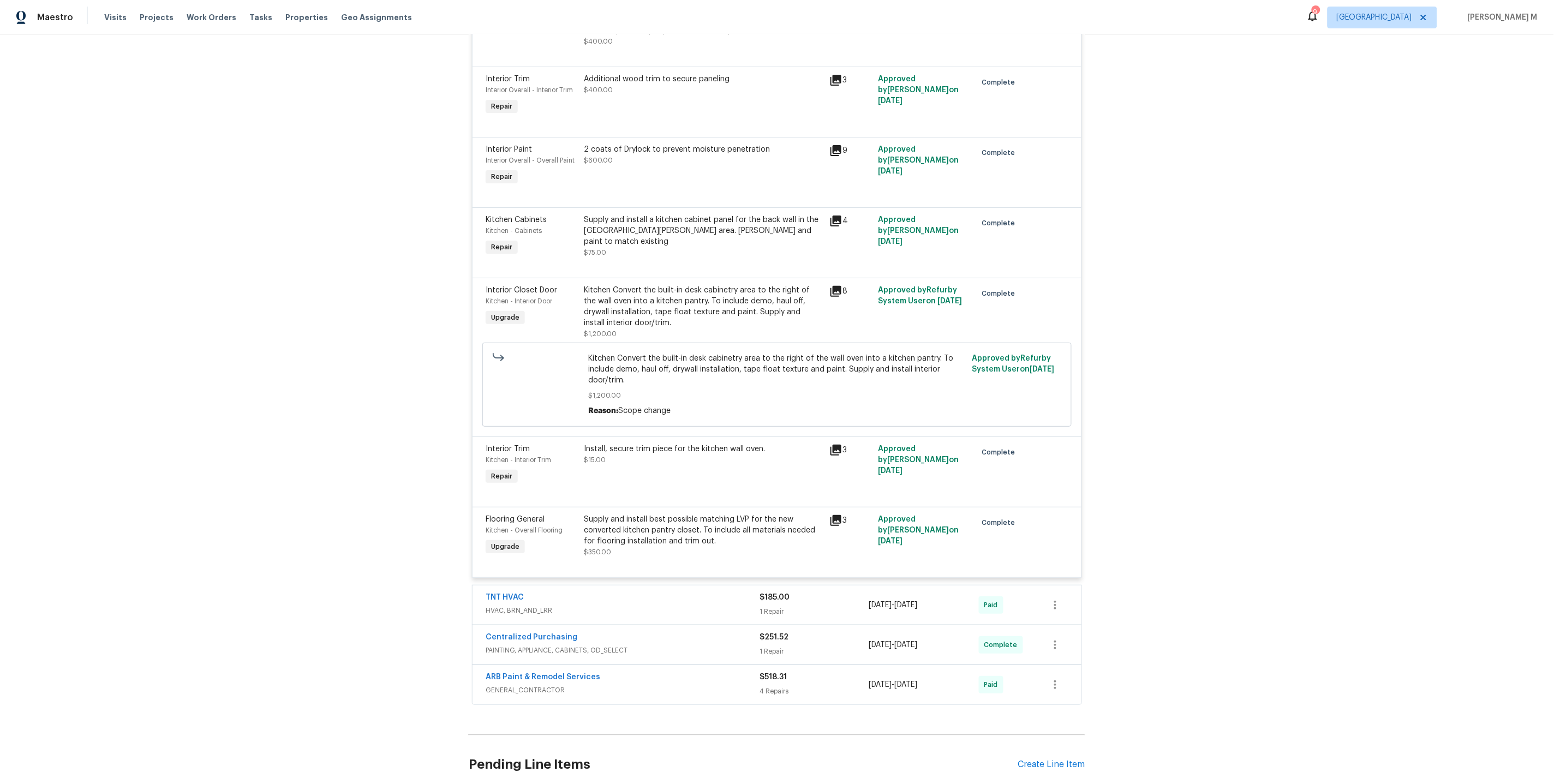
scroll to position [1764, 0]
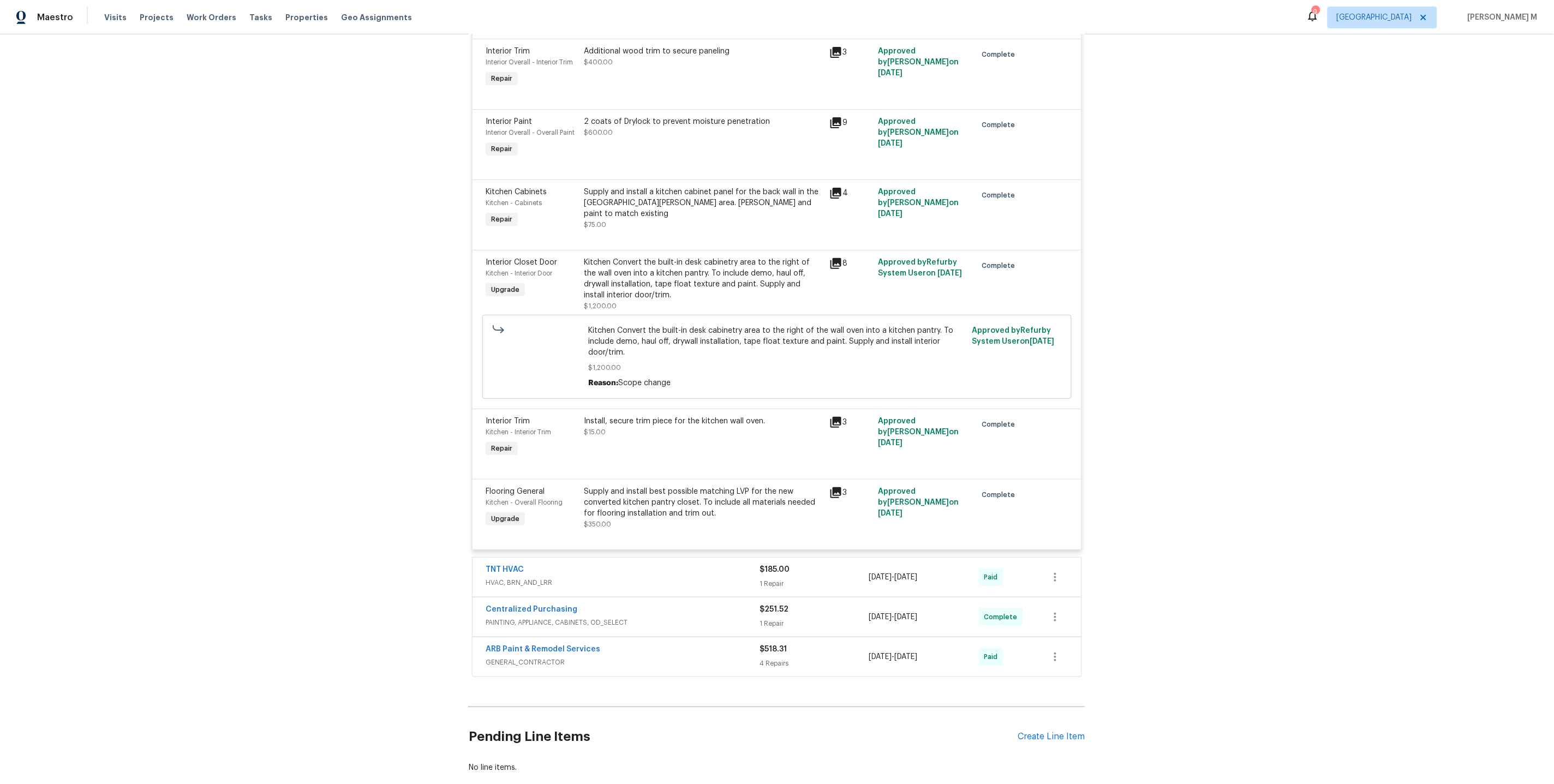
click at [517, 657] on span "GENERAL_CONTRACTOR" at bounding box center [622, 662] width 274 height 11
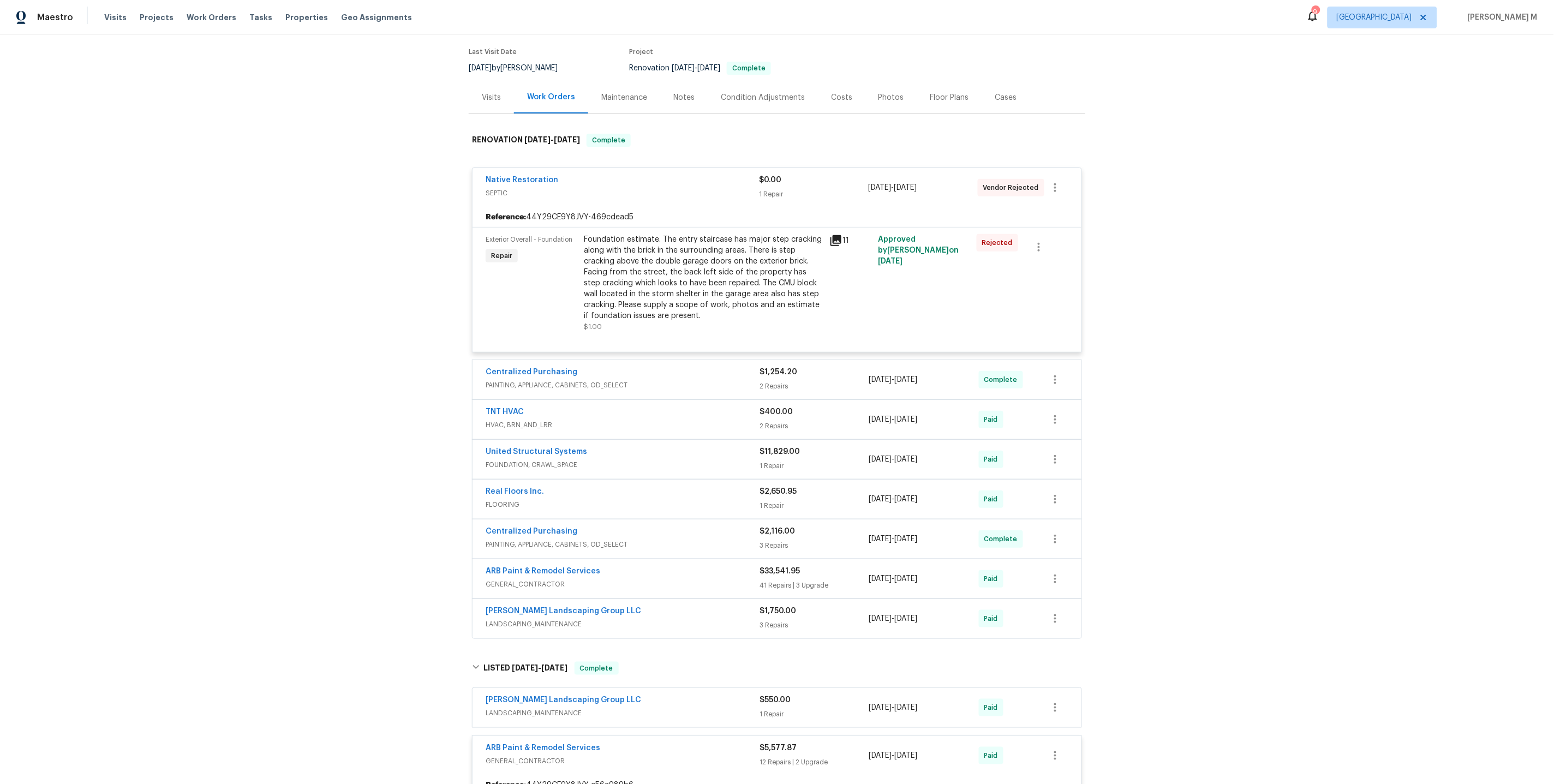
scroll to position [98, 0]
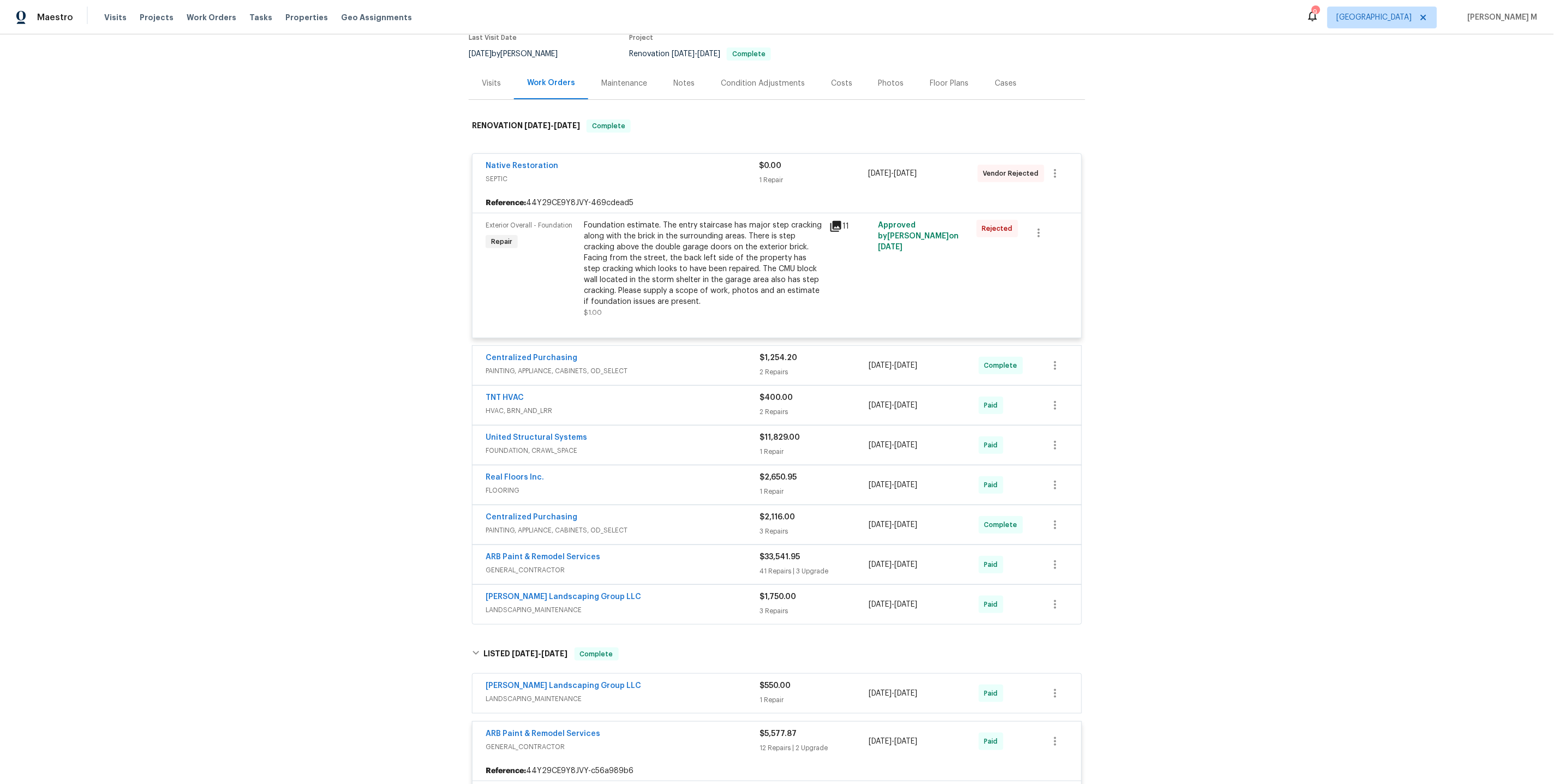
click at [518, 564] on span "GENERAL_CONTRACTOR" at bounding box center [622, 570] width 274 height 11
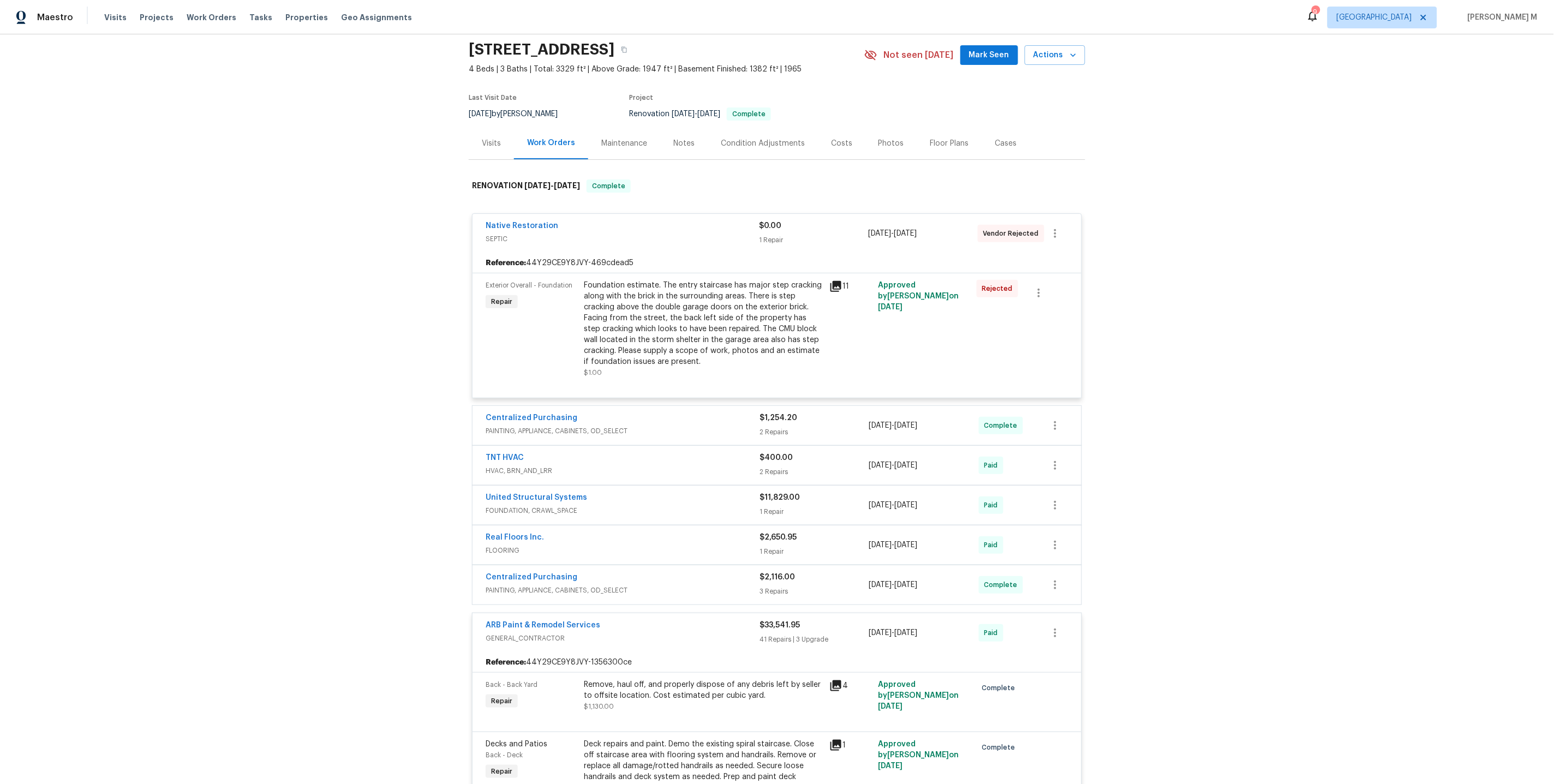
scroll to position [0, 0]
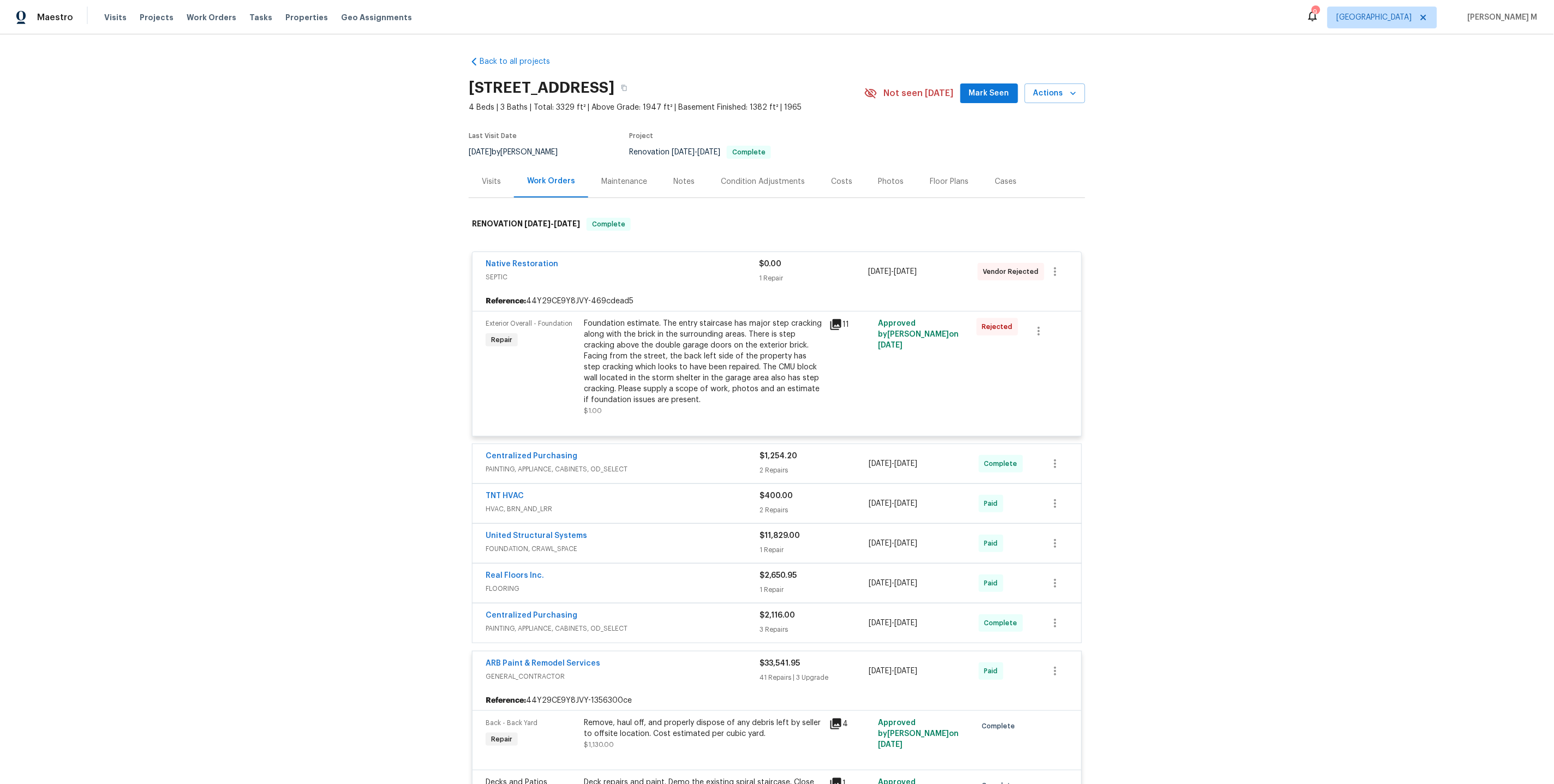
click at [627, 176] on div "Maintenance" at bounding box center [624, 181] width 46 height 11
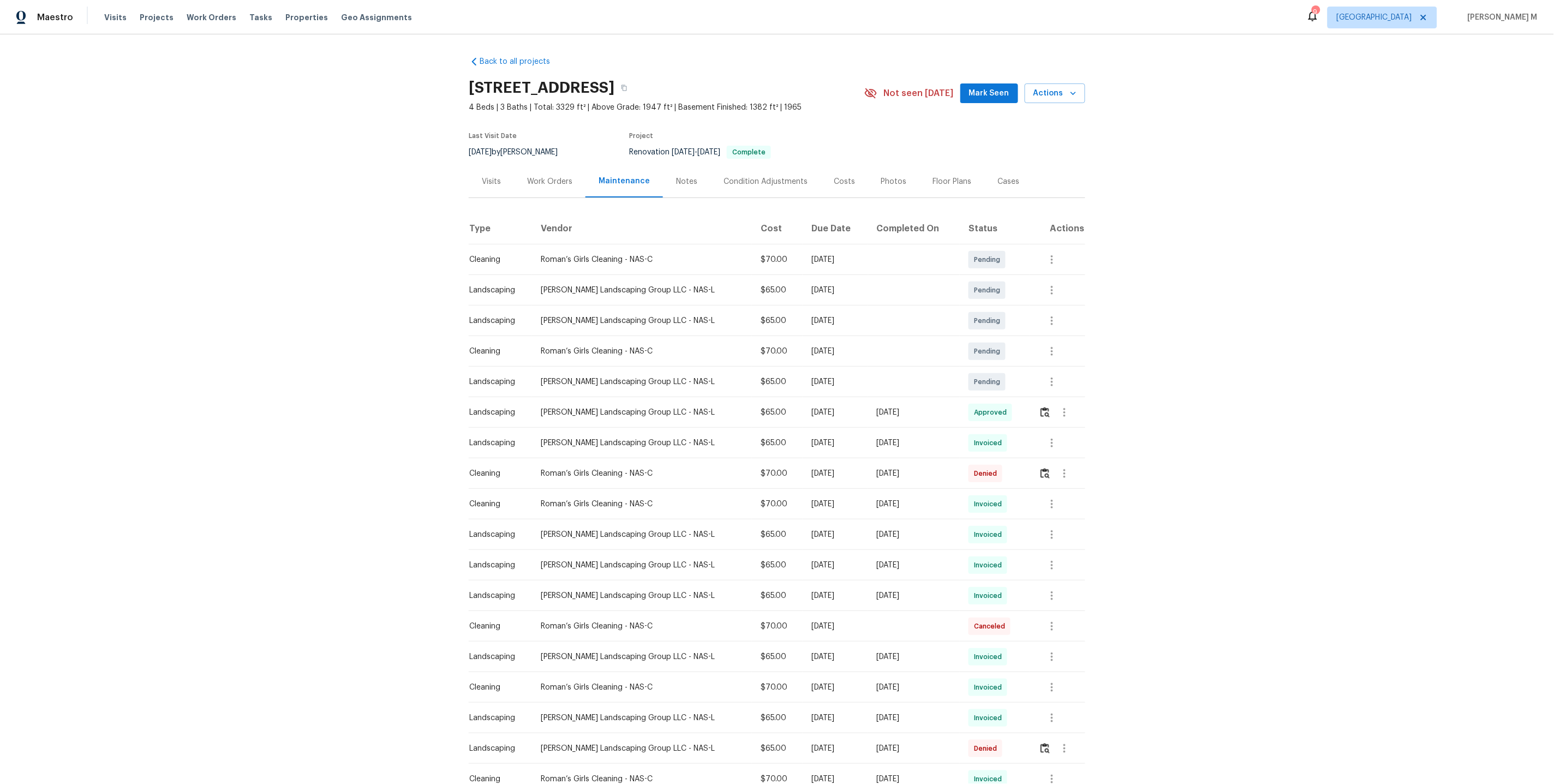
click at [541, 167] on div "Work Orders" at bounding box center [550, 181] width 72 height 33
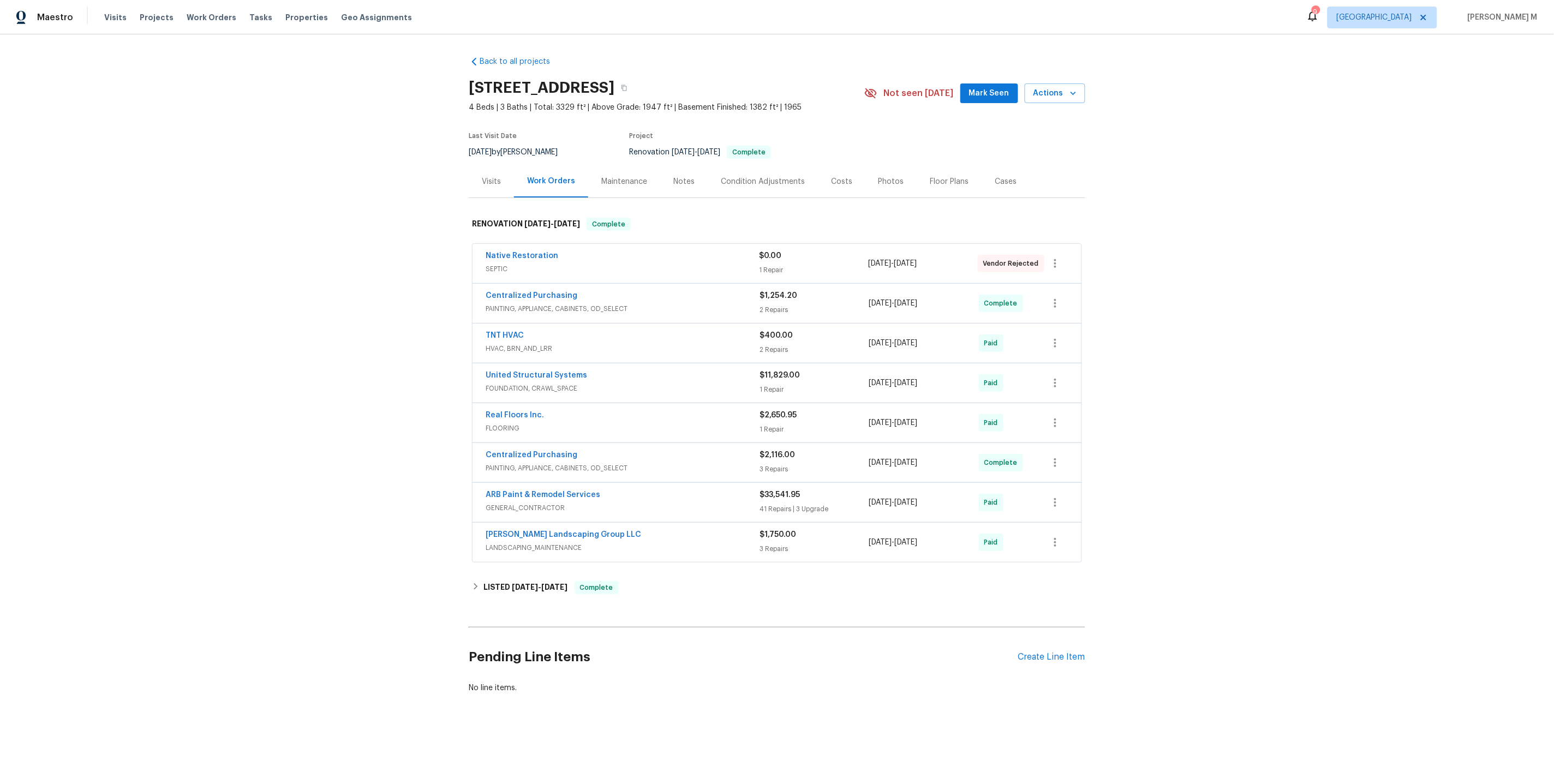
click at [527, 266] on span "SEPTIC" at bounding box center [622, 268] width 274 height 11
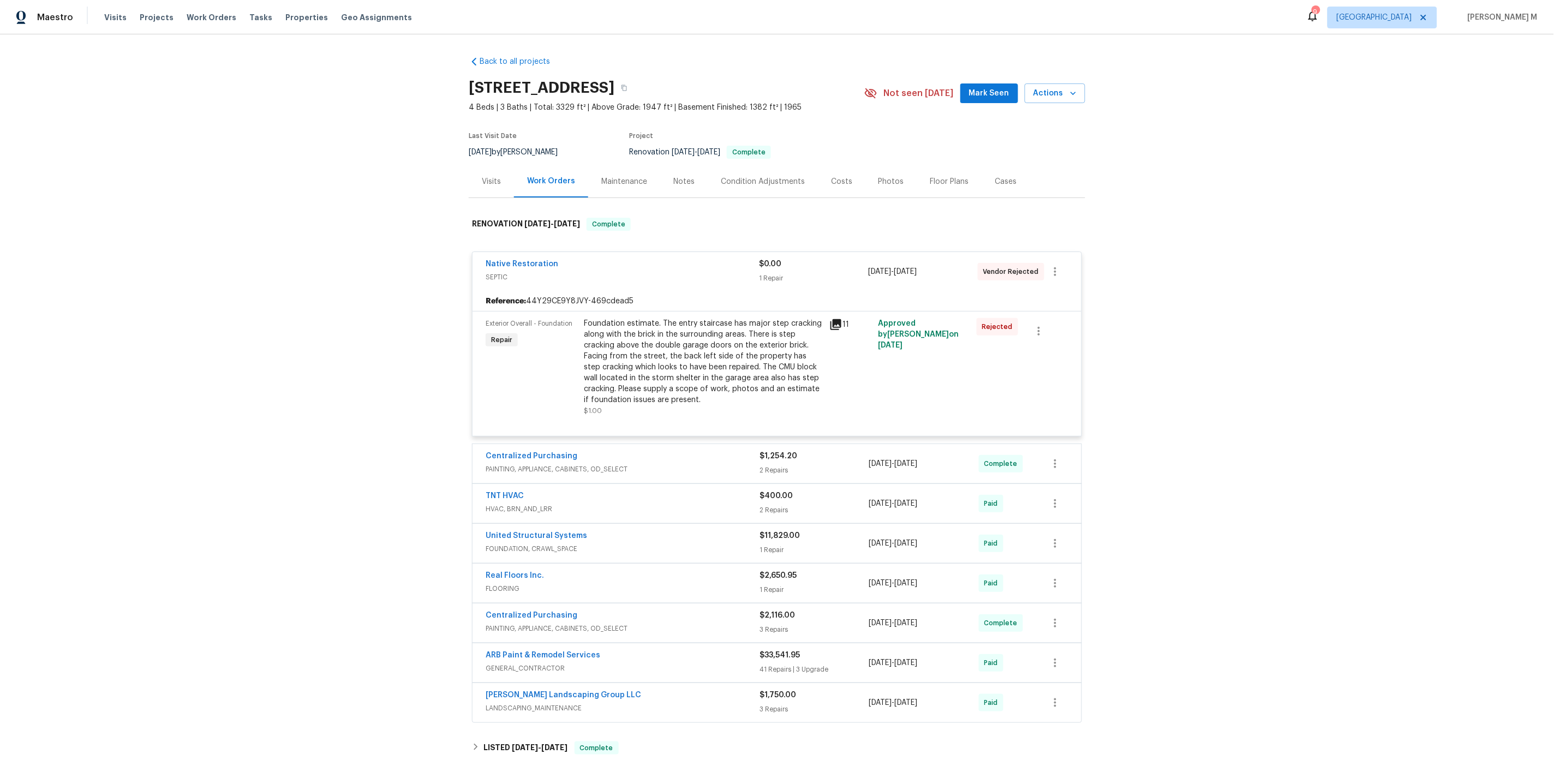
click at [612, 182] on div "Maintenance" at bounding box center [624, 181] width 72 height 33
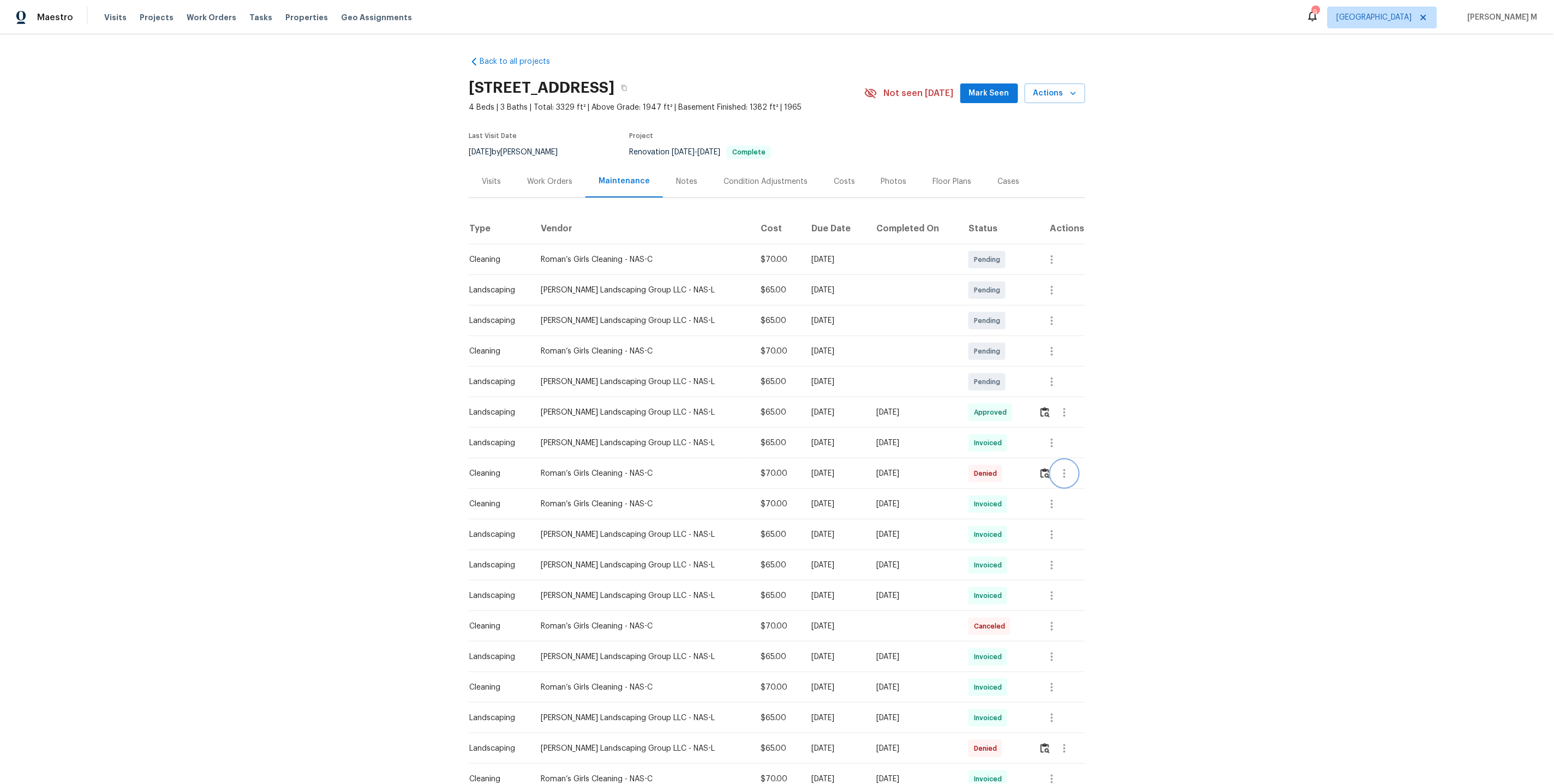
click at [1064, 469] on icon "button" at bounding box center [1064, 473] width 2 height 9
click at [1064, 467] on li "Message vendor" at bounding box center [1090, 468] width 76 height 18
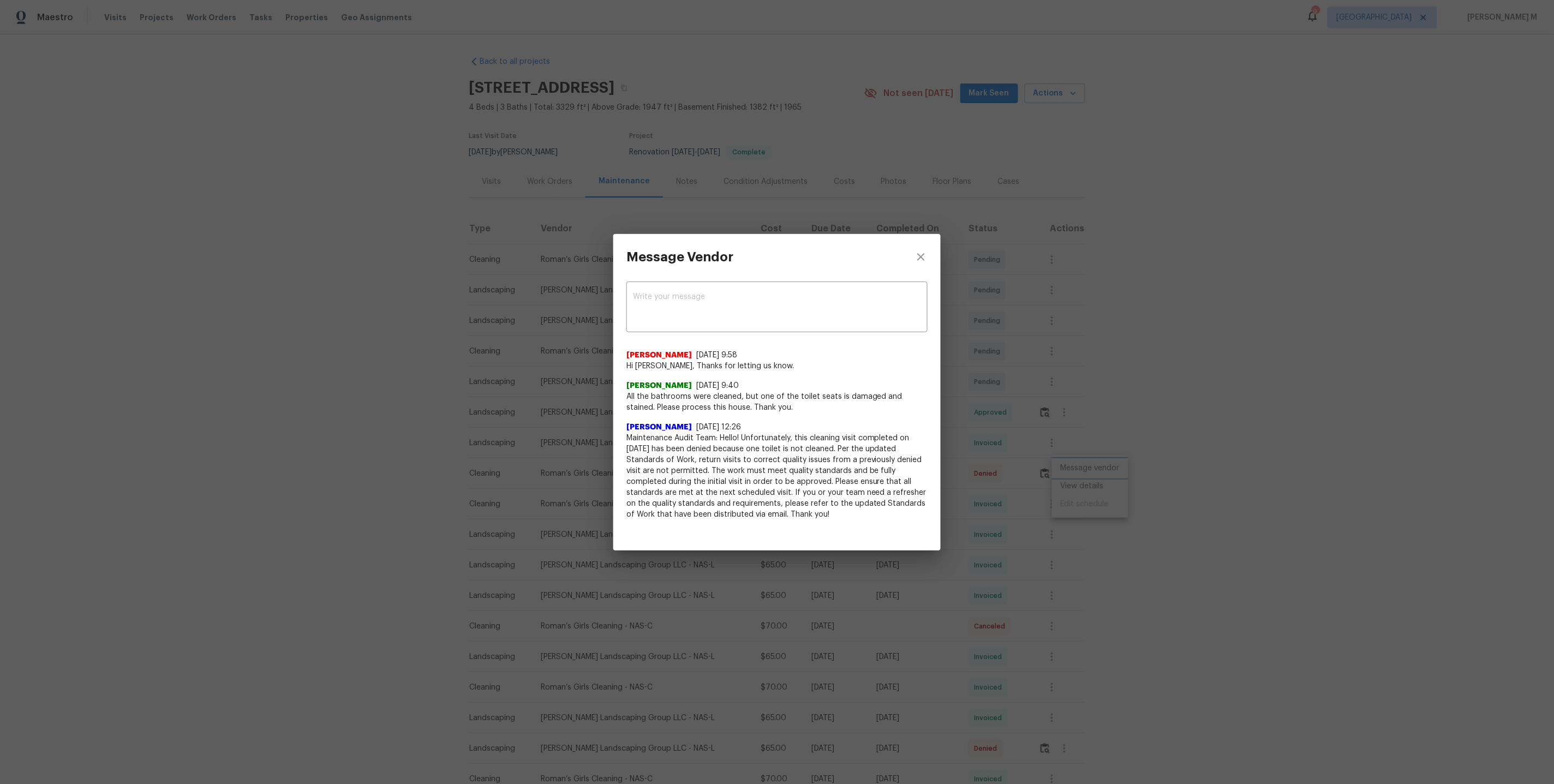
click at [1053, 425] on div "Message Vendor x ​ Savitha Ekambaram 10/6/25, 9:58 Hi Alexandra, Thanks for let…" at bounding box center [777, 392] width 1554 height 784
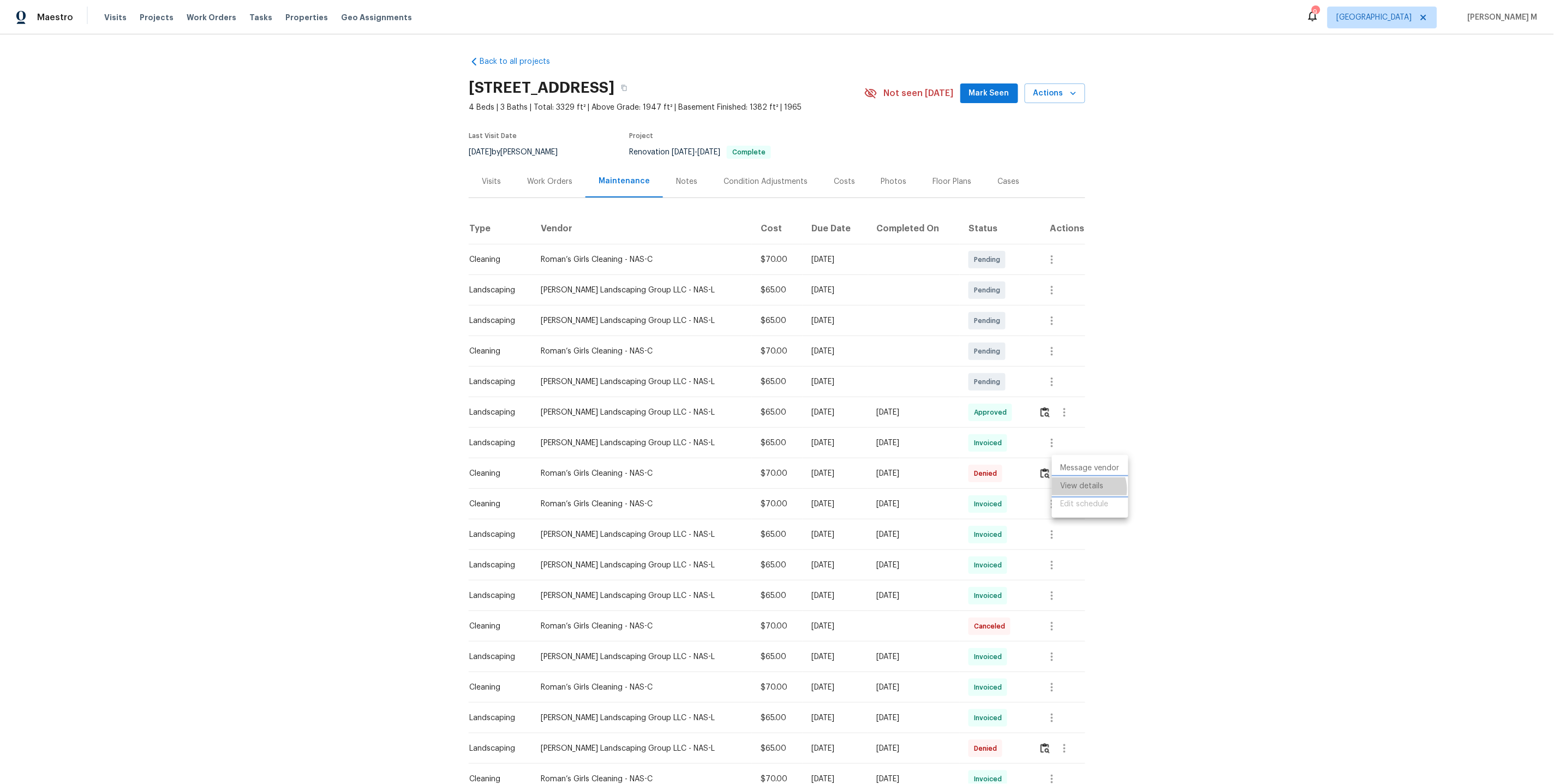
click at [1087, 489] on li "View details" at bounding box center [1090, 486] width 76 height 18
click at [959, 444] on div at bounding box center [777, 392] width 1554 height 784
click at [1064, 470] on icon "button" at bounding box center [1064, 473] width 2 height 9
click at [1064, 470] on li "Message vendor" at bounding box center [1090, 468] width 76 height 18
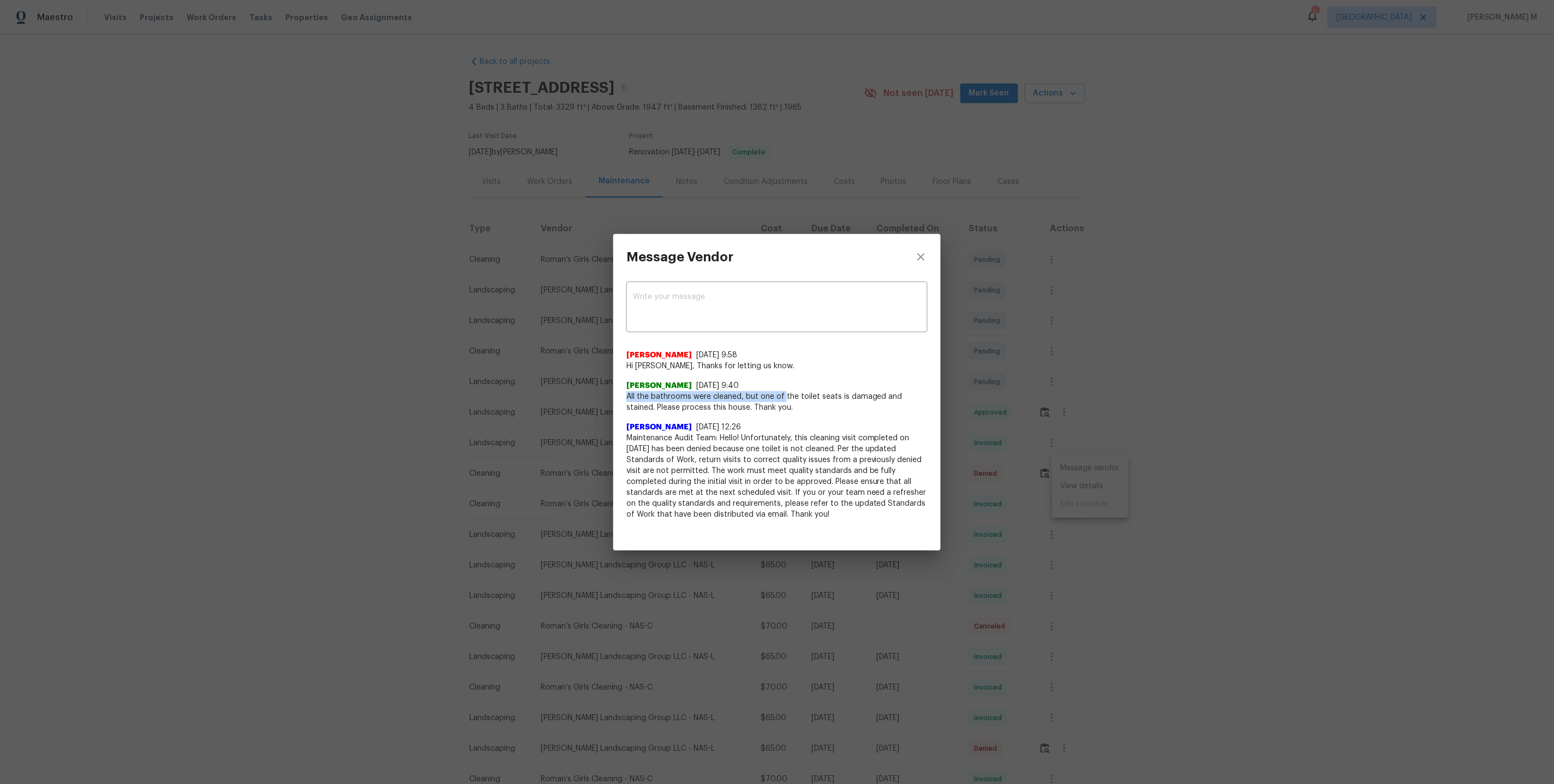
drag, startPoint x: 622, startPoint y: 393, endPoint x: 782, endPoint y: 399, distance: 160.1
click at [783, 399] on div "x ​ Savitha Ekambaram 10/6/25, 9:58 Hi Alexandra, Thanks for letting us know. A…" at bounding box center [777, 406] width 328 height 253
click at [782, 399] on span "All the bathrooms were cleaned, but one of the toilet seats is damaged and stai…" at bounding box center [777, 402] width 301 height 22
drag, startPoint x: 763, startPoint y: 410, endPoint x: 621, endPoint y: 401, distance: 142.3
click at [621, 401] on div "x ​ Savitha Ekambaram 10/6/25, 9:58 Hi Alexandra, Thanks for letting us know. A…" at bounding box center [777, 406] width 328 height 253
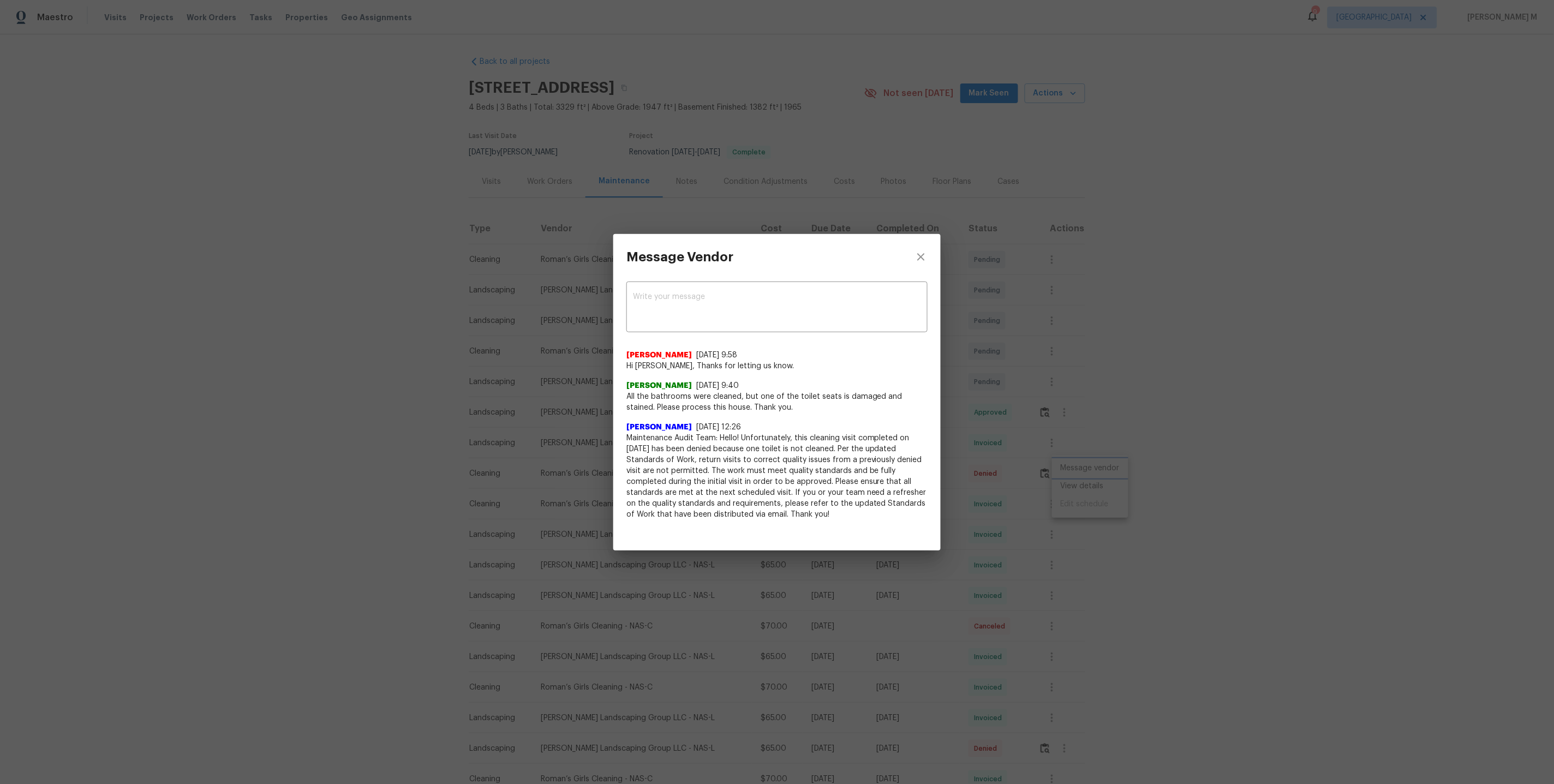
click at [989, 338] on div "Message Vendor x ​ Savitha Ekambaram 10/6/25, 9:58 Hi Alexandra, Thanks for let…" at bounding box center [777, 392] width 1554 height 784
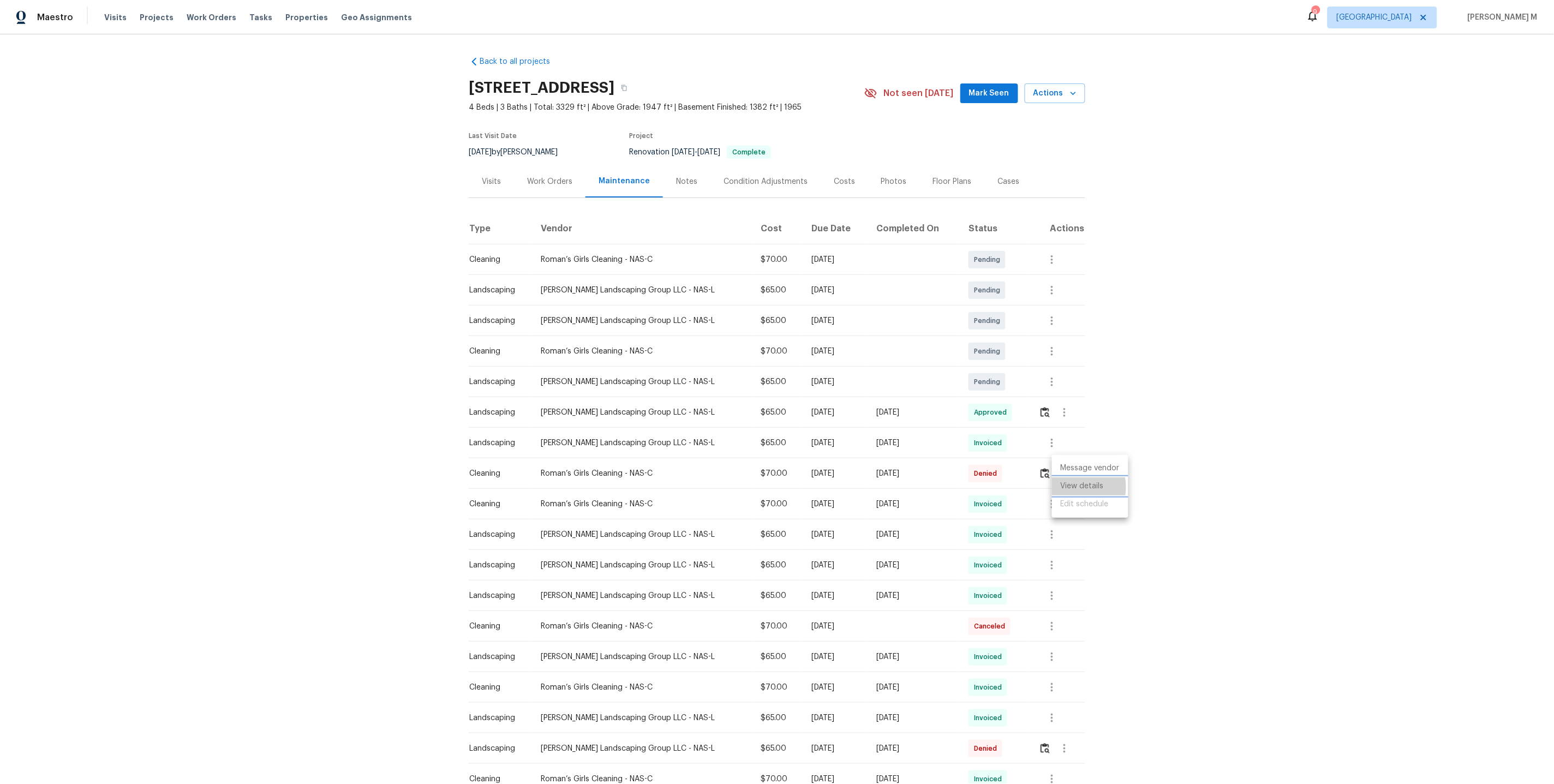
click at [1068, 487] on li "View details" at bounding box center [1090, 486] width 76 height 18
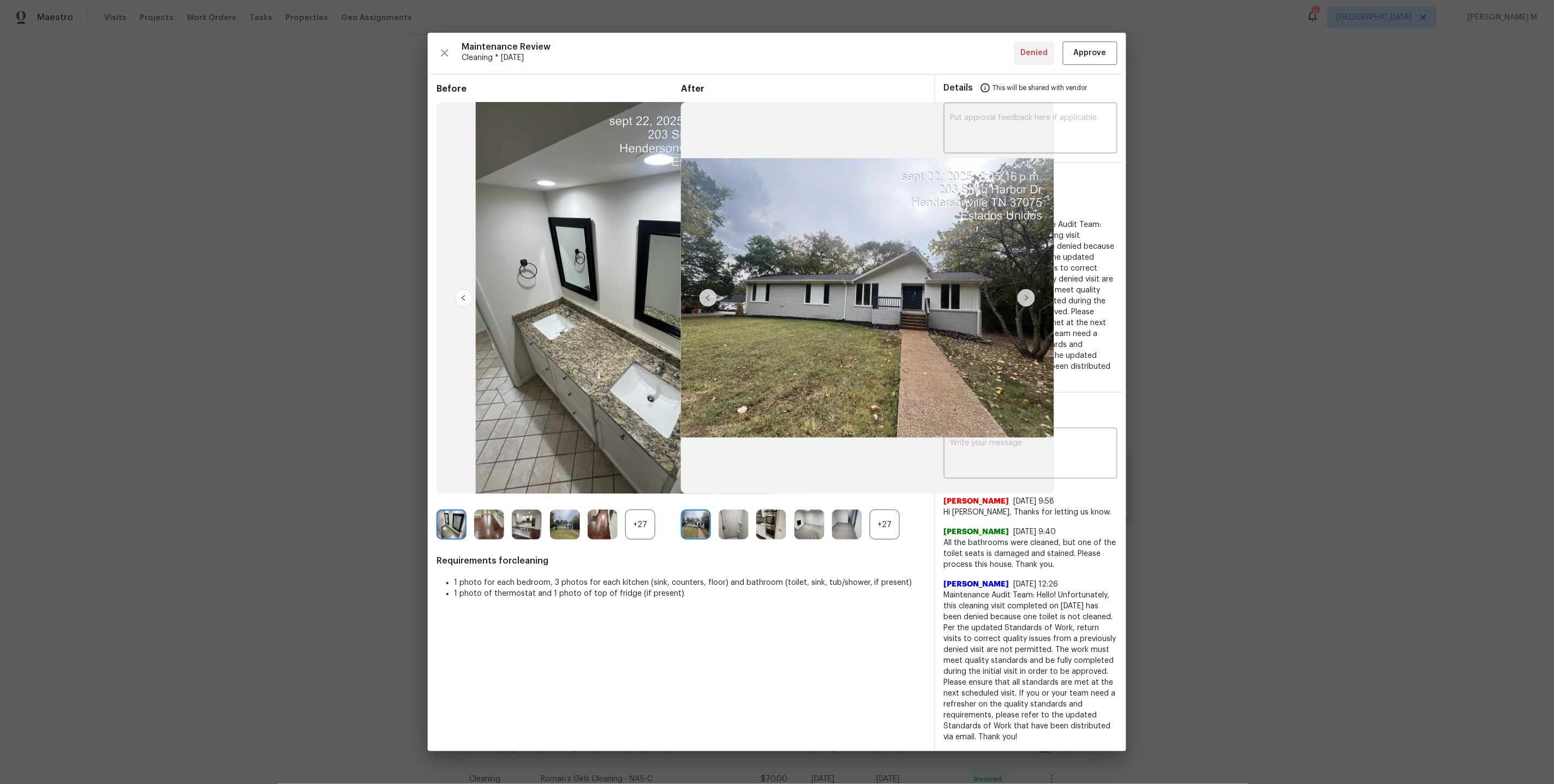
click at [874, 539] on div "+27" at bounding box center [885, 524] width 30 height 30
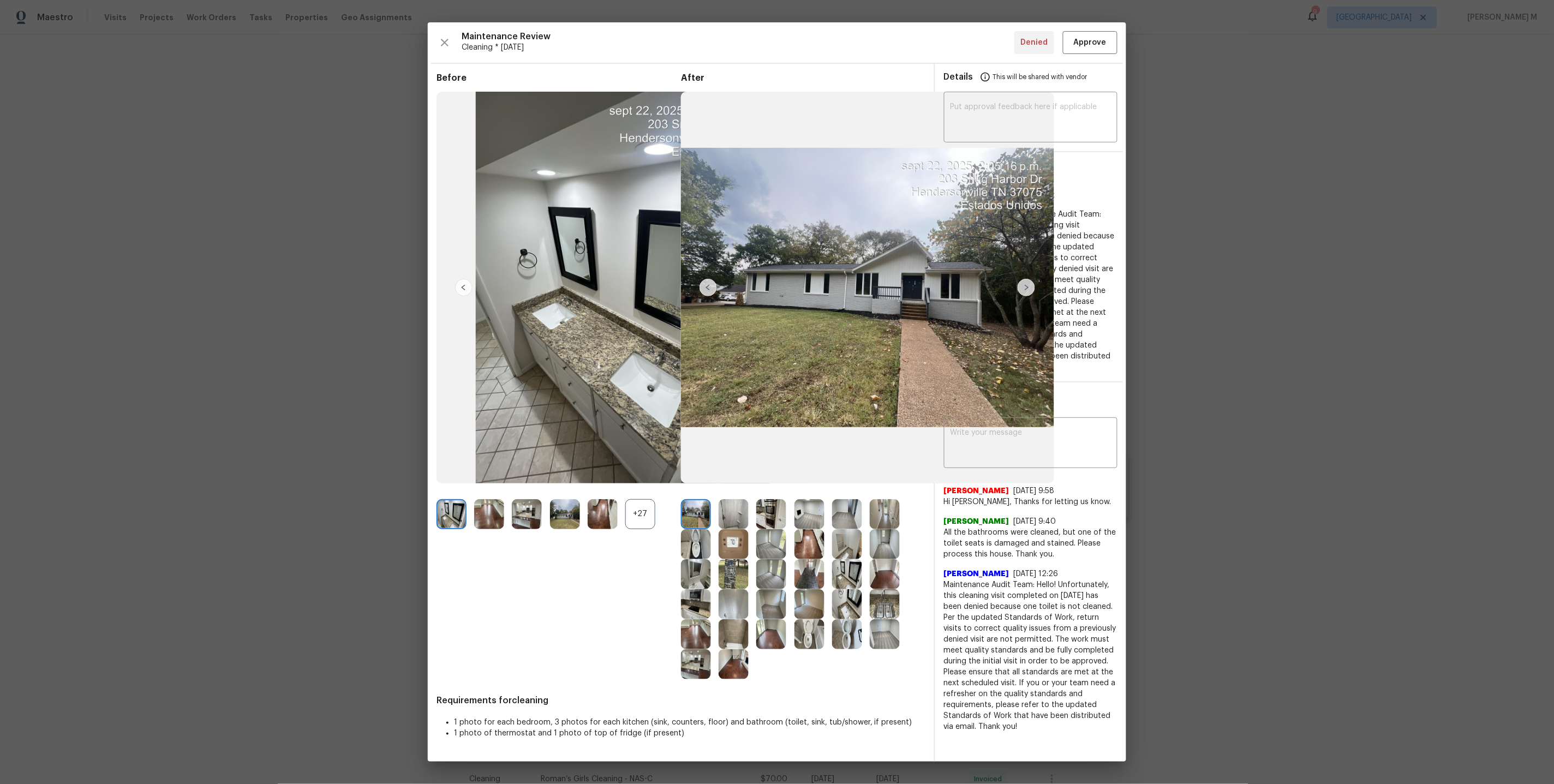
click at [853, 636] on img at bounding box center [847, 634] width 30 height 30
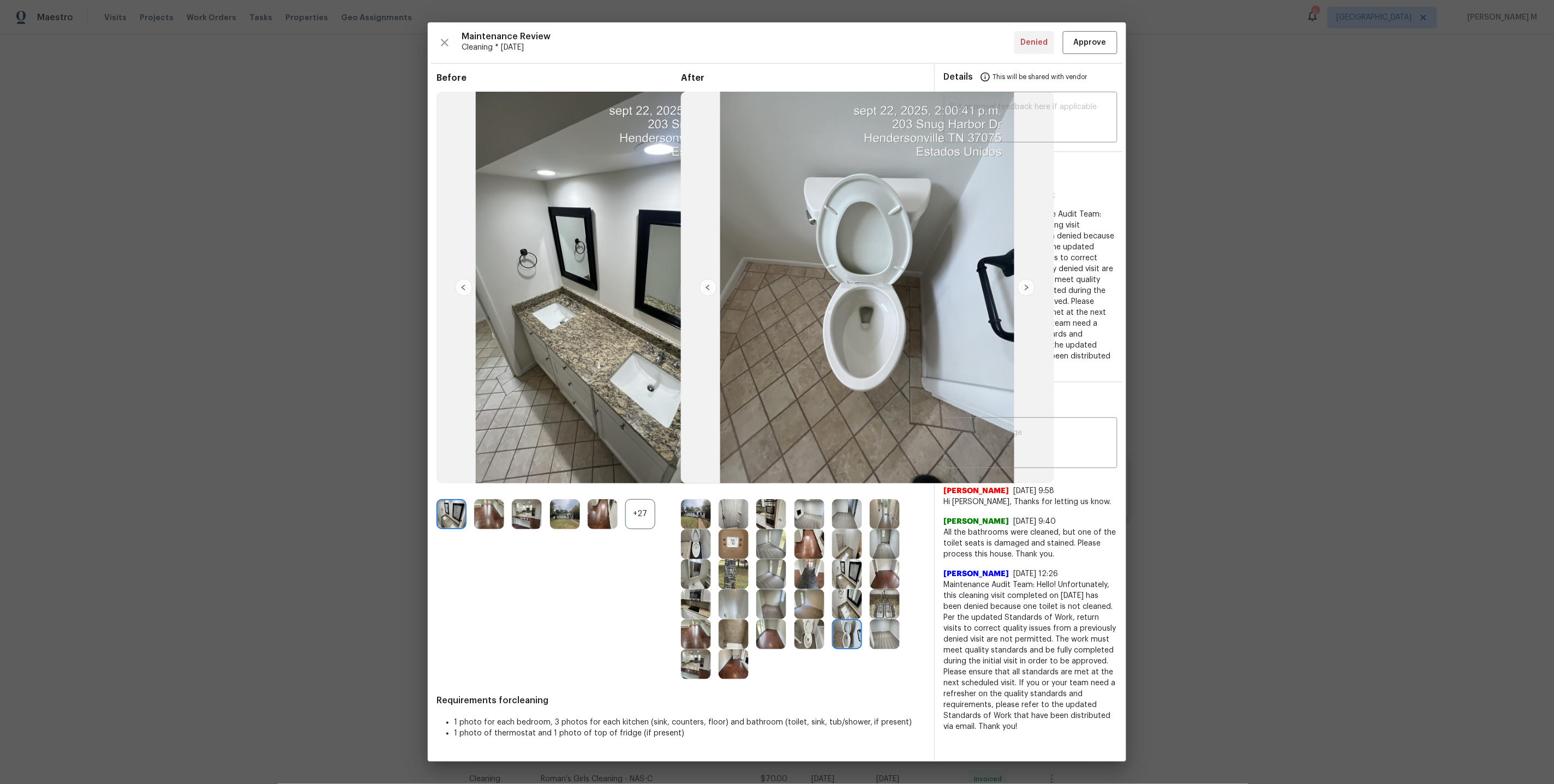
click at [810, 638] on img at bounding box center [809, 634] width 30 height 30
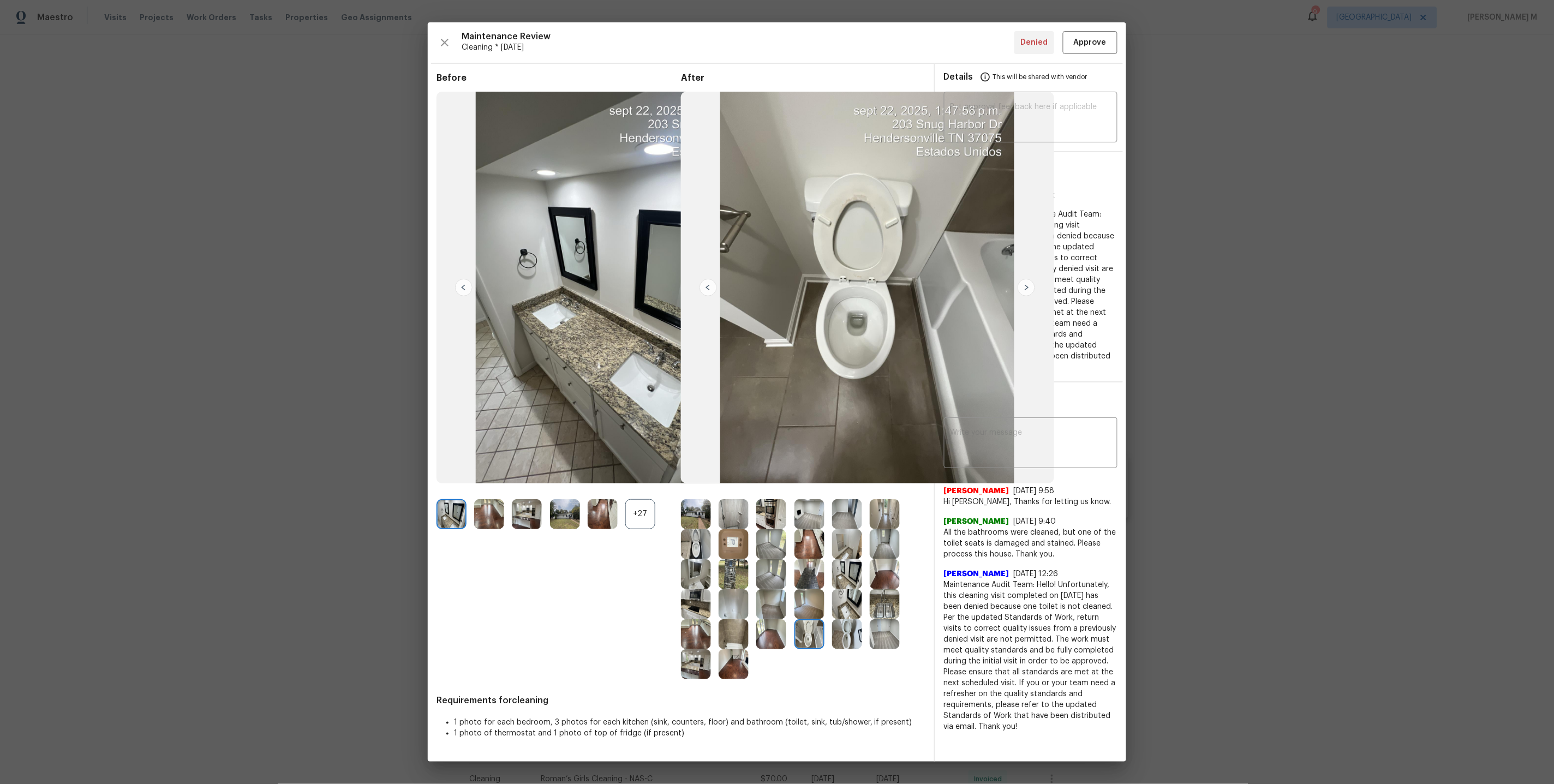
click at [845, 639] on img at bounding box center [847, 634] width 30 height 30
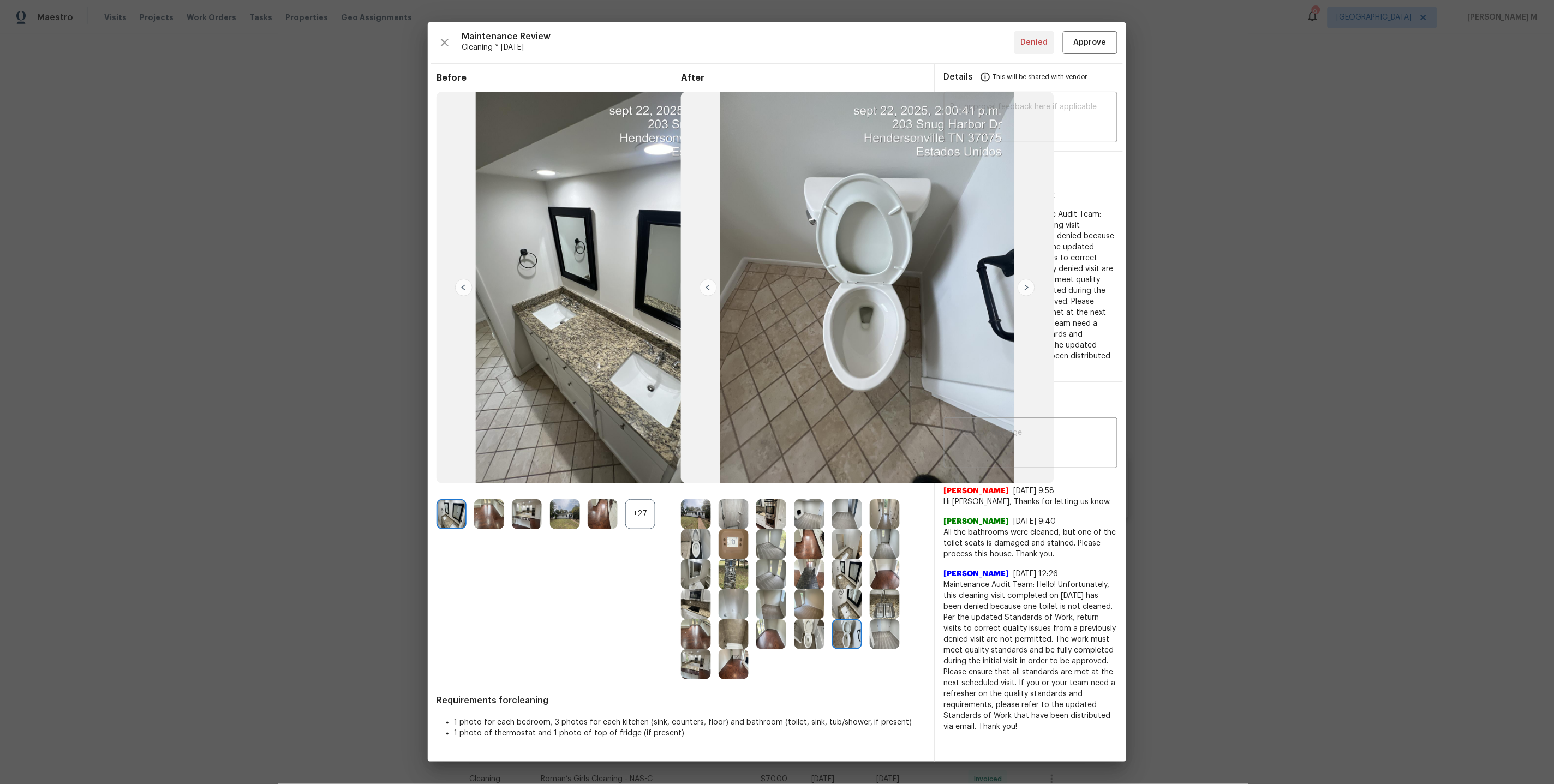
click at [812, 639] on img at bounding box center [809, 634] width 30 height 30
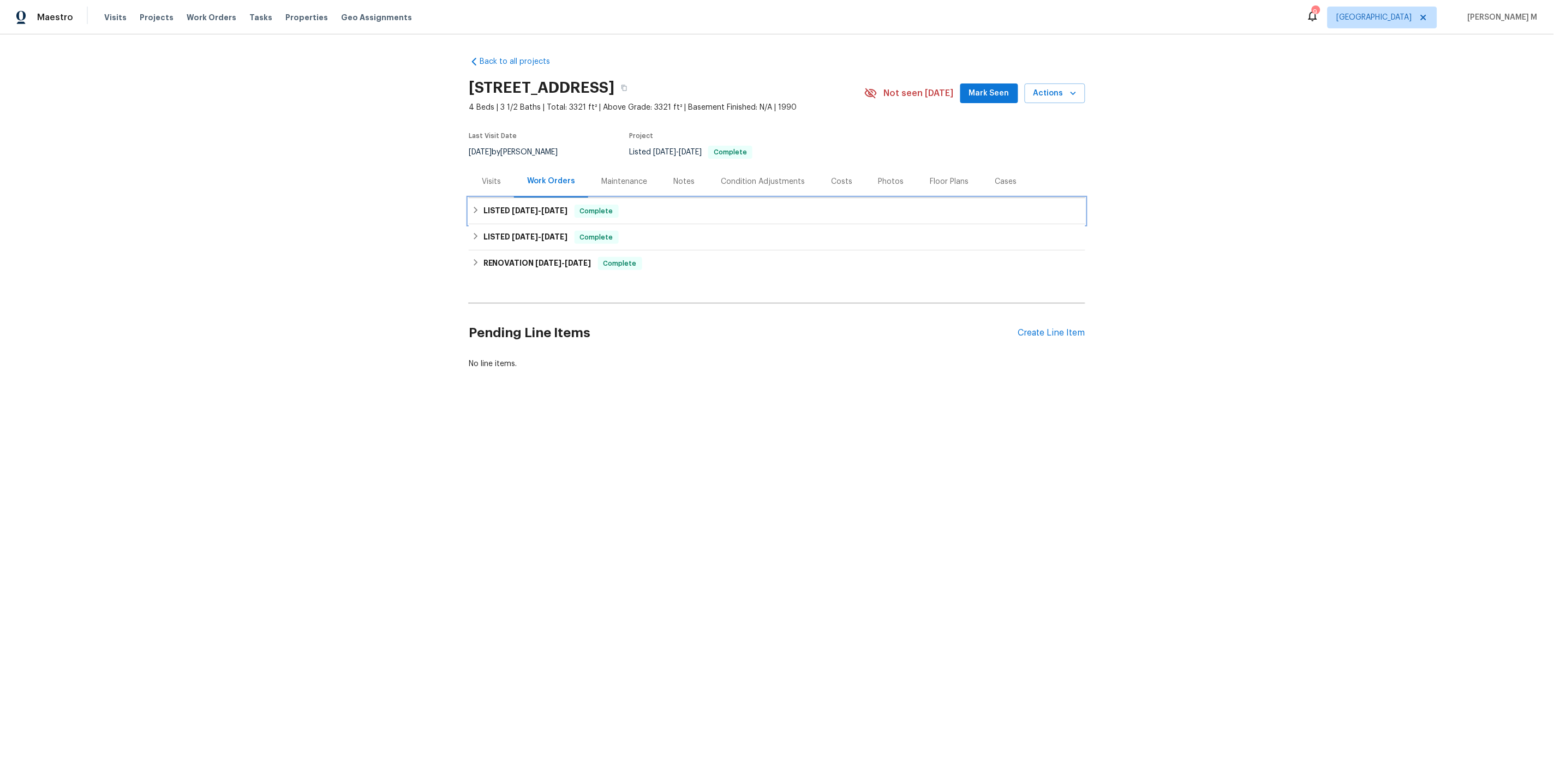
click at [517, 217] on div "LISTED [DATE] - [DATE] Complete" at bounding box center [777, 211] width 616 height 26
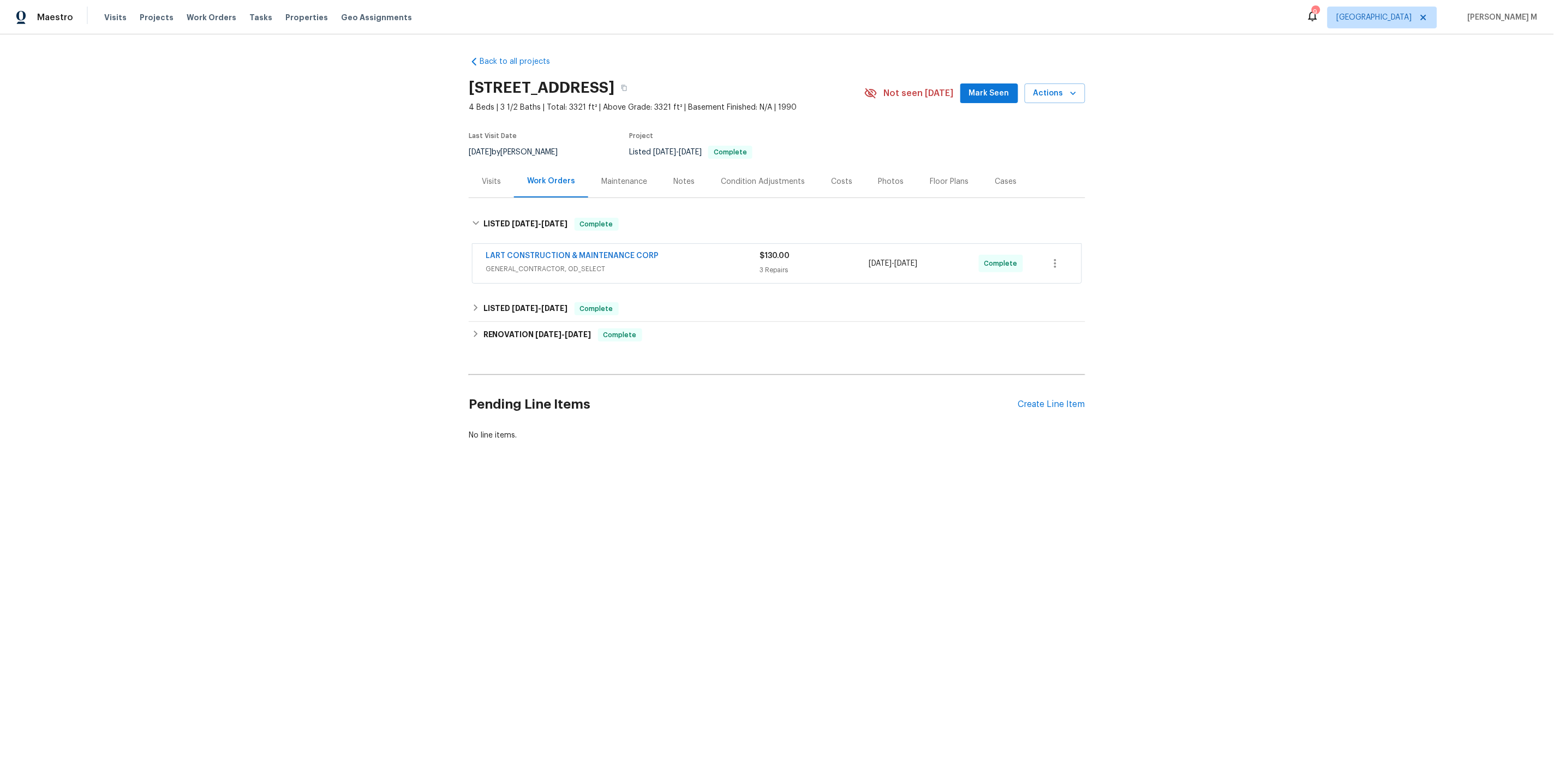
click at [526, 267] on span "GENERAL_CONTRACTOR, OD_SELECT" at bounding box center [622, 268] width 274 height 11
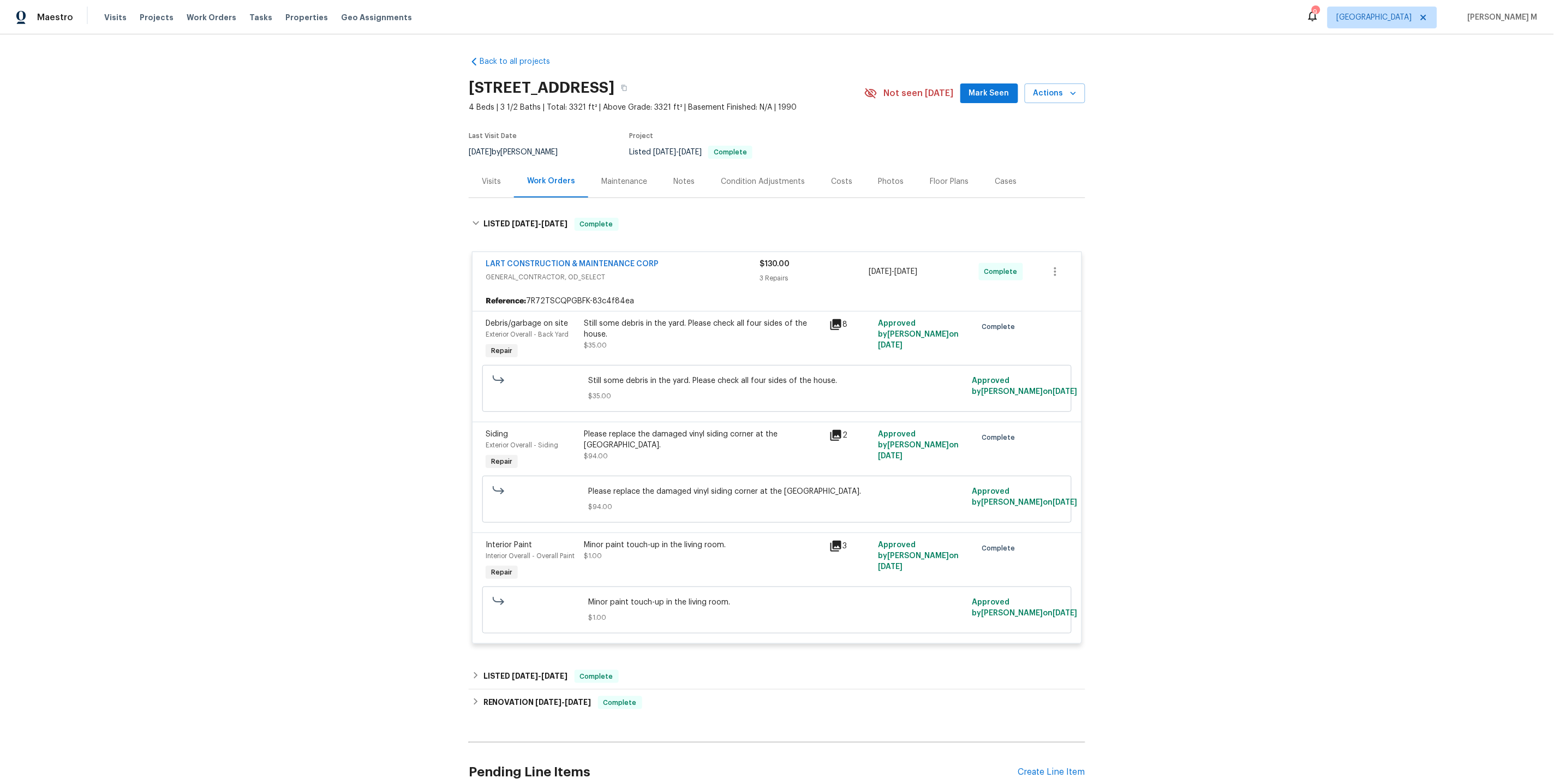
scroll to position [78, 0]
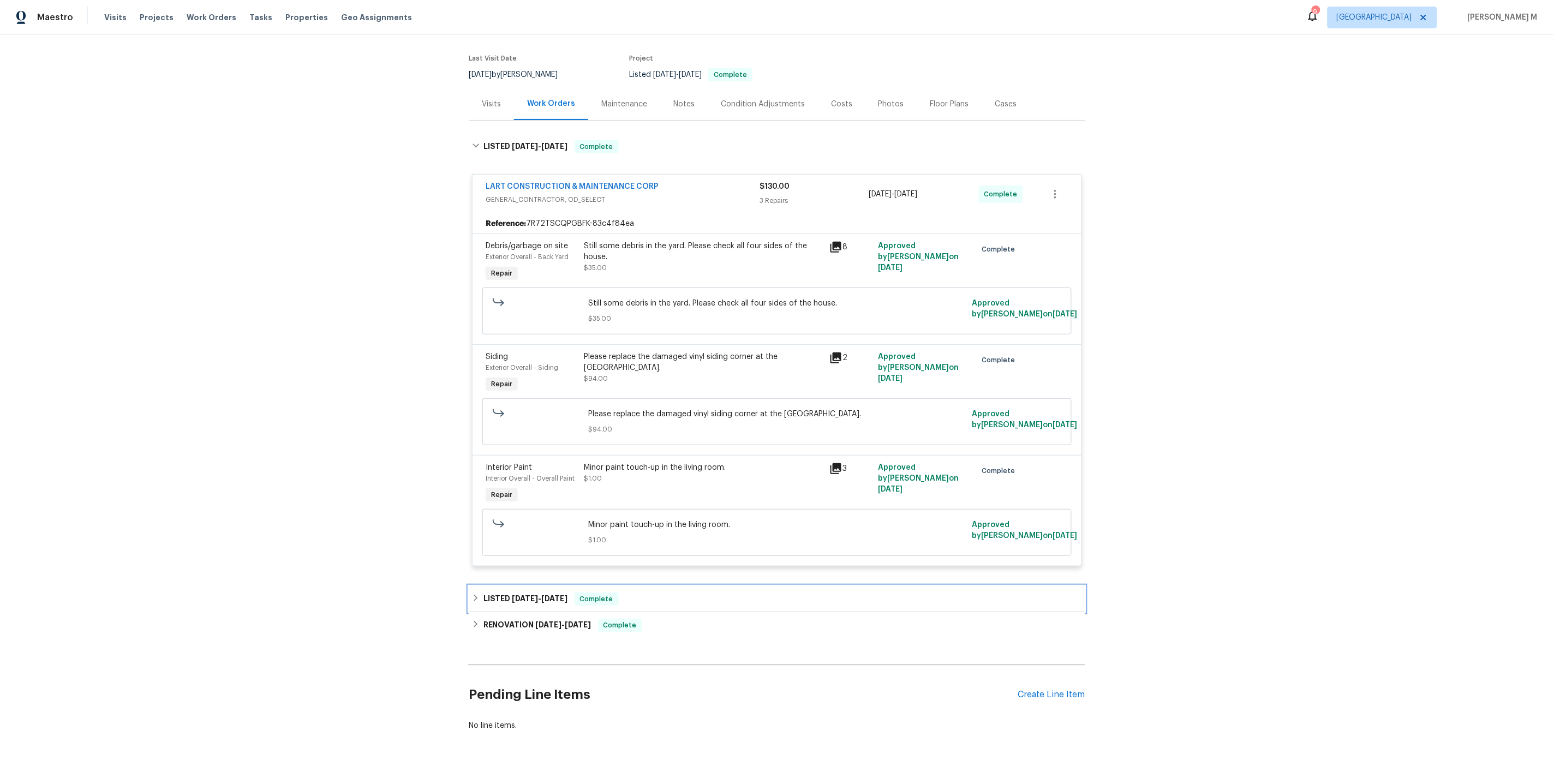
click at [536, 595] on span "[DATE] - [DATE]" at bounding box center [540, 598] width 55 height 7
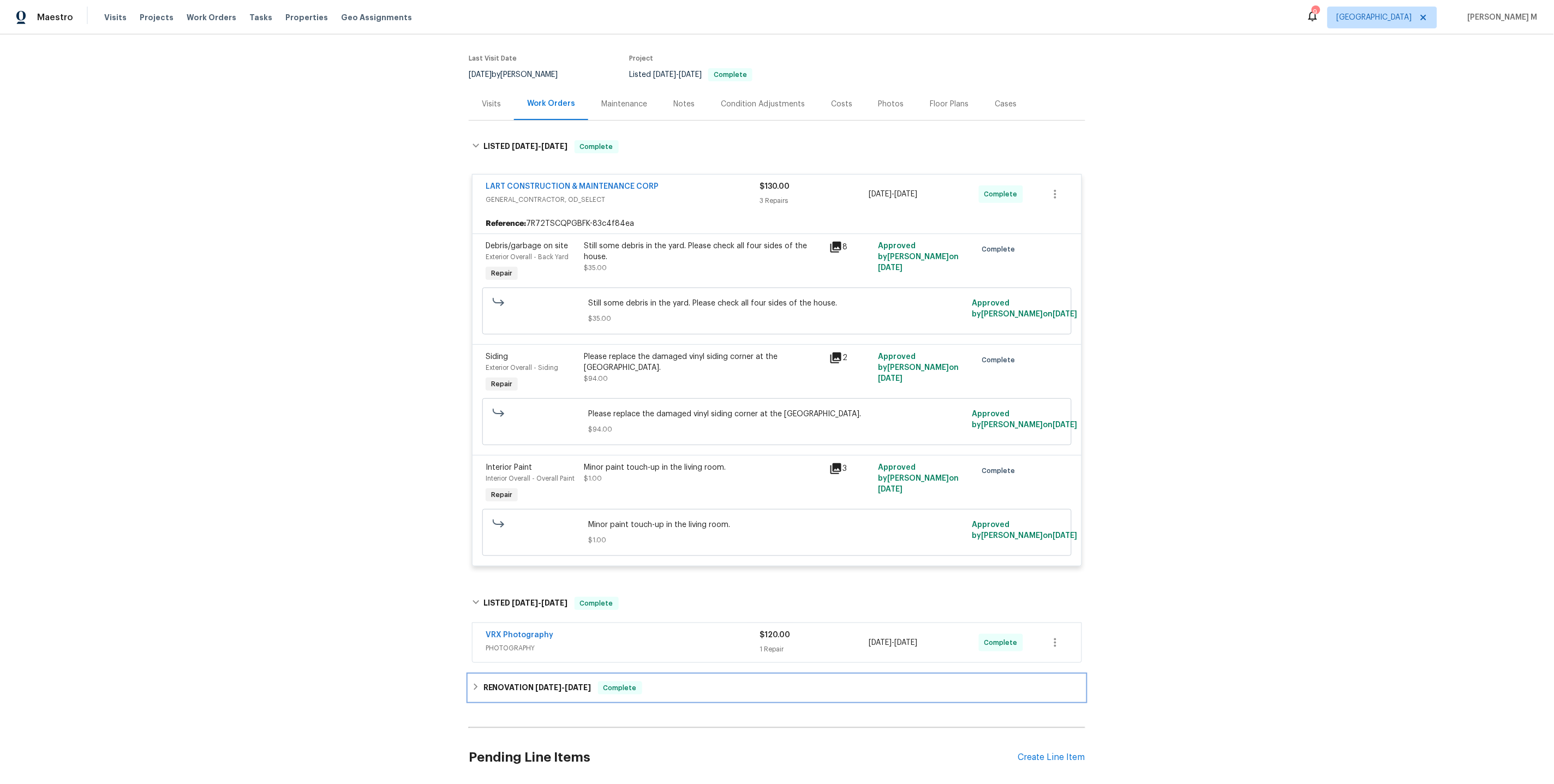
click at [515, 681] on h6 "RENOVATION [DATE] - [DATE]" at bounding box center [538, 688] width 108 height 13
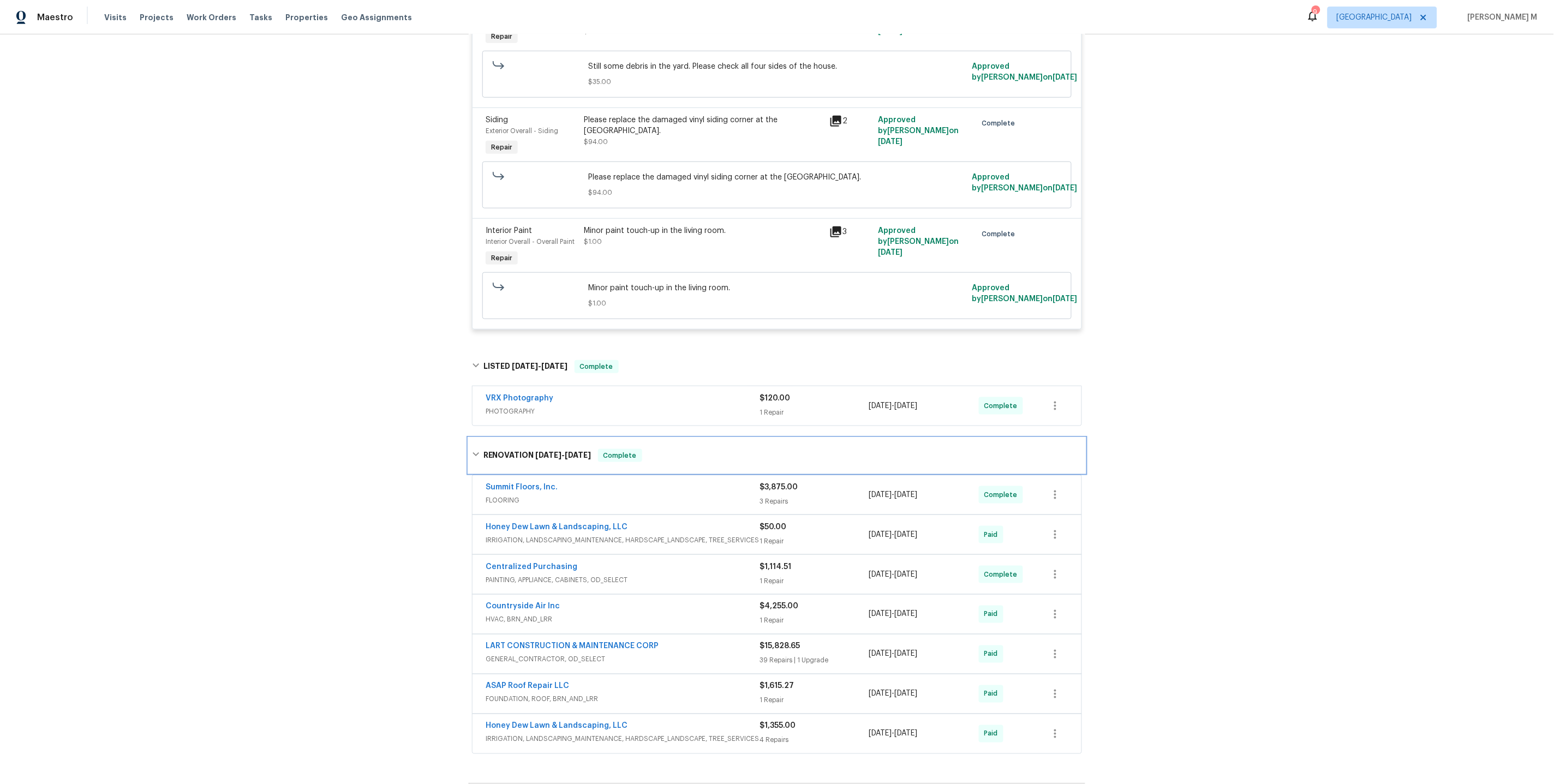
scroll to position [421, 0]
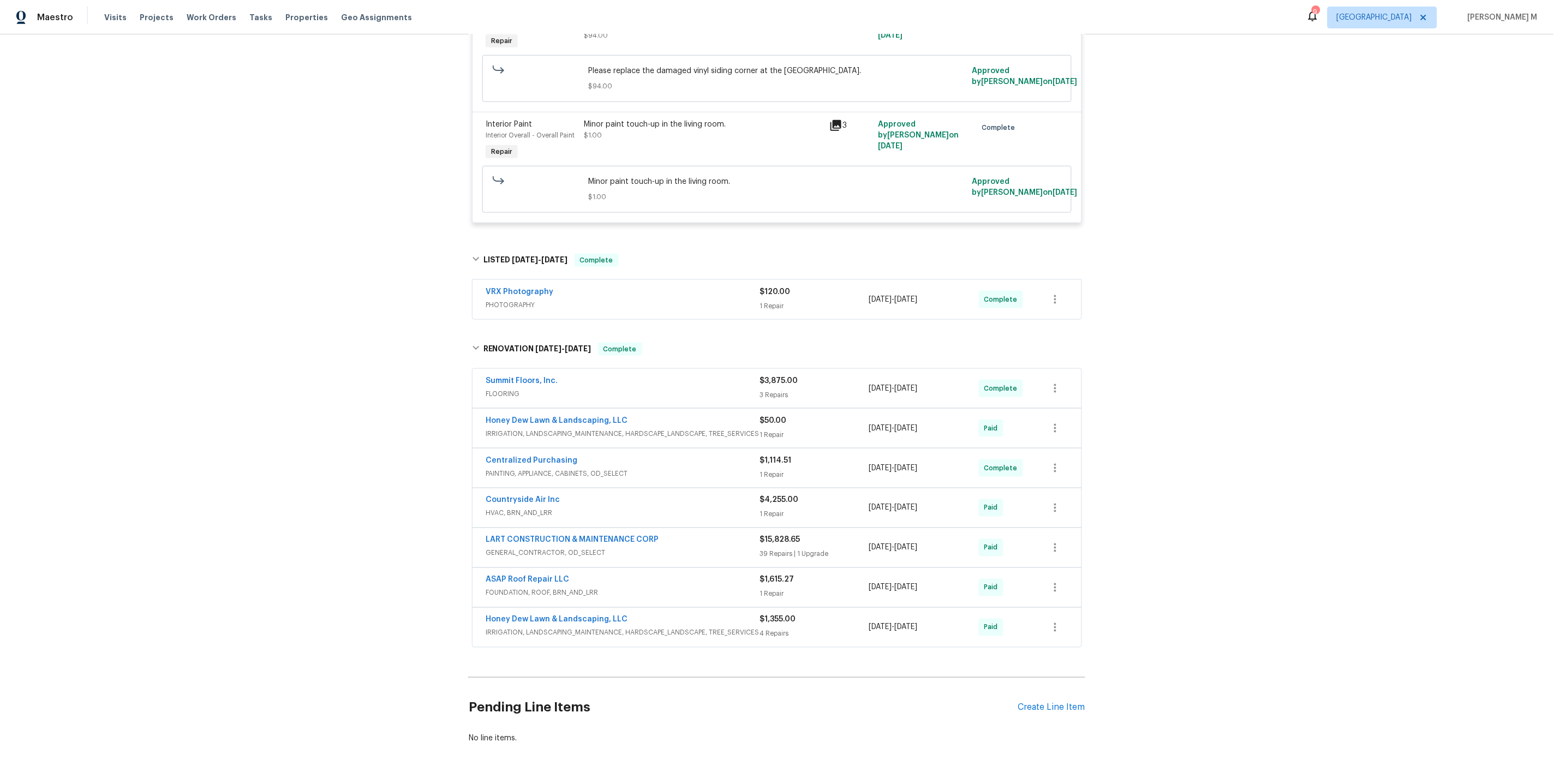
click at [501, 508] on span "HVAC, BRN_AND_LRR" at bounding box center [622, 513] width 274 height 11
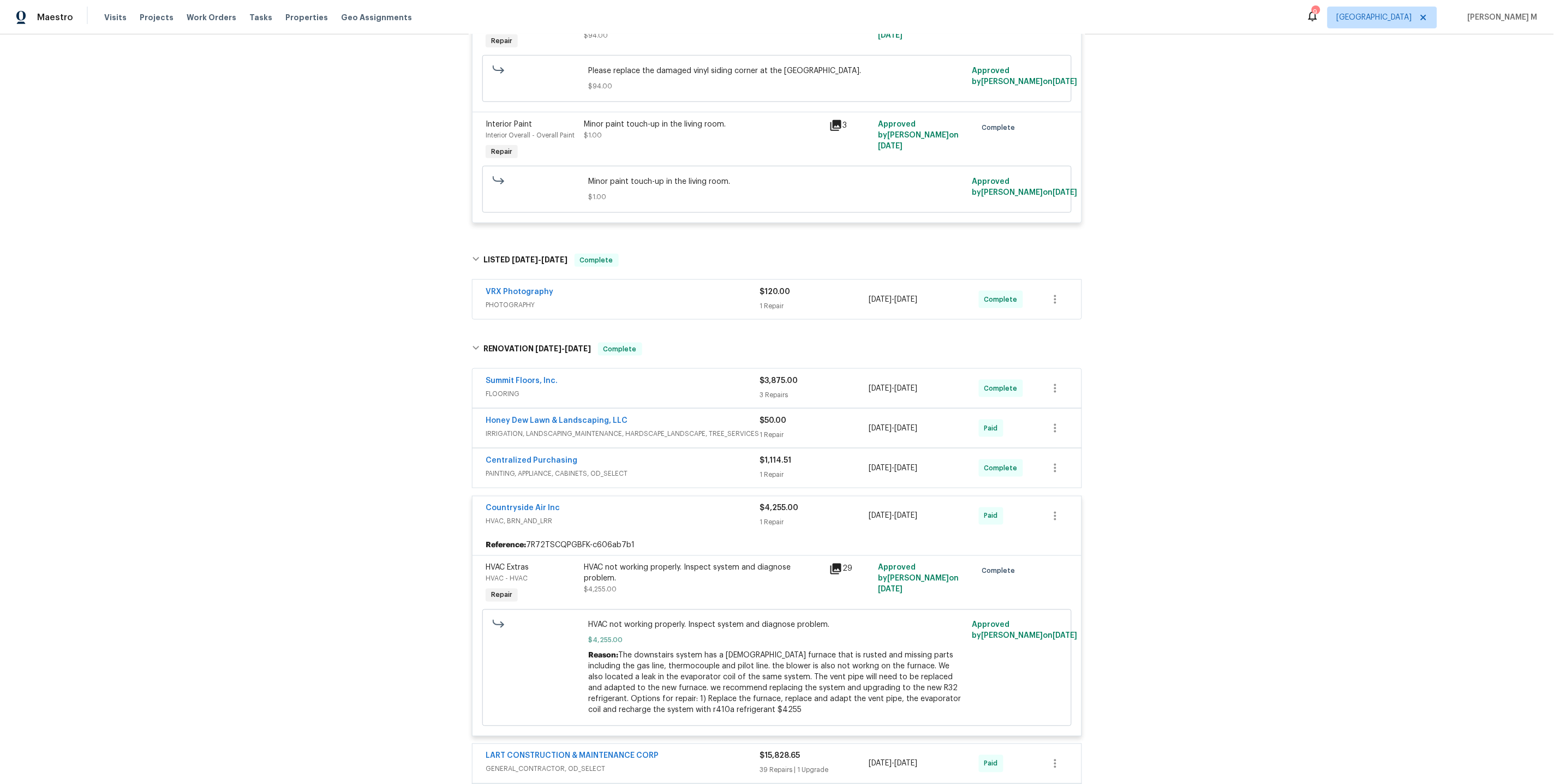
click at [681, 567] on div "HVAC not working properly. Inspect system and diagnose problem. $4,255.00" at bounding box center [703, 584] width 246 height 50
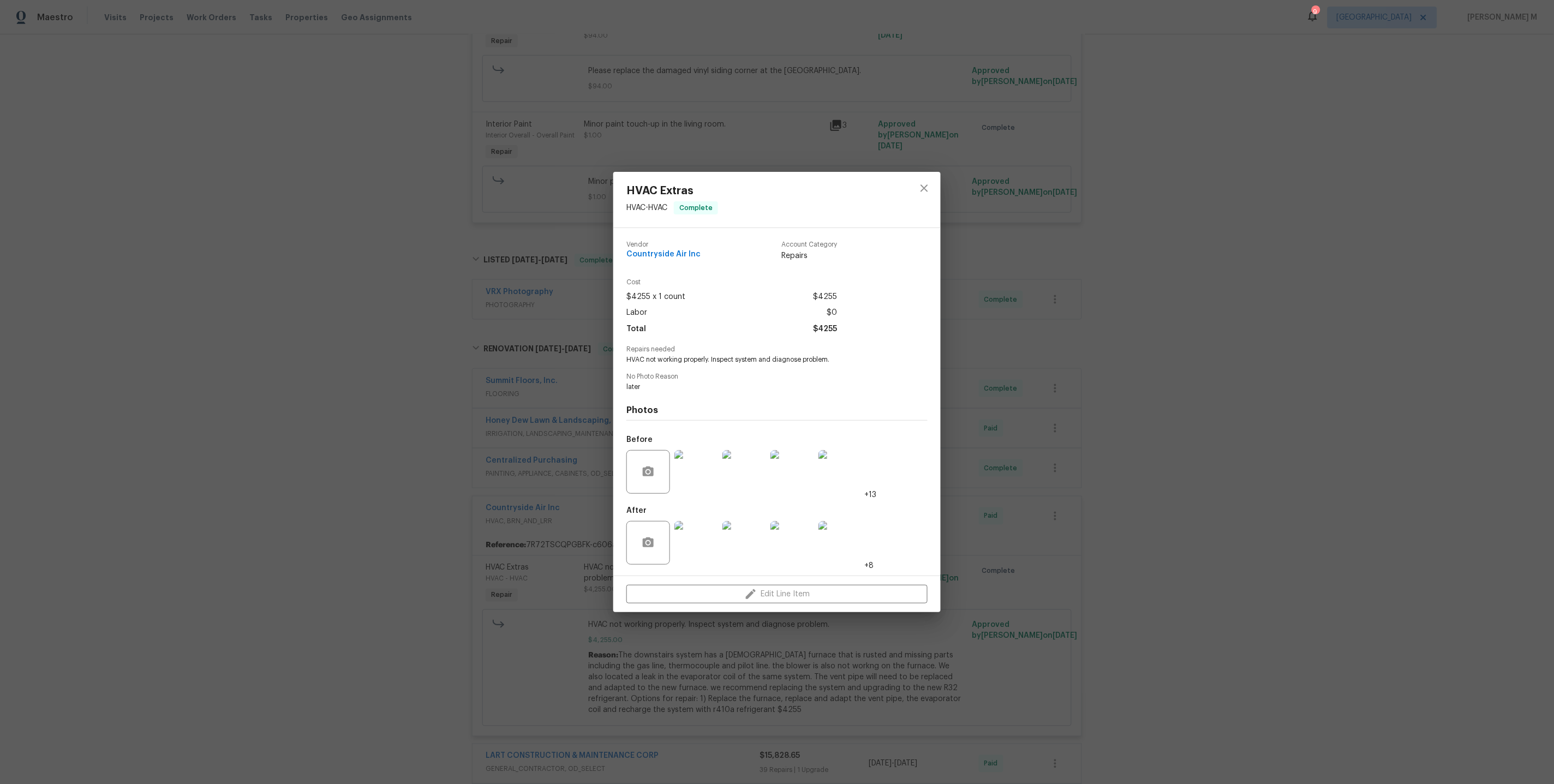
click at [783, 641] on div "HVAC Extras HVAC - HVAC Complete Vendor Countryside Air Inc Account Category Re…" at bounding box center [777, 392] width 1554 height 784
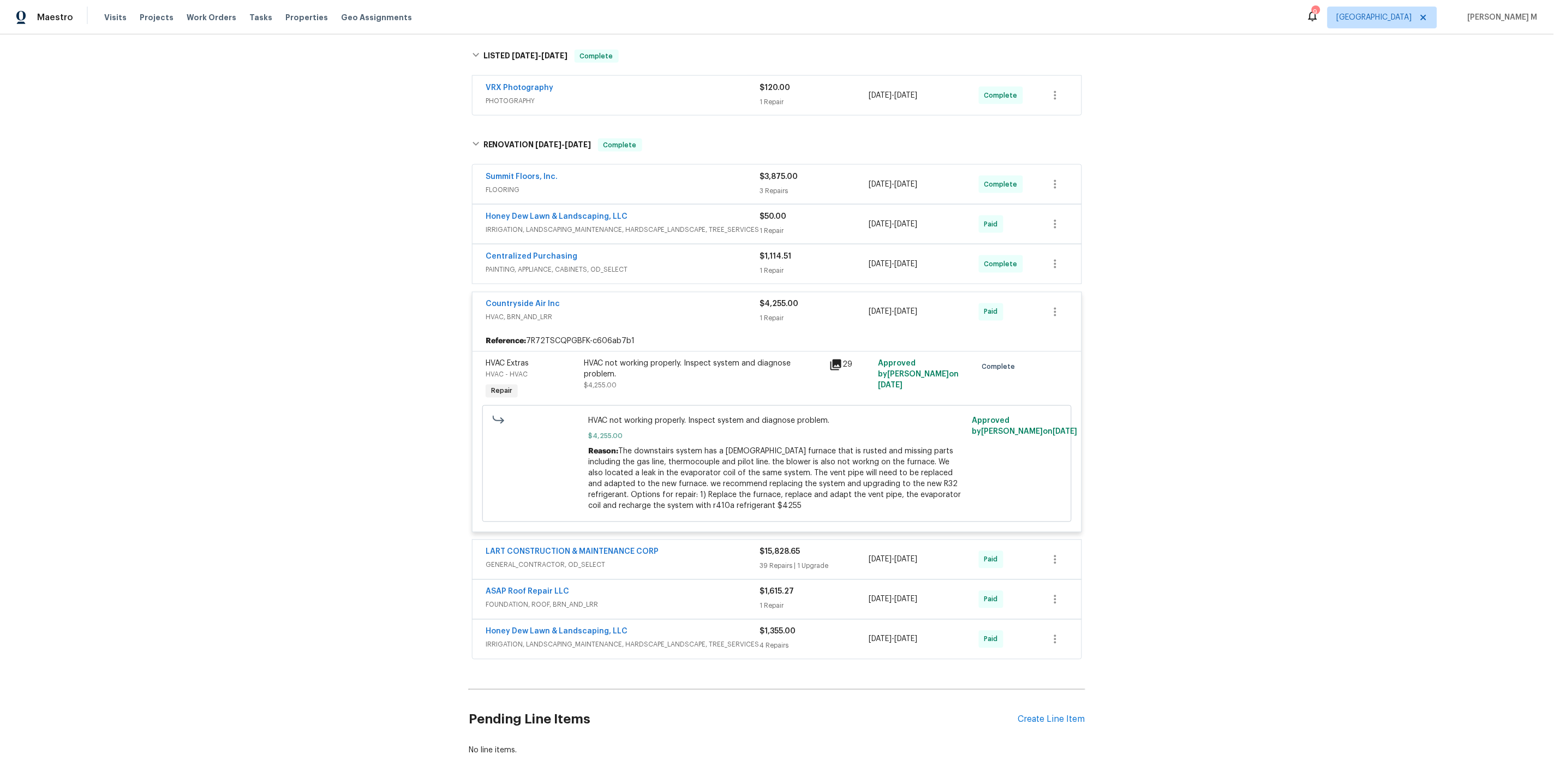
scroll to position [633, 0]
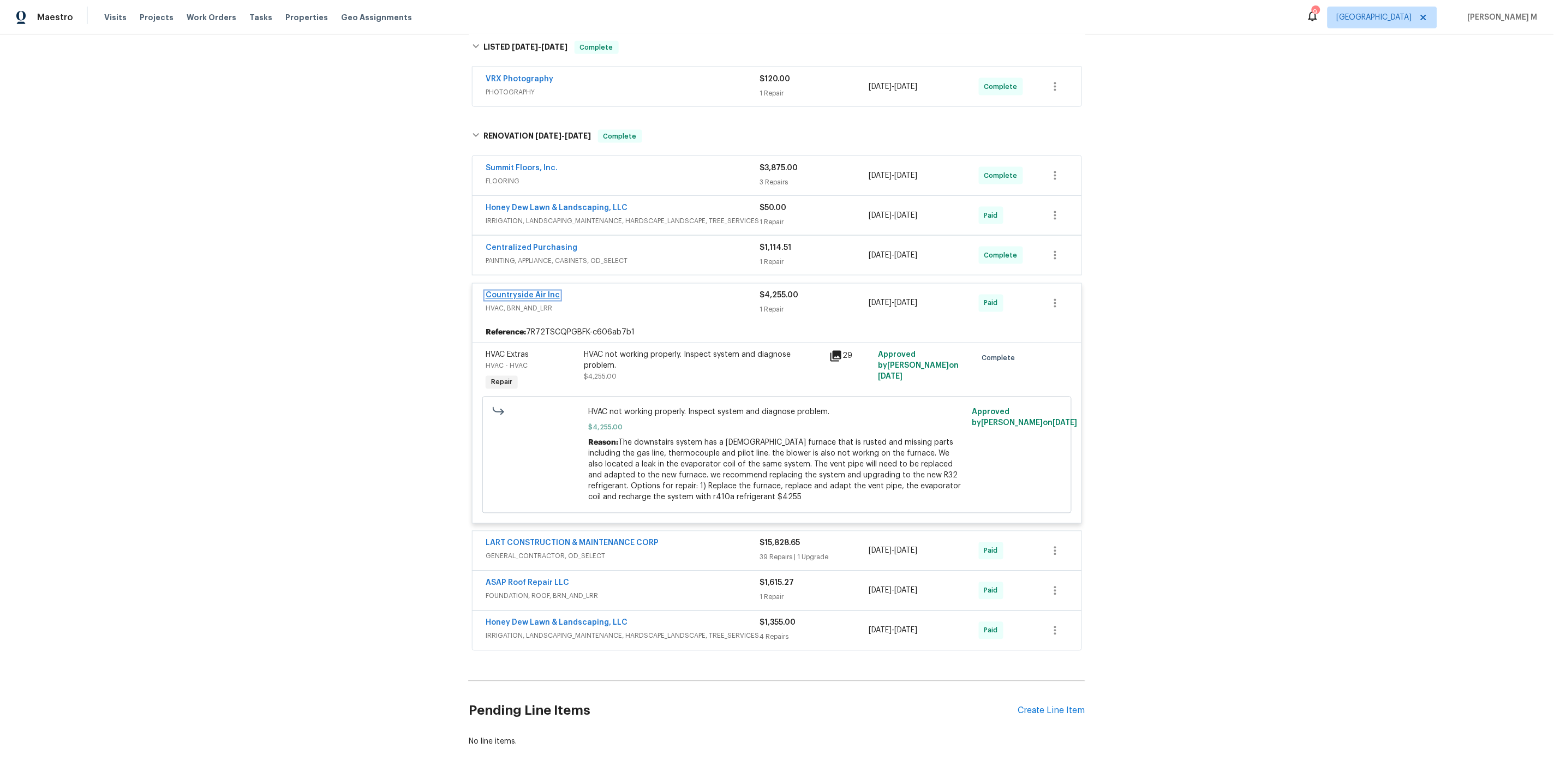
click at [517, 292] on link "Countryside Air Inc" at bounding box center [522, 296] width 74 height 7
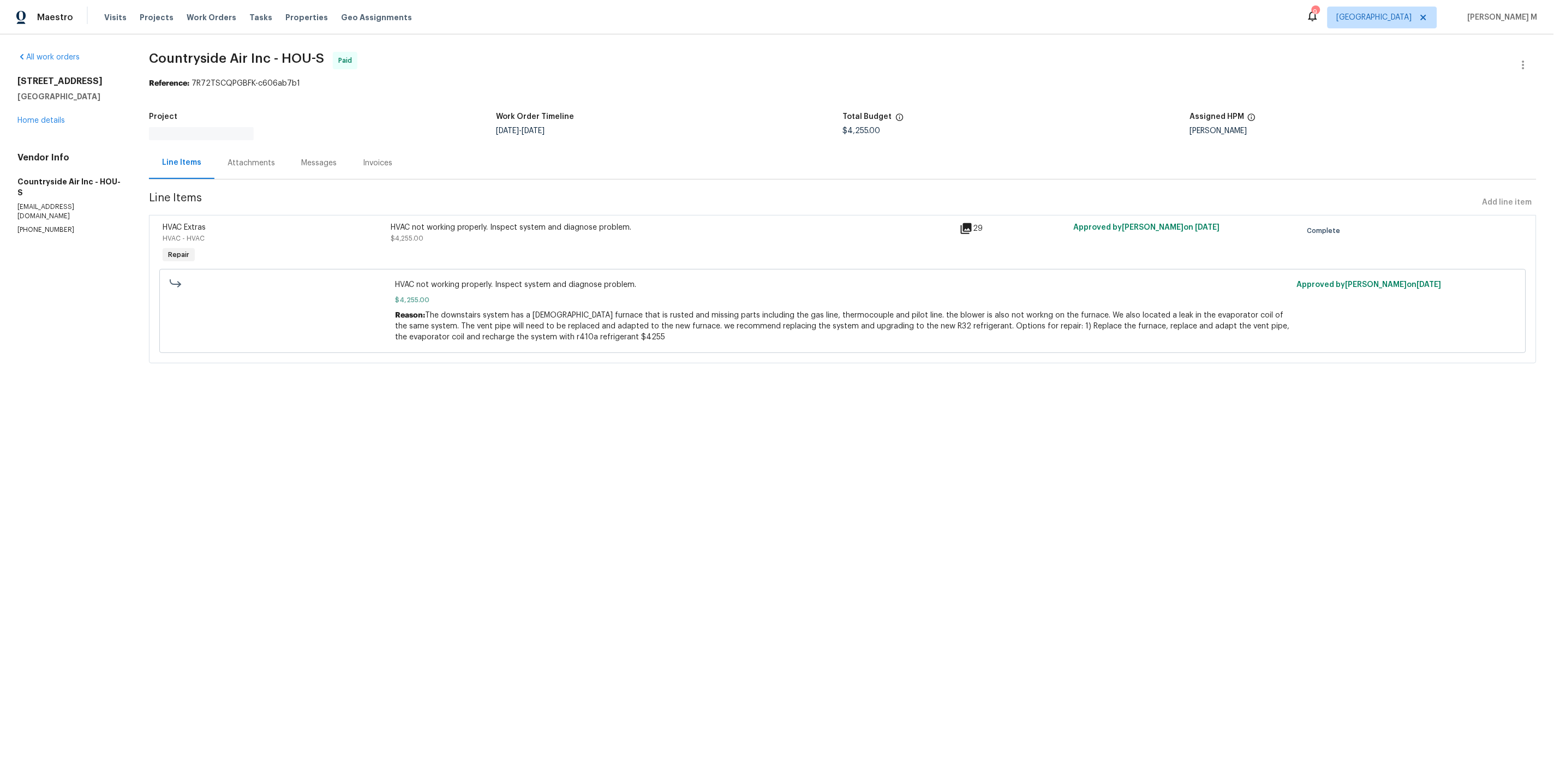
click at [320, 174] on div "Line Items Attachments Messages Invoices" at bounding box center [842, 163] width 1388 height 33
click at [265, 158] on div "Progress Updates" at bounding box center [260, 163] width 64 height 11
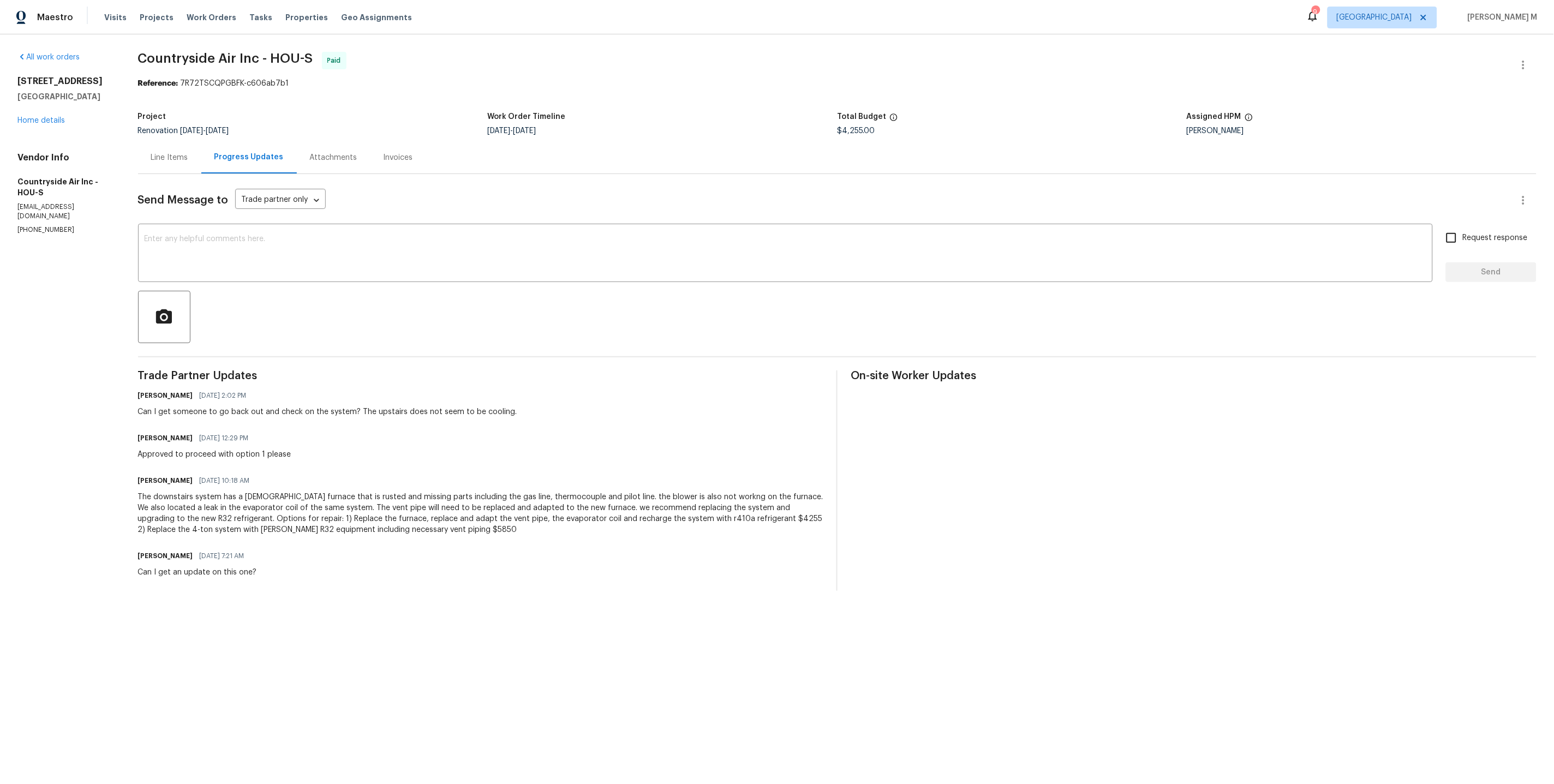
click at [184, 152] on div "Line Items" at bounding box center [169, 158] width 37 height 11
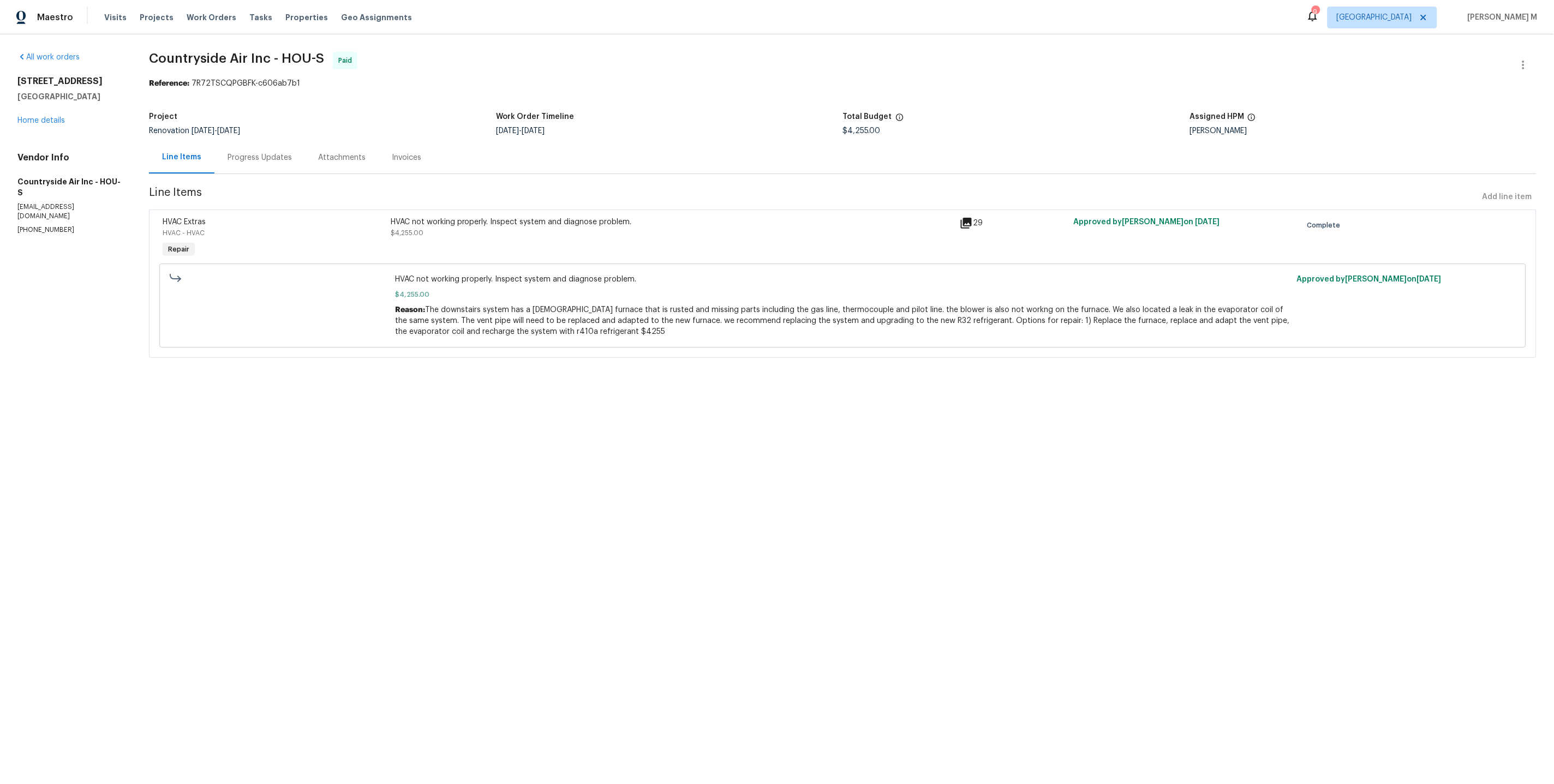
click at [612, 221] on div "HVAC not working properly. Inspect system and diagnose problem. $4,255.00" at bounding box center [672, 228] width 563 height 22
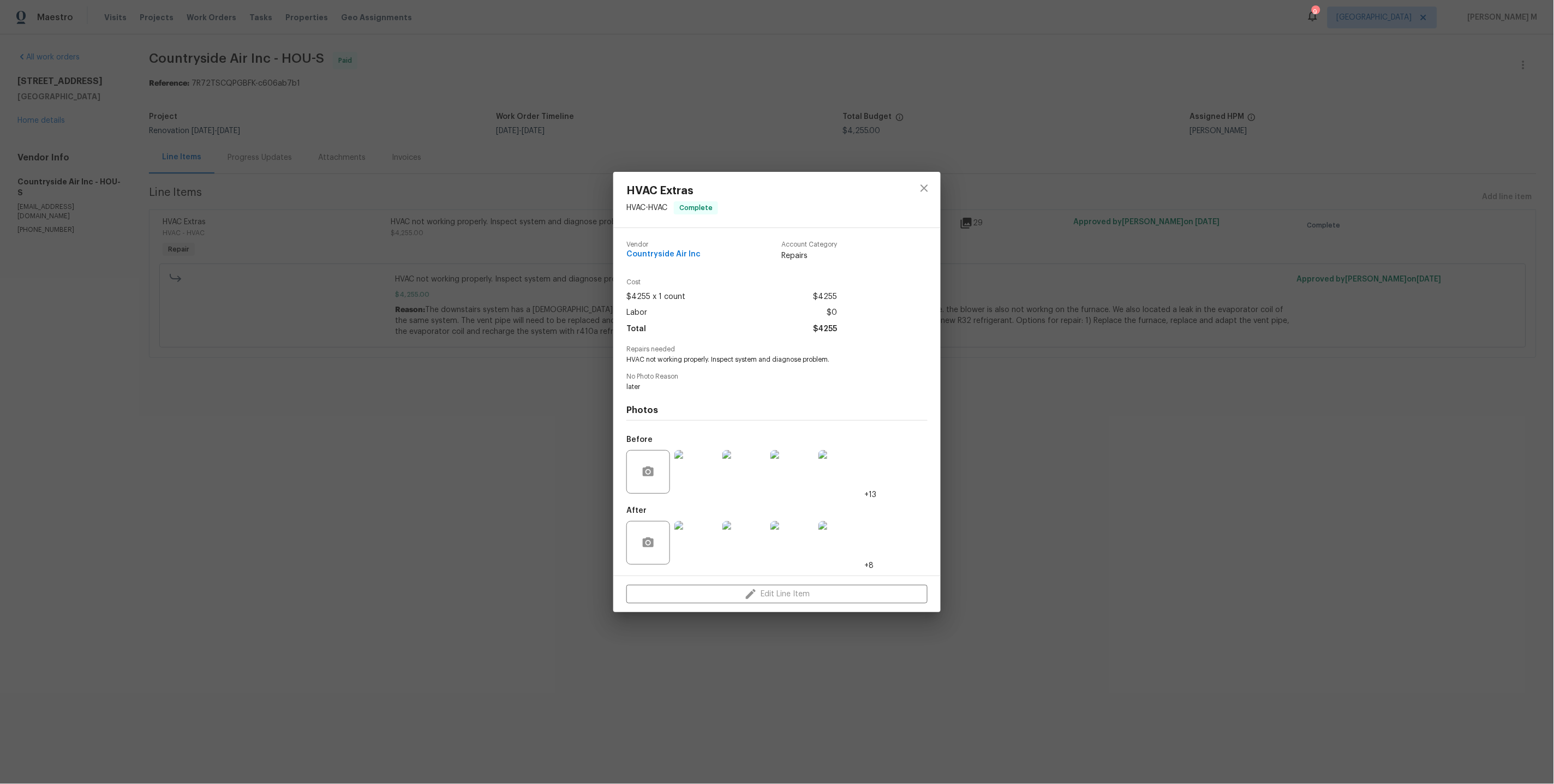
click at [697, 471] on img at bounding box center [696, 472] width 44 height 44
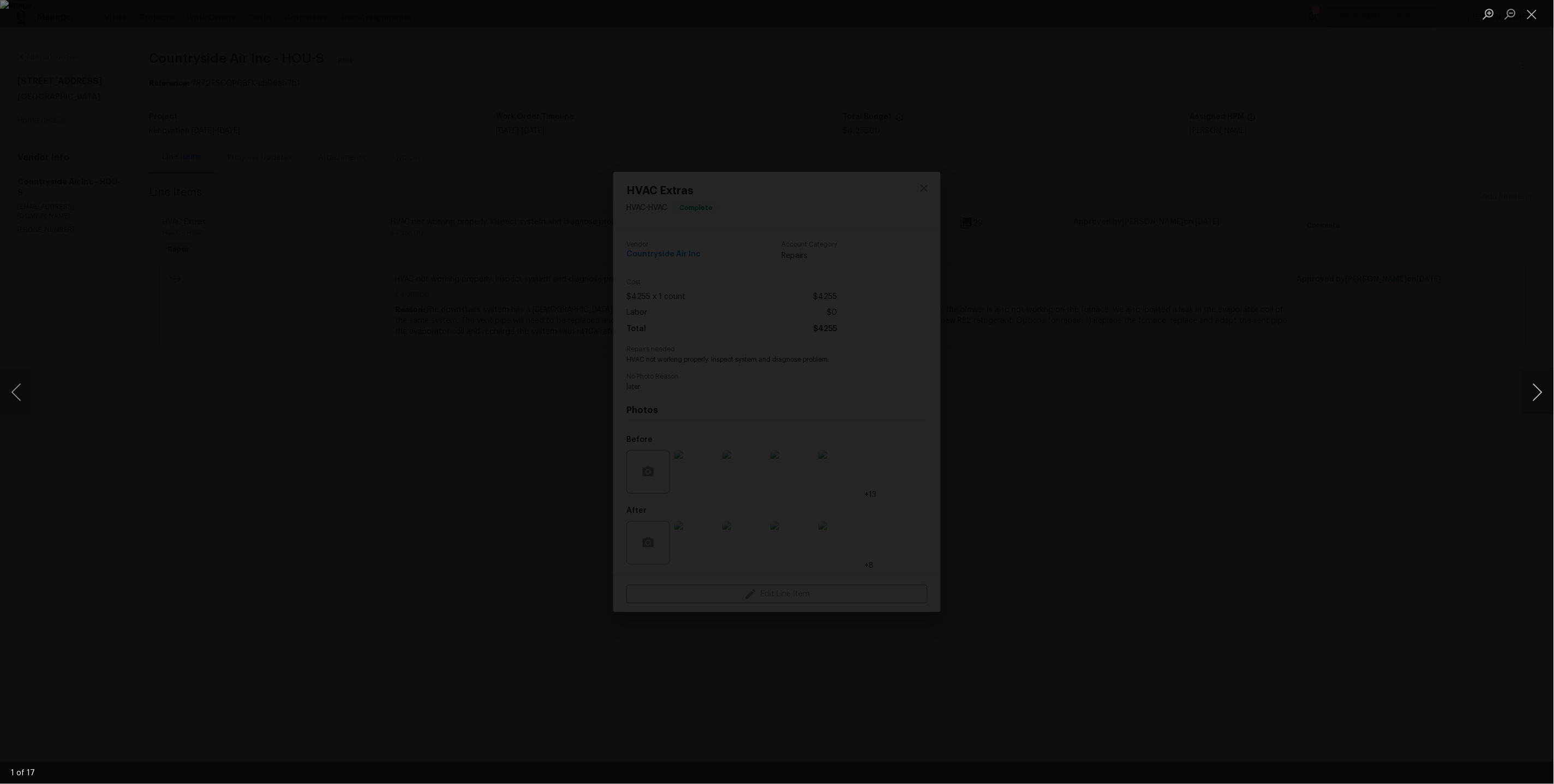
click at [1541, 393] on button "Next image" at bounding box center [1537, 392] width 33 height 44
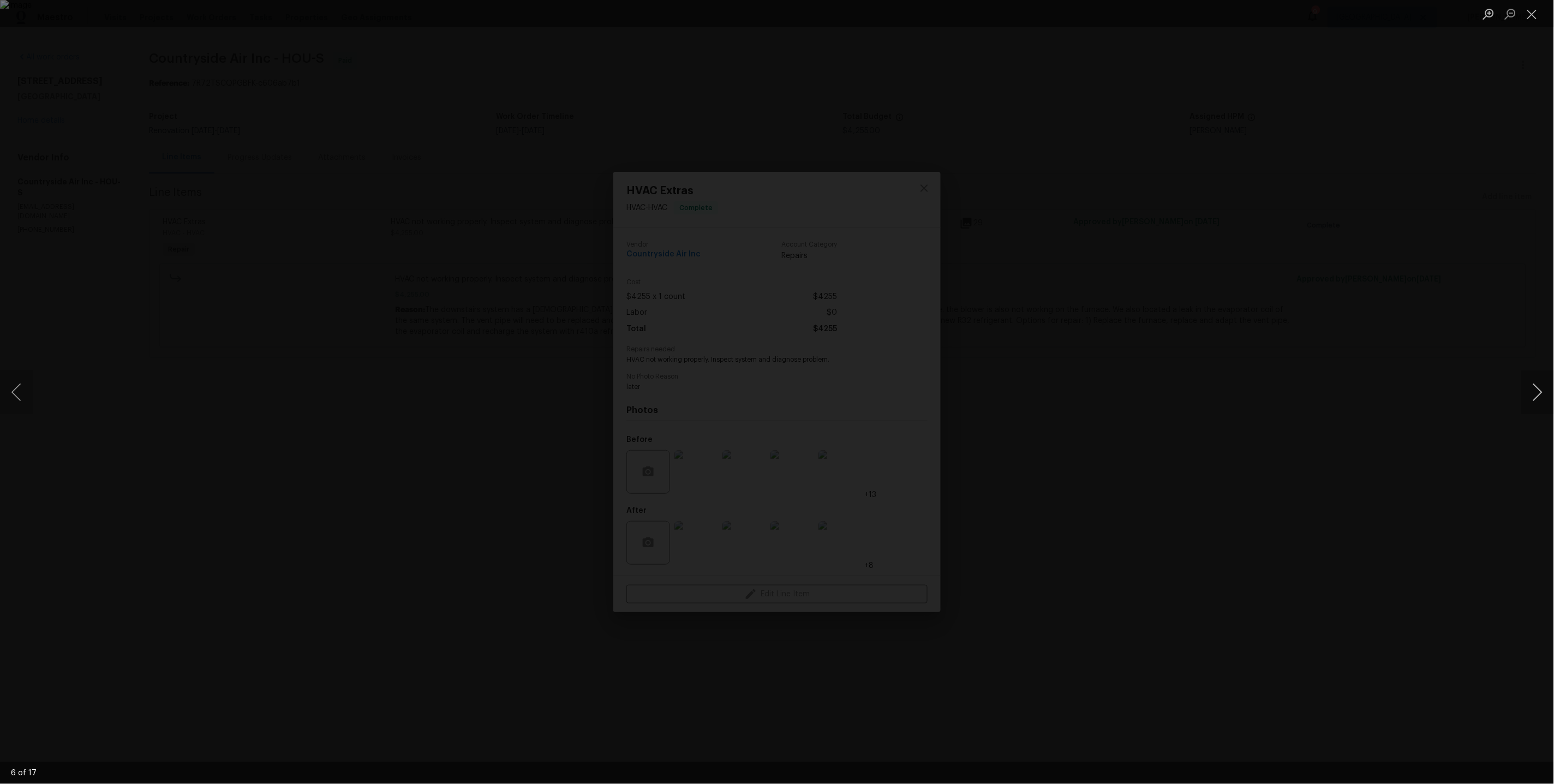
click at [1541, 393] on button "Next image" at bounding box center [1537, 392] width 33 height 44
click at [1433, 331] on div "Lightbox" at bounding box center [777, 392] width 1554 height 784
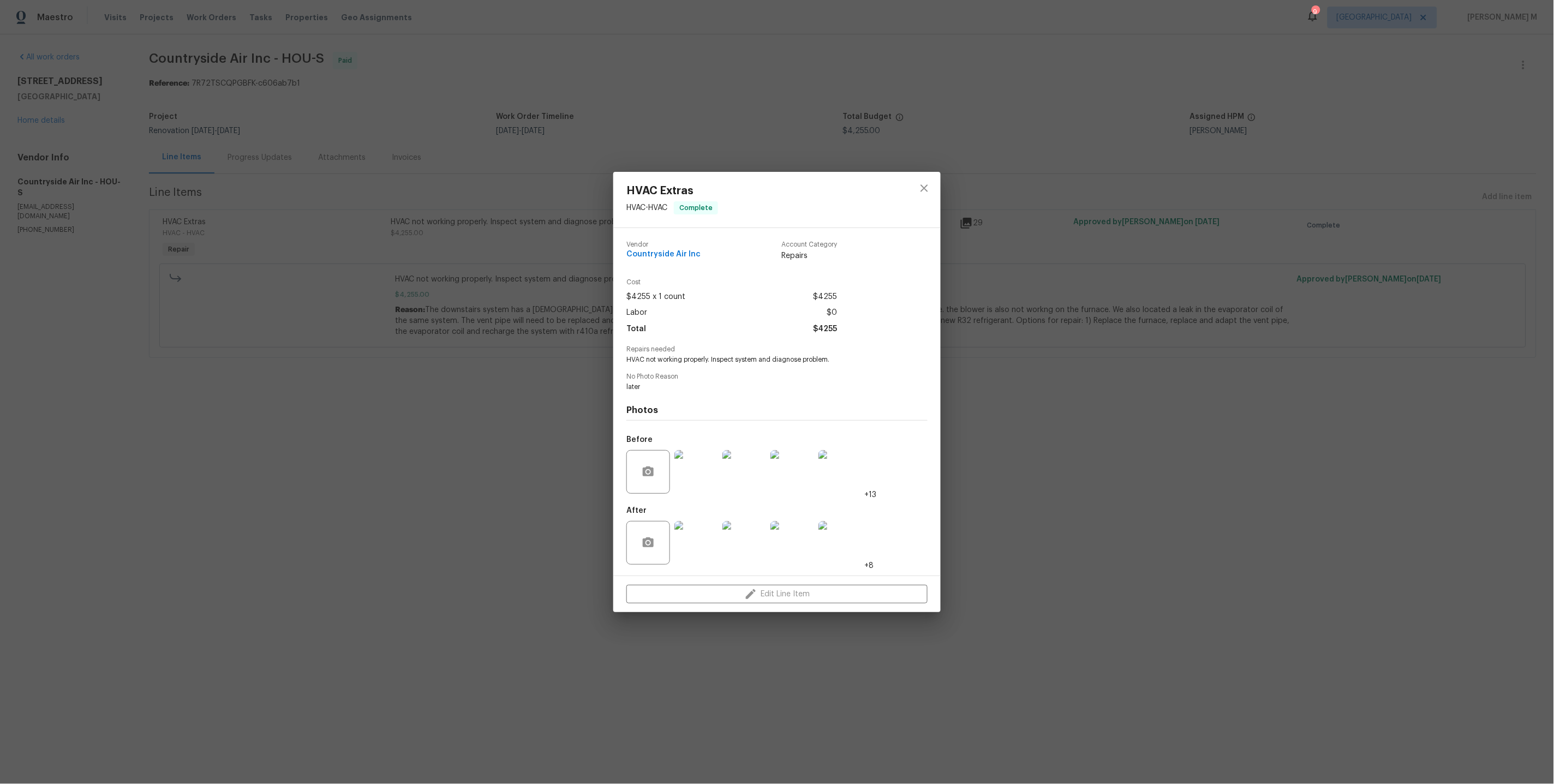
click at [689, 539] on img at bounding box center [696, 542] width 44 height 44
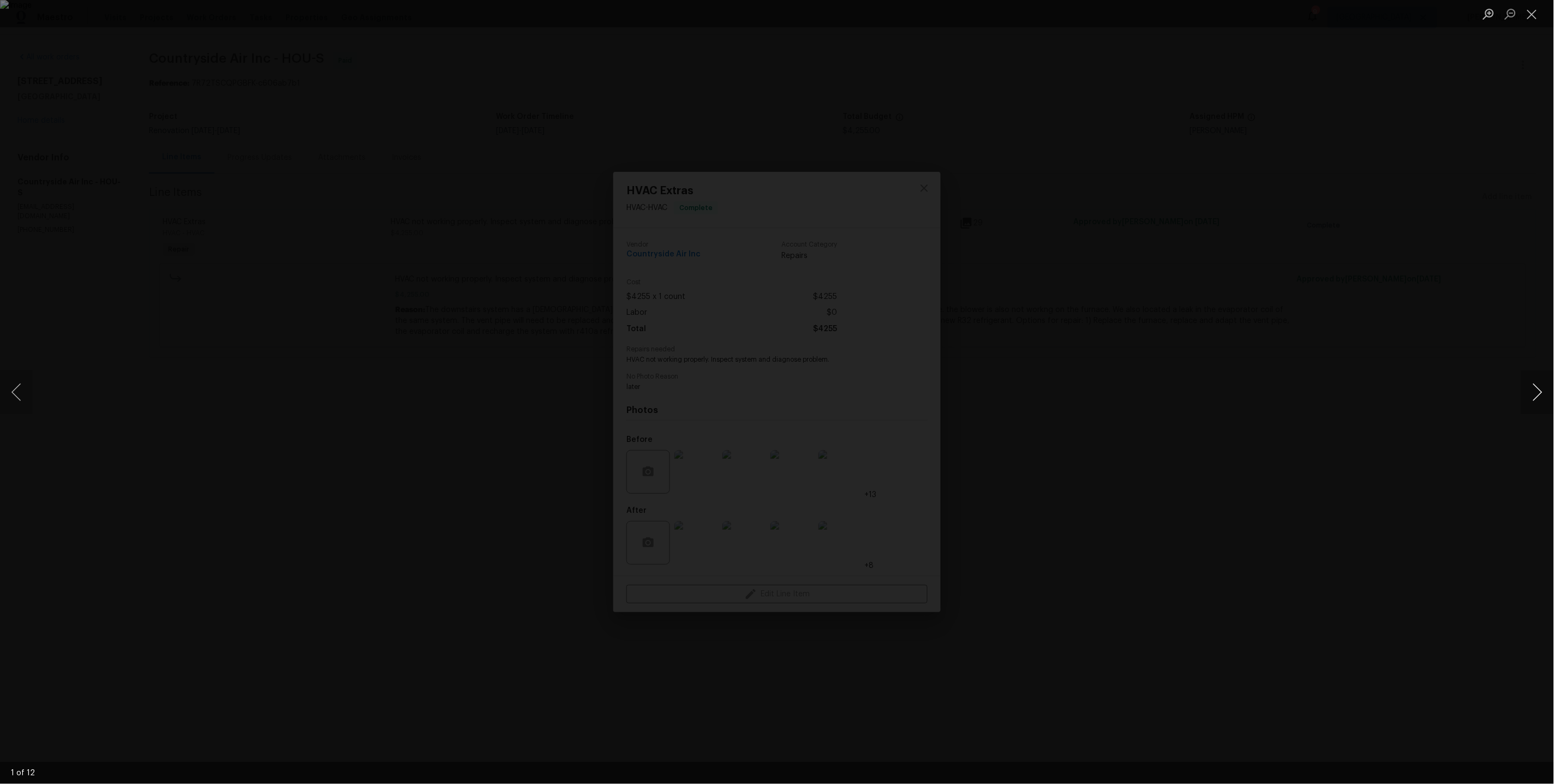
click at [1529, 392] on button "Next image" at bounding box center [1537, 392] width 33 height 44
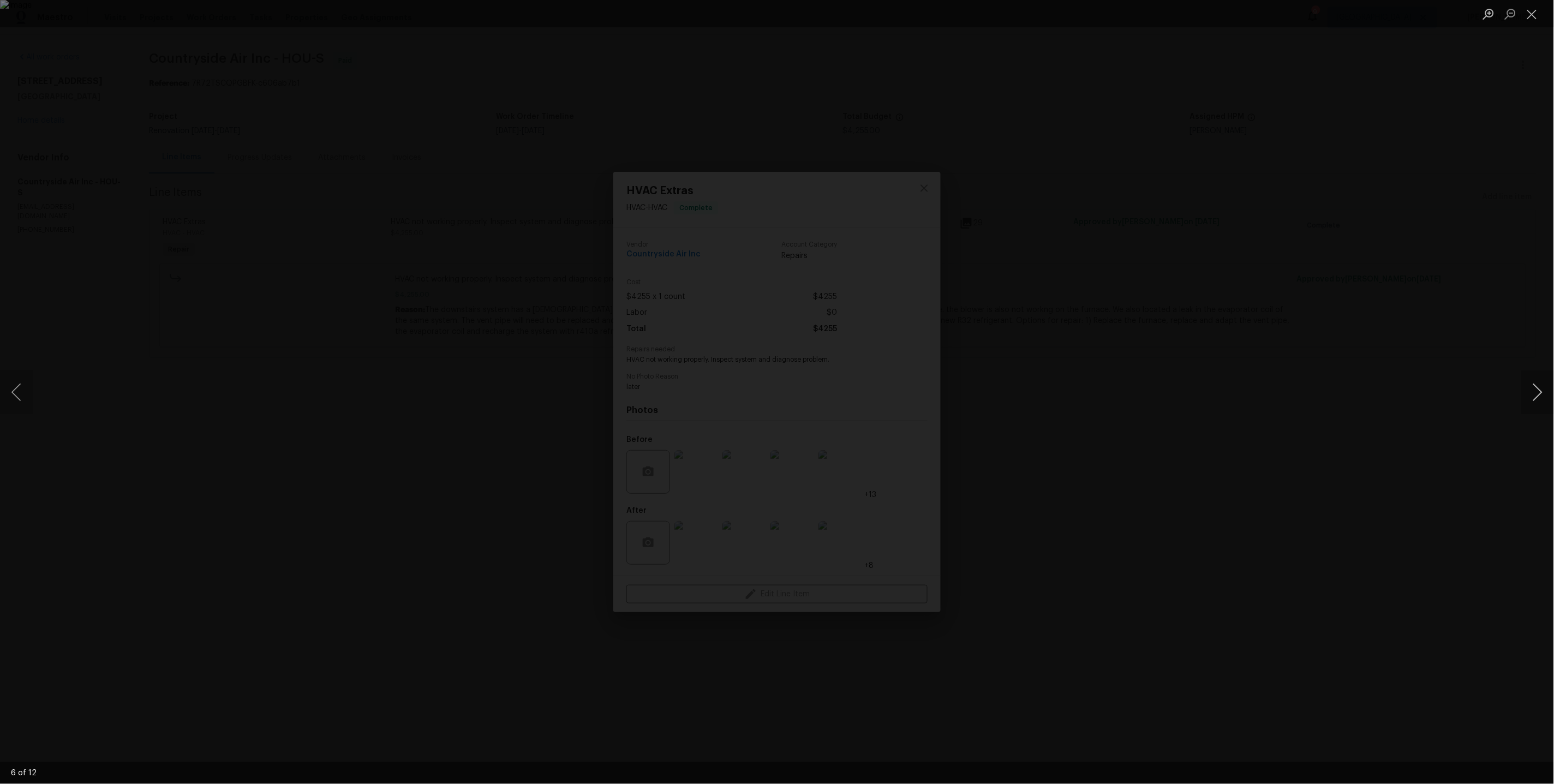
click at [1529, 392] on button "Next image" at bounding box center [1537, 392] width 33 height 44
click at [1529, 391] on button "Next image" at bounding box center [1537, 392] width 33 height 44
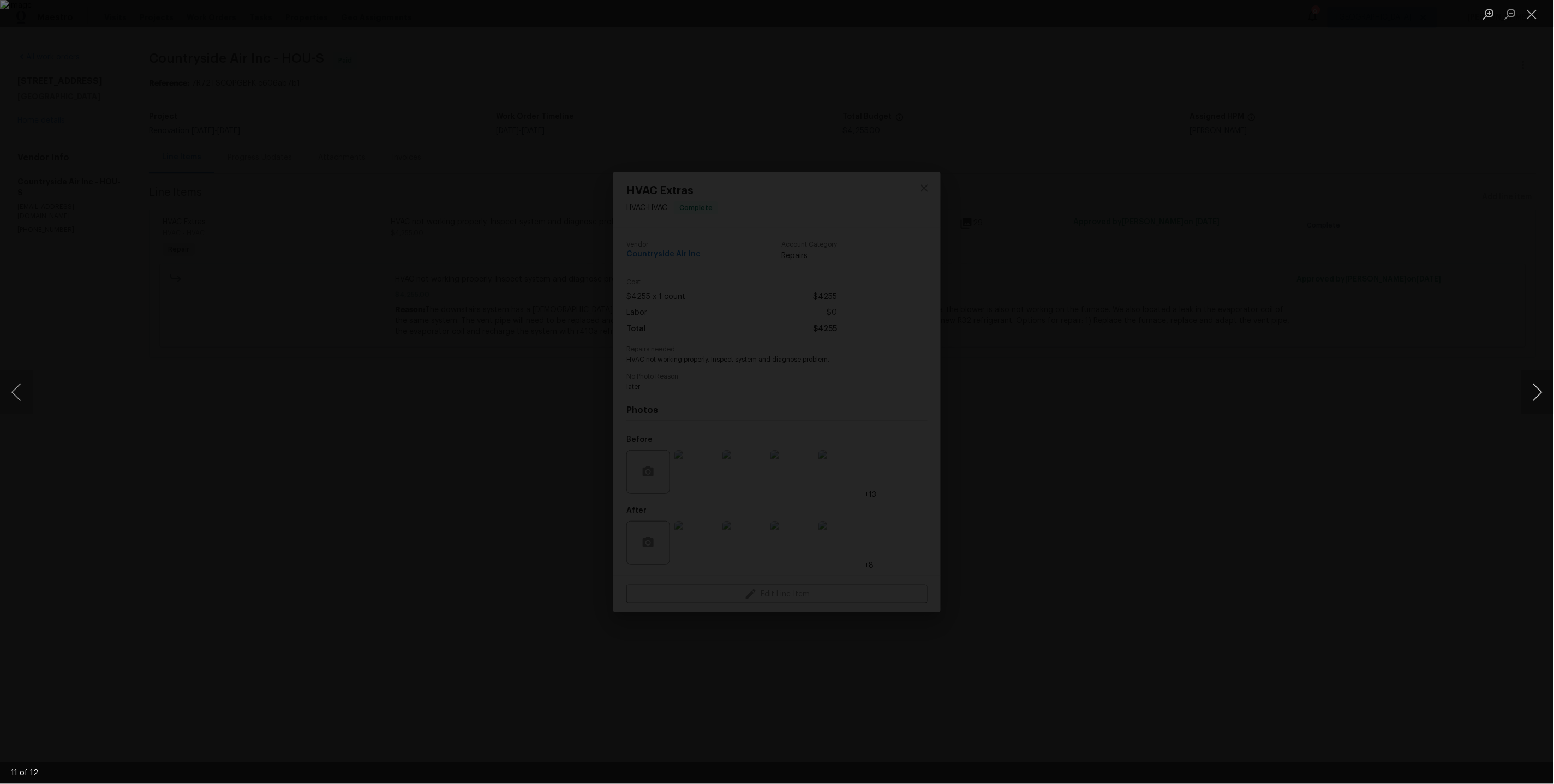
click at [1531, 397] on button "Next image" at bounding box center [1537, 392] width 33 height 44
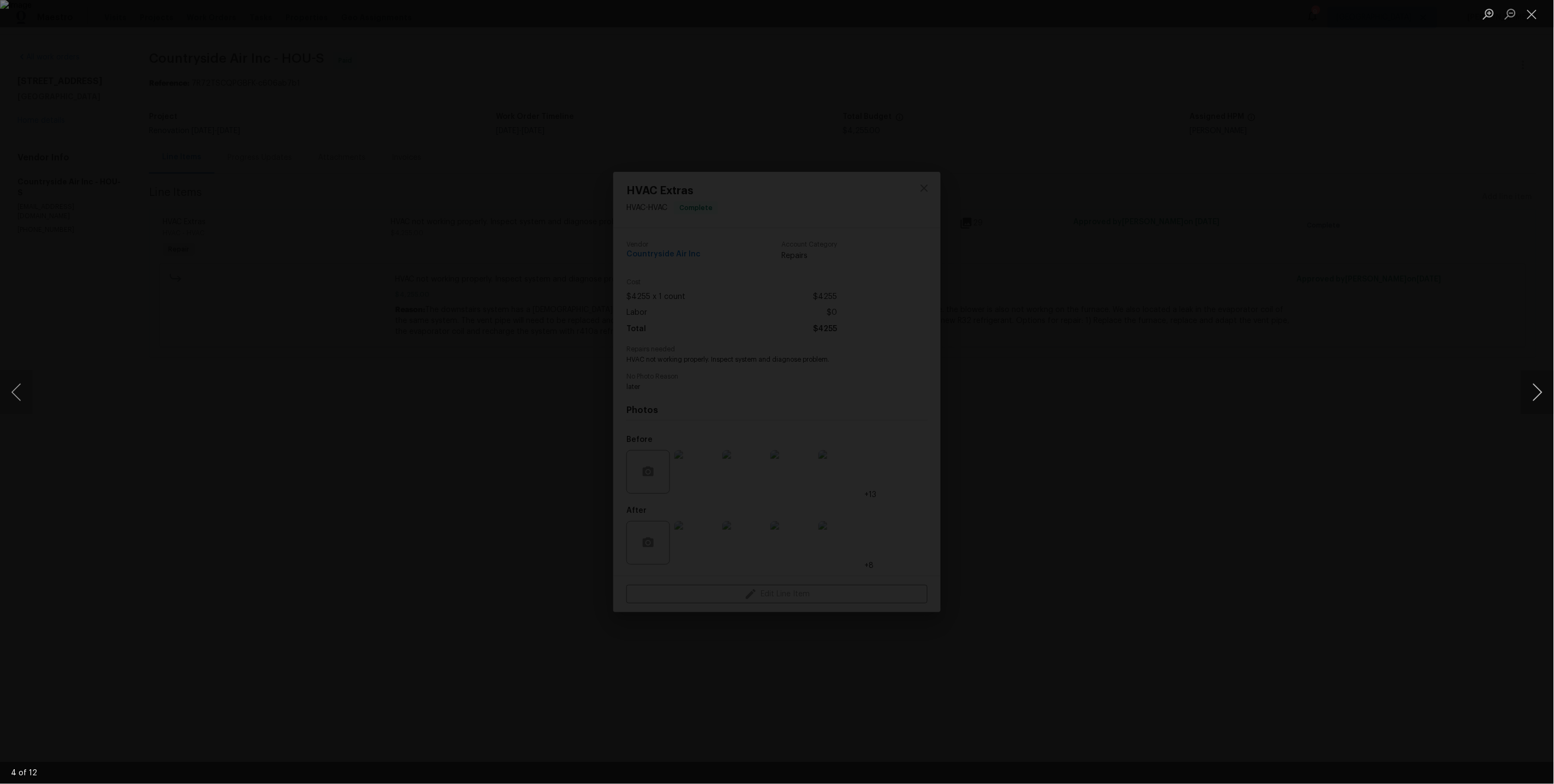
click at [1531, 397] on button "Next image" at bounding box center [1537, 392] width 33 height 44
click at [1532, 399] on button "Next image" at bounding box center [1537, 392] width 33 height 44
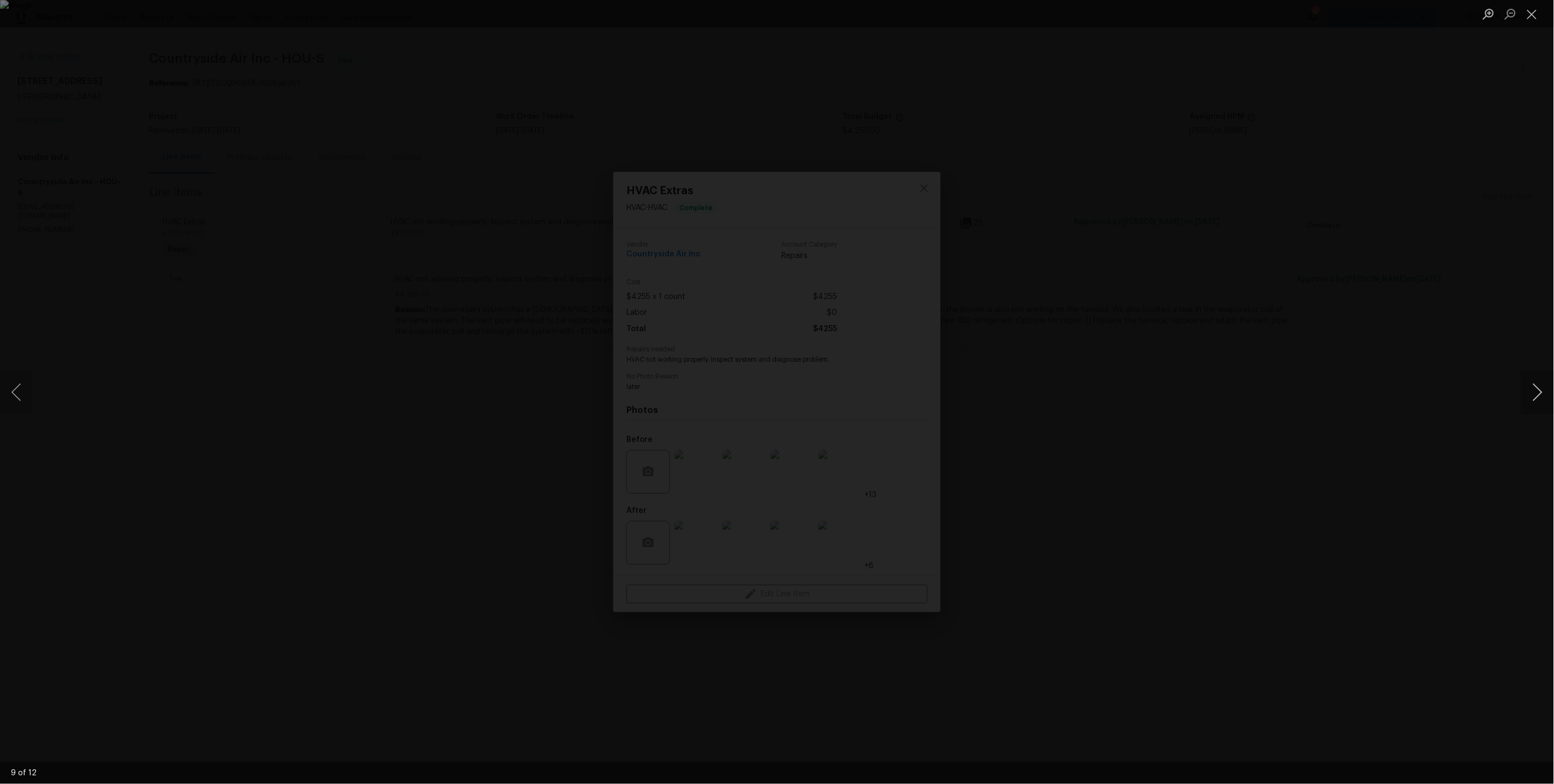
click at [1532, 401] on button "Next image" at bounding box center [1537, 392] width 33 height 44
click at [1229, 234] on div "Lightbox" at bounding box center [777, 392] width 1554 height 784
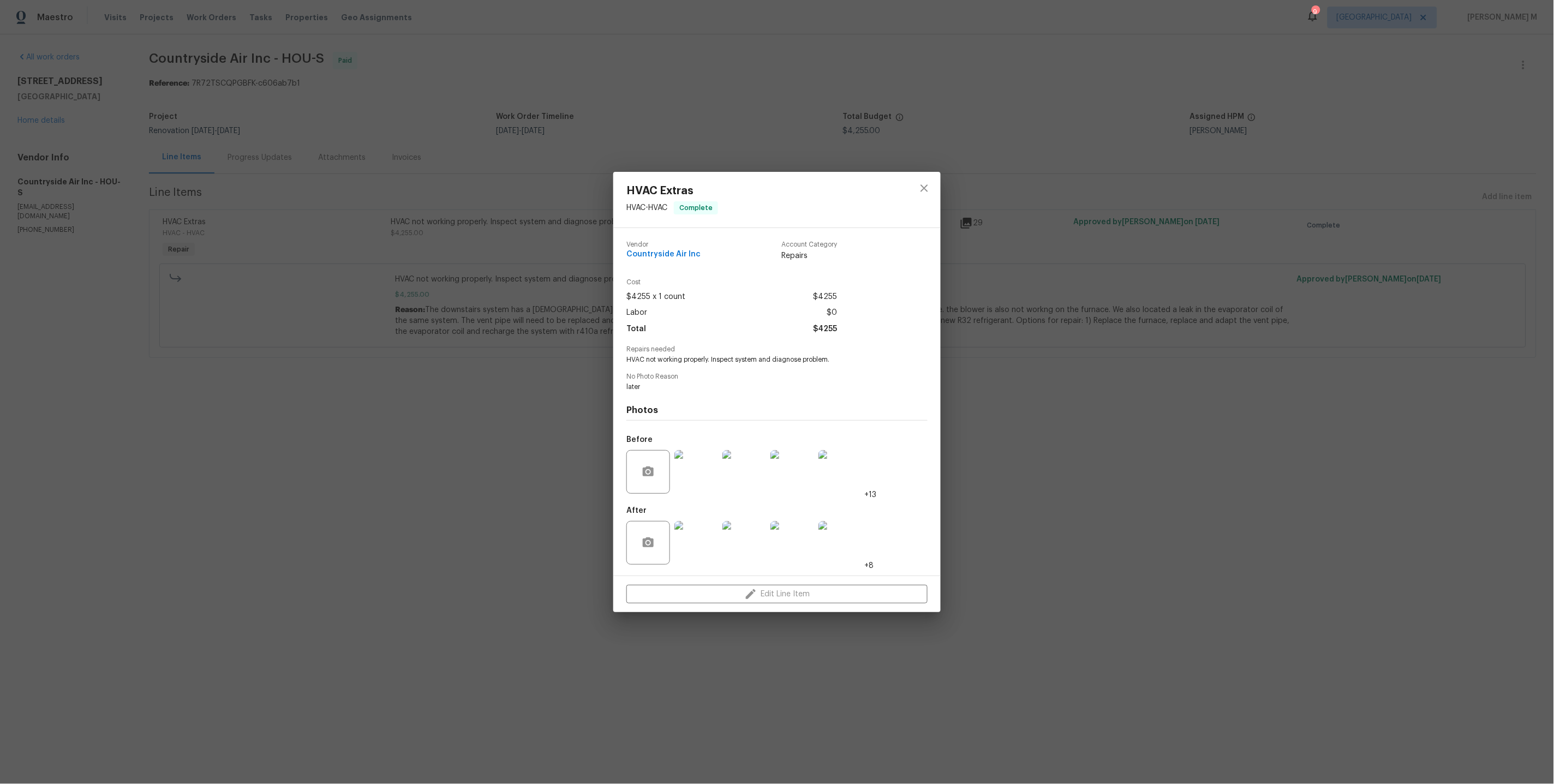
click at [990, 344] on div "HVAC Extras HVAC - HVAC Complete Vendor Countryside Air Inc Account Category Re…" at bounding box center [777, 392] width 1554 height 784
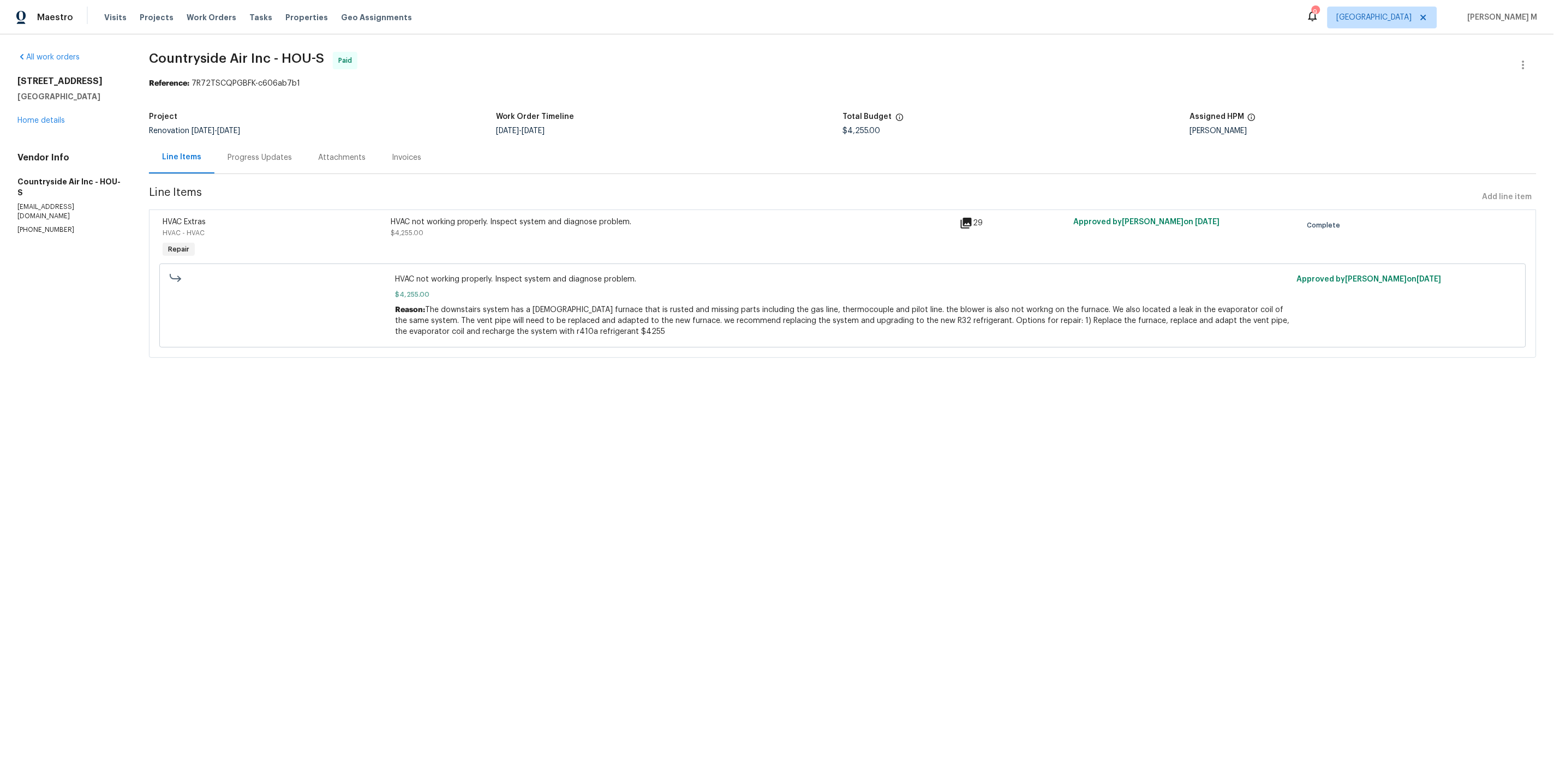
click at [263, 172] on section "Countryside Air Inc - HOU-S Paid Reference: 7R72TSCQPGBFK-c606ab7b1 Project Ren…" at bounding box center [842, 211] width 1388 height 319
click at [242, 155] on div "Progress Updates" at bounding box center [260, 158] width 64 height 11
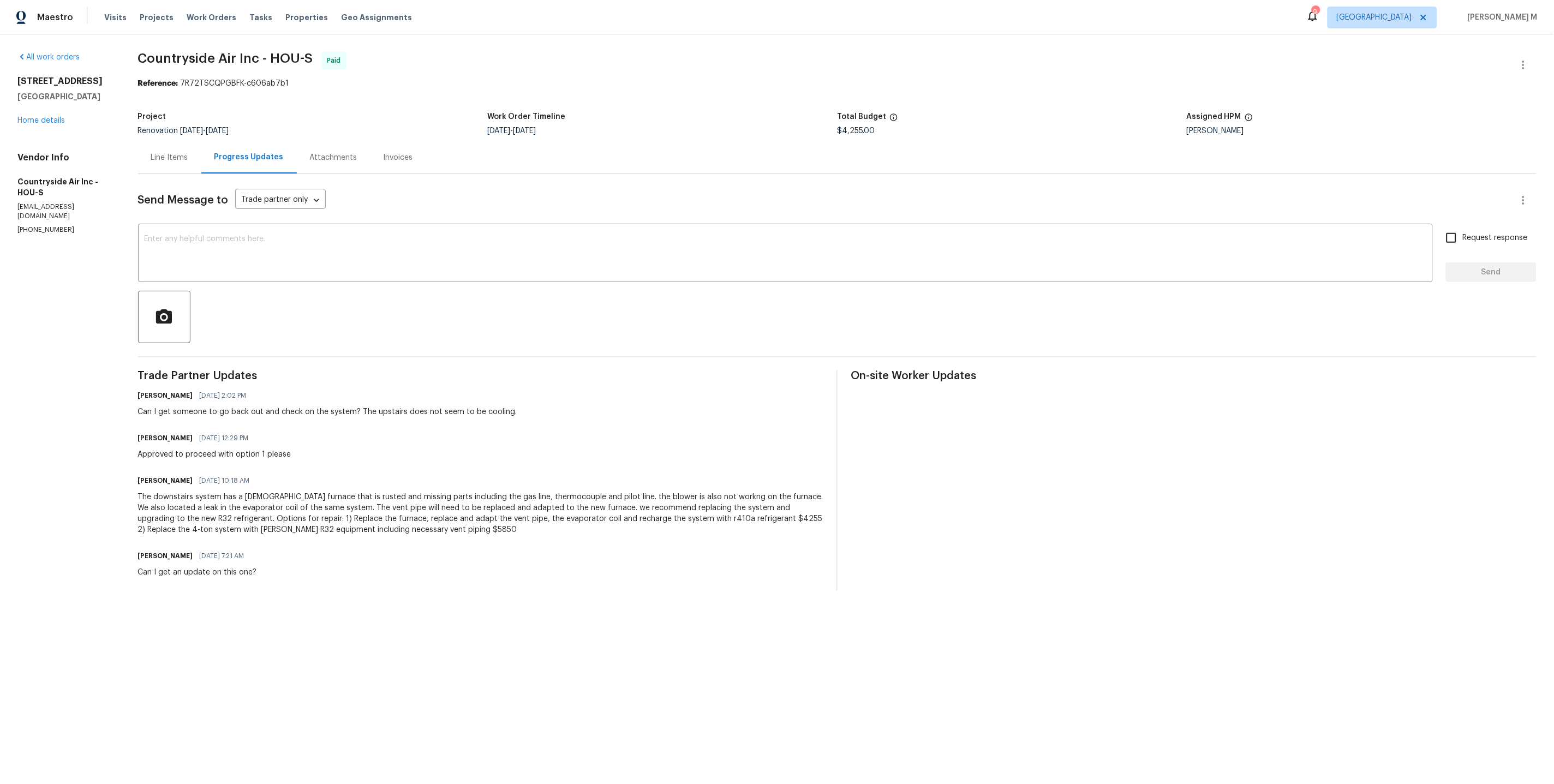
click at [156, 152] on div "Line Items" at bounding box center [169, 158] width 37 height 11
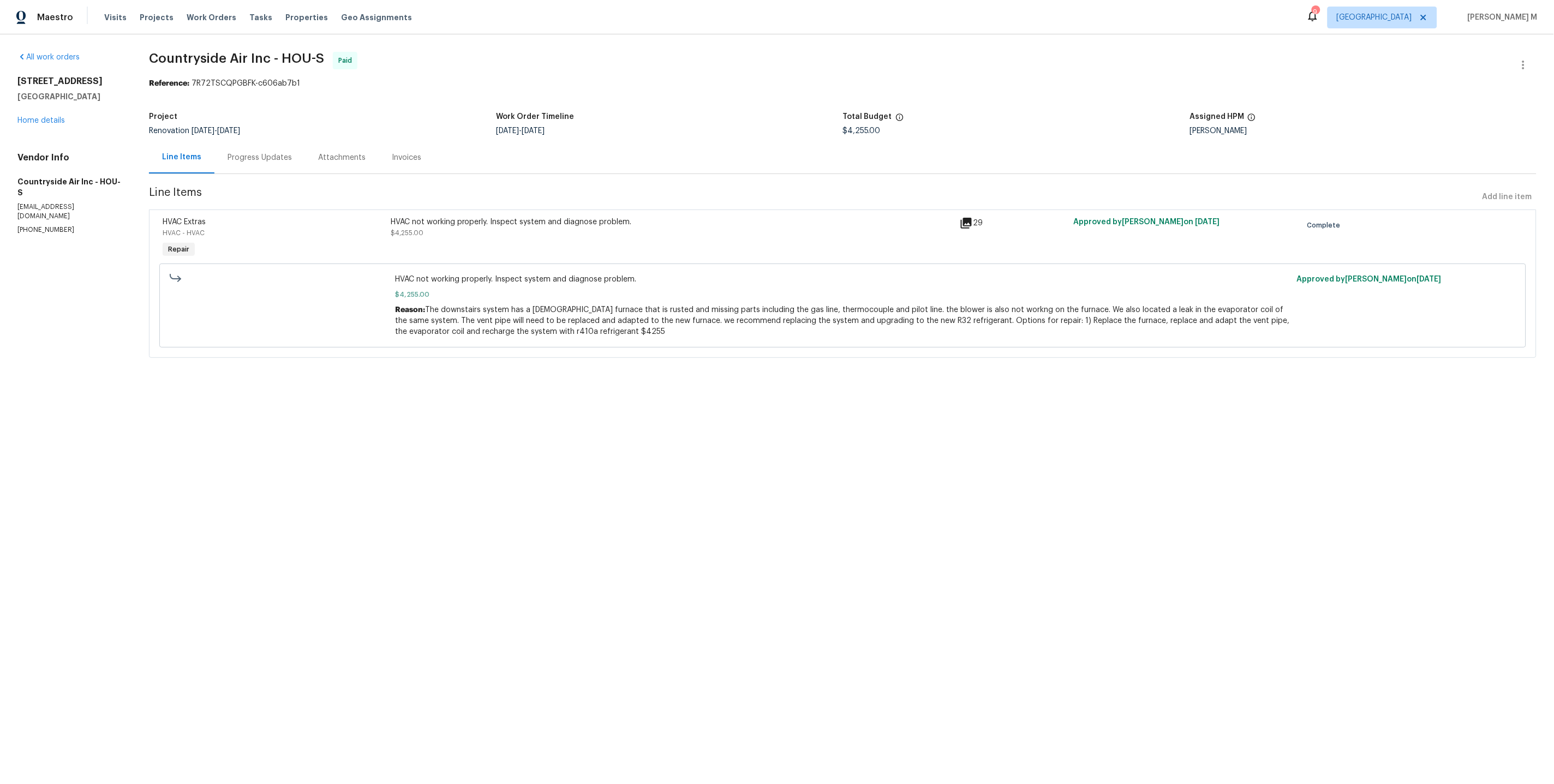
click at [574, 209] on div "HVAC Extras HVAC - HVAC Repair HVAC not working properly. Inspect system and di…" at bounding box center [842, 283] width 1388 height 149
click at [574, 240] on div "HVAC not working properly. Inspect system and diagnose problem. $4,255.00" at bounding box center [672, 238] width 570 height 50
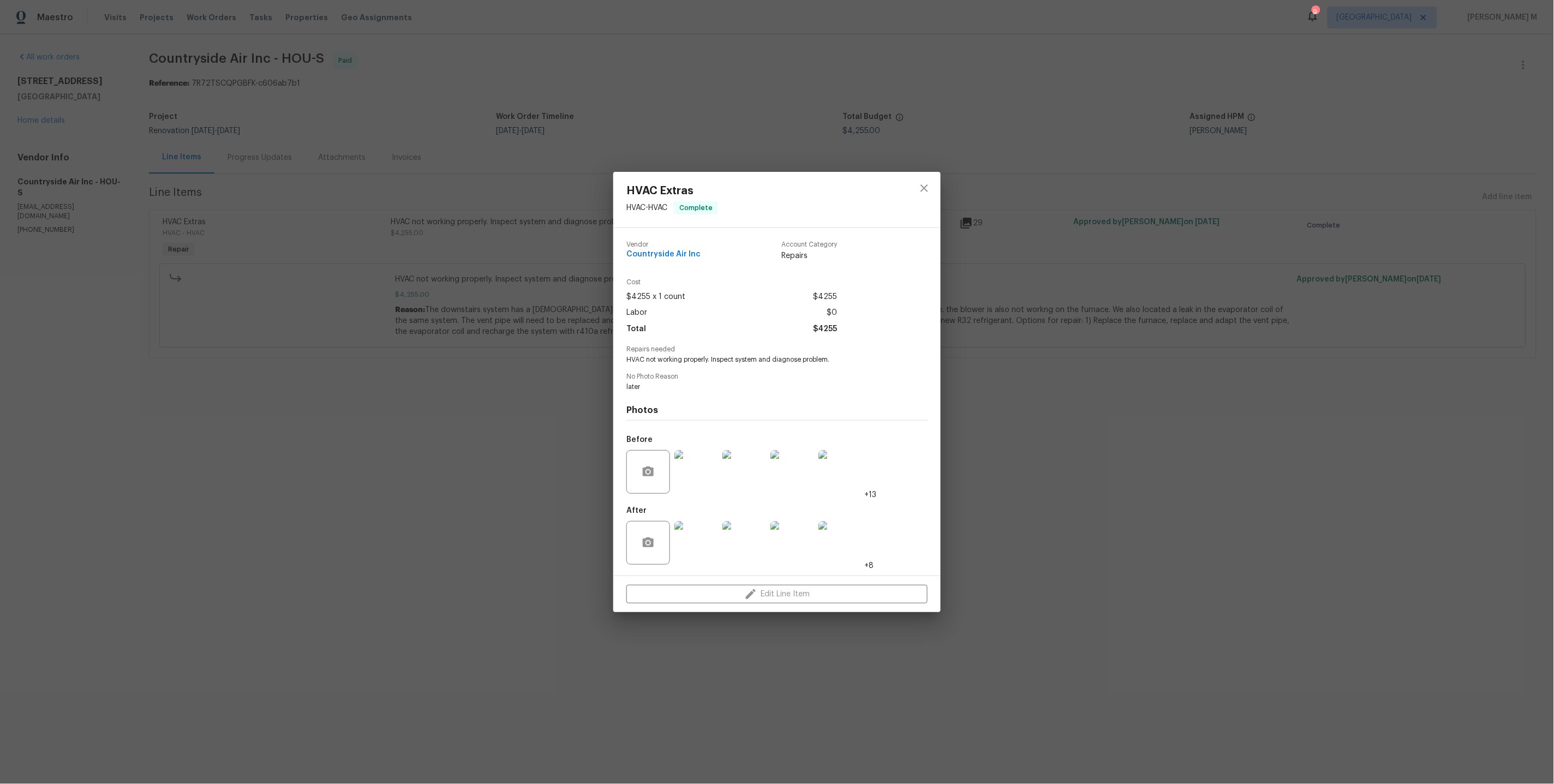
click at [857, 478] on img at bounding box center [840, 472] width 44 height 44
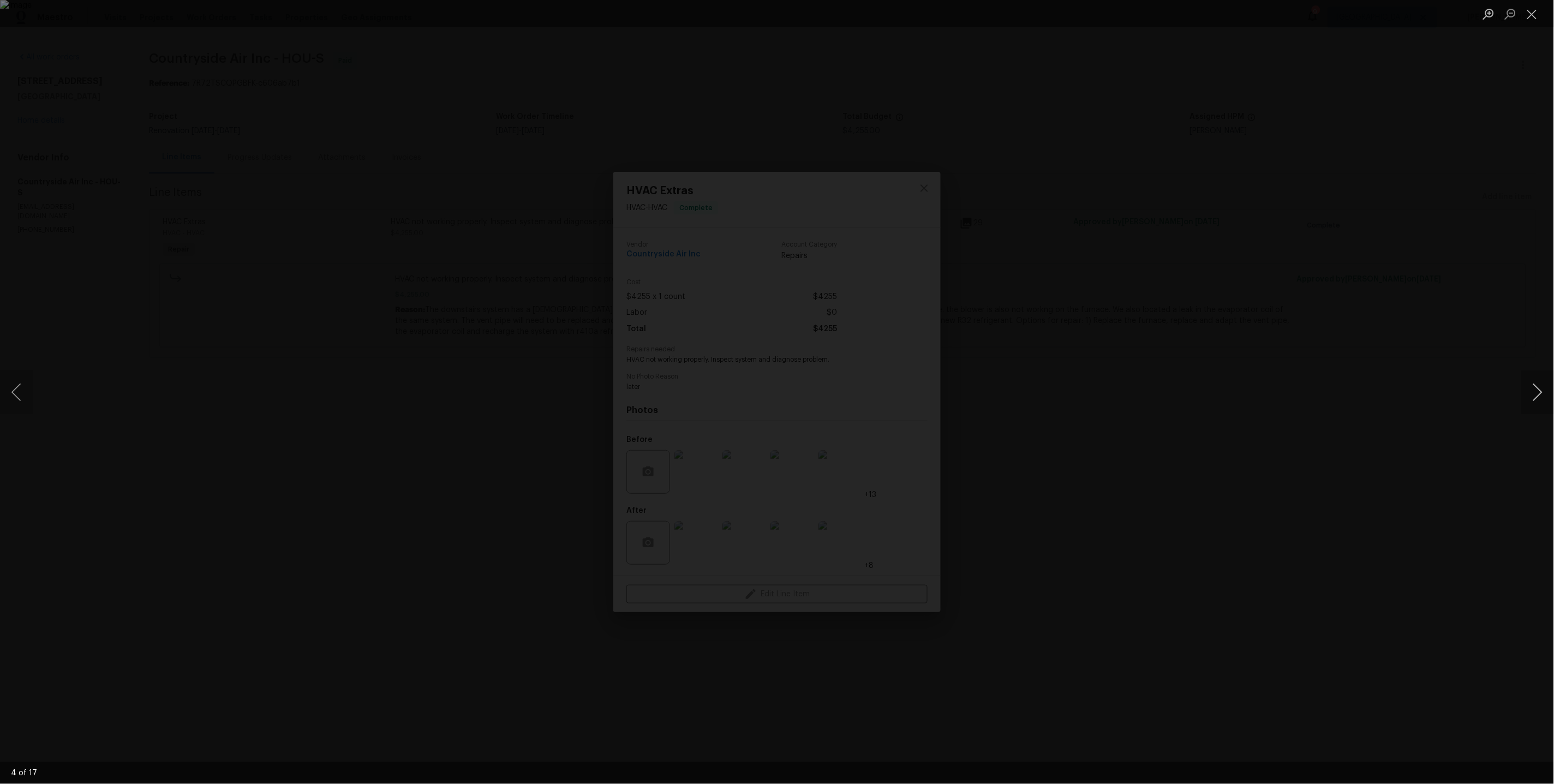
click at [1524, 391] on button "Next image" at bounding box center [1537, 392] width 33 height 44
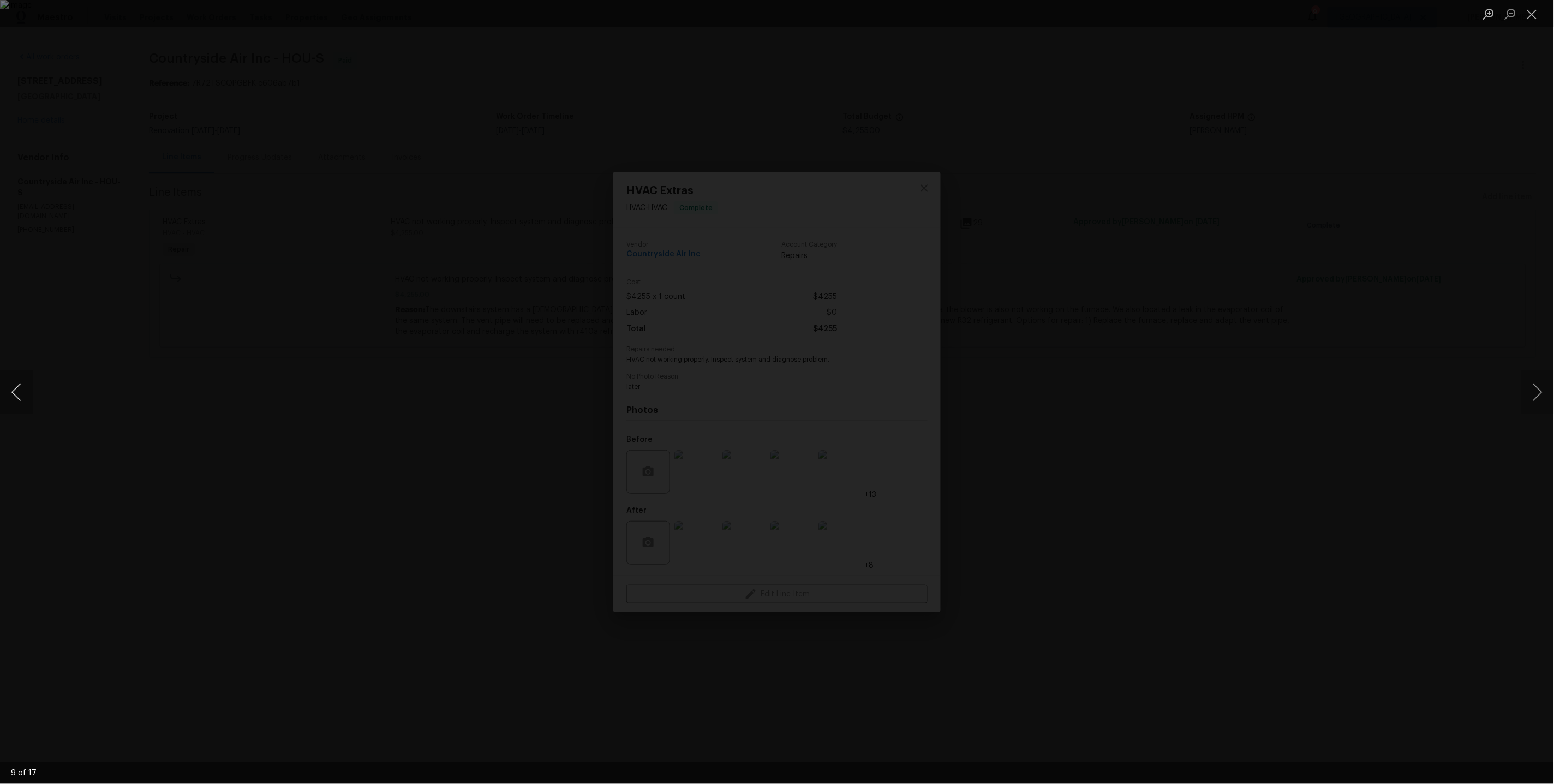
click at [10, 389] on button "Previous image" at bounding box center [16, 392] width 33 height 44
click at [1291, 467] on div "Lightbox" at bounding box center [777, 392] width 1554 height 784
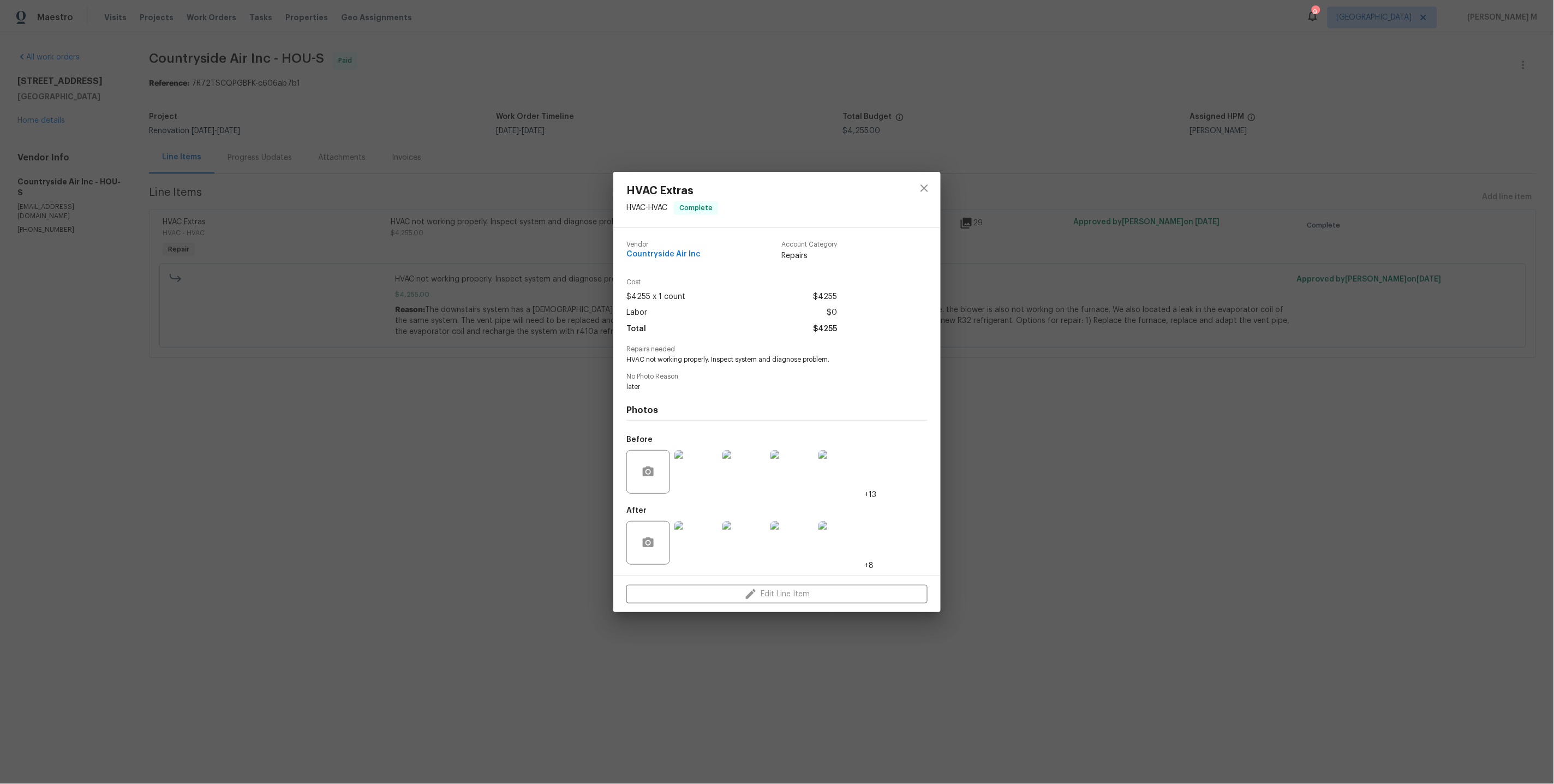
click at [1112, 449] on div "HVAC Extras HVAC - HVAC Complete Vendor Countryside Air Inc Account Category Re…" at bounding box center [777, 392] width 1554 height 784
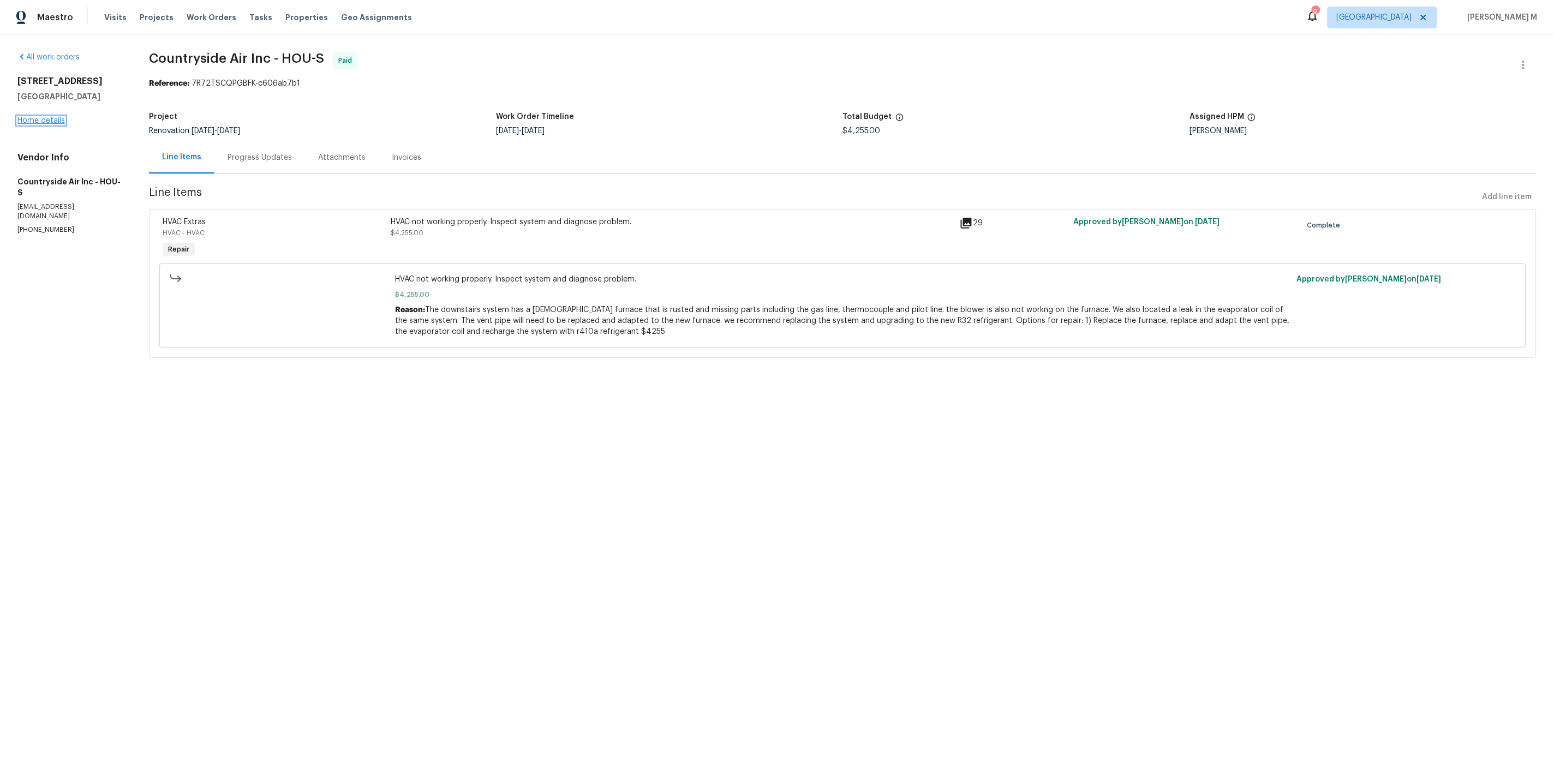
click at [54, 117] on link "Home details" at bounding box center [41, 121] width 47 height 7
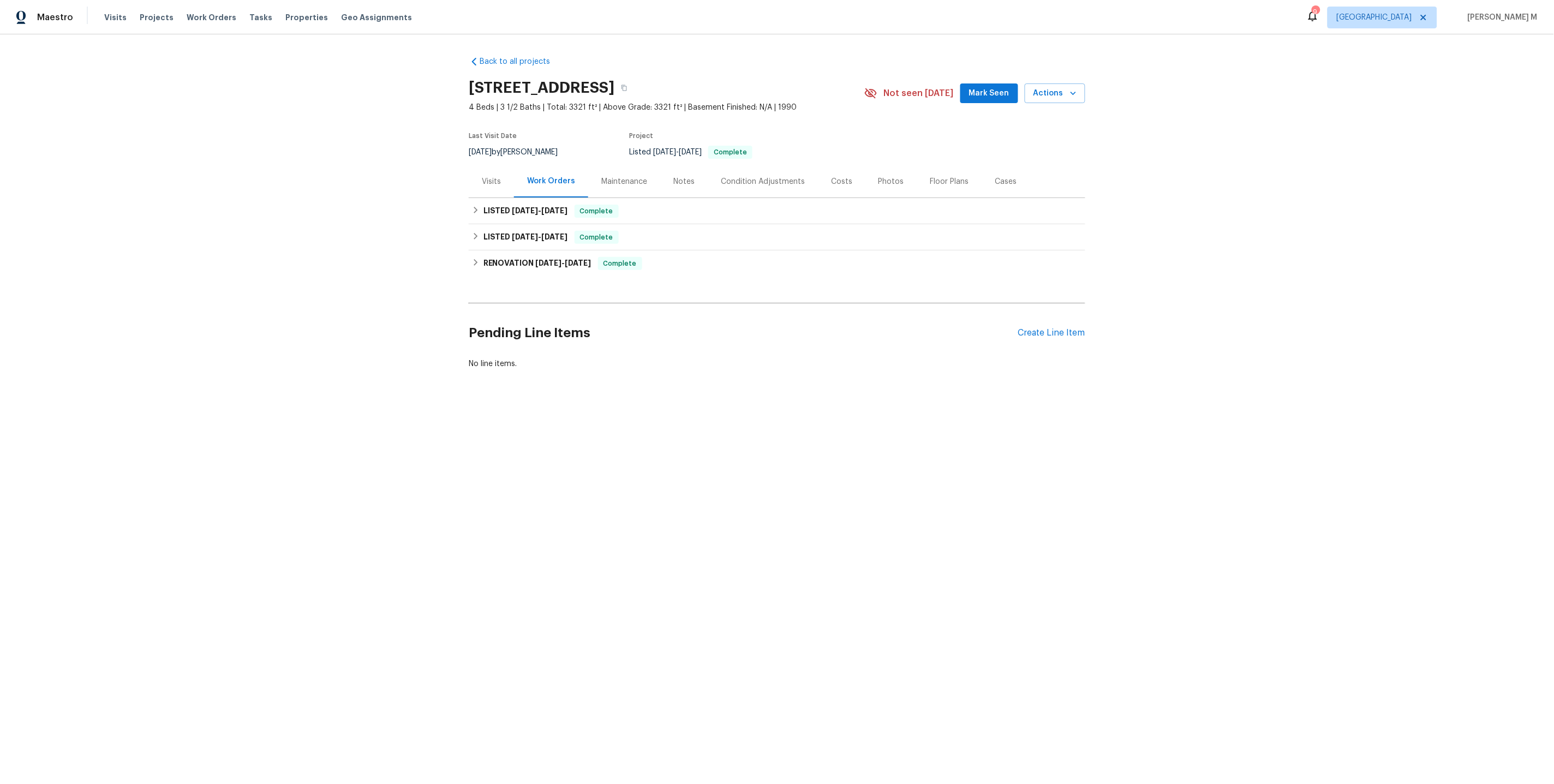
click at [477, 410] on div "Back to all projects 6719 Trimstone Dr, Pasadena, TX 77505 4 Beds | 3 1/2 Baths…" at bounding box center [777, 238] width 1554 height 409
click at [538, 216] on div "LISTED 10/1/25 - 10/3/25 Complete" at bounding box center [777, 211] width 616 height 26
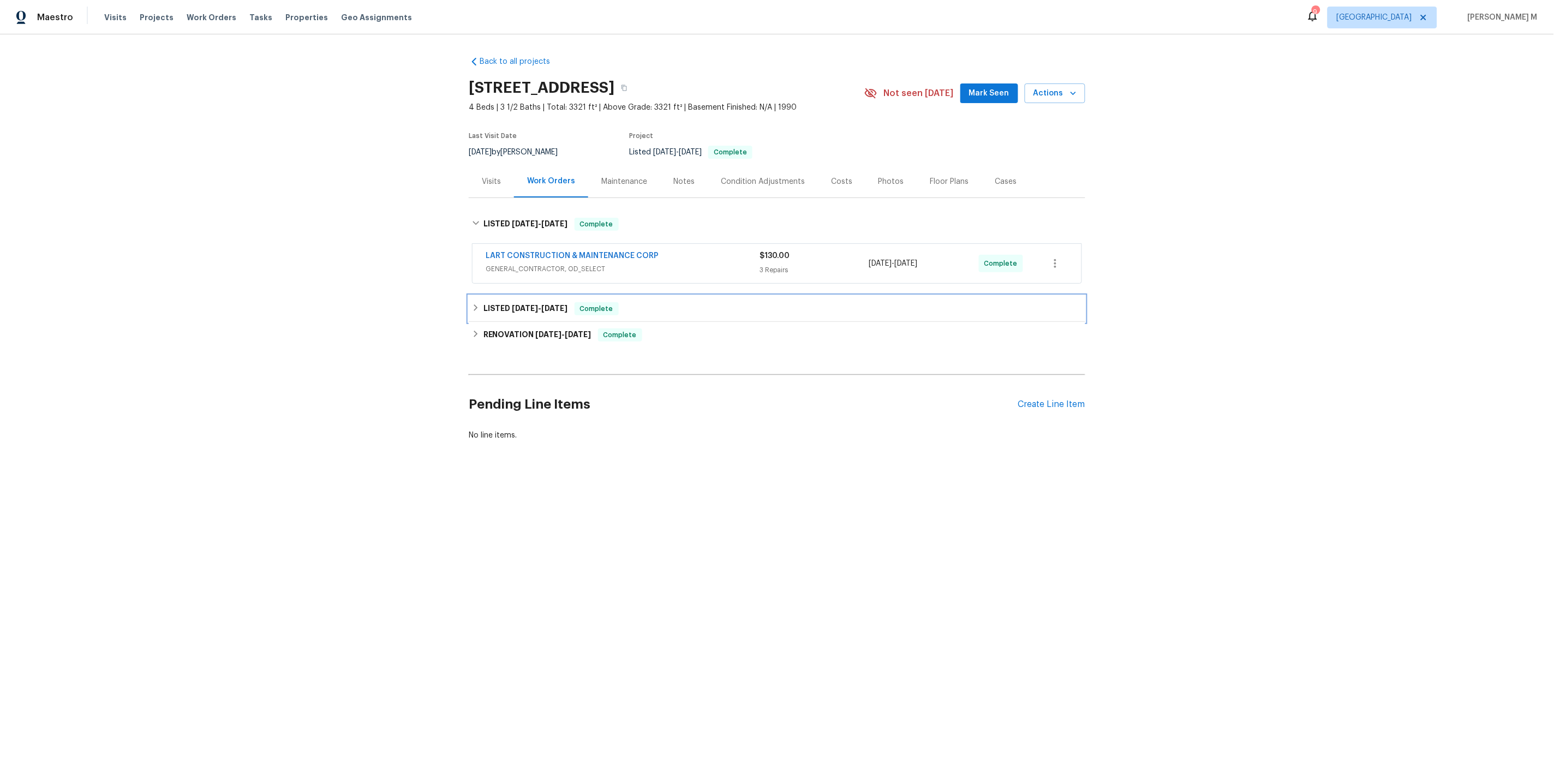
click at [513, 296] on div "LISTED 9/17/25 - 9/18/25 Complete" at bounding box center [777, 308] width 616 height 26
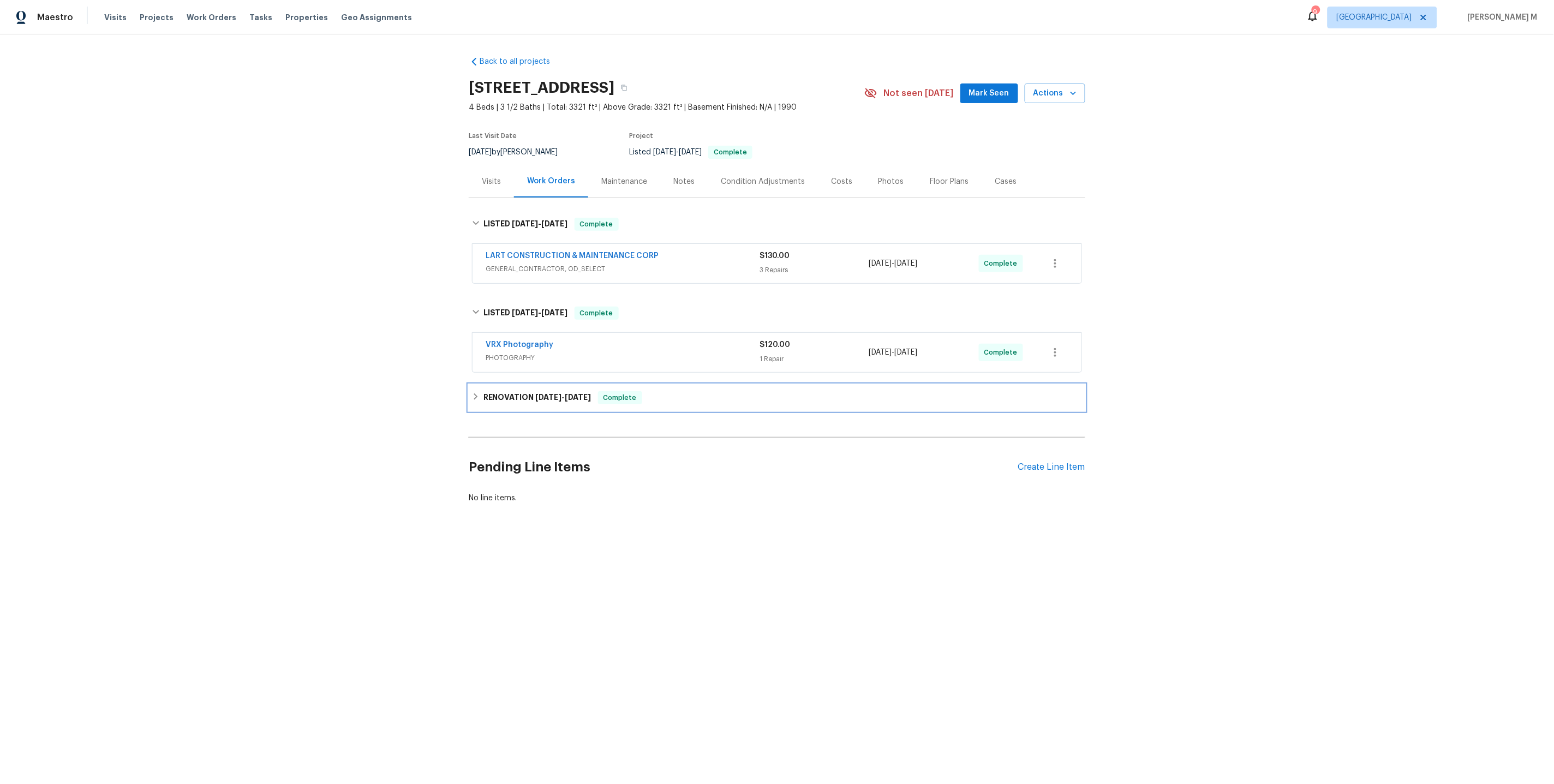
click at [551, 393] on span "8/11/25" at bounding box center [548, 397] width 26 height 7
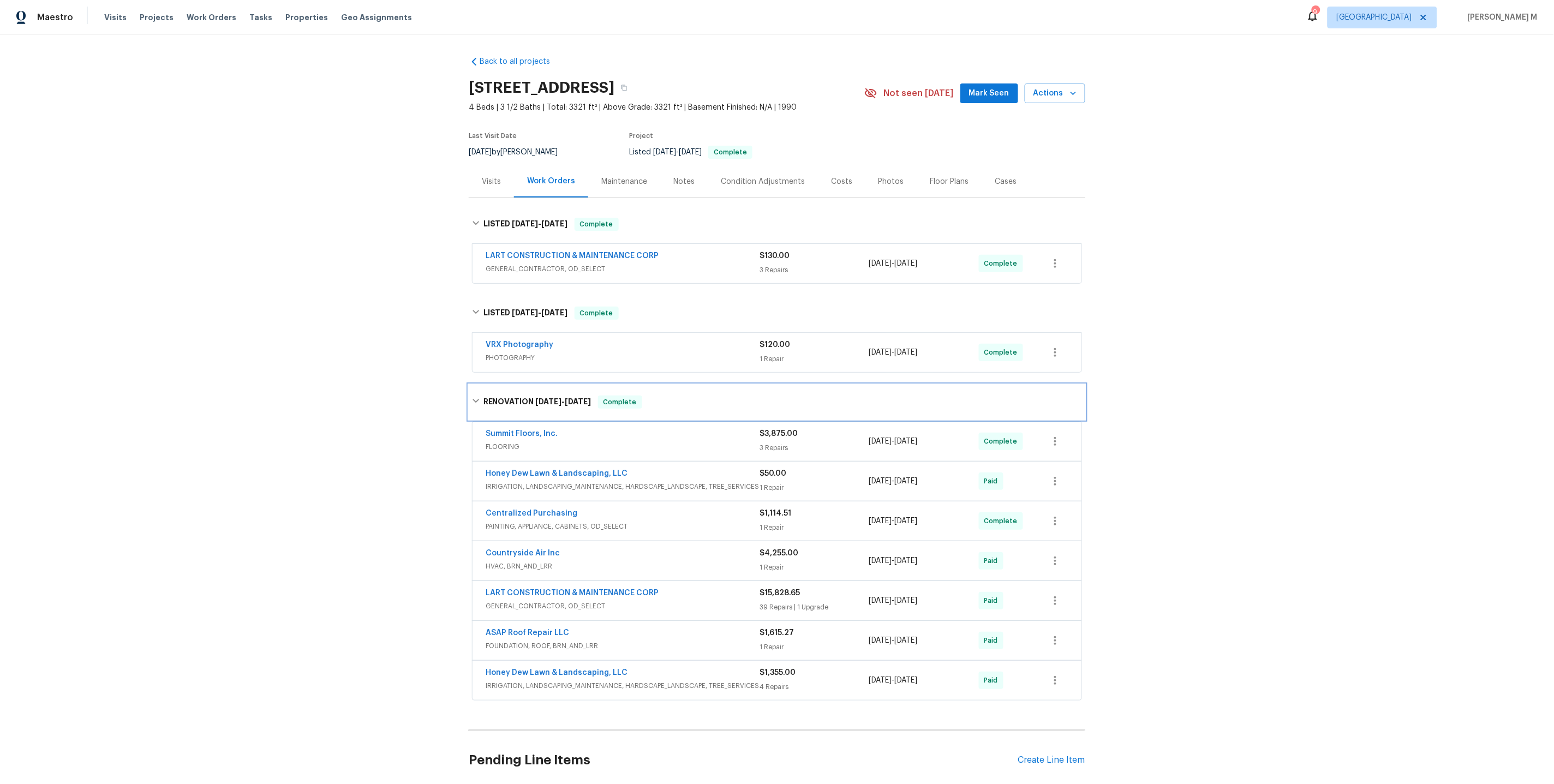
scroll to position [61, 0]
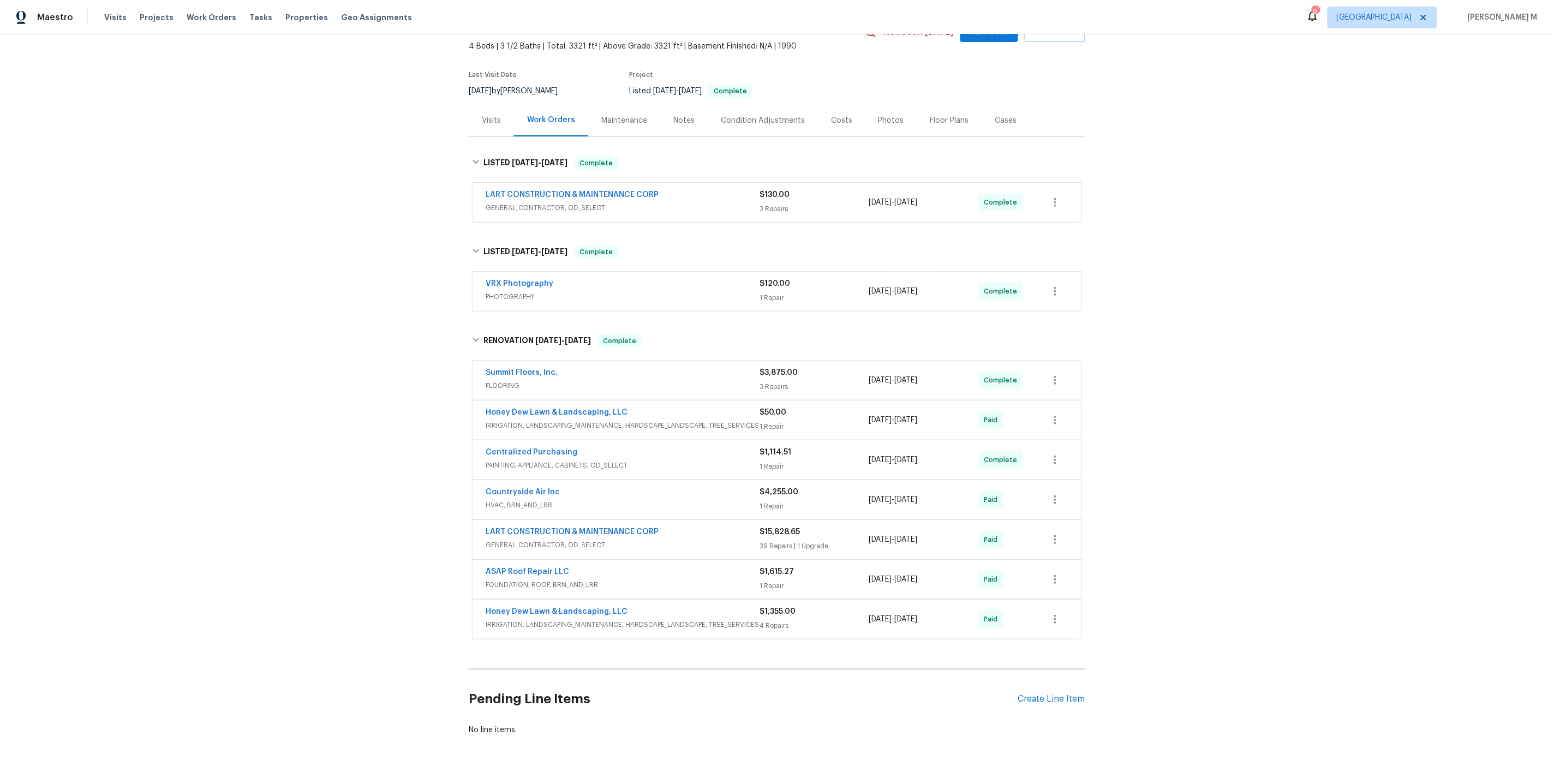
click at [528, 500] on span "HVAC, BRN_AND_LRR" at bounding box center [622, 505] width 274 height 11
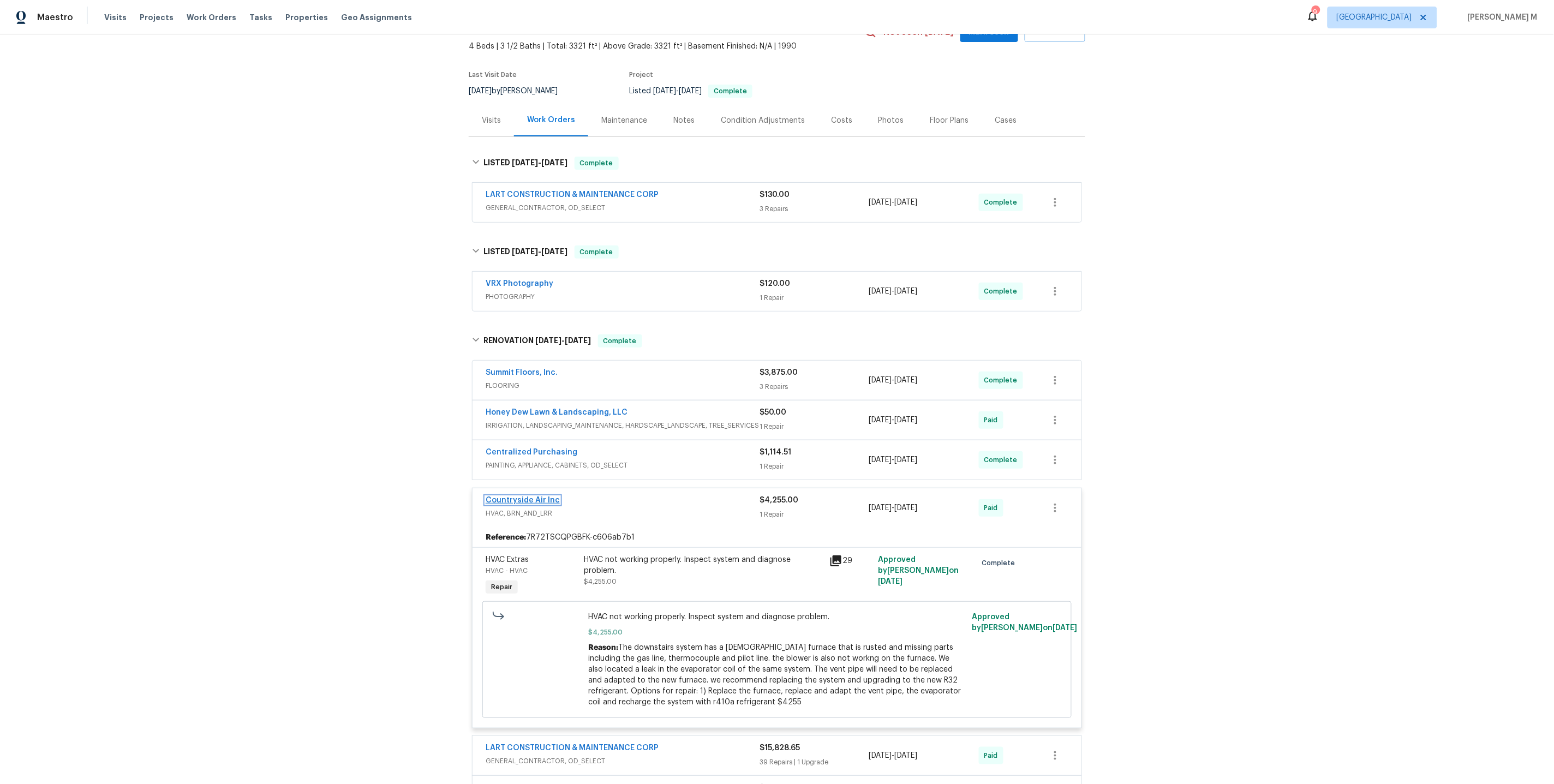
click at [531, 496] on link "Countryside Air Inc" at bounding box center [522, 500] width 74 height 7
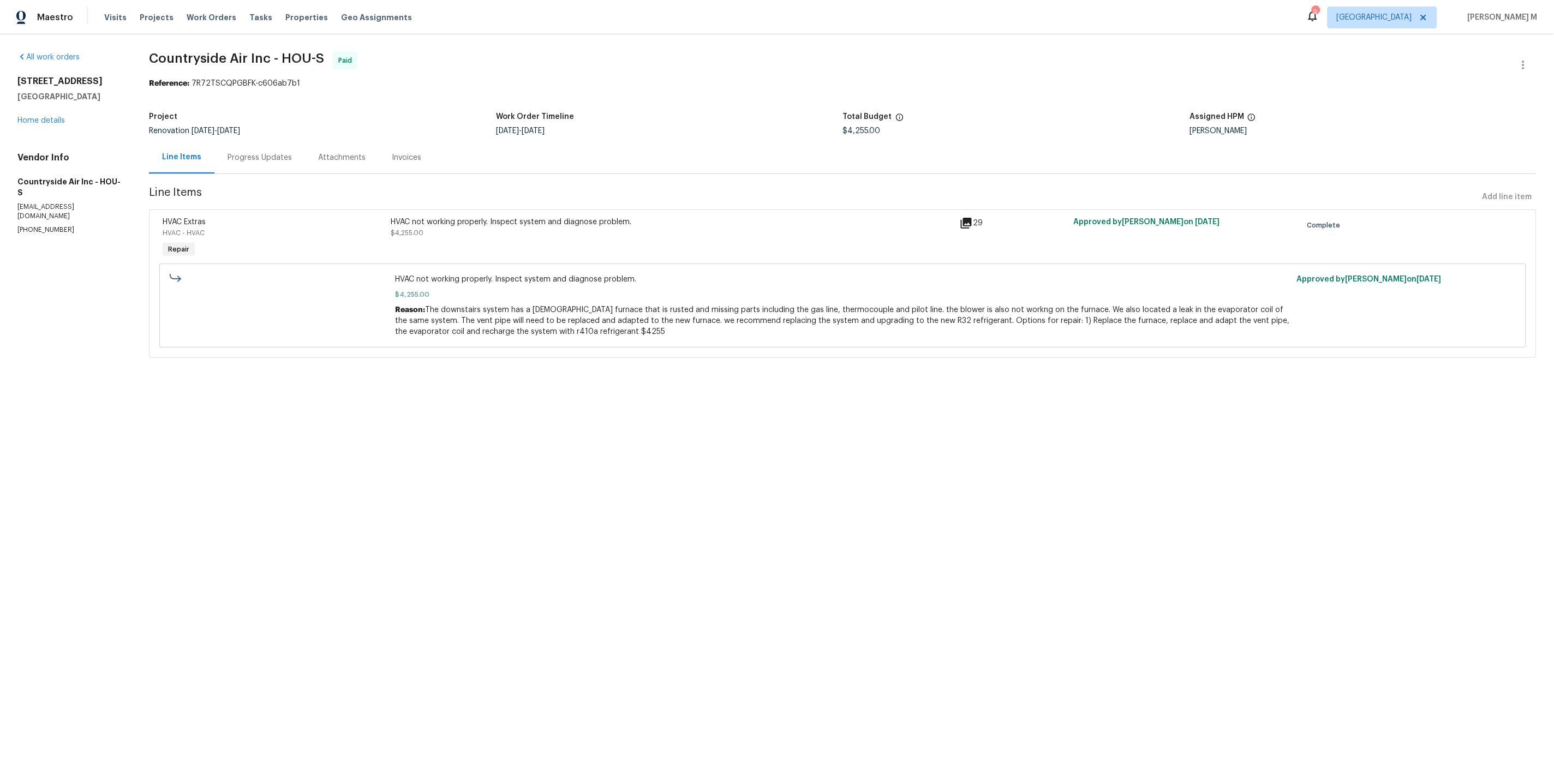
click at [246, 152] on div "Progress Updates" at bounding box center [260, 158] width 64 height 11
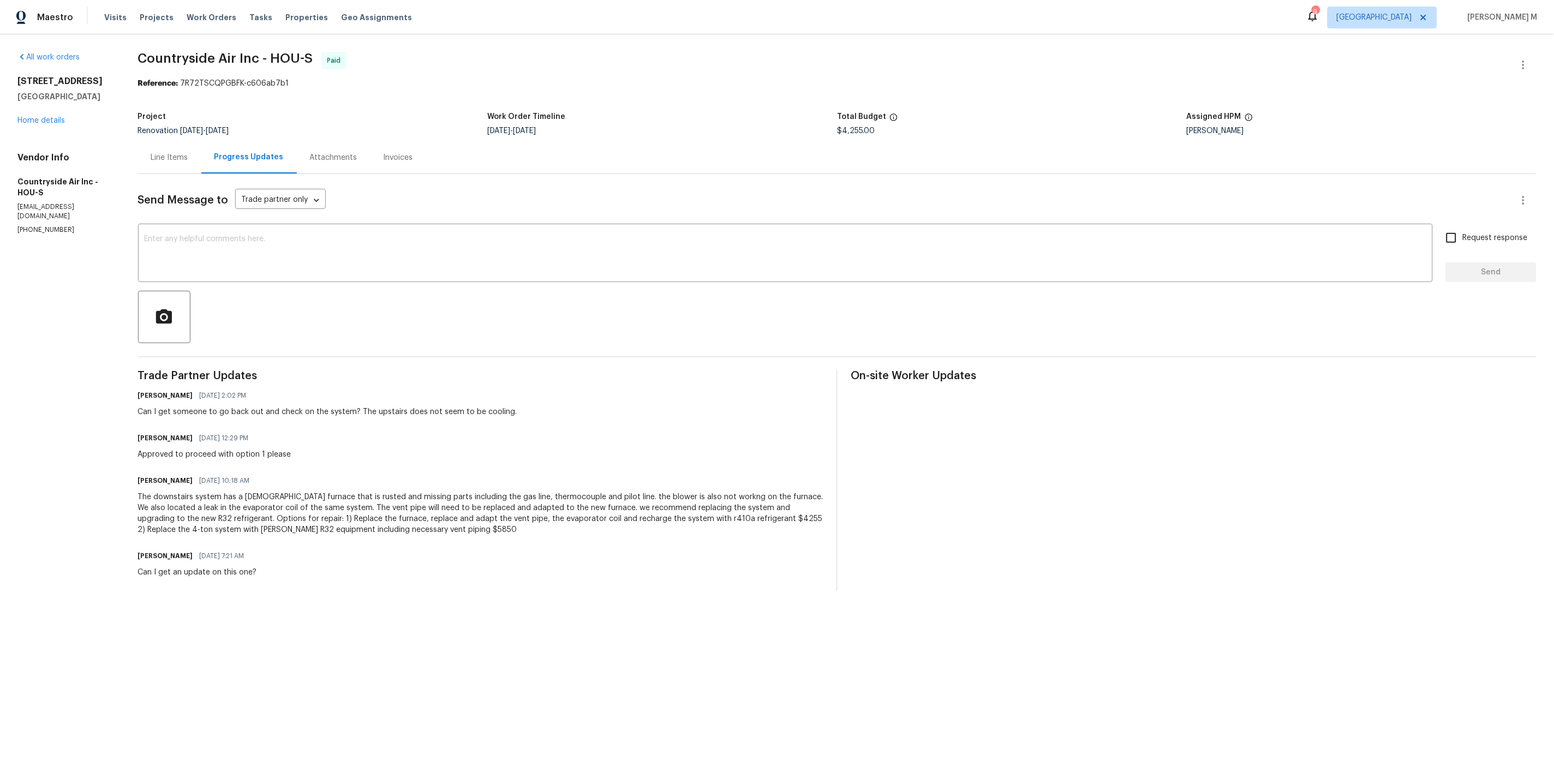
drag, startPoint x: 281, startPoint y: 501, endPoint x: 760, endPoint y: 504, distance: 479.0
click at [760, 504] on div "The downstairs system has a 35-year-old furnace that is rusted and missing part…" at bounding box center [481, 513] width 686 height 44
drag, startPoint x: 746, startPoint y: 502, endPoint x: 280, endPoint y: 502, distance: 466.0
click at [280, 502] on div "The downstairs system has a 35-year-old furnace that is rusted and missing part…" at bounding box center [481, 513] width 686 height 44
copy div "1) Replace the furnace, replace and adapt the vent pipe, the evaporator coil an…"
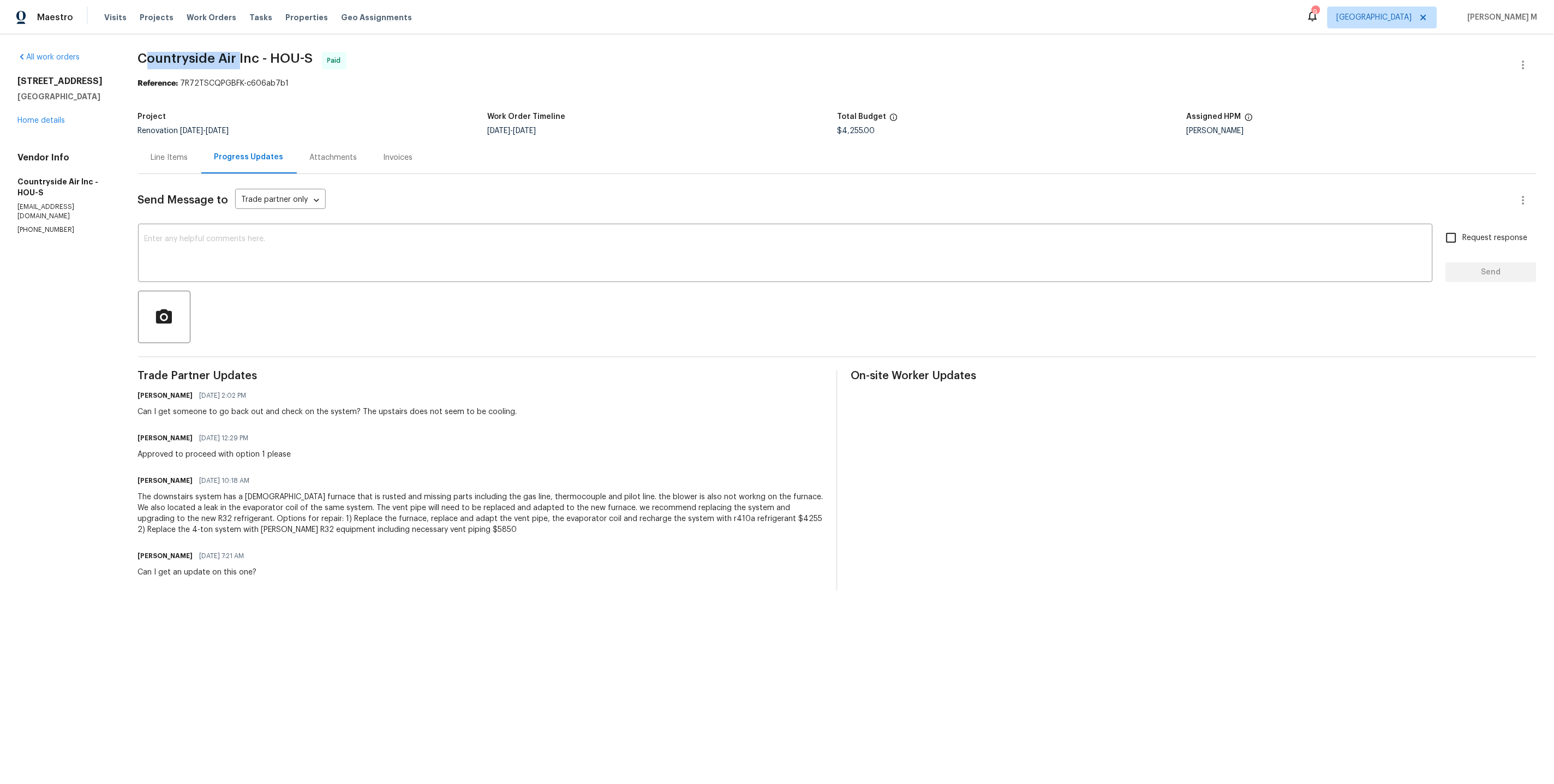
drag, startPoint x: 144, startPoint y: 52, endPoint x: 236, endPoint y: 63, distance: 92.7
click at [236, 63] on span "Countryside Air Inc - HOU-S" at bounding box center [226, 58] width 175 height 13
drag, startPoint x: 130, startPoint y: 58, endPoint x: 251, endPoint y: 57, distance: 121.0
click at [251, 57] on div "All work orders 6719 Trimstone Dr Pasadena, TX 77505 Home details Vendor Info C…" at bounding box center [777, 321] width 1554 height 574
copy span "Countryside Air Inc"
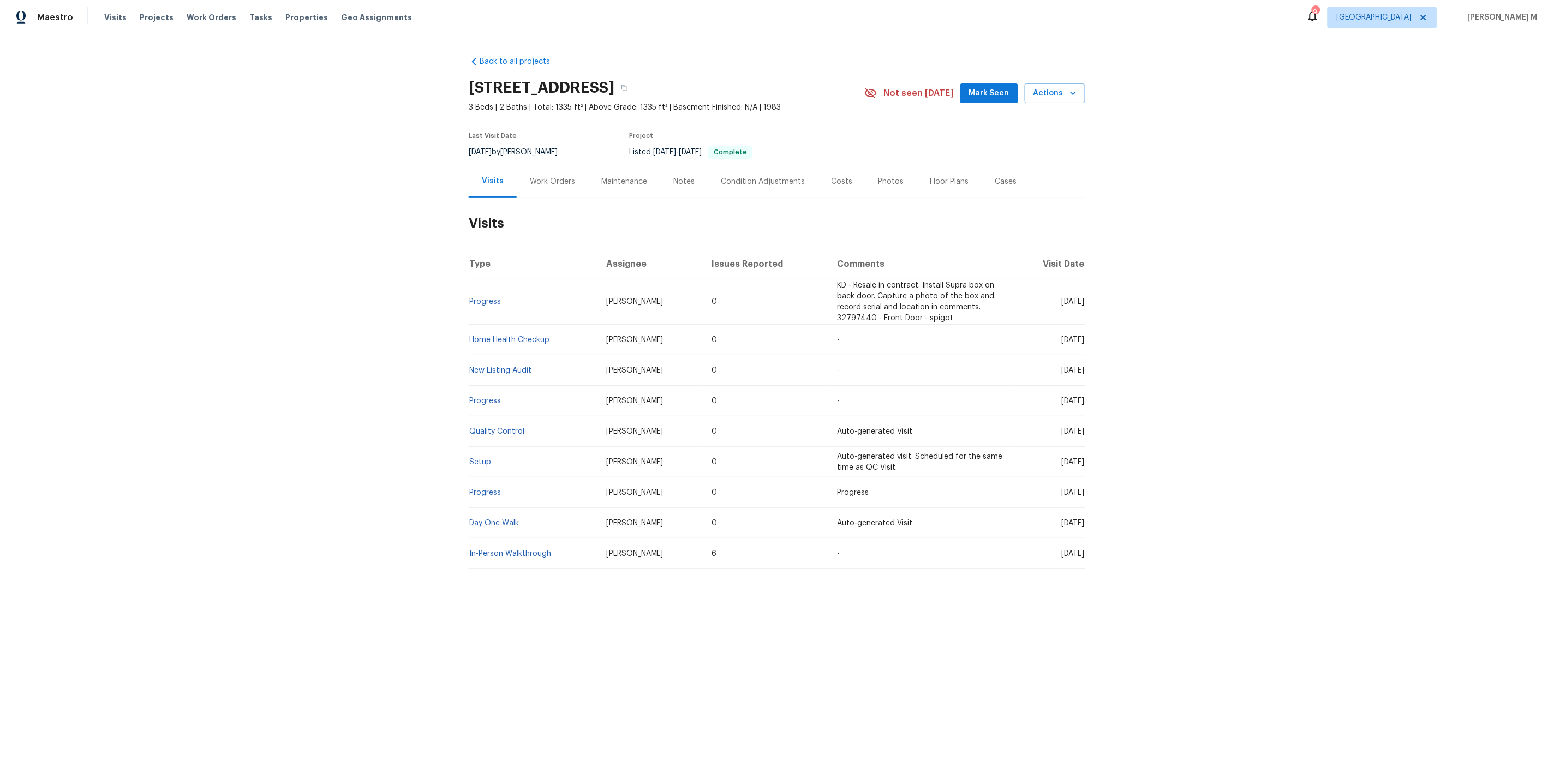
click at [547, 188] on div "Work Orders" at bounding box center [553, 181] width 72 height 33
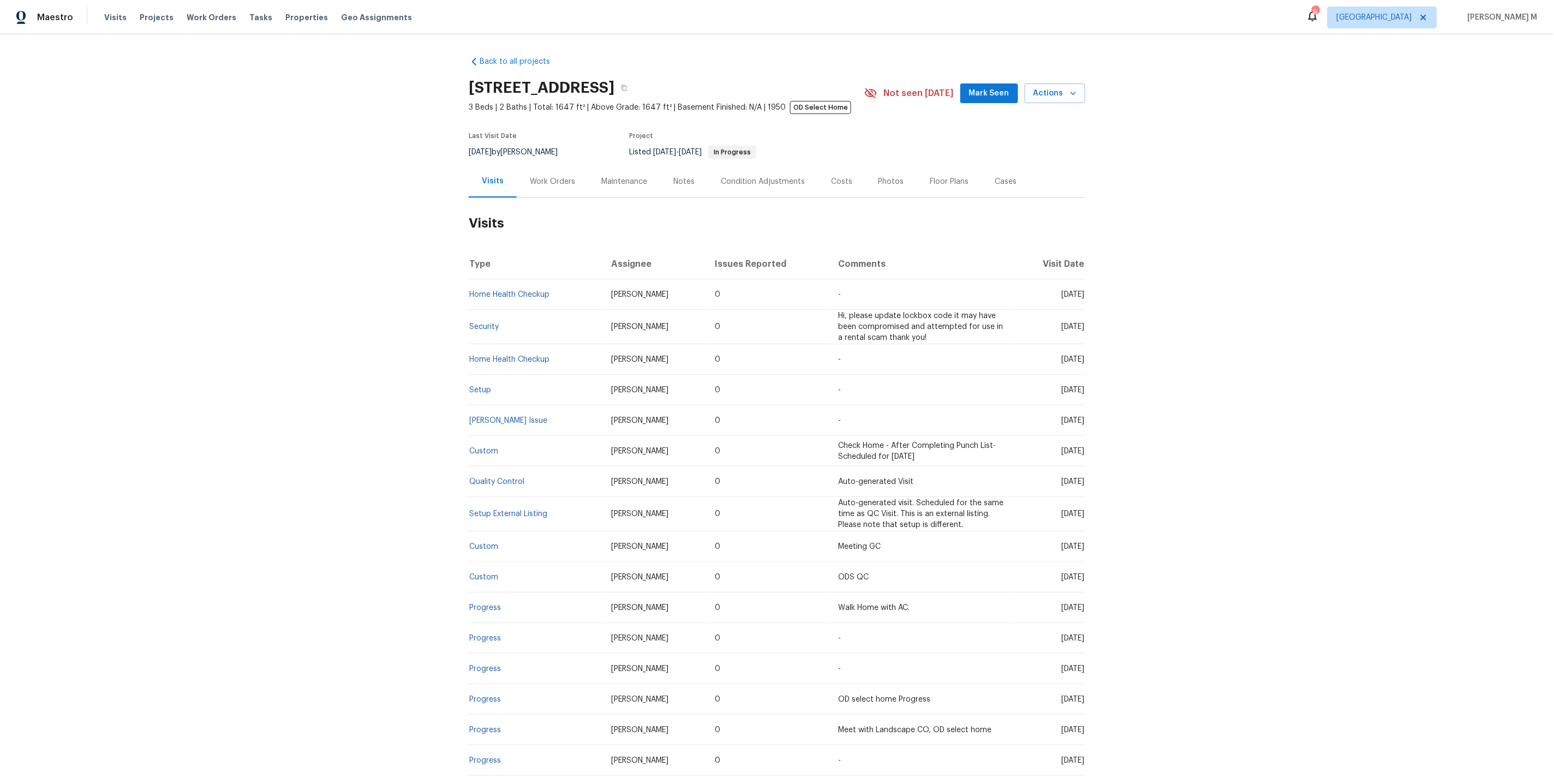
click at [558, 177] on div "Work Orders" at bounding box center [552, 181] width 45 height 11
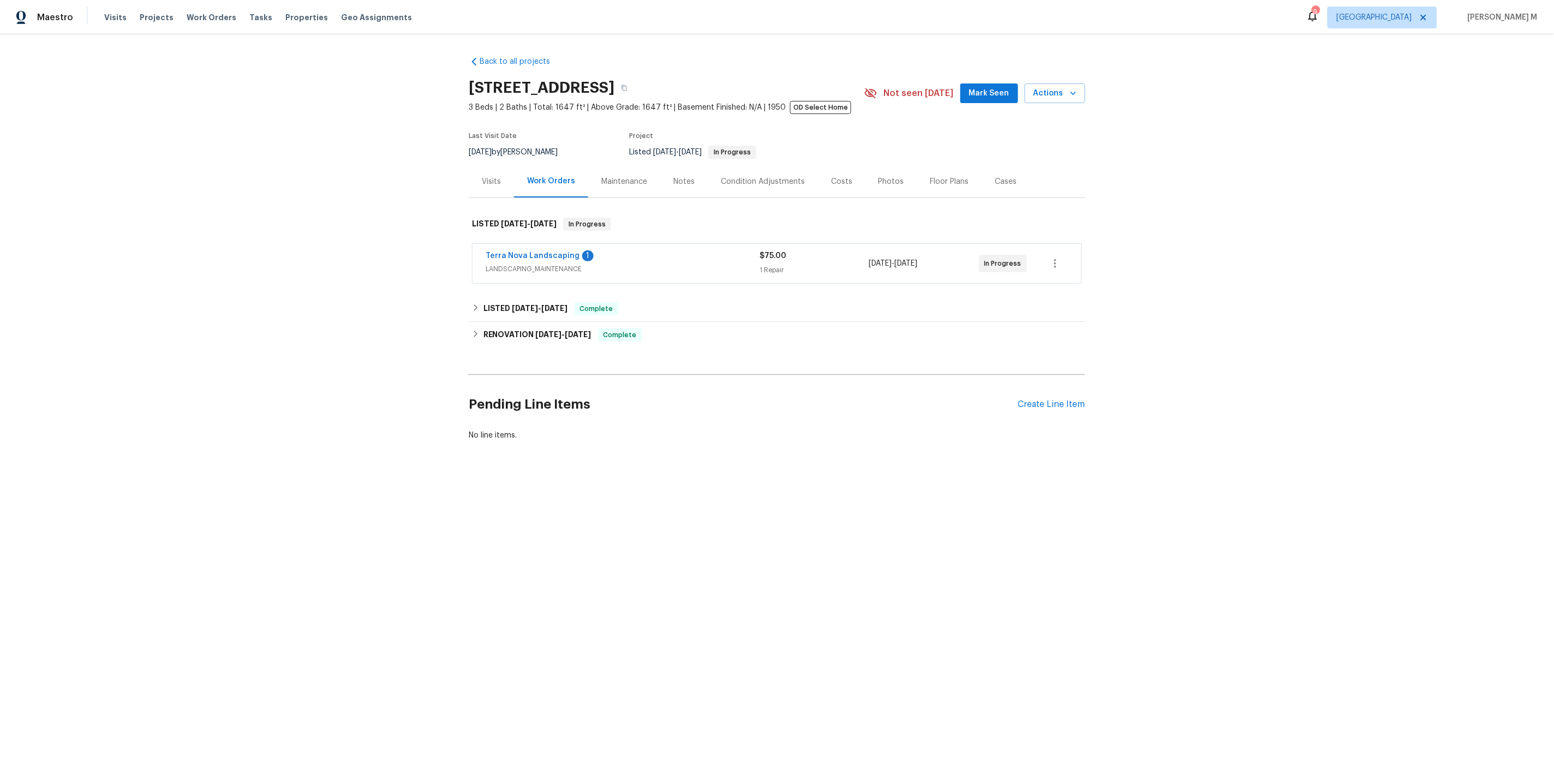
click at [525, 263] on span "LANDSCAPING_MAINTENANCE" at bounding box center [622, 268] width 274 height 11
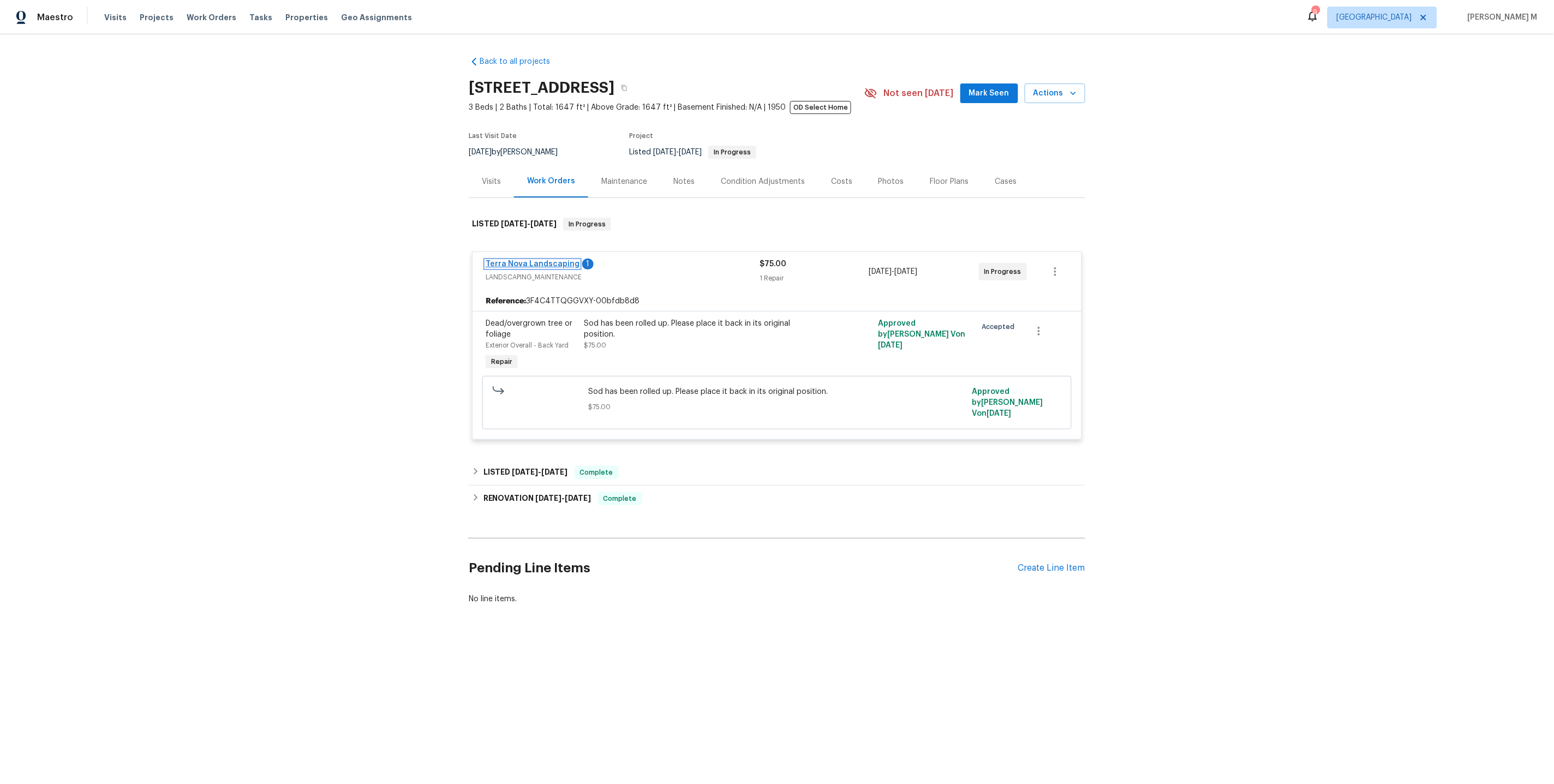
click at [540, 260] on link "Terra Nova Landscaping" at bounding box center [532, 264] width 94 height 7
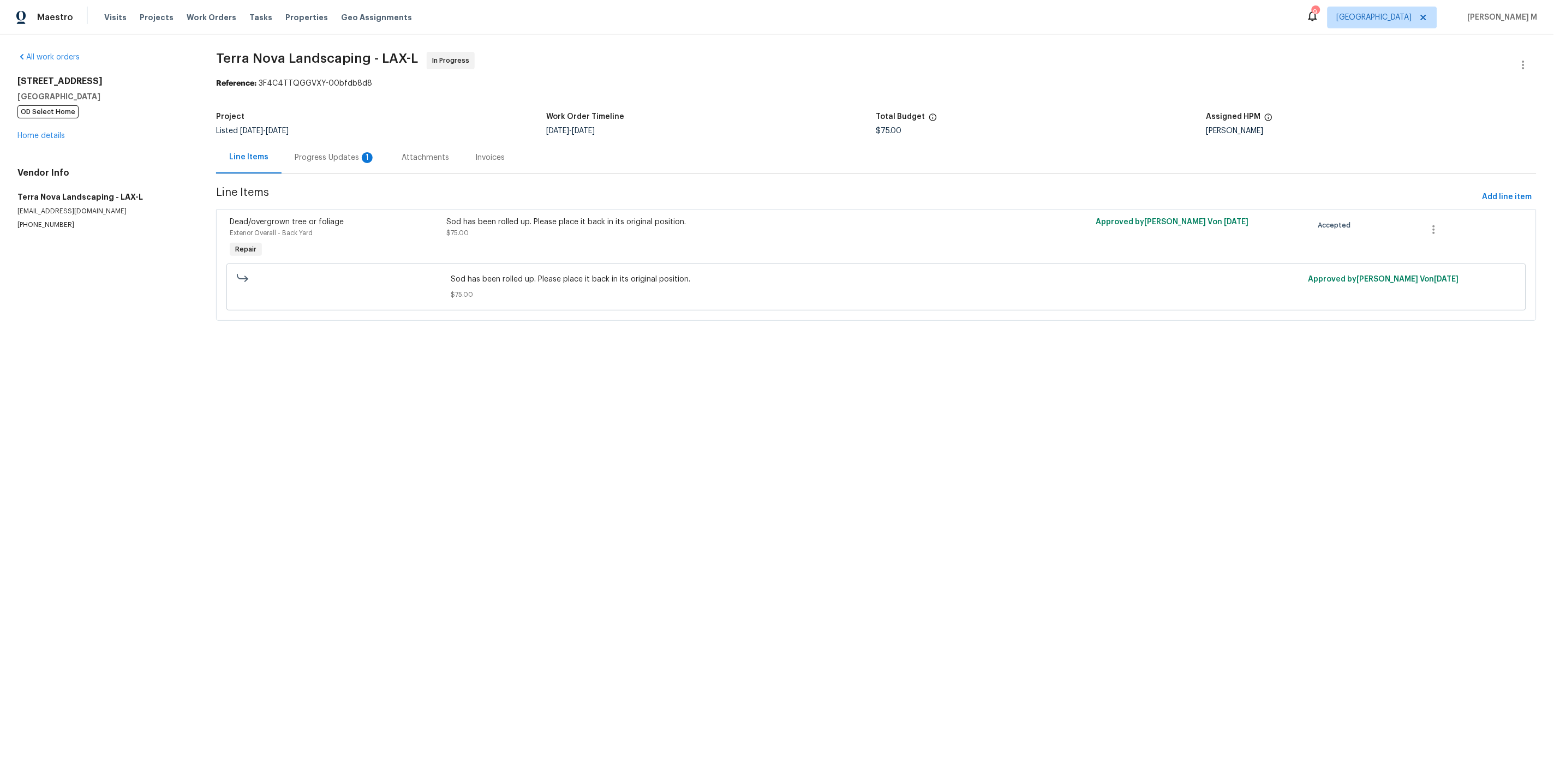
click at [335, 152] on div "Progress Updates 1" at bounding box center [334, 158] width 81 height 11
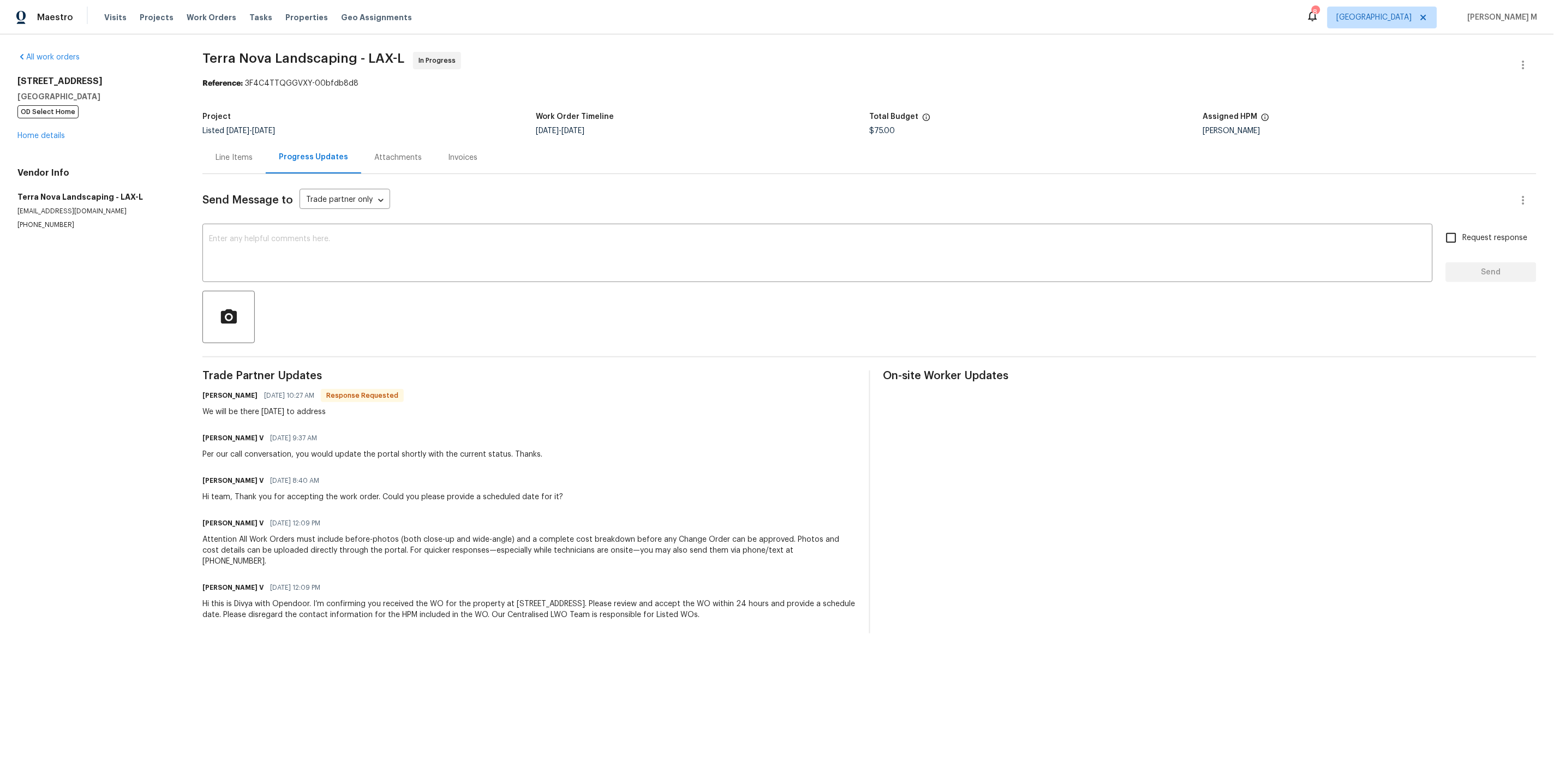
click at [232, 163] on div "Line Items" at bounding box center [234, 158] width 64 height 33
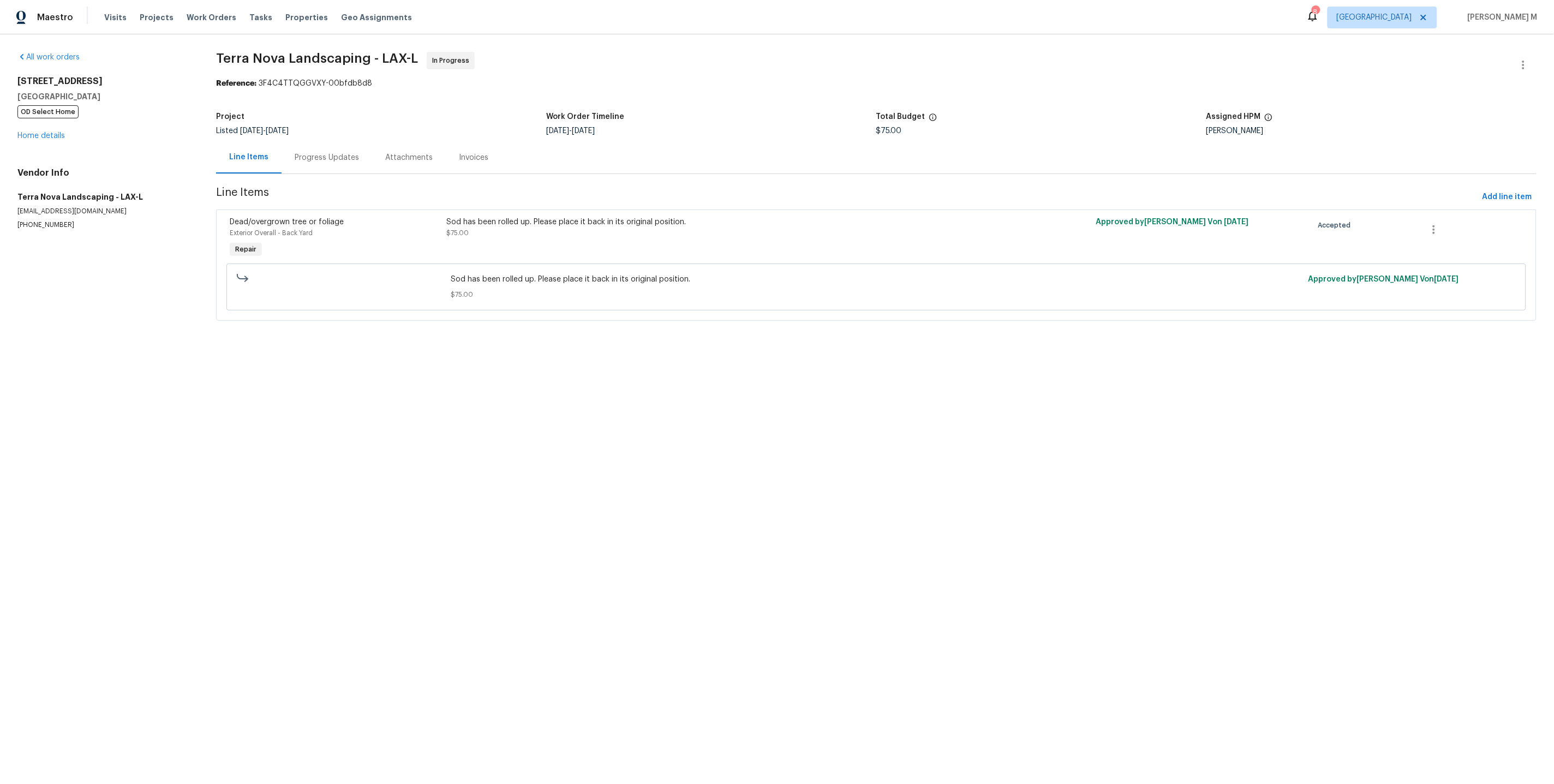
click at [553, 229] on div "Sod has been rolled up. Please place it back in its original position. $75.00" at bounding box center [714, 228] width 536 height 22
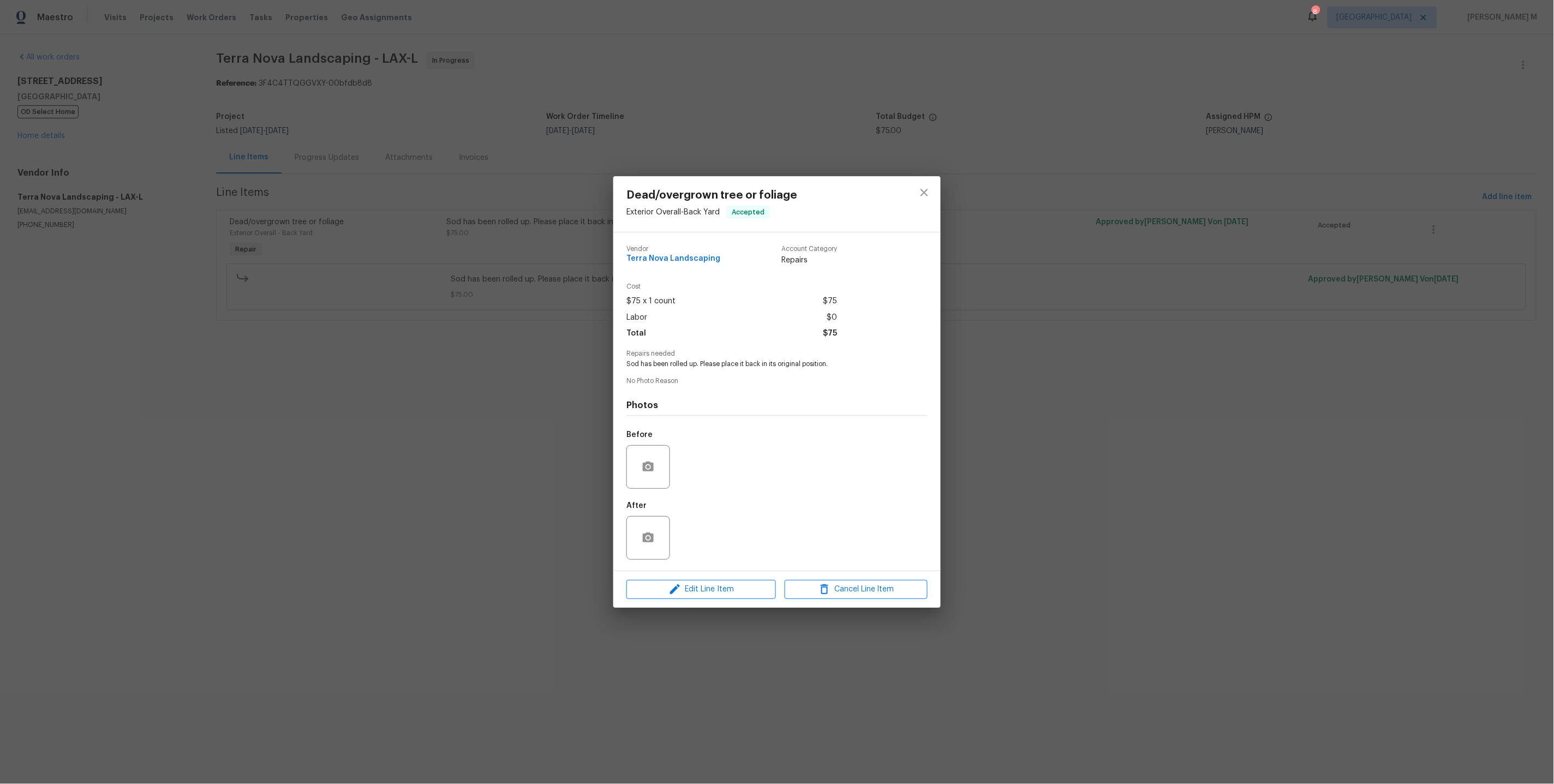
click at [641, 363] on span "Sod has been rolled up. Please place it back in its original position." at bounding box center [762, 364] width 271 height 10
click at [1074, 402] on div "Dead/overgrown tree or foliage Exterior Overall - Back Yard Accepted Vendor Ter…" at bounding box center [777, 392] width 1554 height 784
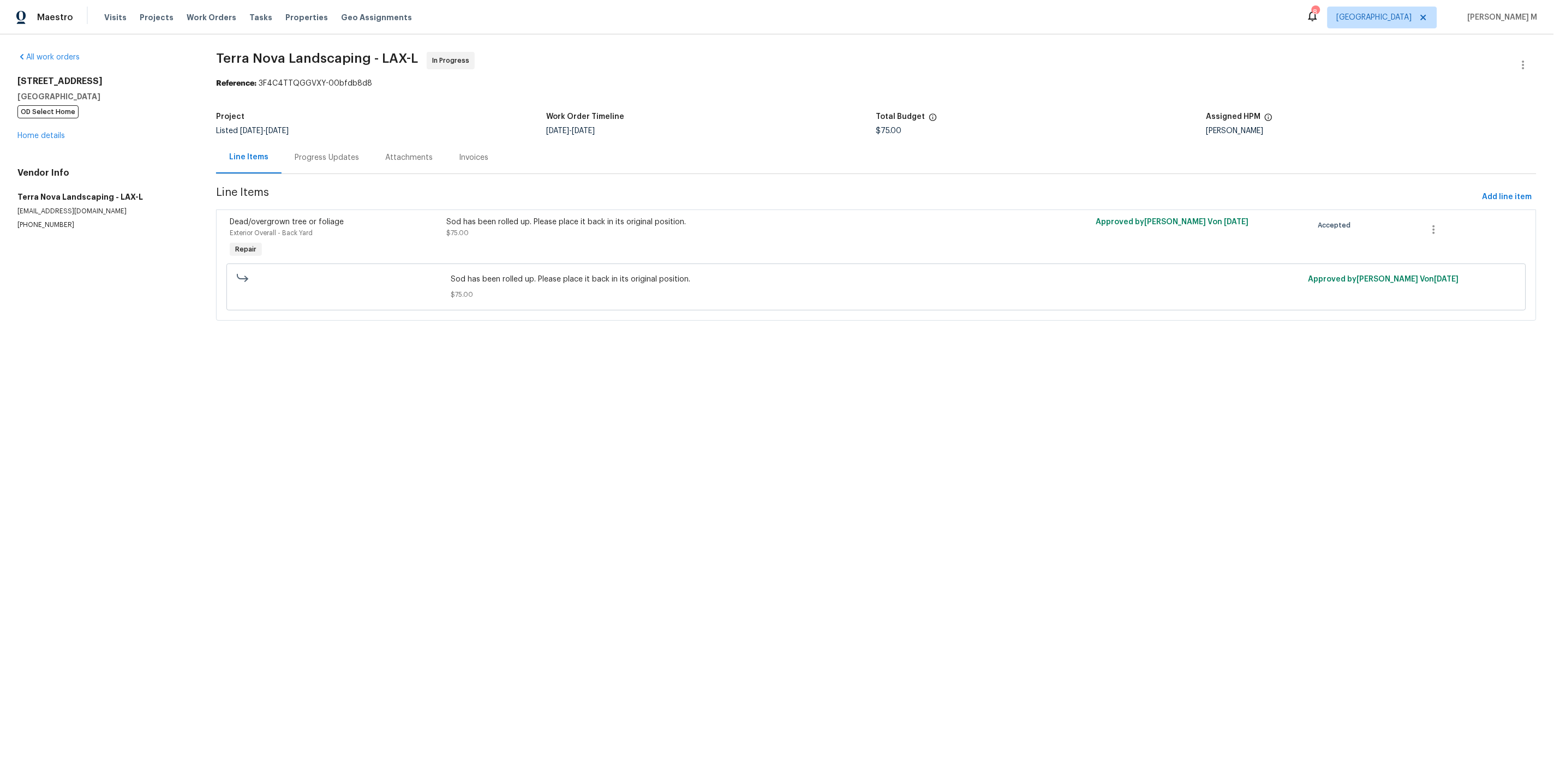
click at [311, 161] on div "Progress Updates" at bounding box center [327, 158] width 90 height 33
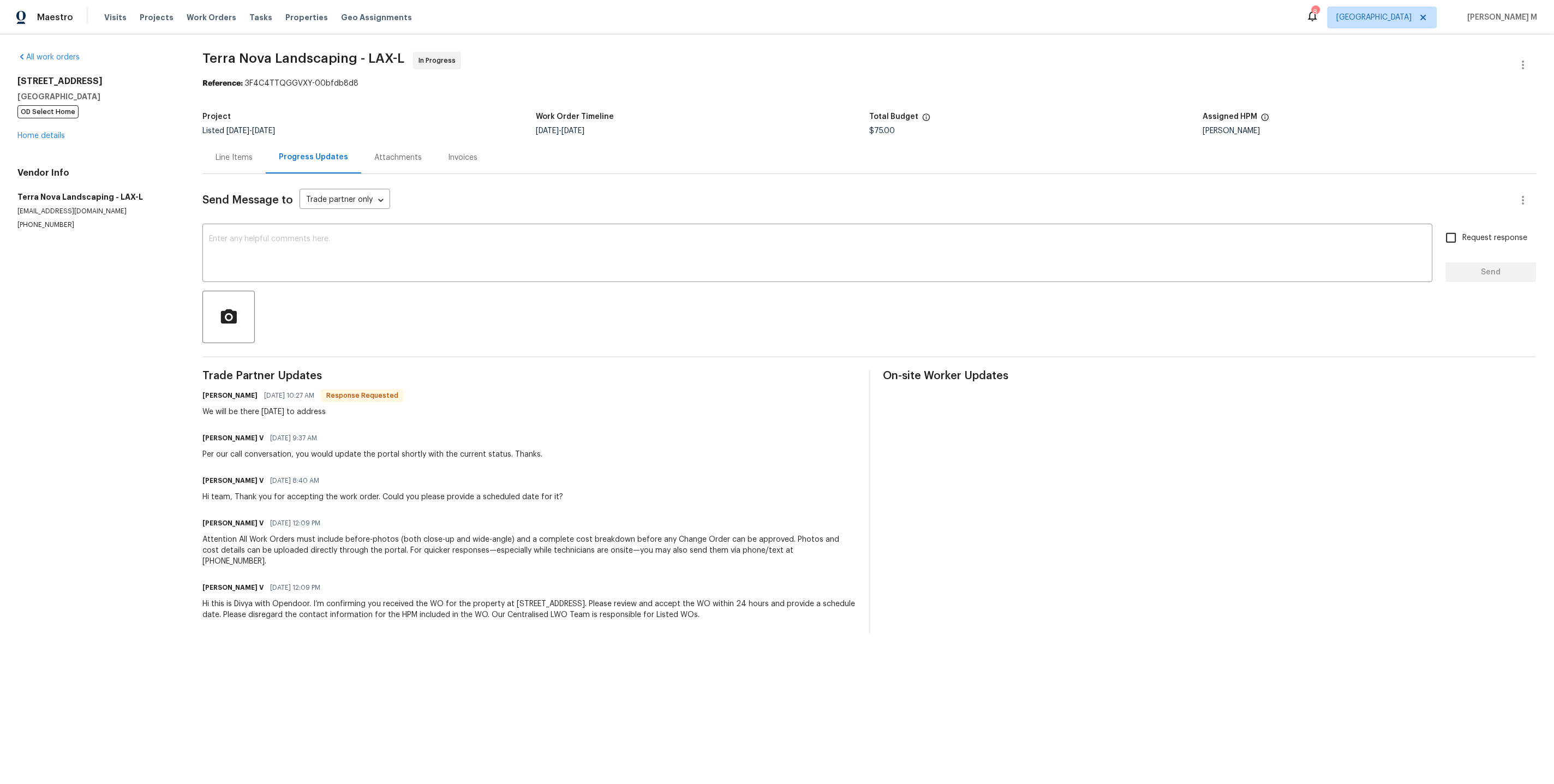
click at [238, 141] on div "Line Items" at bounding box center [234, 158] width 64 height 33
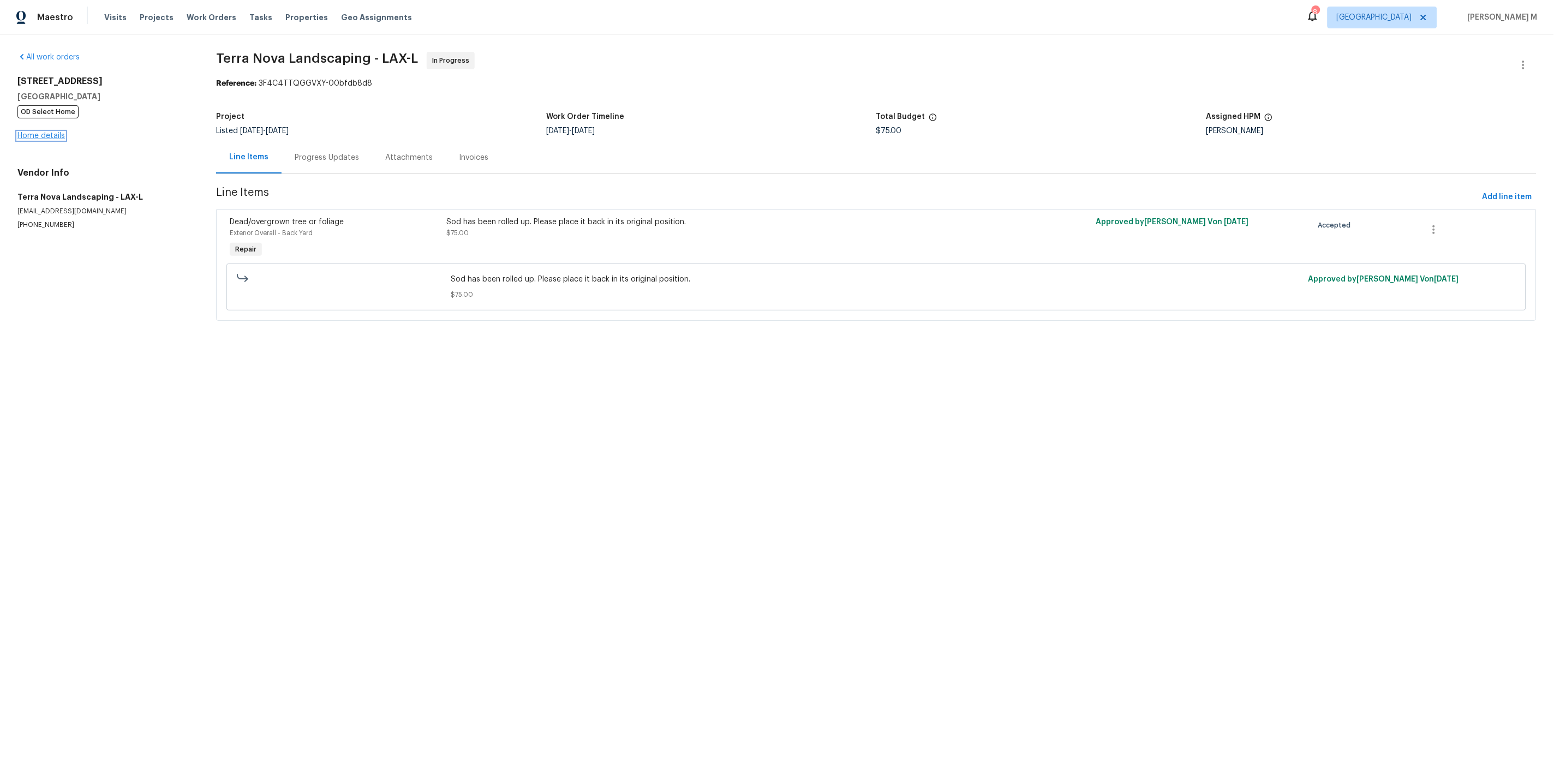
click at [28, 132] on link "Home details" at bounding box center [41, 135] width 47 height 7
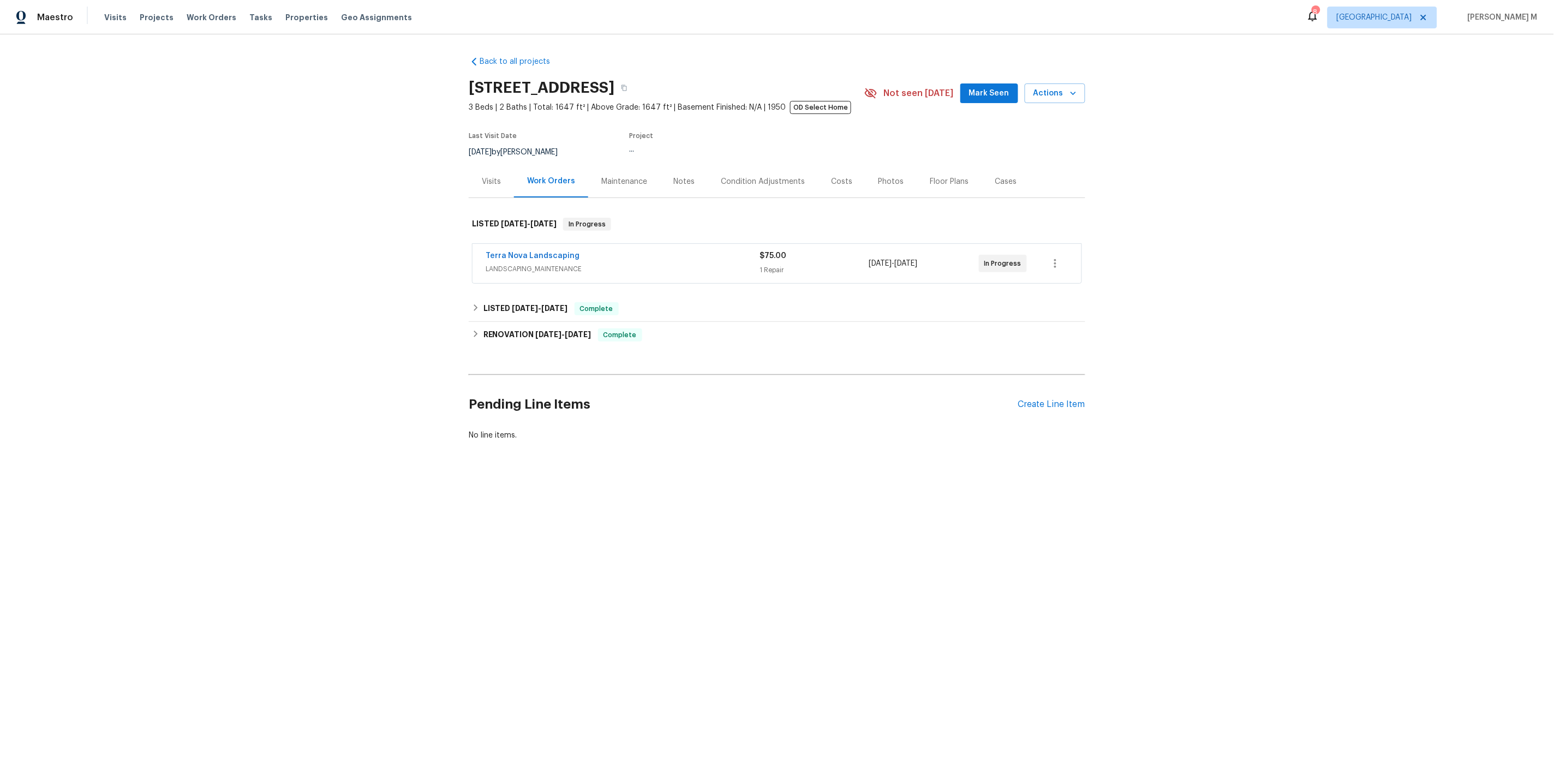
click at [642, 180] on div "Maintenance" at bounding box center [624, 181] width 72 height 33
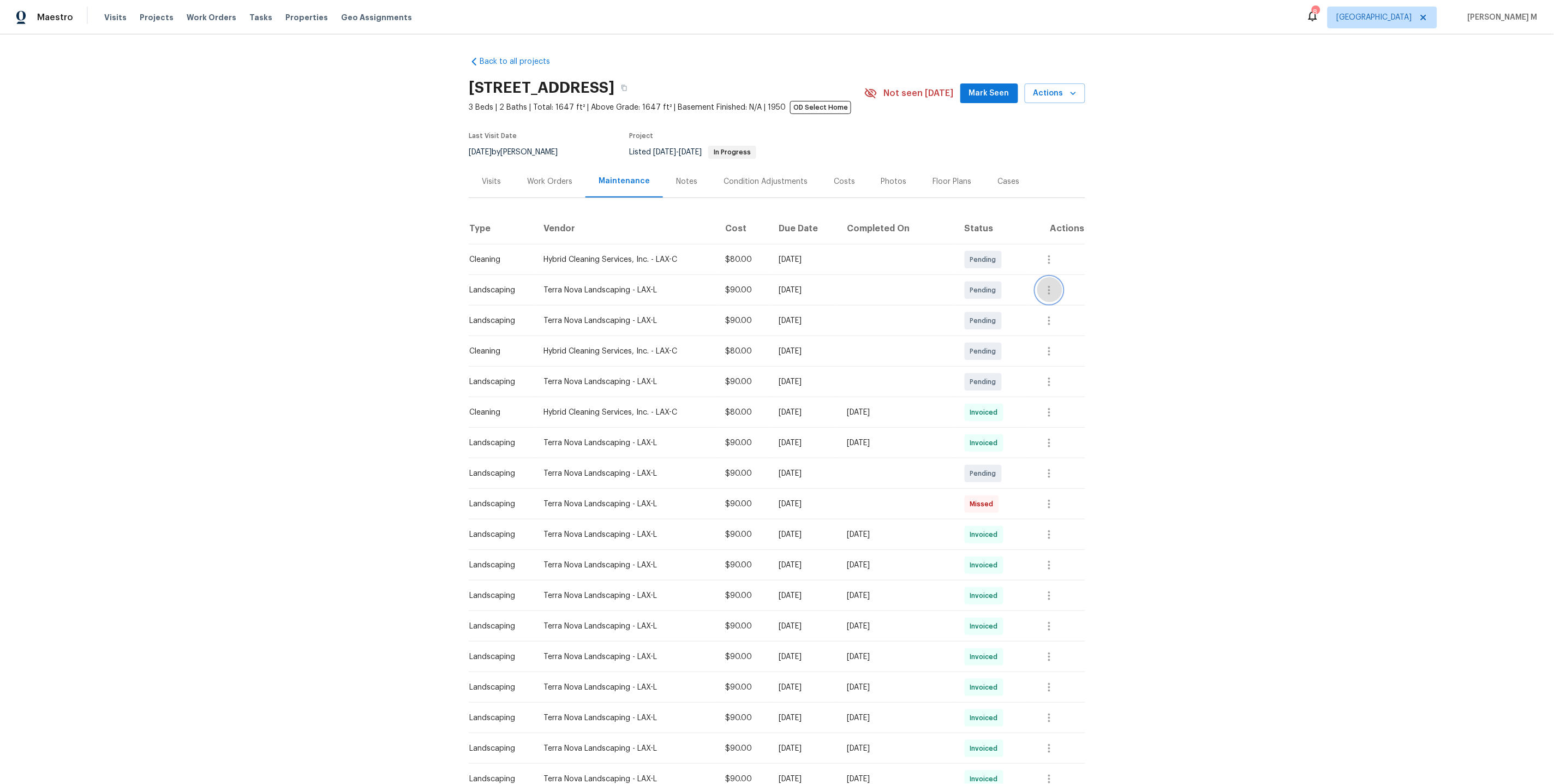
click at [1053, 285] on icon "button" at bounding box center [1050, 291] width 13 height 13
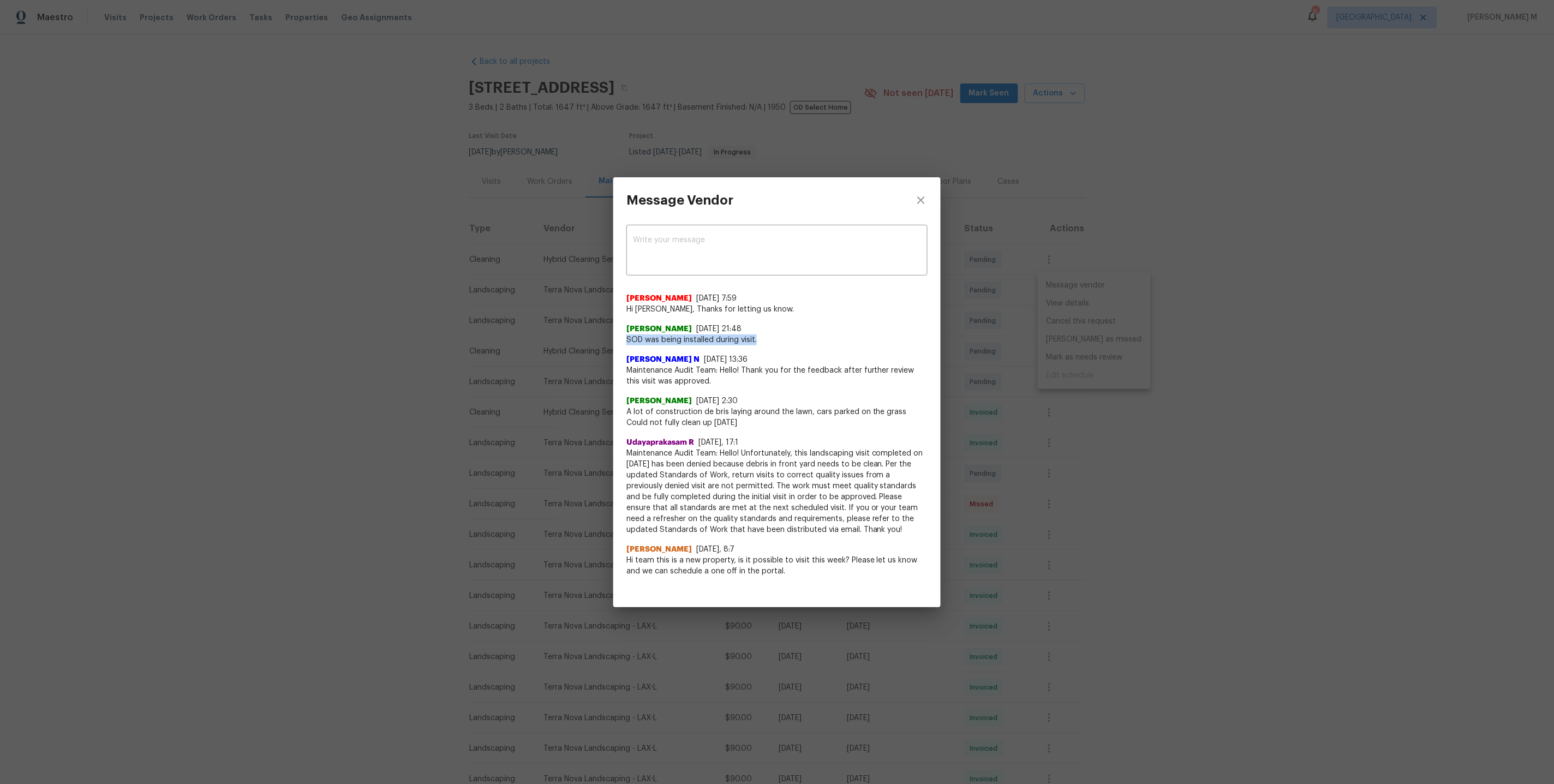
drag, startPoint x: 626, startPoint y: 343, endPoint x: 769, endPoint y: 343, distance: 143.0
click at [769, 343] on div "x ​ [PERSON_NAME] [DATE] 7:59 Hi [PERSON_NAME], Thanks for letting us know. [PE…" at bounding box center [777, 407] width 328 height 367
click at [582, 373] on div "Message Vendor x ​ [PERSON_NAME] [DATE] 7:59 Hi [PERSON_NAME], Thanks for letti…" at bounding box center [777, 392] width 1554 height 784
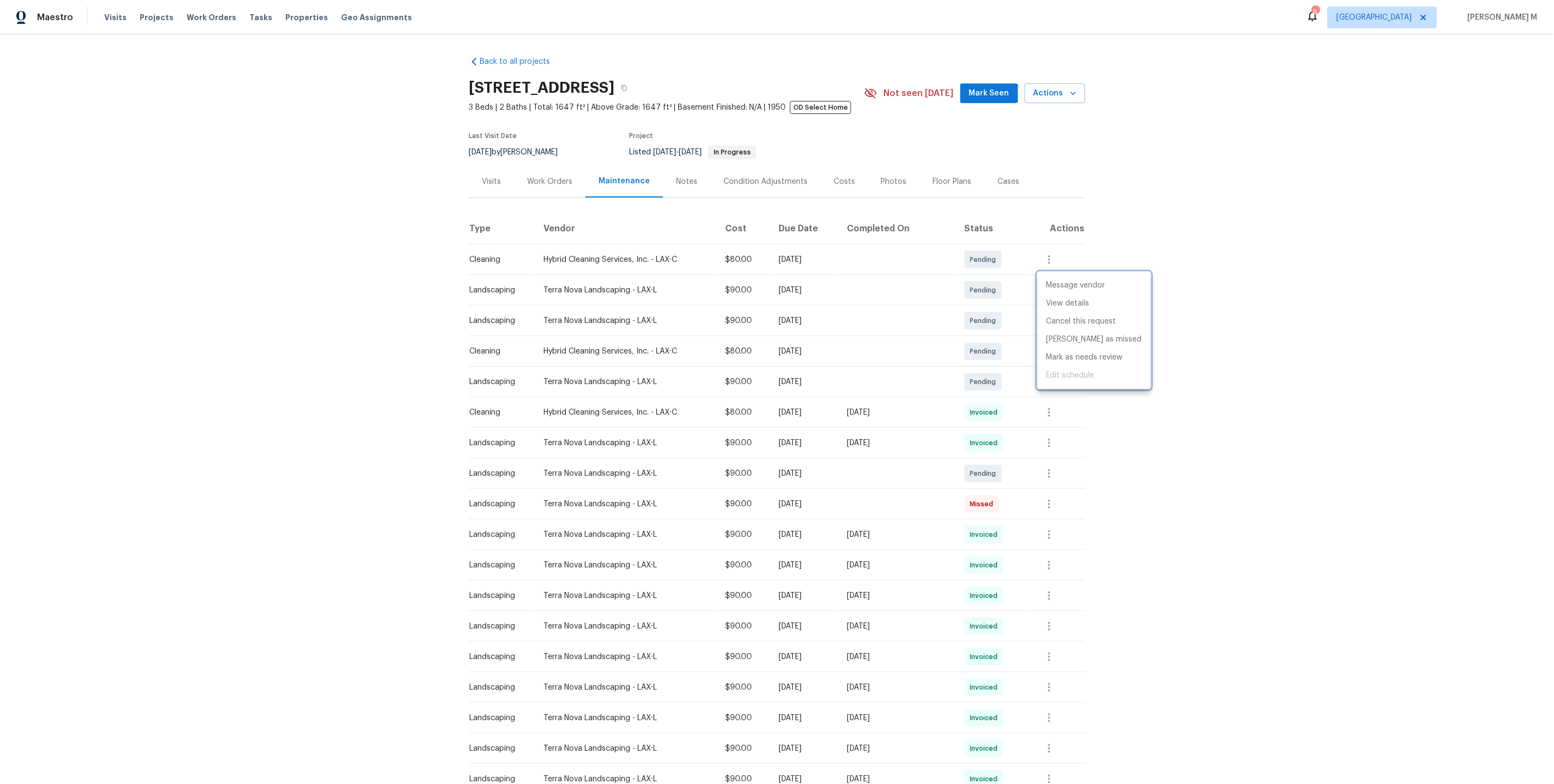
click at [899, 373] on div at bounding box center [777, 392] width 1554 height 784
click at [1055, 442] on icon "button" at bounding box center [1050, 443] width 13 height 13
click at [1056, 459] on li "View details" at bounding box center [1075, 456] width 76 height 18
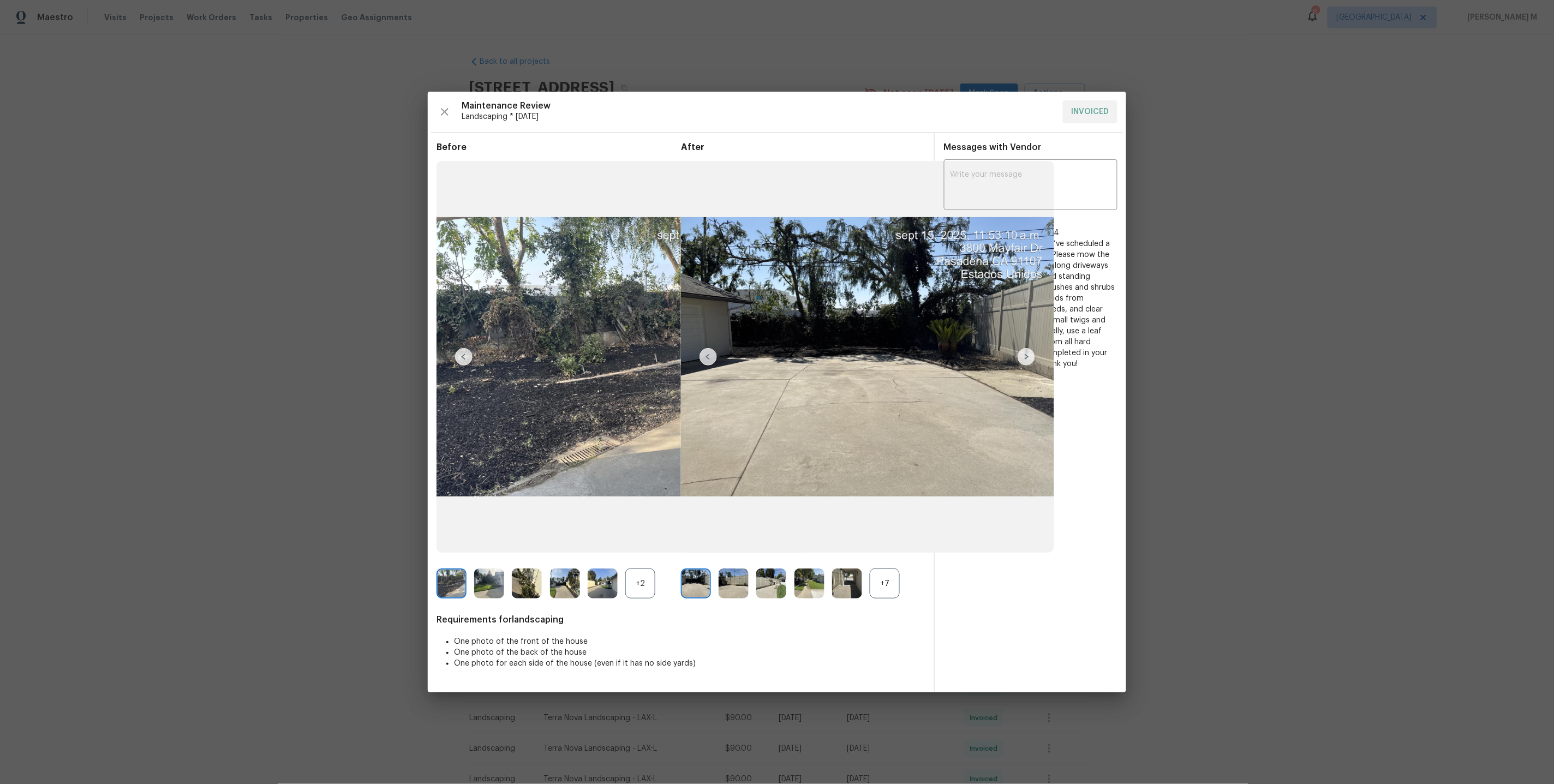
click at [891, 595] on div "+7" at bounding box center [885, 584] width 30 height 30
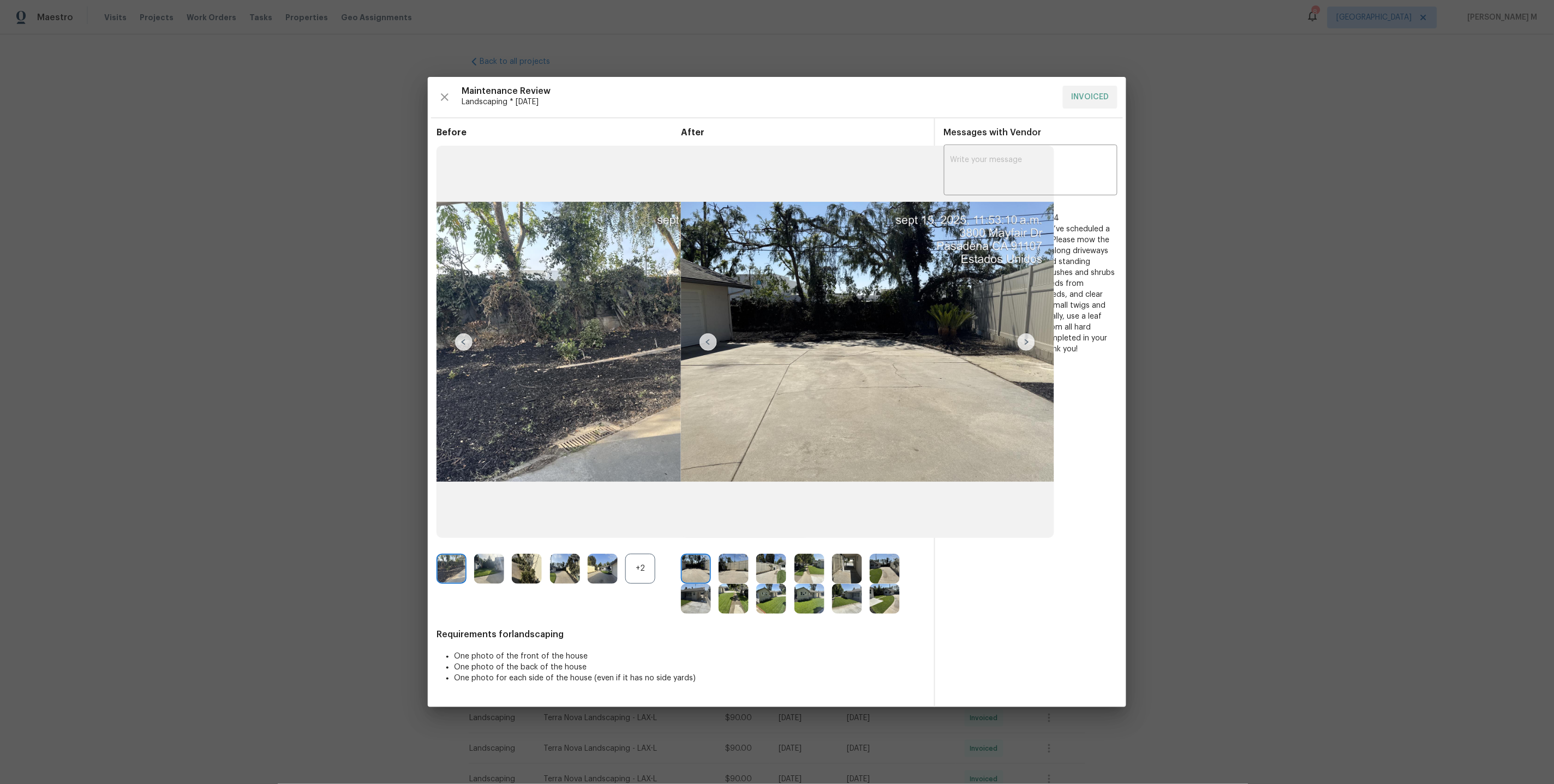
click at [795, 599] on img at bounding box center [809, 598] width 30 height 30
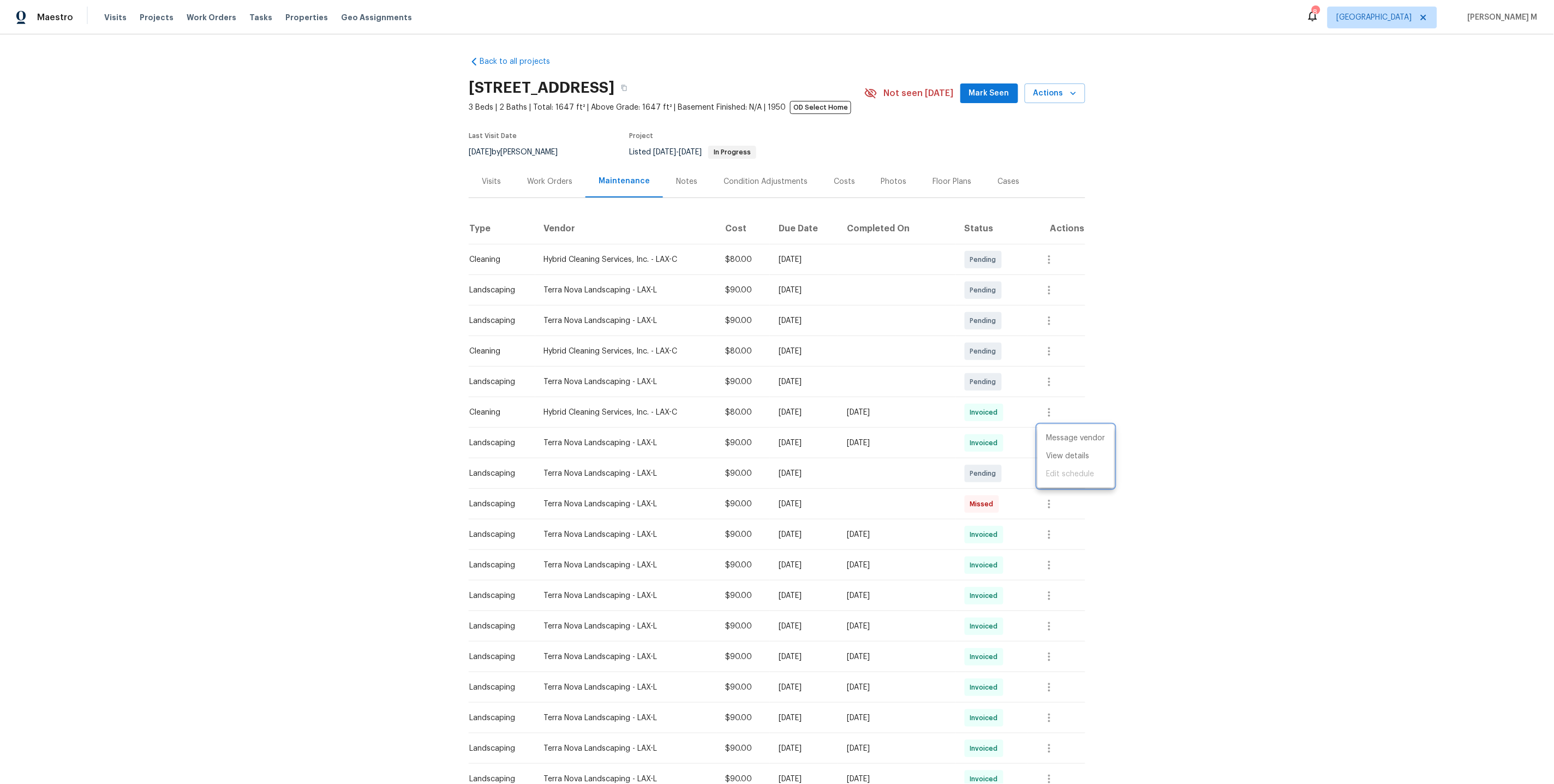
click at [567, 175] on div at bounding box center [777, 392] width 1554 height 784
click at [546, 177] on div "Work Orders" at bounding box center [550, 181] width 45 height 11
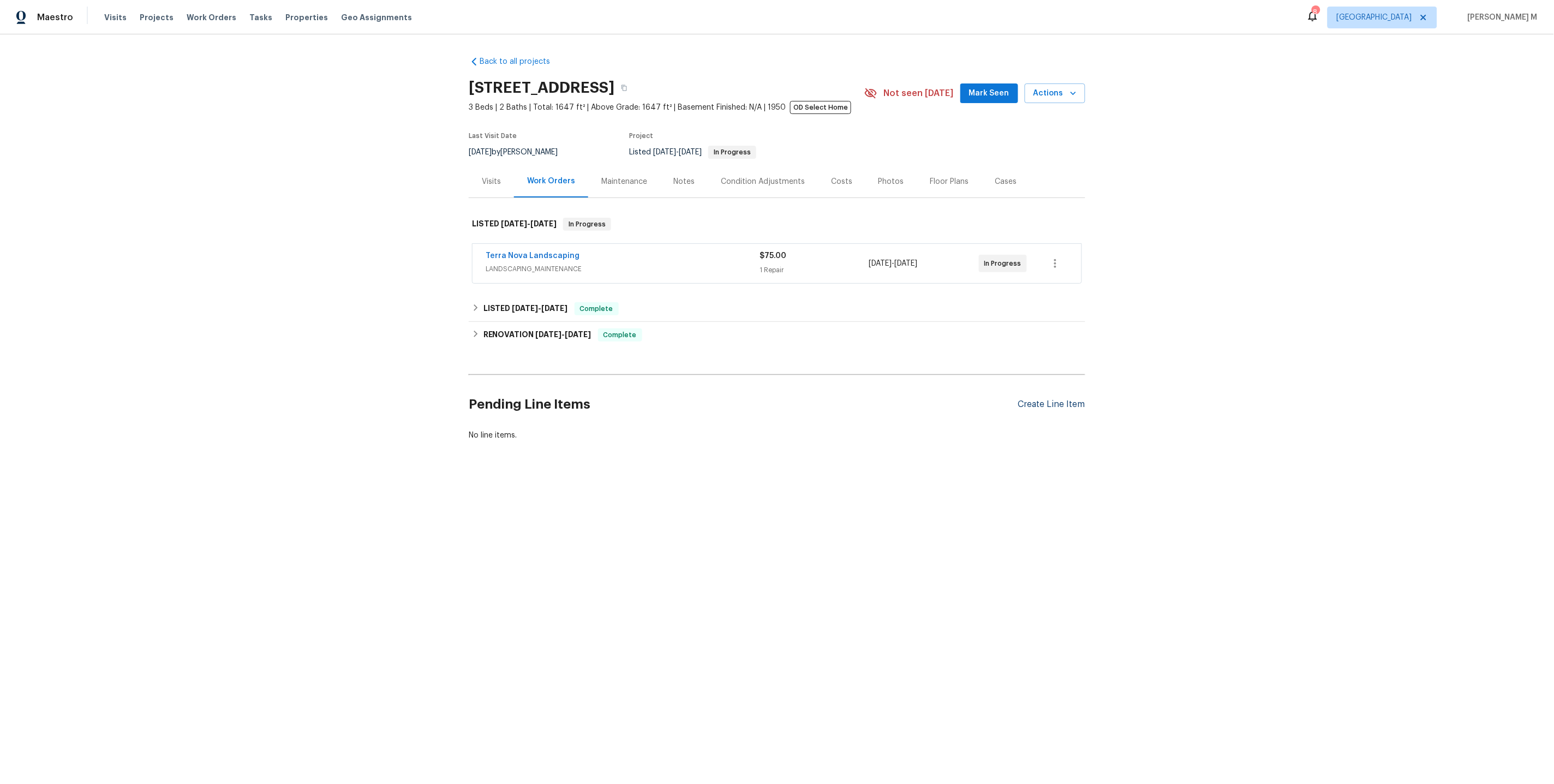
click at [1040, 399] on div "Create Line Item" at bounding box center [1051, 405] width 67 height 10
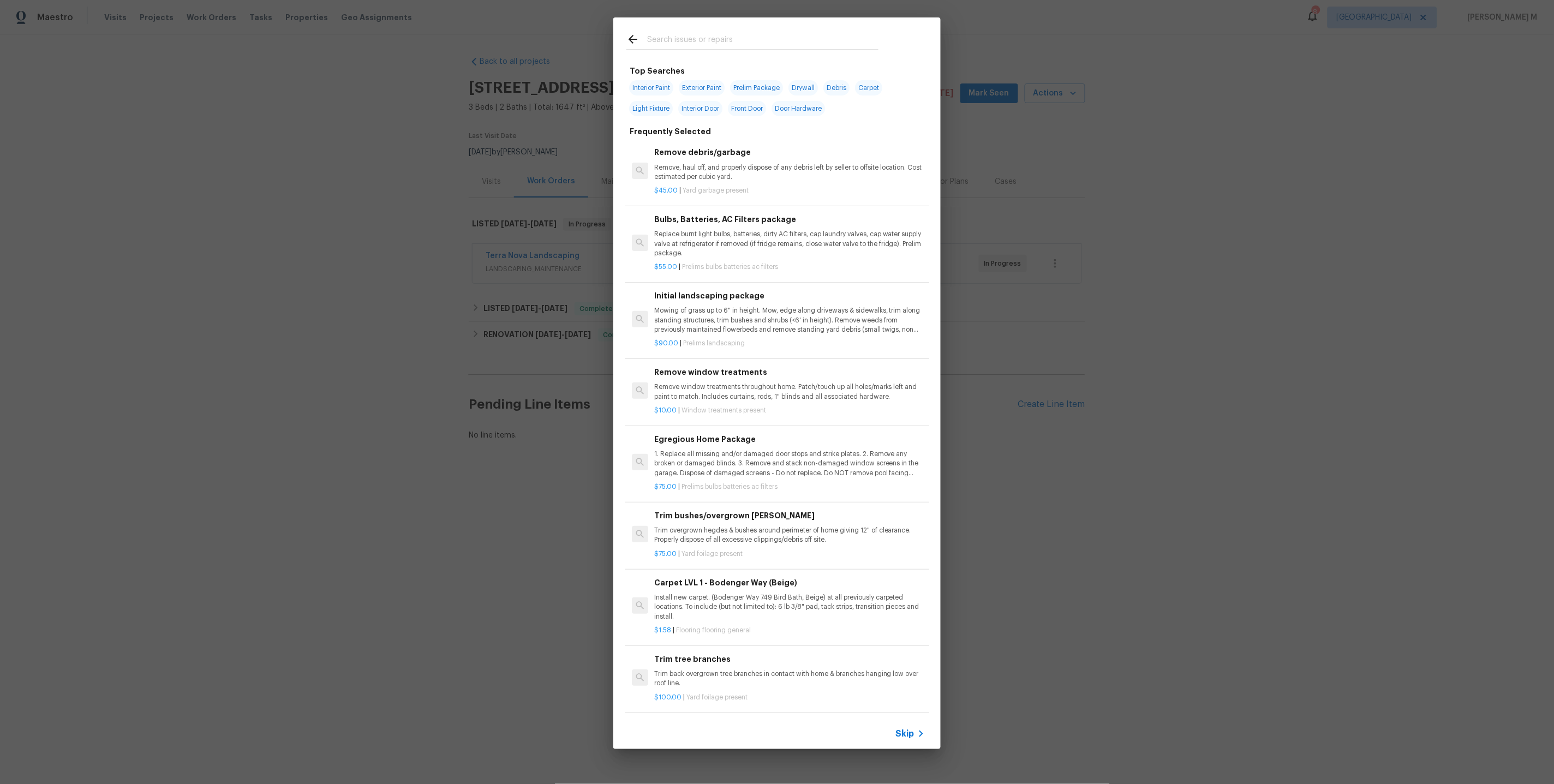
click at [919, 733] on icon at bounding box center [921, 734] width 13 height 13
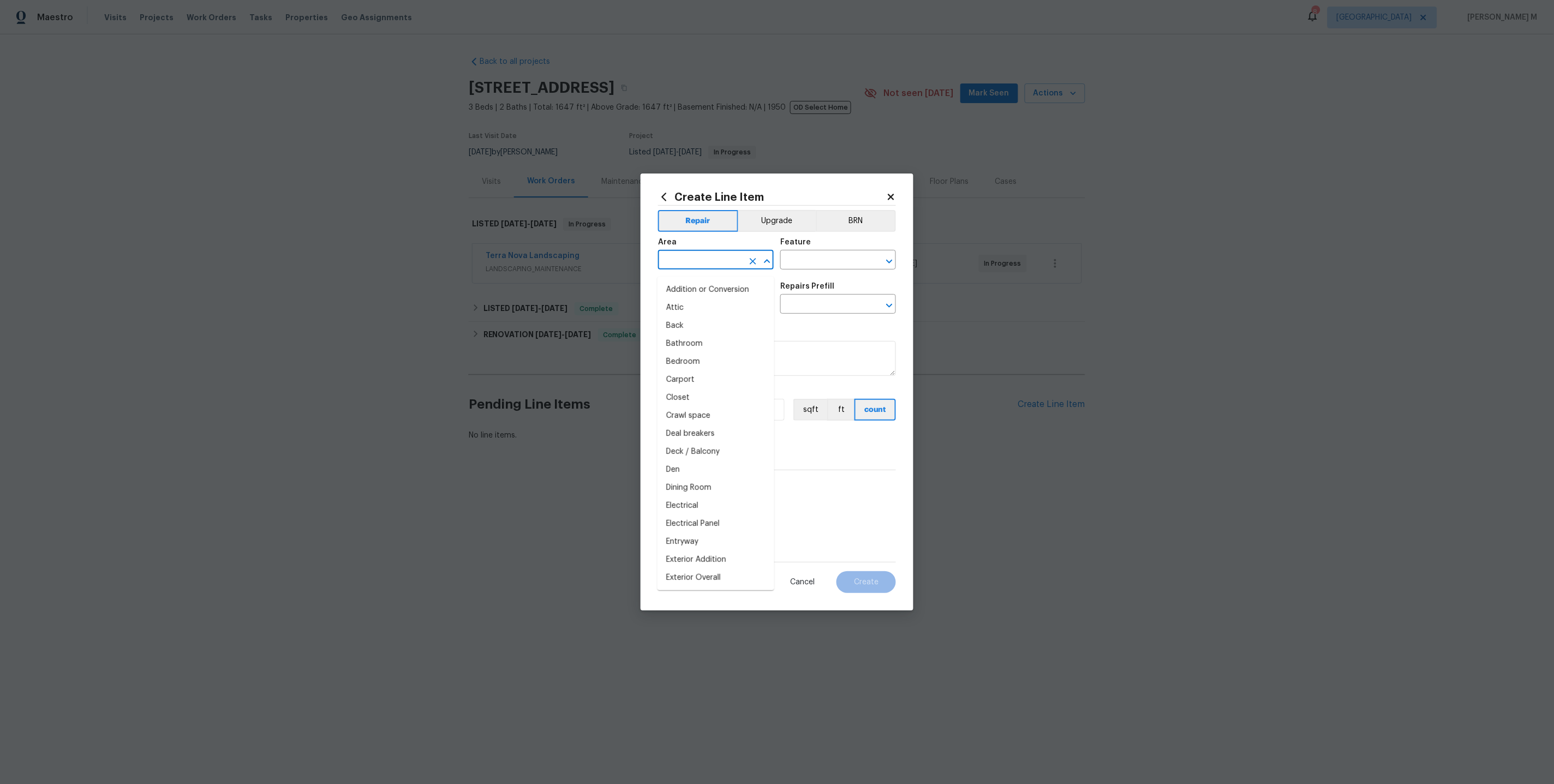
click at [720, 269] on input "text" at bounding box center [700, 261] width 85 height 17
click at [697, 297] on li "Irrigation" at bounding box center [716, 290] width 117 height 18
type input "Irrigation"
click at [806, 269] on input "text" at bounding box center [822, 261] width 85 height 17
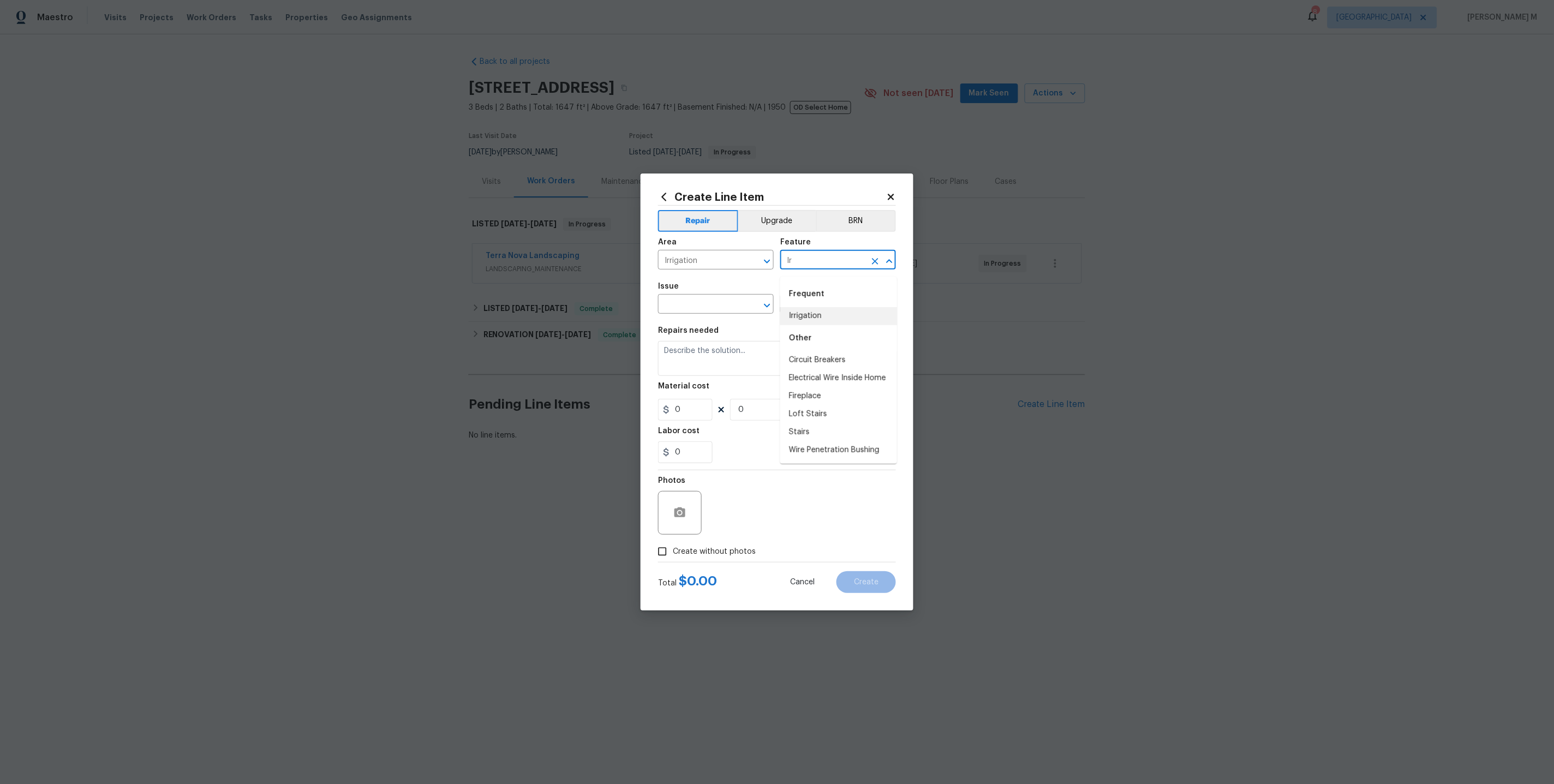
click at [813, 320] on li "Irrigation" at bounding box center [839, 316] width 117 height 18
type input "Irrigation"
click at [713, 266] on input "Irrigation" at bounding box center [700, 261] width 85 height 17
type input "L"
click at [714, 288] on li "Irrigation" at bounding box center [716, 290] width 117 height 18
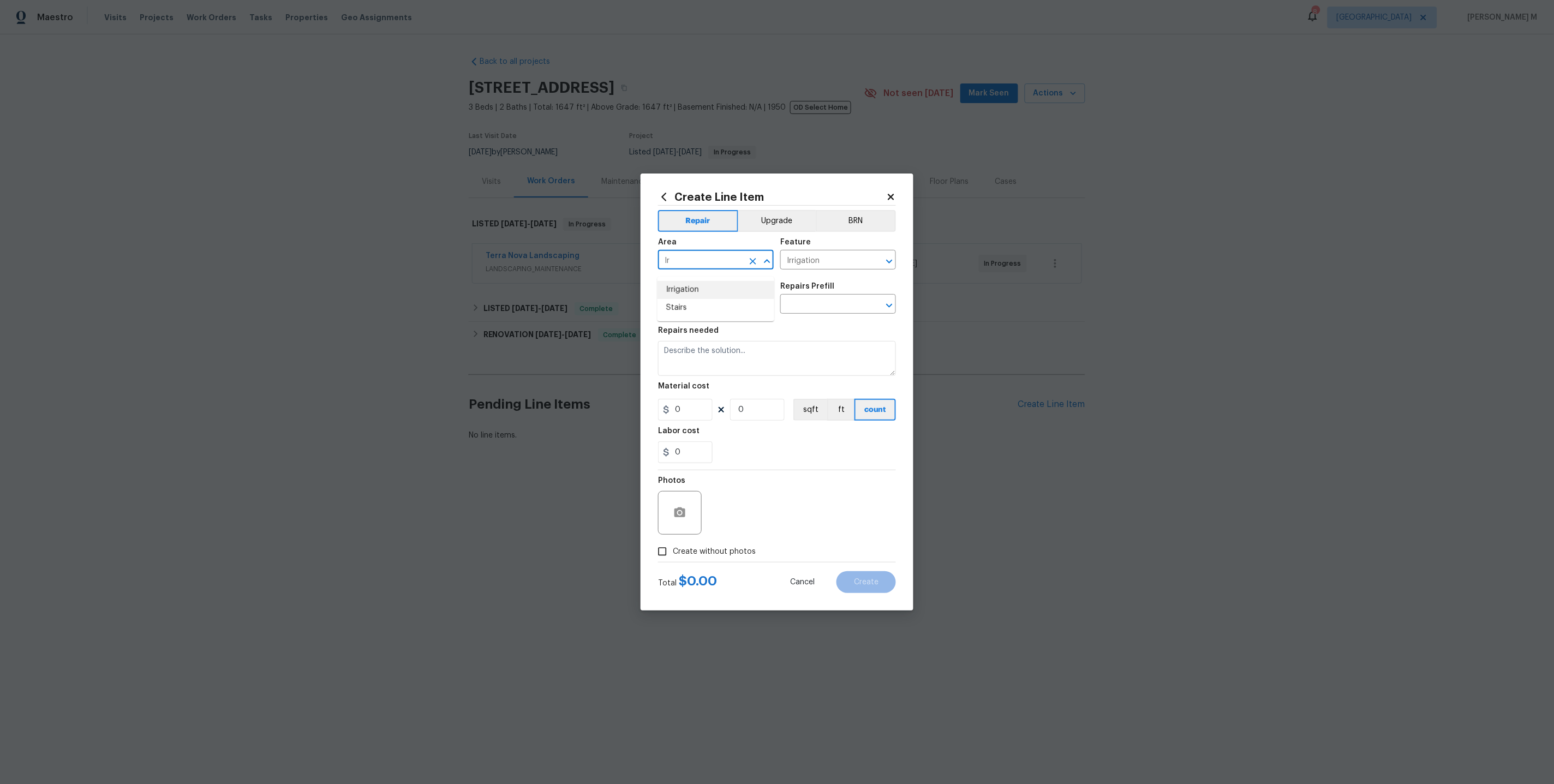
type input "Irrigation"
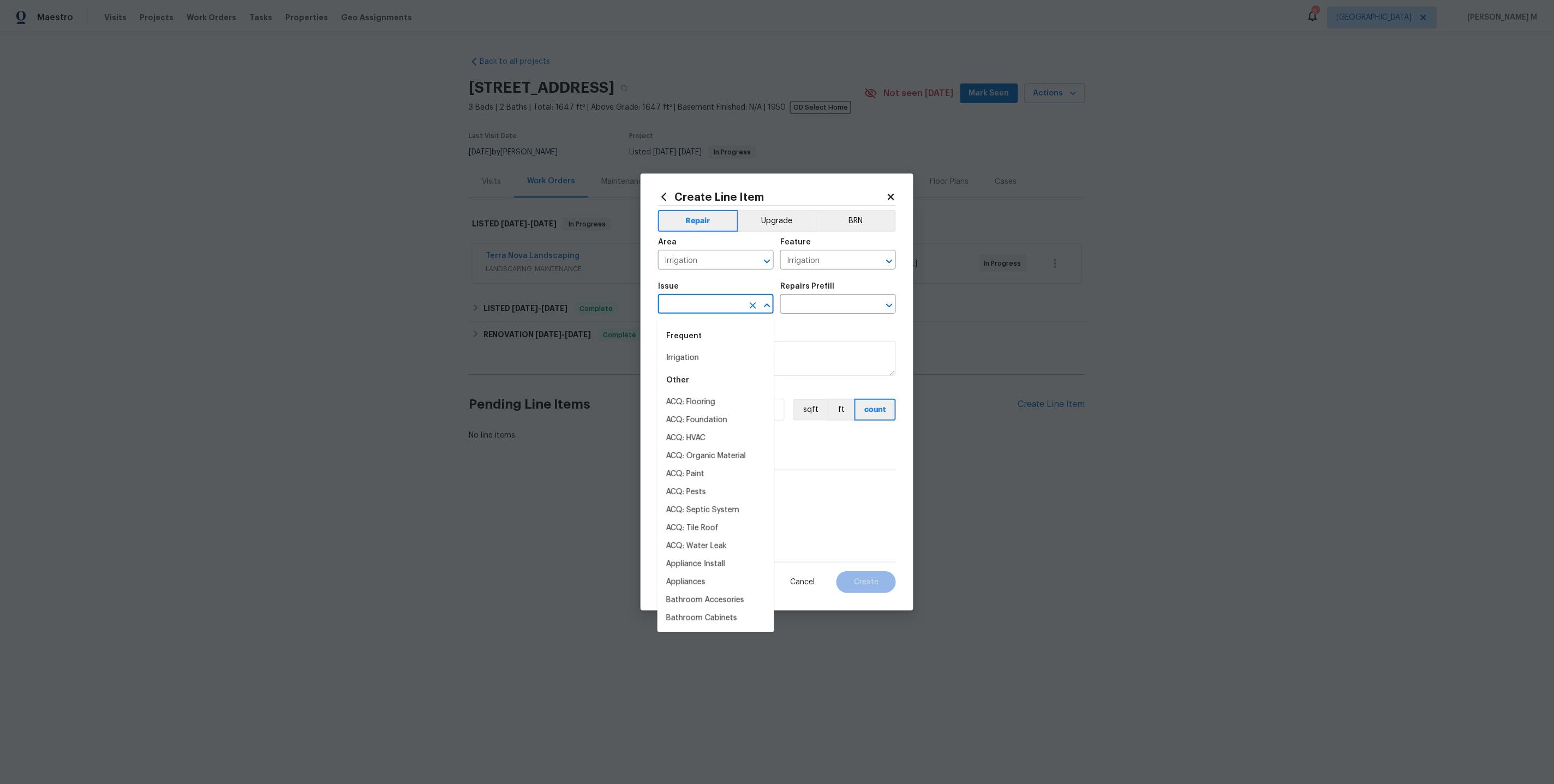
click at [712, 306] on input "text" at bounding box center [700, 305] width 85 height 17
click at [700, 360] on li "Irrigation" at bounding box center [716, 358] width 117 height 18
type input "Irrigation"
click at [818, 311] on input "text" at bounding box center [822, 305] width 85 height 17
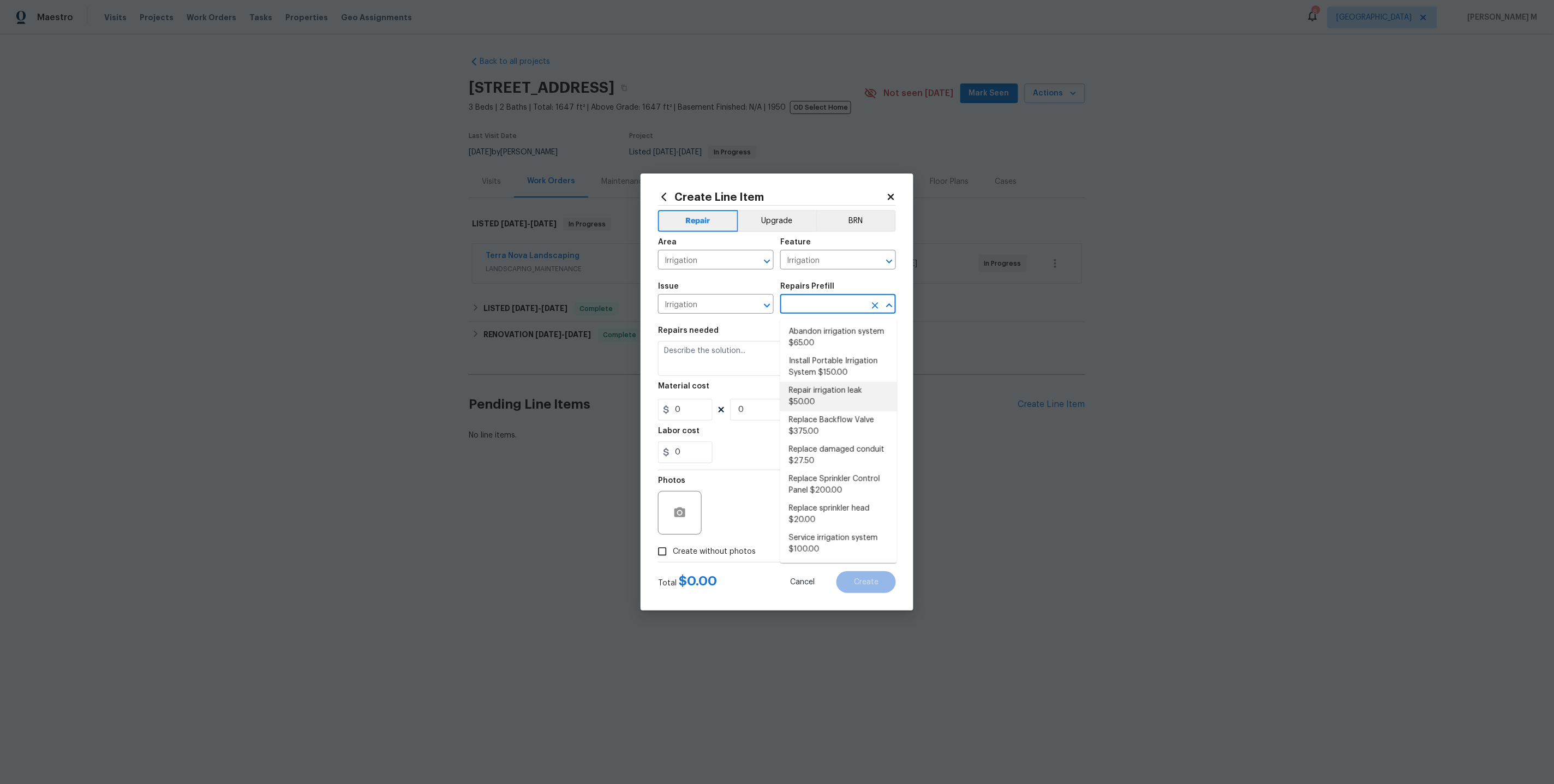
click at [820, 391] on li "Repair irrigation leak $50.00" at bounding box center [839, 396] width 117 height 30
type input "Repair irrigation leak $50.00"
type textarea "Locate and repair leaking irrigation line and return landscape conditions to or…"
type input "1"
type input "50"
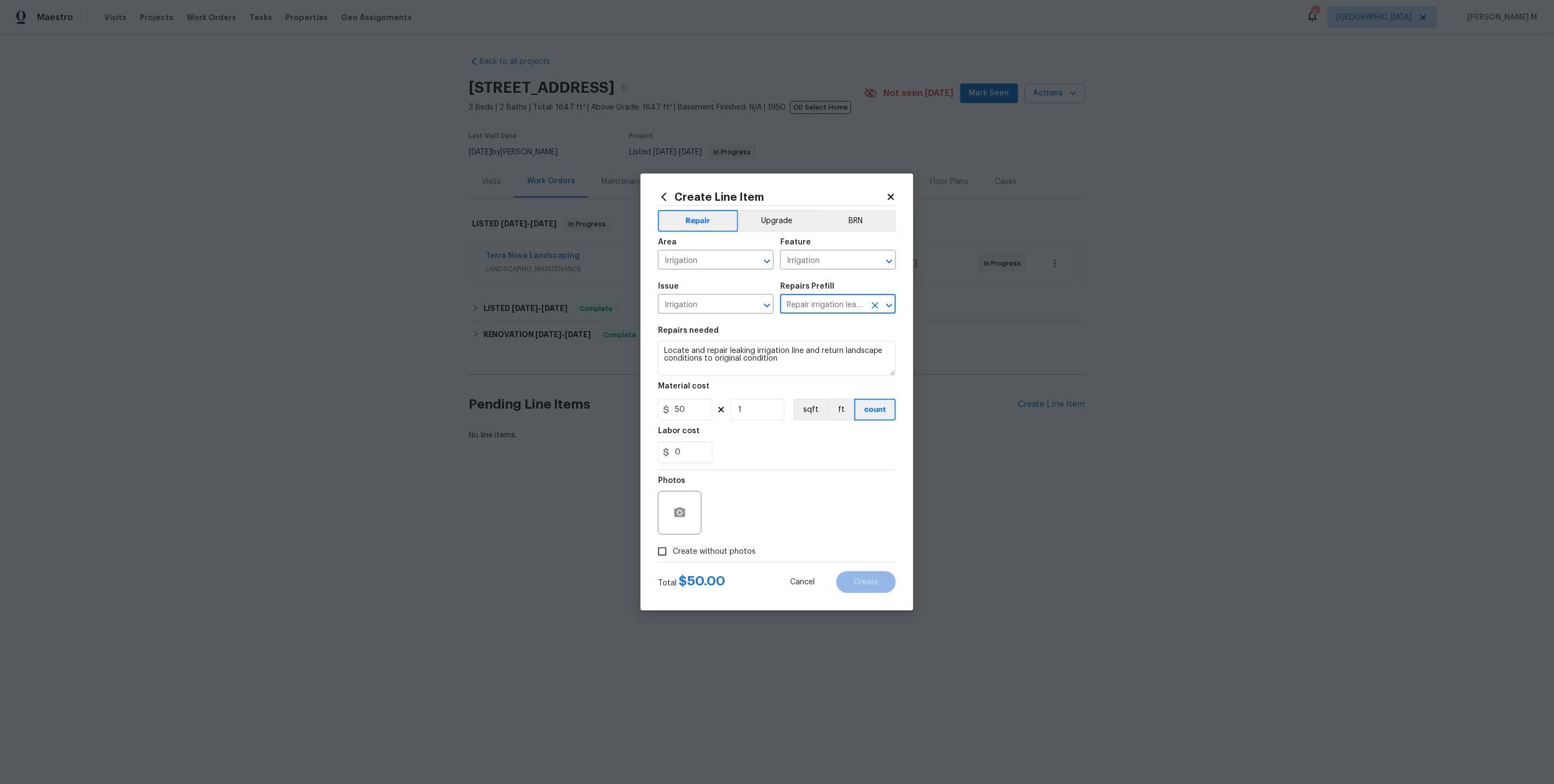
click at [800, 307] on input "Repair irrigation leak $50.00" at bounding box center [822, 305] width 85 height 17
click at [887, 305] on icon "Open" at bounding box center [889, 305] width 13 height 13
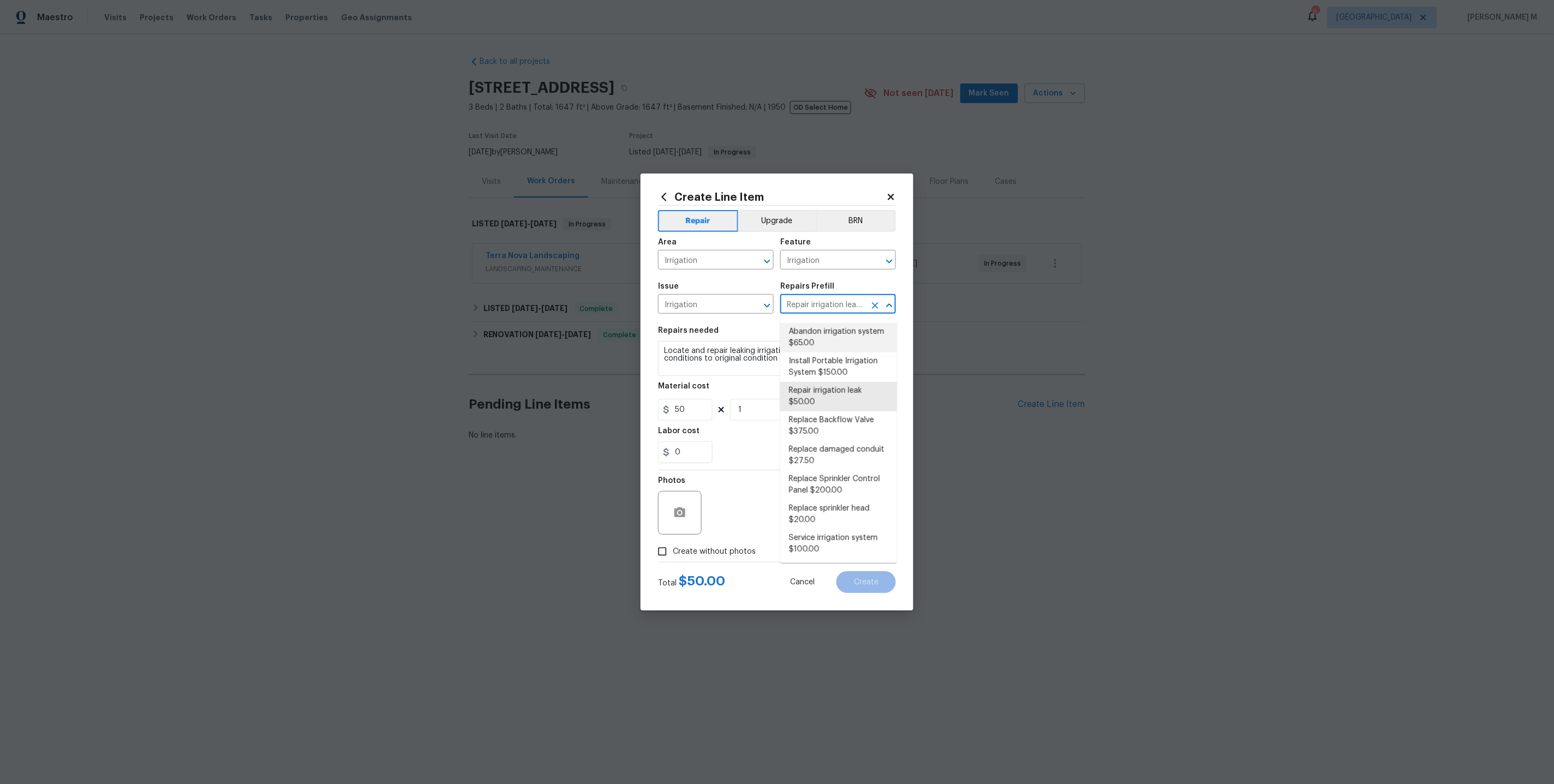
click at [828, 340] on li "Abandon irrigation system $65.00" at bounding box center [839, 338] width 117 height 30
type input "Abandon irrigation system $65.00"
type textarea "Prep and properly blowout the irrigation homes system. Ensure that there is no …"
type input "65"
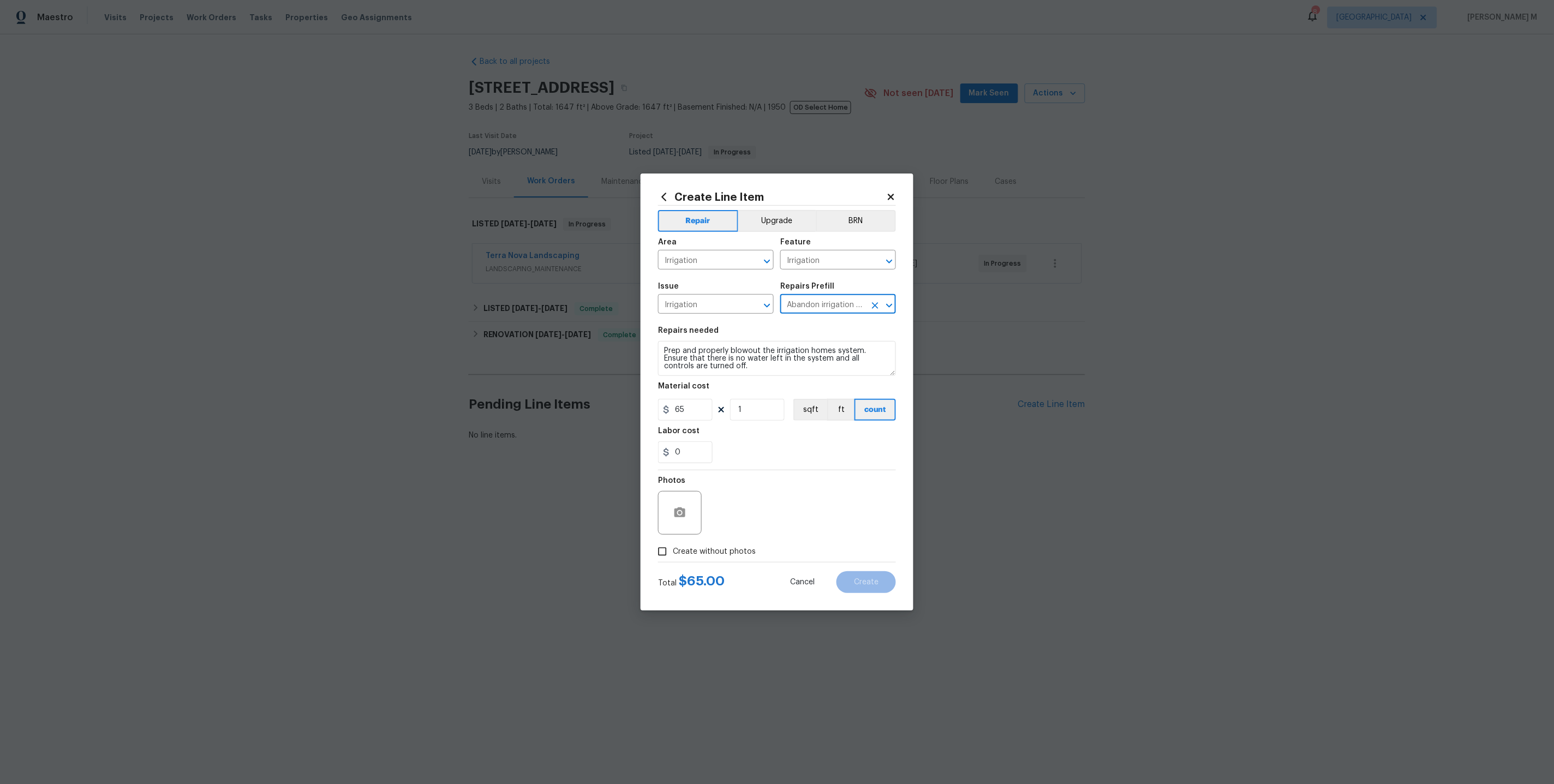
click at [787, 305] on input "Abandon irrigation system $65.00" at bounding box center [822, 305] width 85 height 17
click at [874, 311] on icon "Clear" at bounding box center [875, 305] width 11 height 11
click at [799, 297] on div "Repairs Prefill" at bounding box center [838, 289] width 115 height 14
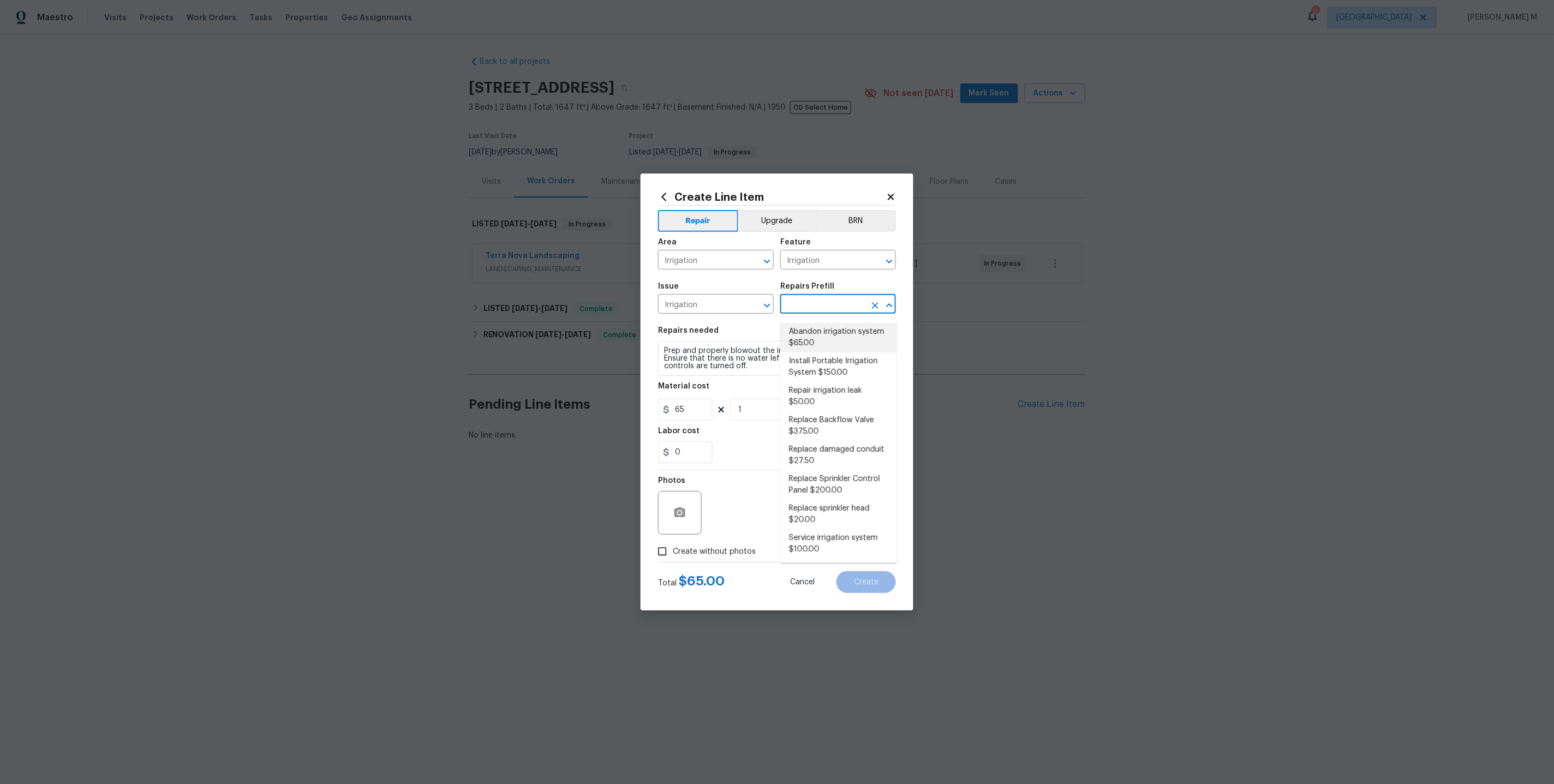
click at [799, 308] on input "text" at bounding box center [822, 305] width 85 height 17
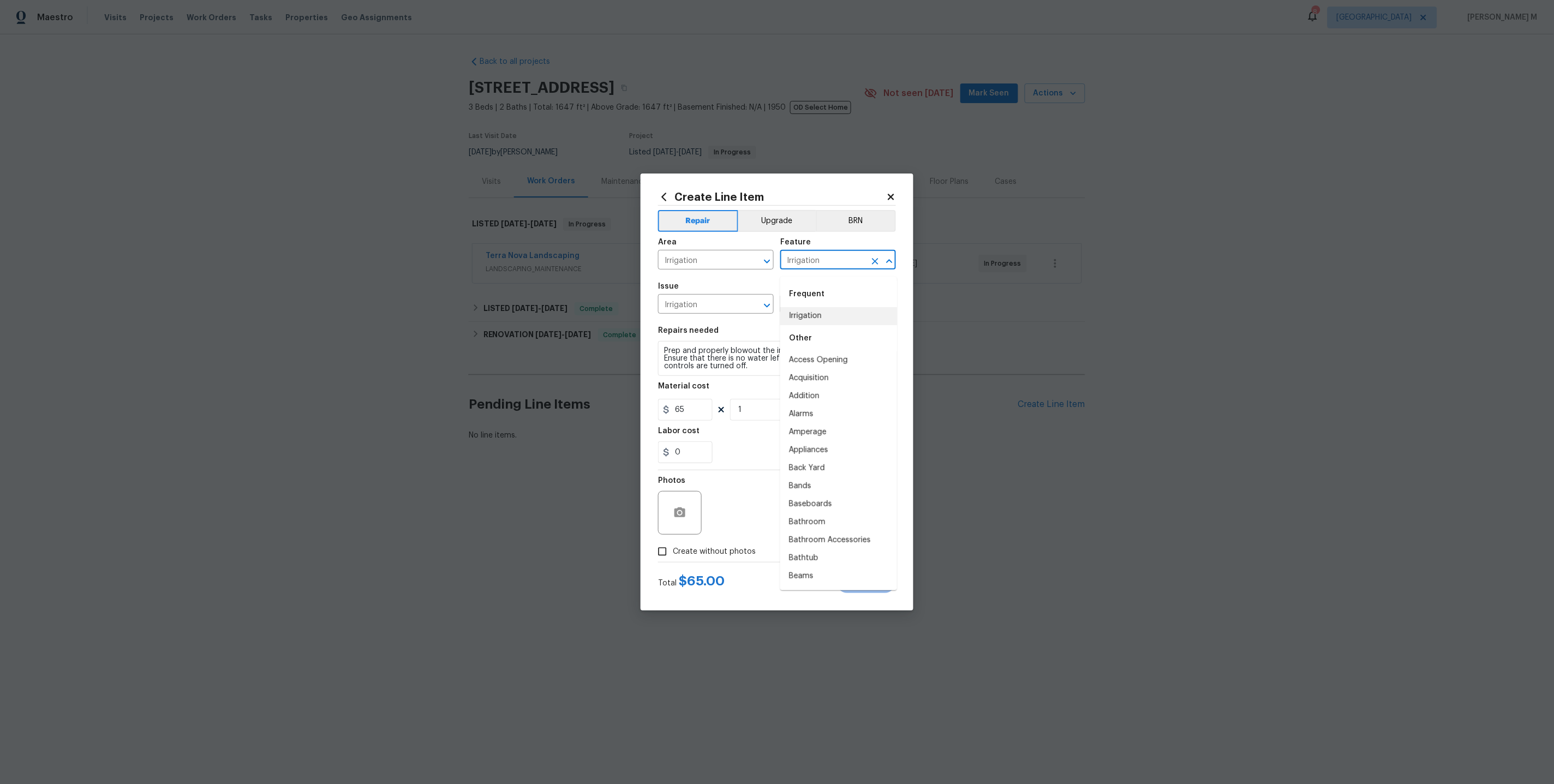
click at [829, 269] on input "Irrigation" at bounding box center [822, 261] width 85 height 17
click at [825, 404] on li "Landscaping" at bounding box center [839, 406] width 117 height 18
type input "Landscaping"
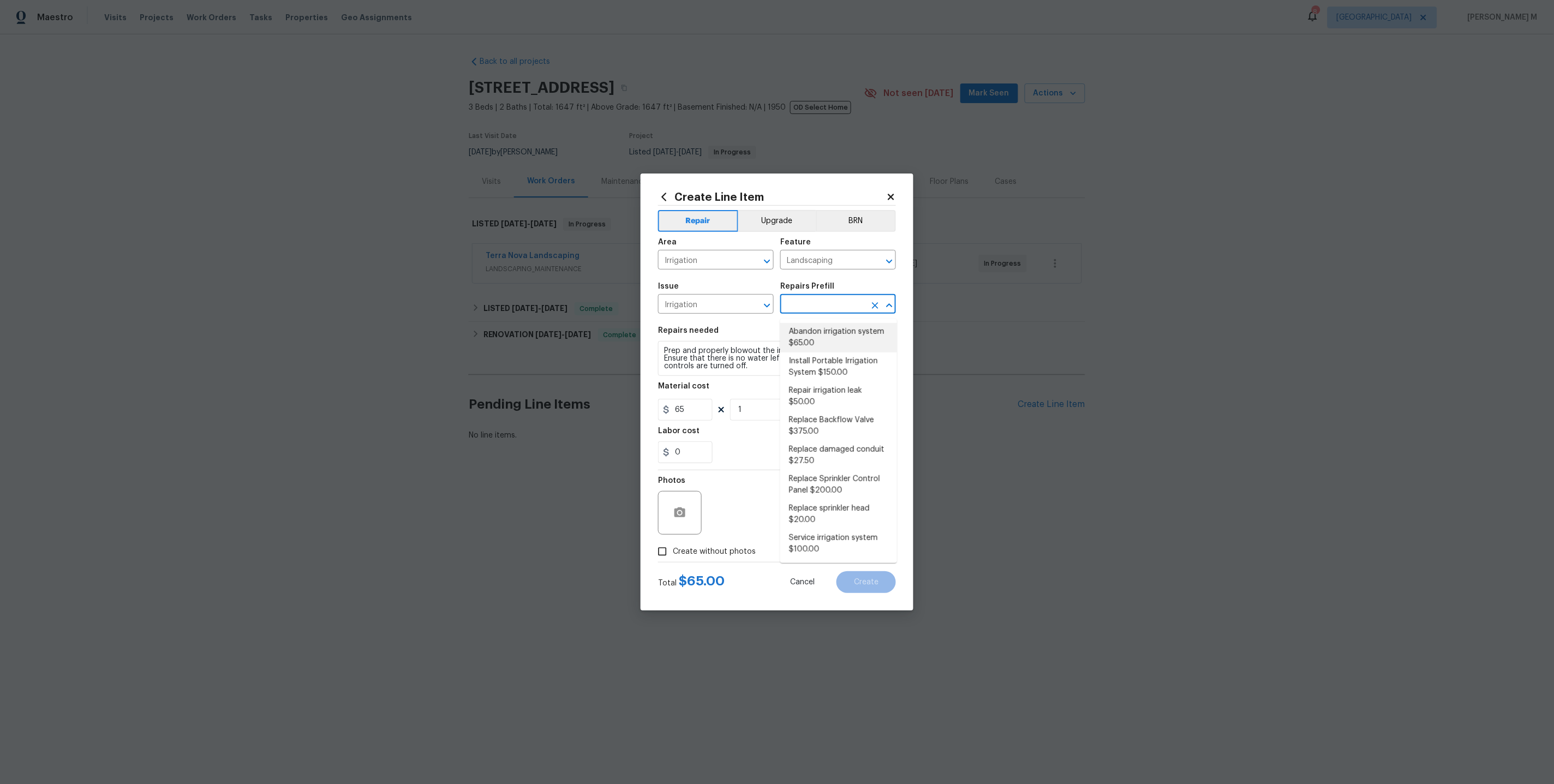
click at [814, 307] on input "text" at bounding box center [822, 305] width 85 height 17
click at [718, 317] on span "Issue Irrigation ​" at bounding box center [716, 298] width 115 height 44
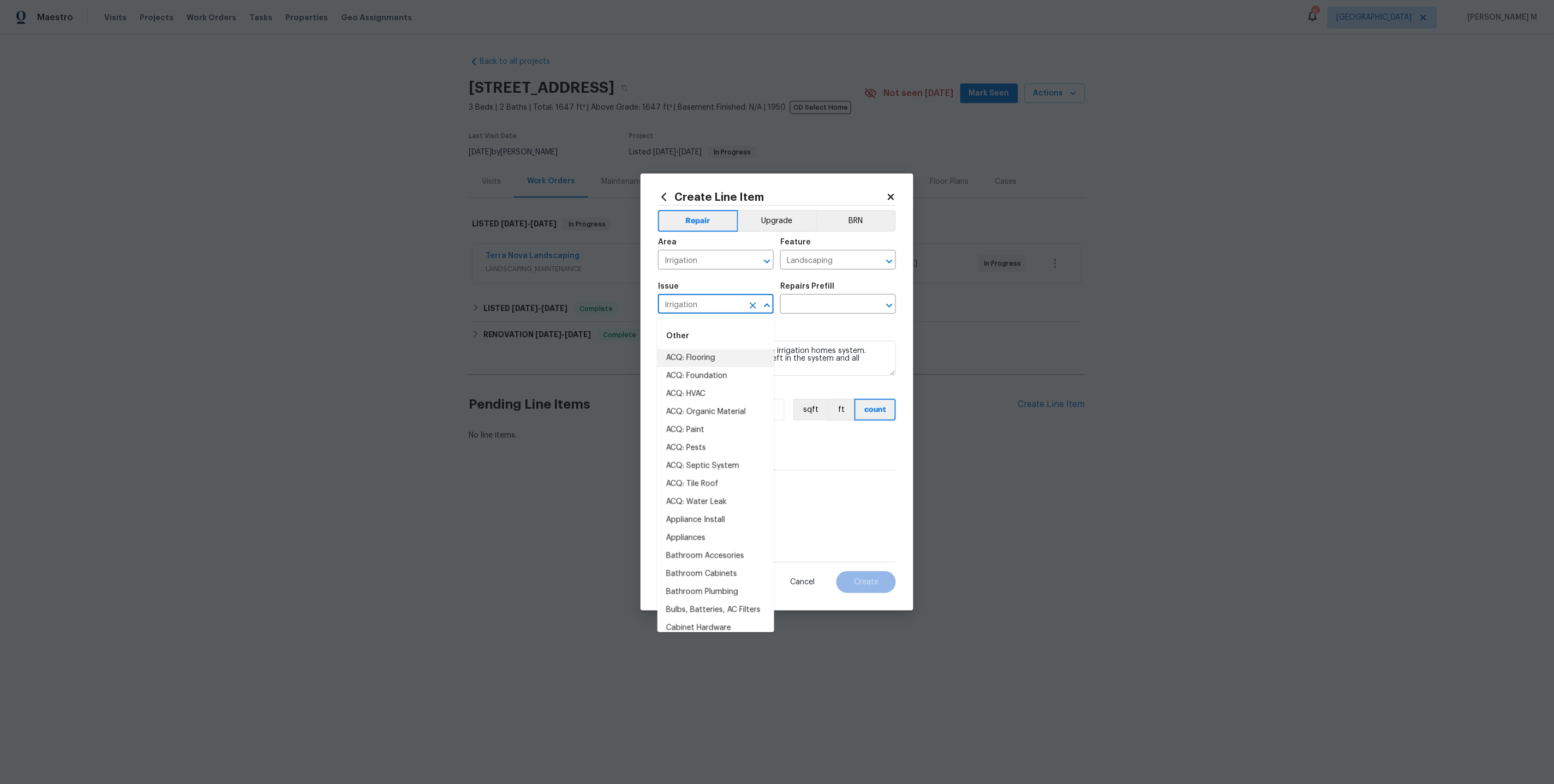
click at [718, 313] on input "Irrigation" at bounding box center [700, 305] width 85 height 17
click at [703, 423] on li "Landscaping" at bounding box center [716, 430] width 117 height 18
type input "Landscaping"
click at [821, 310] on input "text" at bounding box center [822, 305] width 85 height 17
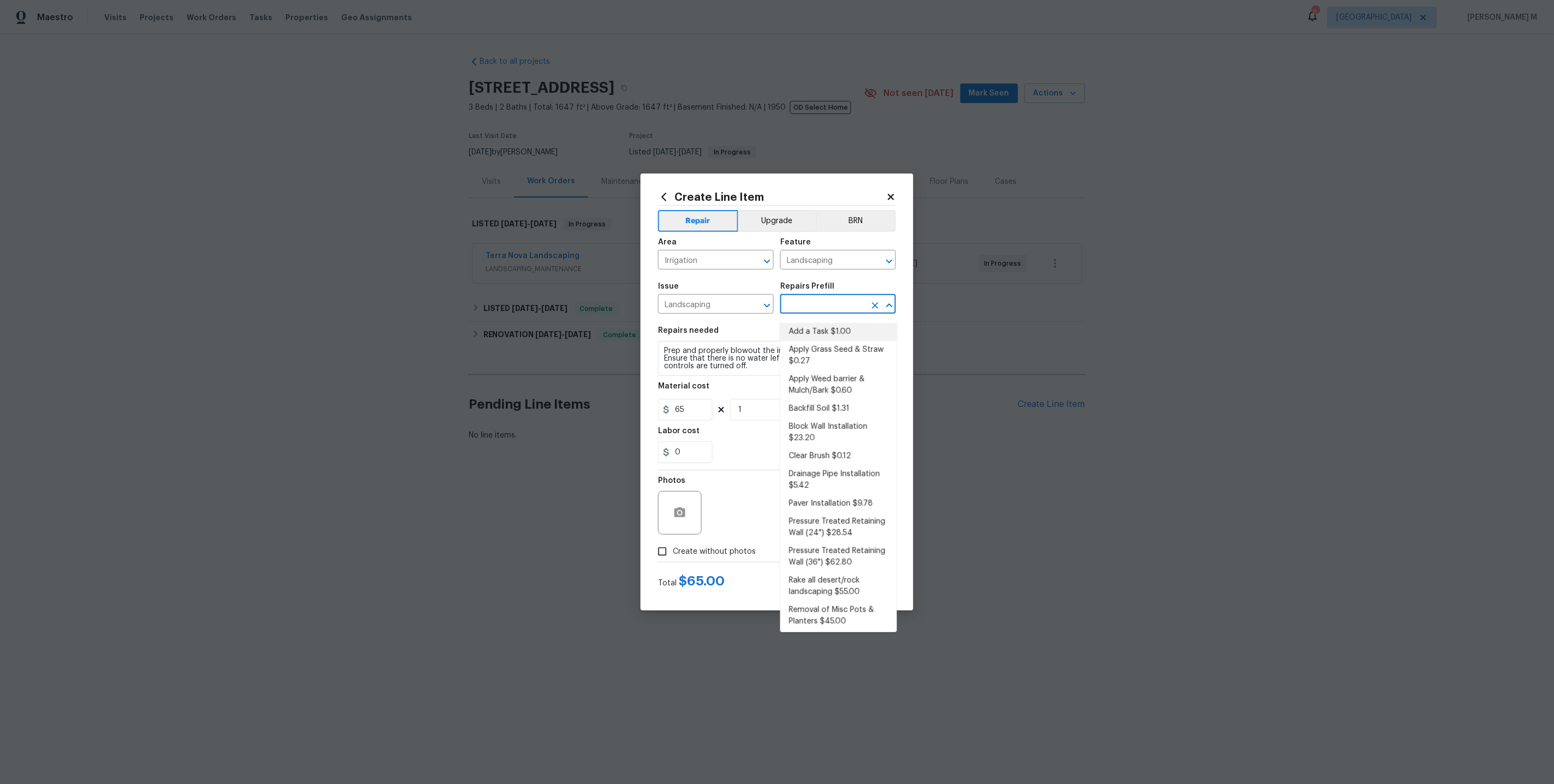
click at [811, 334] on li "Add a Task $1.00" at bounding box center [839, 332] width 117 height 18
type input "Add a Task $1.00"
type textarea "HPM to detail"
type input "1"
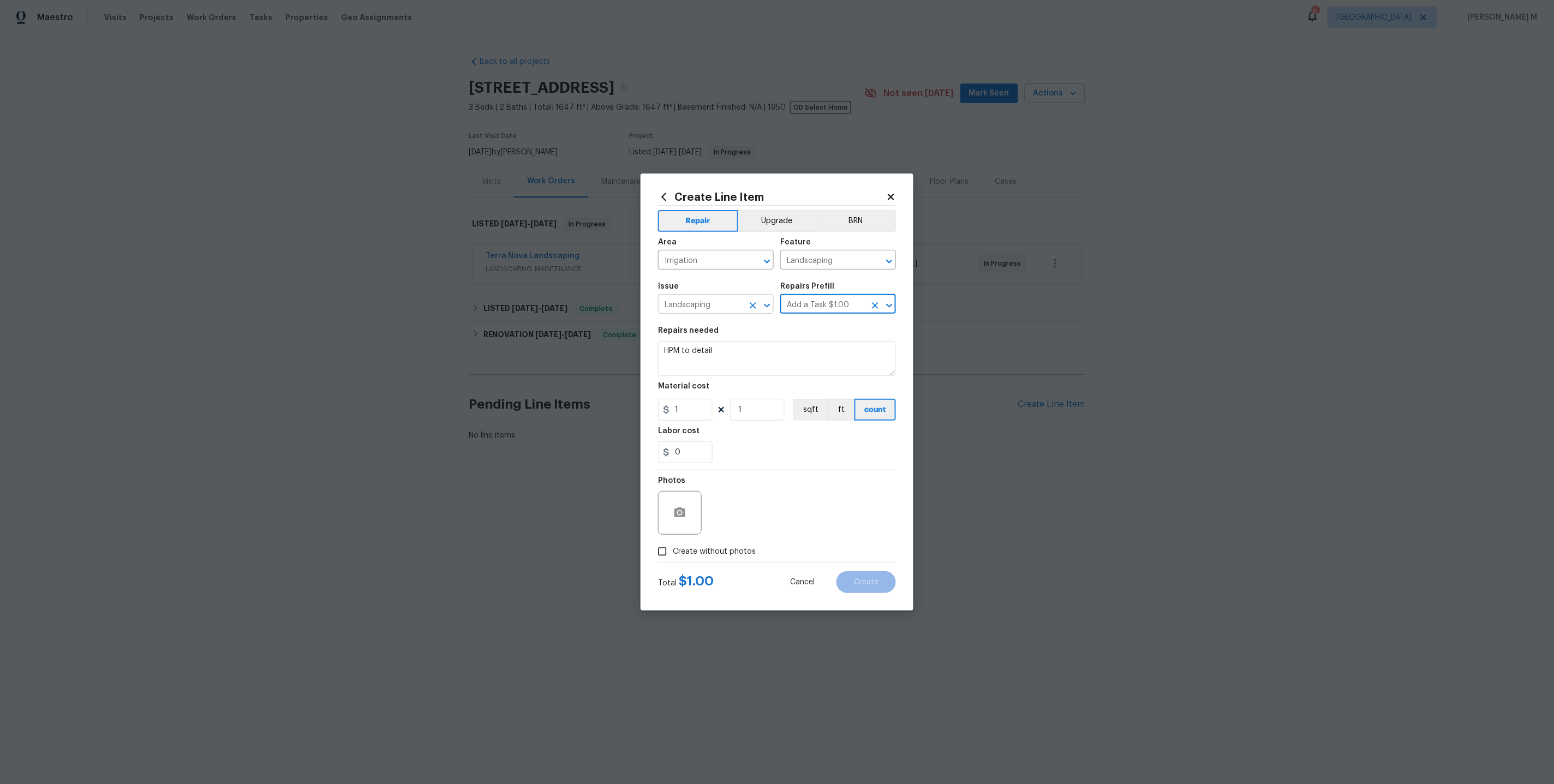
click at [687, 303] on input "Landscaping" at bounding box center [700, 305] width 85 height 17
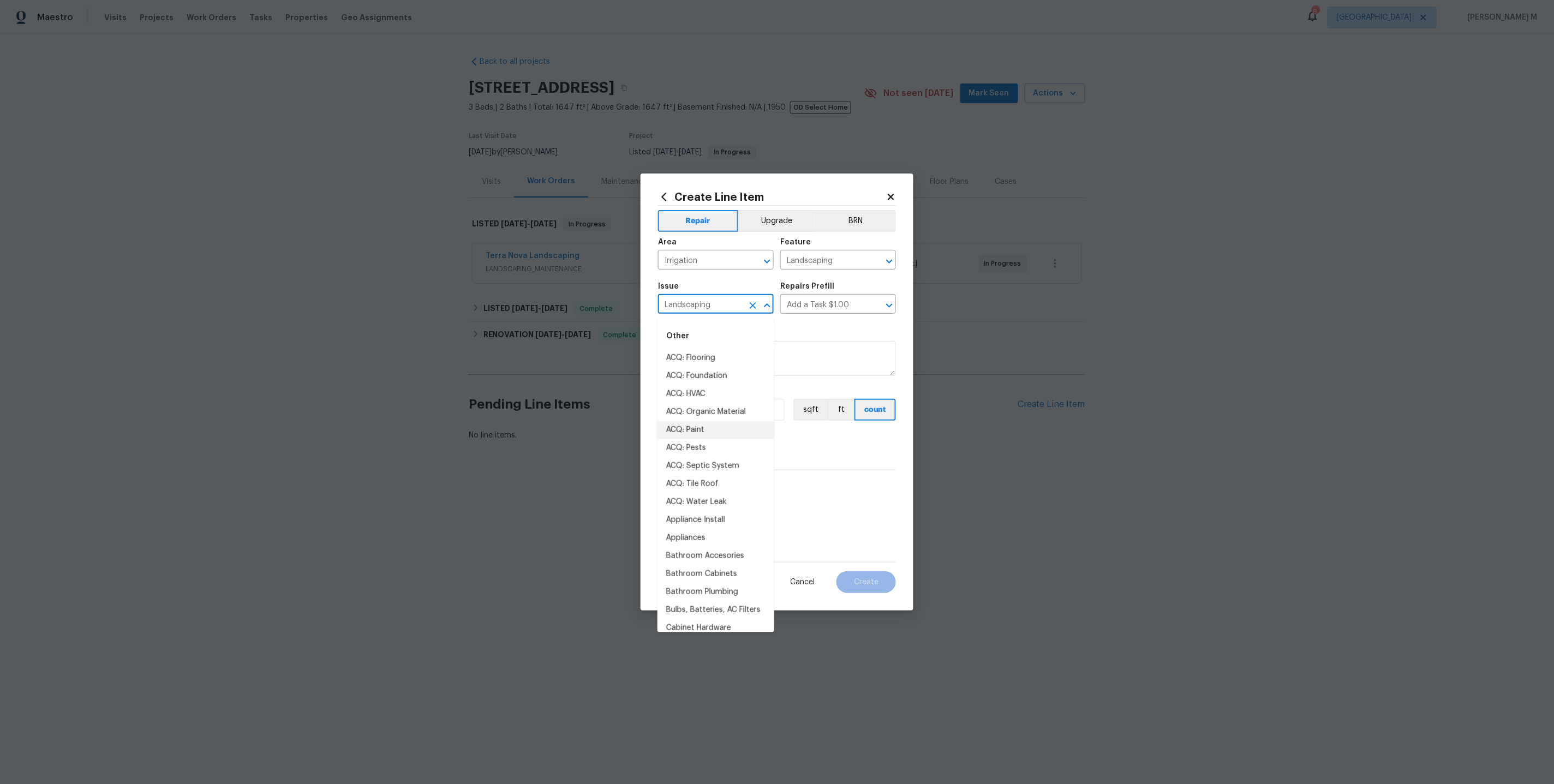
click at [687, 303] on input "Landscaping" at bounding box center [700, 305] width 85 height 17
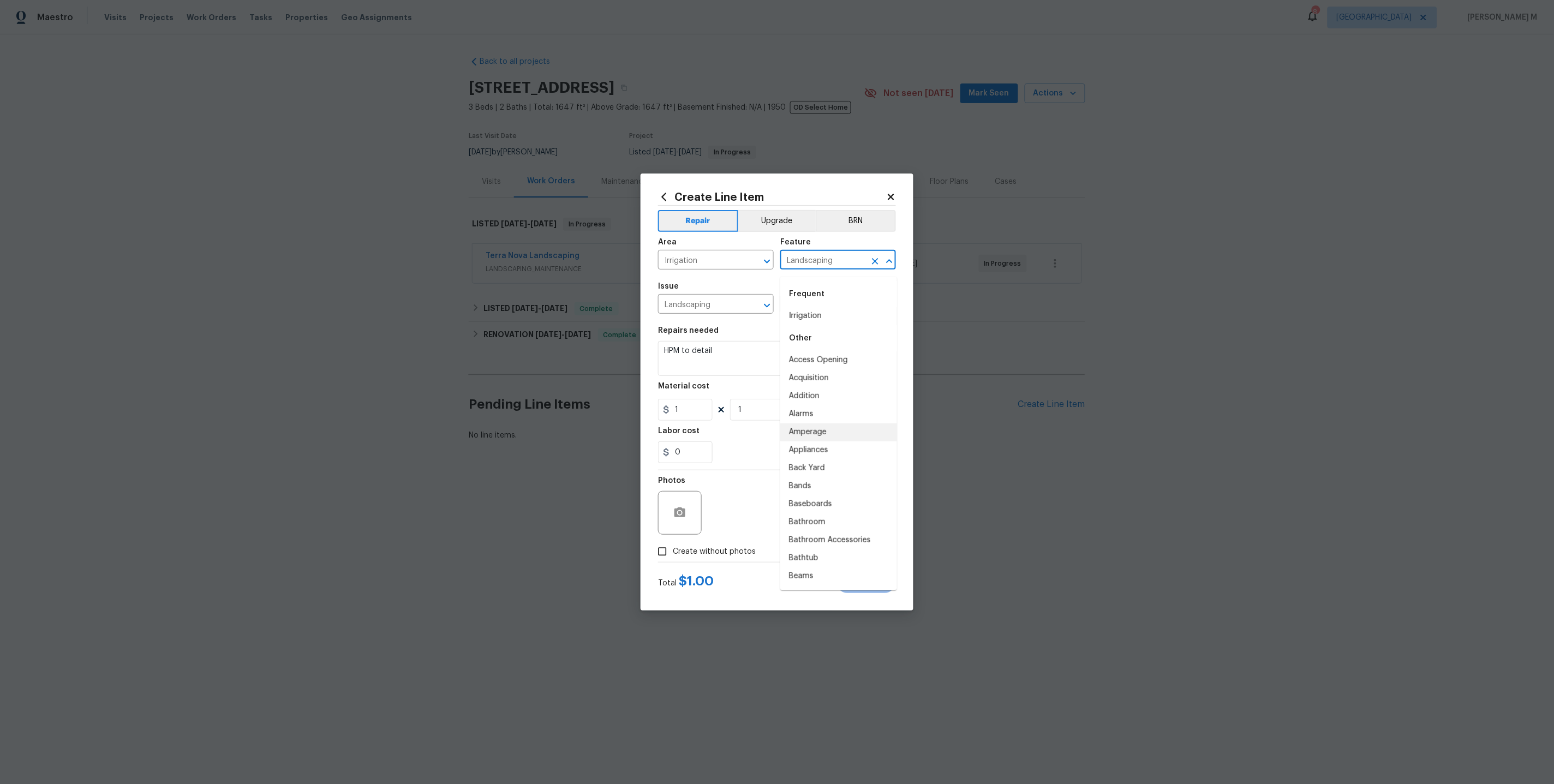
click at [818, 269] on input "Landscaping" at bounding box center [822, 261] width 85 height 17
click at [822, 316] on li "Irrigation" at bounding box center [839, 316] width 117 height 18
type input "Irrigation"
click at [822, 309] on input "Add a Task $1.00" at bounding box center [822, 305] width 85 height 17
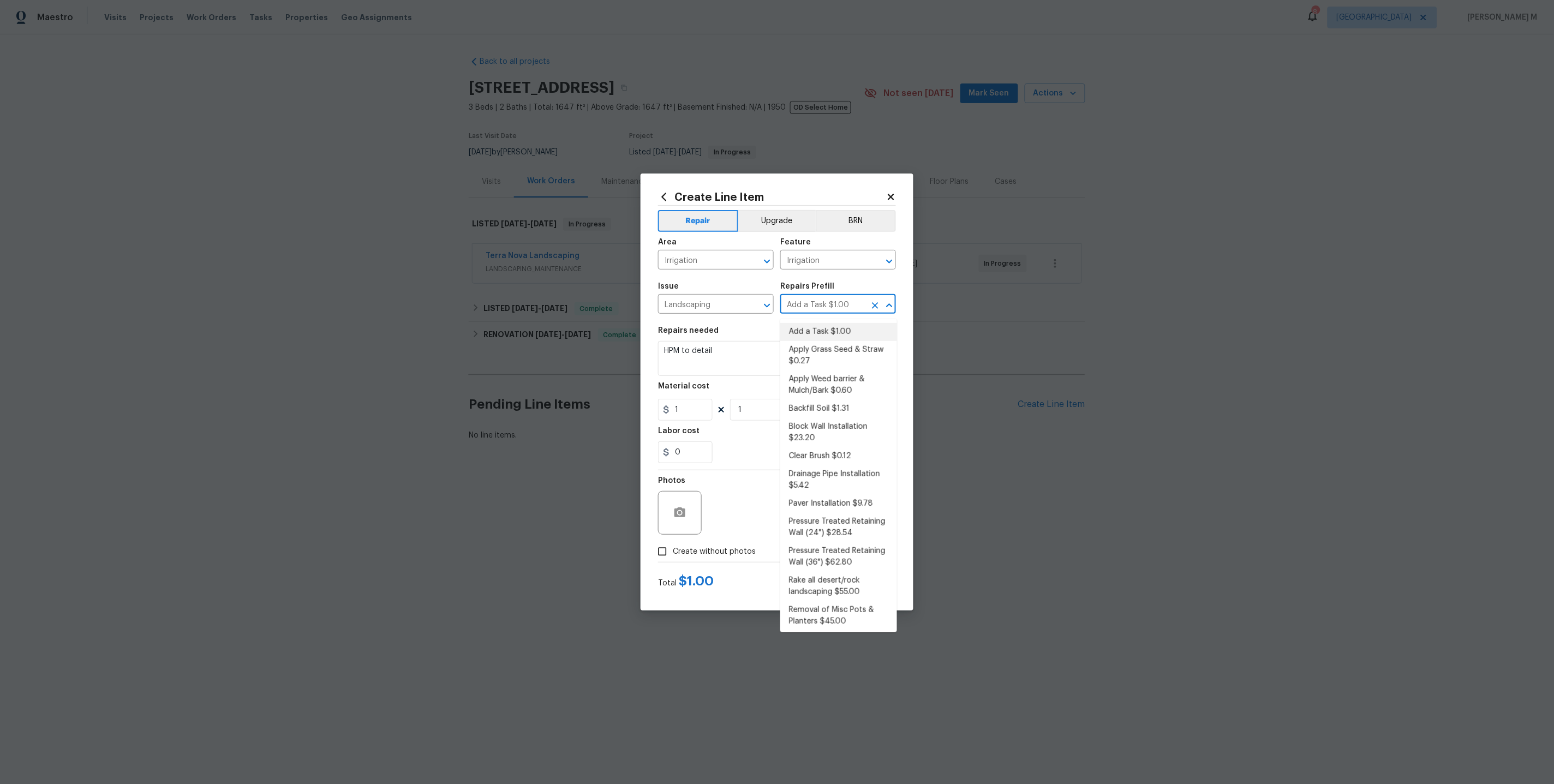
click at [822, 309] on input "Add a Task $1.00" at bounding box center [822, 305] width 85 height 17
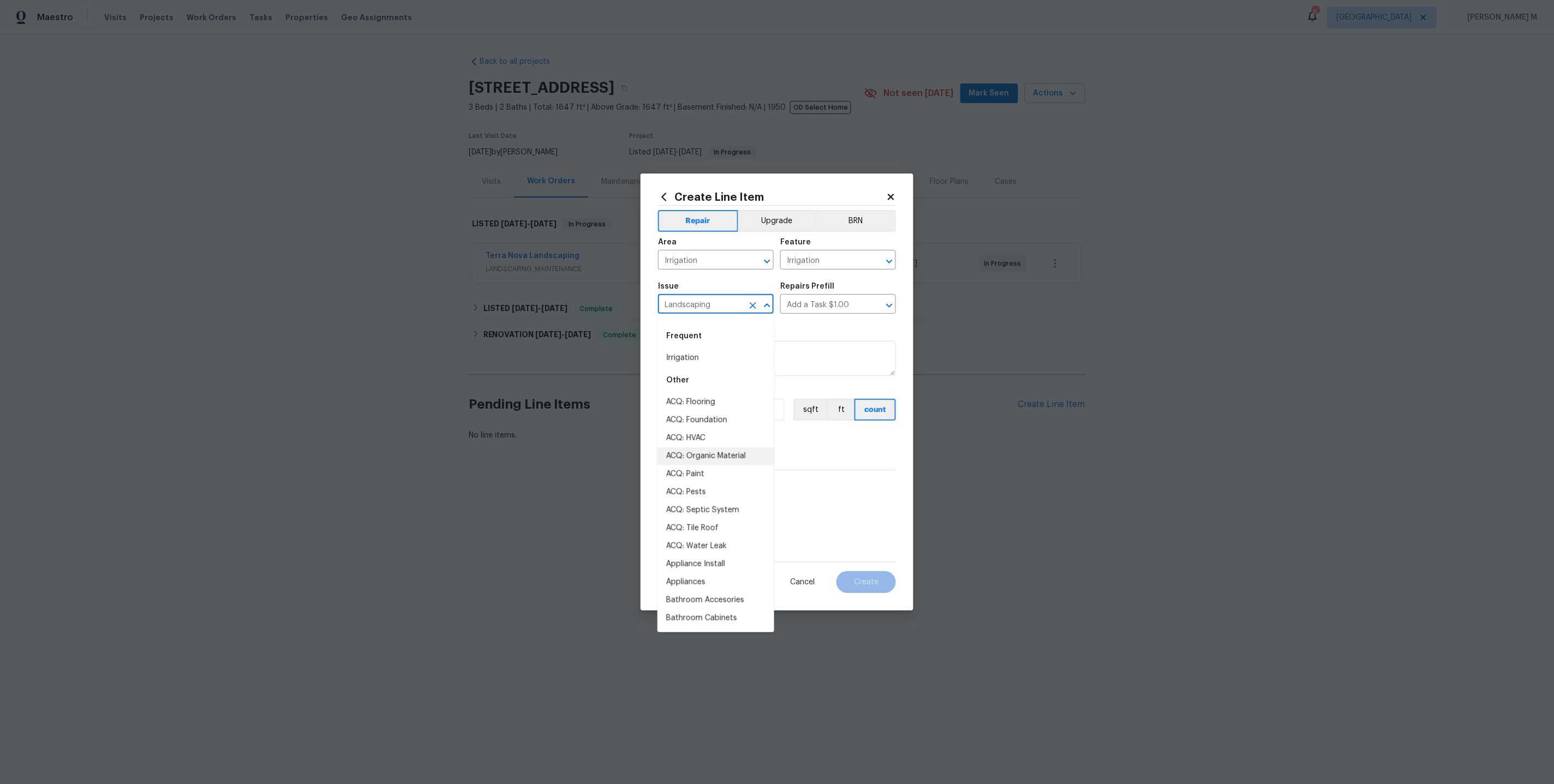
click at [700, 314] on input "Landscaping" at bounding box center [700, 305] width 85 height 17
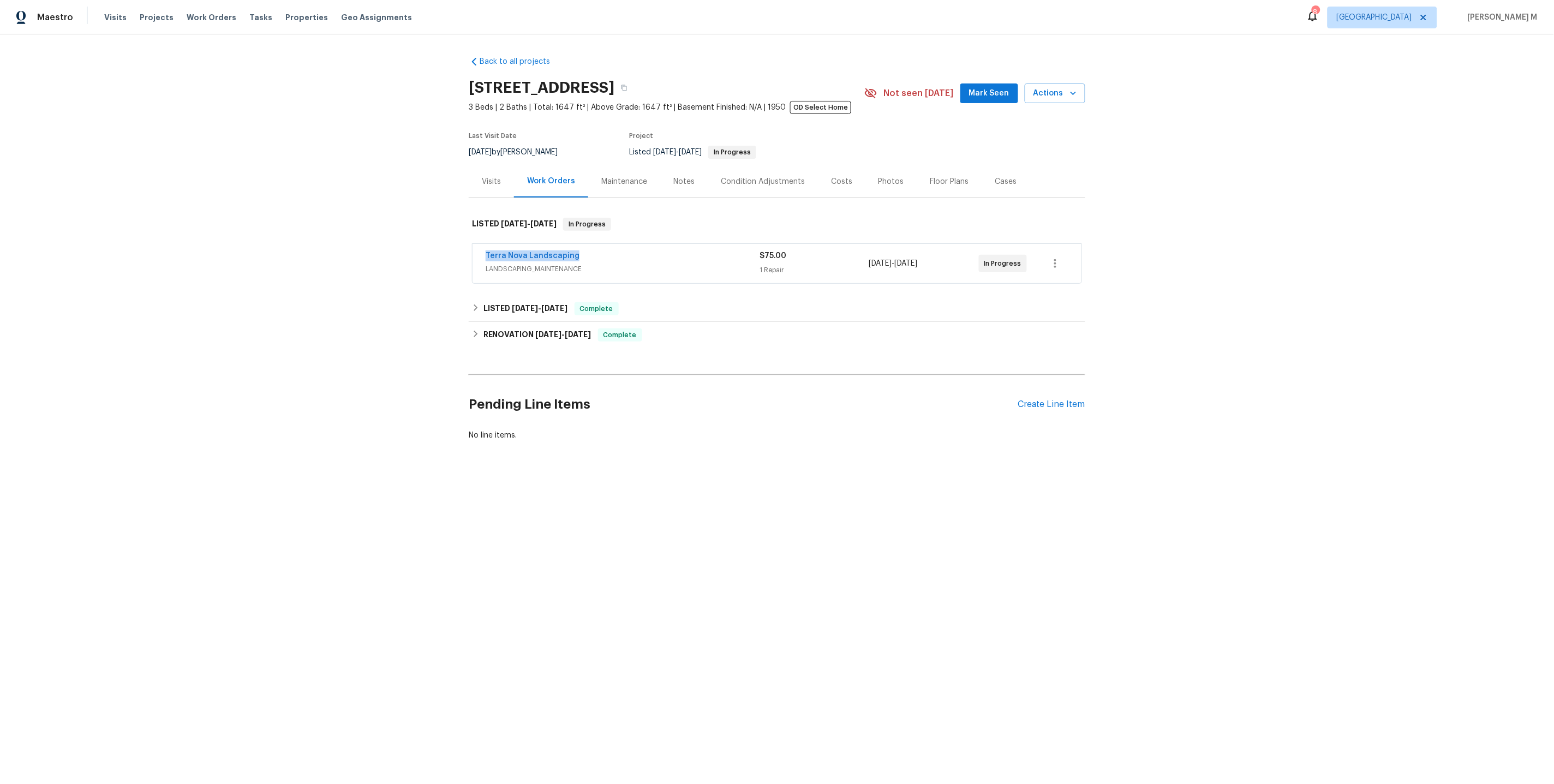
drag, startPoint x: 578, startPoint y: 254, endPoint x: 408, endPoint y: 254, distance: 170.0
click at [408, 254] on div "Back to all projects [STREET_ADDRESS] 3 Beds | 2 Baths | Total: 1647 ft² | Abov…" at bounding box center [777, 274] width 1554 height 481
copy link "Terra Nova Landscaping"
